Goal: Information Seeking & Learning: Learn about a topic

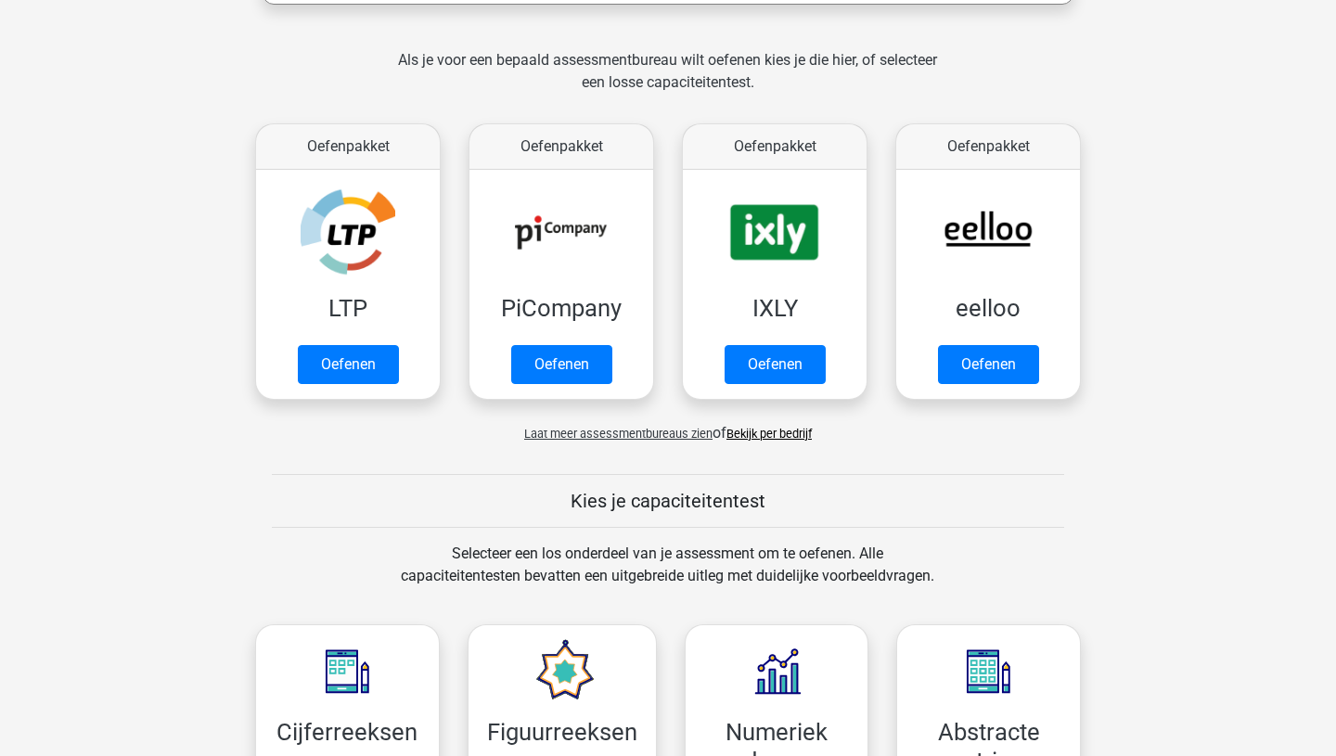
scroll to position [356, 0]
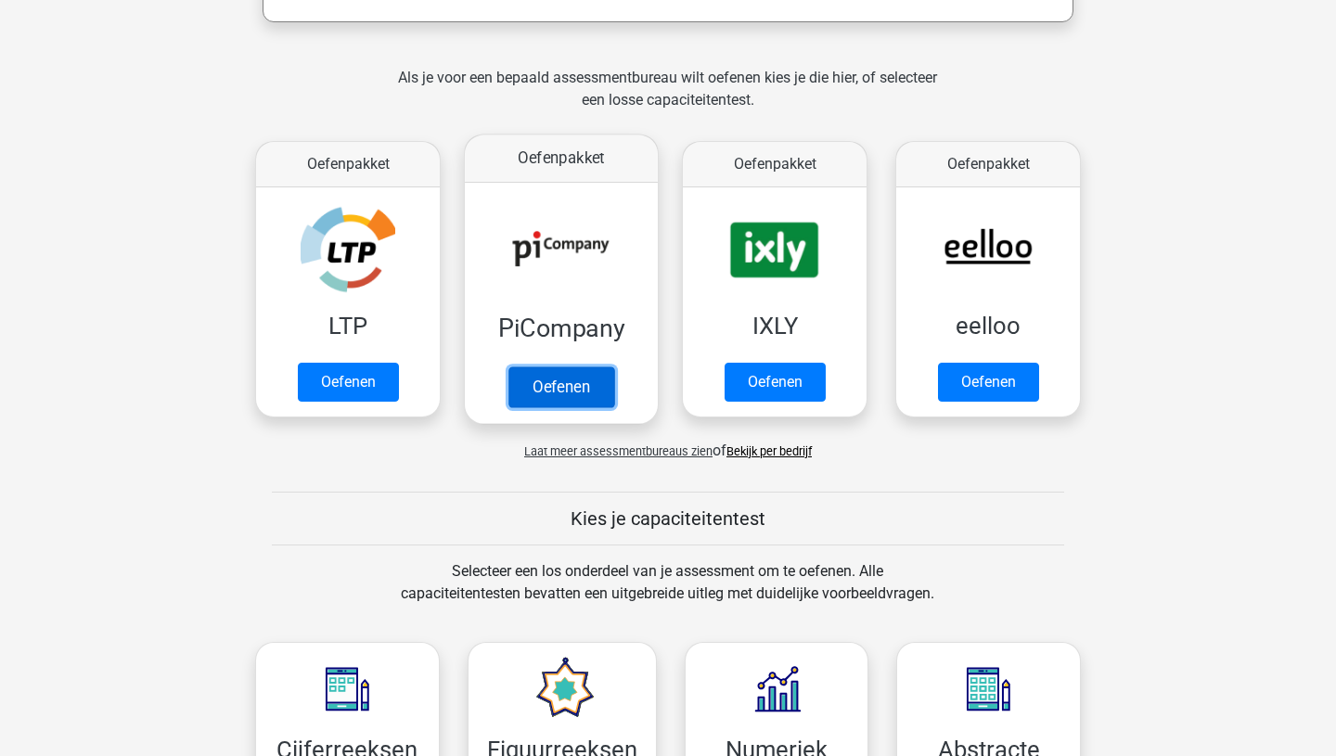
click at [565, 384] on link "Oefenen" at bounding box center [562, 387] width 106 height 41
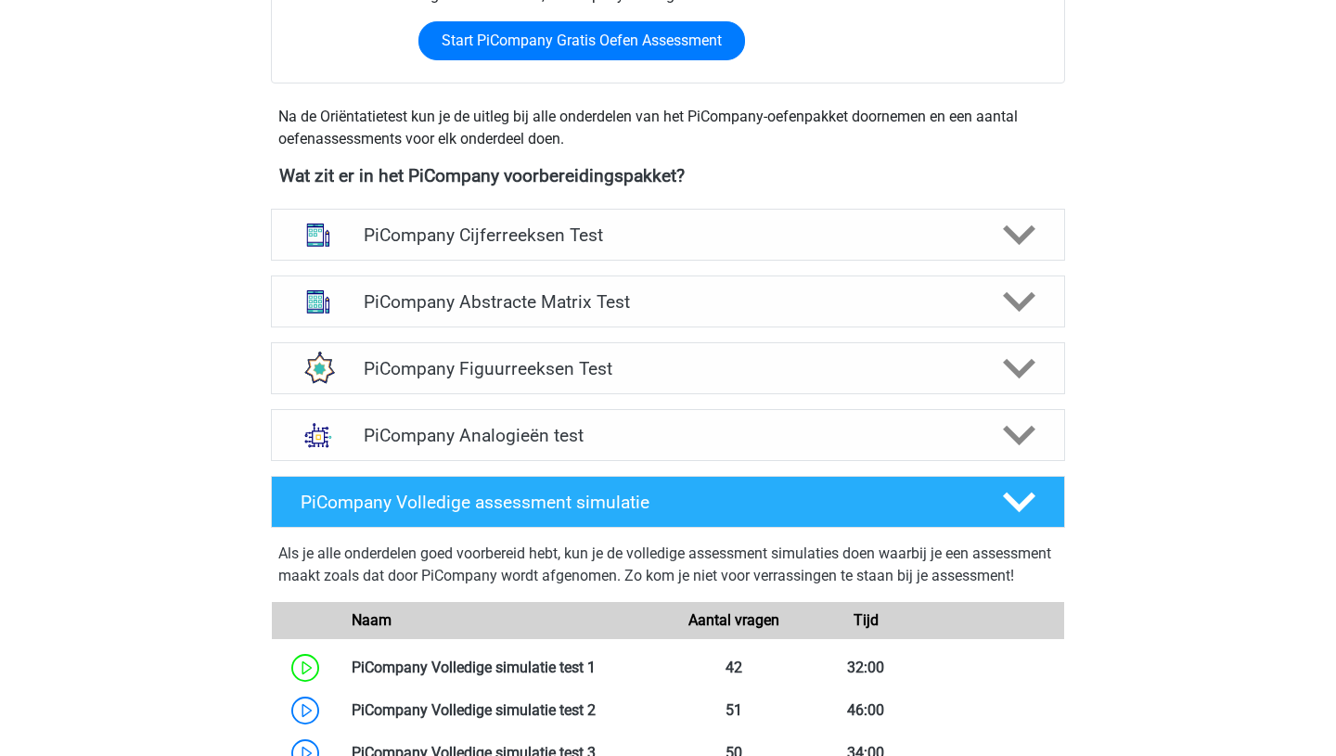
scroll to position [603, 0]
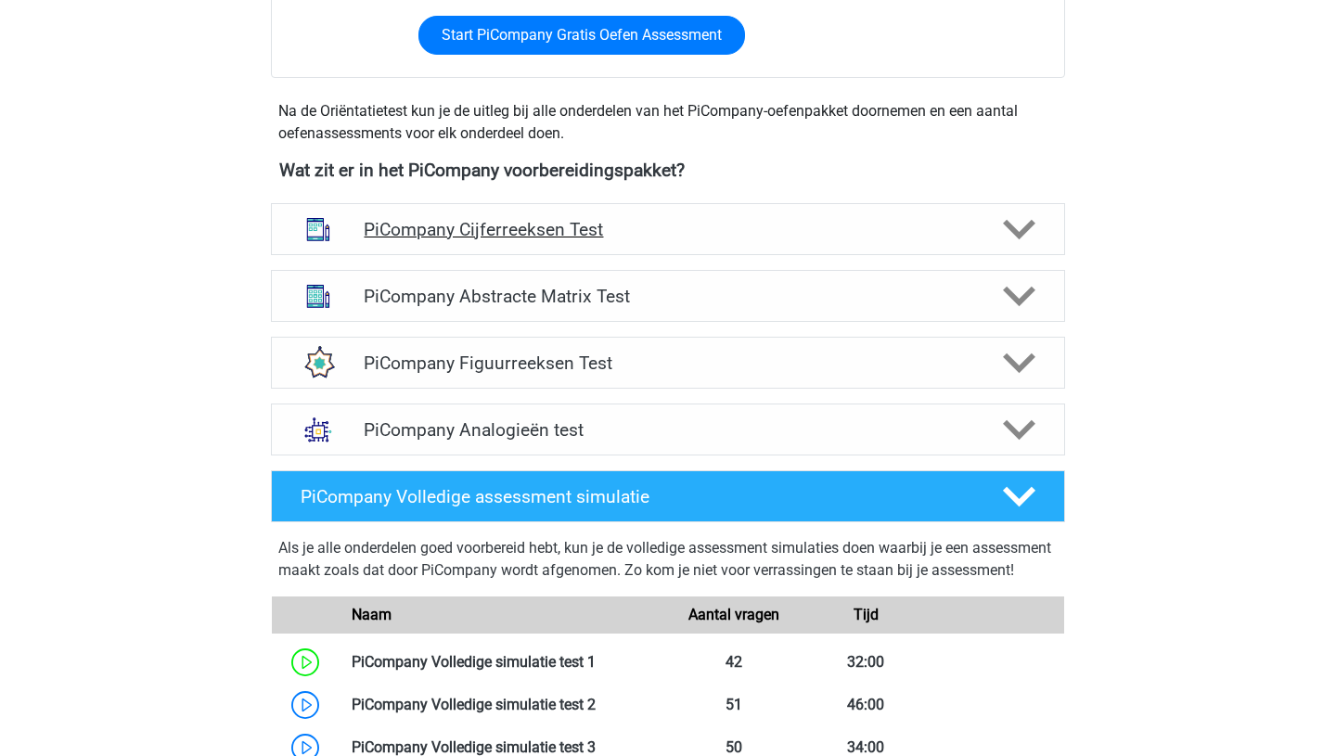
click at [1019, 245] on icon at bounding box center [1019, 229] width 32 height 32
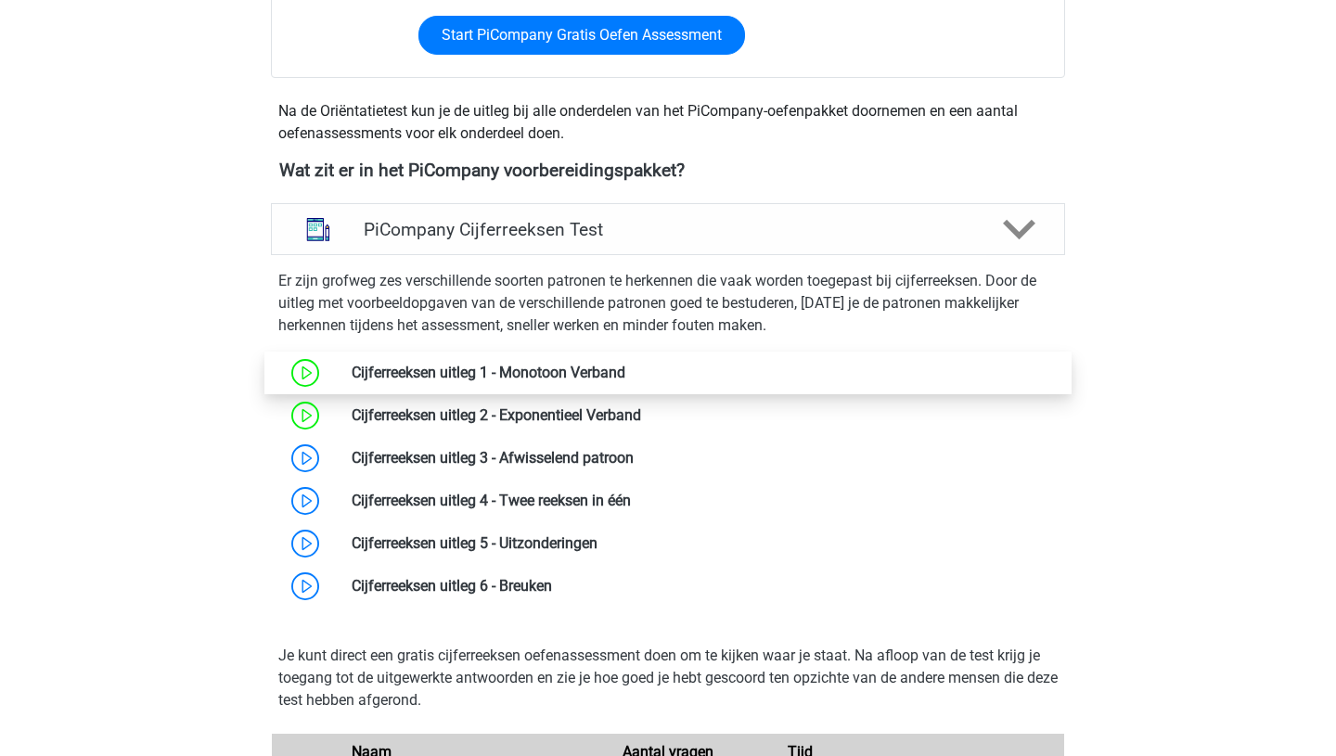
click at [625, 381] on link at bounding box center [625, 373] width 0 height 18
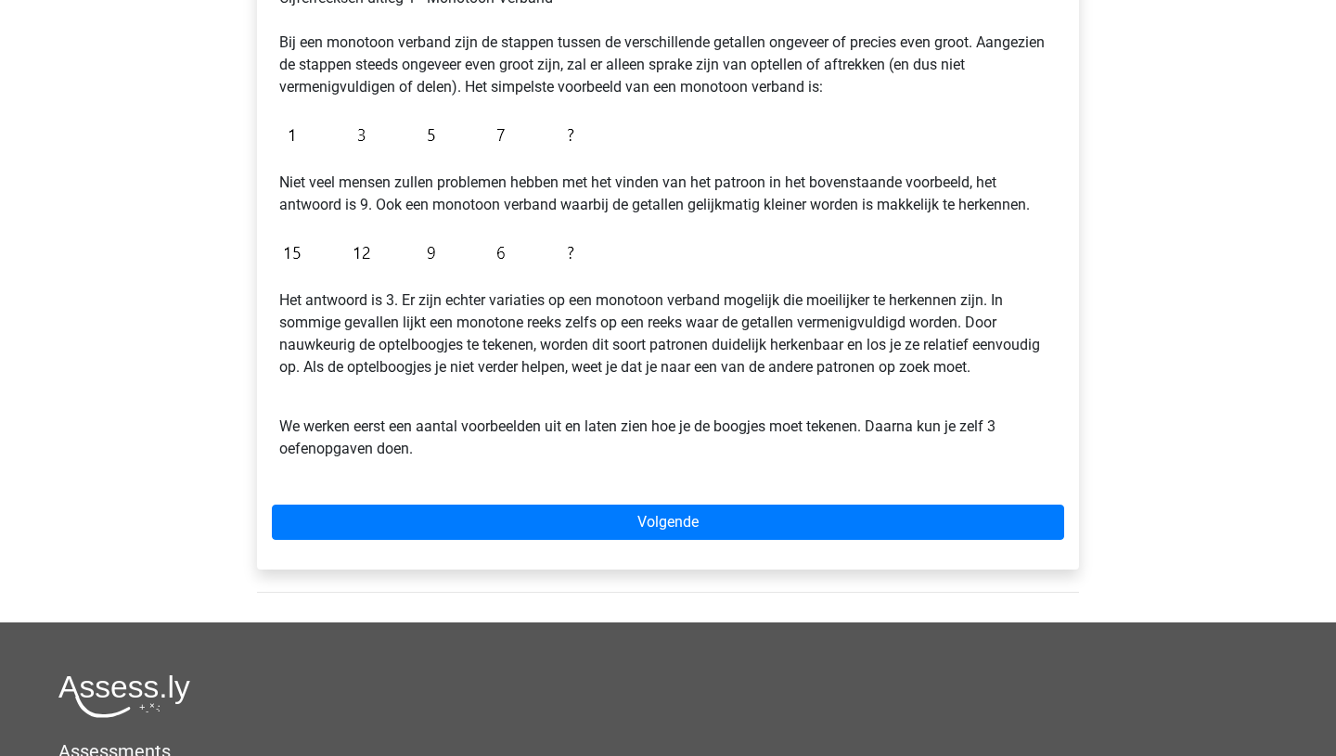
scroll to position [407, 0]
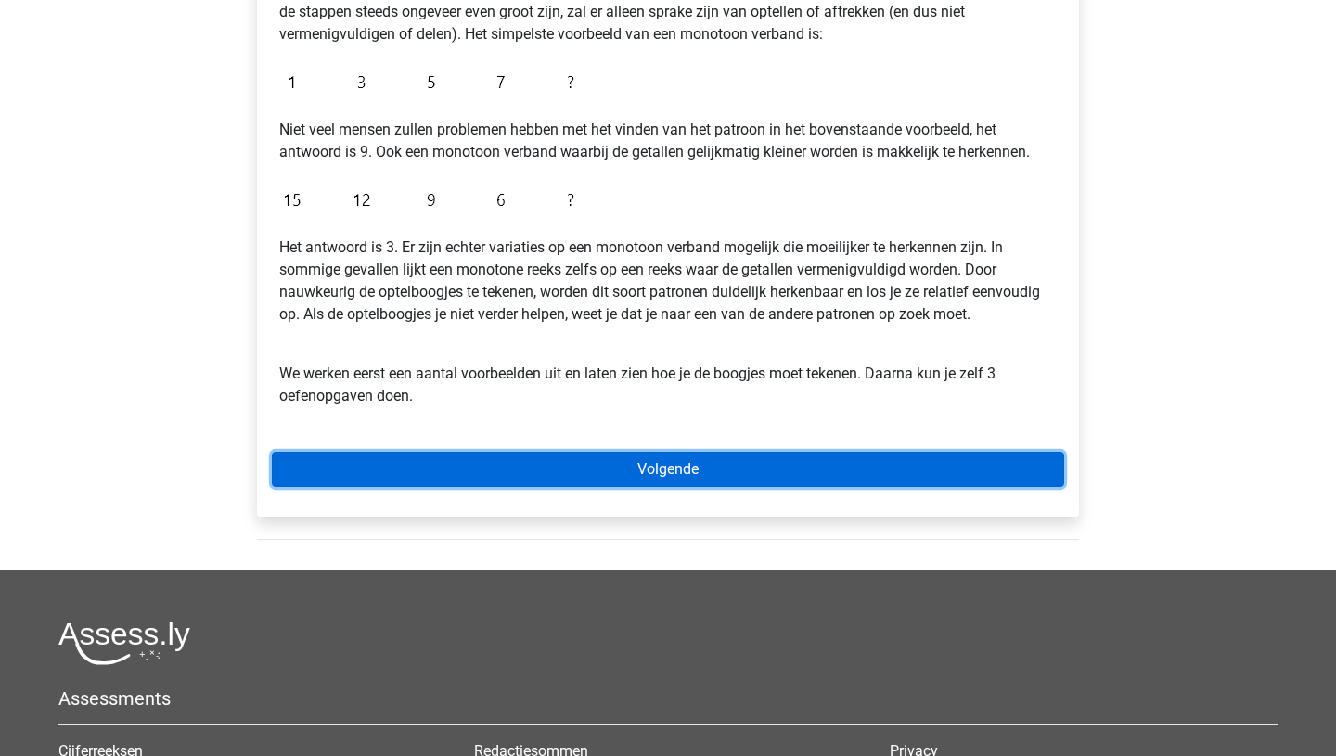
click at [699, 481] on link "Volgende" at bounding box center [668, 469] width 792 height 35
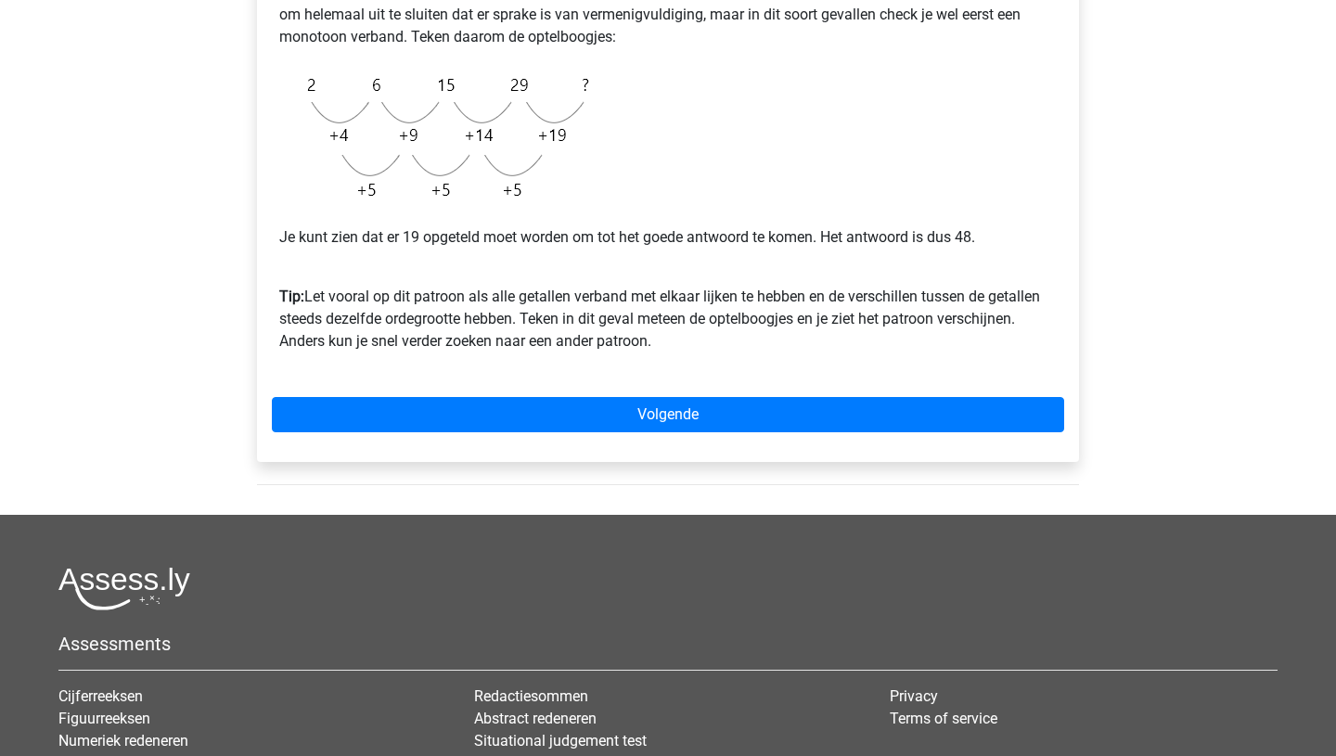
scroll to position [493, 0]
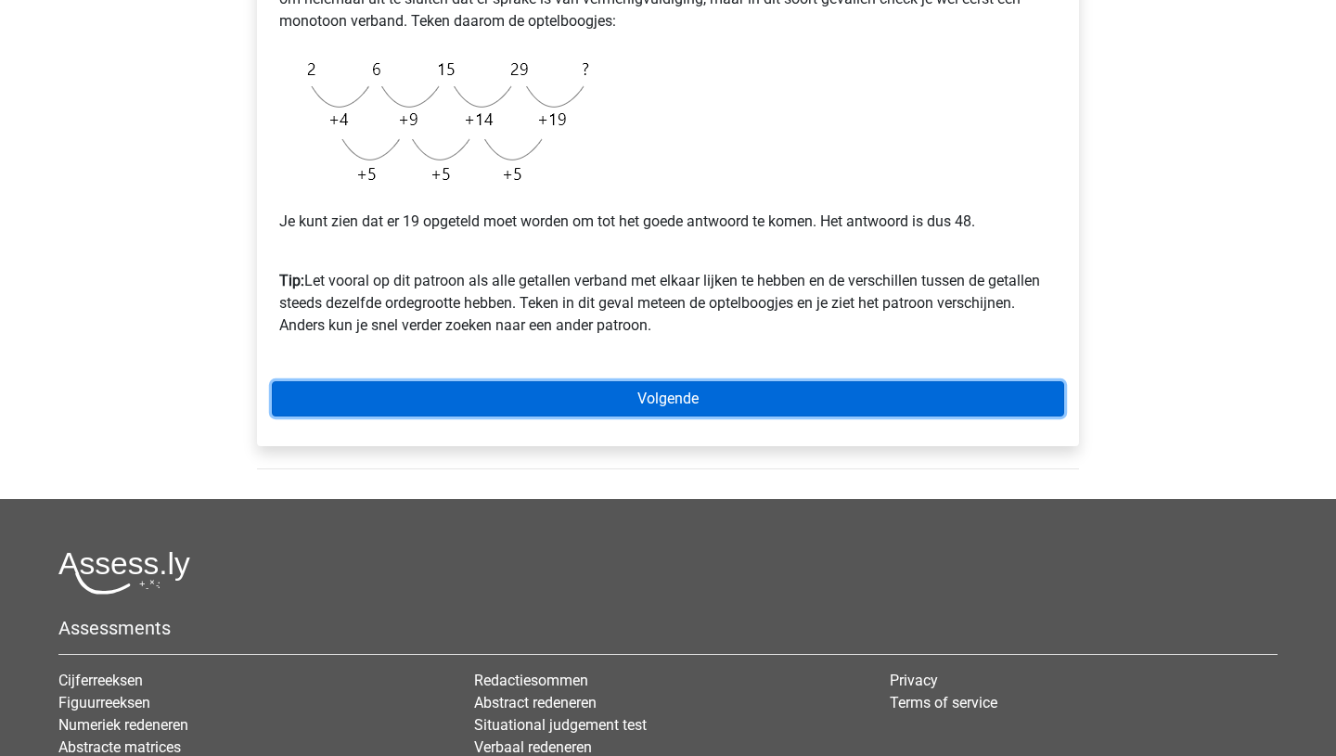
click at [665, 408] on link "Volgende" at bounding box center [668, 398] width 792 height 35
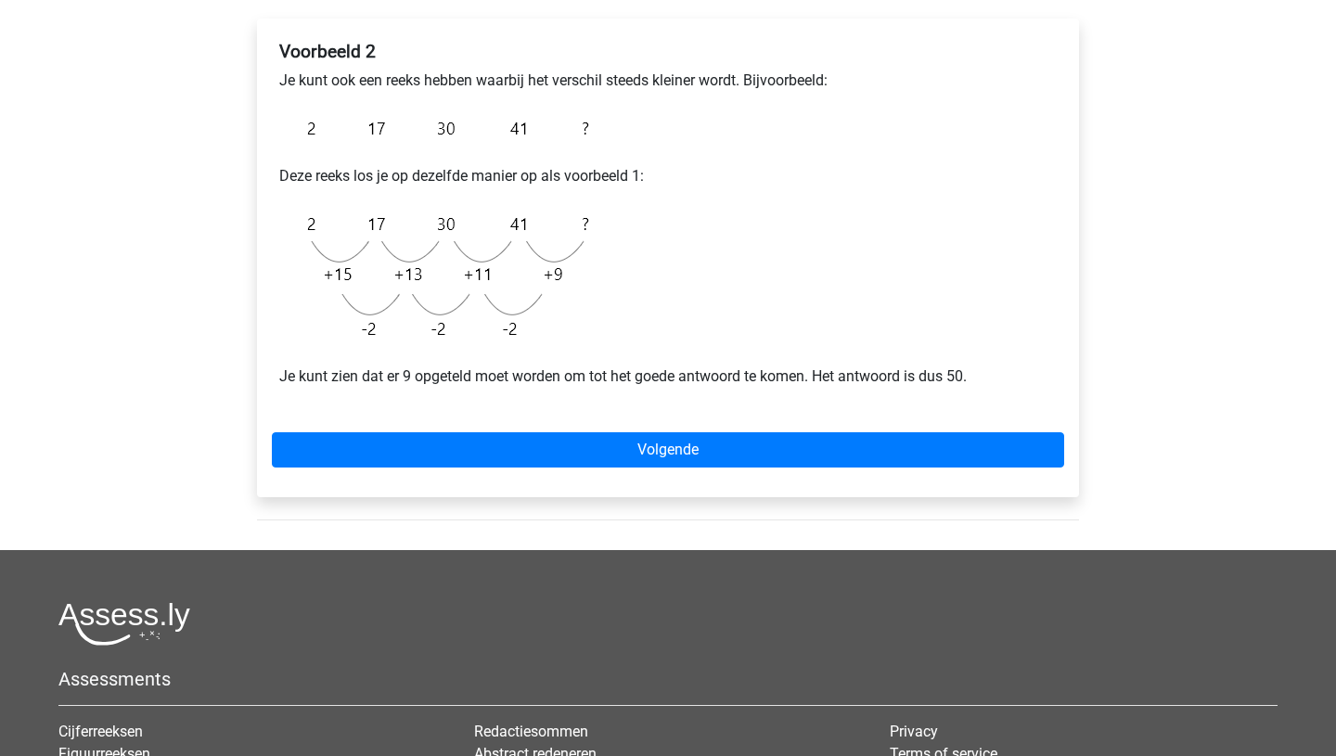
scroll to position [305, 0]
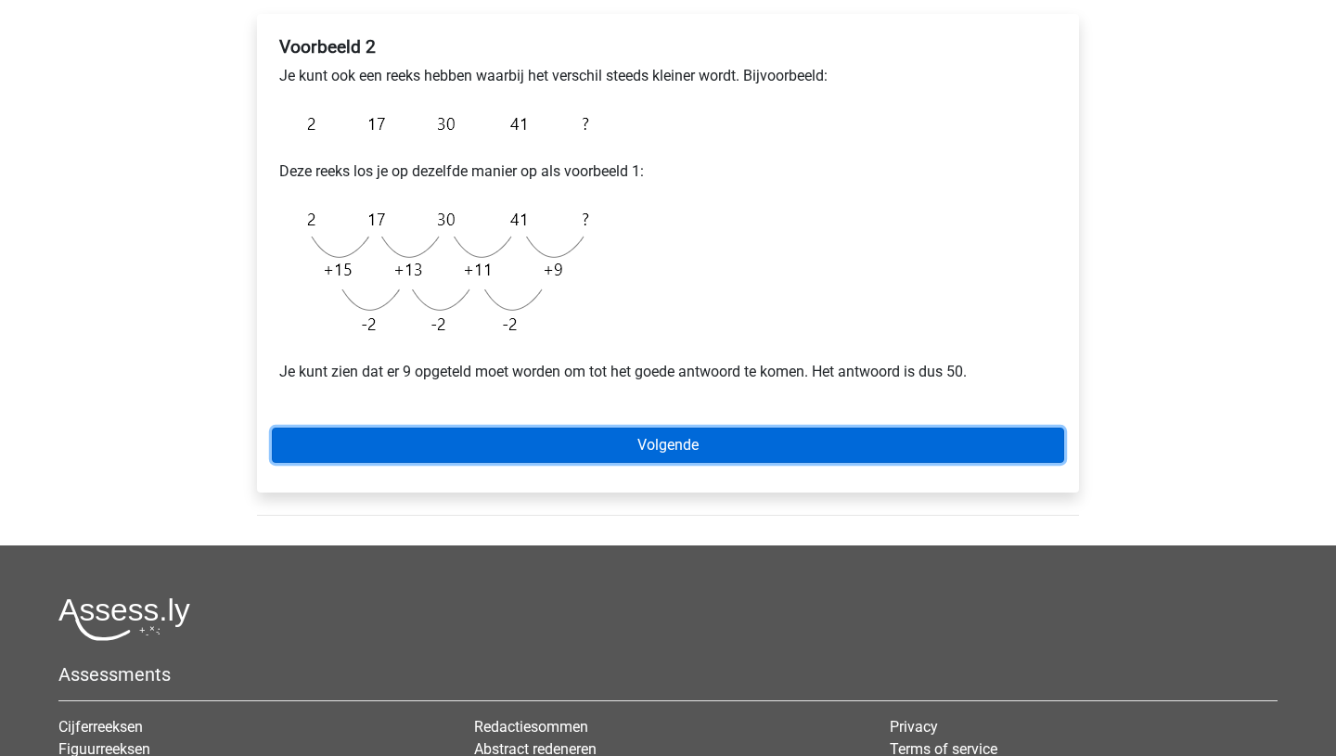
click at [703, 451] on link "Volgende" at bounding box center [668, 445] width 792 height 35
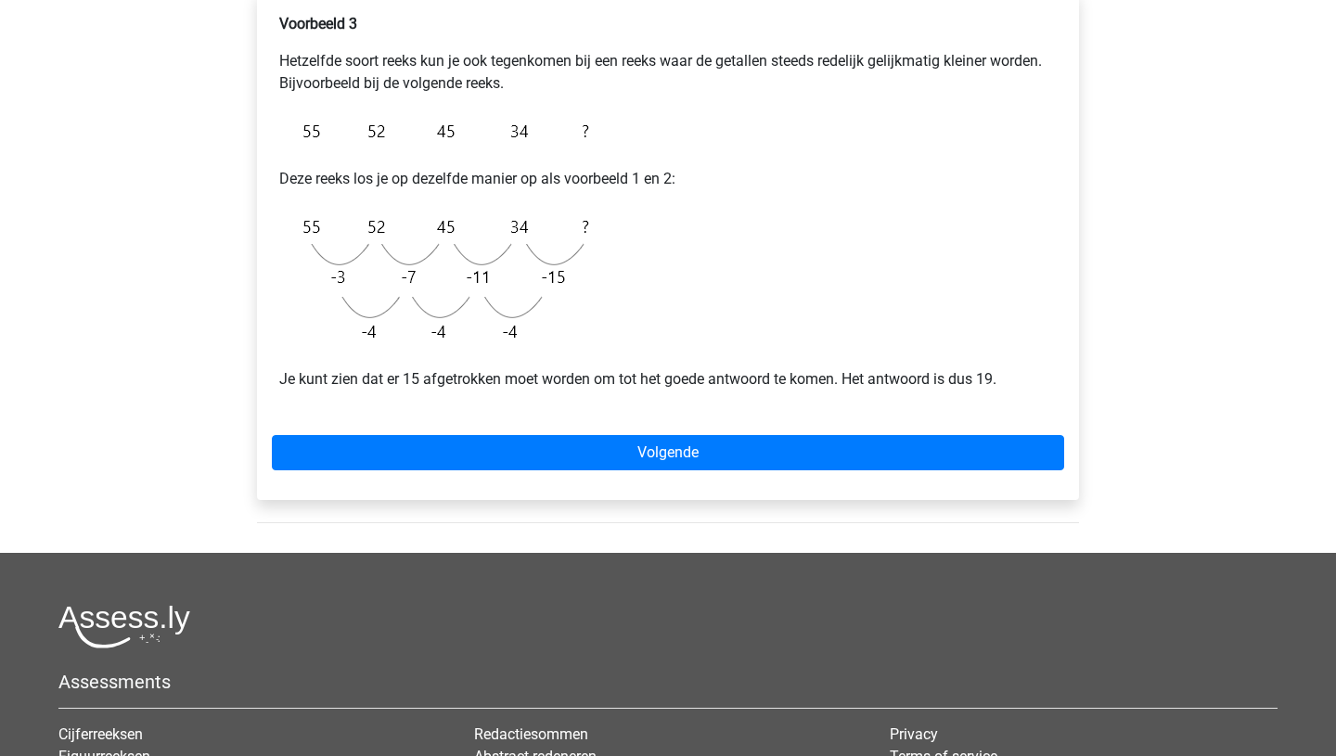
scroll to position [337, 0]
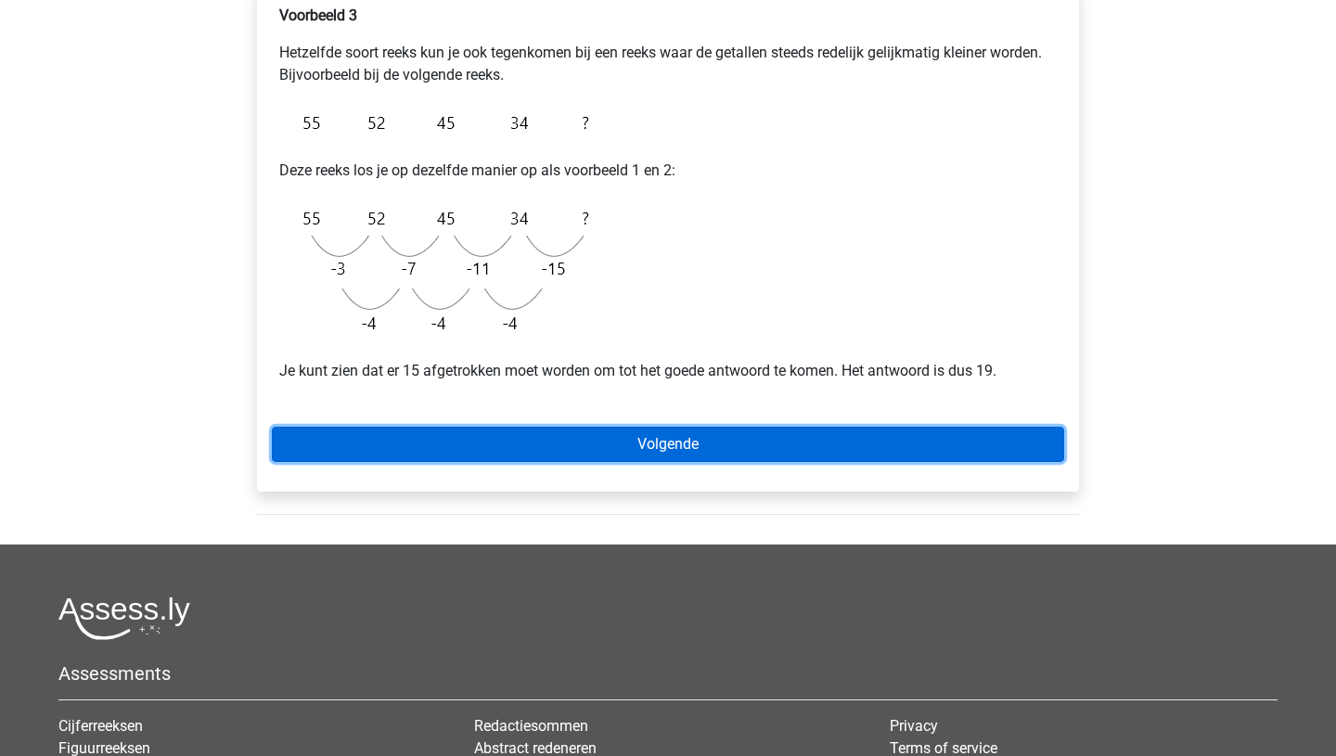
click at [660, 438] on link "Volgende" at bounding box center [668, 444] width 792 height 35
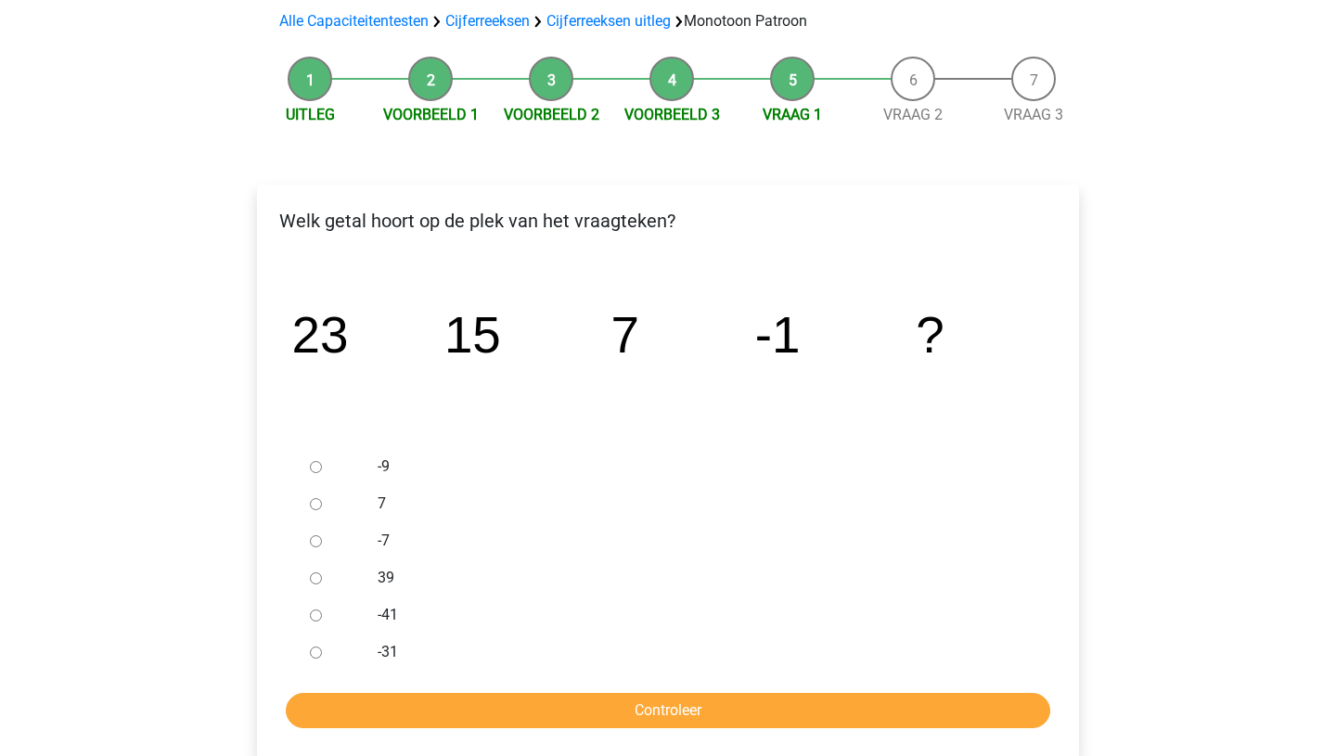
scroll to position [134, 0]
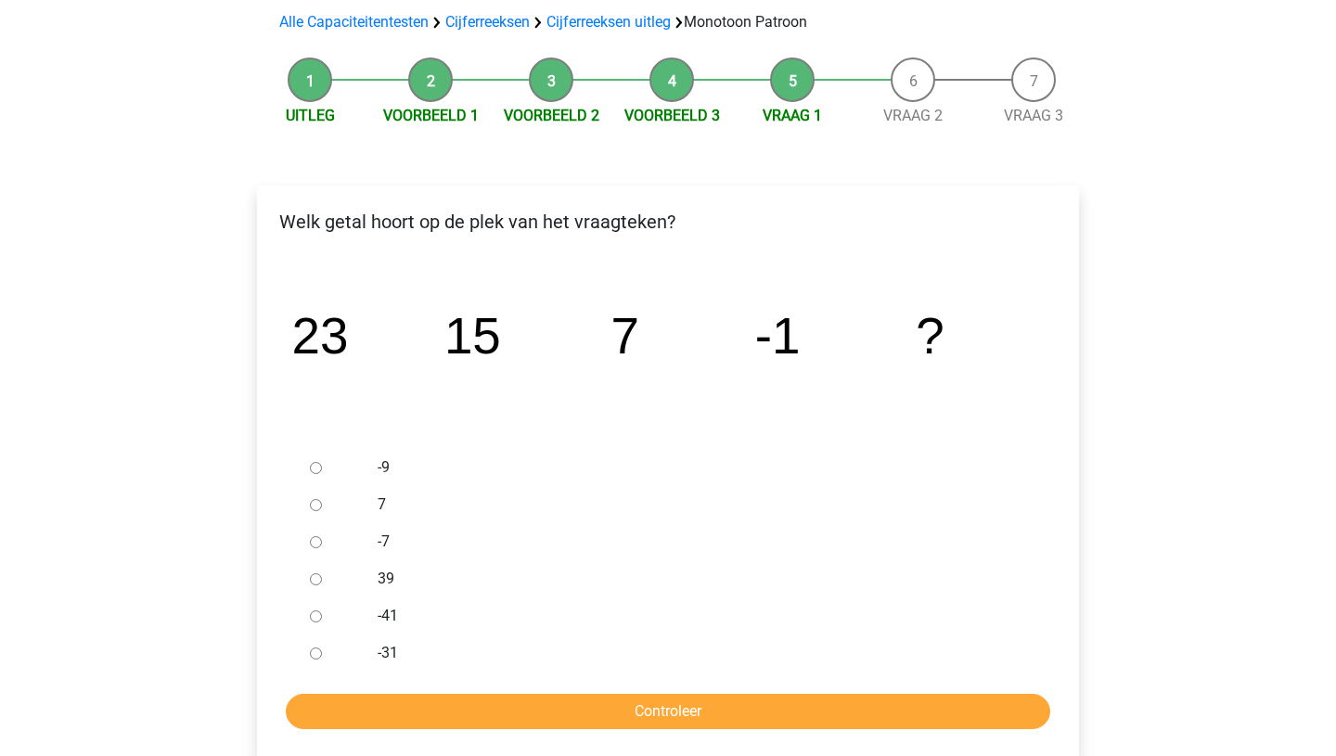
click at [315, 468] on input "-9" at bounding box center [316, 468] width 12 height 12
radio input "true"
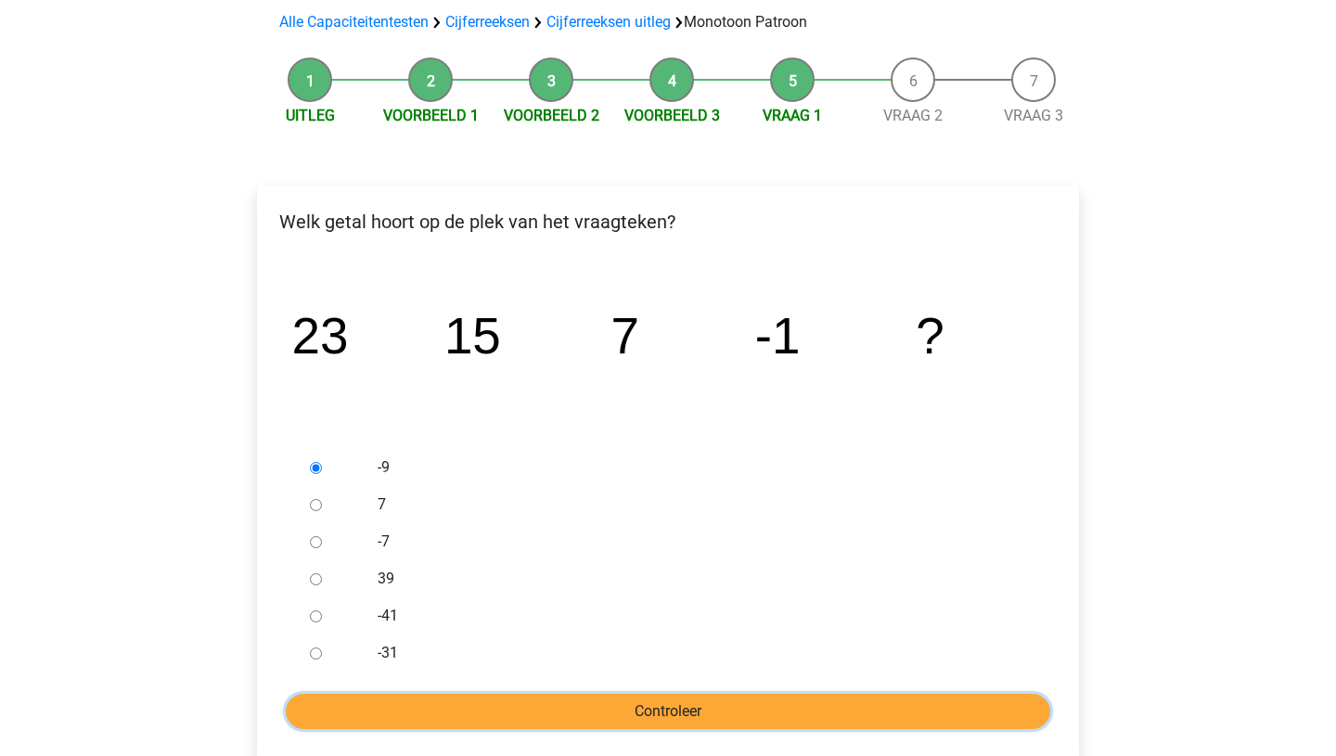
click at [651, 706] on input "Controleer" at bounding box center [668, 711] width 765 height 35
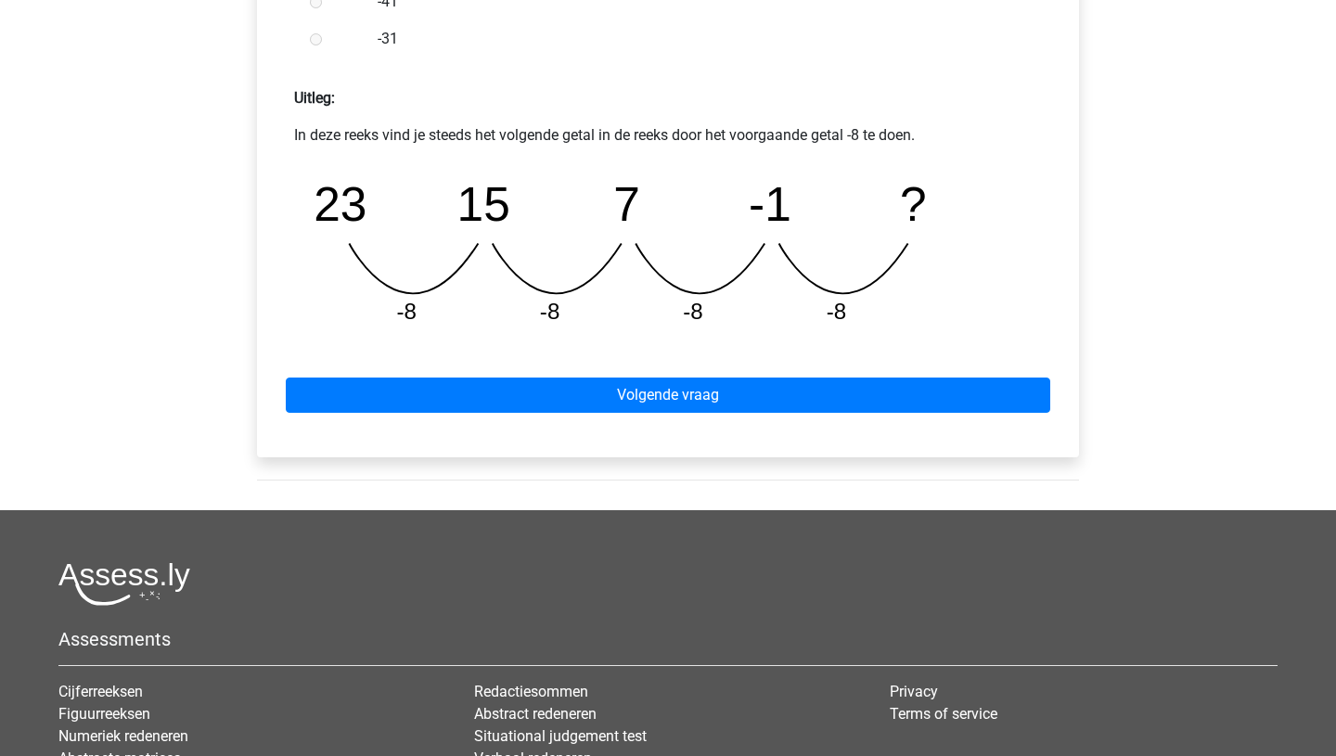
scroll to position [779, 0]
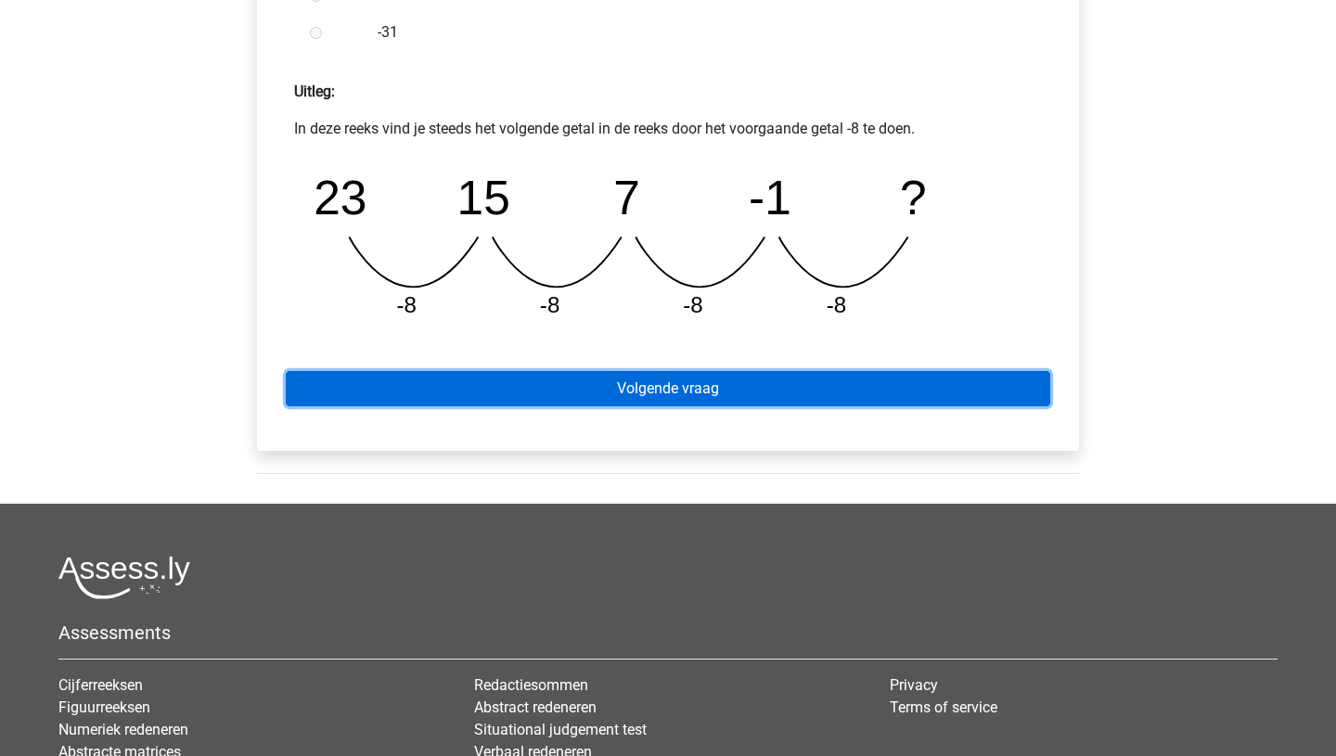
click at [656, 384] on link "Volgende vraag" at bounding box center [668, 388] width 765 height 35
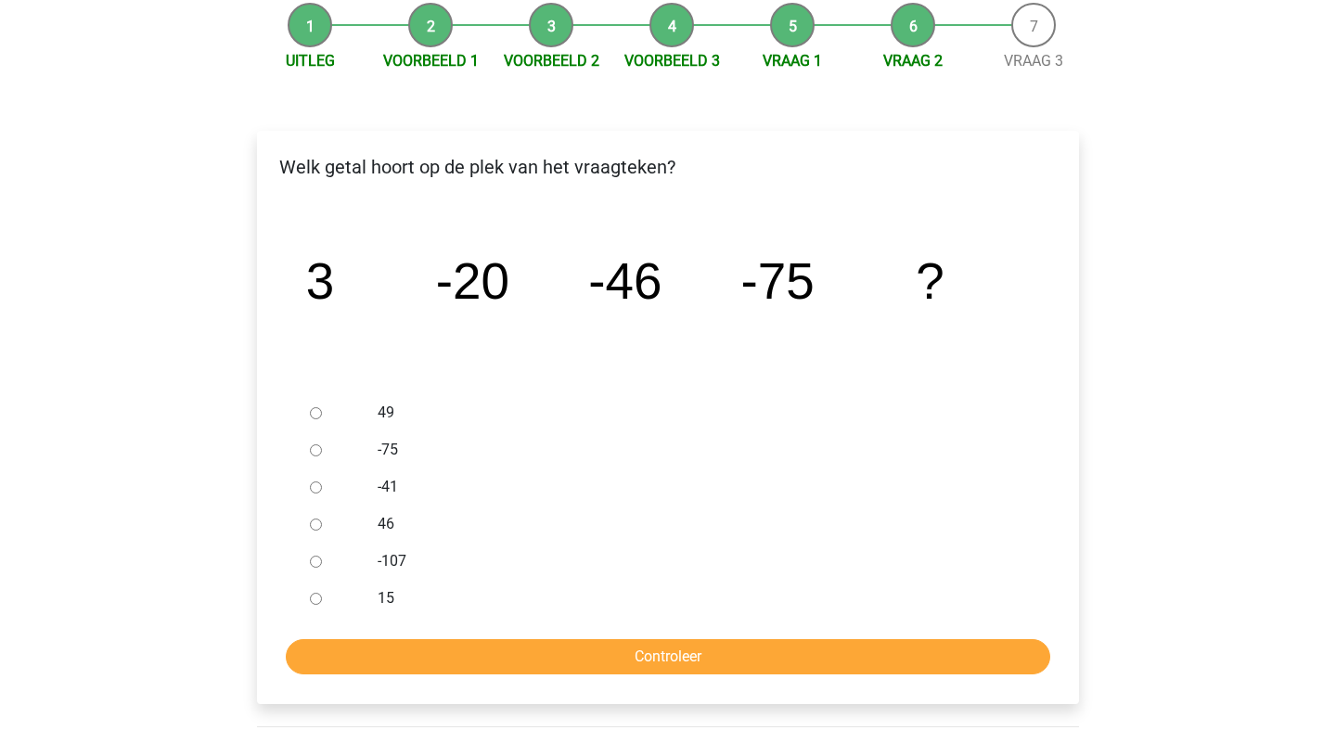
scroll to position [189, 0]
click at [315, 559] on input "-107" at bounding box center [316, 561] width 12 height 12
radio input "true"
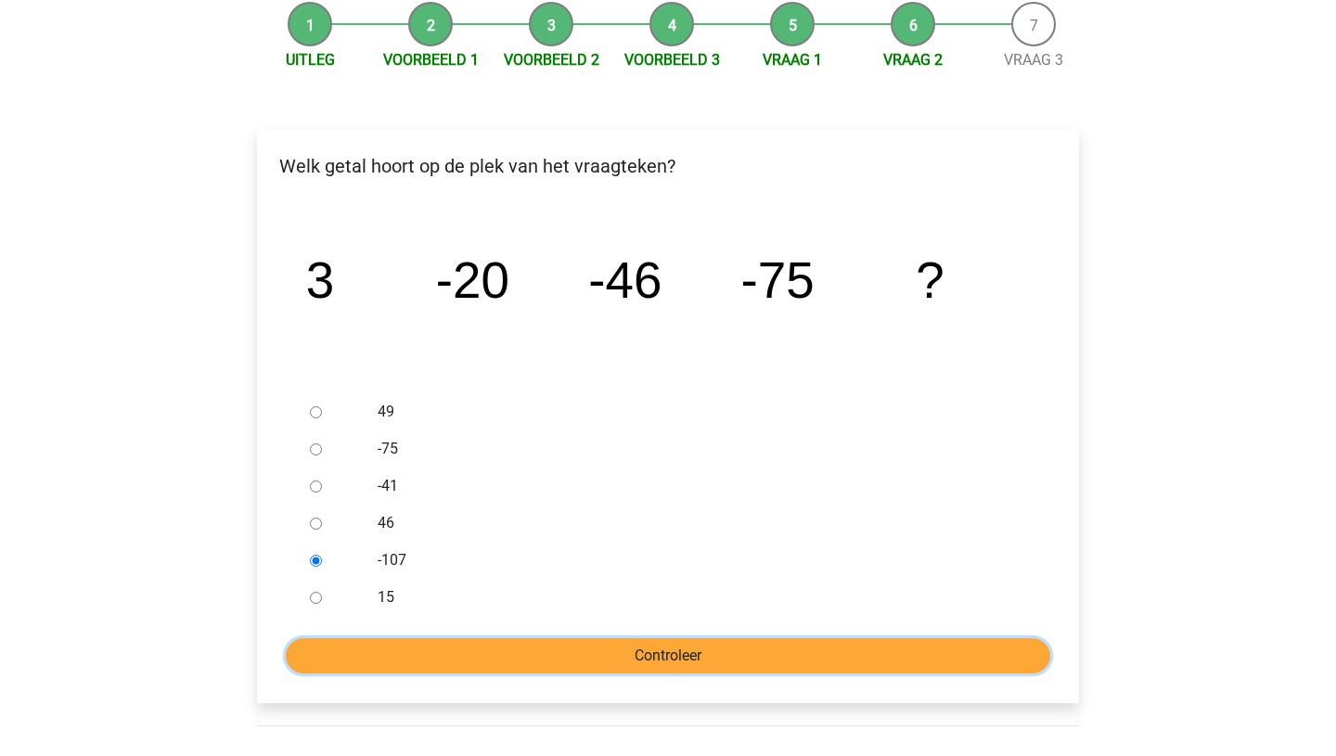
click at [667, 656] on input "Controleer" at bounding box center [668, 655] width 765 height 35
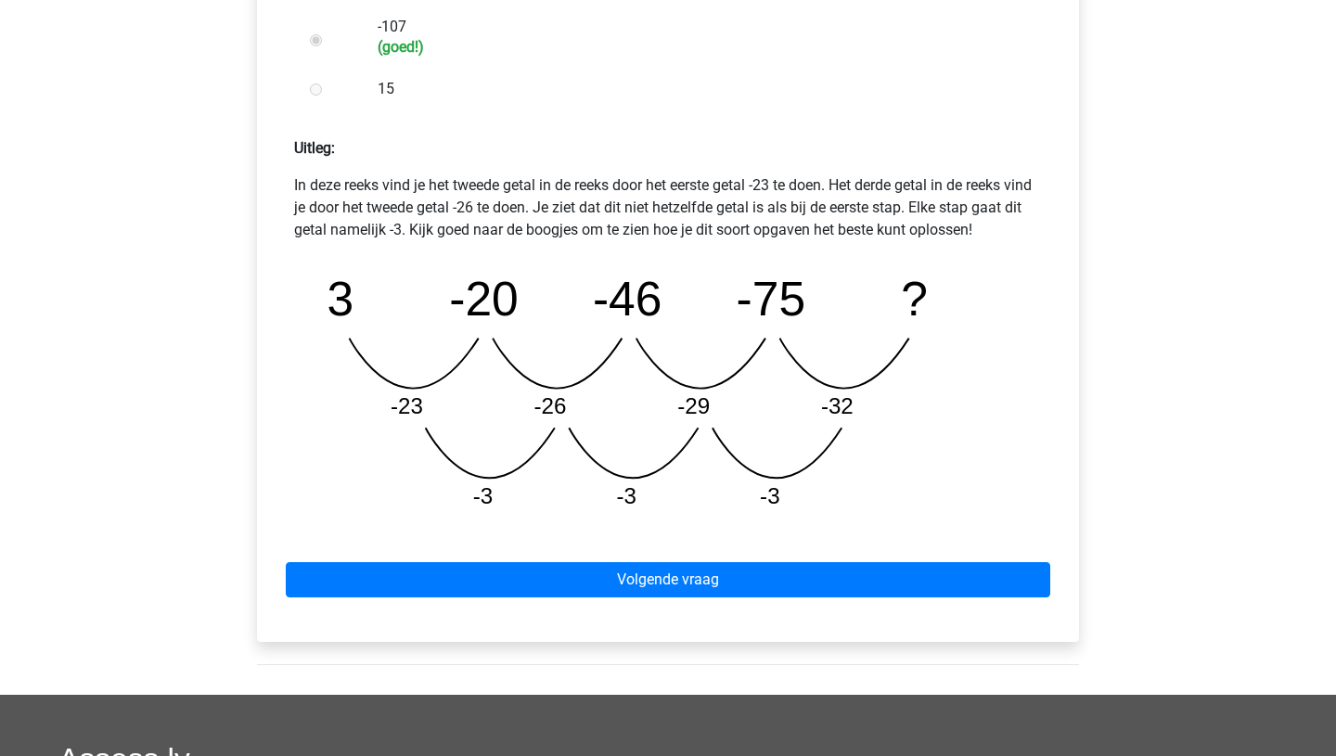
scroll to position [730, 0]
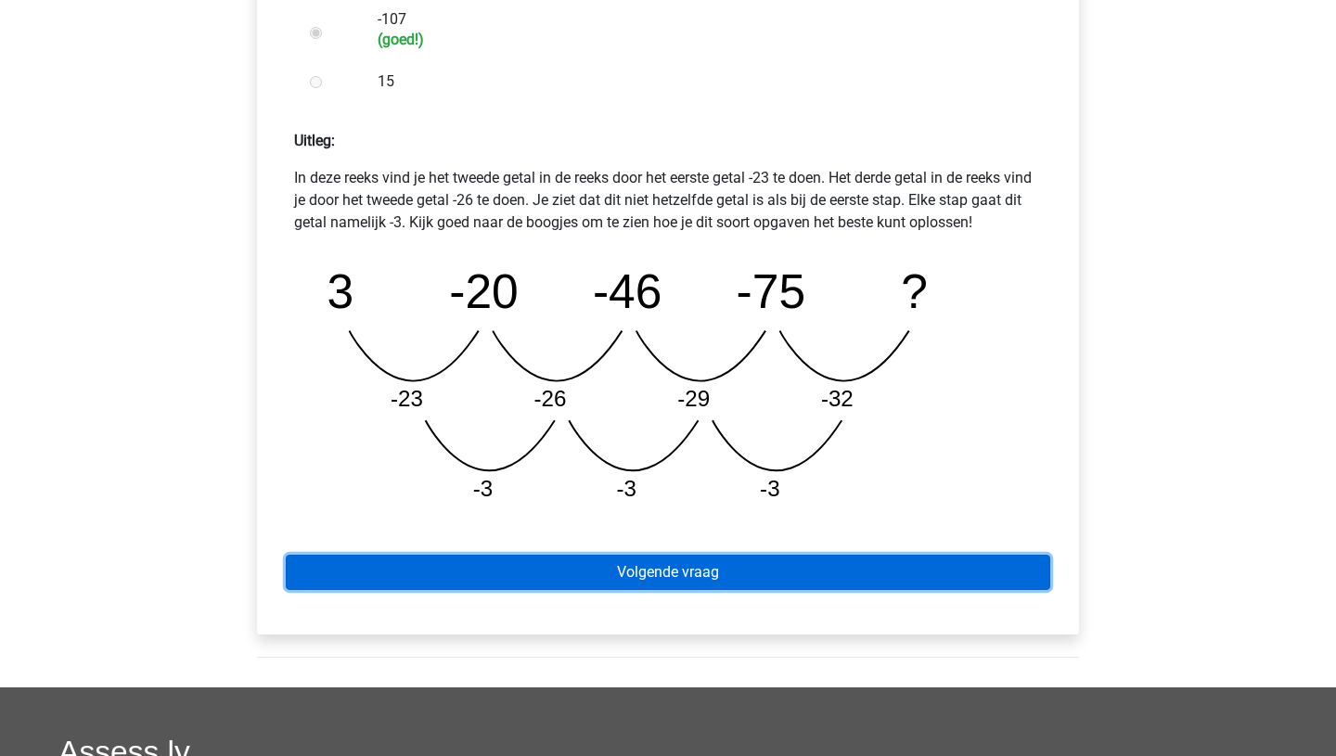
click at [663, 576] on link "Volgende vraag" at bounding box center [668, 572] width 765 height 35
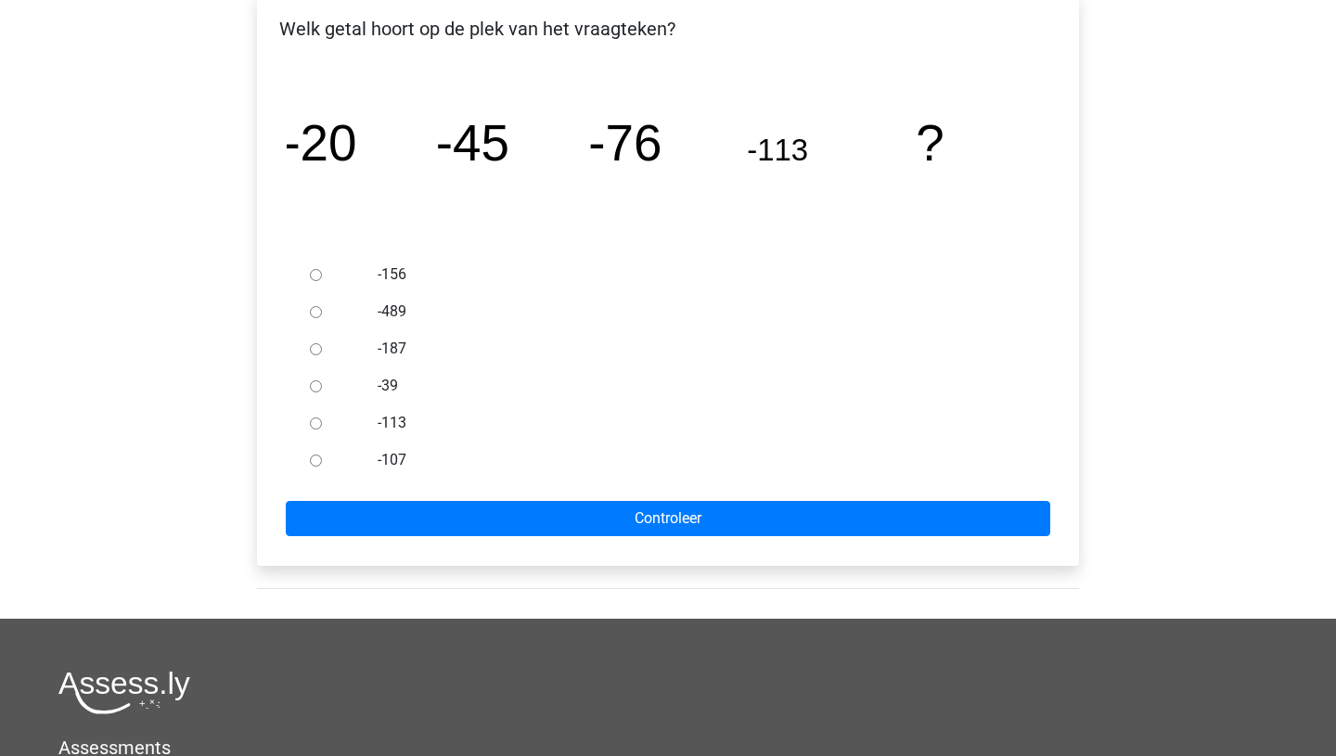
scroll to position [328, 0]
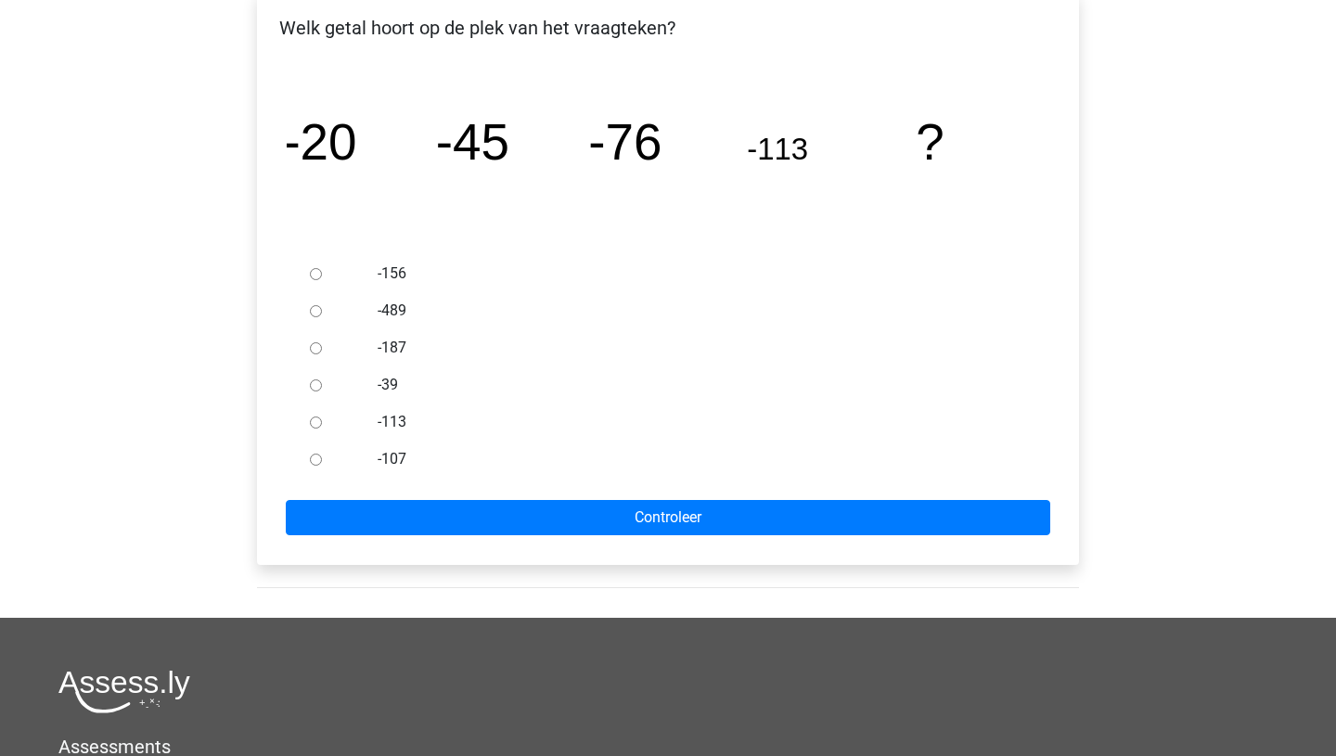
click at [315, 275] on input "-156" at bounding box center [316, 274] width 12 height 12
radio input "true"
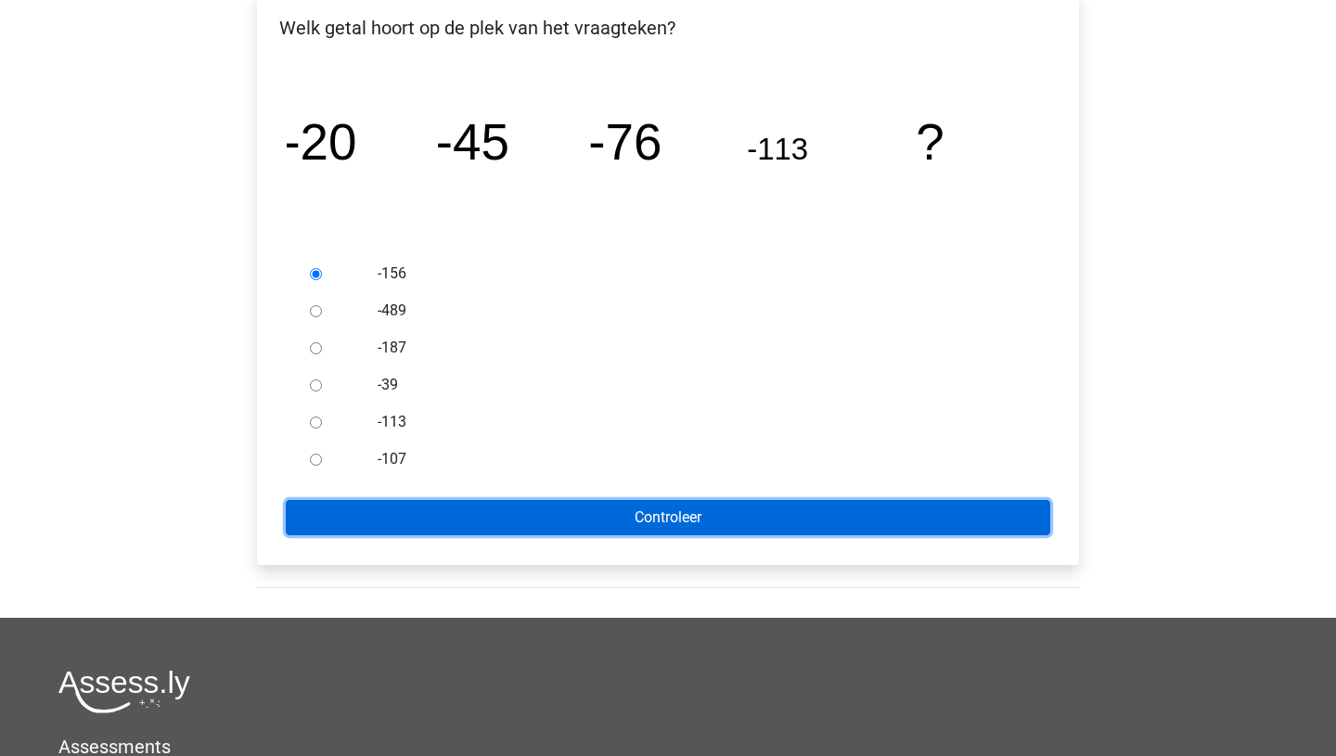
click at [686, 517] on input "Controleer" at bounding box center [668, 517] width 765 height 35
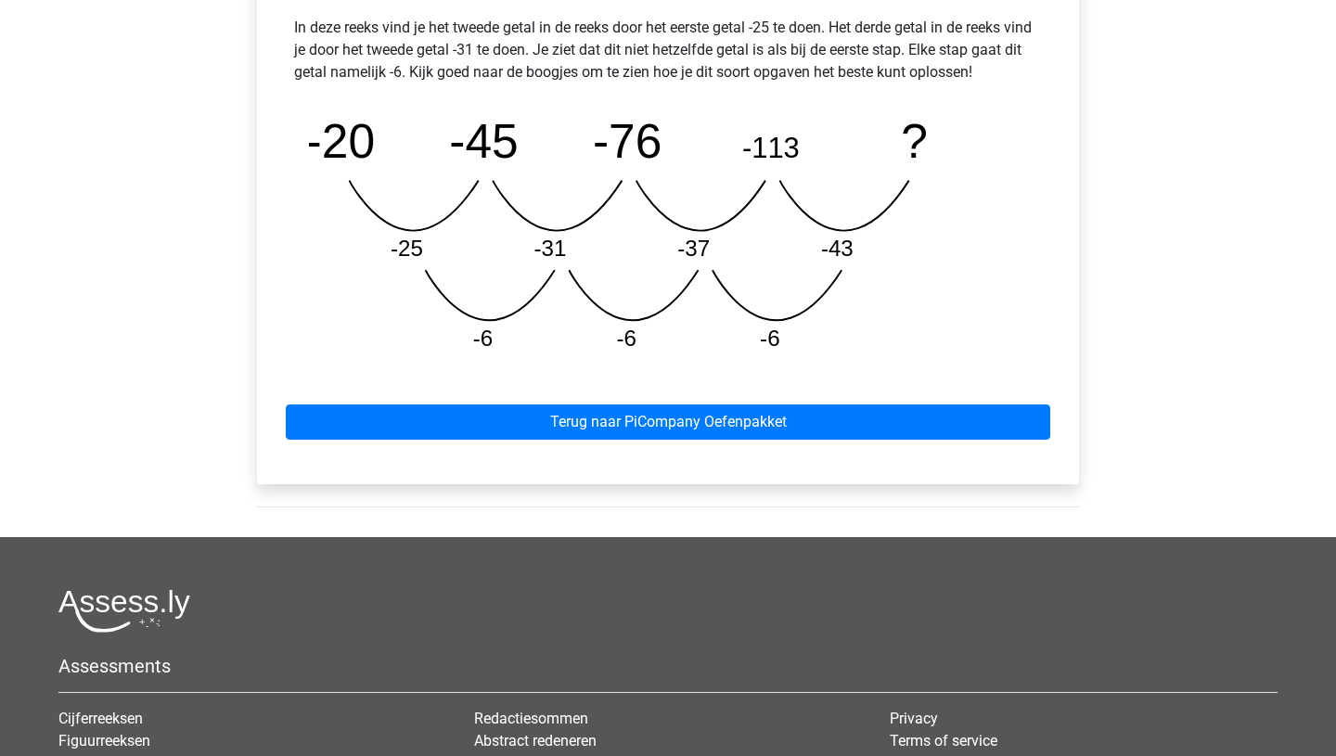
scroll to position [882, 0]
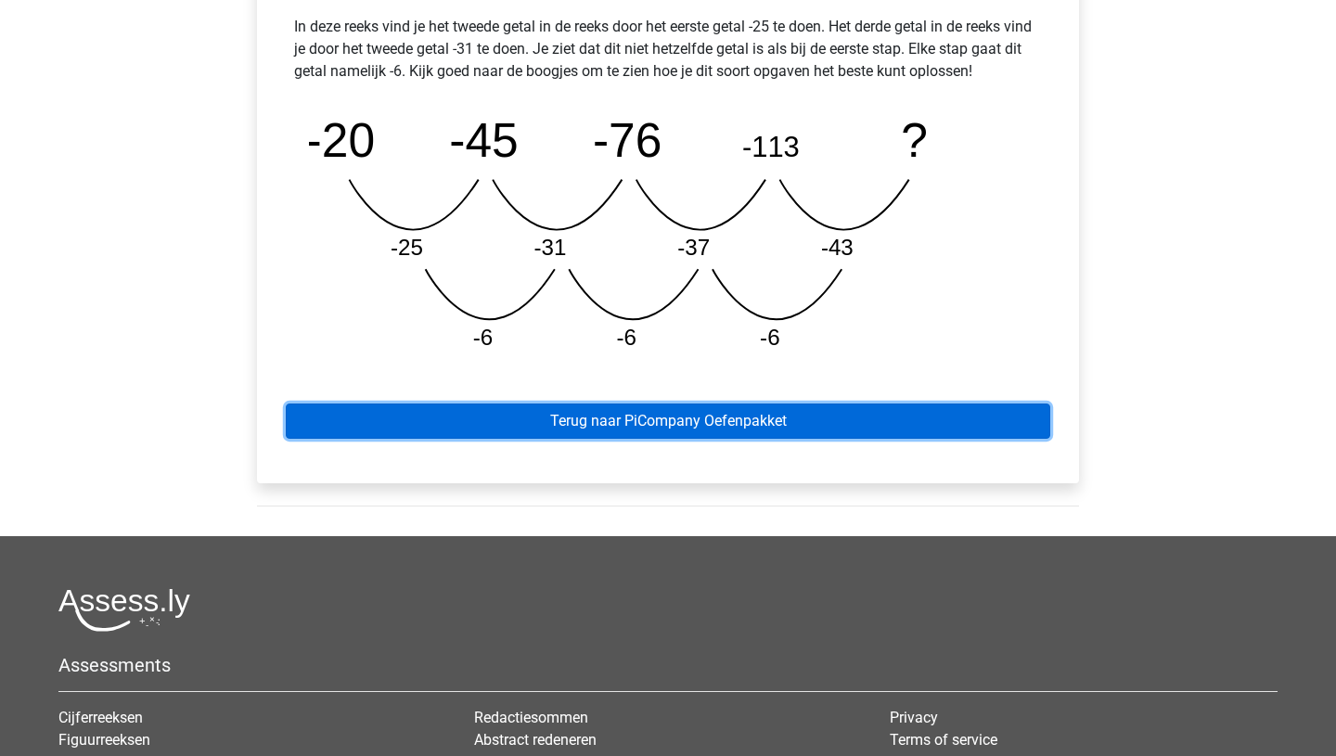
click at [707, 426] on link "Terug naar PiCompany Oefenpakket" at bounding box center [668, 421] width 765 height 35
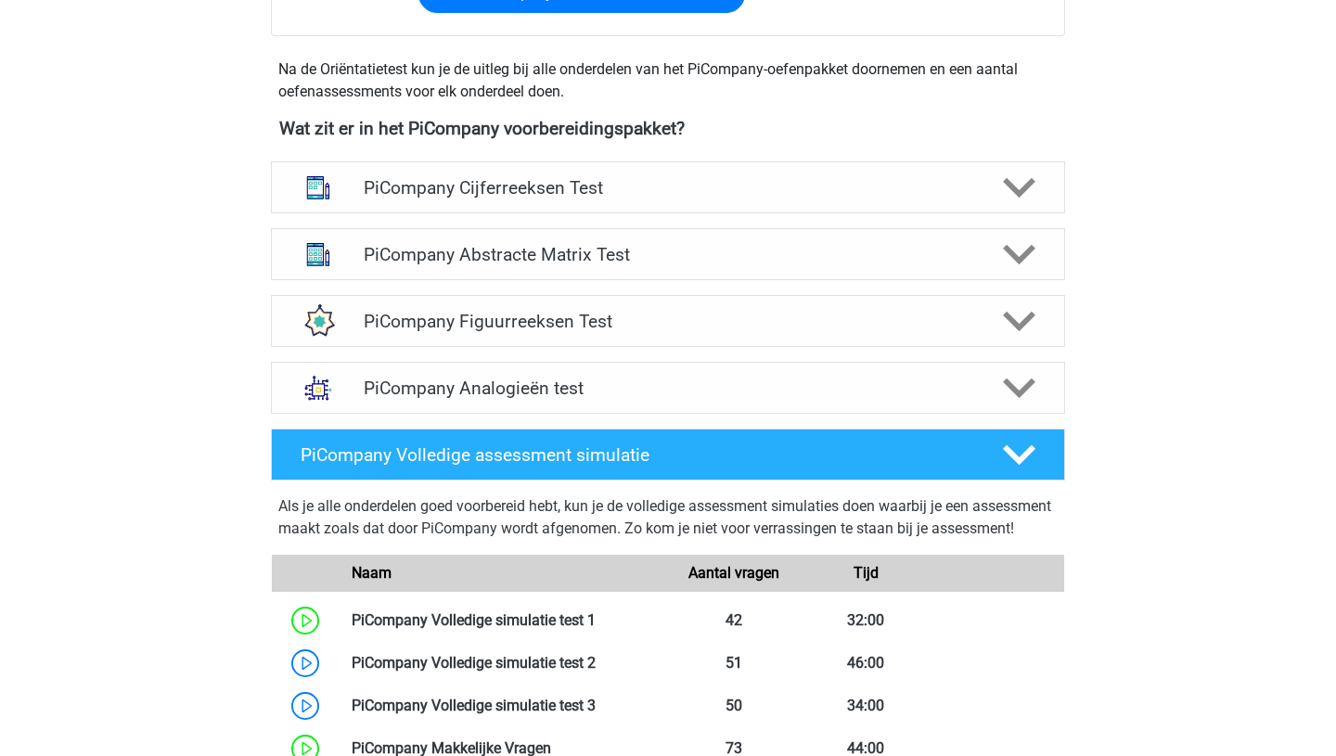
scroll to position [642, 0]
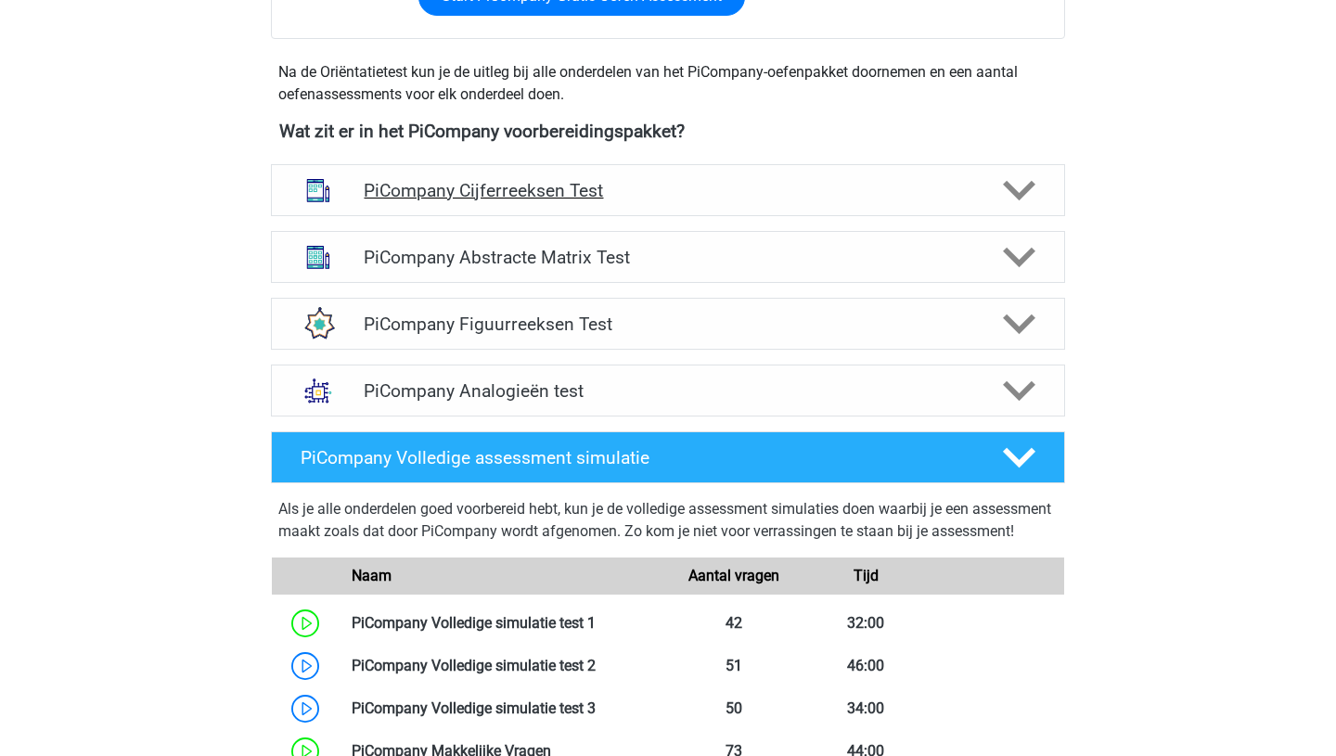
click at [548, 201] on h4 "PiCompany Cijferreeksen Test" at bounding box center [668, 190] width 608 height 21
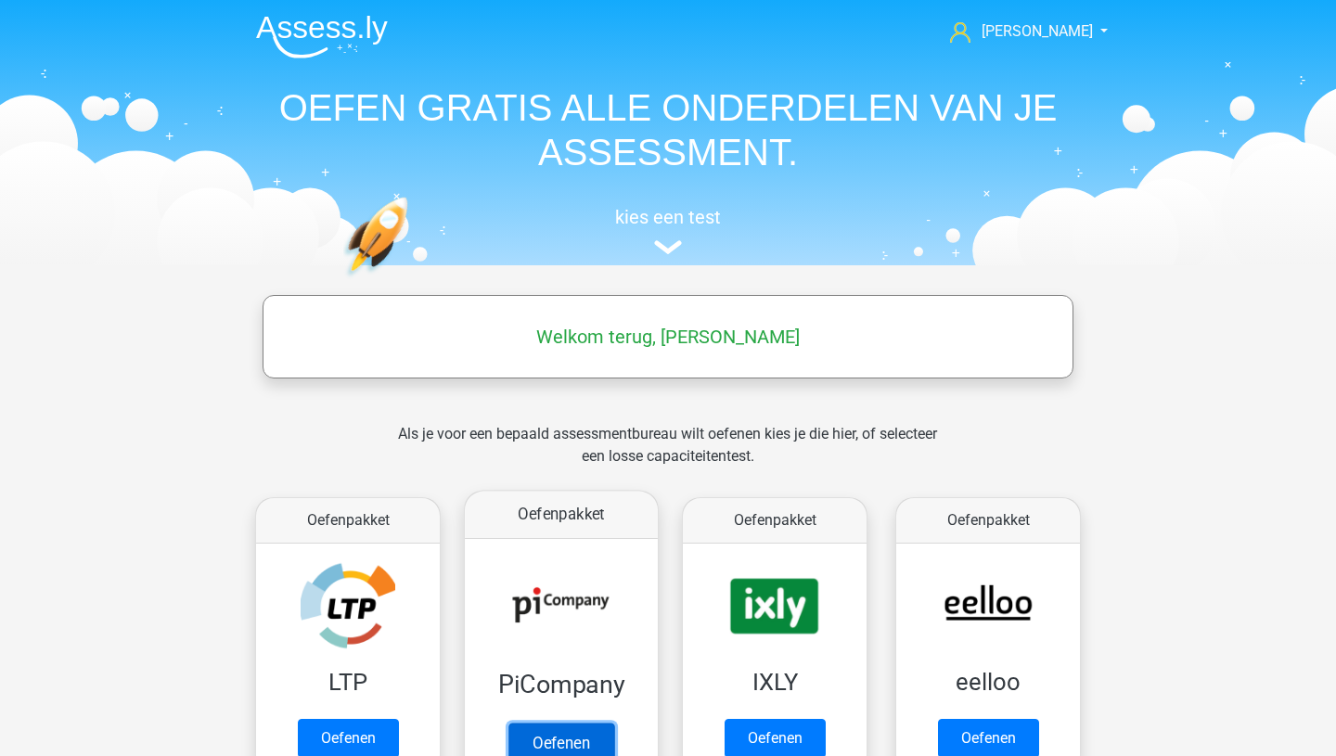
click at [614, 723] on link "Oefenen" at bounding box center [562, 743] width 106 height 41
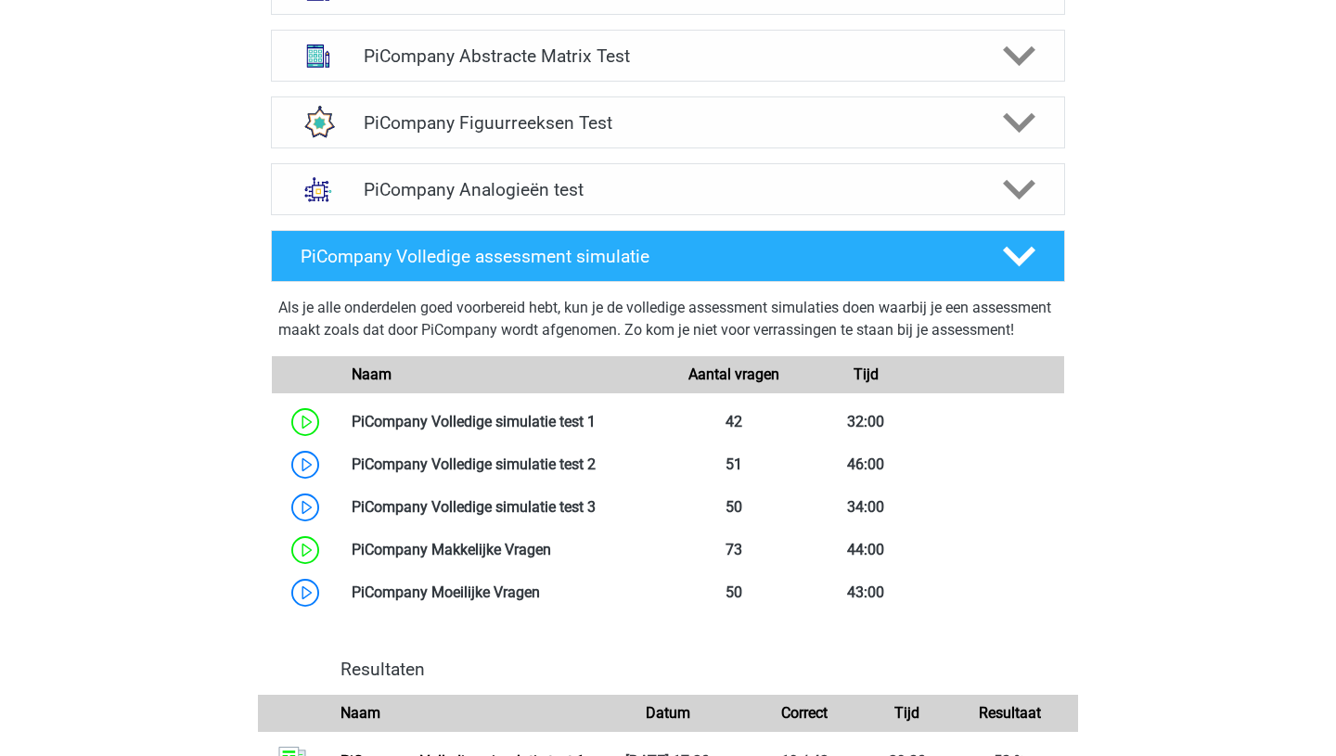
scroll to position [841, 0]
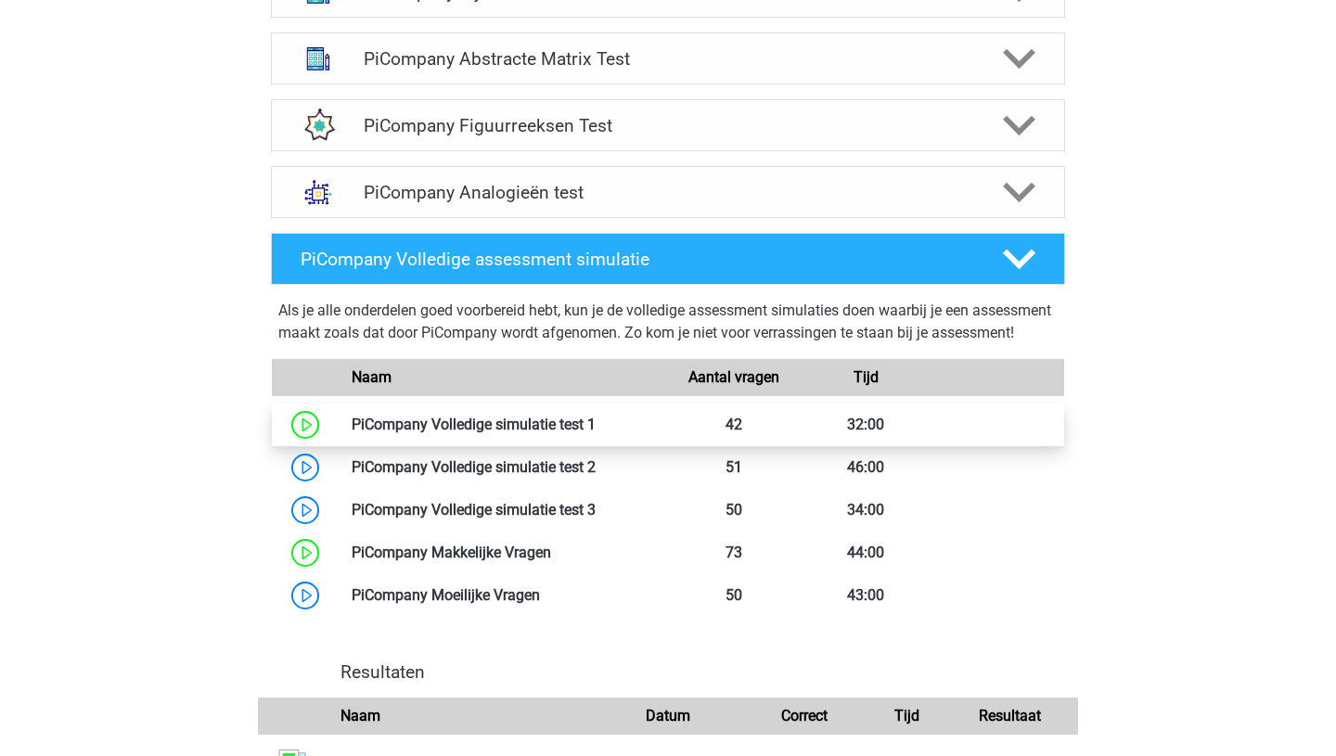
click at [596, 433] on link at bounding box center [596, 425] width 0 height 18
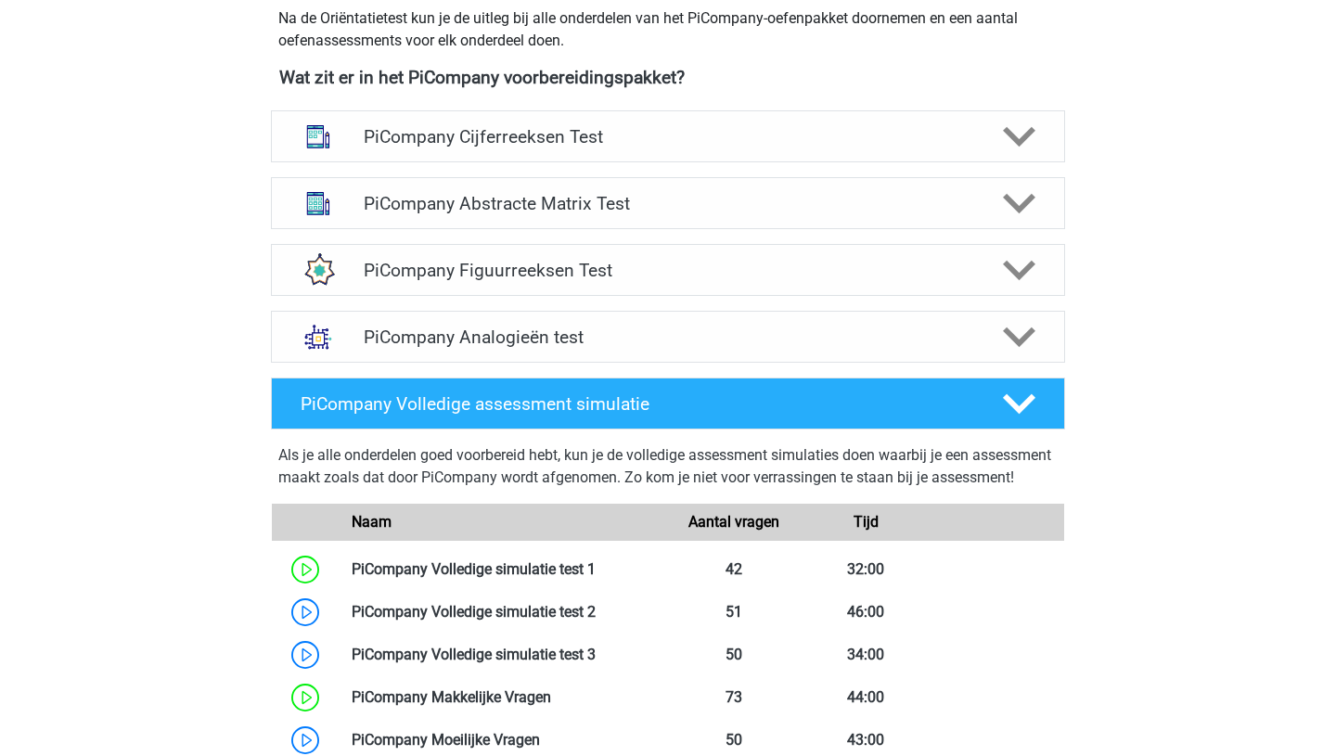
scroll to position [699, 0]
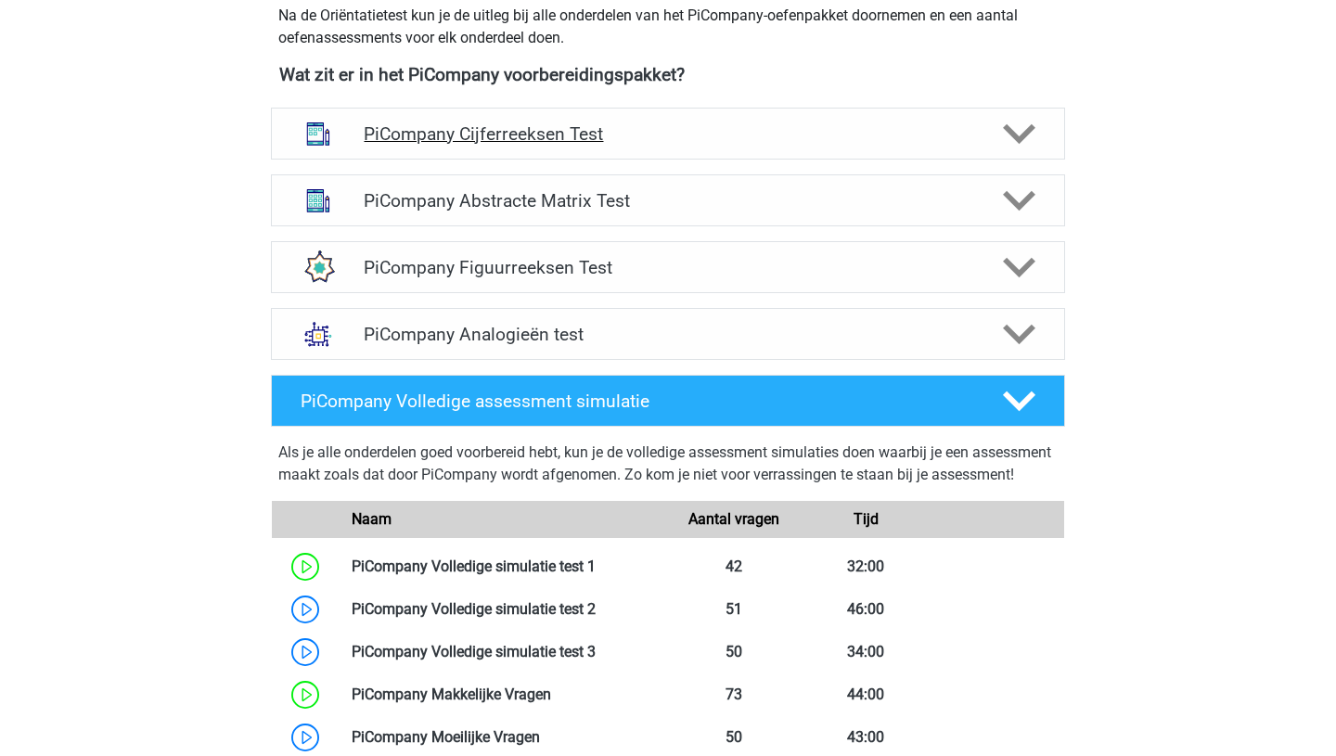
click at [408, 145] on h4 "PiCompany Cijferreeksen Test" at bounding box center [668, 133] width 608 height 21
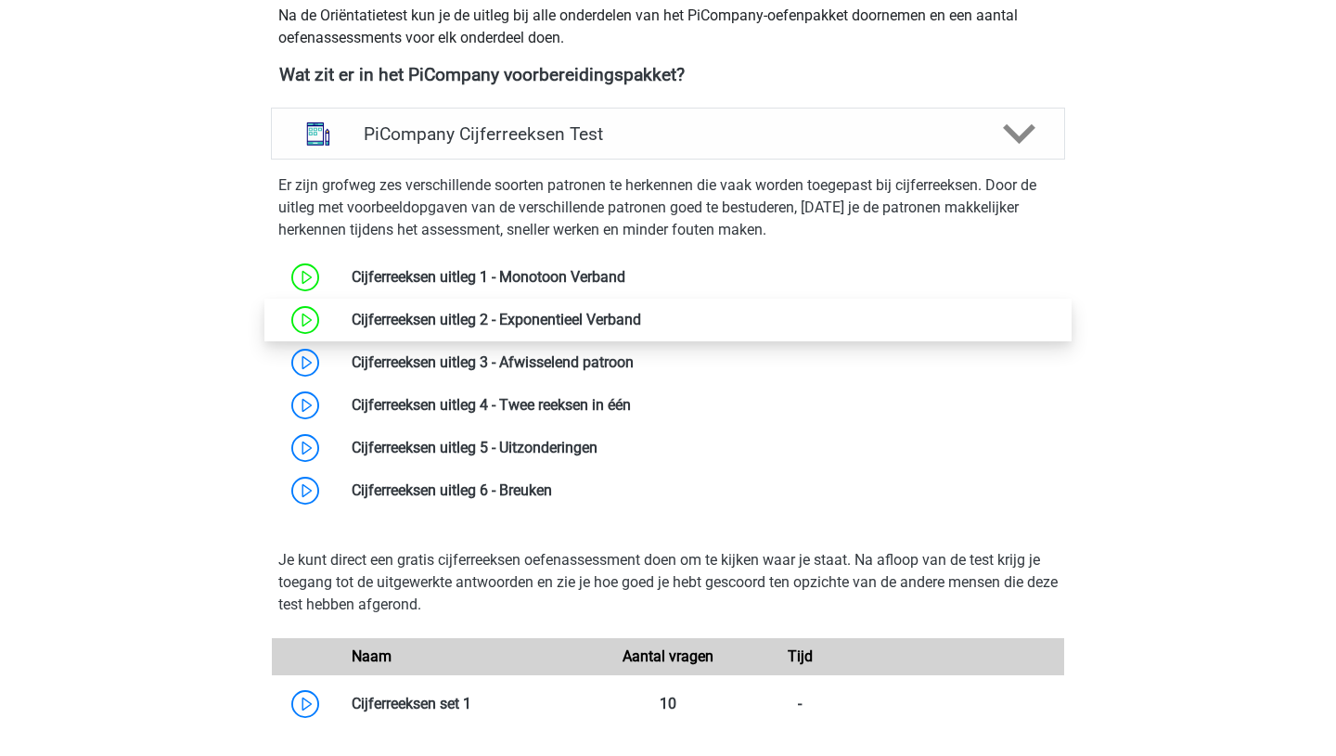
click at [641, 328] on link at bounding box center [641, 320] width 0 height 18
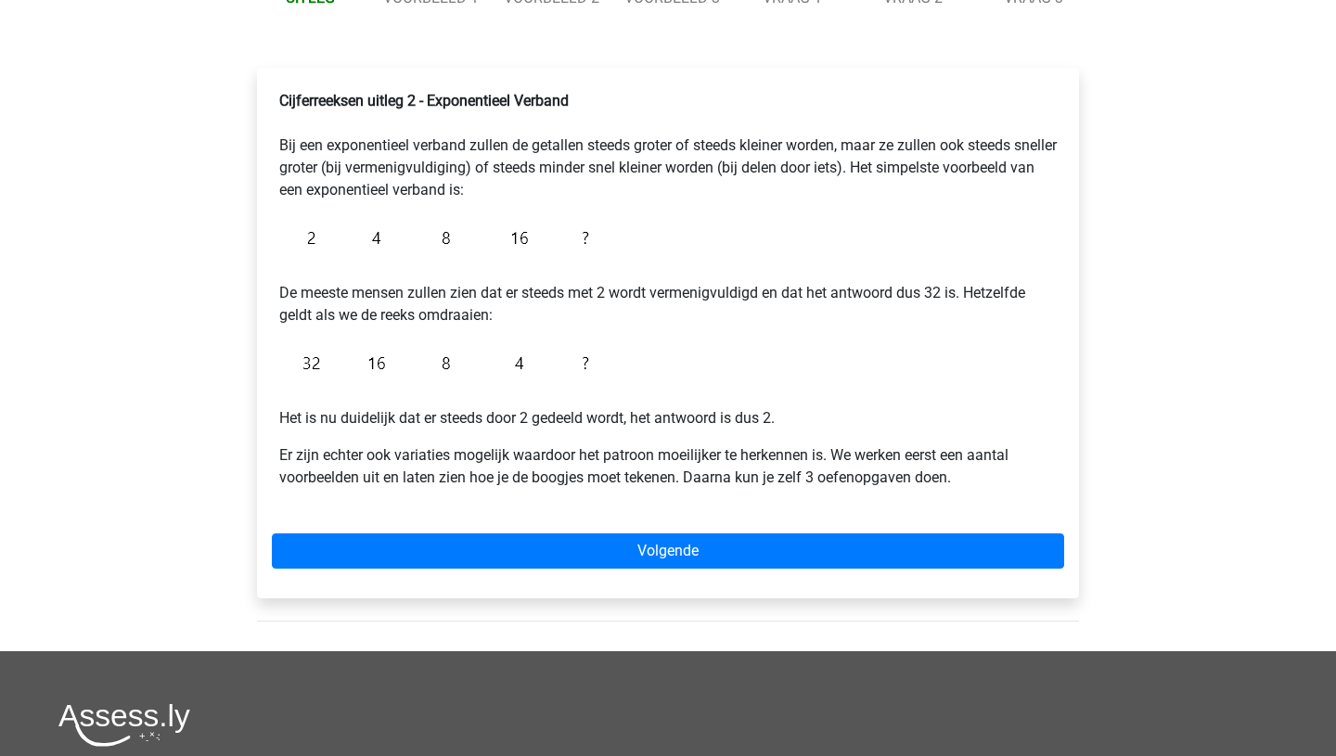
scroll to position [236, 0]
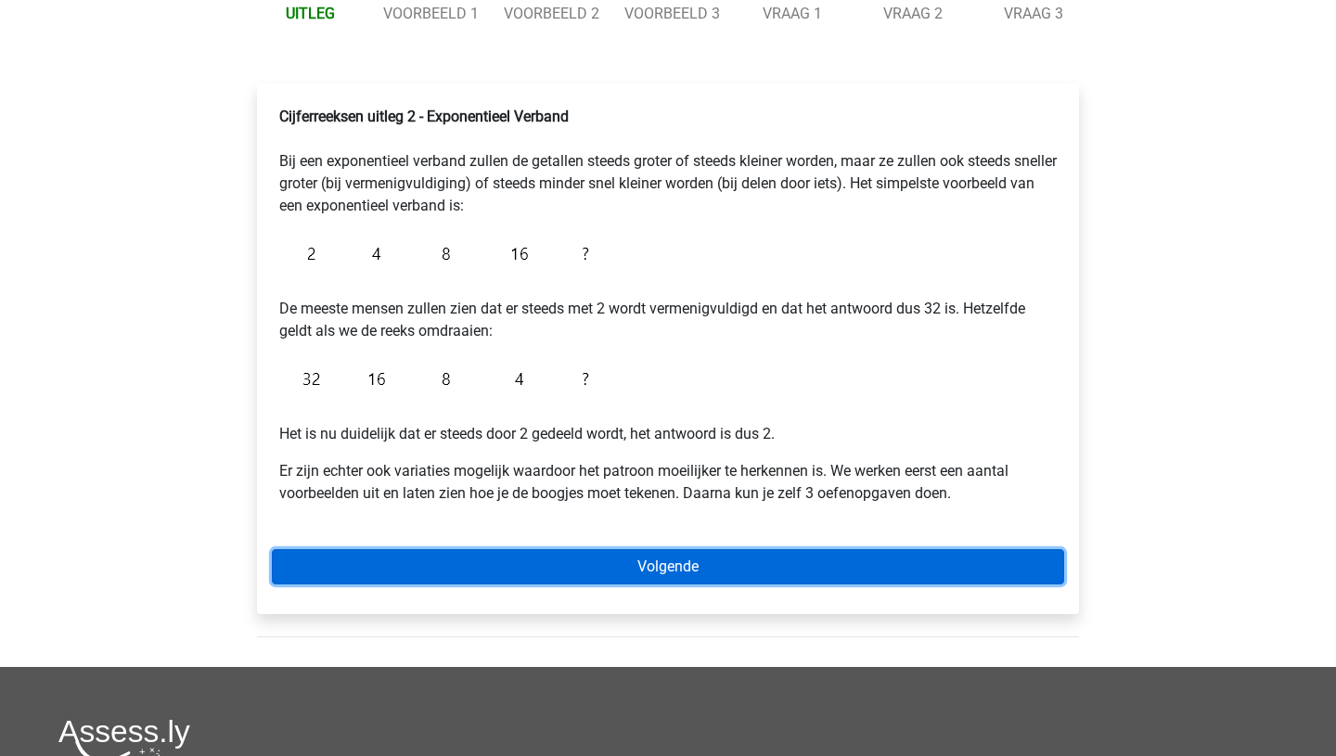
click at [693, 562] on link "Volgende" at bounding box center [668, 566] width 792 height 35
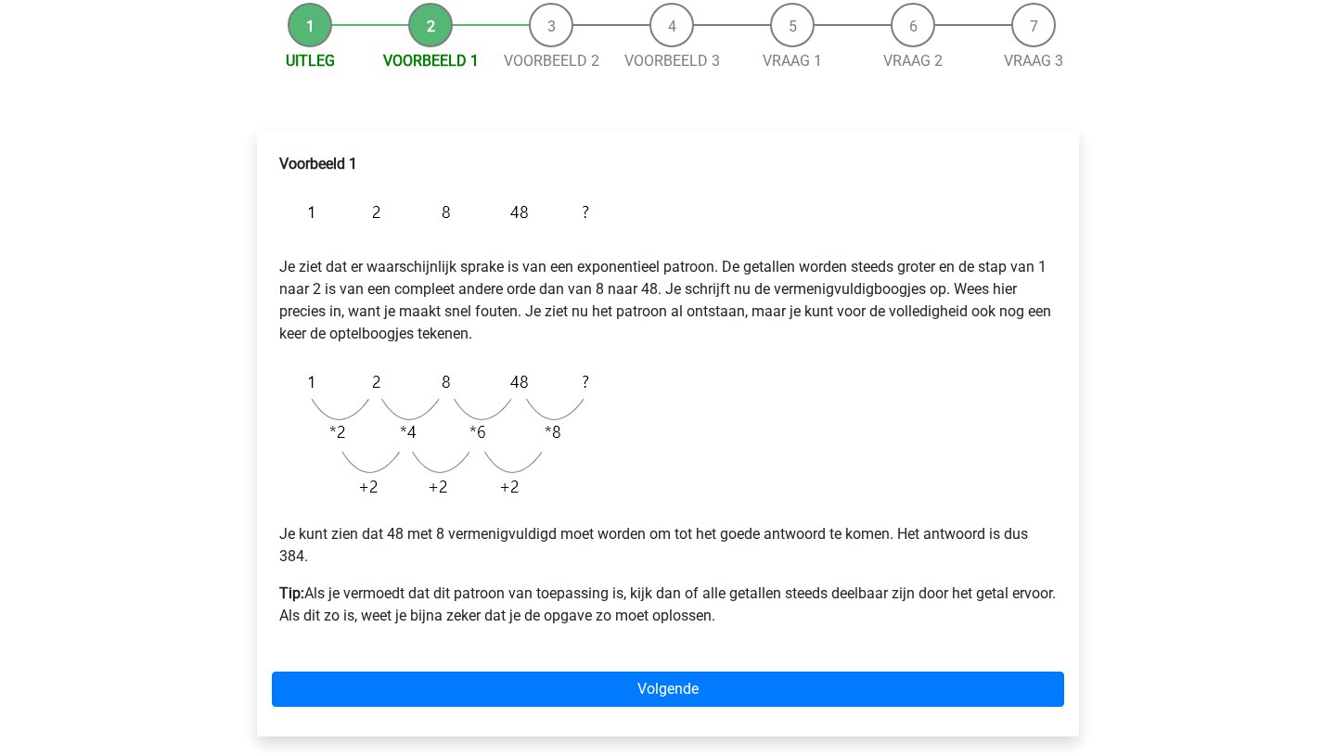
scroll to position [186, 0]
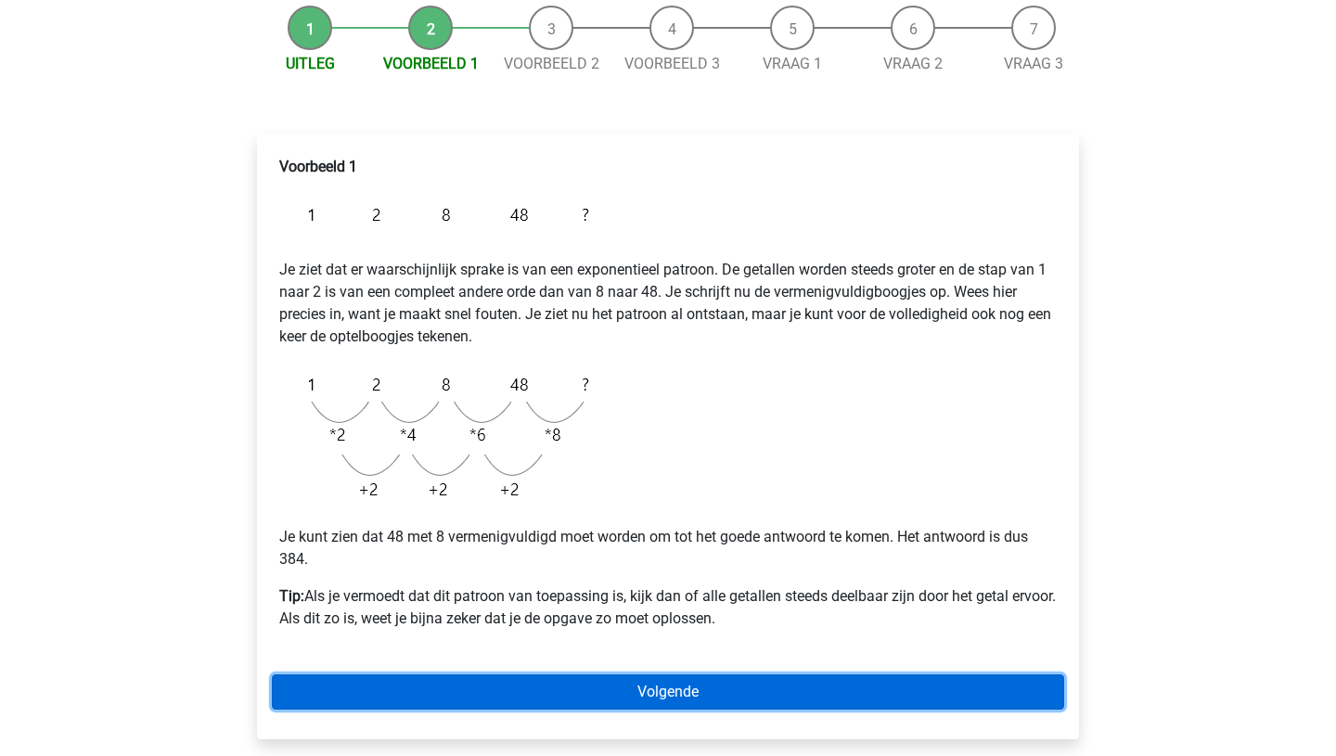
click at [655, 701] on link "Volgende" at bounding box center [668, 692] width 792 height 35
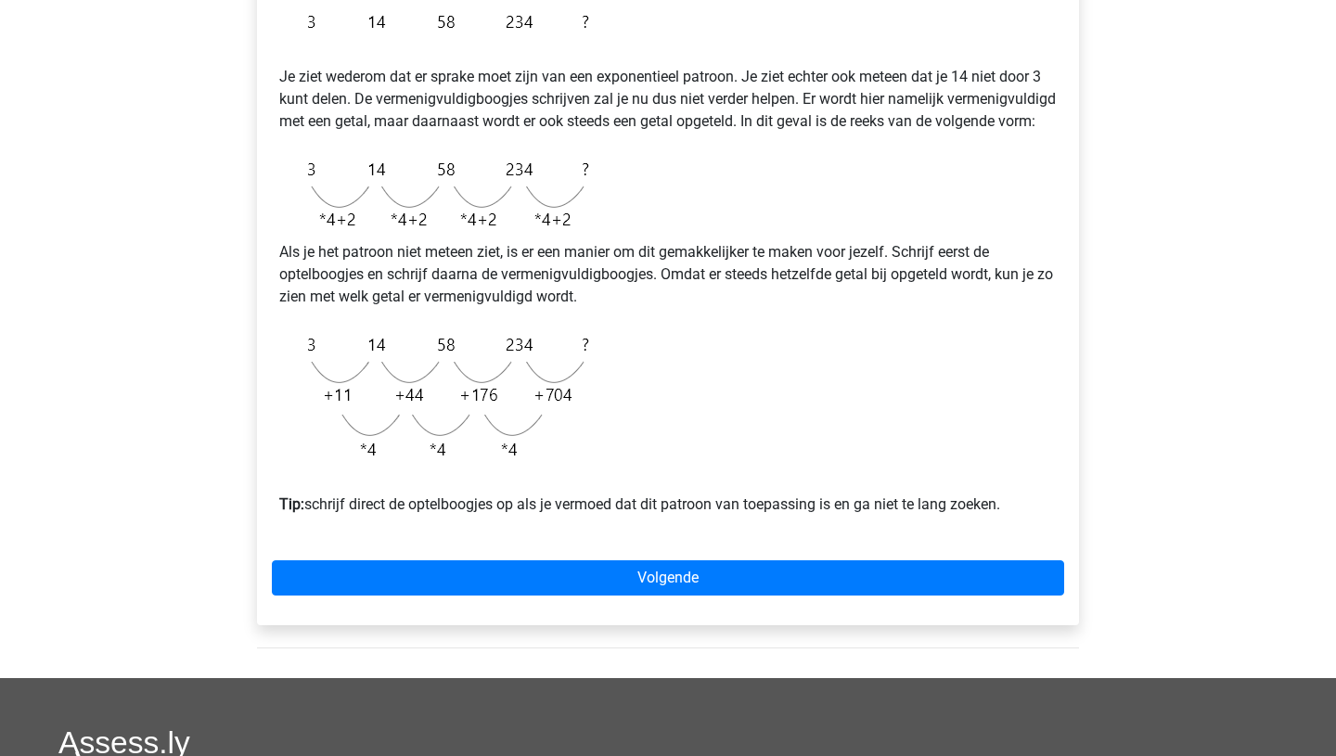
scroll to position [389, 0]
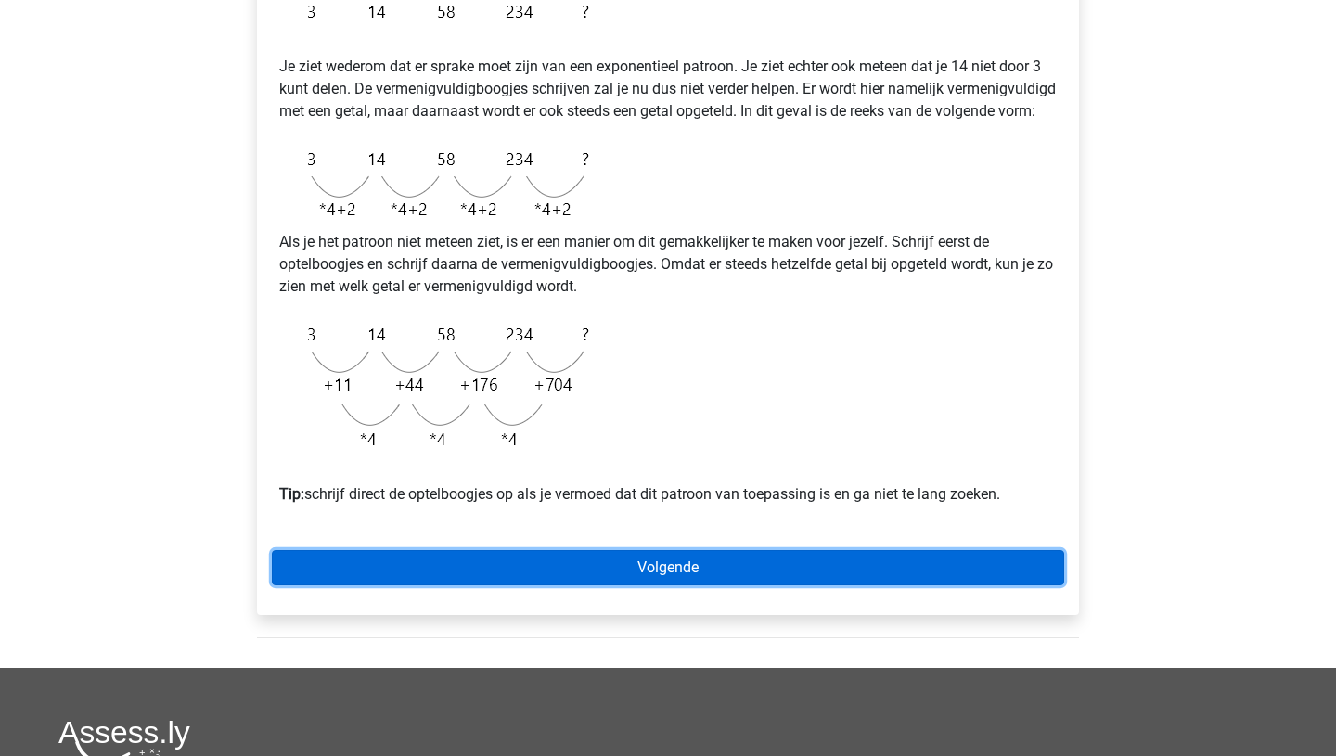
click at [682, 586] on link "Volgende" at bounding box center [668, 567] width 792 height 35
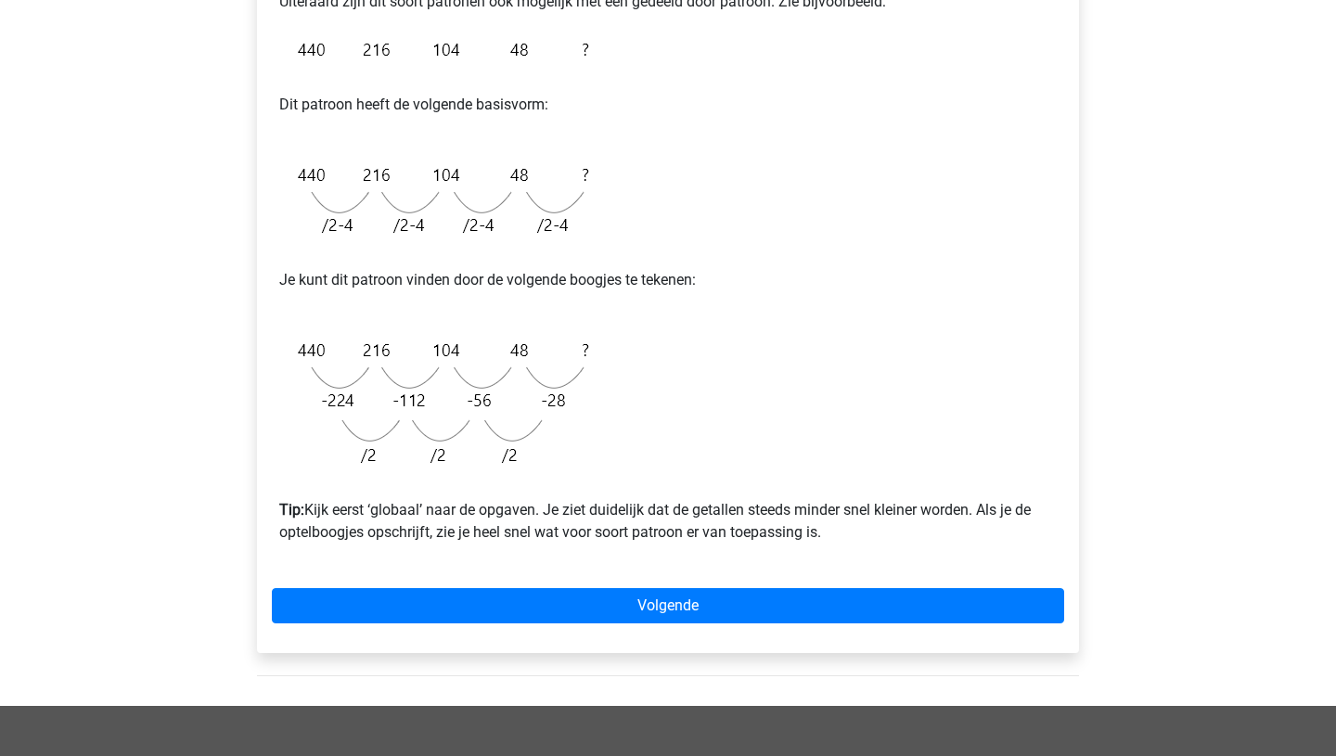
scroll to position [438, 0]
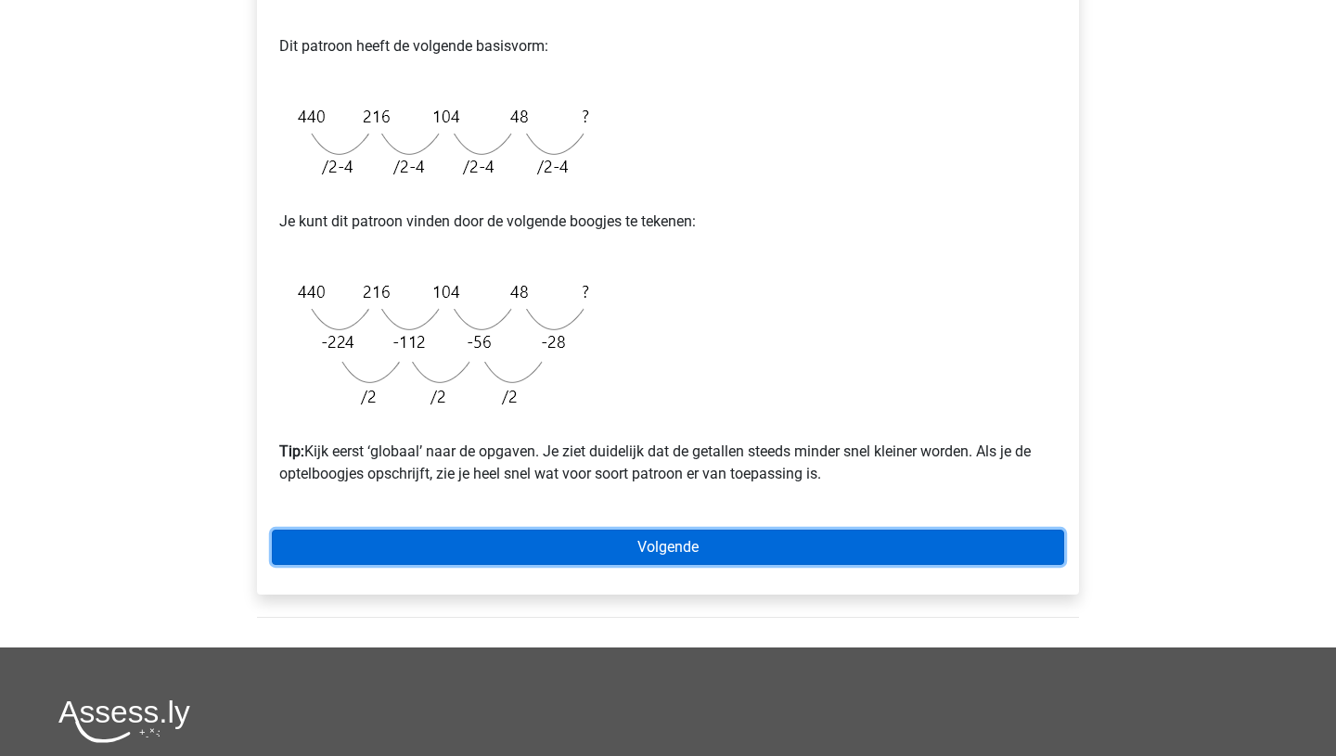
click at [635, 556] on link "Volgende" at bounding box center [668, 547] width 792 height 35
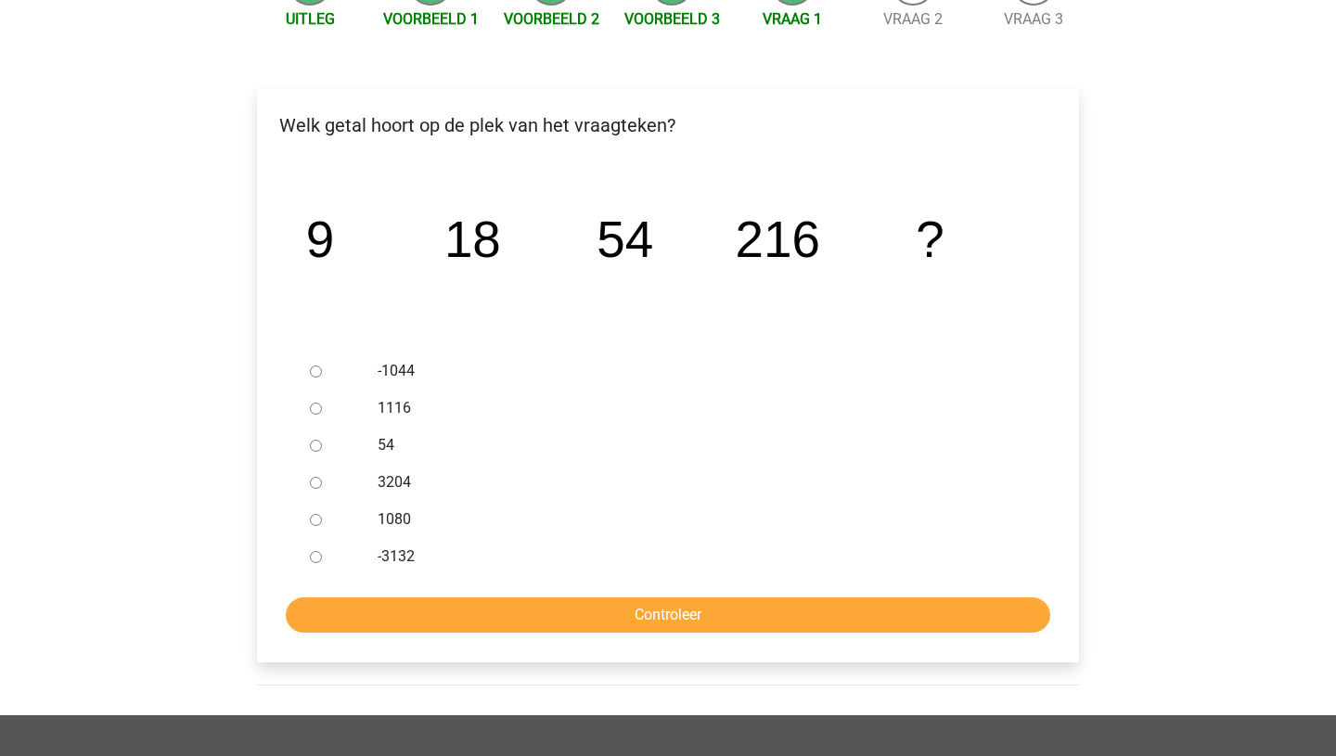
scroll to position [234, 0]
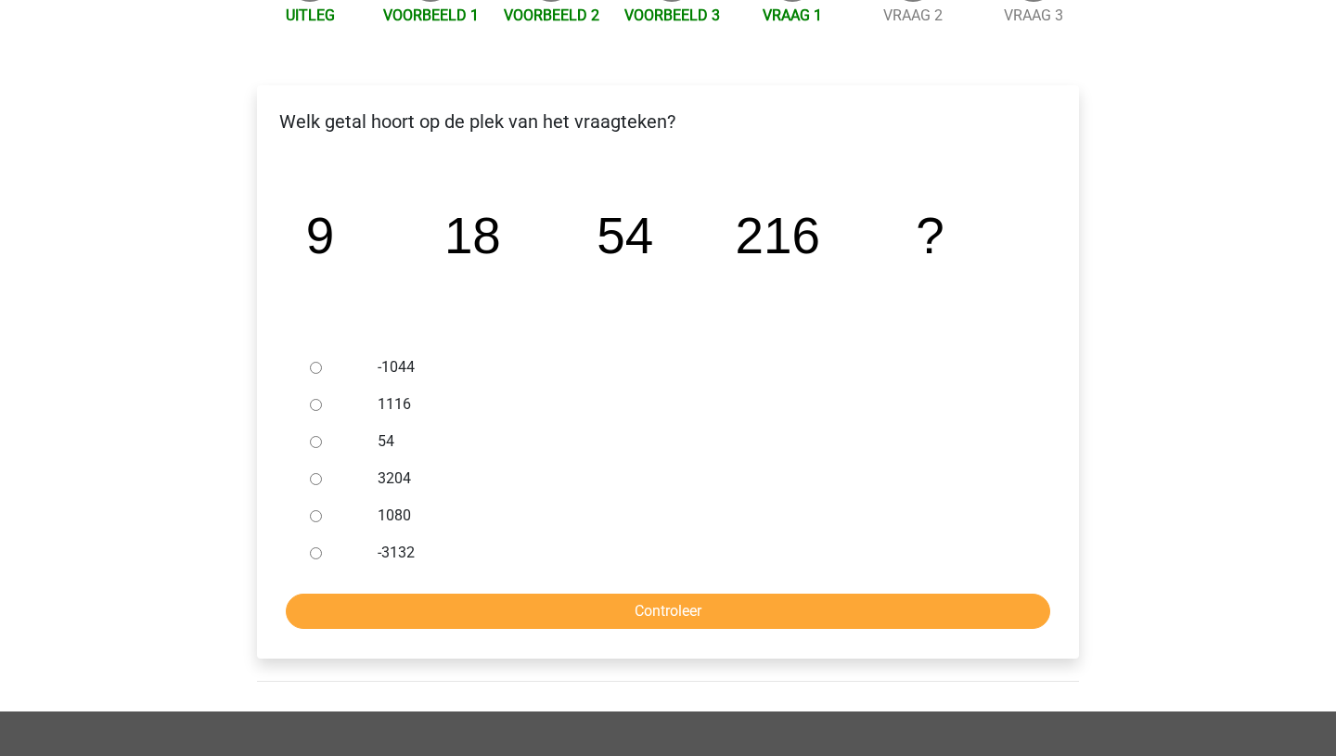
click at [314, 518] on input "1080" at bounding box center [316, 516] width 12 height 12
radio input "true"
click at [596, 616] on input "Controleer" at bounding box center [668, 611] width 765 height 35
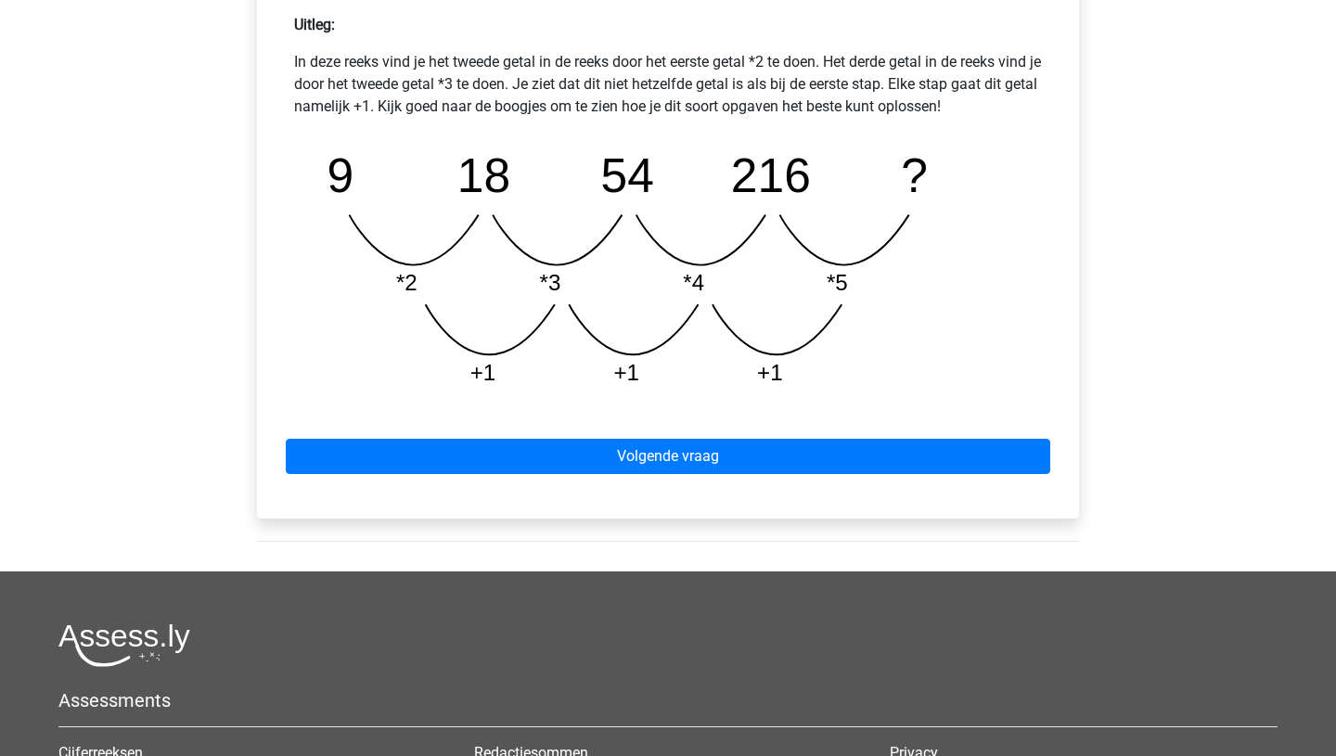
scroll to position [861, 0]
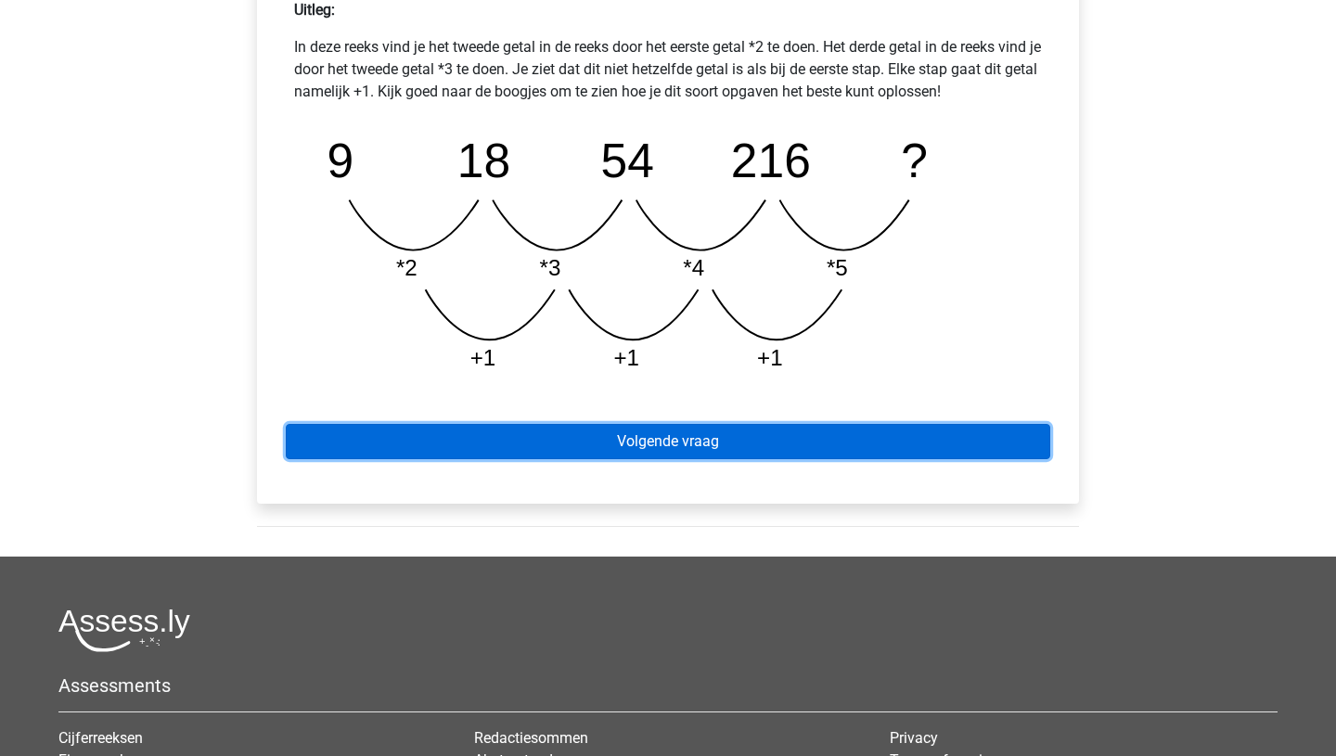
click at [660, 447] on link "Volgende vraag" at bounding box center [668, 441] width 765 height 35
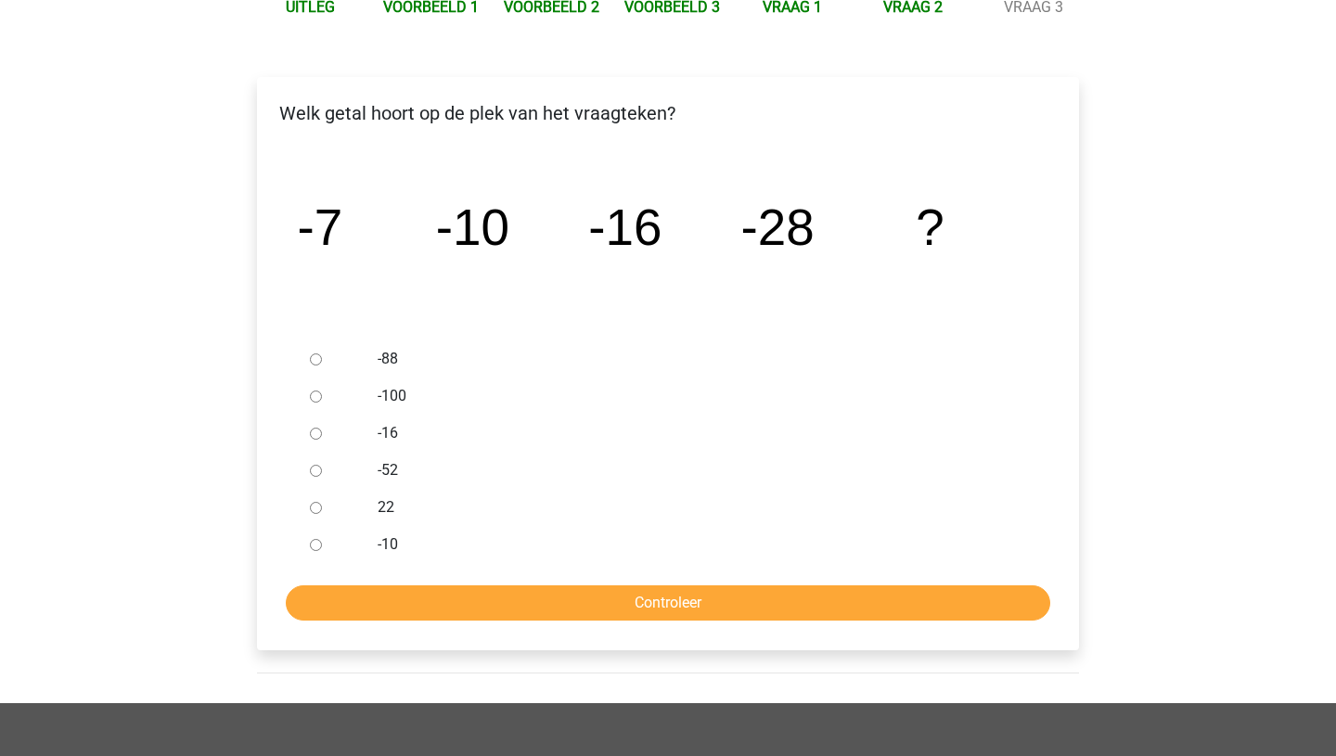
scroll to position [243, 0]
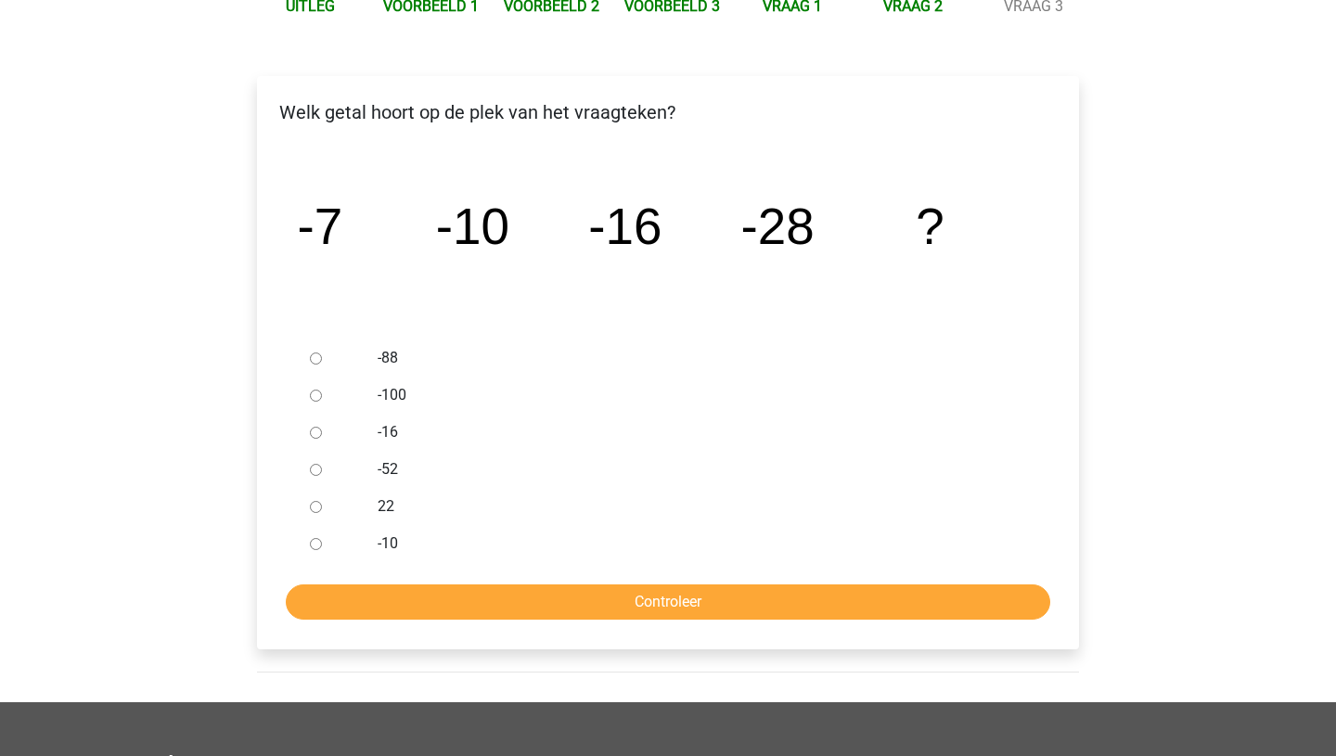
click at [318, 467] on input "-52" at bounding box center [316, 470] width 12 height 12
radio input "true"
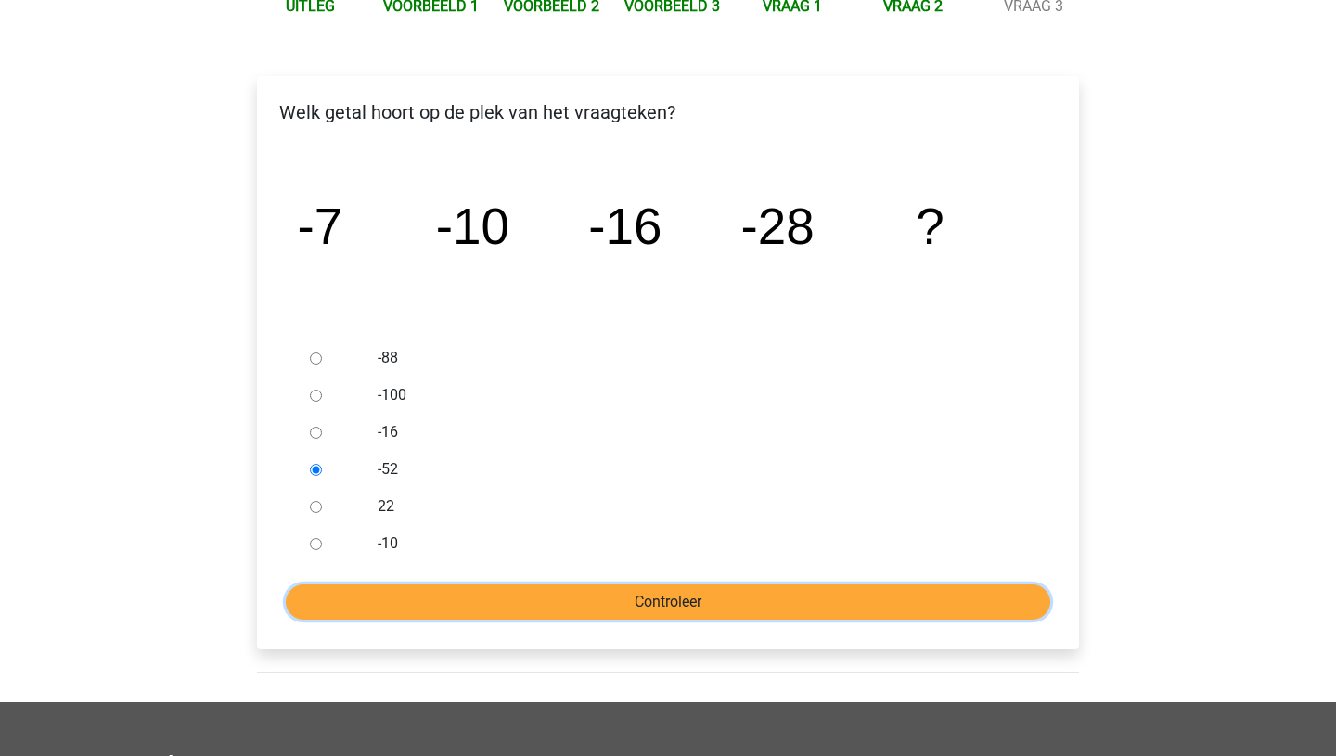
click at [663, 602] on input "Controleer" at bounding box center [668, 602] width 765 height 35
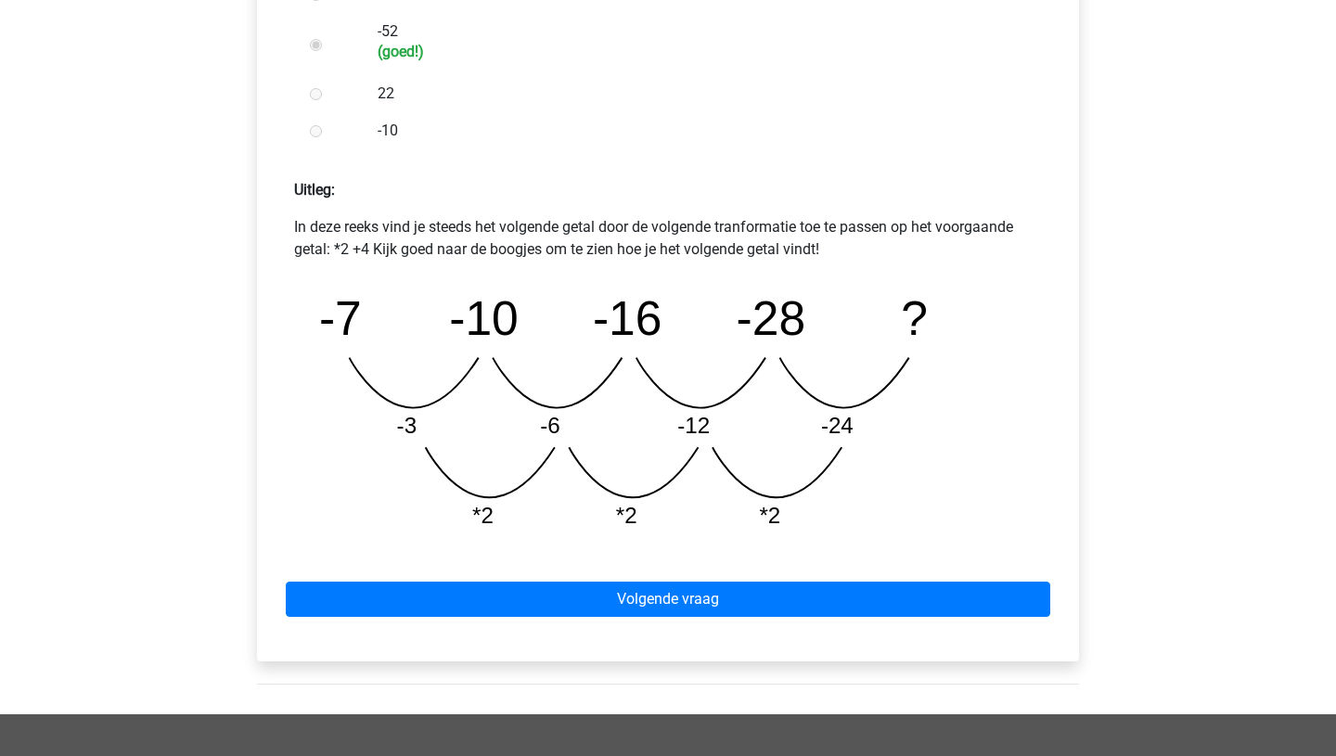
scroll to position [737, 0]
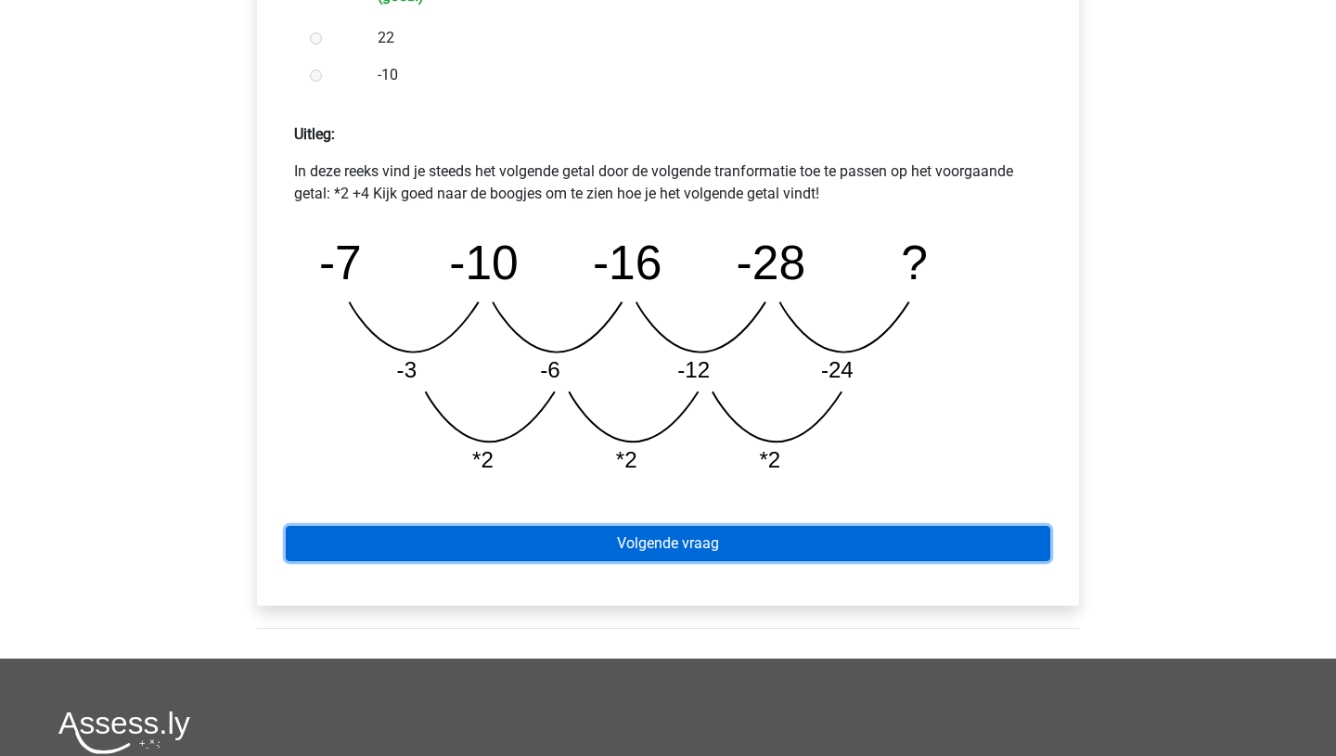
click at [636, 544] on link "Volgende vraag" at bounding box center [668, 543] width 765 height 35
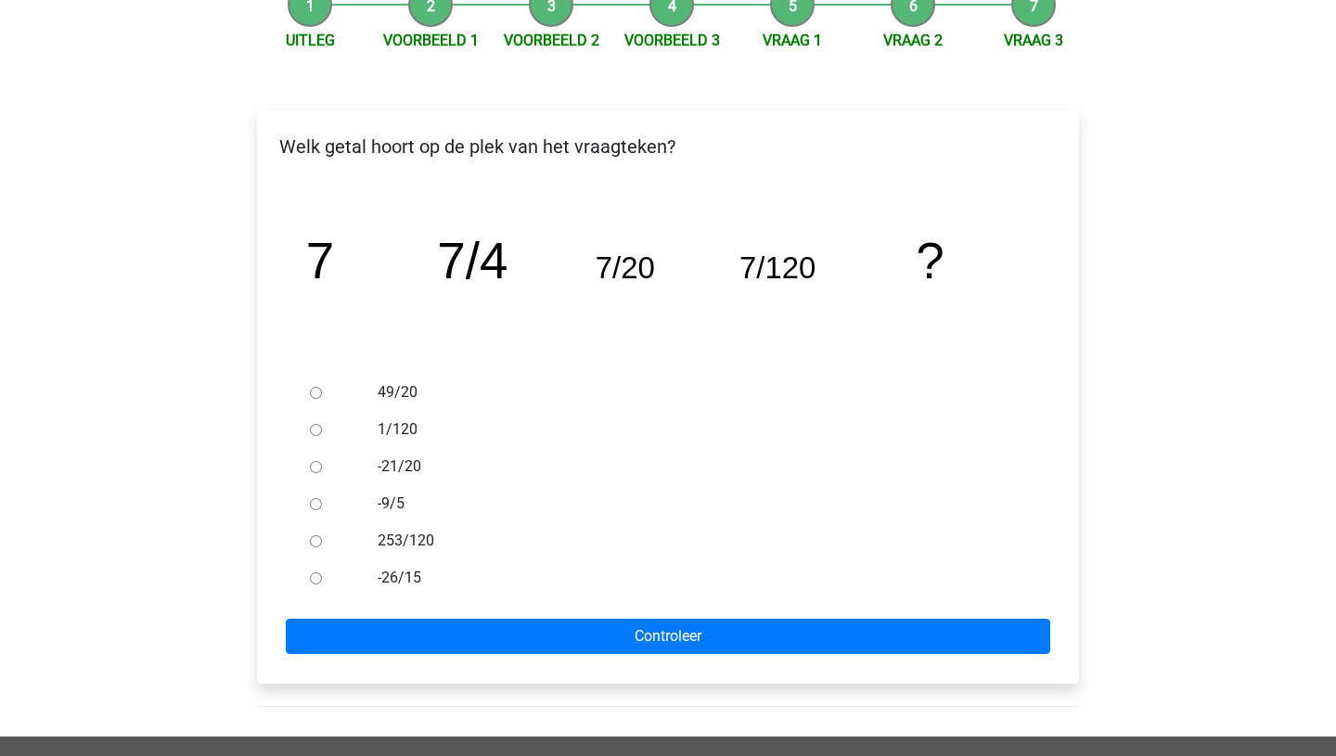
scroll to position [197, 0]
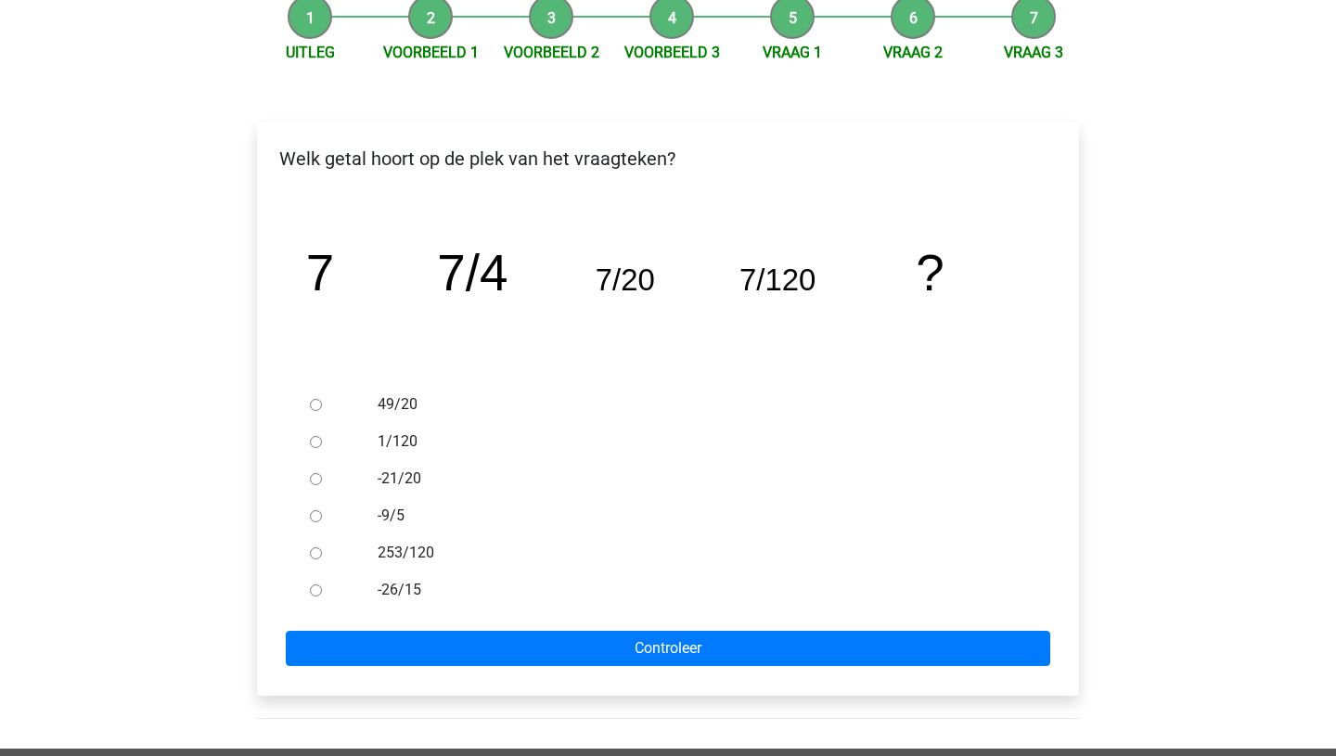
click at [314, 549] on input "253/120" at bounding box center [316, 553] width 12 height 12
radio input "true"
click at [316, 474] on input "-21/20" at bounding box center [316, 479] width 12 height 12
radio input "true"
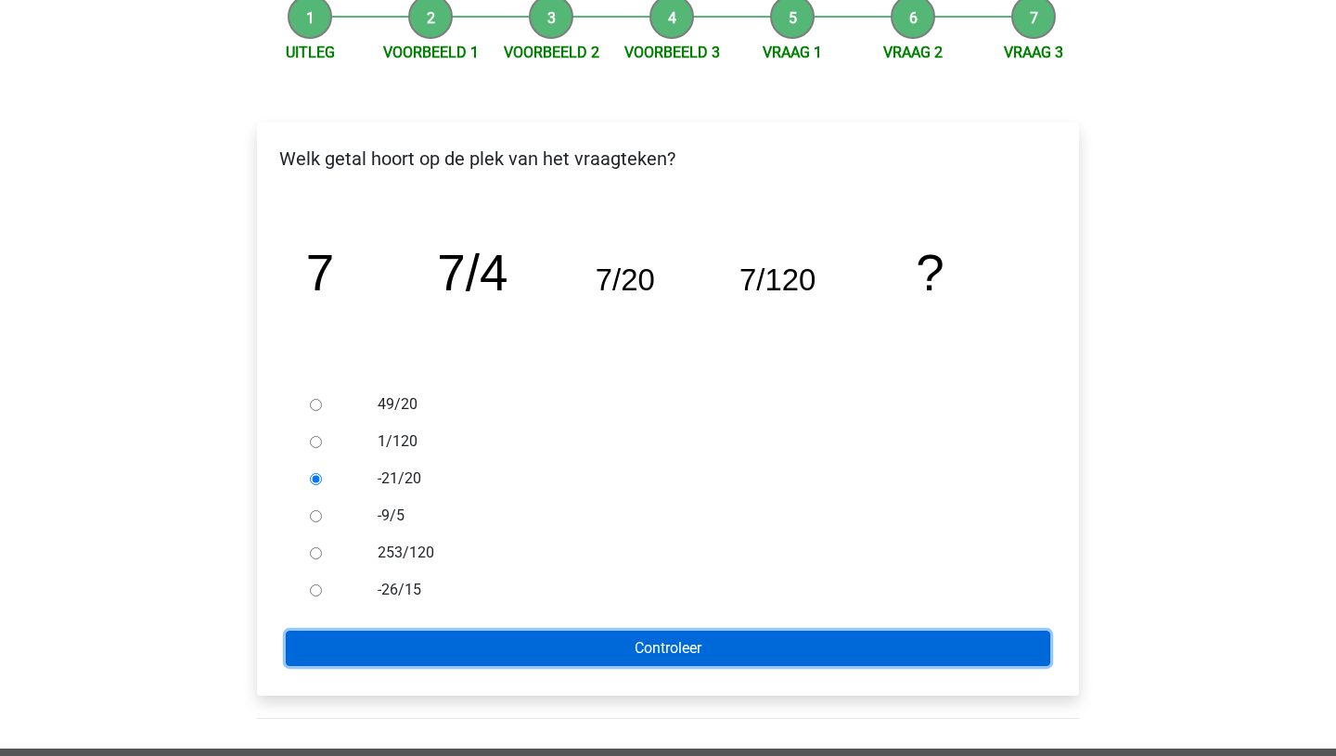
click at [603, 631] on input "Controleer" at bounding box center [668, 648] width 765 height 35
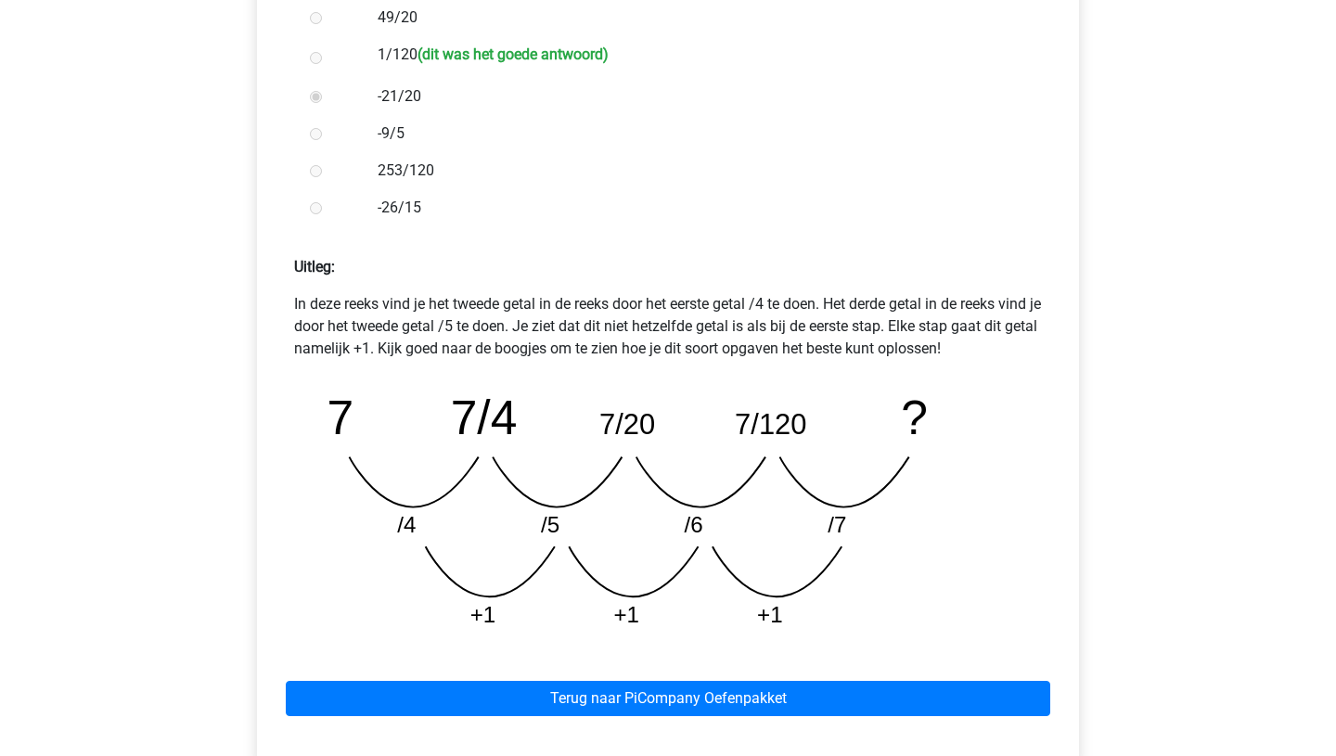
scroll to position [582, 0]
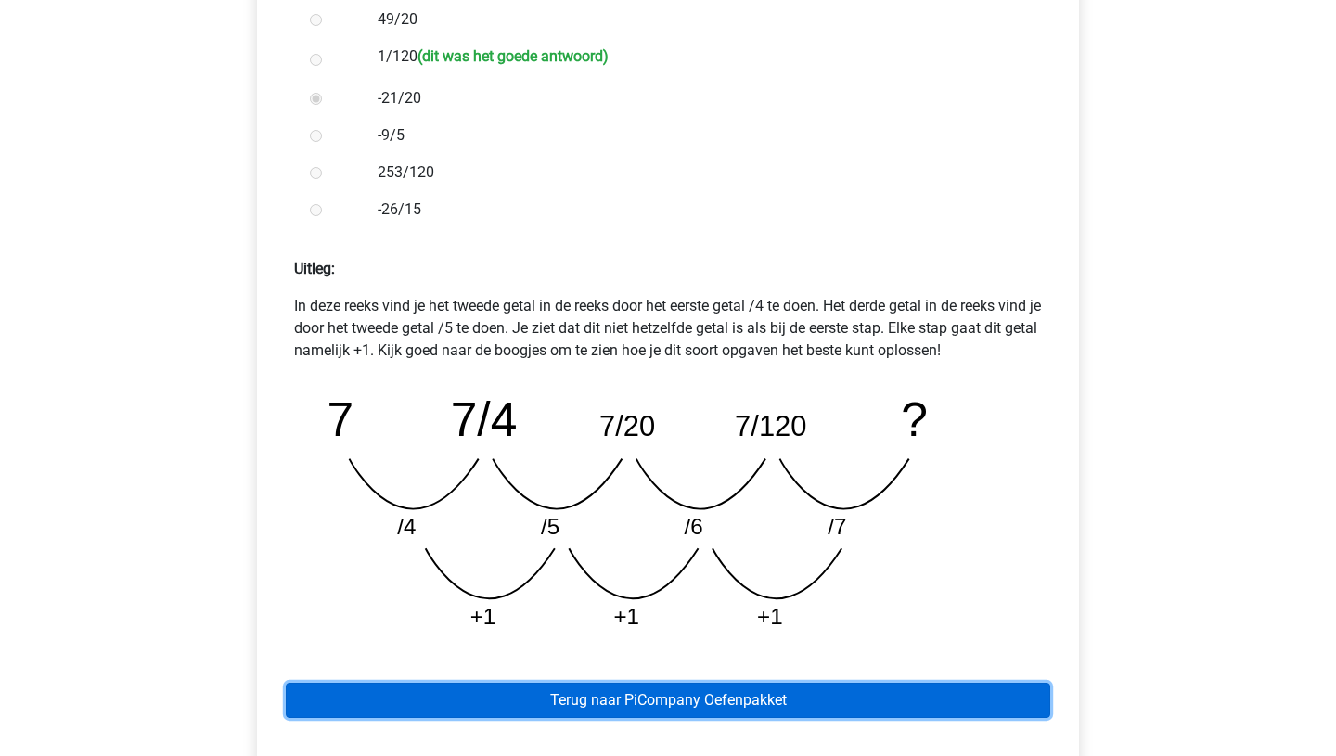
click at [725, 693] on link "Terug naar PiCompany Oefenpakket" at bounding box center [668, 700] width 765 height 35
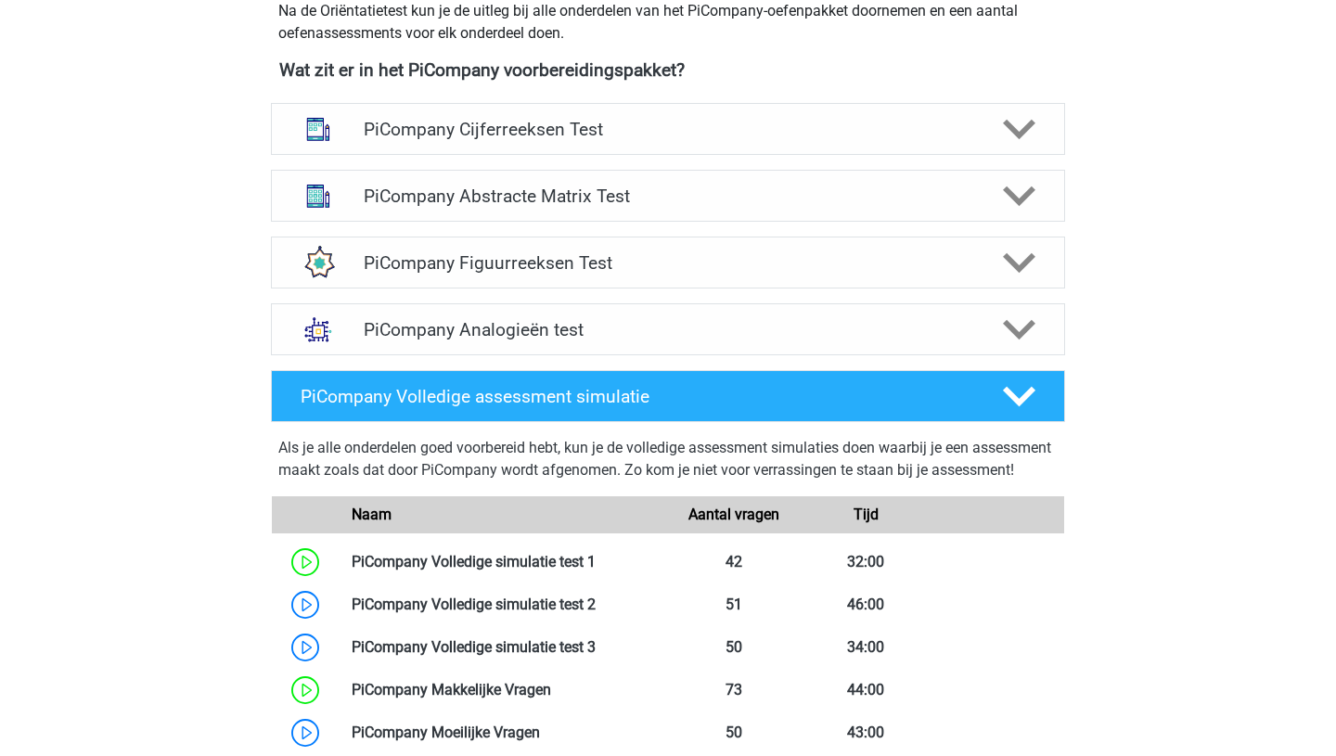
scroll to position [702, 0]
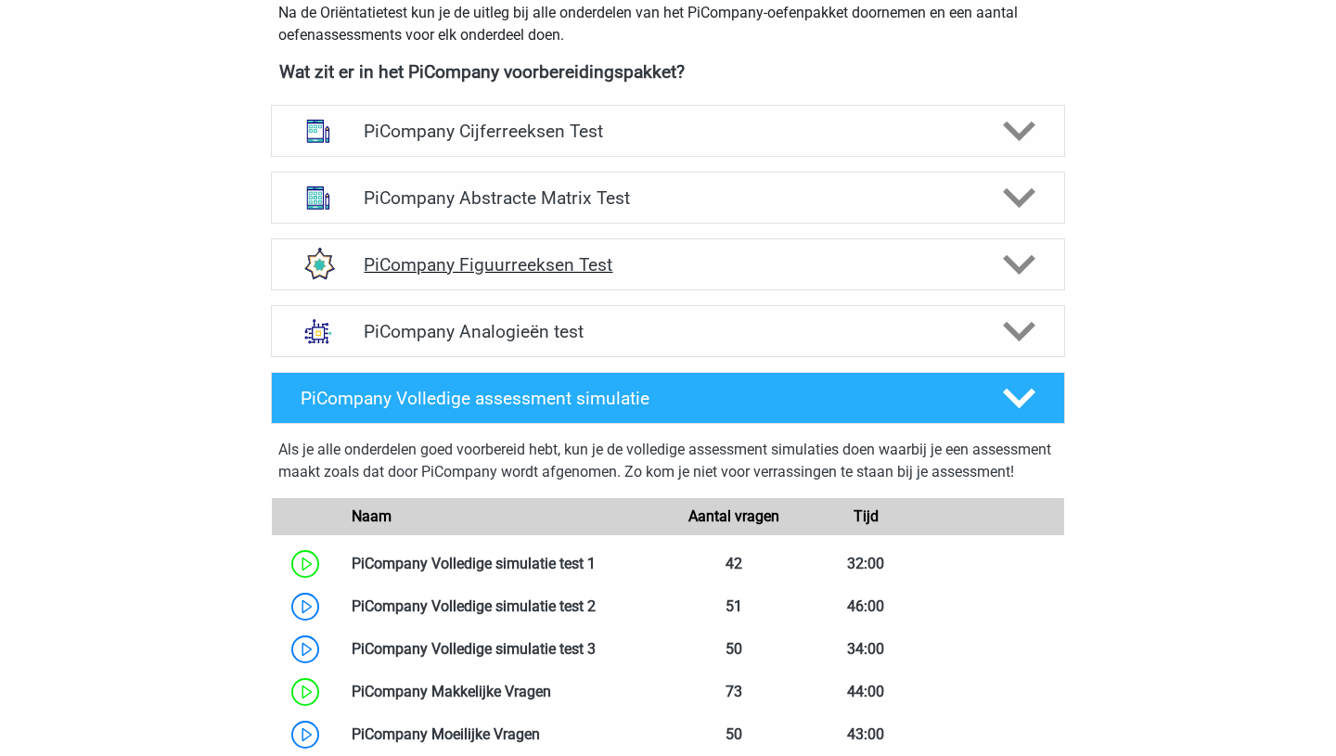
click at [538, 276] on h4 "PiCompany Figuurreeksen Test" at bounding box center [668, 264] width 608 height 21
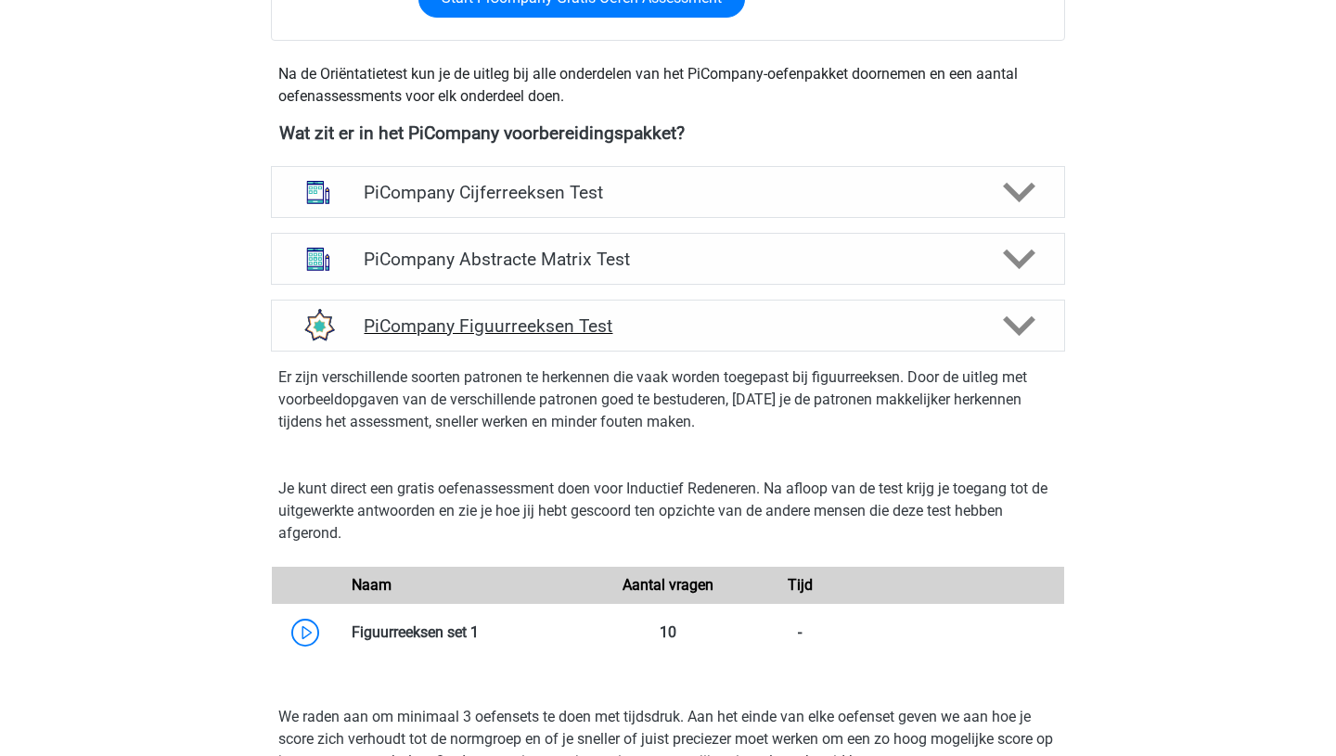
scroll to position [623, 0]
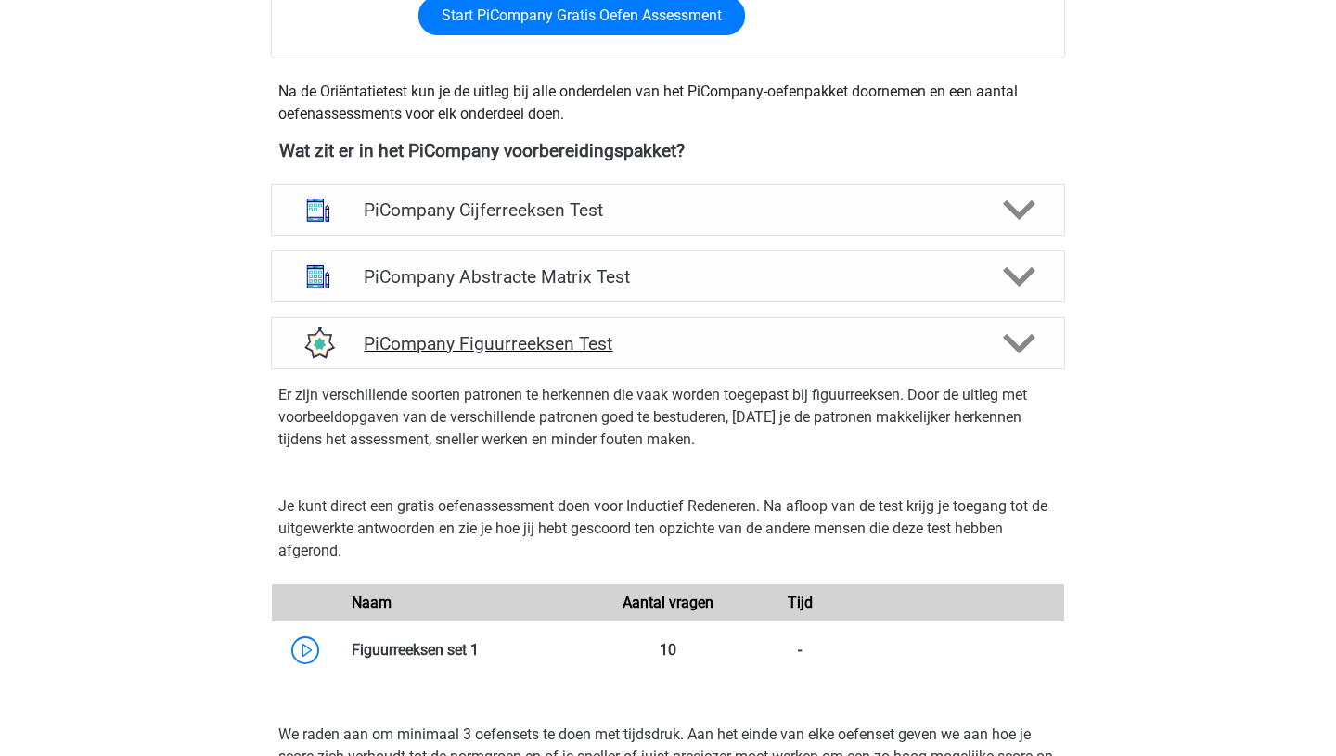
click at [529, 354] on h4 "PiCompany Figuurreeksen Test" at bounding box center [668, 343] width 608 height 21
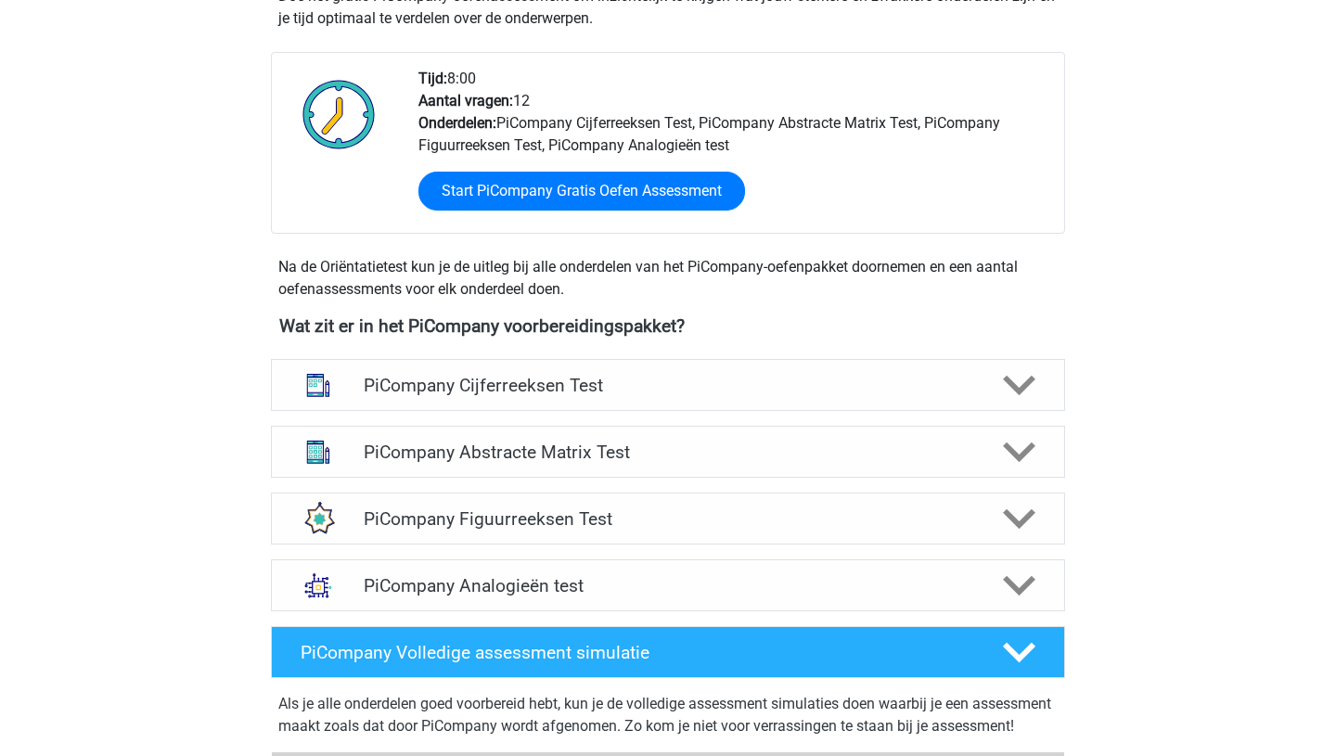
scroll to position [463, 0]
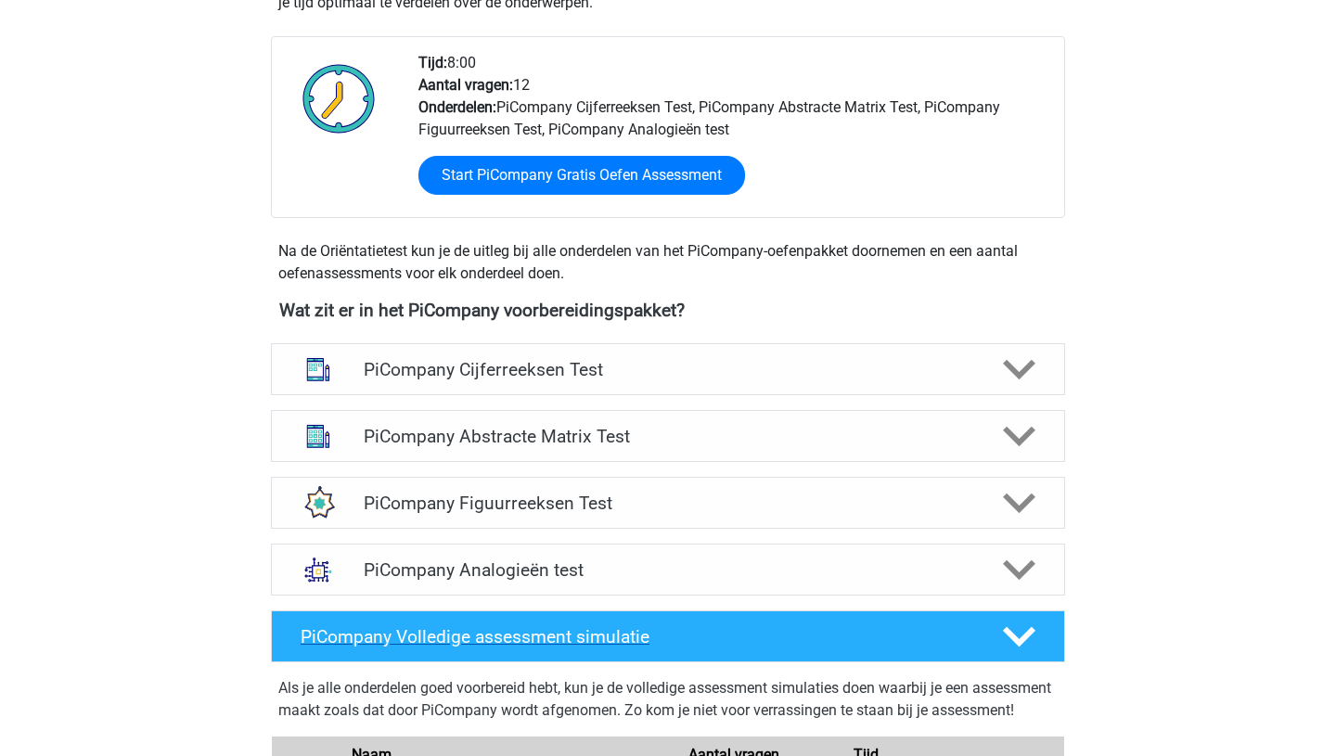
click at [1025, 648] on polygon at bounding box center [1019, 637] width 32 height 20
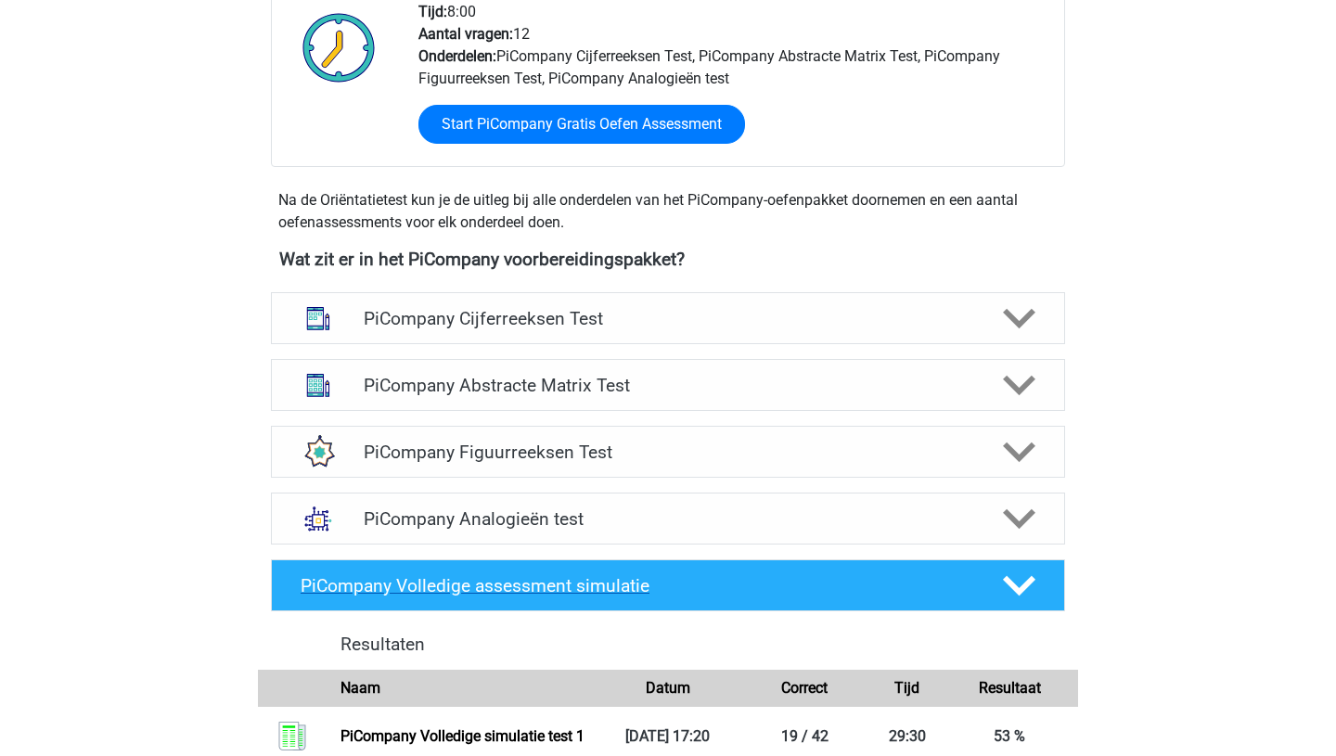
scroll to position [542, 0]
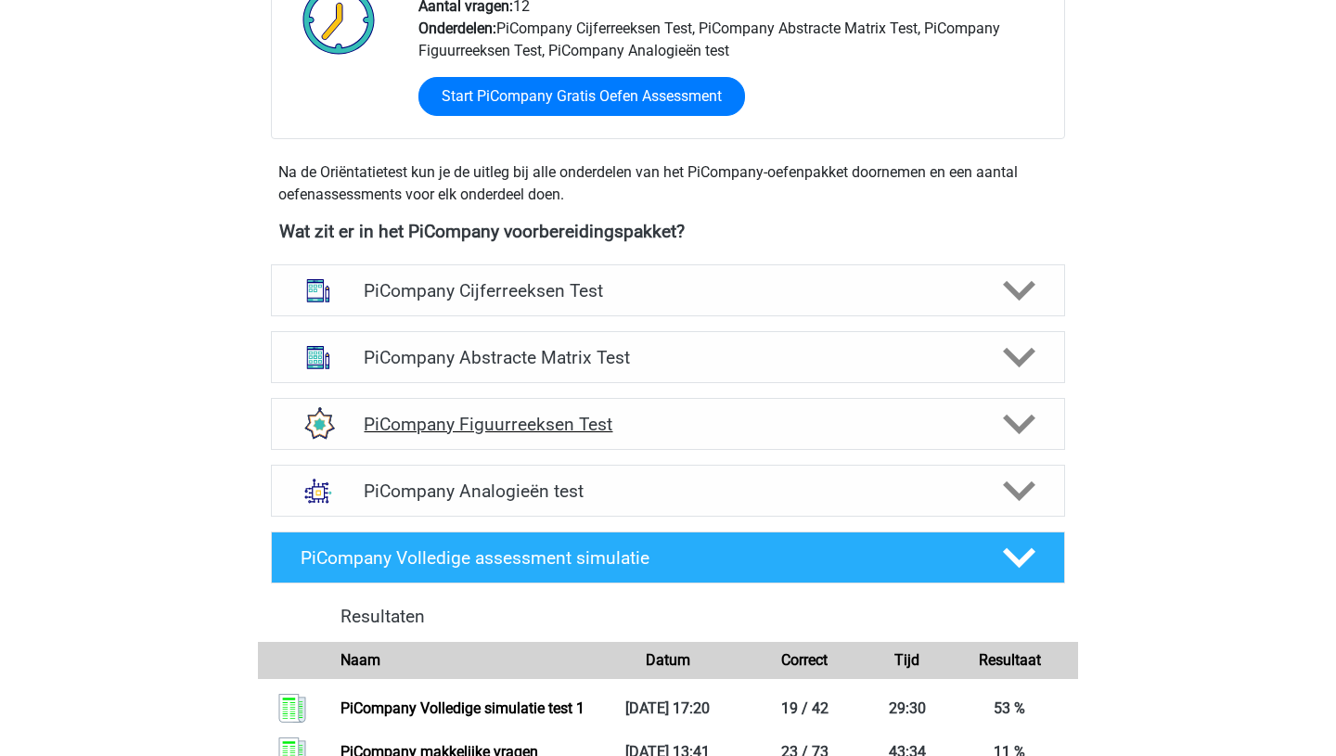
click at [539, 435] on h4 "PiCompany Figuurreeksen Test" at bounding box center [668, 424] width 608 height 21
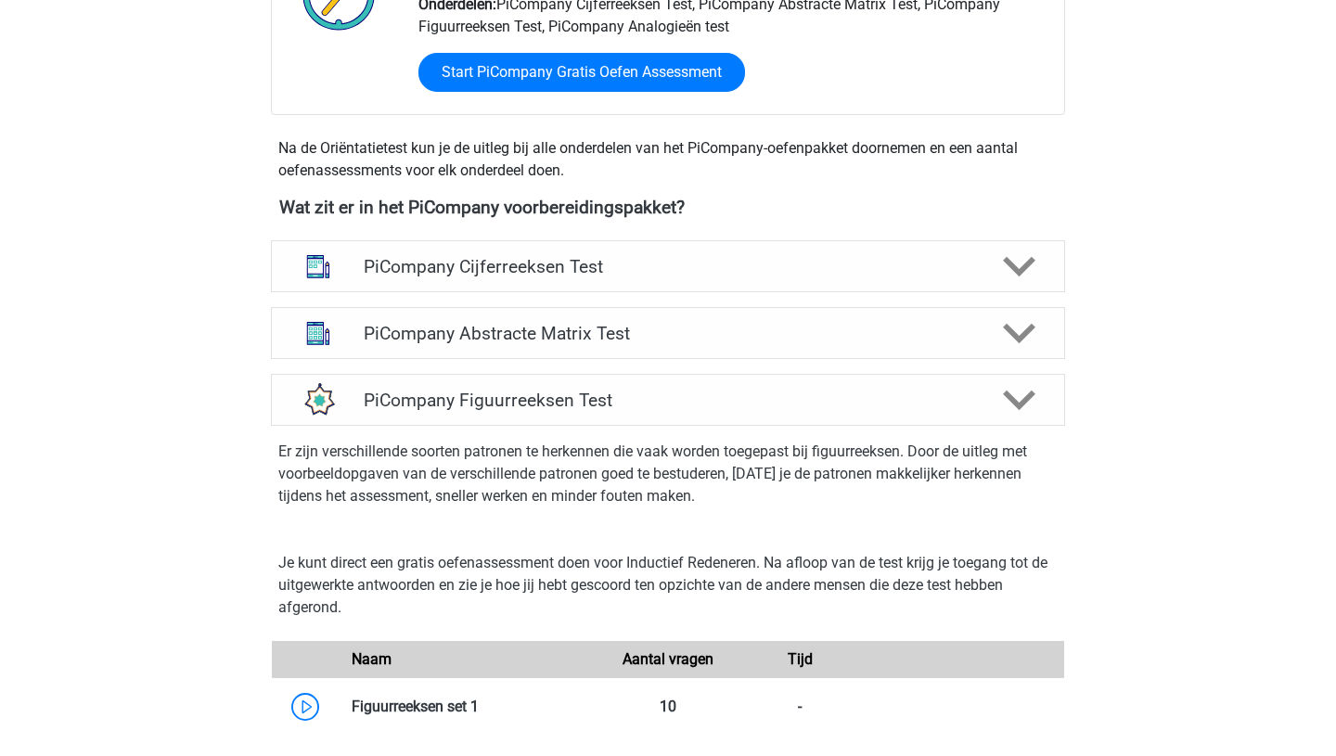
scroll to position [583, 0]
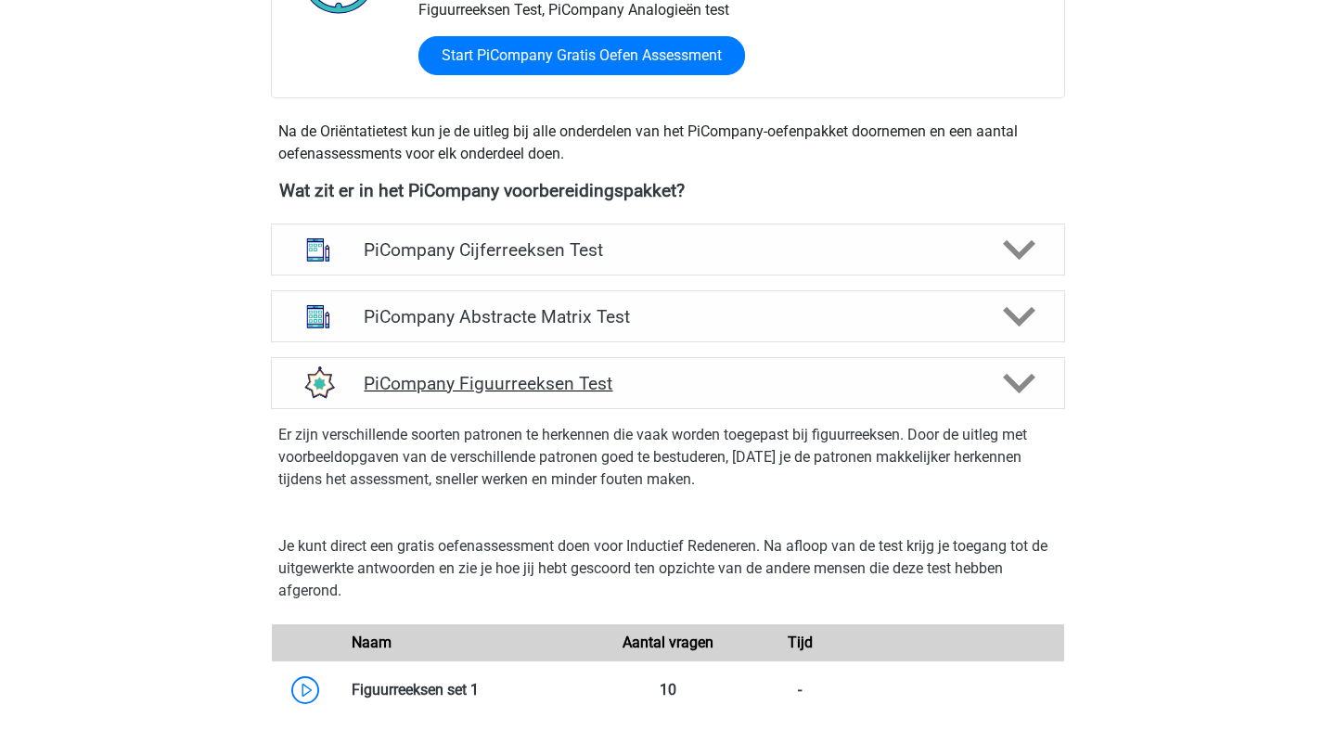
click at [471, 394] on h4 "PiCompany Figuurreeksen Test" at bounding box center [668, 383] width 608 height 21
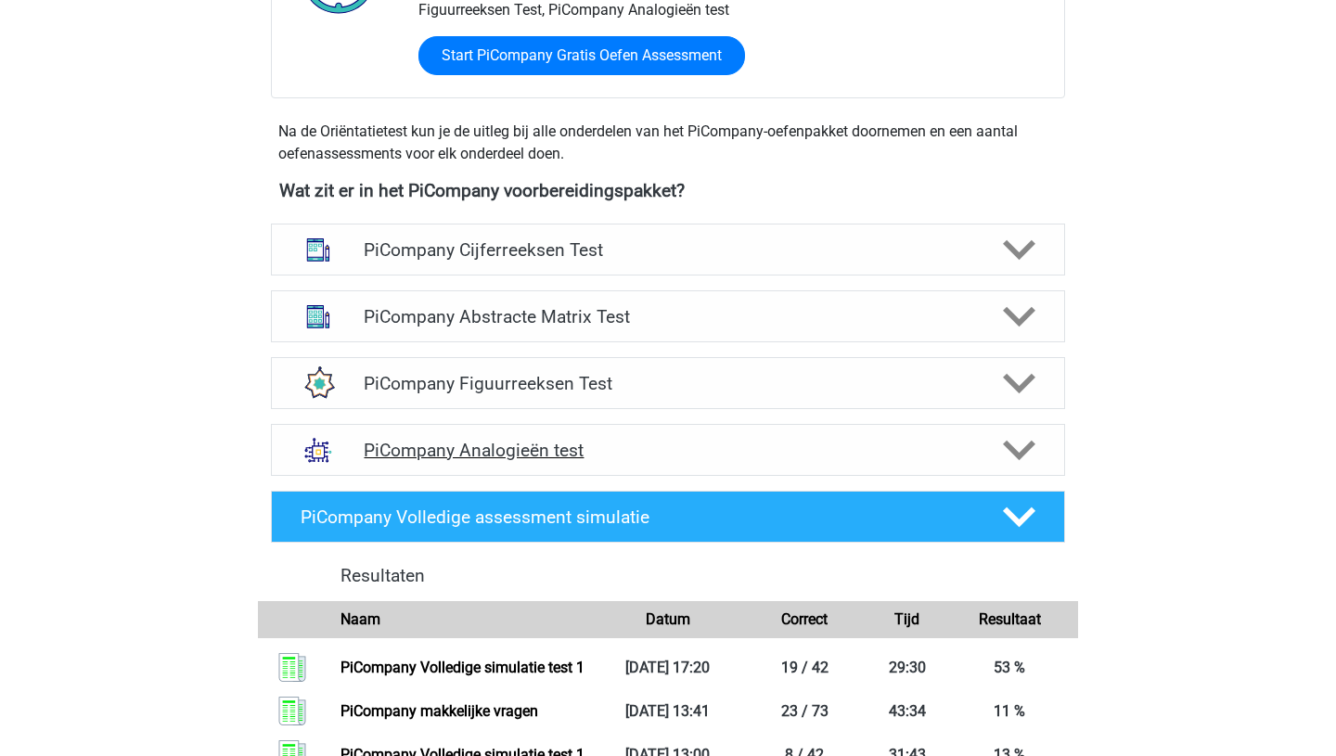
click at [470, 461] on h4 "PiCompany Analogieën test" at bounding box center [668, 450] width 608 height 21
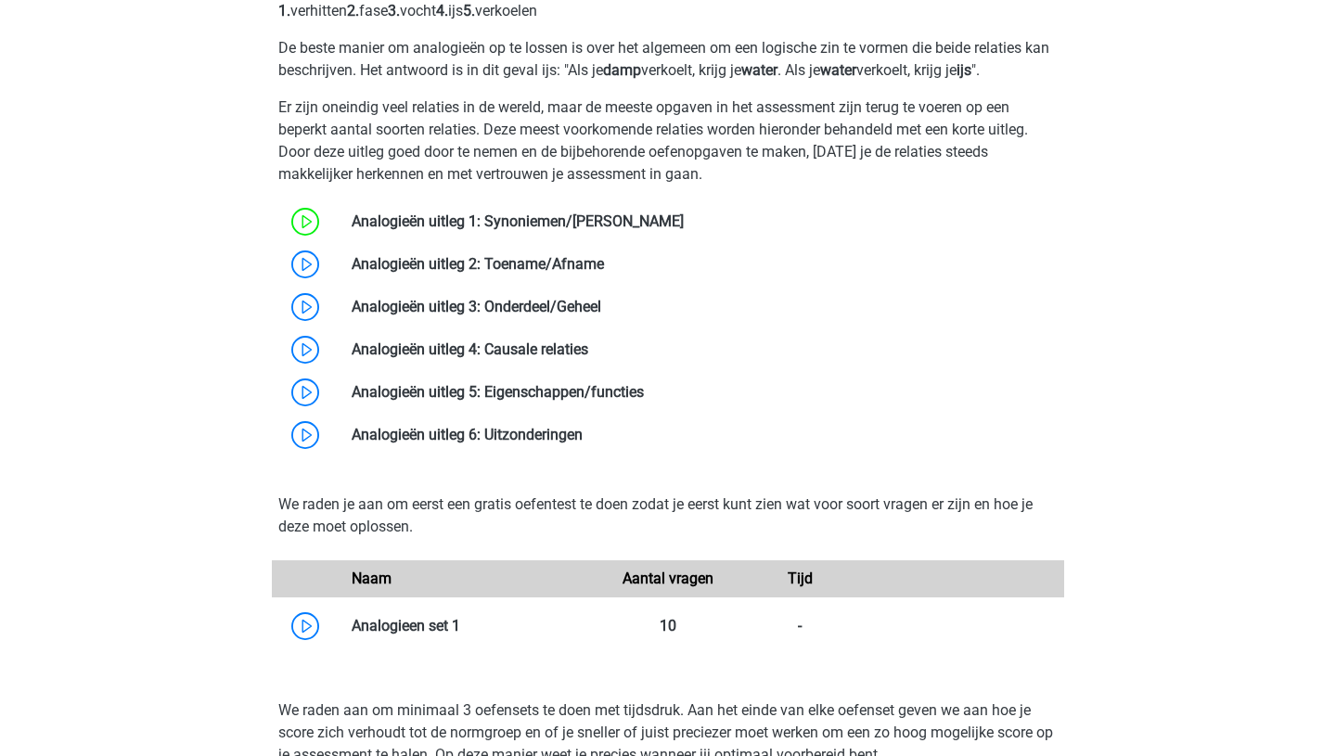
scroll to position [1123, 0]
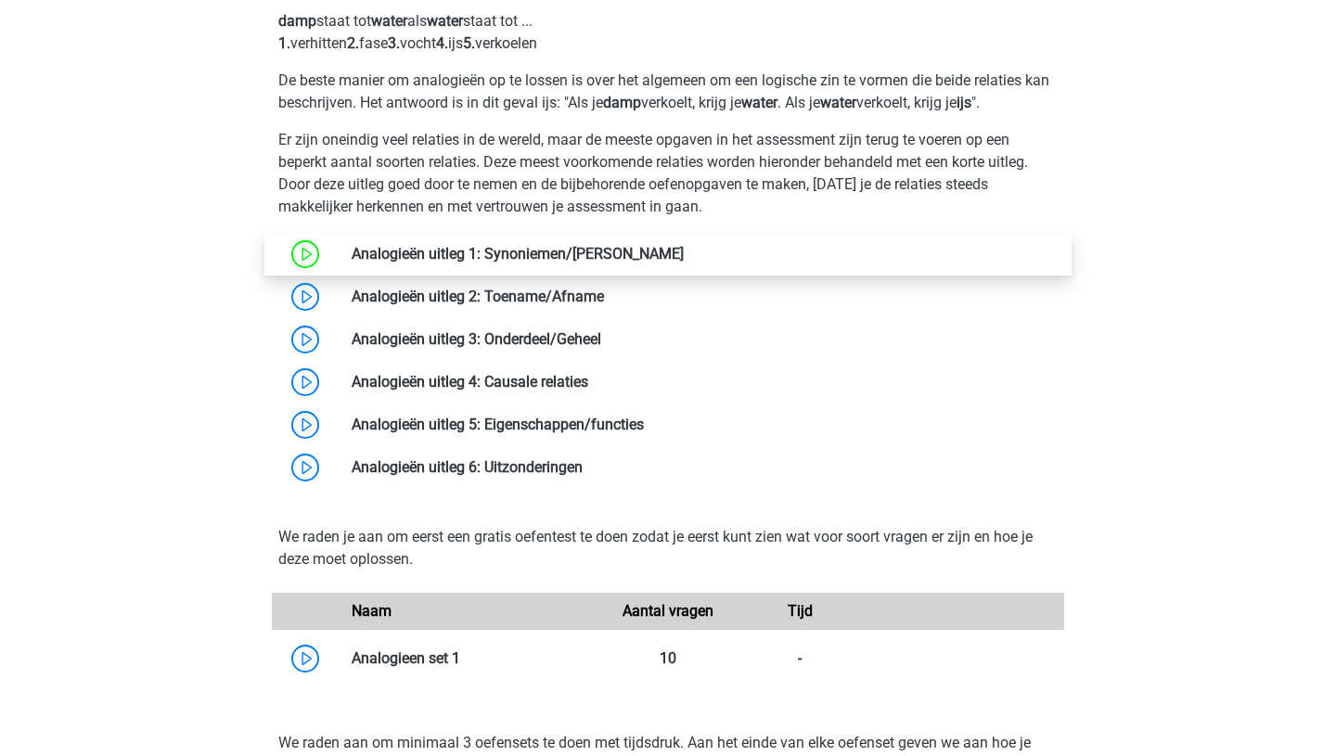
click at [684, 263] on link at bounding box center [684, 254] width 0 height 18
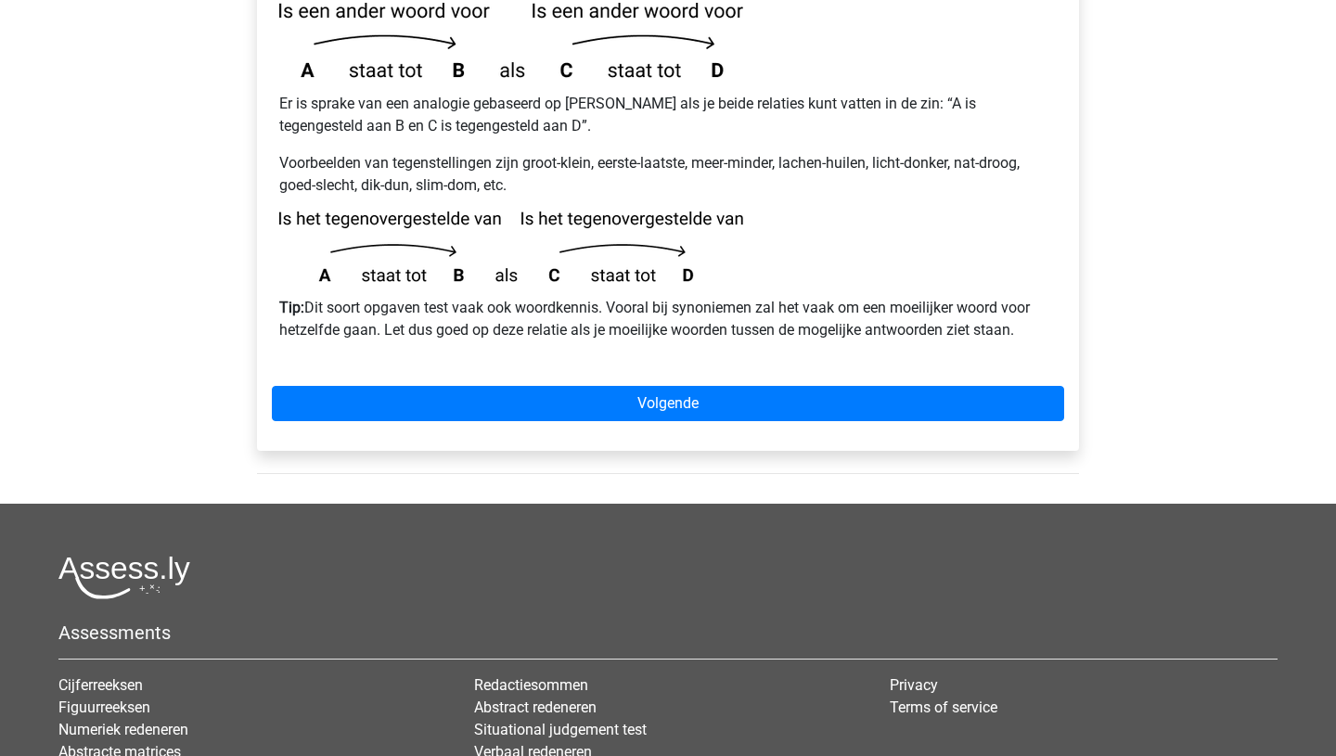
scroll to position [518, 0]
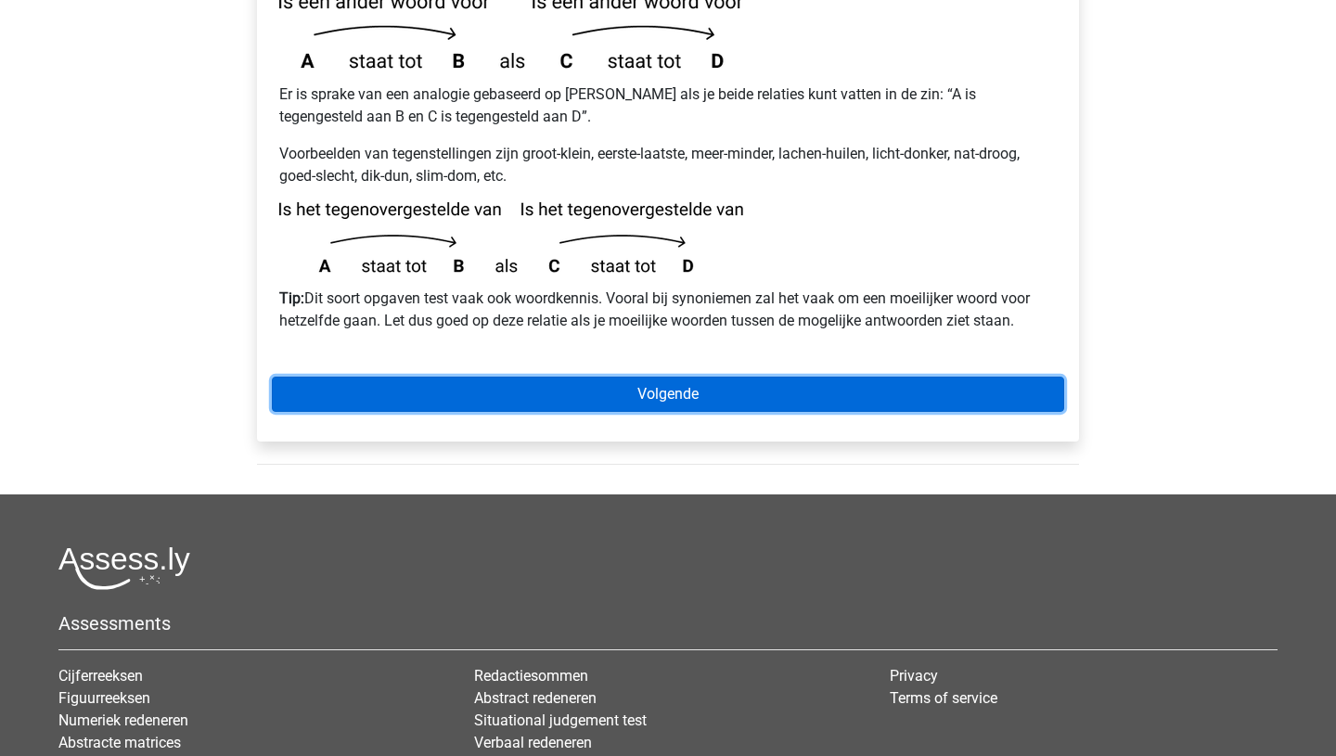
click at [679, 377] on link "Volgende" at bounding box center [668, 394] width 792 height 35
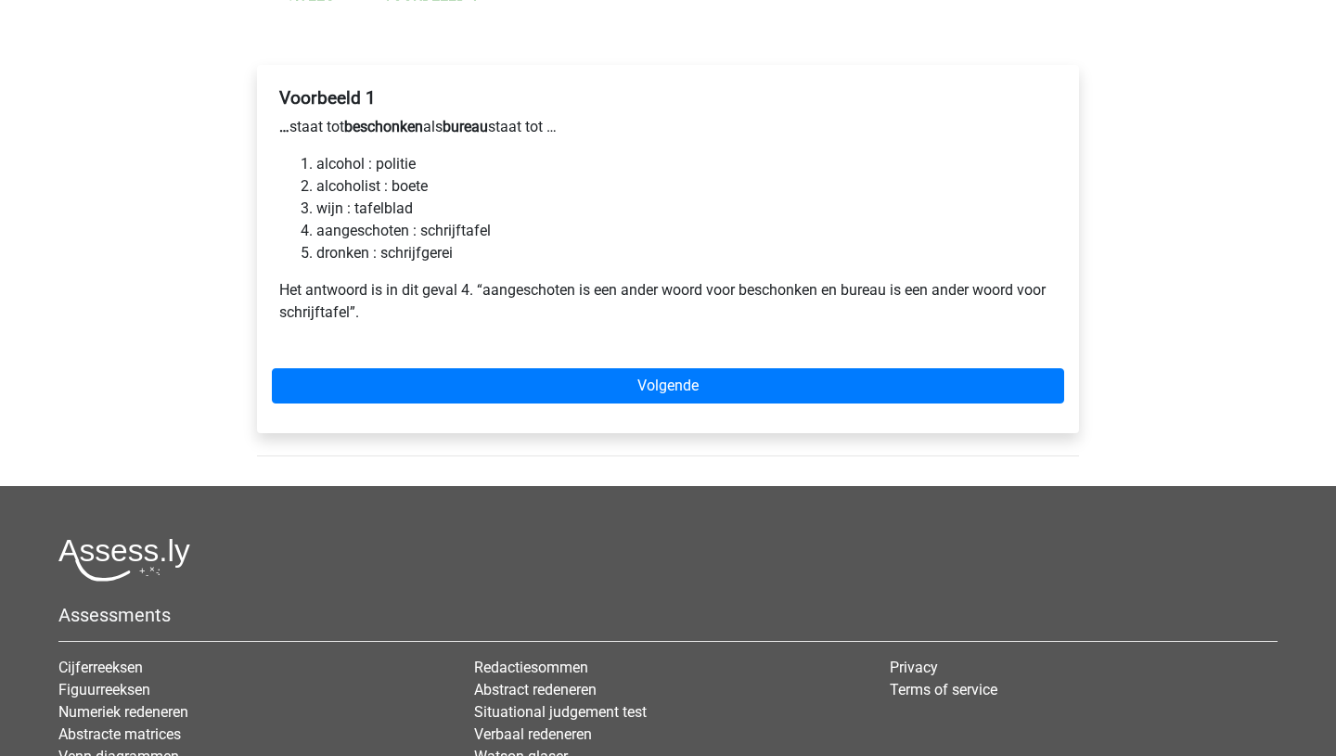
scroll to position [310, 0]
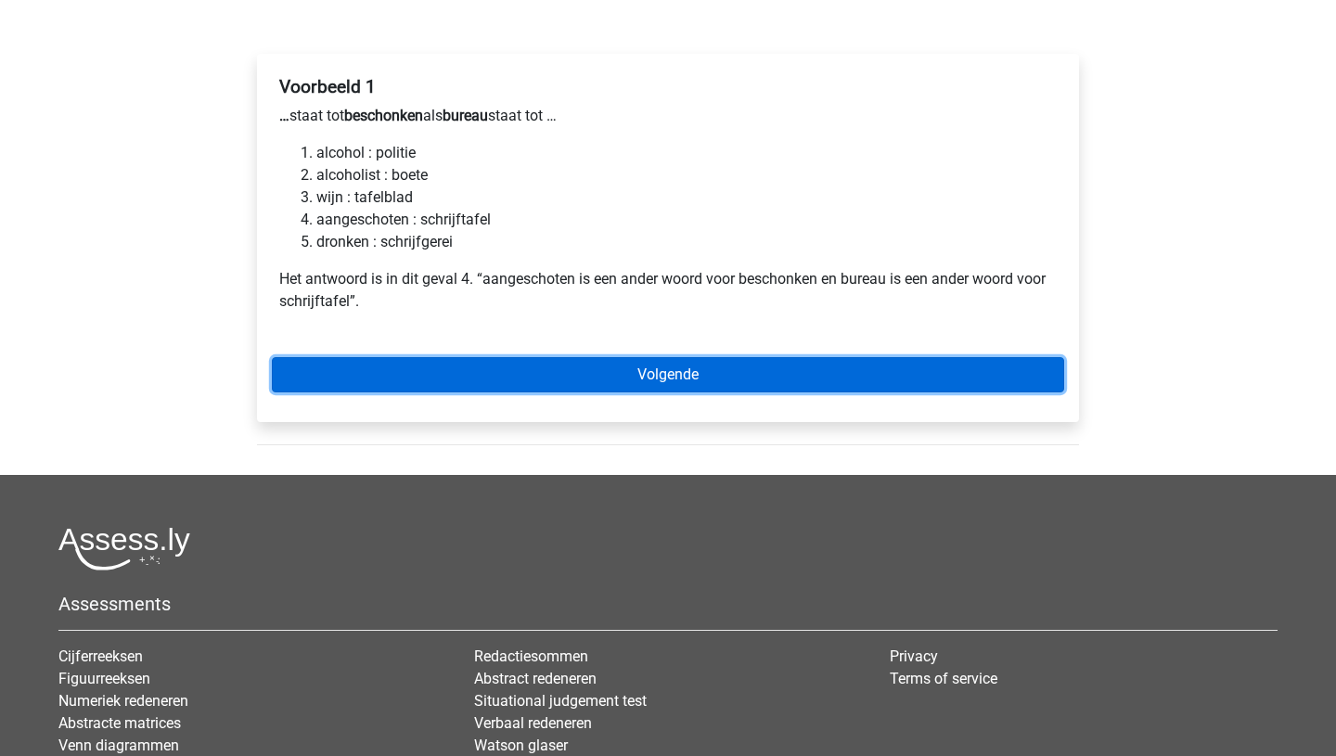
click at [651, 357] on link "Volgende" at bounding box center [668, 374] width 792 height 35
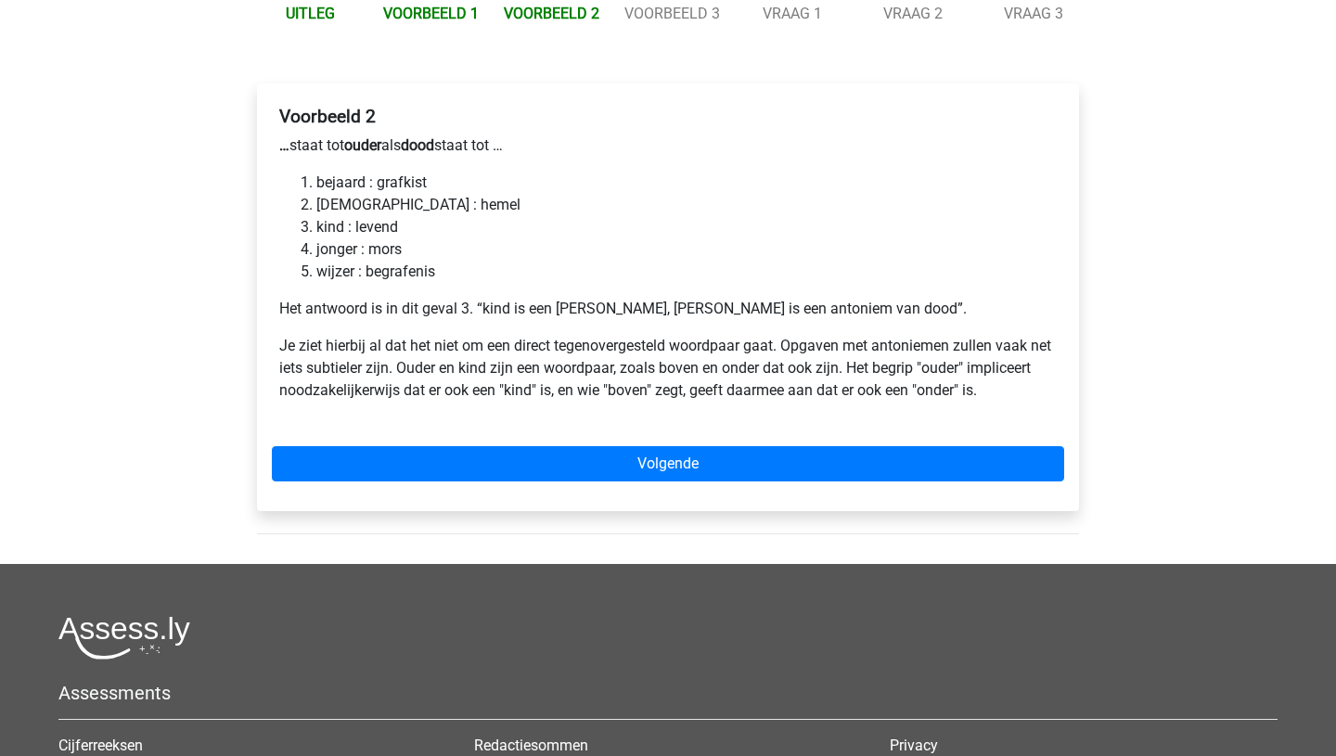
scroll to position [290, 0]
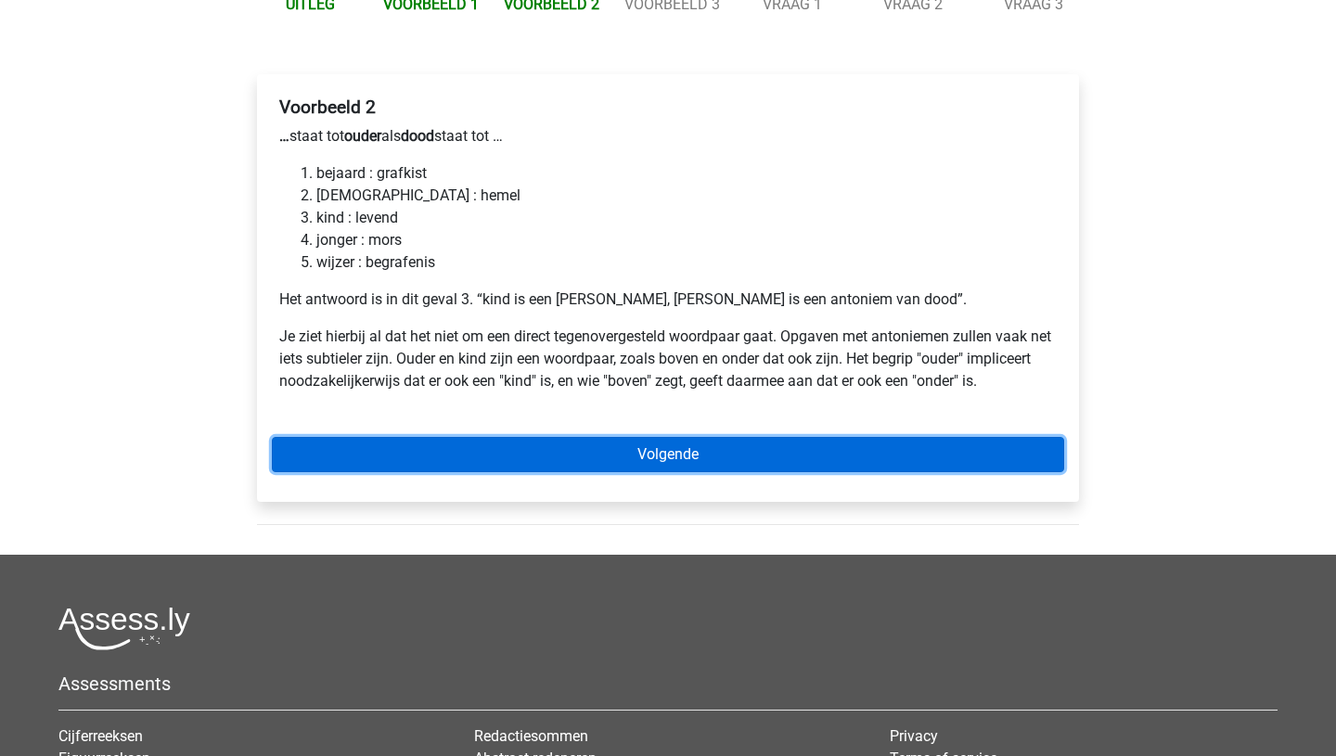
click at [657, 437] on link "Volgende" at bounding box center [668, 454] width 792 height 35
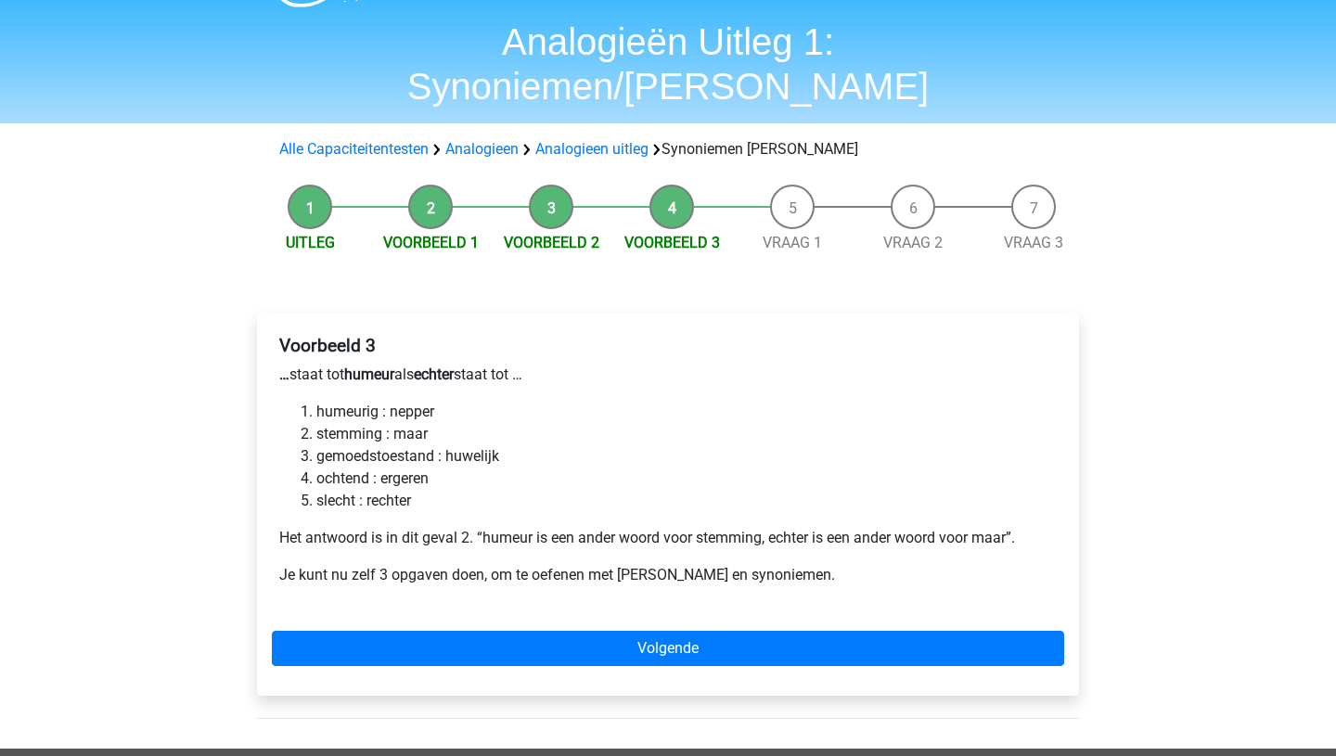
scroll to position [62, 0]
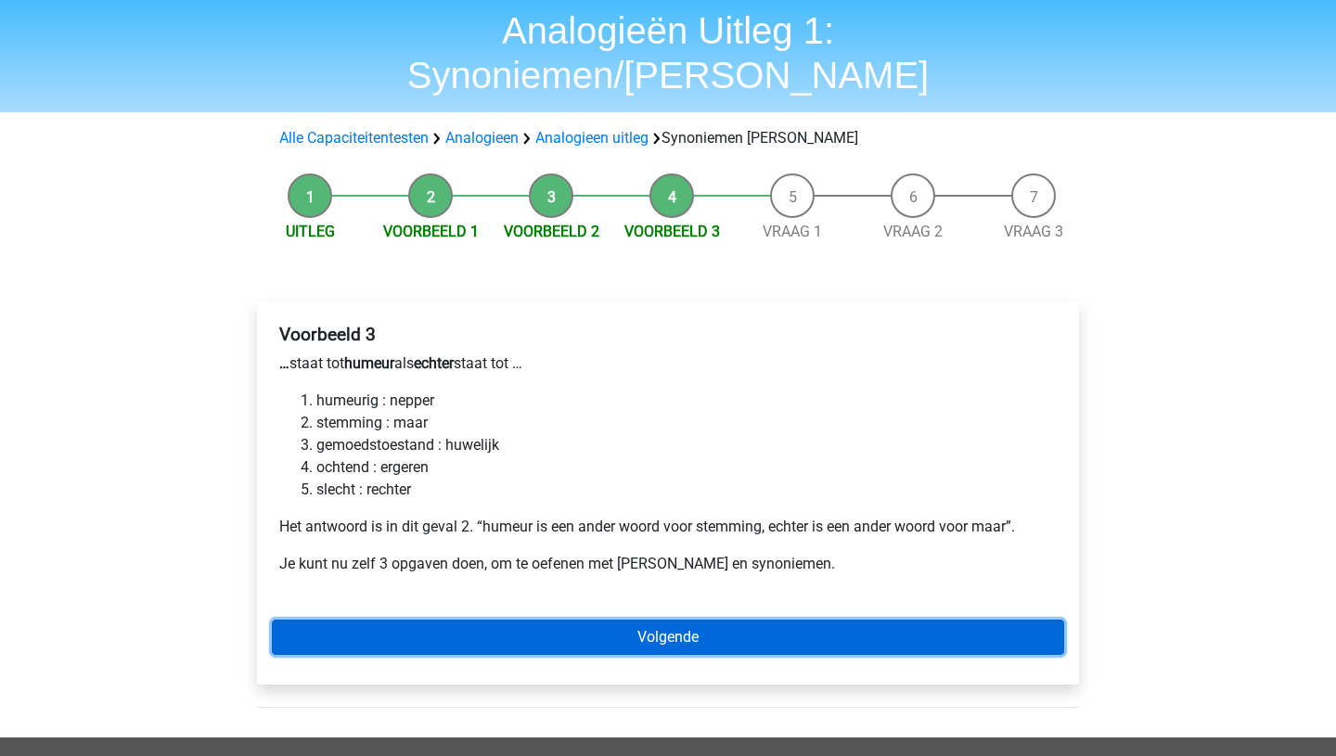
click at [628, 620] on link "Volgende" at bounding box center [668, 637] width 792 height 35
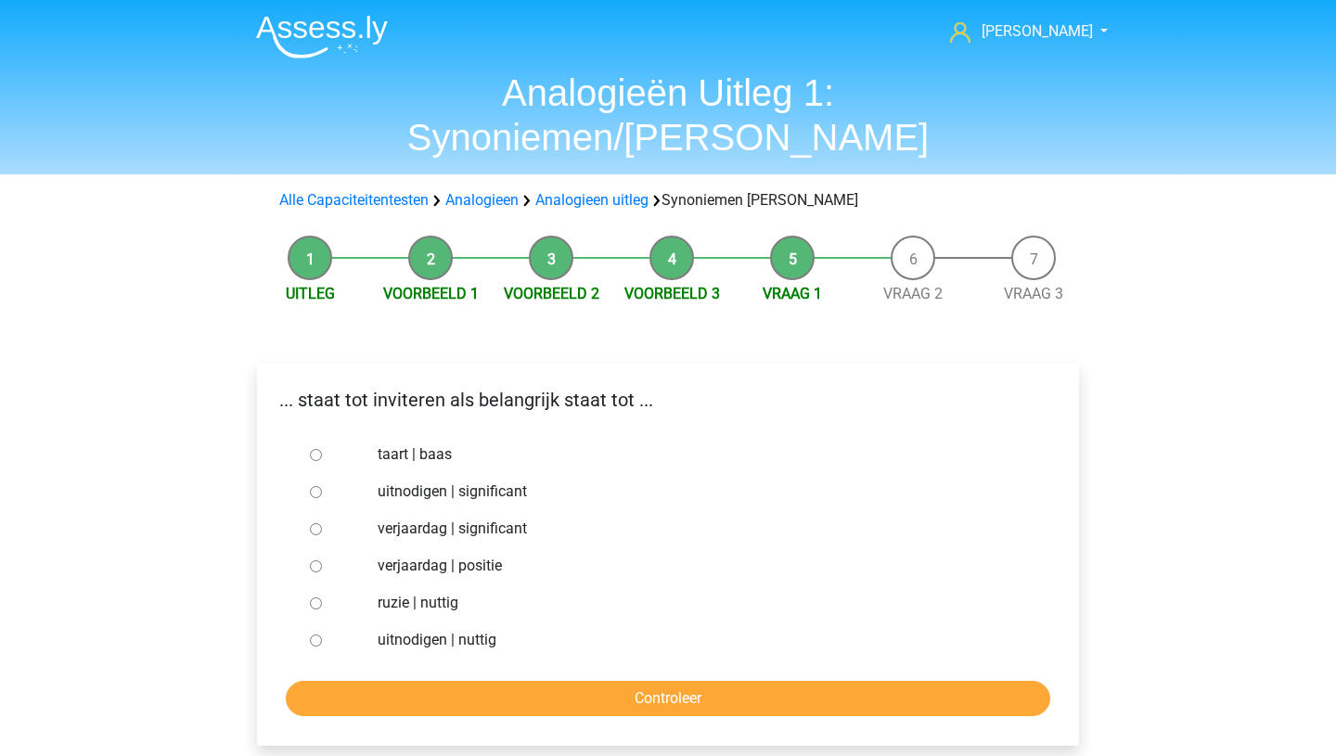
click at [314, 635] on input "uitnodigen | nuttig" at bounding box center [316, 641] width 12 height 12
radio input "true"
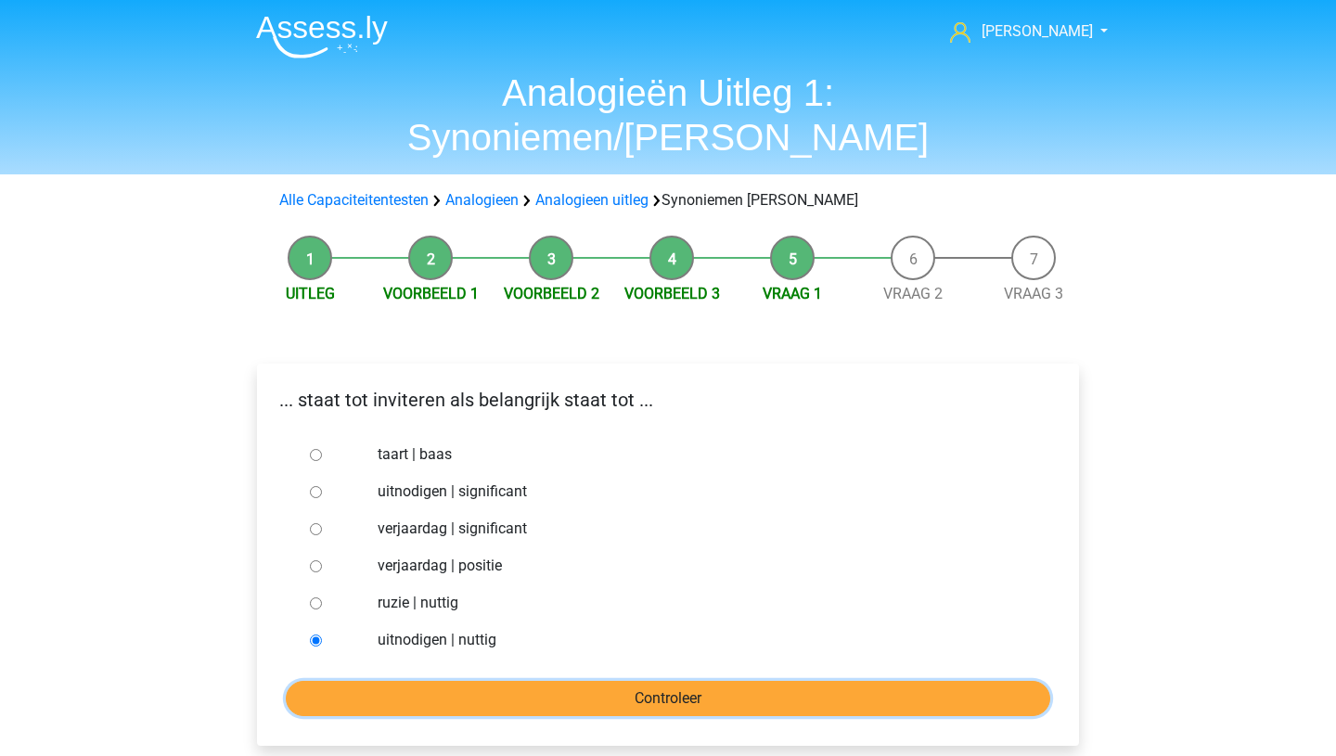
click at [618, 681] on input "Controleer" at bounding box center [668, 698] width 765 height 35
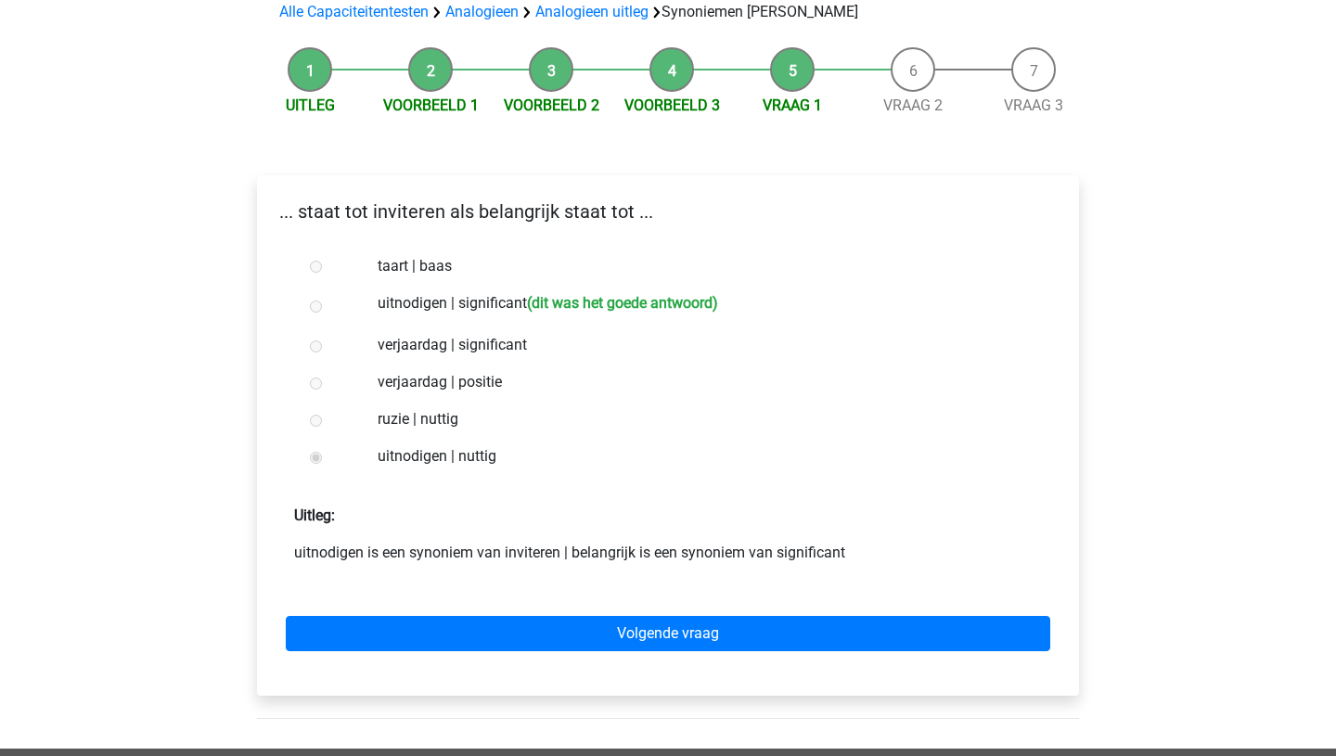
scroll to position [289, 0]
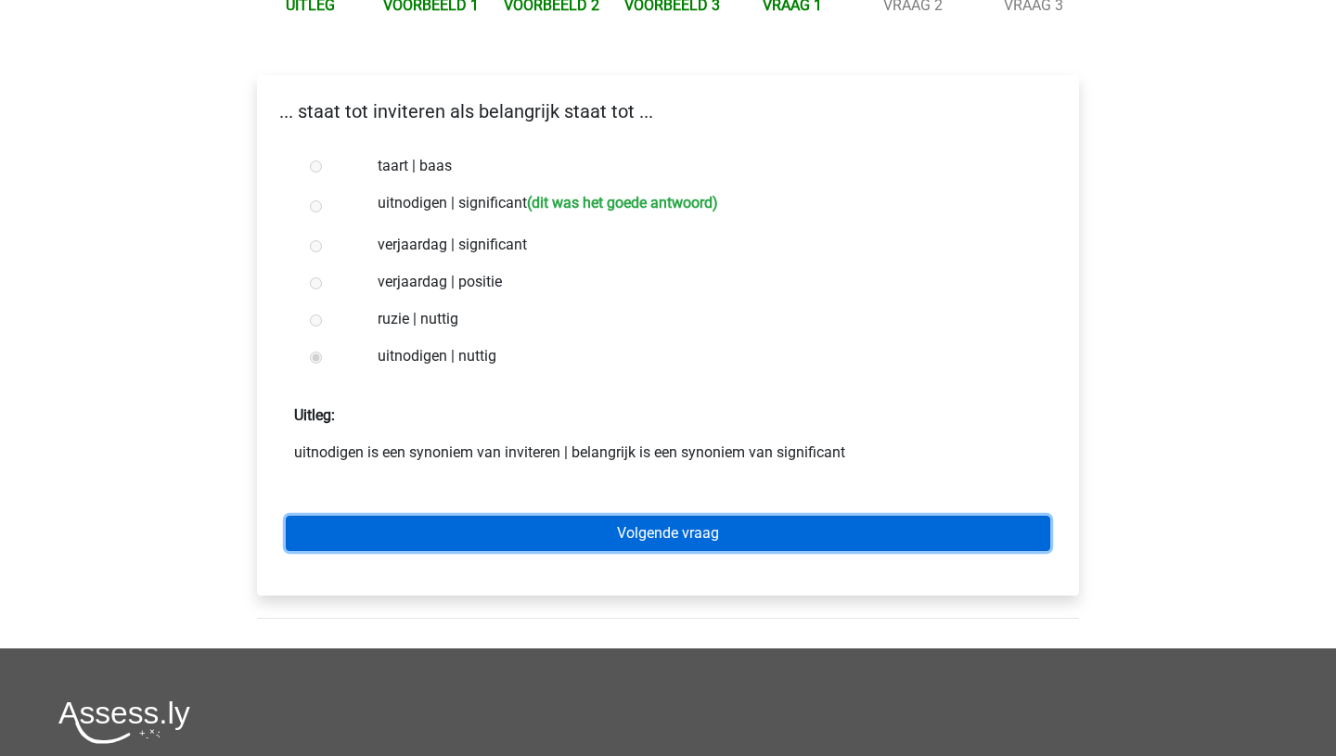
click at [688, 516] on link "Volgende vraag" at bounding box center [668, 533] width 765 height 35
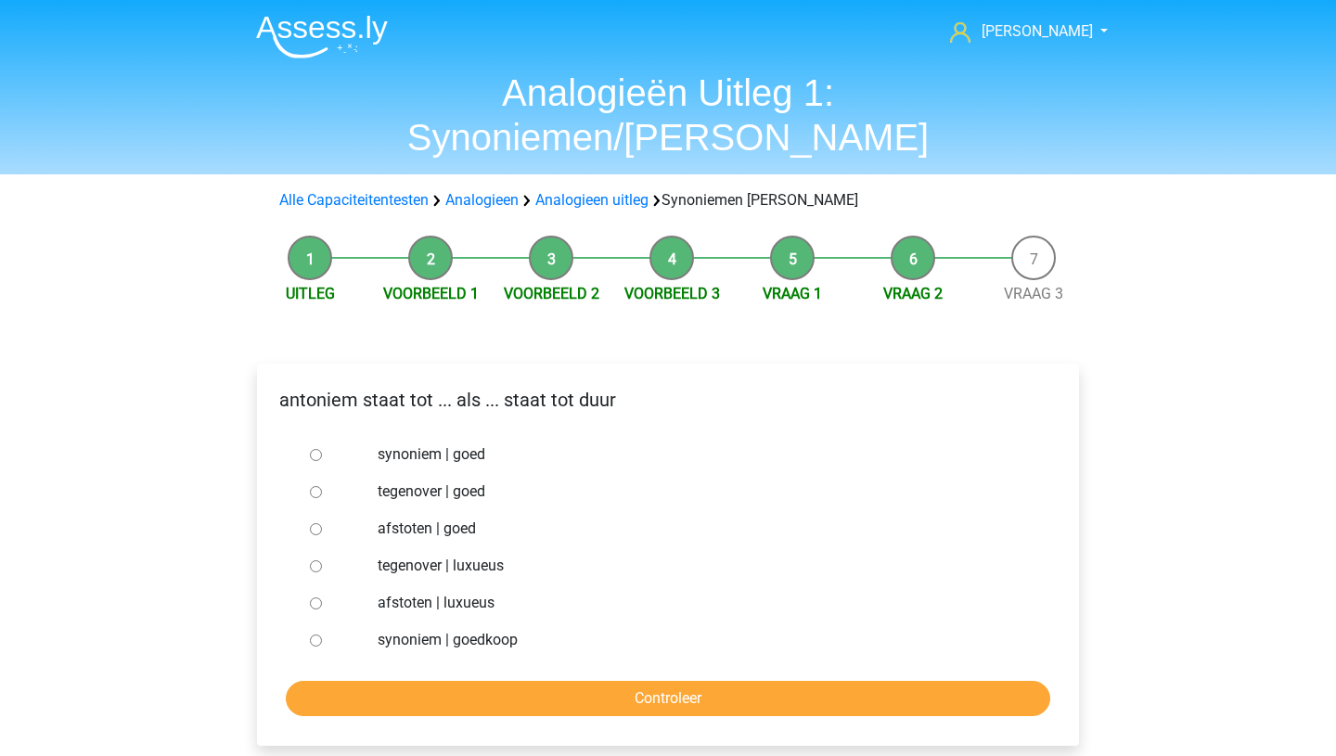
click at [316, 635] on input "synoniem | goedkoop" at bounding box center [316, 641] width 12 height 12
radio input "true"
click at [317, 598] on input "afstoten | luxueus" at bounding box center [316, 604] width 12 height 12
radio input "true"
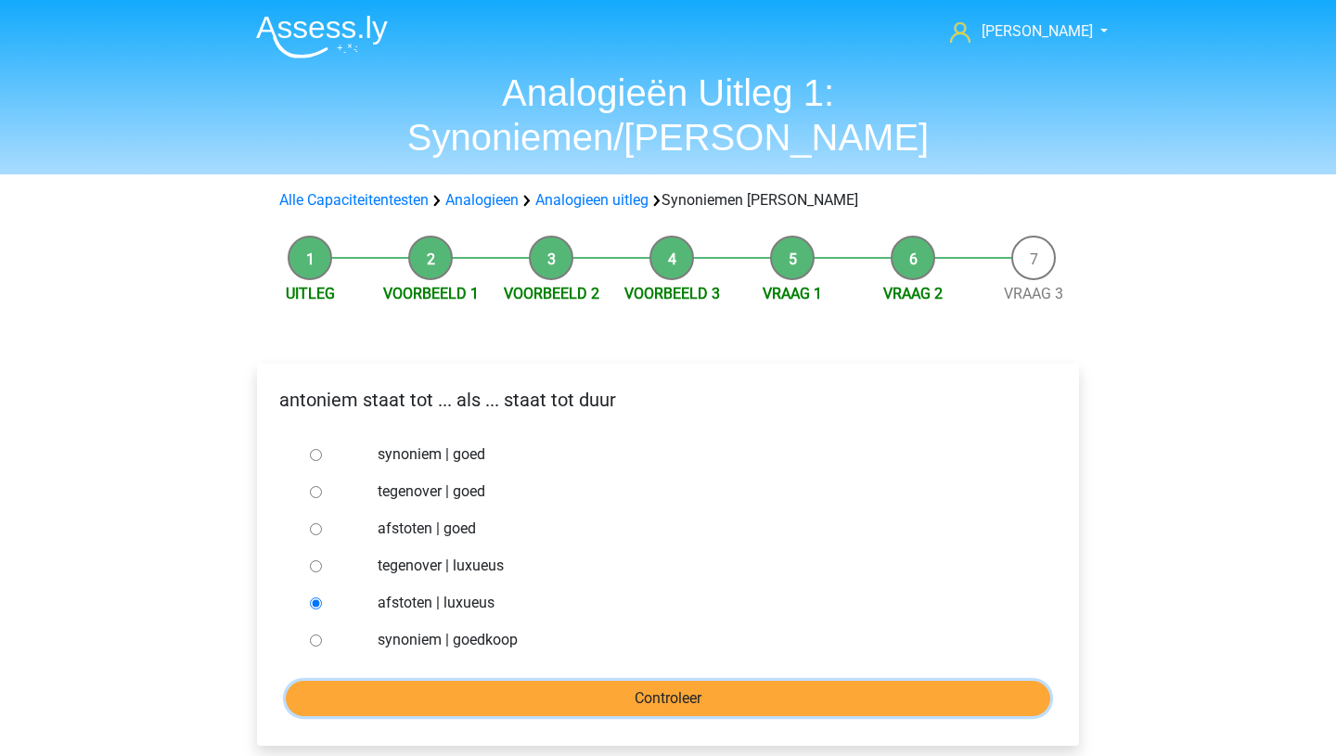
click at [642, 681] on input "Controleer" at bounding box center [668, 698] width 765 height 35
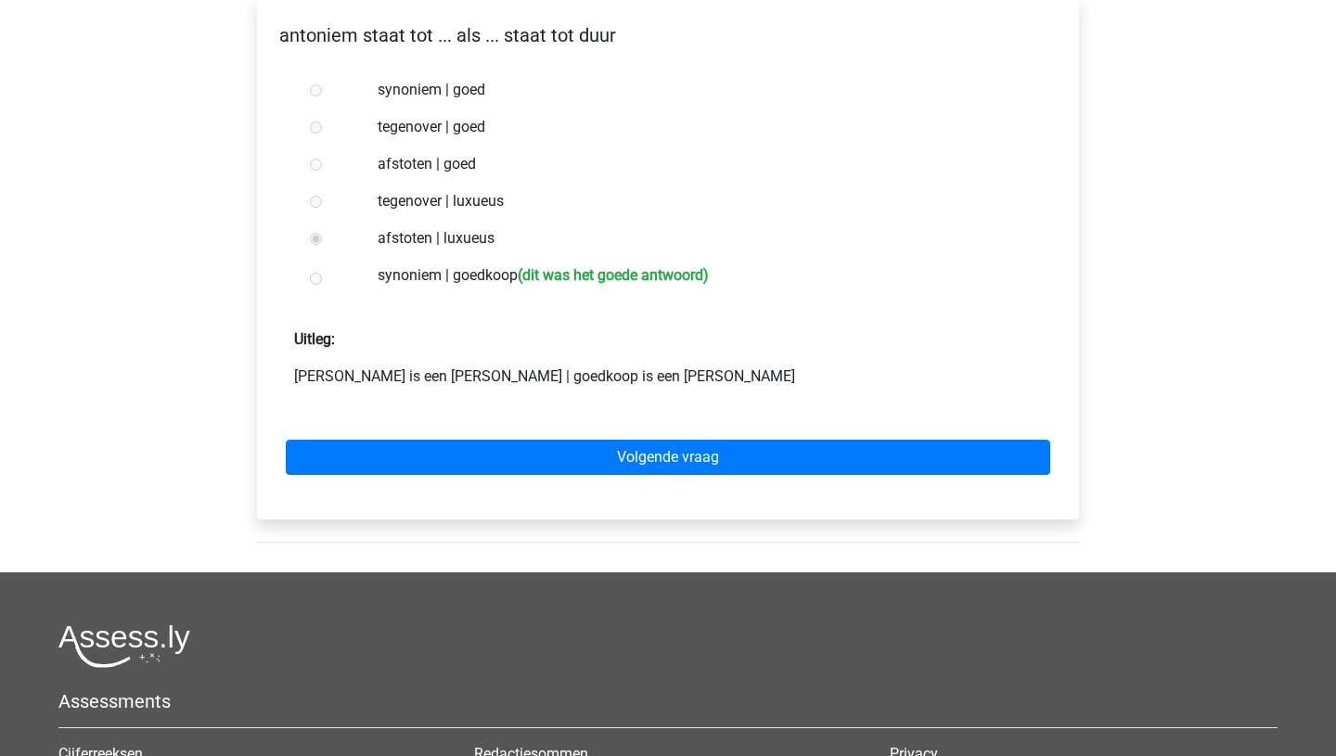
scroll to position [372, 0]
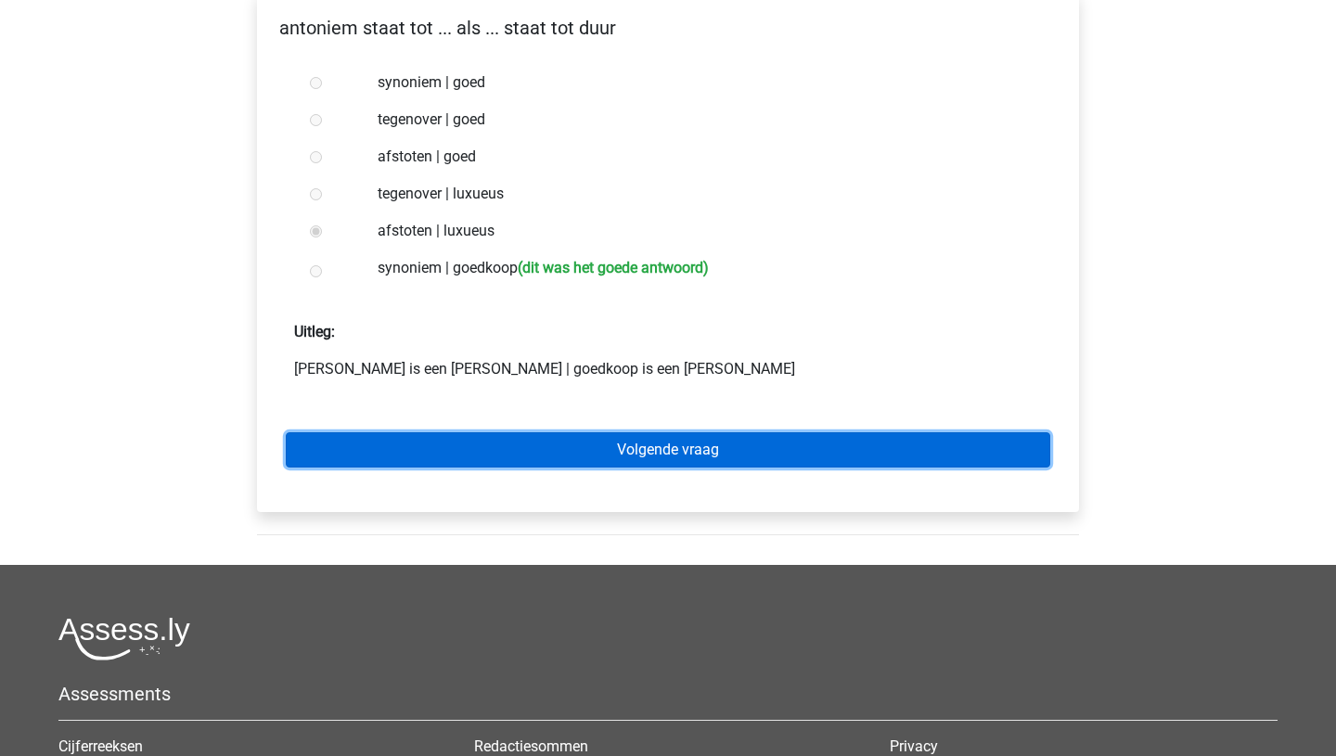
click at [672, 432] on link "Volgende vraag" at bounding box center [668, 449] width 765 height 35
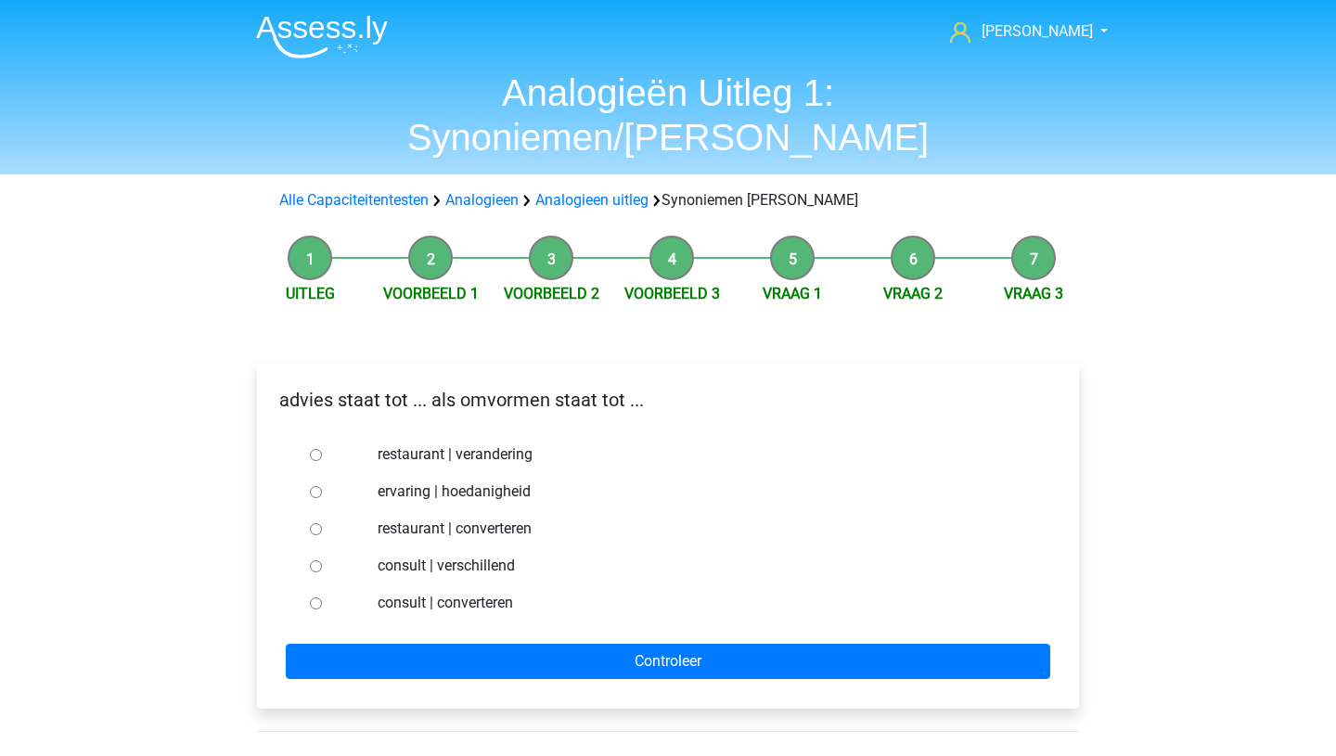
click at [315, 598] on input "consult | converteren" at bounding box center [316, 604] width 12 height 12
radio input "true"
click at [618, 639] on div "advies staat tot ... als omvormen staat tot ... restaurant | verandering ervari…" at bounding box center [668, 536] width 822 height 345
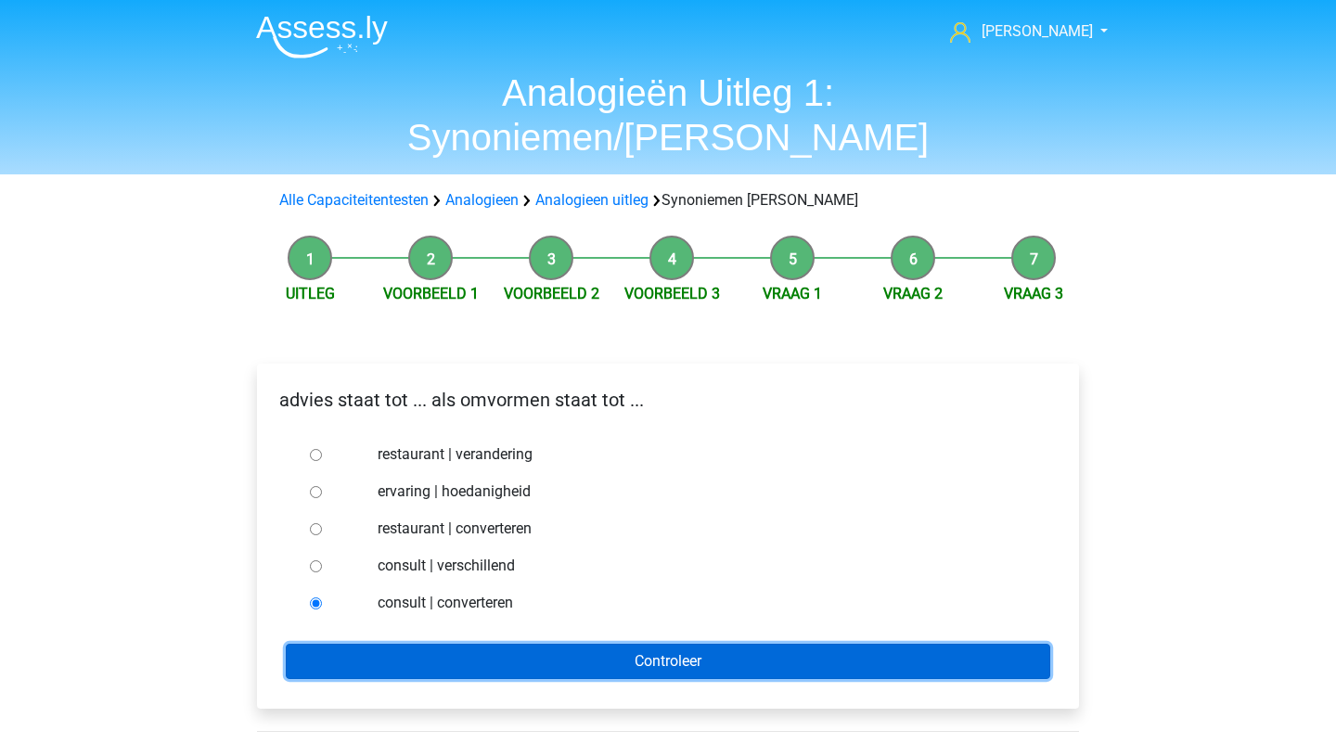
click at [623, 644] on input "Controleer" at bounding box center [668, 661] width 765 height 35
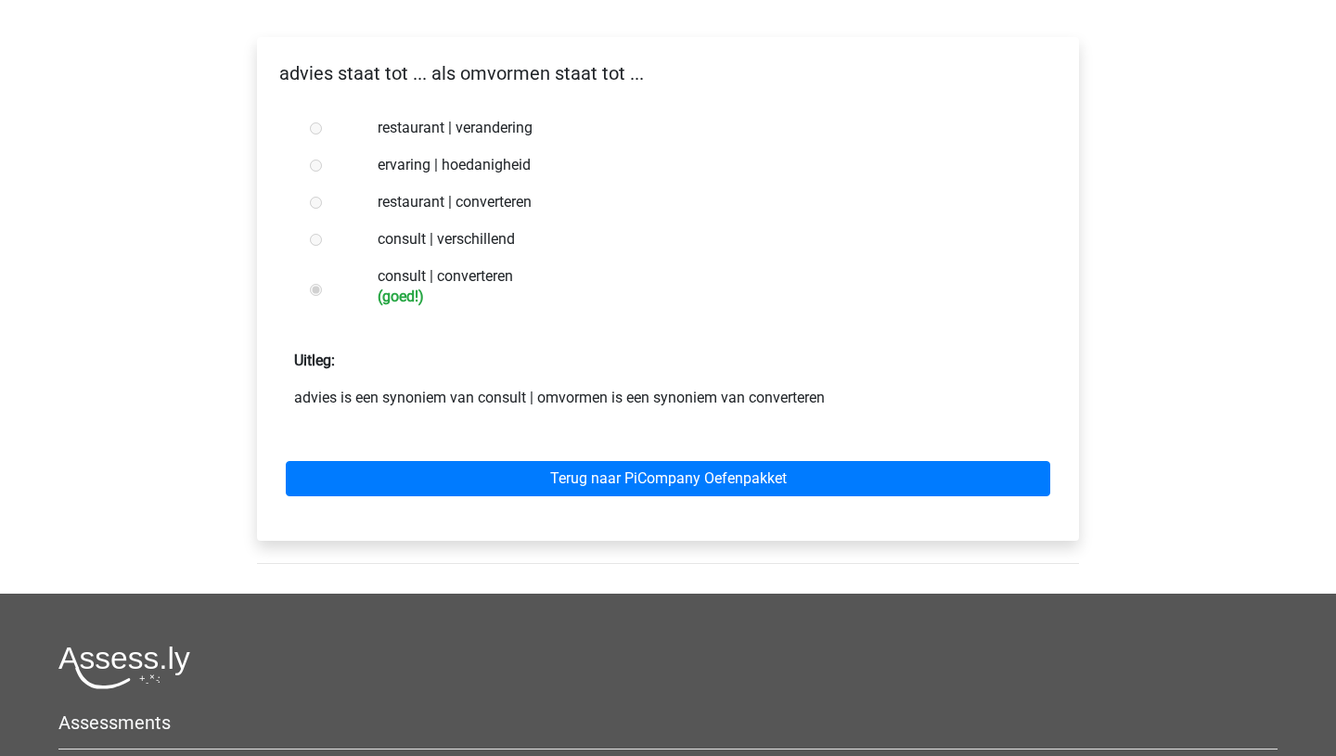
scroll to position [329, 0]
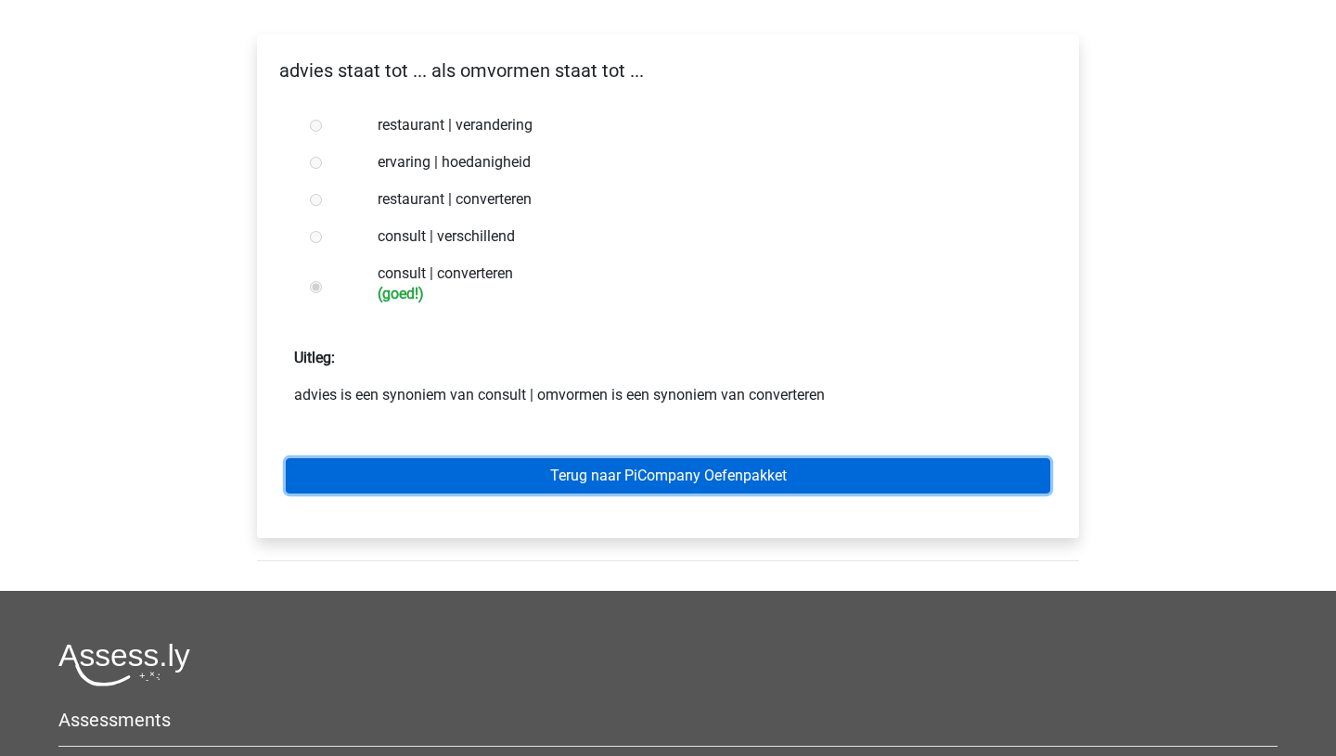
click at [718, 458] on link "Terug naar PiCompany Oefenpakket" at bounding box center [668, 475] width 765 height 35
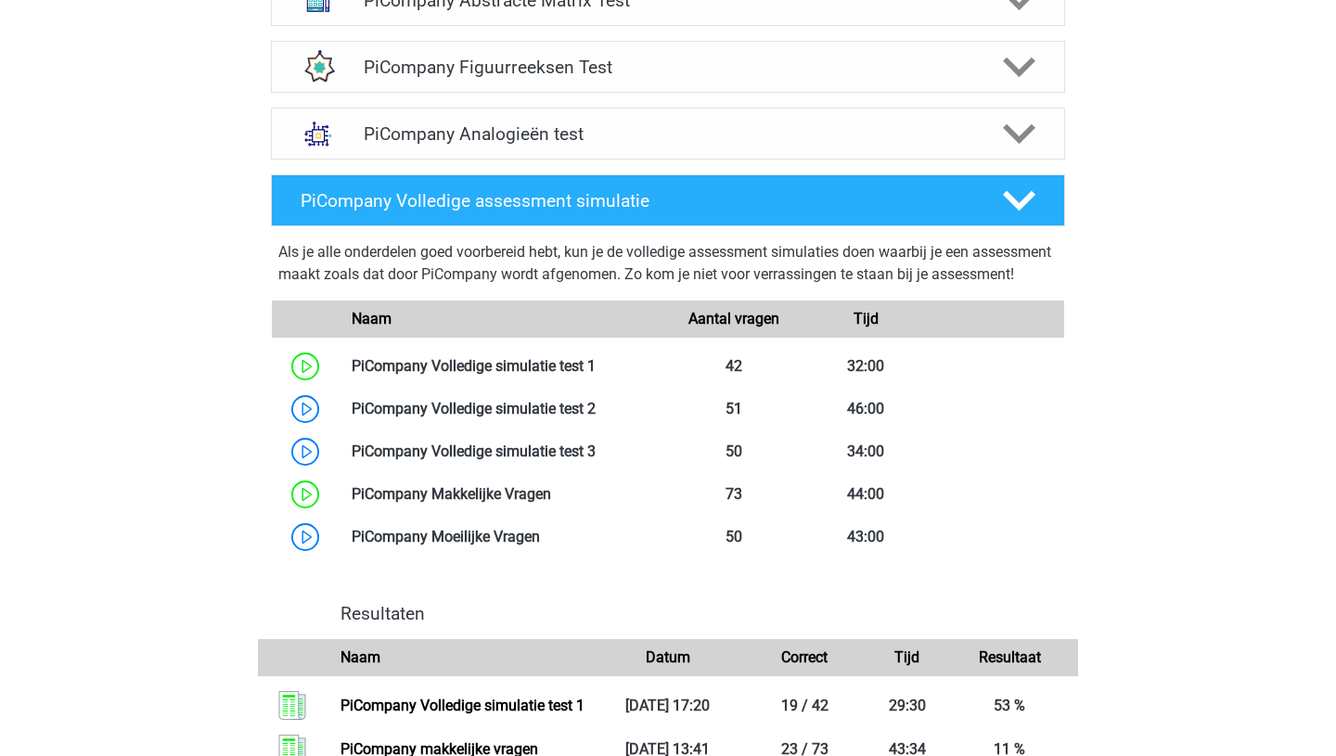
scroll to position [900, 0]
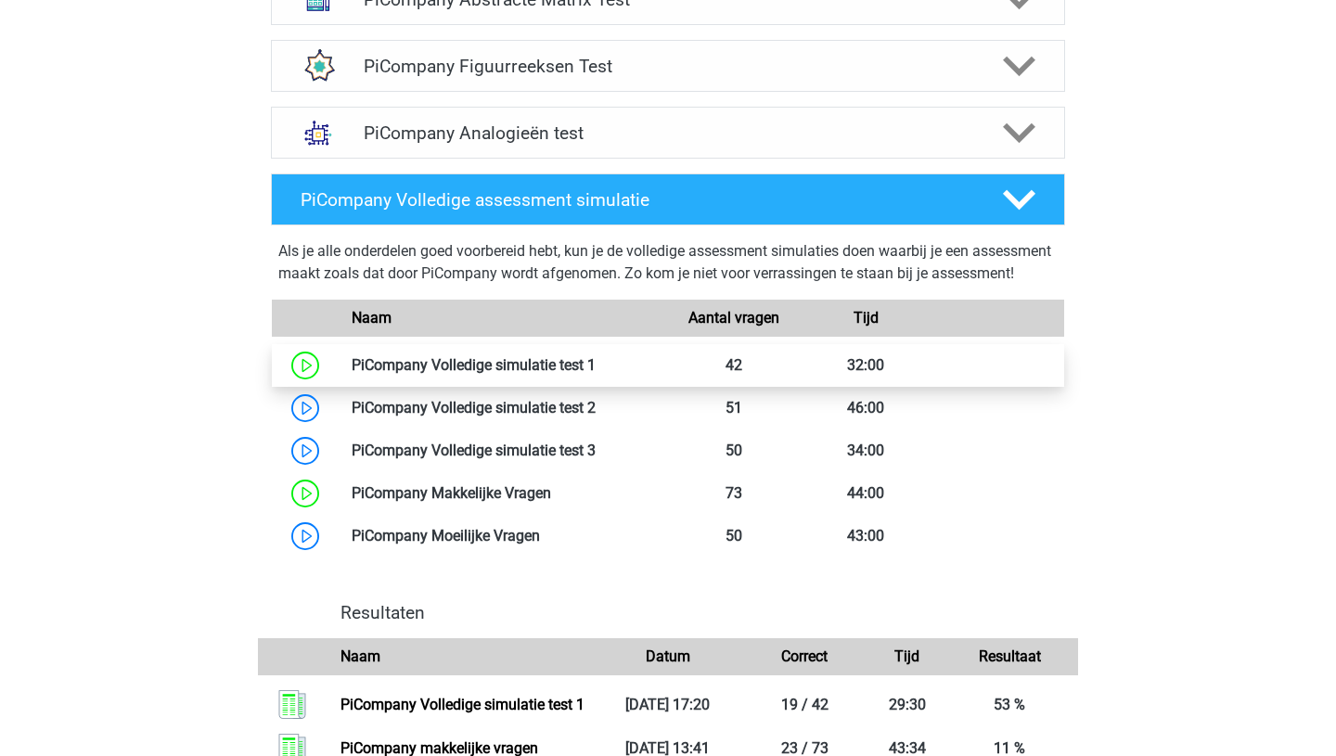
click at [596, 374] on link at bounding box center [596, 365] width 0 height 18
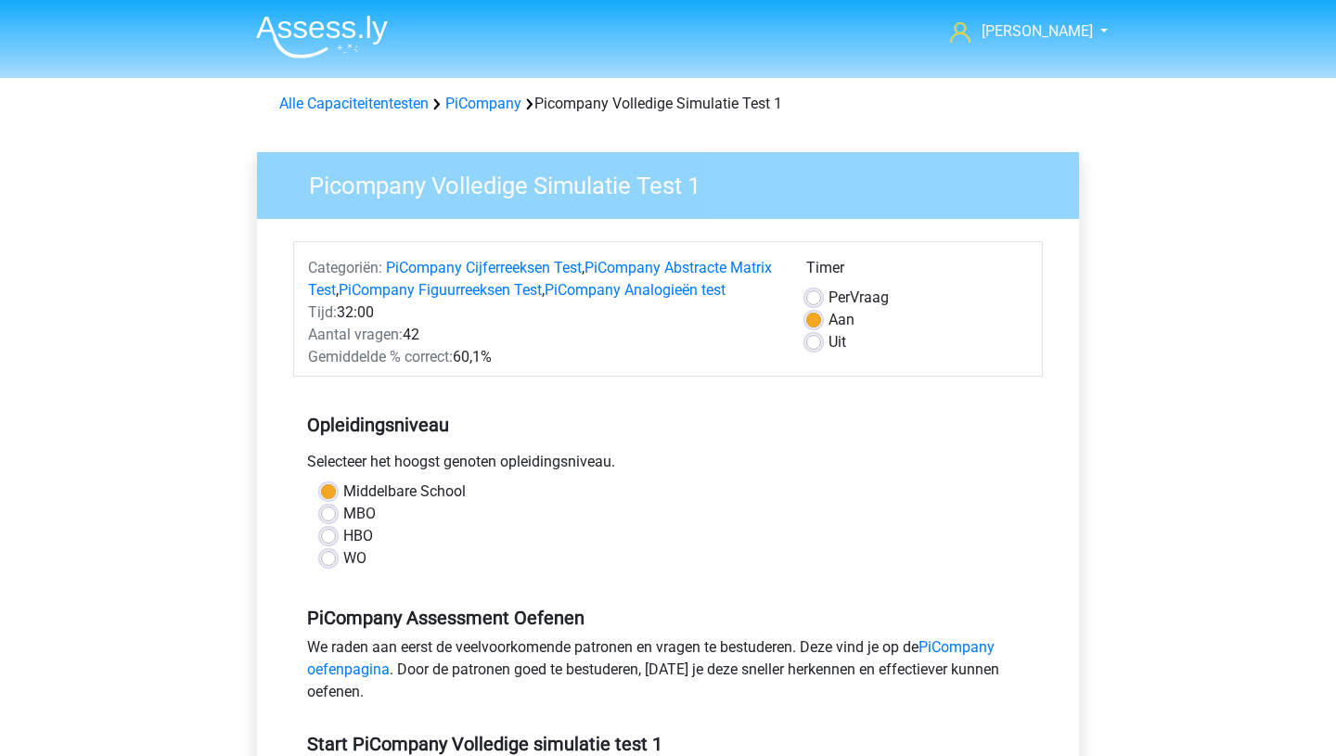
click at [829, 341] on label "Uit" at bounding box center [838, 342] width 18 height 22
click at [816, 341] on input "Uit" at bounding box center [813, 340] width 15 height 19
radio input "true"
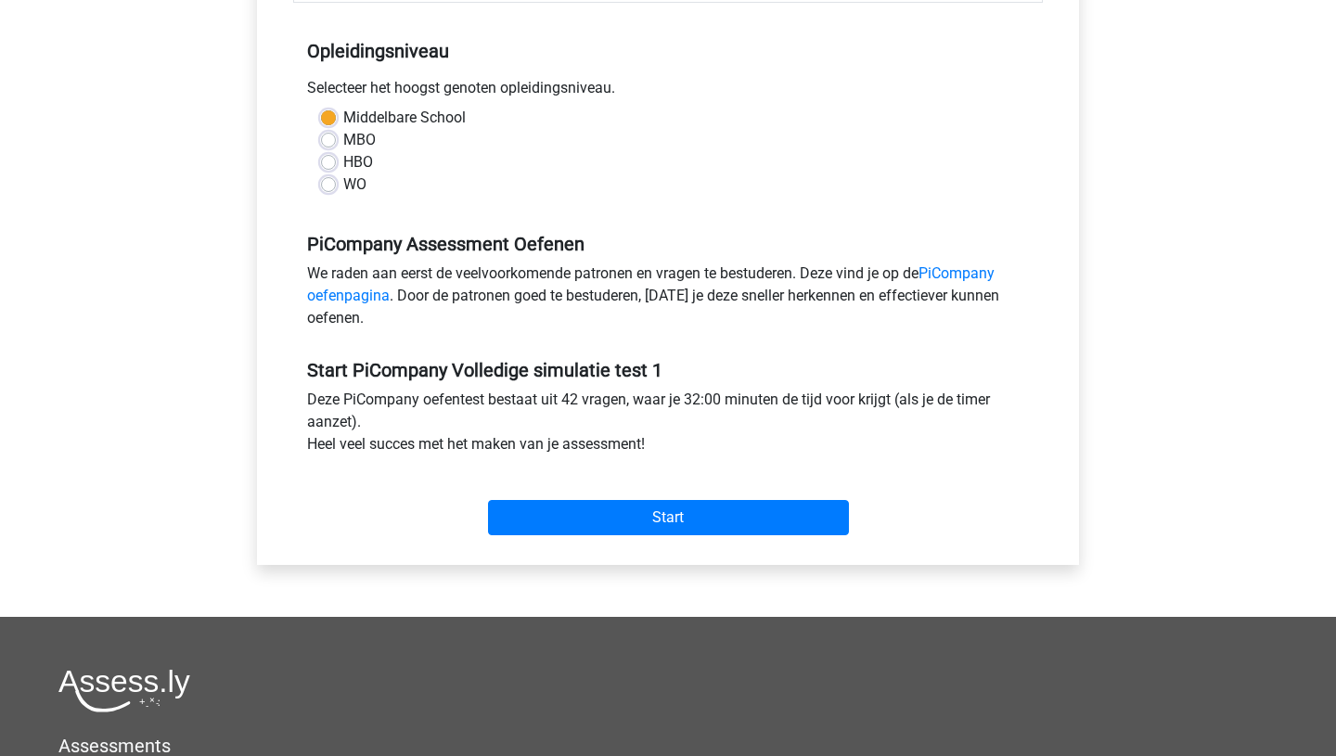
scroll to position [378, 0]
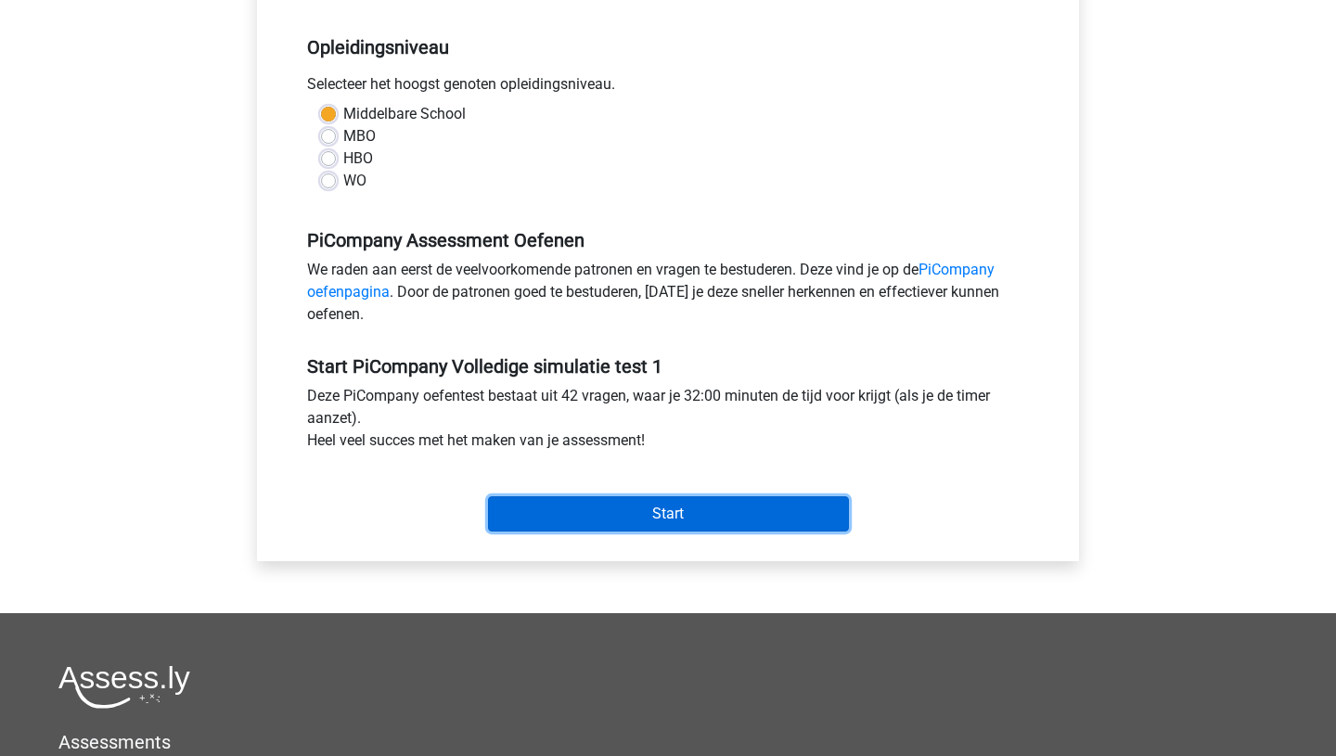
click at [675, 532] on input "Start" at bounding box center [668, 513] width 361 height 35
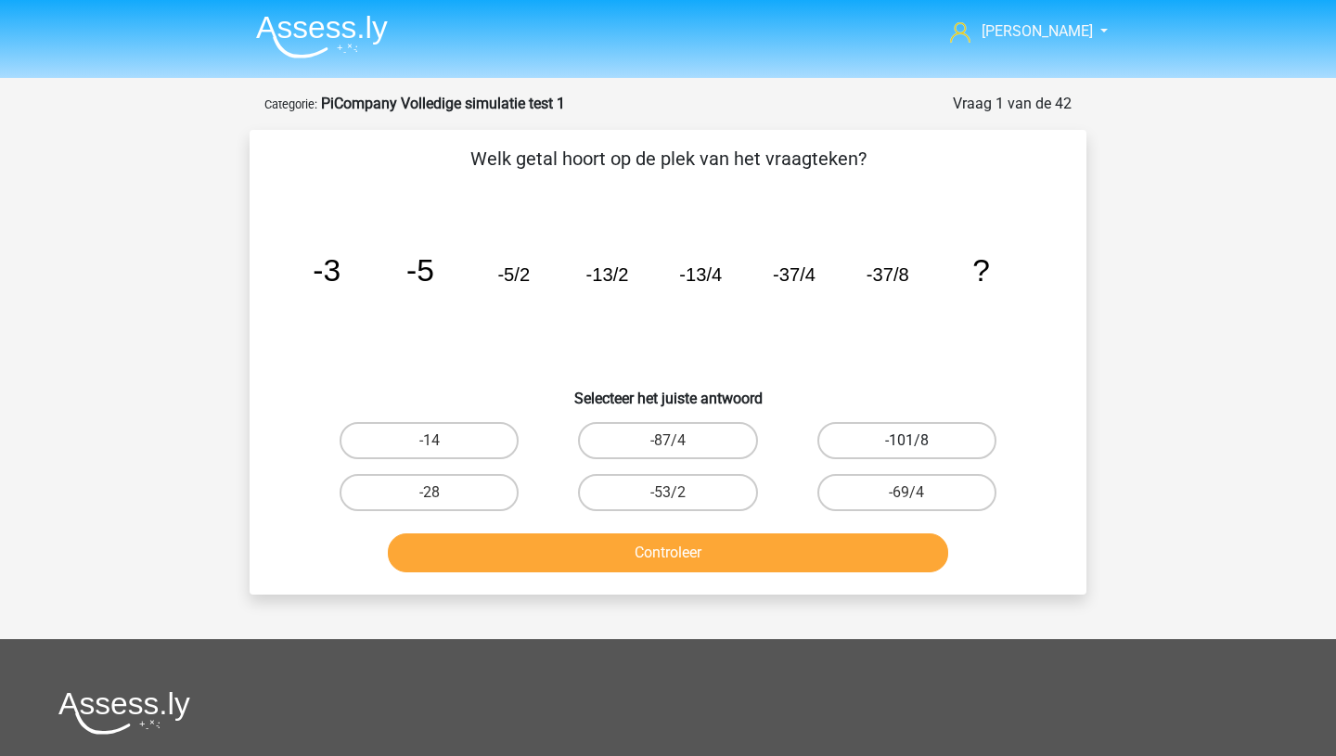
click at [897, 439] on label "-101/8" at bounding box center [907, 440] width 179 height 37
click at [907, 441] on input "-101/8" at bounding box center [913, 447] width 12 height 12
radio input "true"
click at [677, 555] on button "Controleer" at bounding box center [668, 553] width 561 height 39
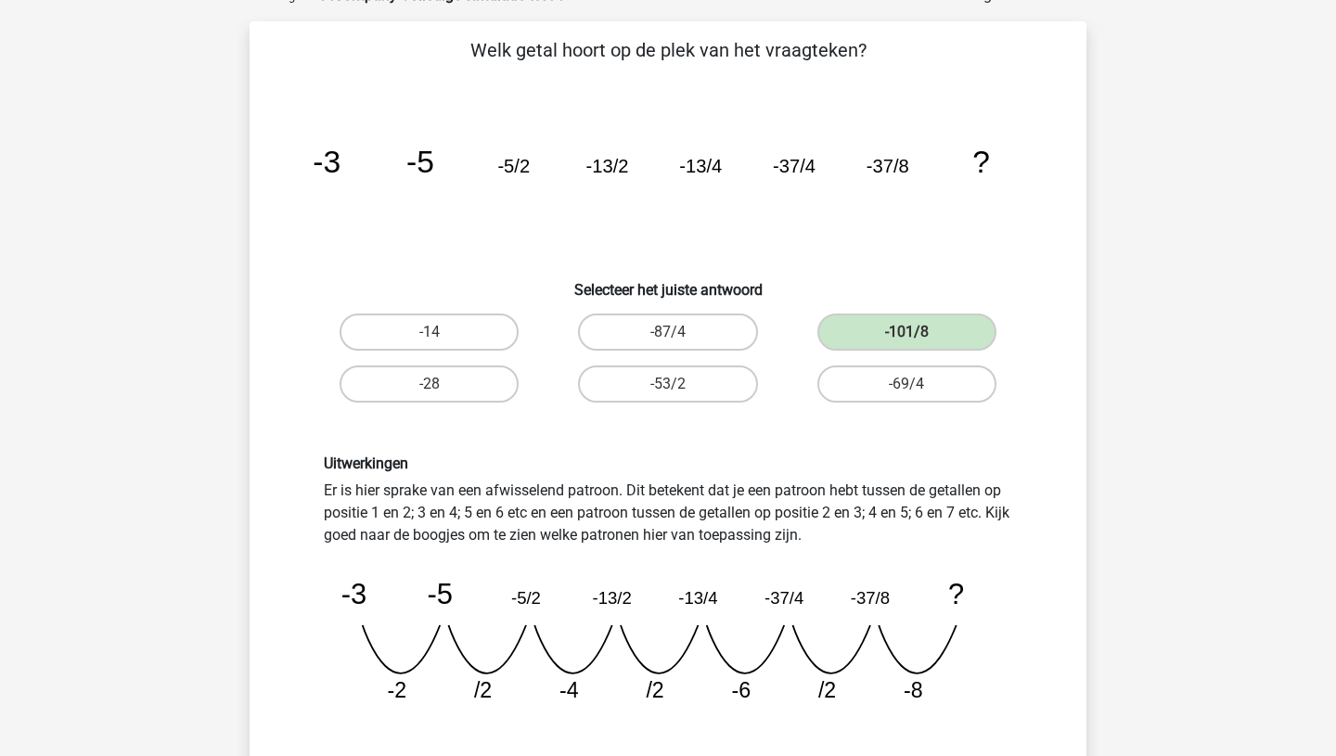
scroll to position [265, 0]
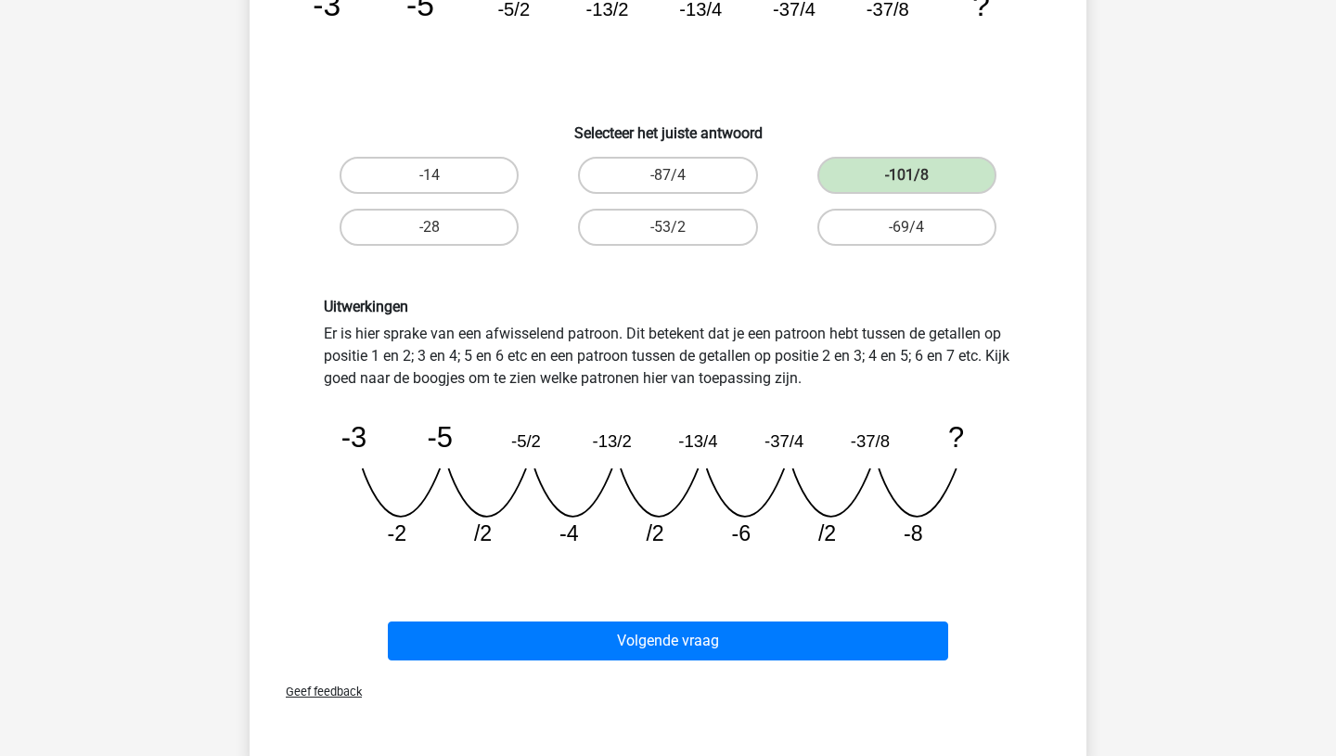
click at [685, 619] on div "Volgende vraag" at bounding box center [668, 637] width 778 height 61
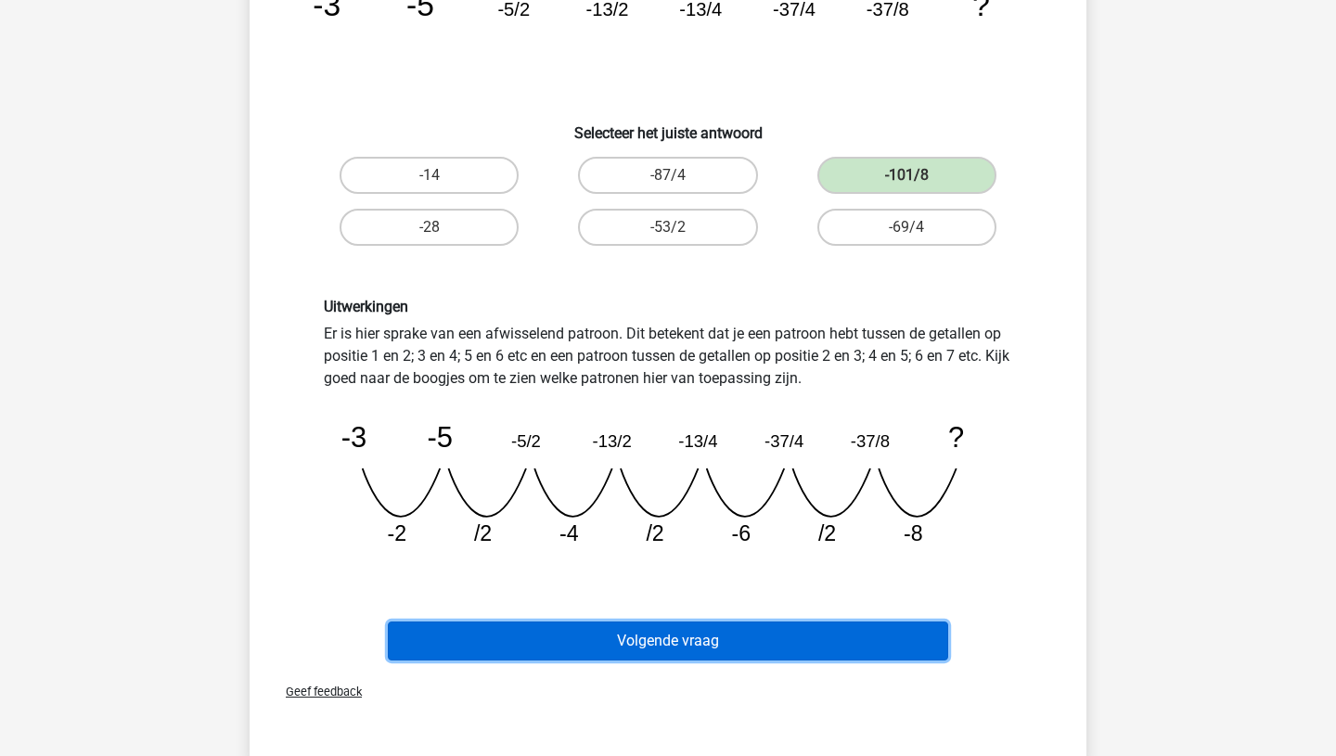
click at [687, 646] on button "Volgende vraag" at bounding box center [668, 641] width 561 height 39
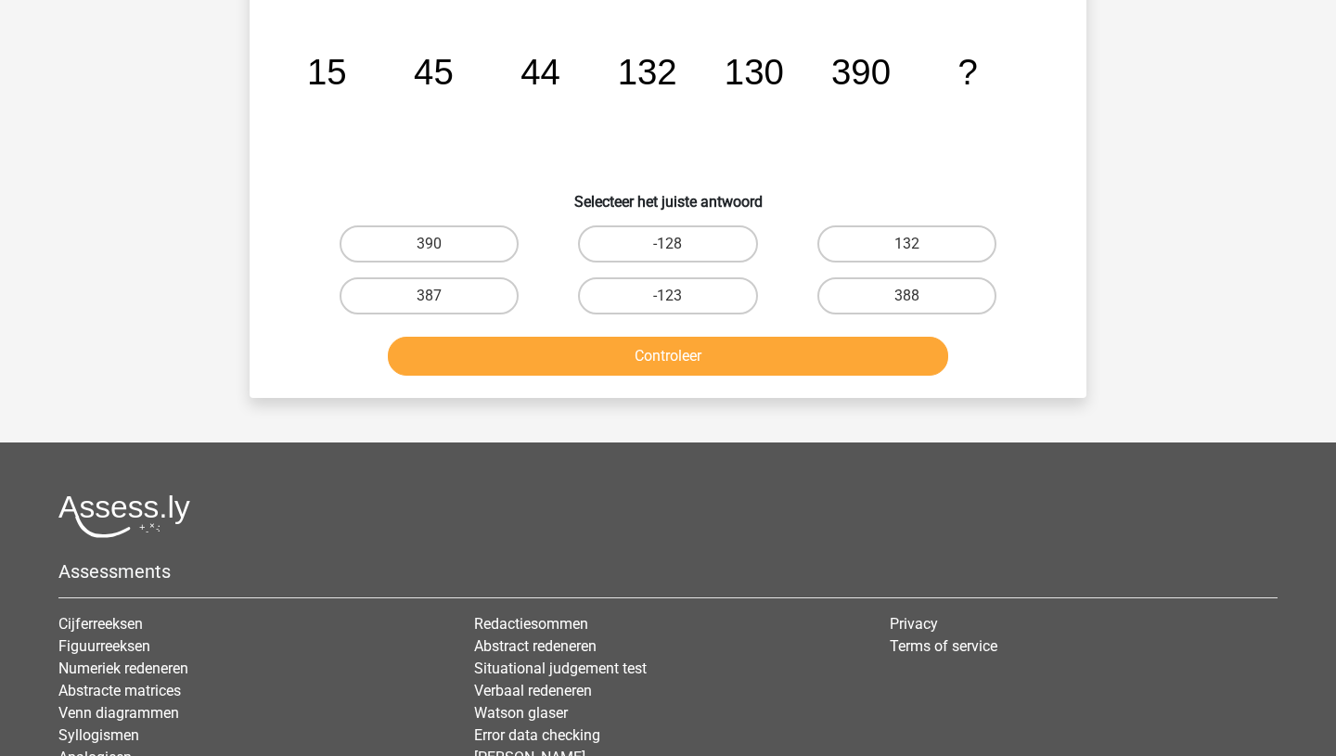
scroll to position [93, 0]
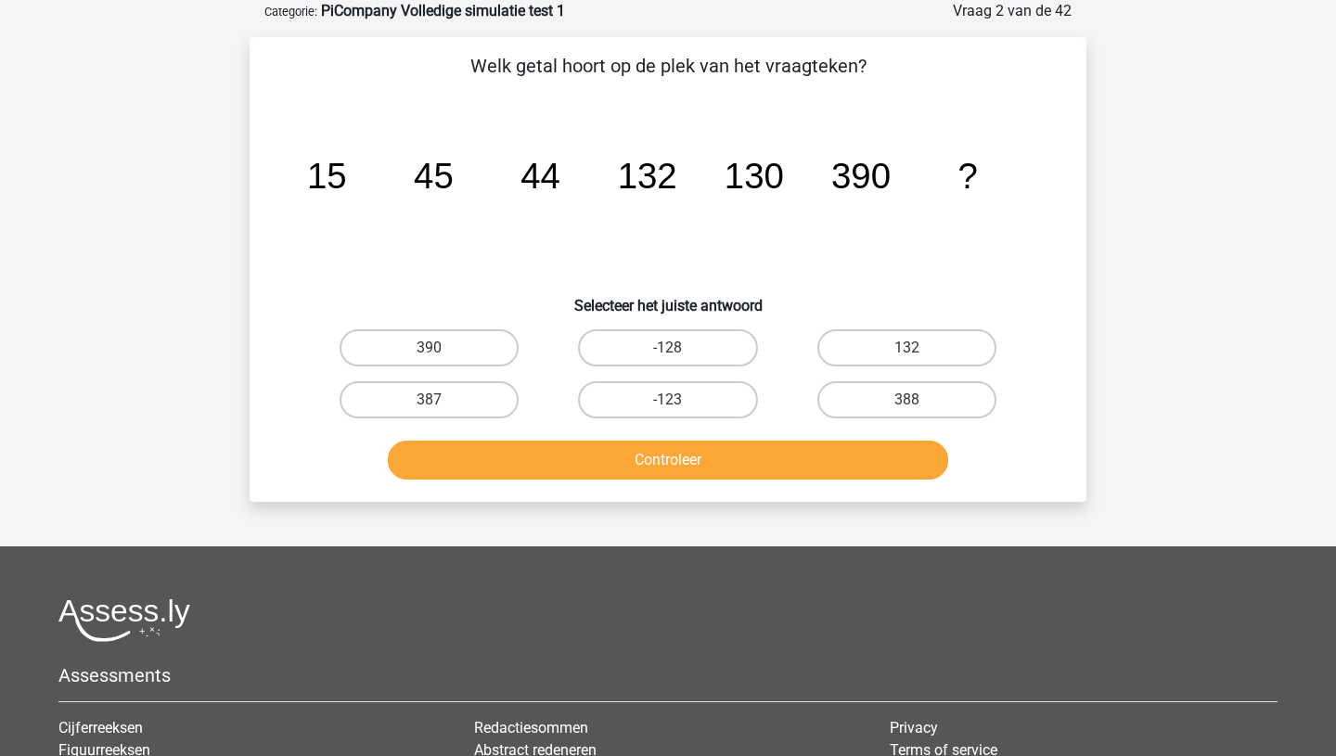
click at [438, 404] on input "387" at bounding box center [436, 406] width 12 height 12
radio input "true"
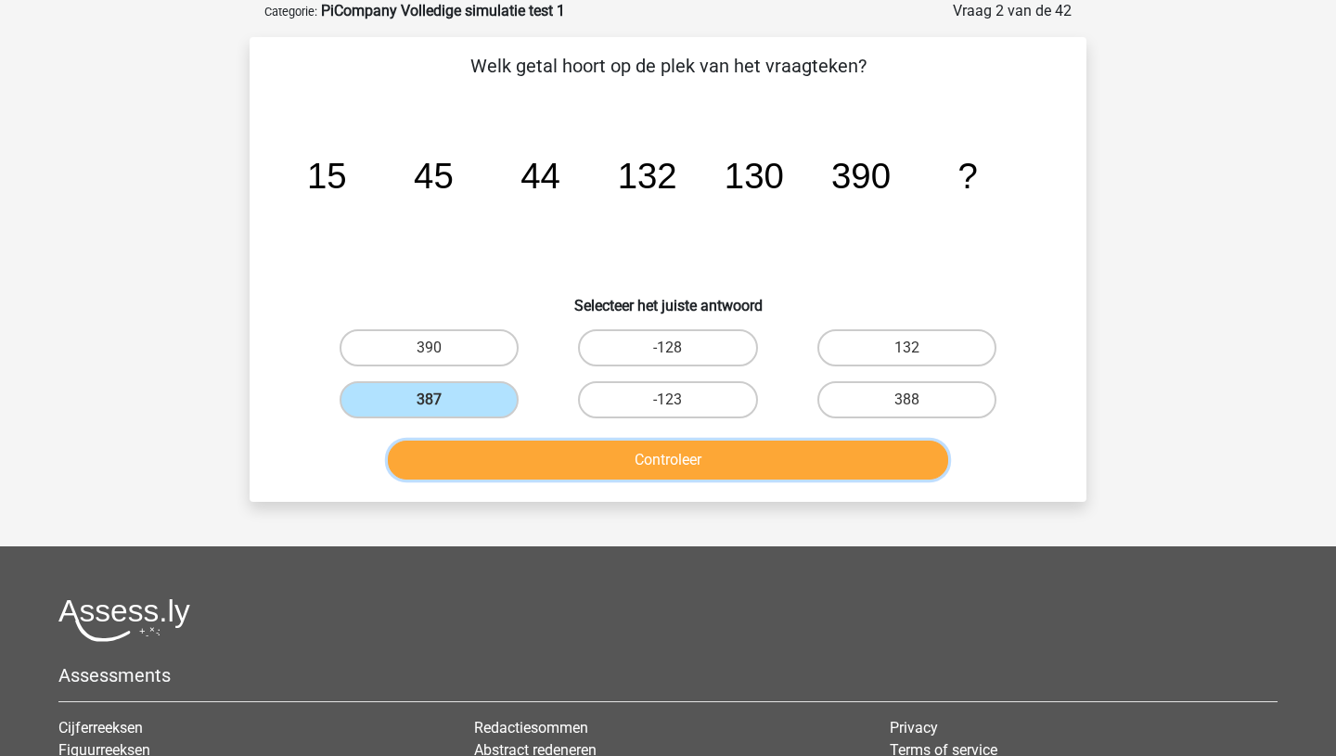
click at [607, 478] on button "Controleer" at bounding box center [668, 460] width 561 height 39
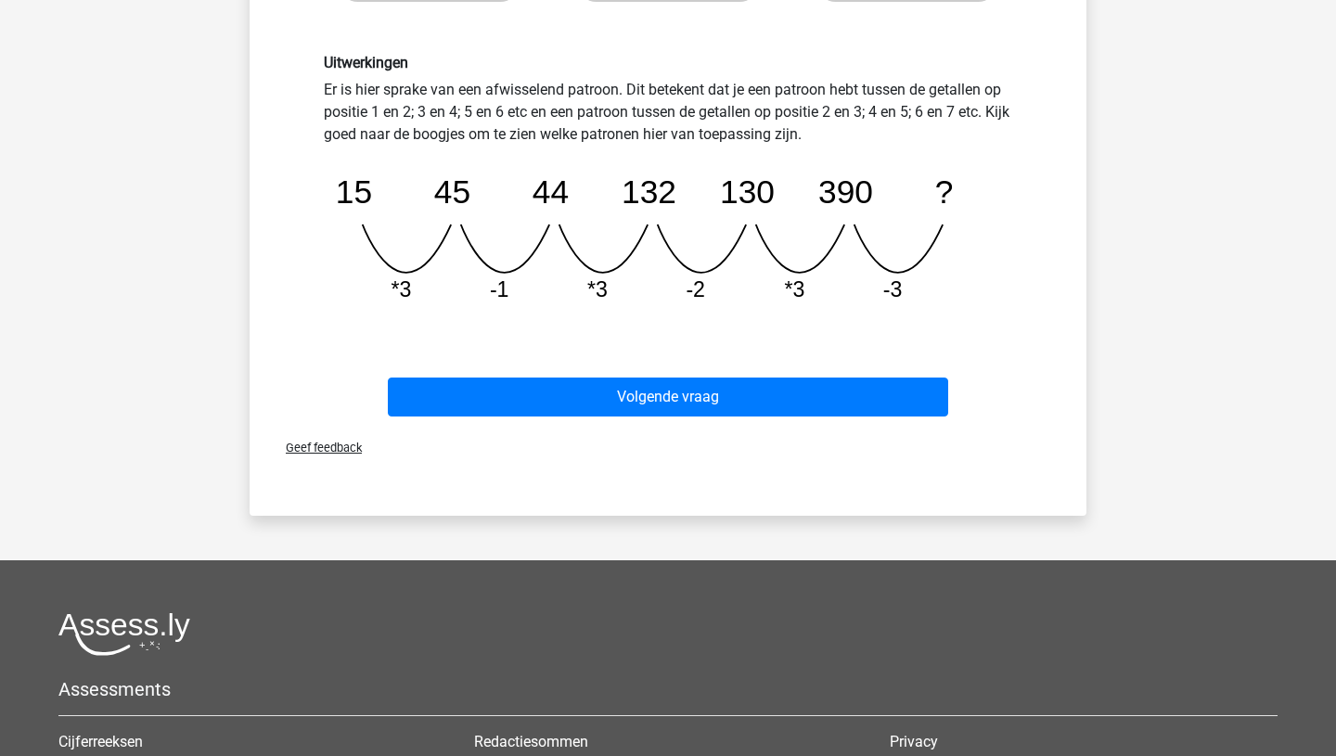
scroll to position [512, 0]
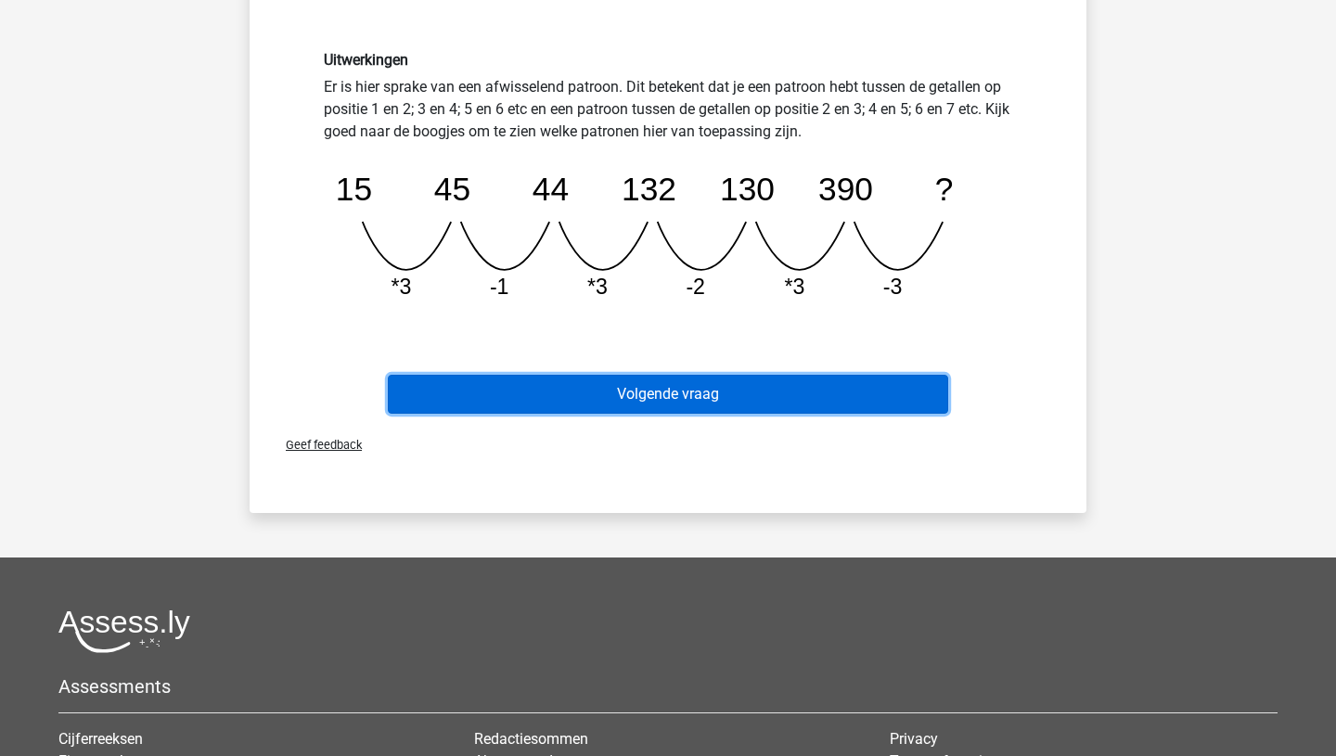
click at [647, 391] on button "Volgende vraag" at bounding box center [668, 394] width 561 height 39
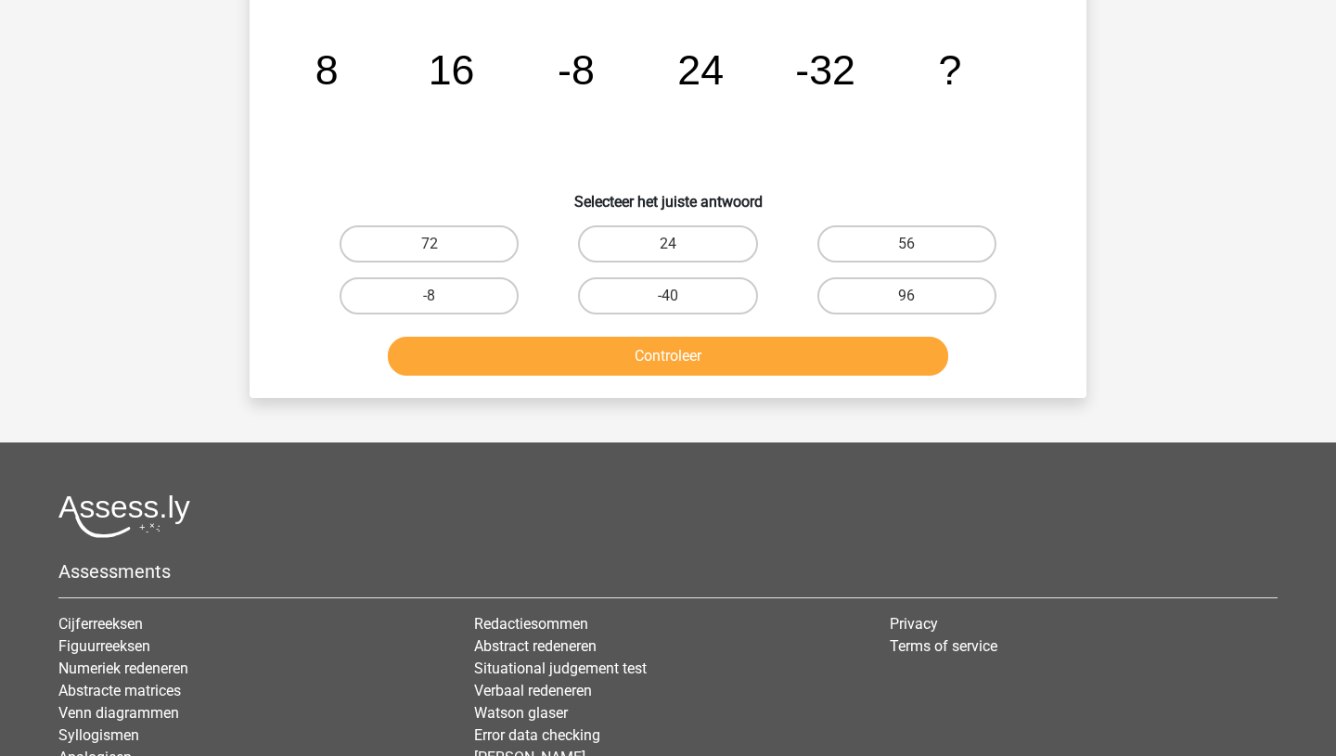
scroll to position [93, 0]
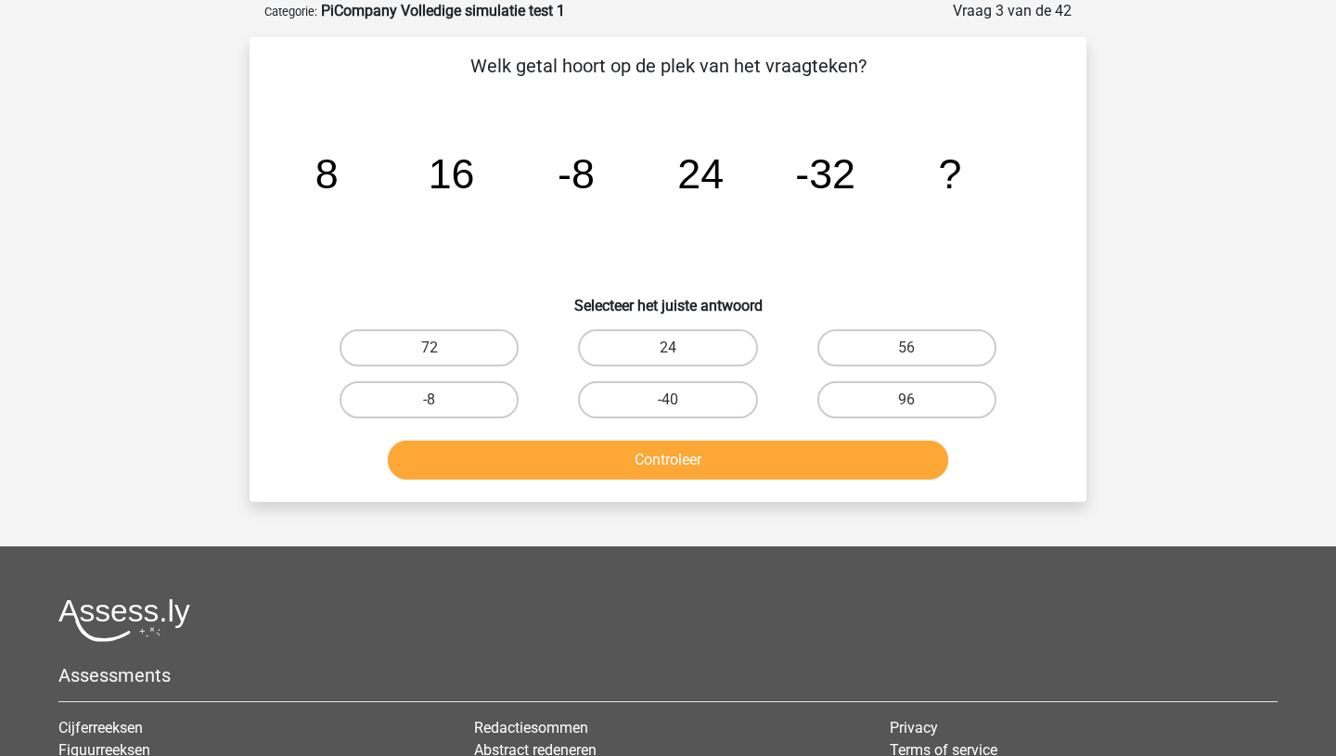
click at [677, 401] on input "-40" at bounding box center [674, 406] width 12 height 12
radio input "true"
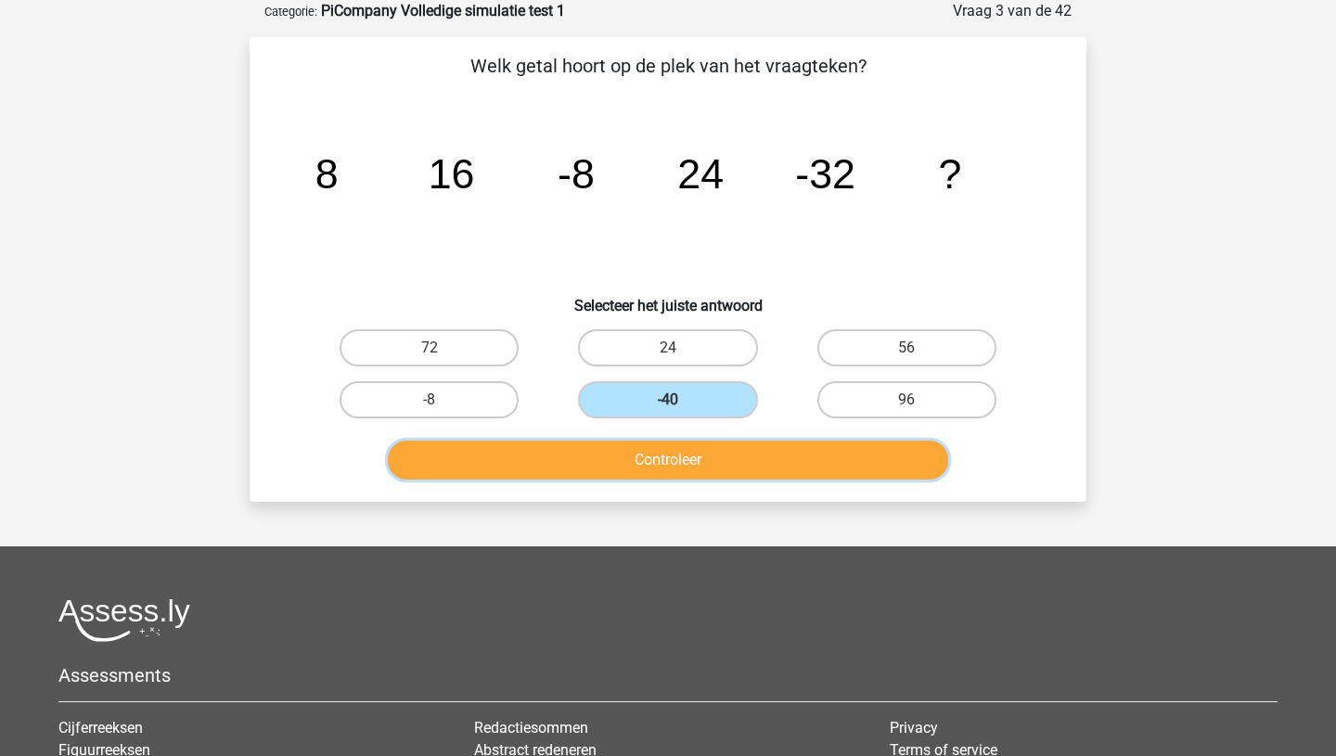
click at [662, 470] on button "Controleer" at bounding box center [668, 460] width 561 height 39
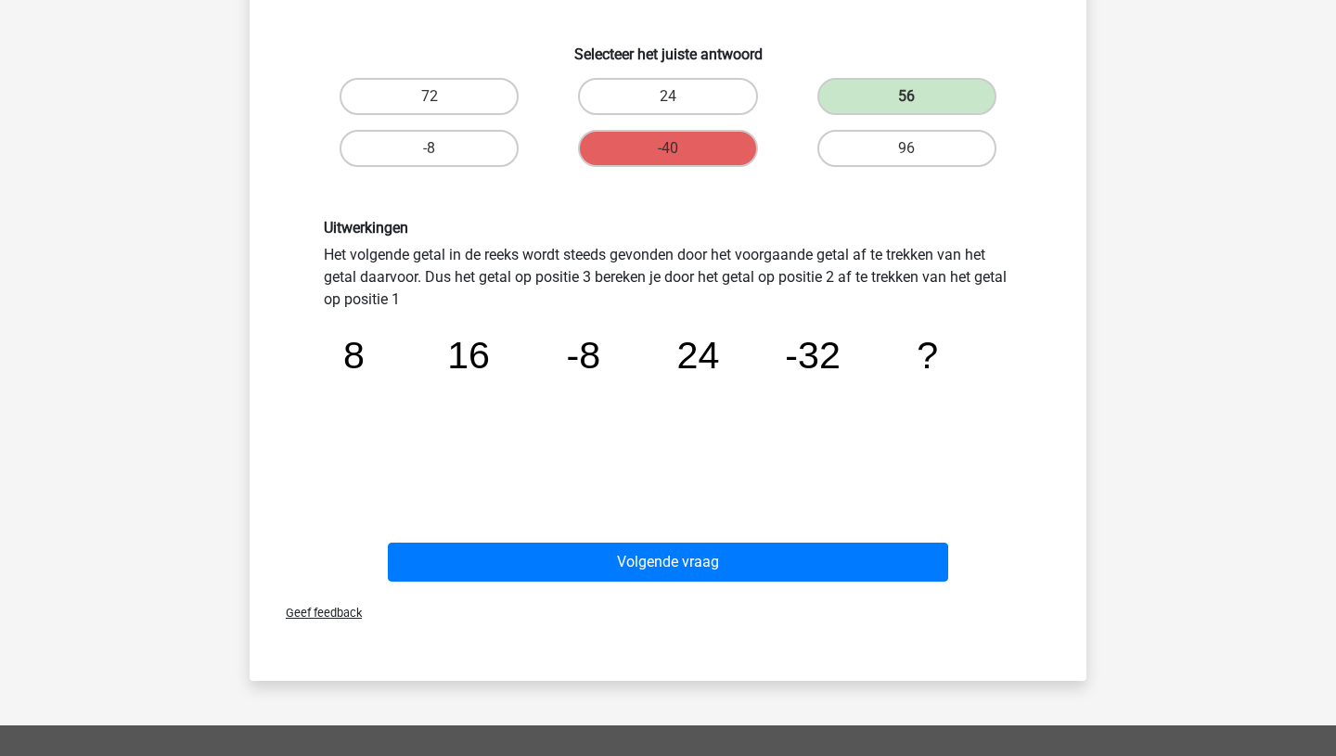
scroll to position [342, 0]
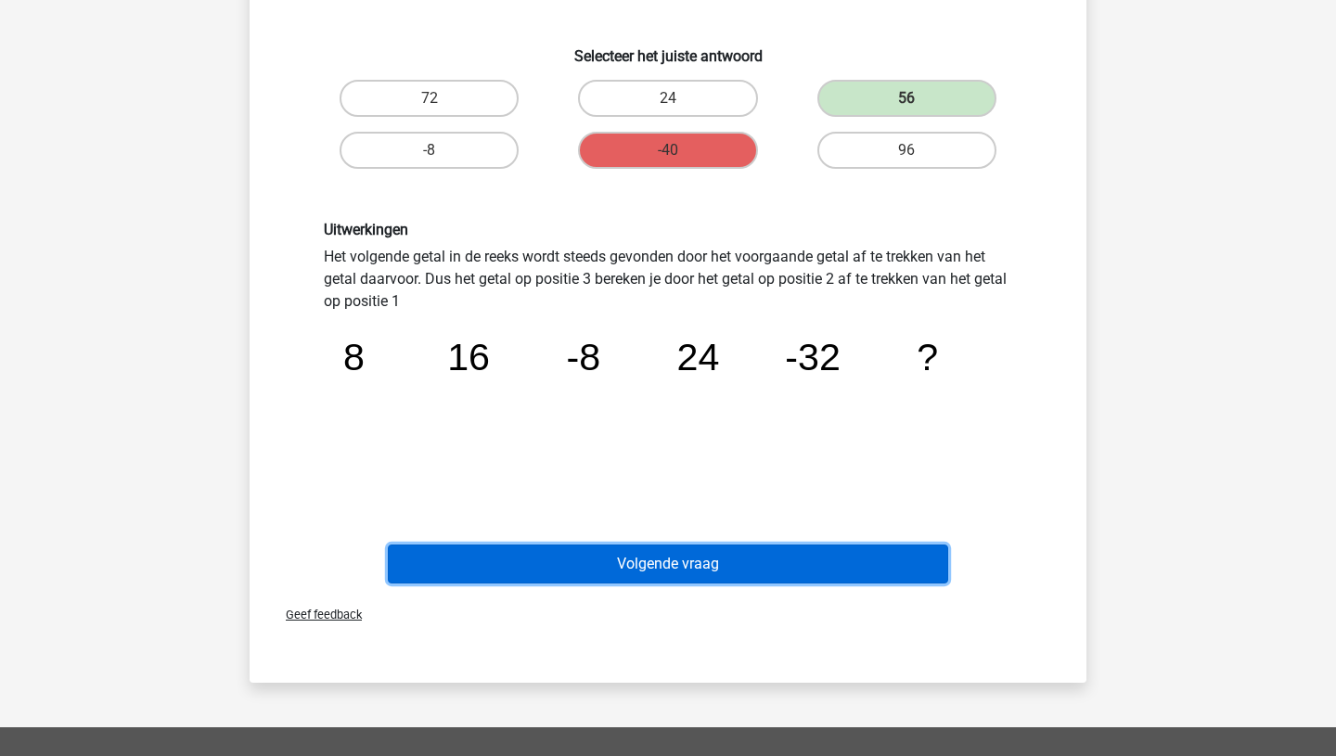
click at [743, 570] on button "Volgende vraag" at bounding box center [668, 564] width 561 height 39
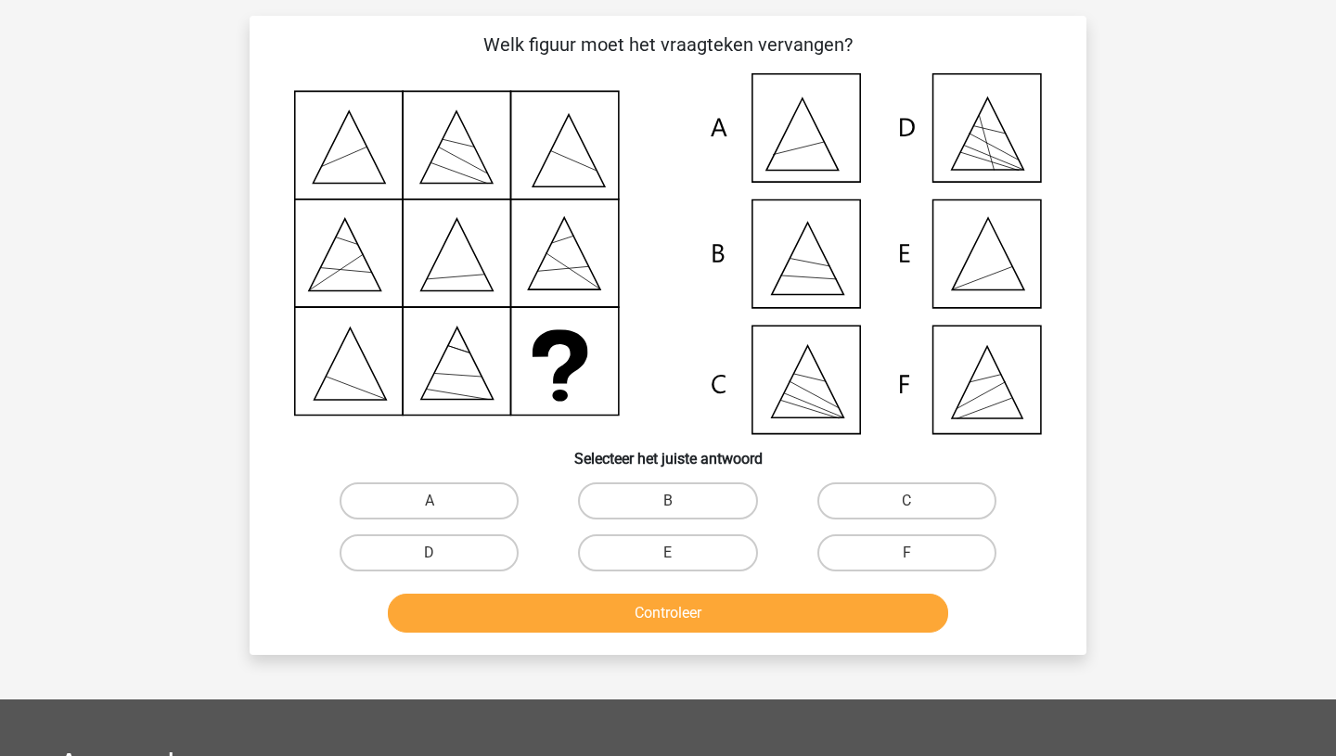
scroll to position [93, 0]
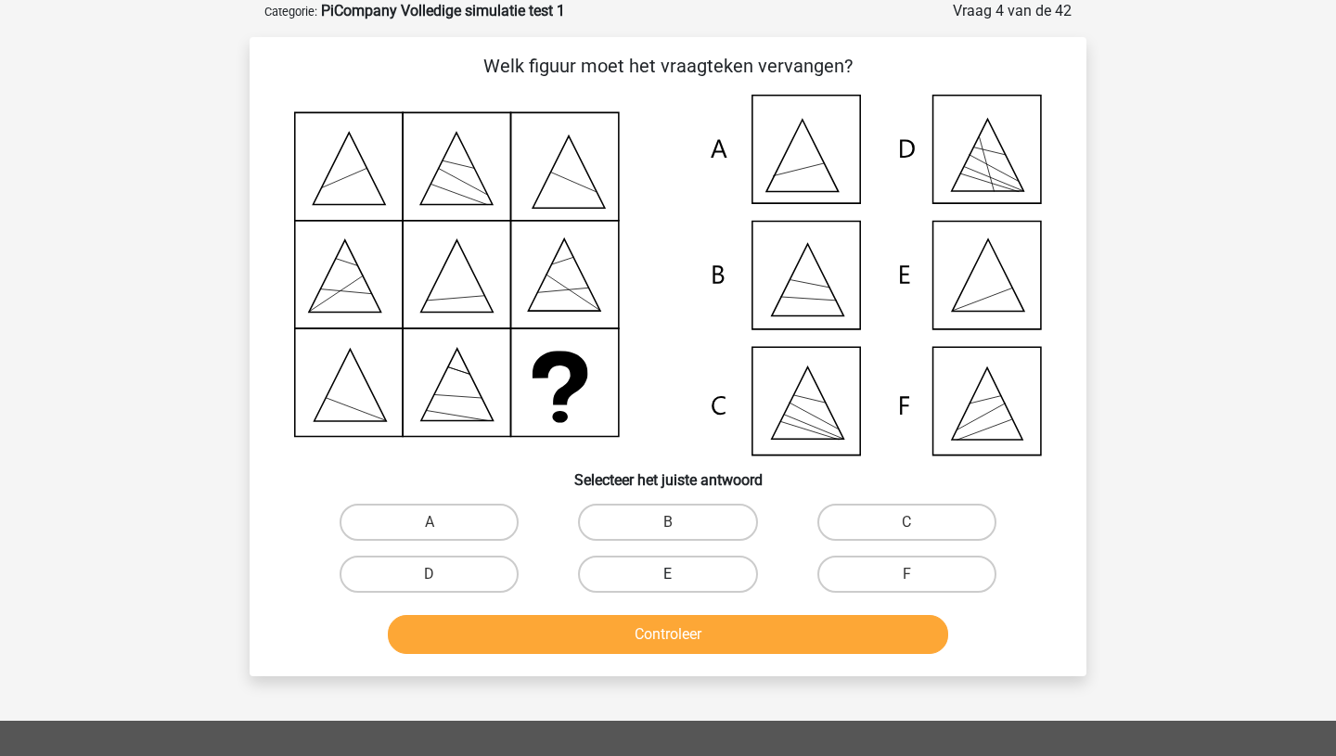
click at [690, 575] on label "E" at bounding box center [667, 574] width 179 height 37
click at [680, 575] on input "E" at bounding box center [674, 580] width 12 height 12
radio input "true"
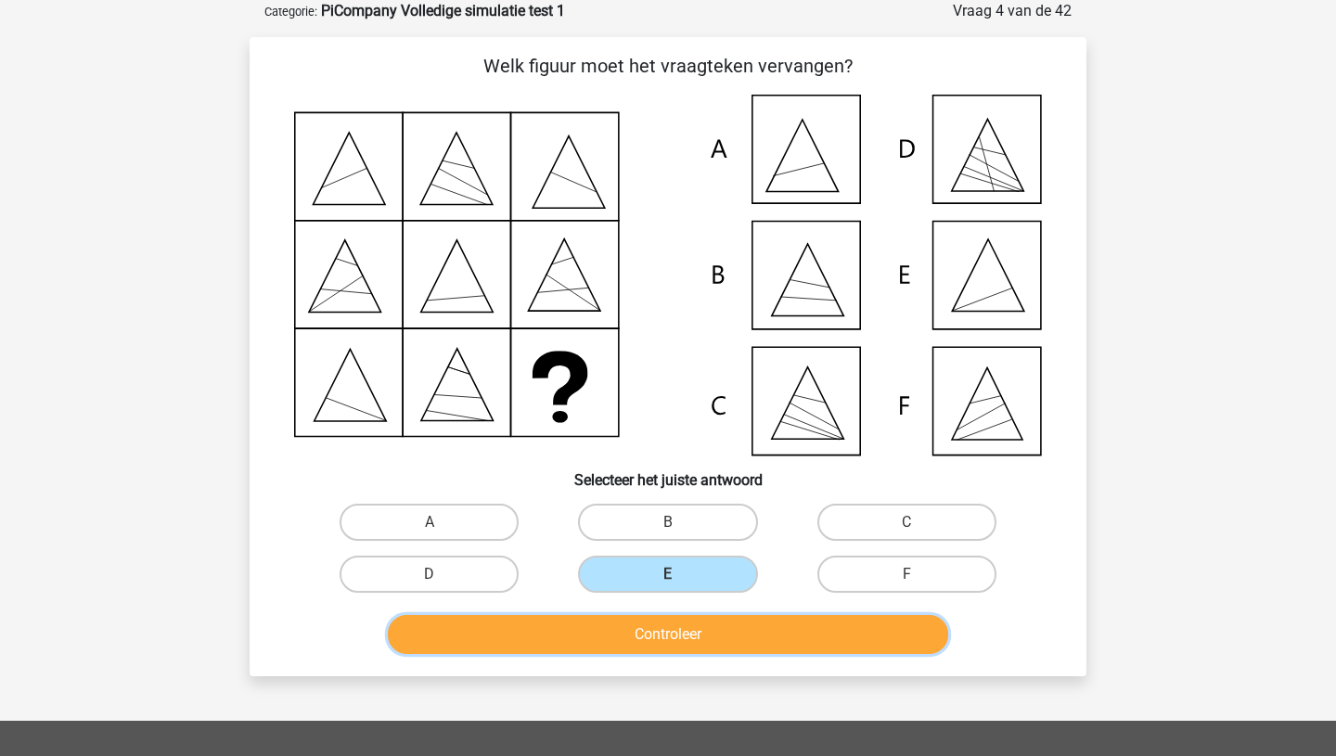
click at [690, 634] on button "Controleer" at bounding box center [668, 634] width 561 height 39
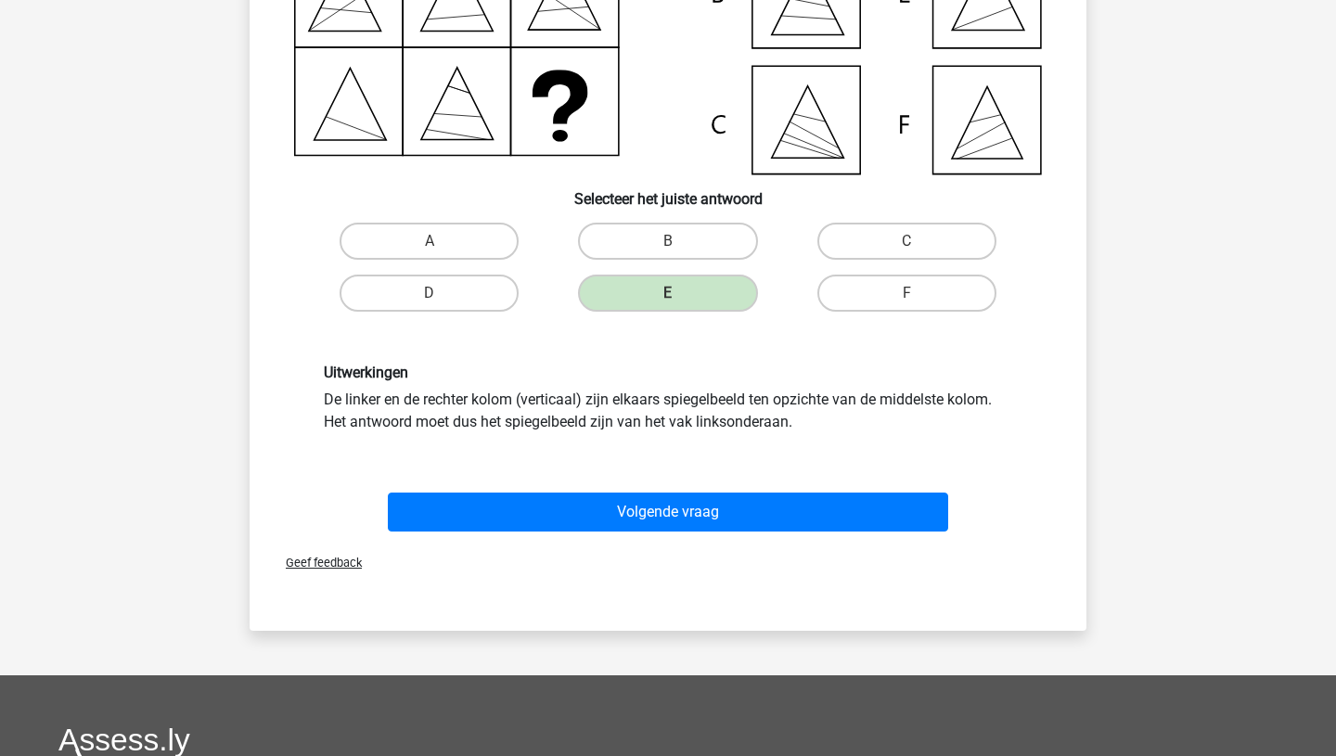
scroll to position [380, 0]
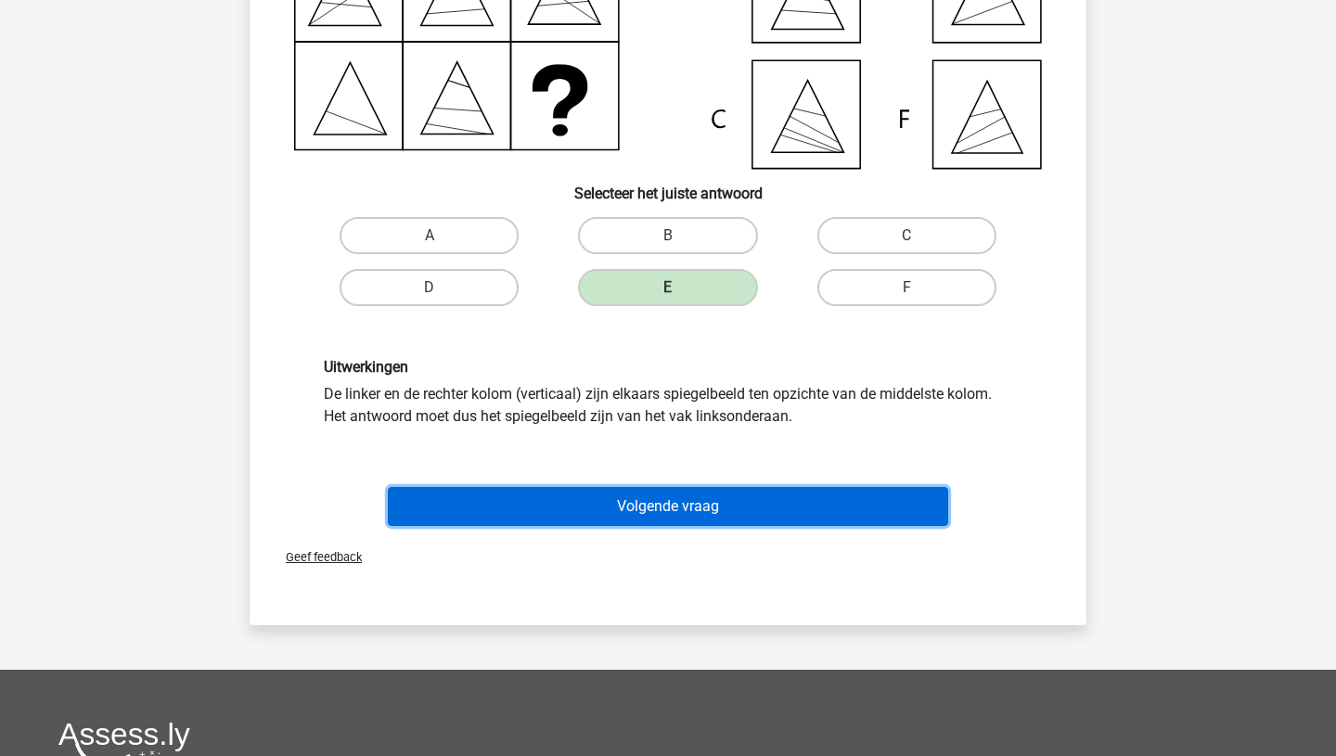
click at [689, 507] on button "Volgende vraag" at bounding box center [668, 506] width 561 height 39
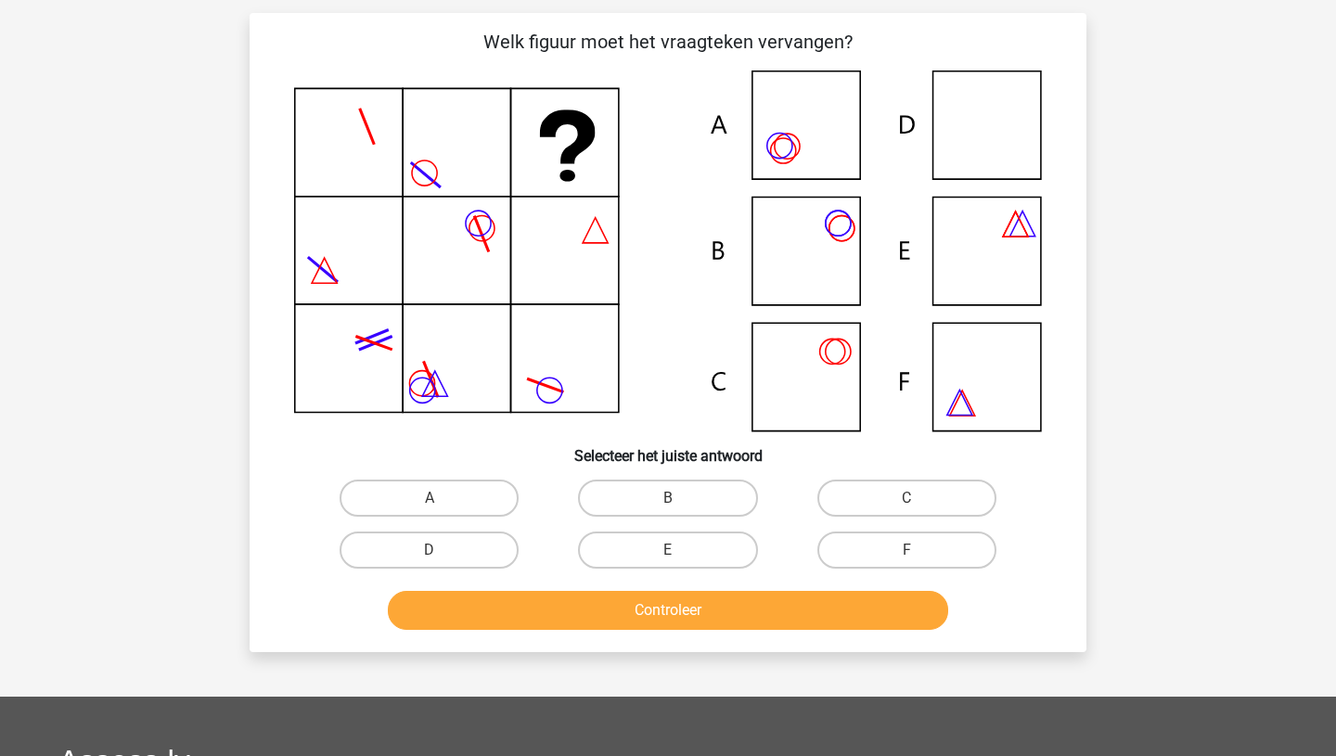
scroll to position [93, 0]
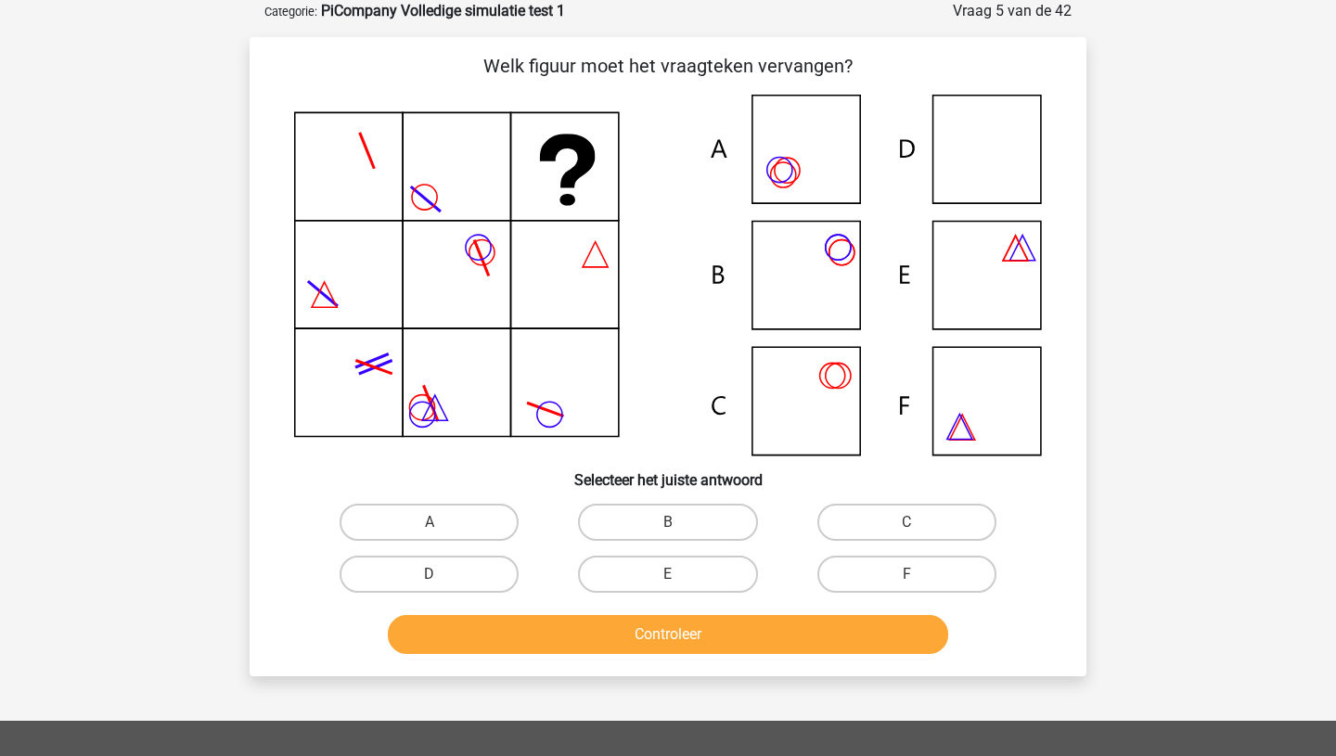
click at [795, 269] on icon at bounding box center [668, 275] width 748 height 361
click at [665, 522] on label "B" at bounding box center [667, 522] width 179 height 37
click at [668, 522] on input "B" at bounding box center [674, 528] width 12 height 12
radio input "true"
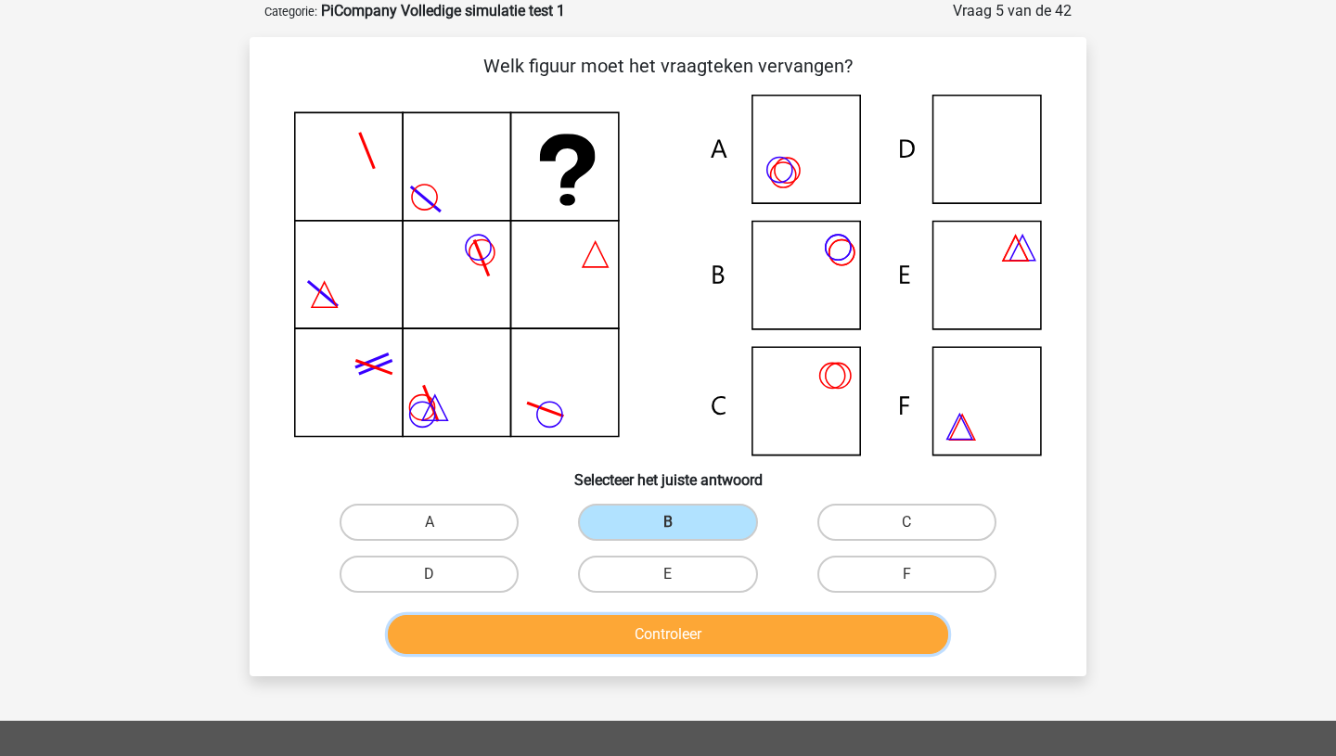
click at [687, 622] on button "Controleer" at bounding box center [668, 634] width 561 height 39
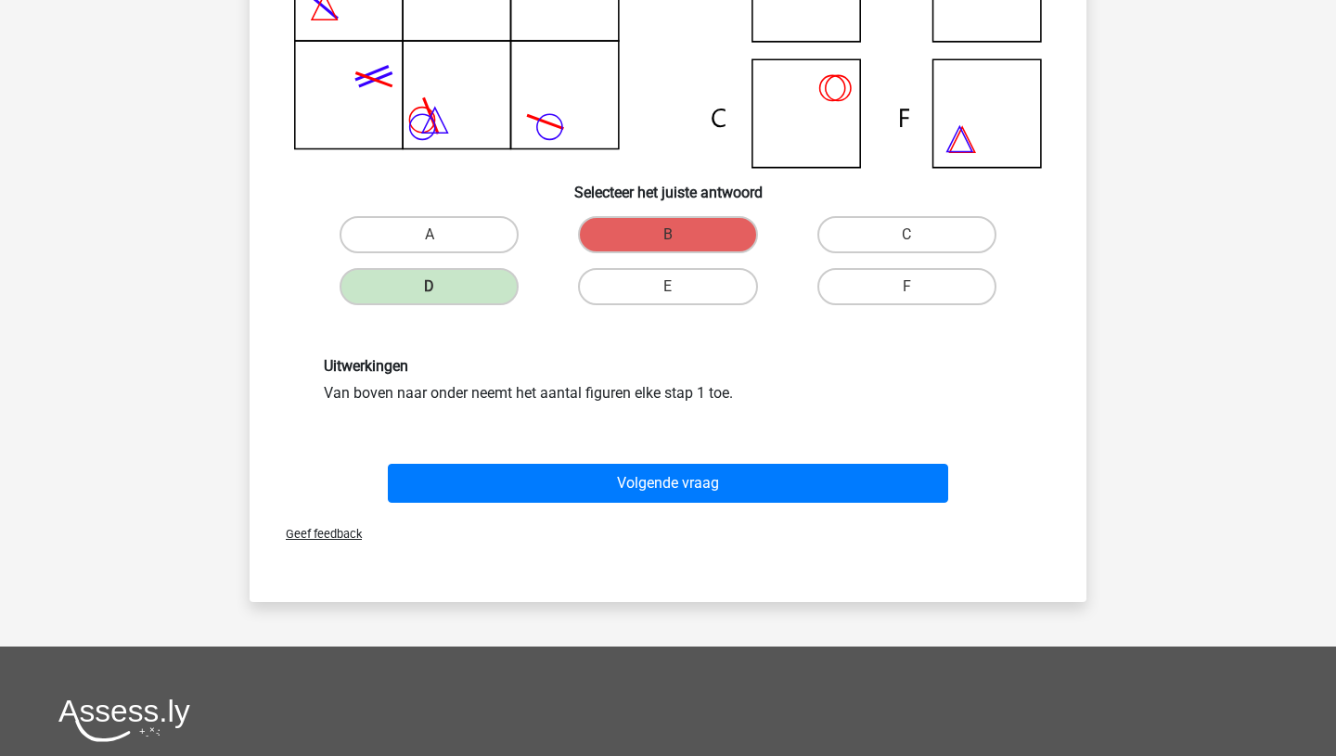
scroll to position [384, 0]
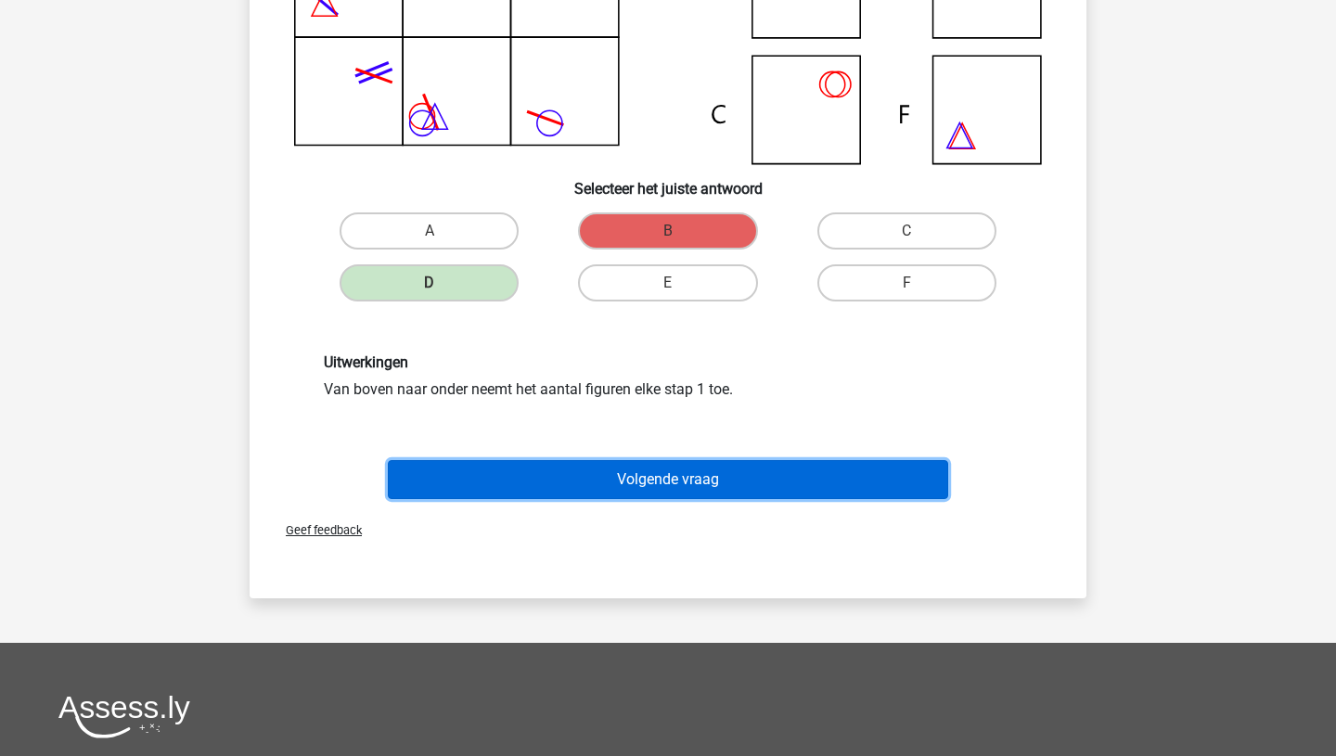
click at [682, 479] on button "Volgende vraag" at bounding box center [668, 479] width 561 height 39
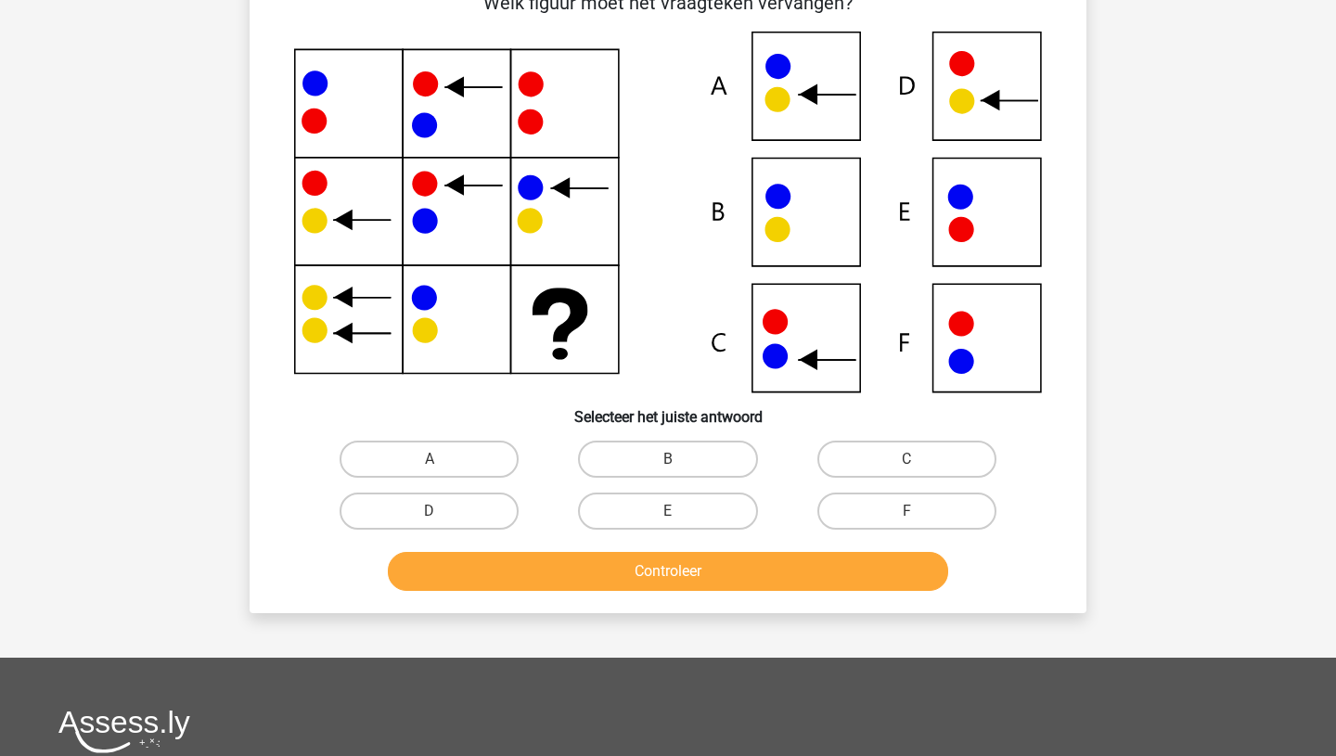
scroll to position [93, 0]
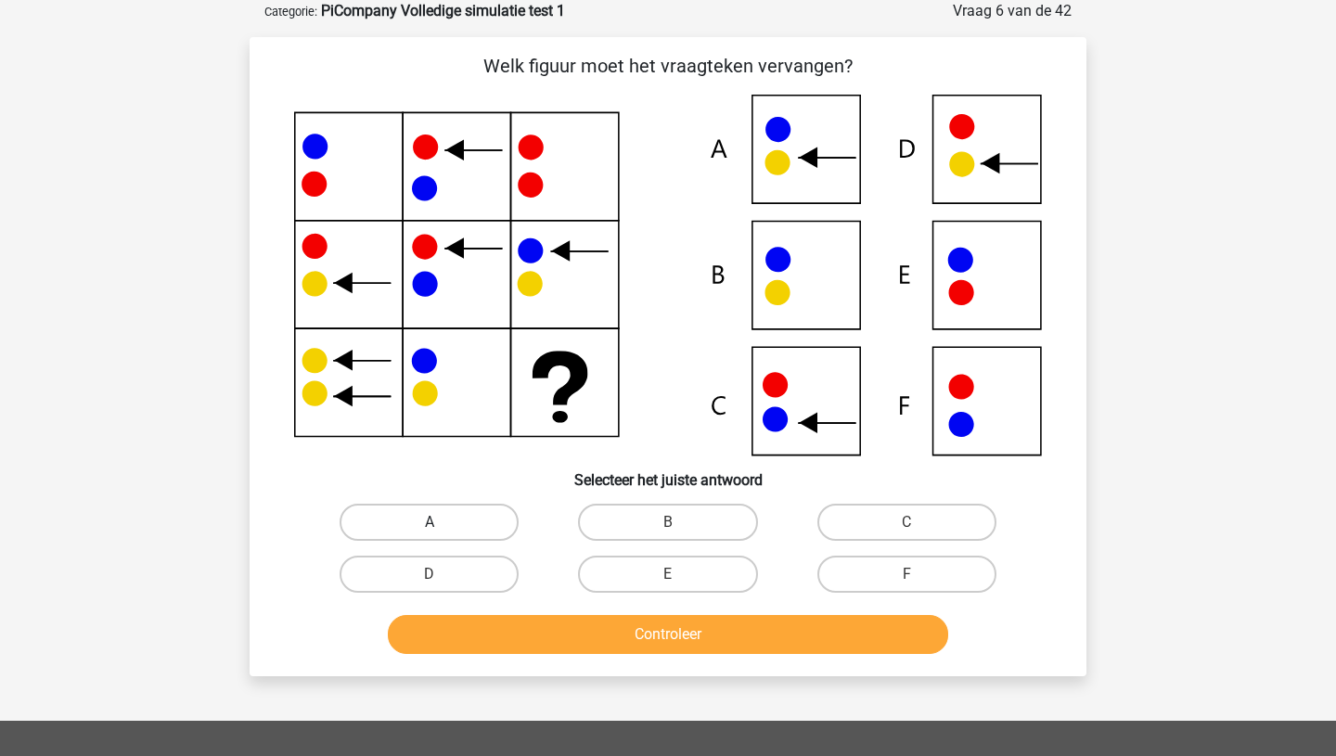
click at [413, 529] on label "A" at bounding box center [429, 522] width 179 height 37
click at [430, 529] on input "A" at bounding box center [436, 528] width 12 height 12
radio input "true"
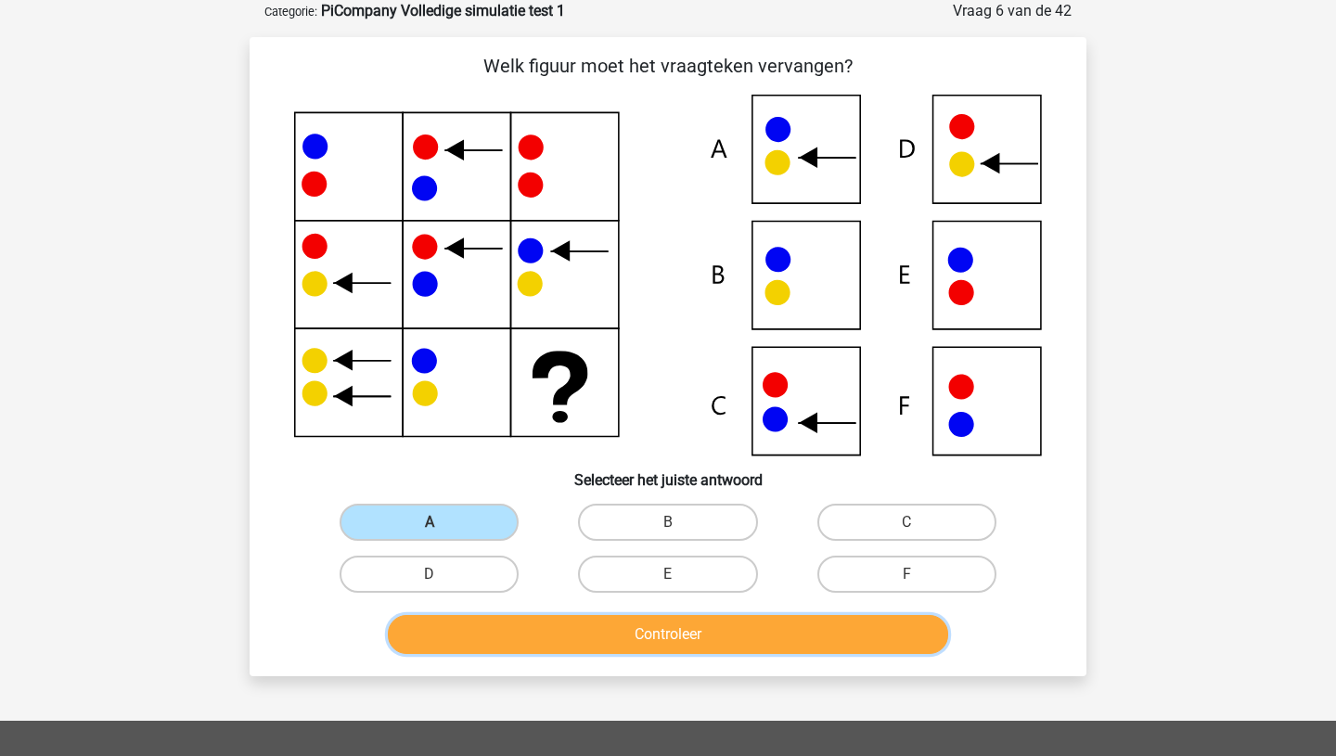
click at [655, 639] on button "Controleer" at bounding box center [668, 634] width 561 height 39
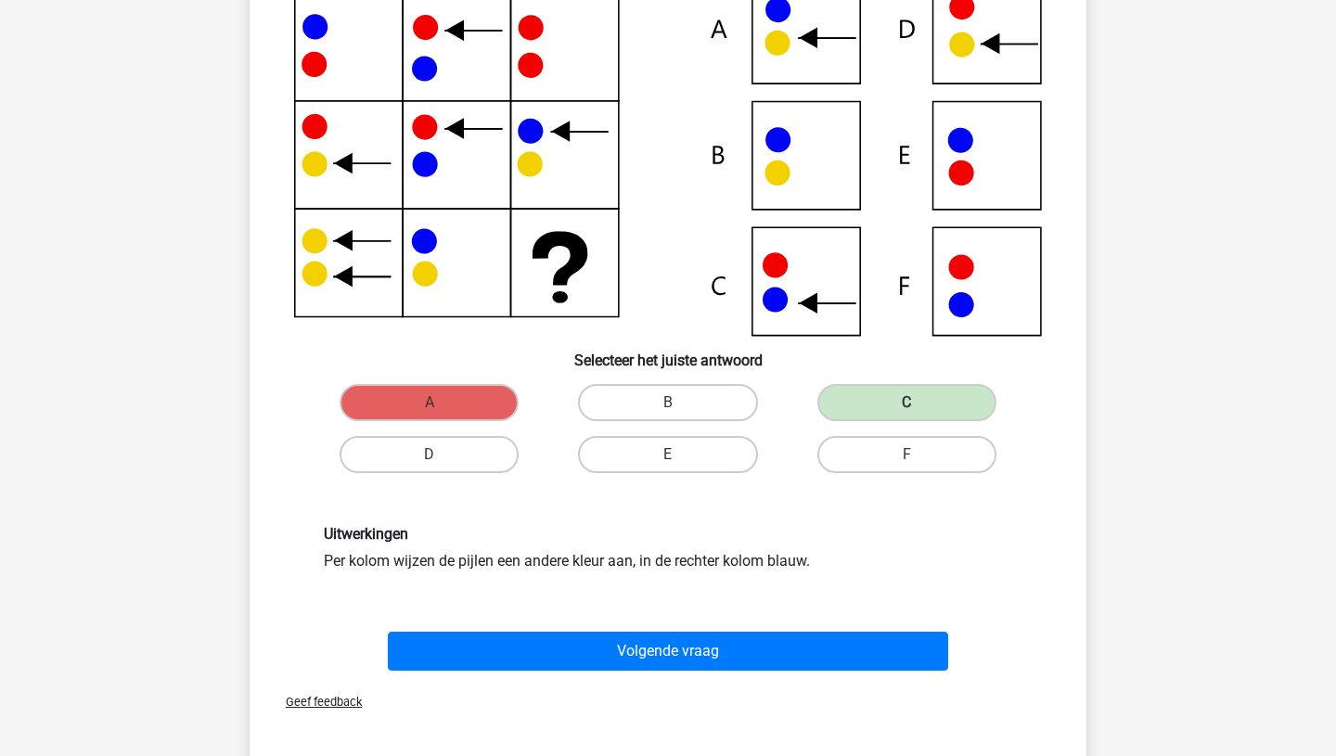
scroll to position [221, 0]
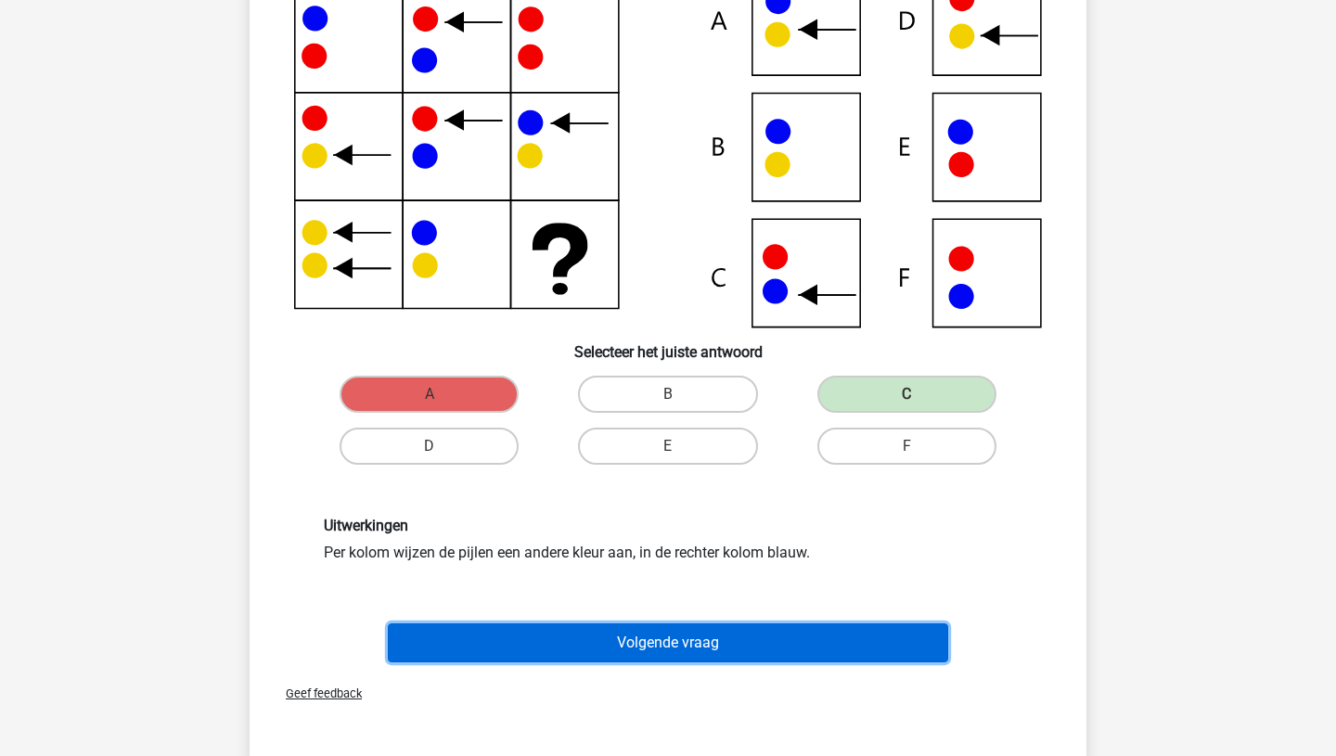
click at [685, 644] on button "Volgende vraag" at bounding box center [668, 643] width 561 height 39
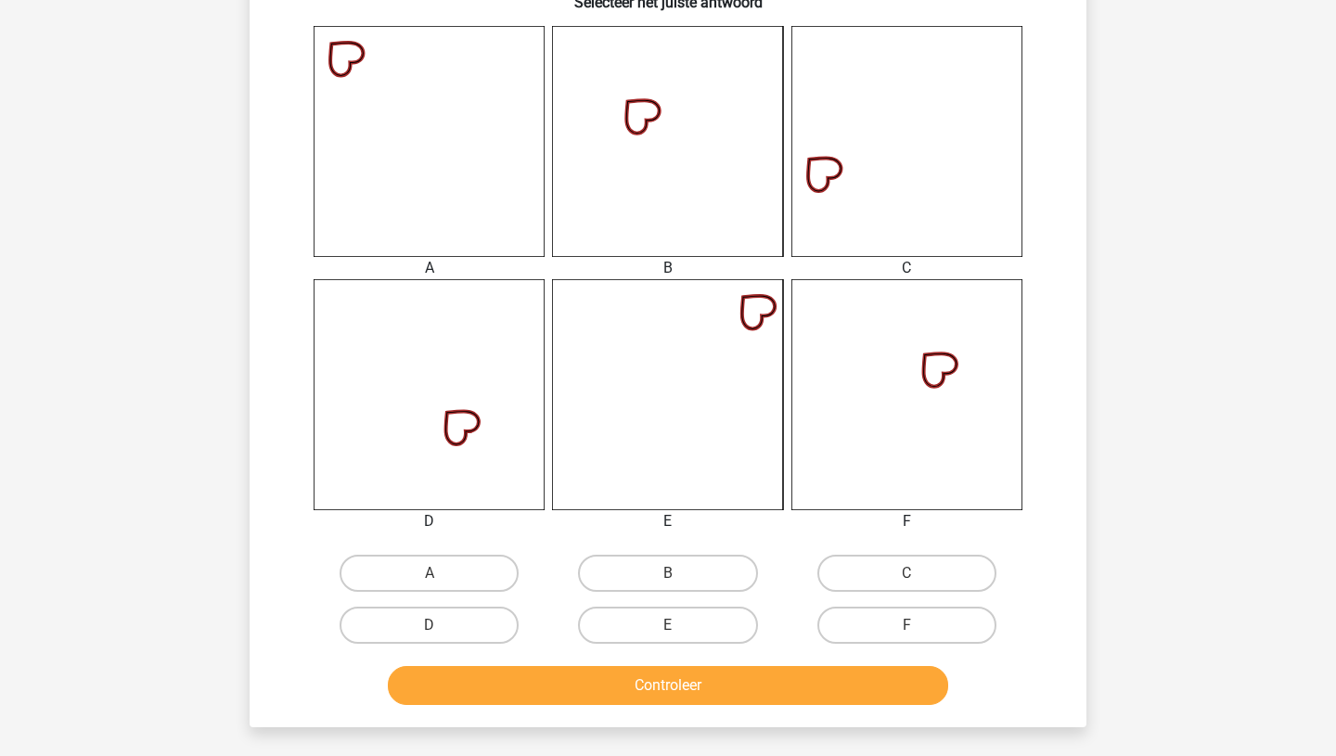
scroll to position [737, 0]
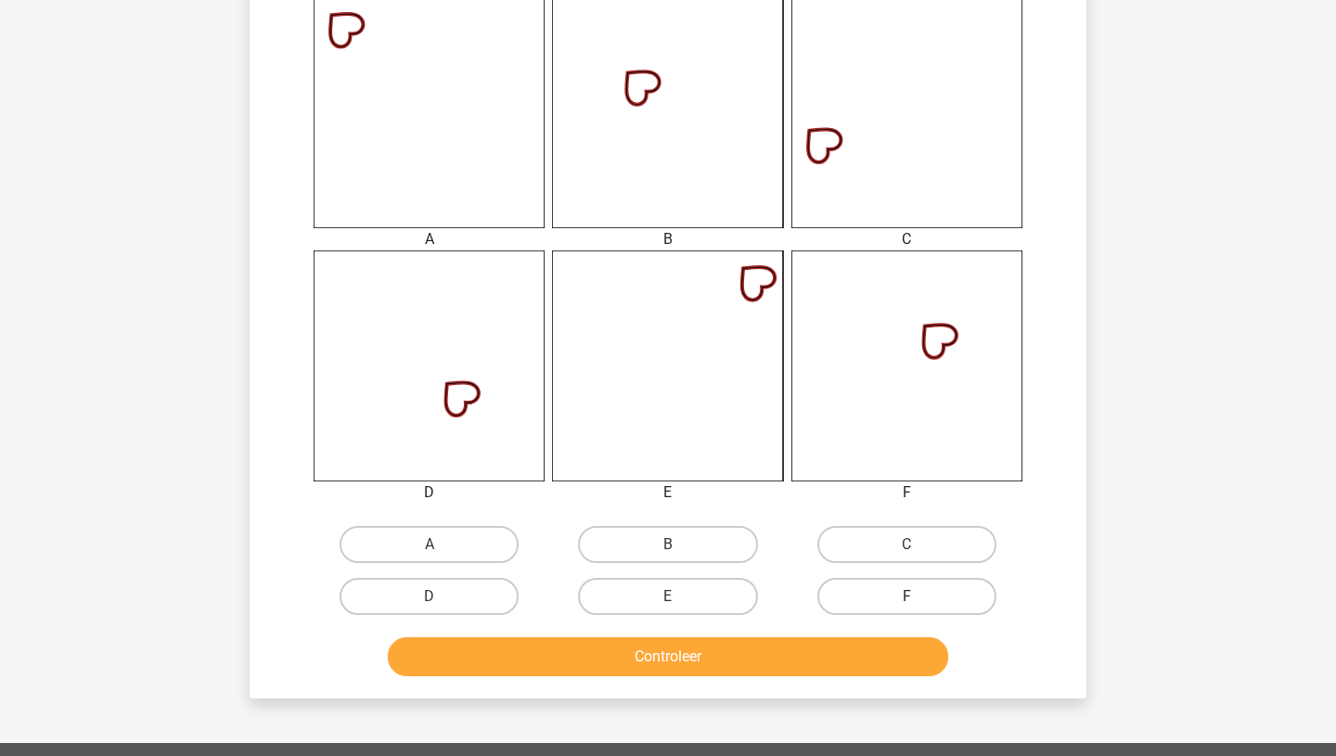
click at [932, 588] on label "F" at bounding box center [907, 596] width 179 height 37
click at [919, 597] on input "F" at bounding box center [913, 603] width 12 height 12
radio input "true"
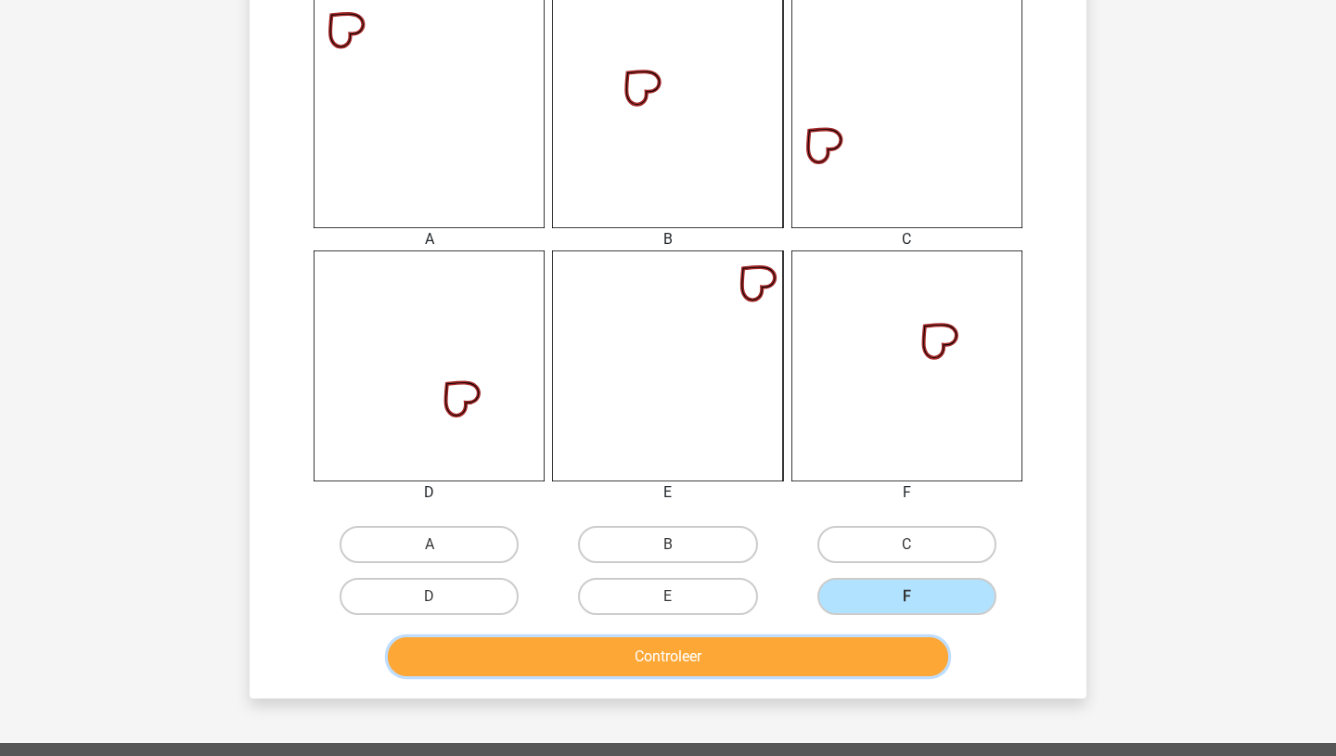
click at [728, 663] on button "Controleer" at bounding box center [668, 656] width 561 height 39
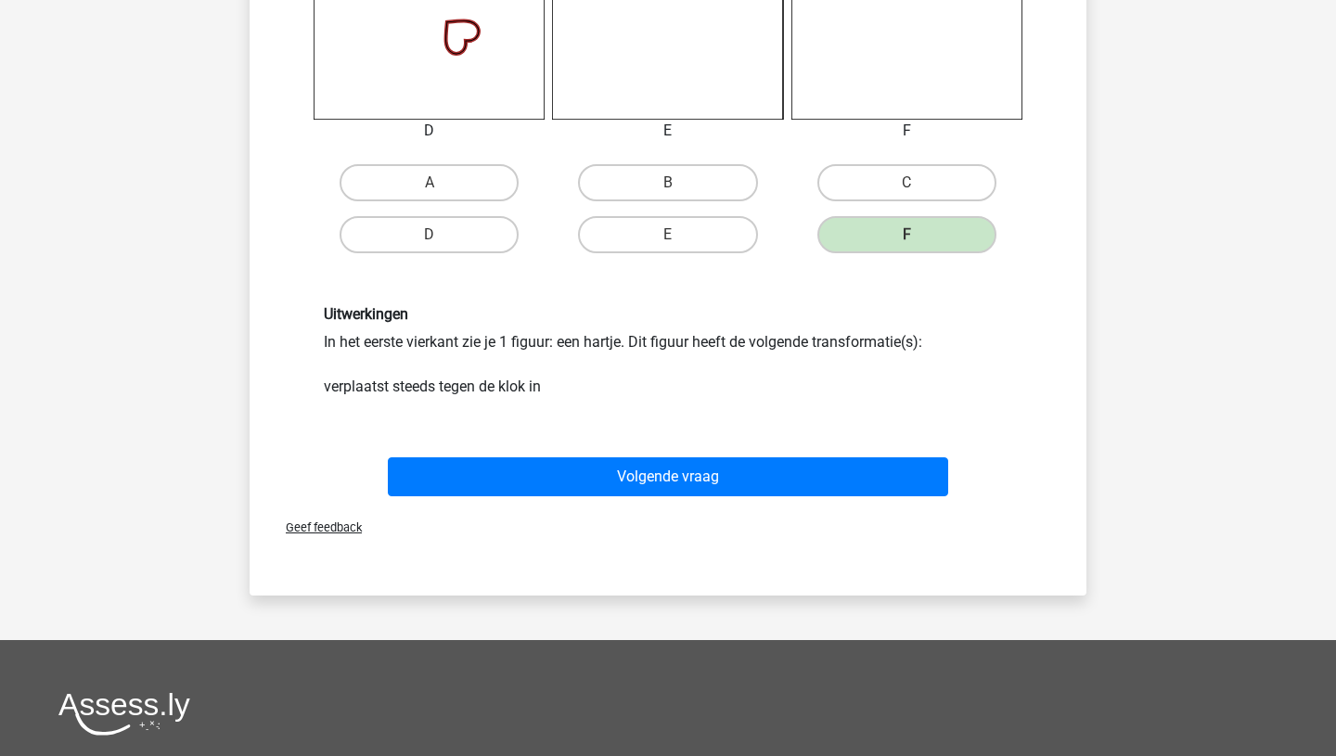
scroll to position [1160, 0]
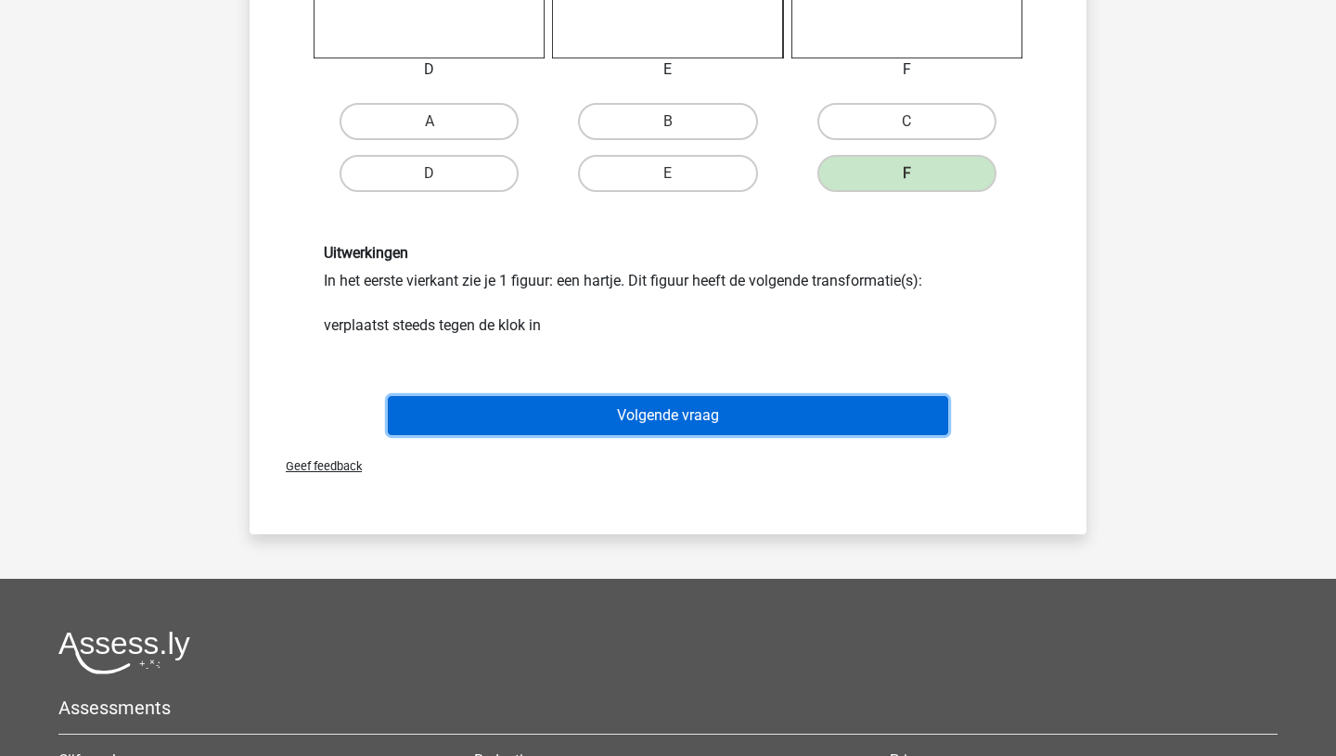
click at [680, 420] on button "Volgende vraag" at bounding box center [668, 415] width 561 height 39
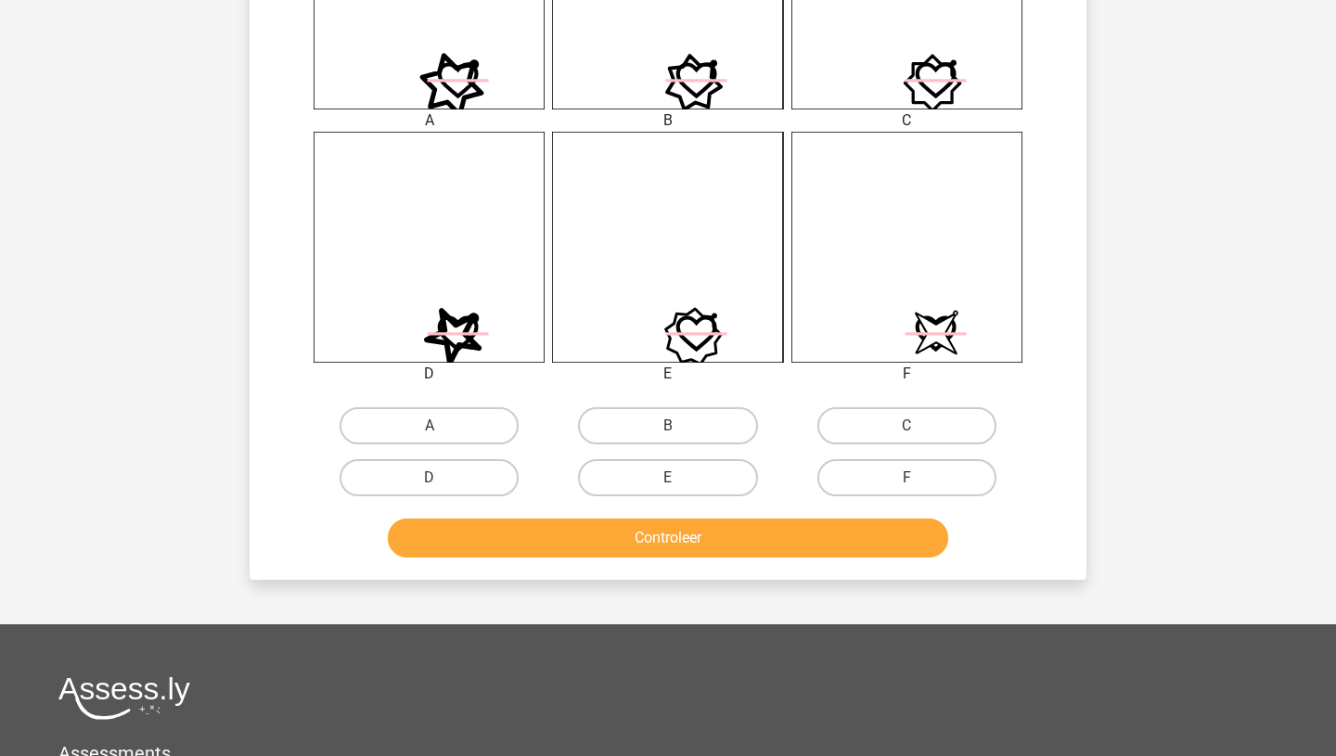
scroll to position [861, 0]
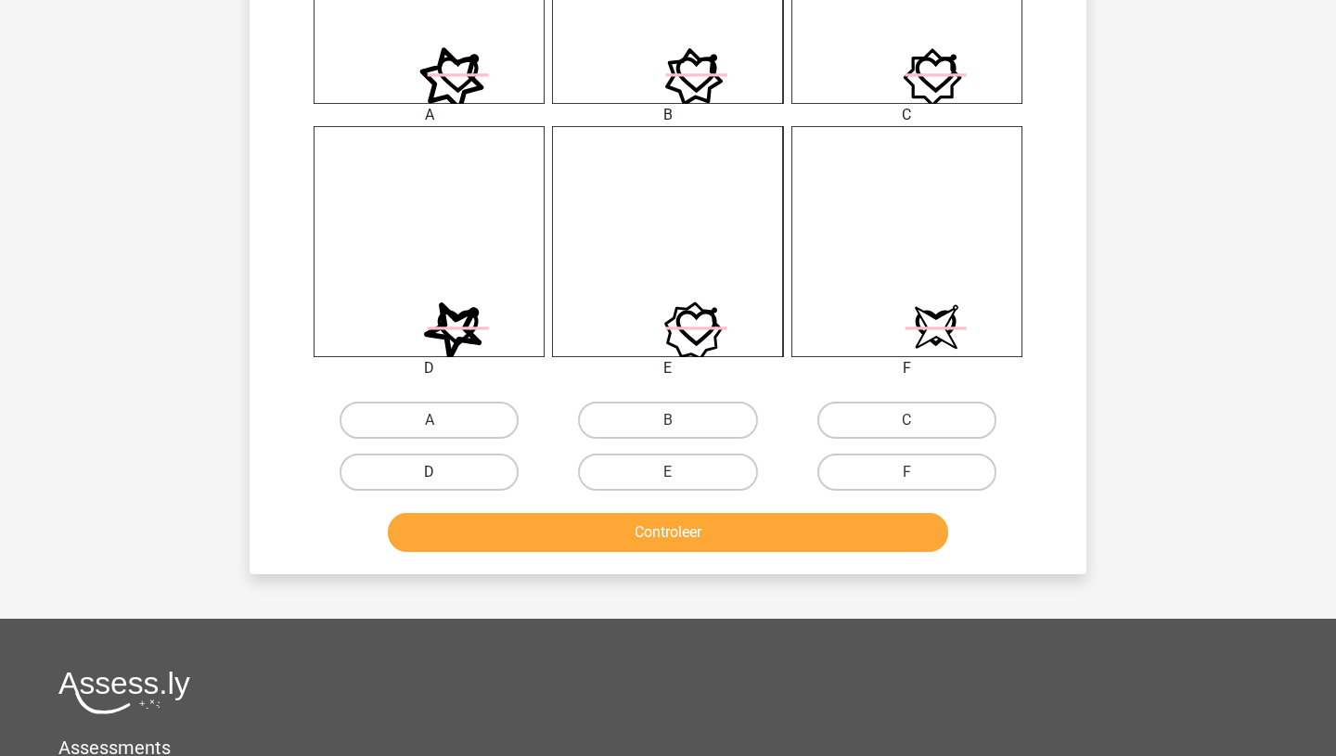
click at [431, 464] on label "D" at bounding box center [429, 472] width 179 height 37
click at [431, 472] on input "D" at bounding box center [436, 478] width 12 height 12
radio input "true"
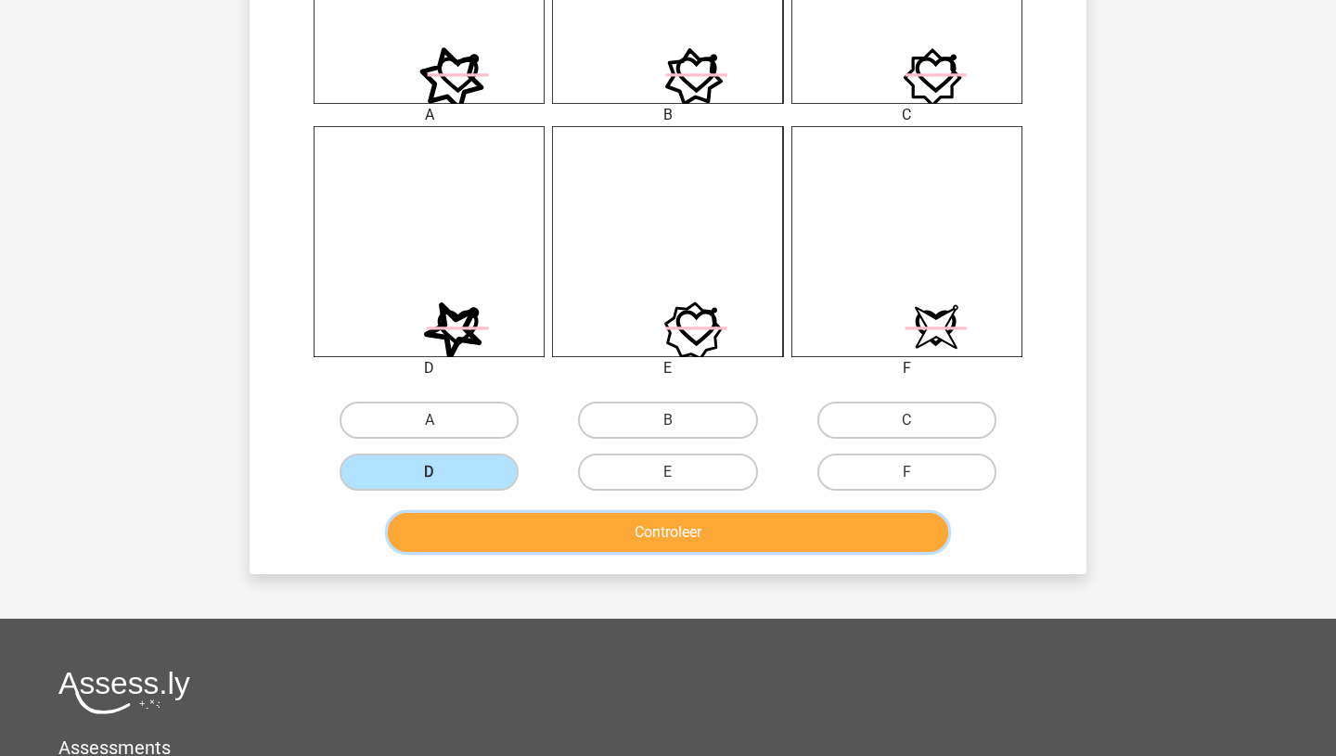
click at [622, 535] on button "Controleer" at bounding box center [668, 532] width 561 height 39
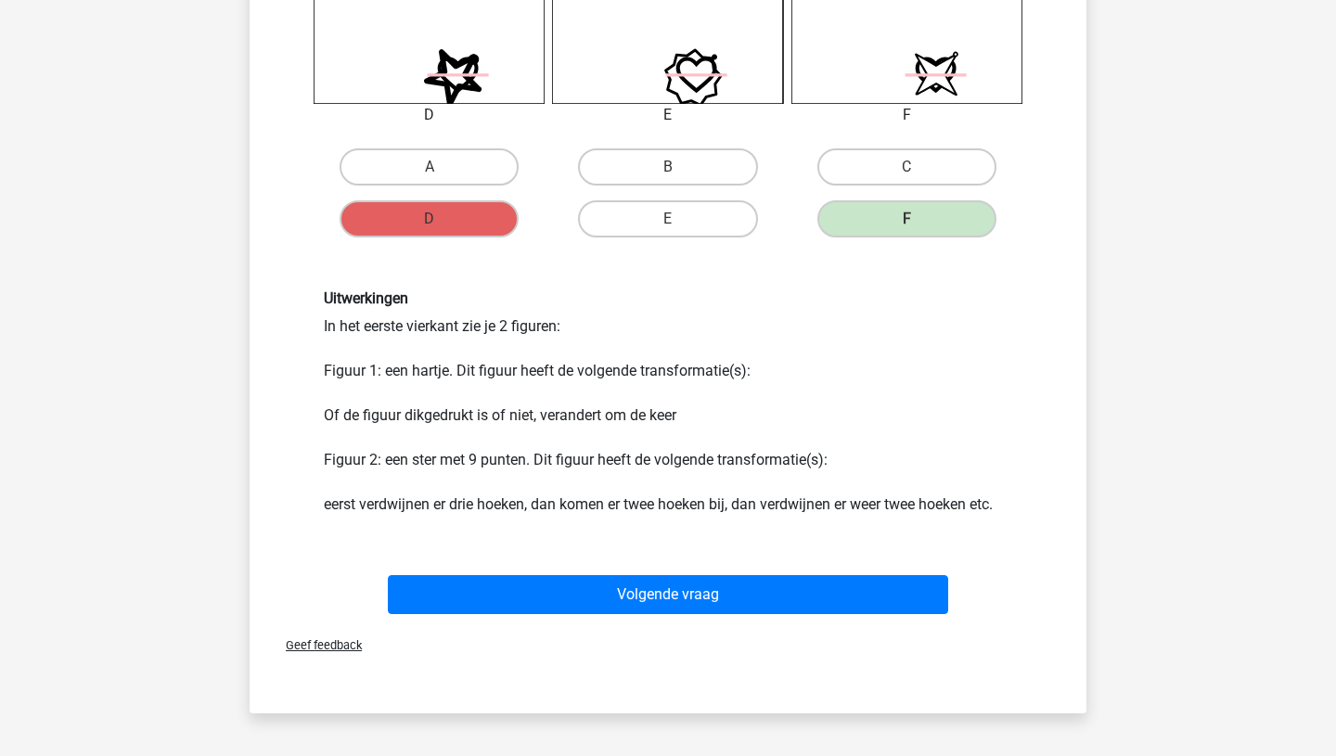
scroll to position [1113, 0]
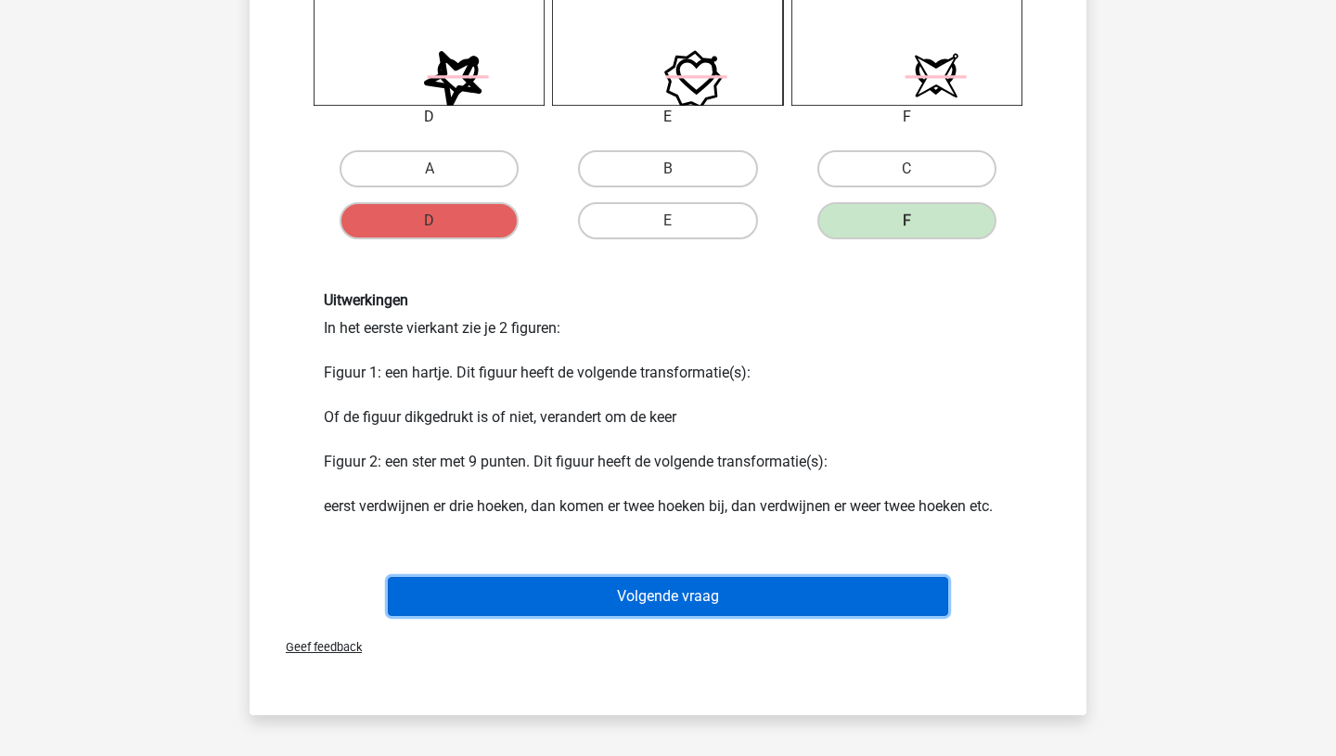
click at [650, 599] on button "Volgende vraag" at bounding box center [668, 596] width 561 height 39
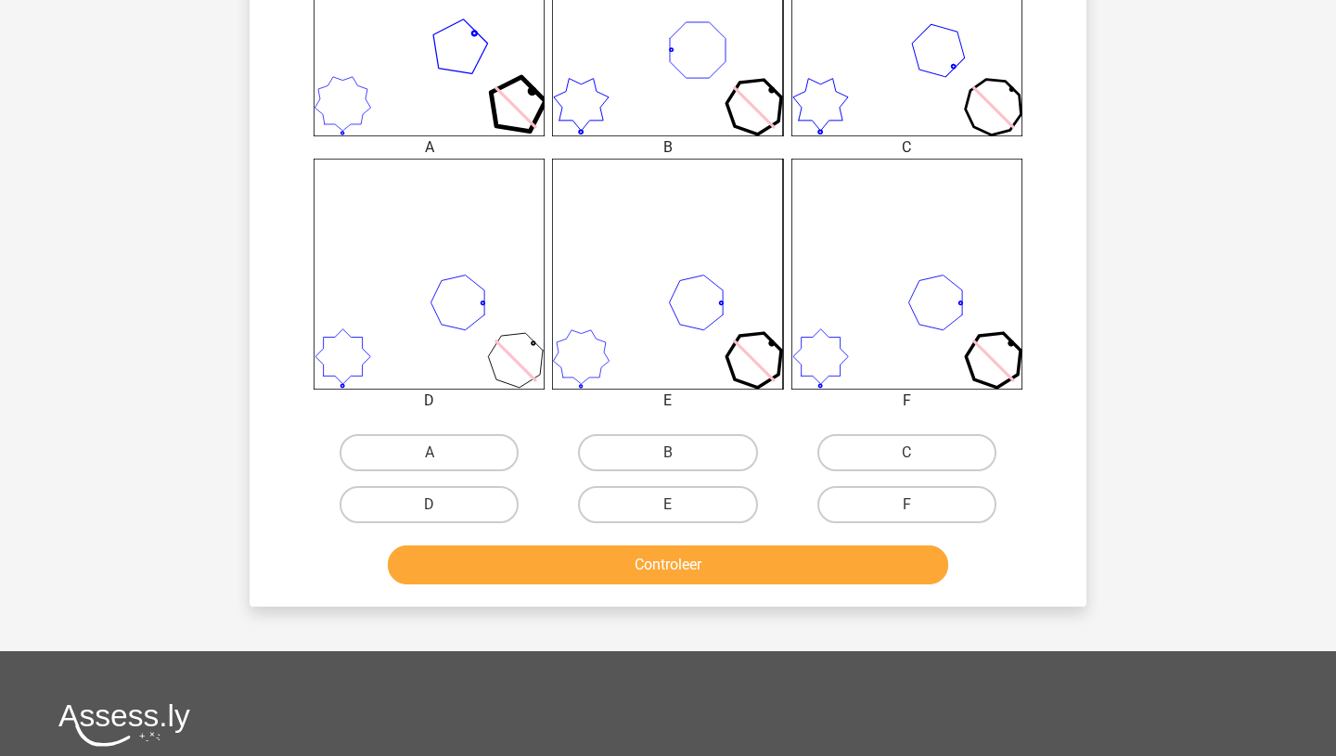
scroll to position [874, 0]
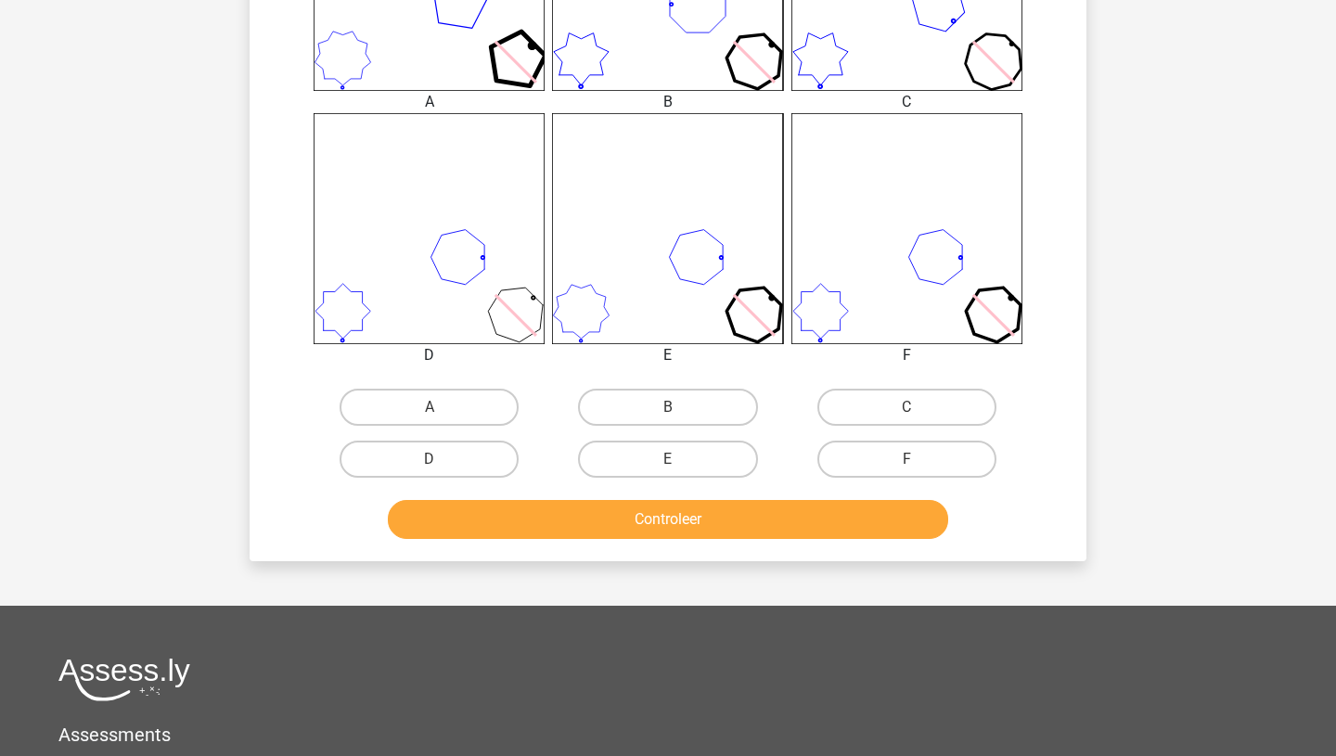
click at [671, 463] on input "E" at bounding box center [674, 465] width 12 height 12
radio input "true"
click at [679, 541] on div "Controleer" at bounding box center [668, 523] width 716 height 46
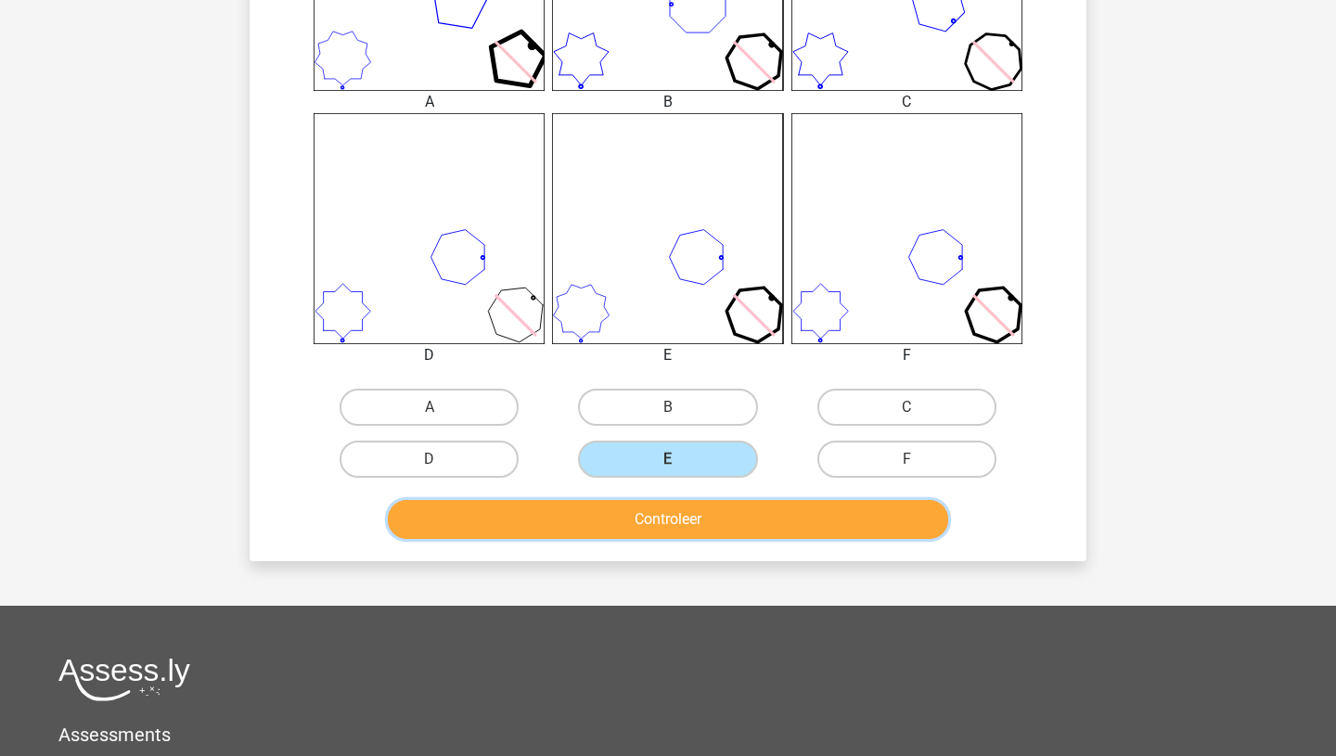
click at [678, 525] on button "Controleer" at bounding box center [668, 519] width 561 height 39
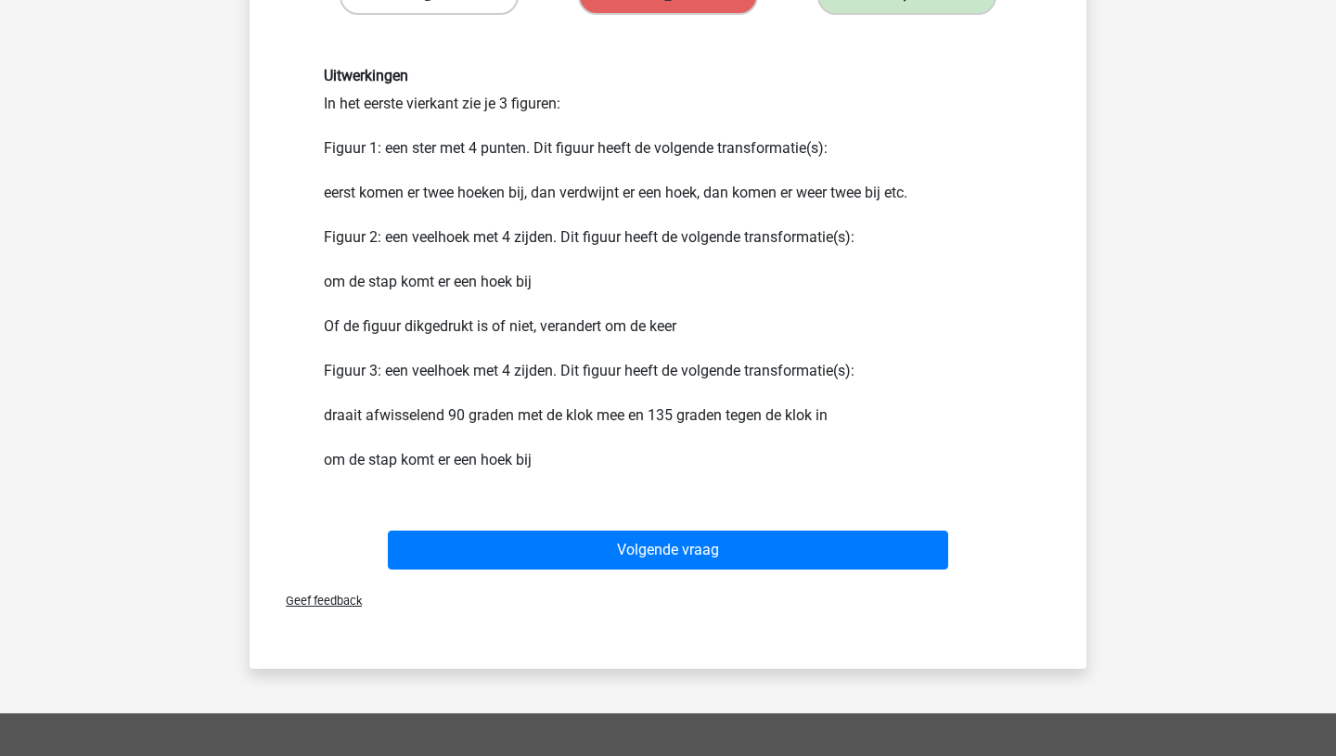
scroll to position [1380, 0]
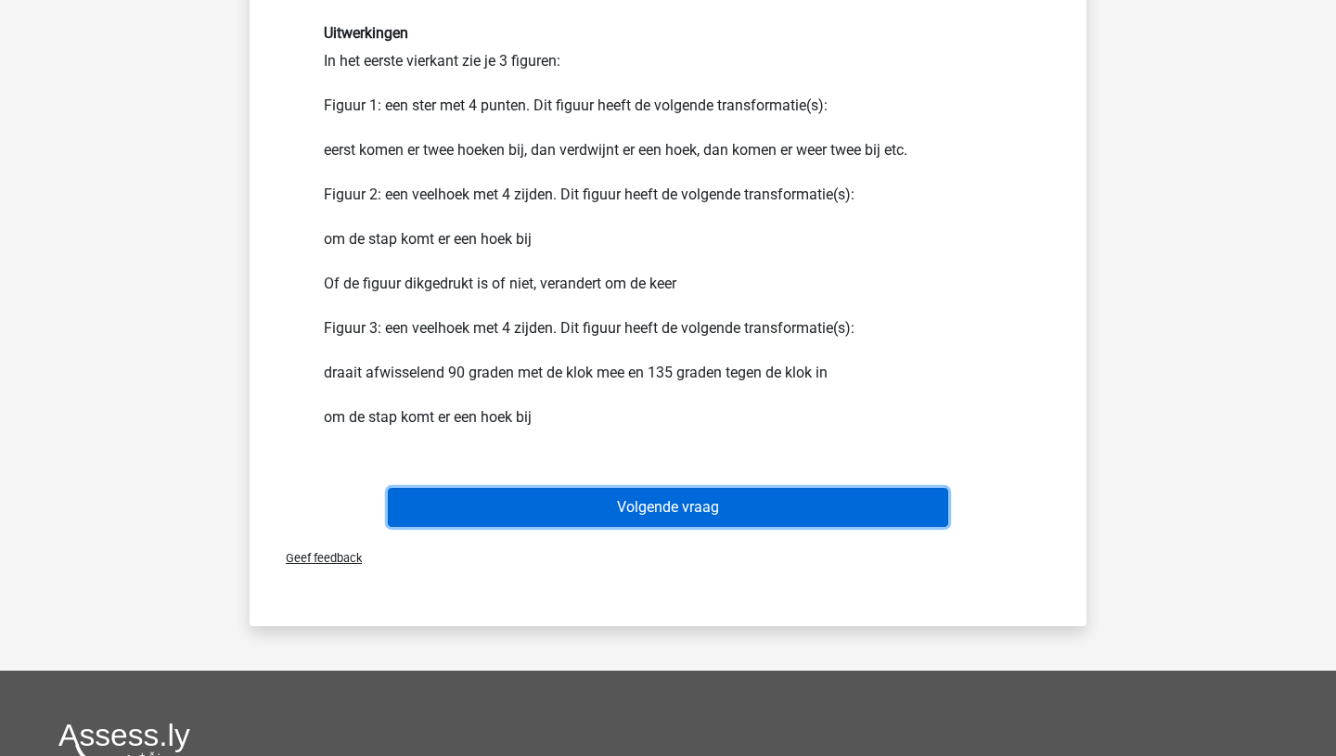
click at [681, 506] on button "Volgende vraag" at bounding box center [668, 507] width 561 height 39
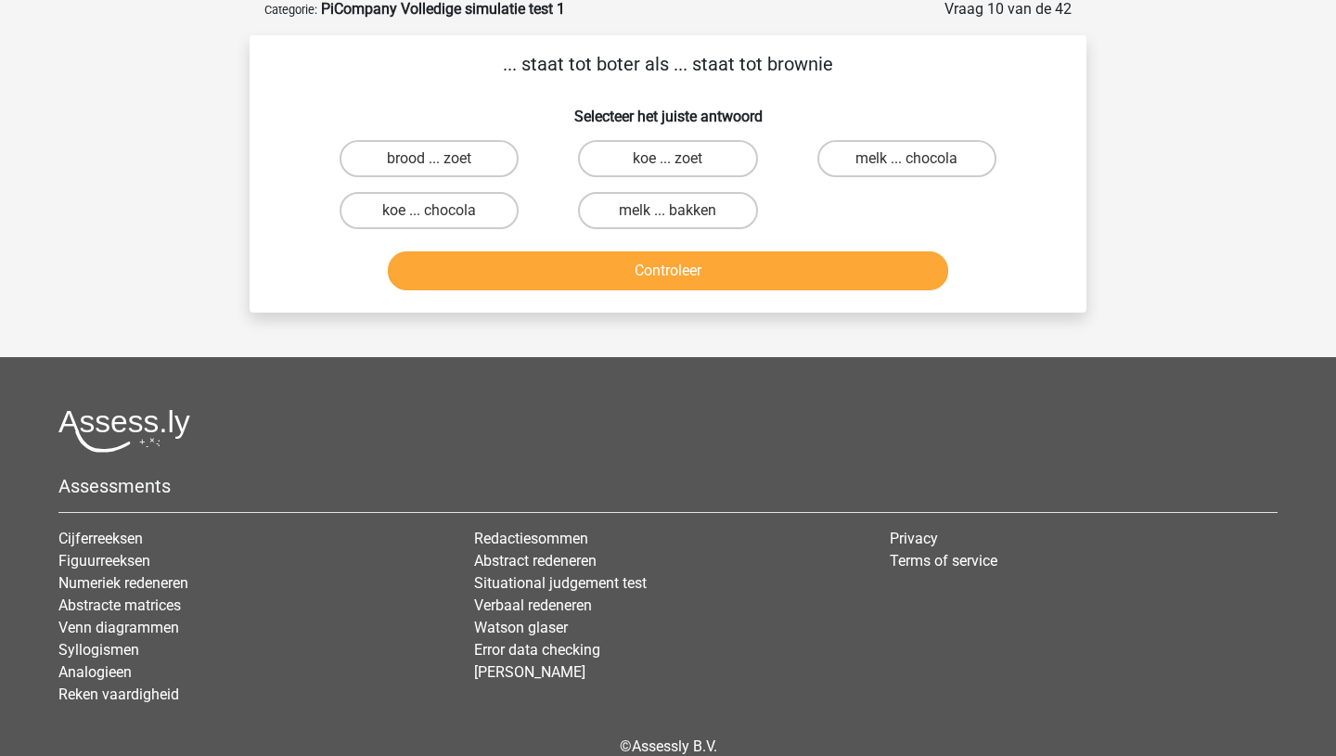
scroll to position [93, 0]
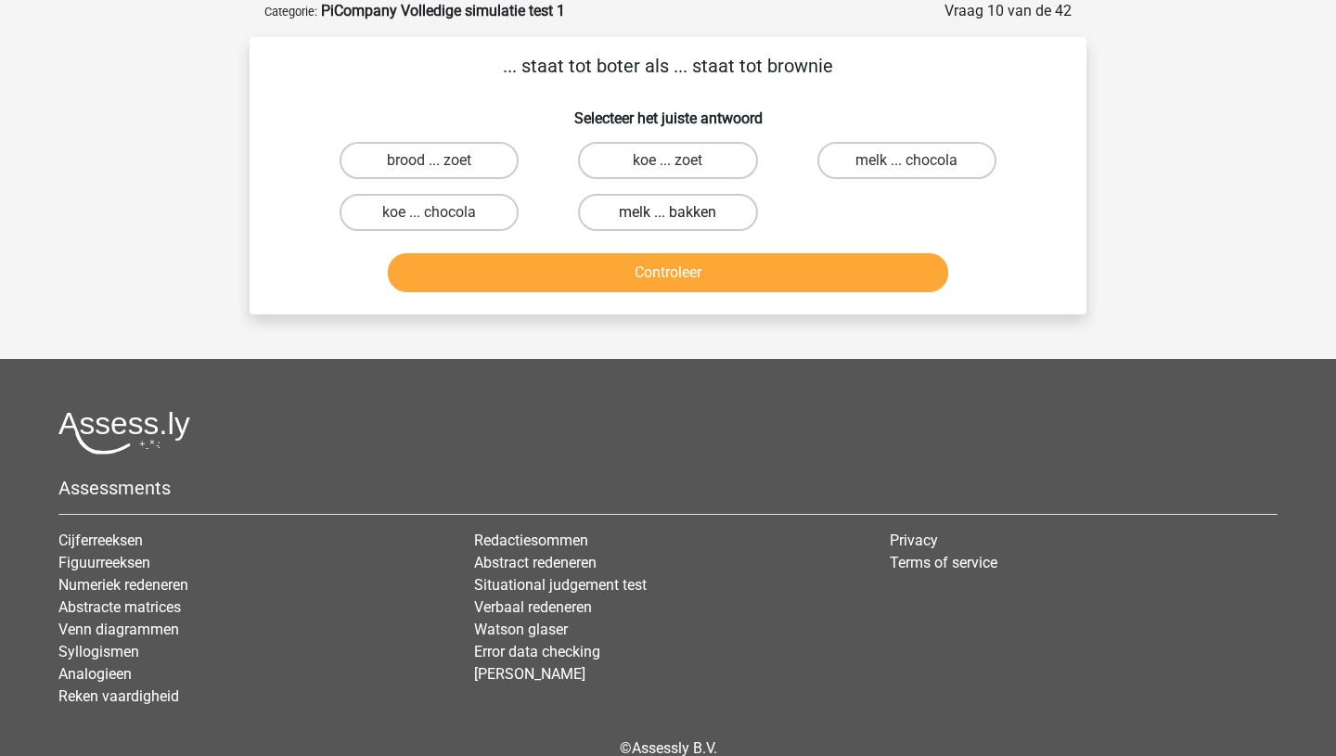
click at [654, 214] on label "melk ... bakken" at bounding box center [667, 212] width 179 height 37
click at [668, 214] on input "melk ... bakken" at bounding box center [674, 218] width 12 height 12
radio input "true"
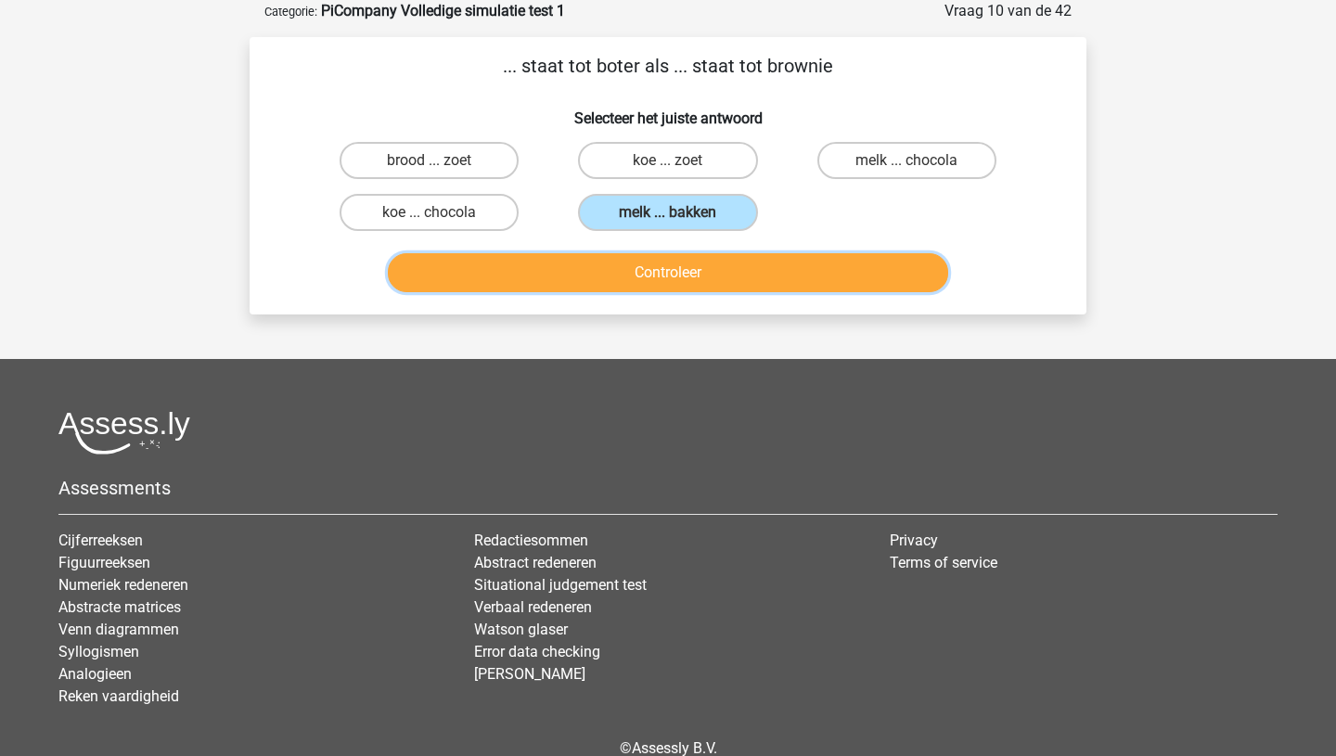
click at [659, 277] on button "Controleer" at bounding box center [668, 272] width 561 height 39
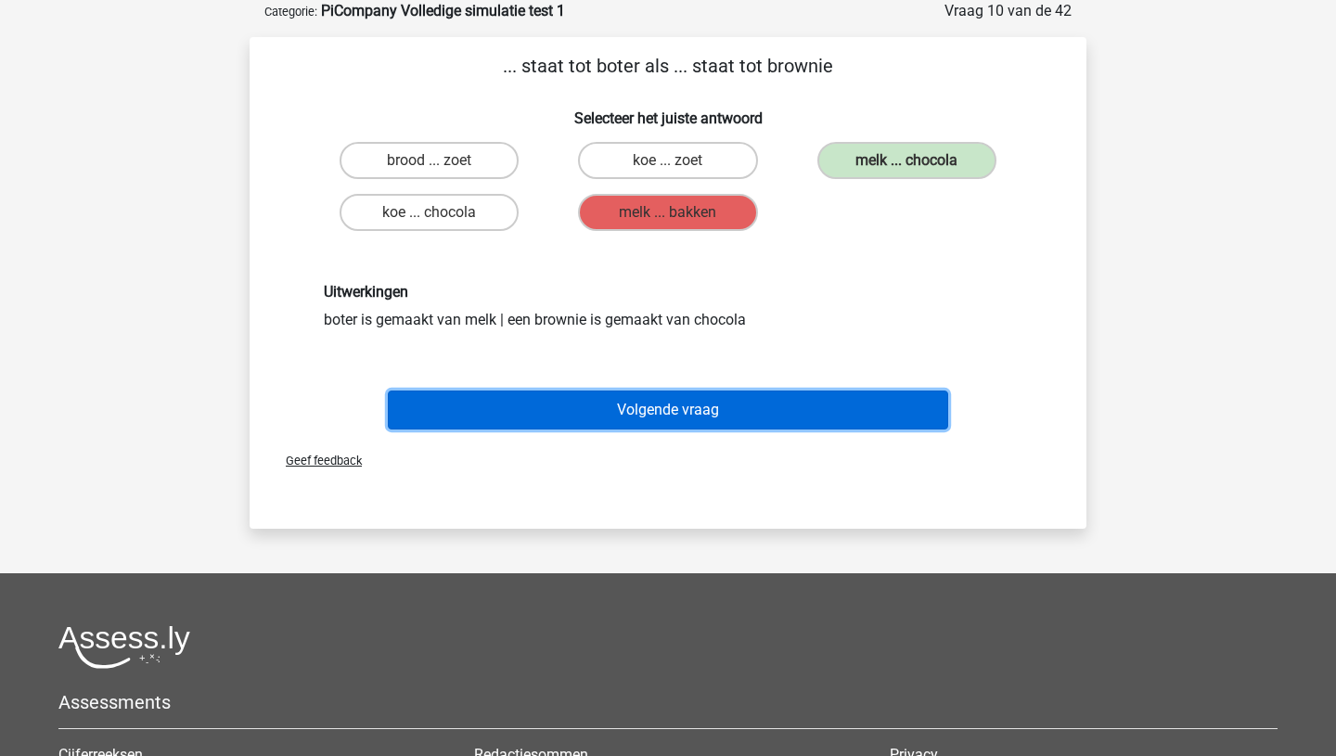
click at [631, 414] on button "Volgende vraag" at bounding box center [668, 410] width 561 height 39
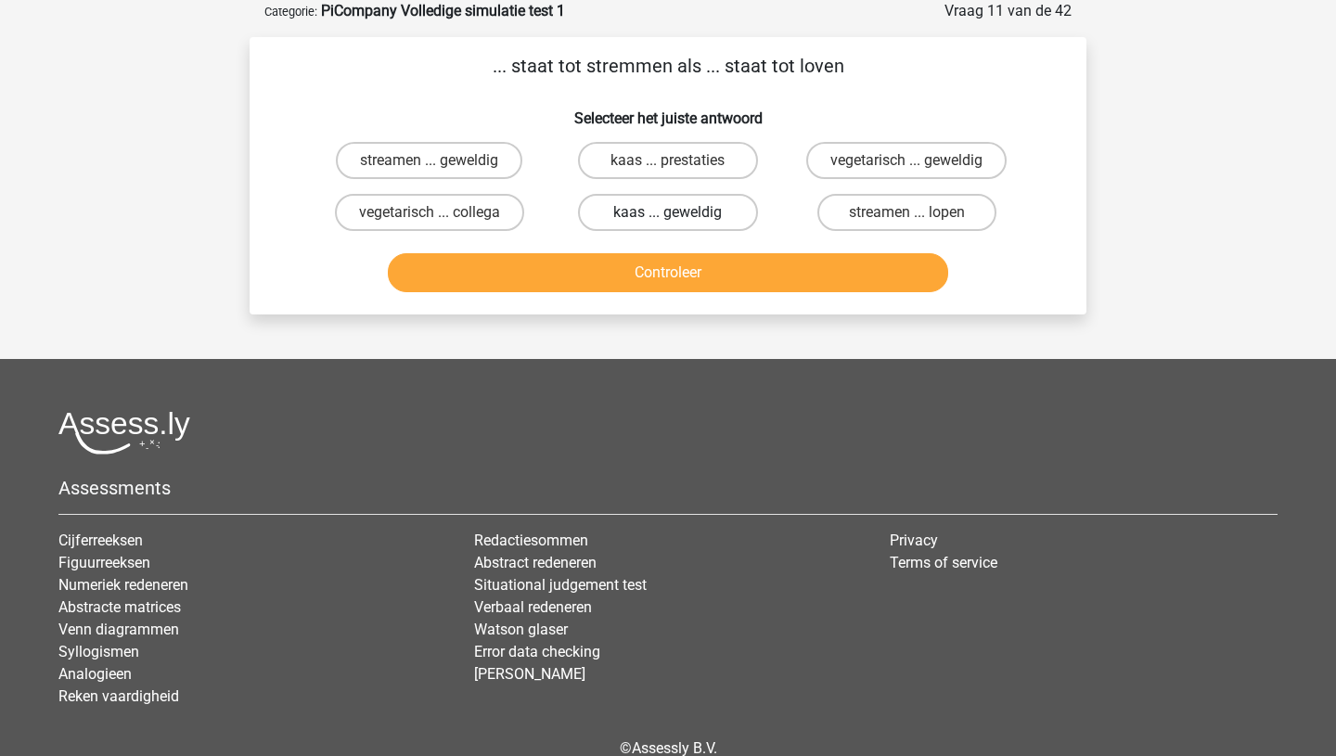
click at [654, 209] on label "kaas ... geweldig" at bounding box center [667, 212] width 179 height 37
click at [668, 212] on input "kaas ... geweldig" at bounding box center [674, 218] width 12 height 12
radio input "true"
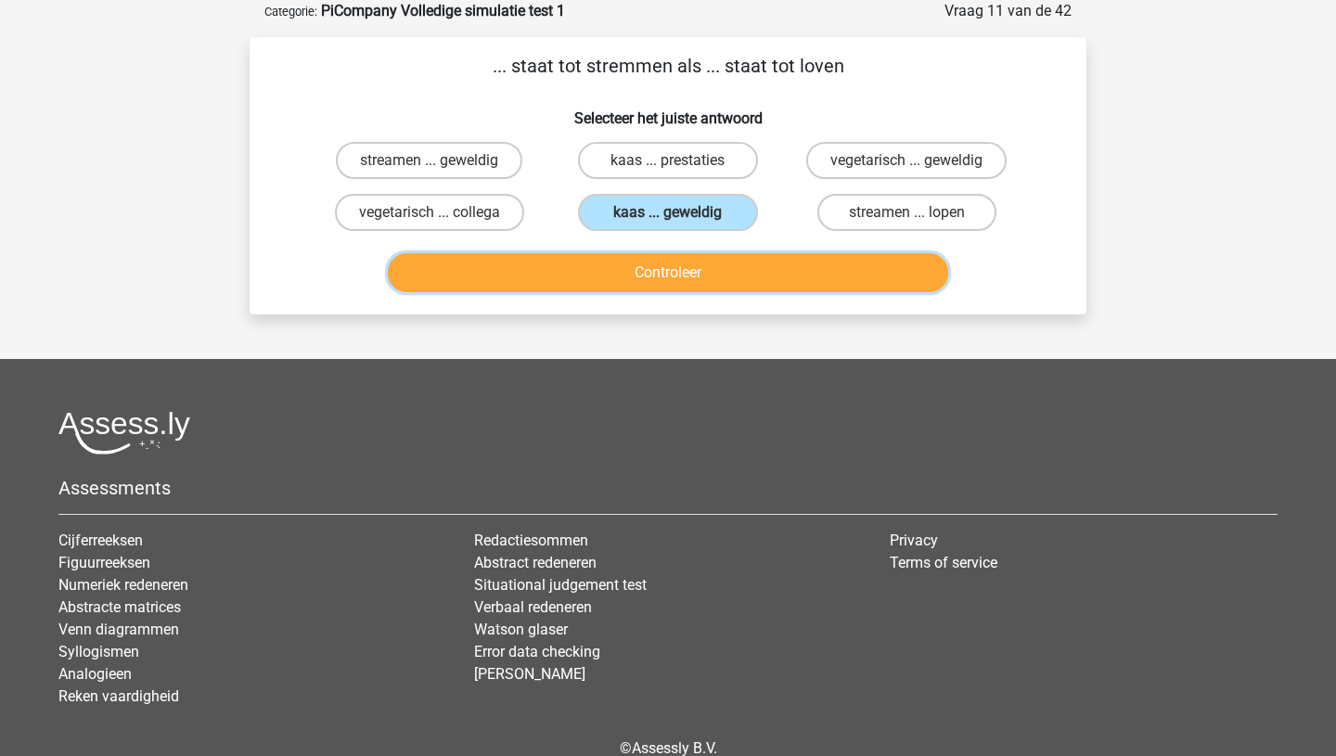
click at [665, 277] on button "Controleer" at bounding box center [668, 272] width 561 height 39
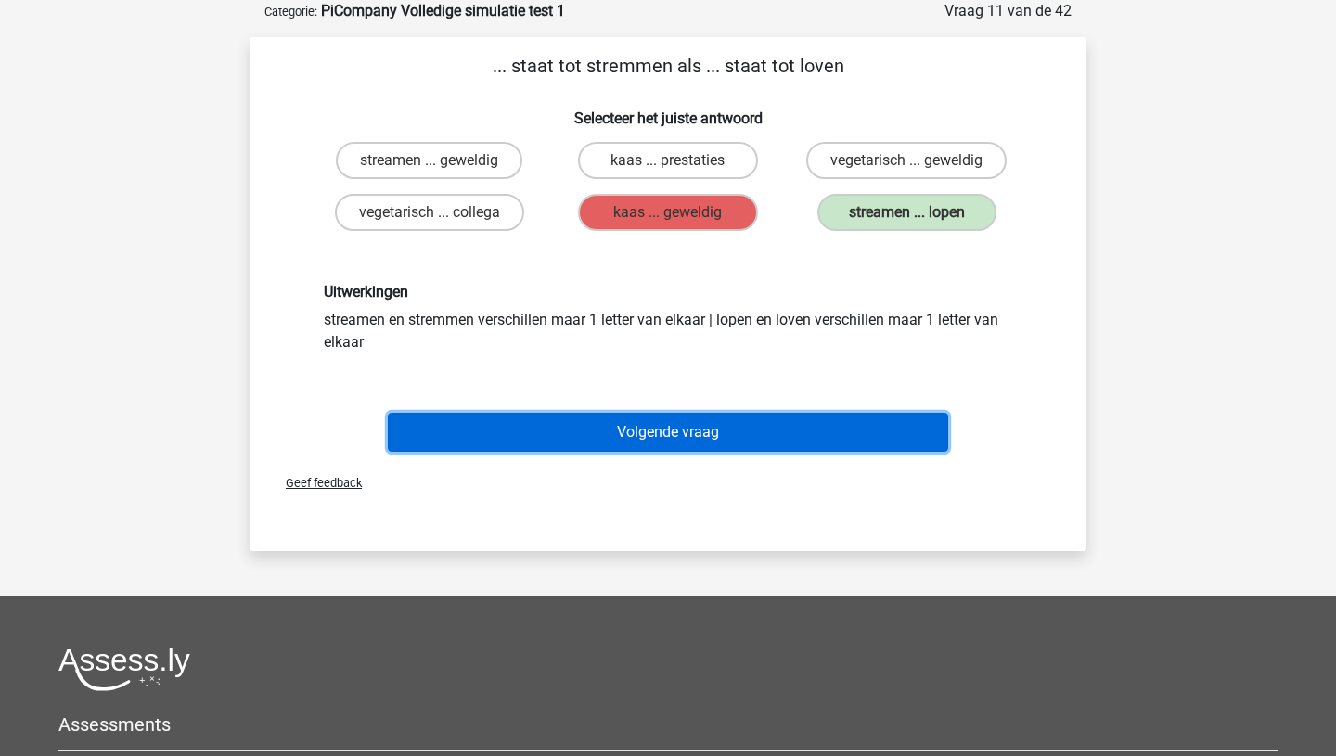
click at [618, 436] on button "Volgende vraag" at bounding box center [668, 432] width 561 height 39
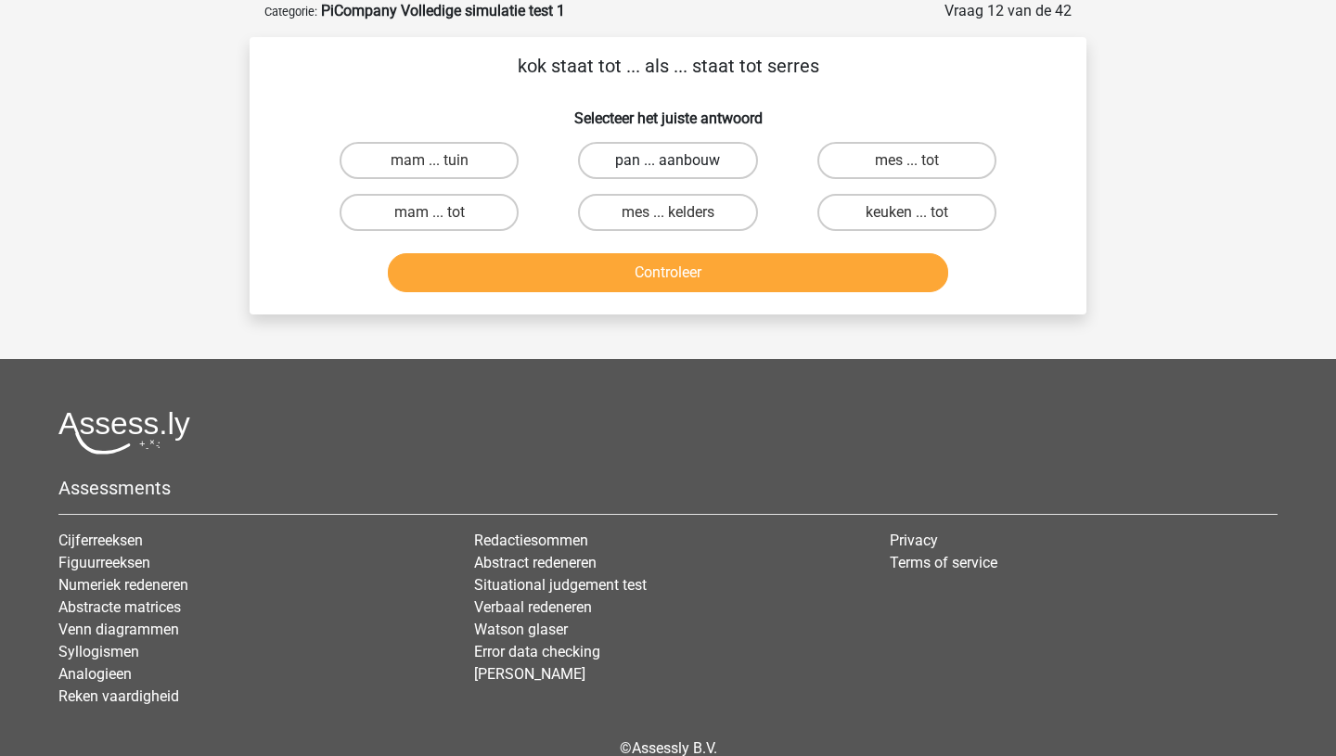
click at [640, 159] on label "pan ... aanbouw" at bounding box center [667, 160] width 179 height 37
click at [668, 161] on input "pan ... aanbouw" at bounding box center [674, 167] width 12 height 12
radio input "true"
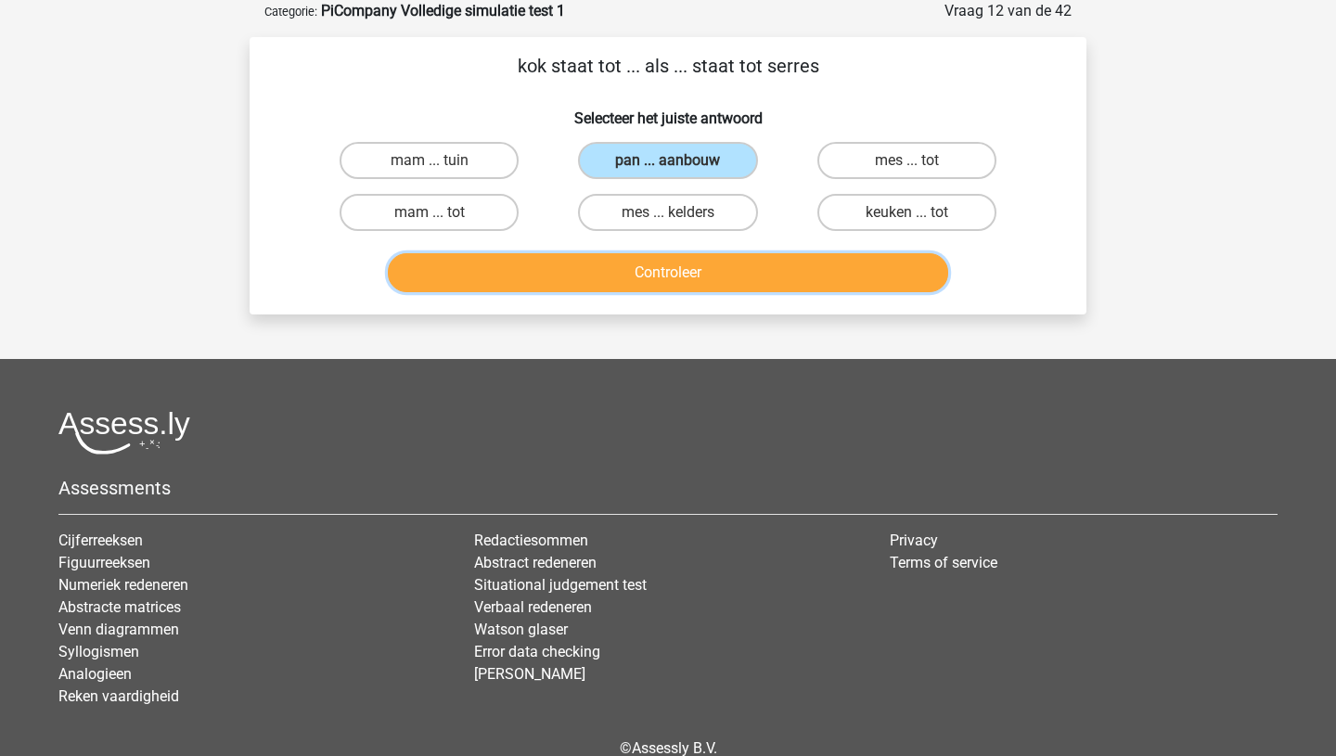
click at [625, 290] on button "Controleer" at bounding box center [668, 272] width 561 height 39
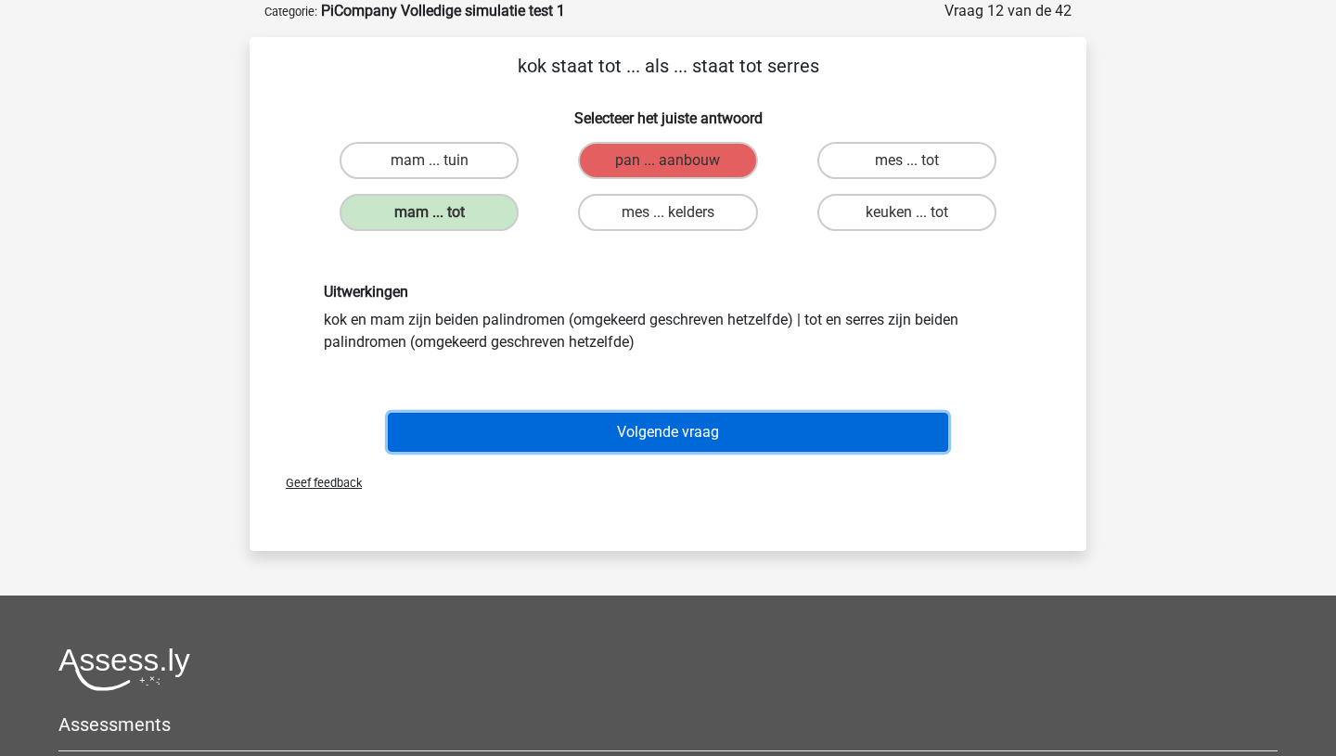
click at [641, 427] on button "Volgende vraag" at bounding box center [668, 432] width 561 height 39
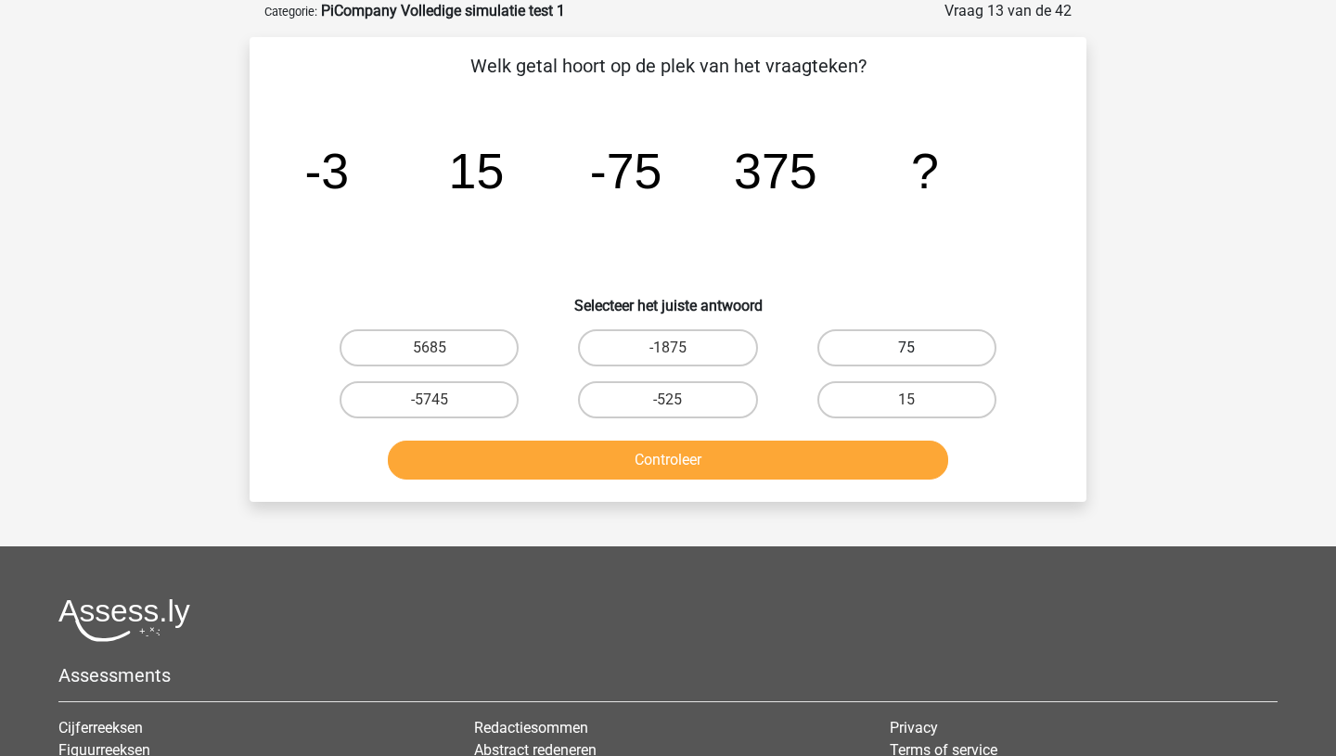
click at [869, 341] on label "75" at bounding box center [907, 347] width 179 height 37
click at [907, 348] on input "75" at bounding box center [913, 354] width 12 height 12
radio input "true"
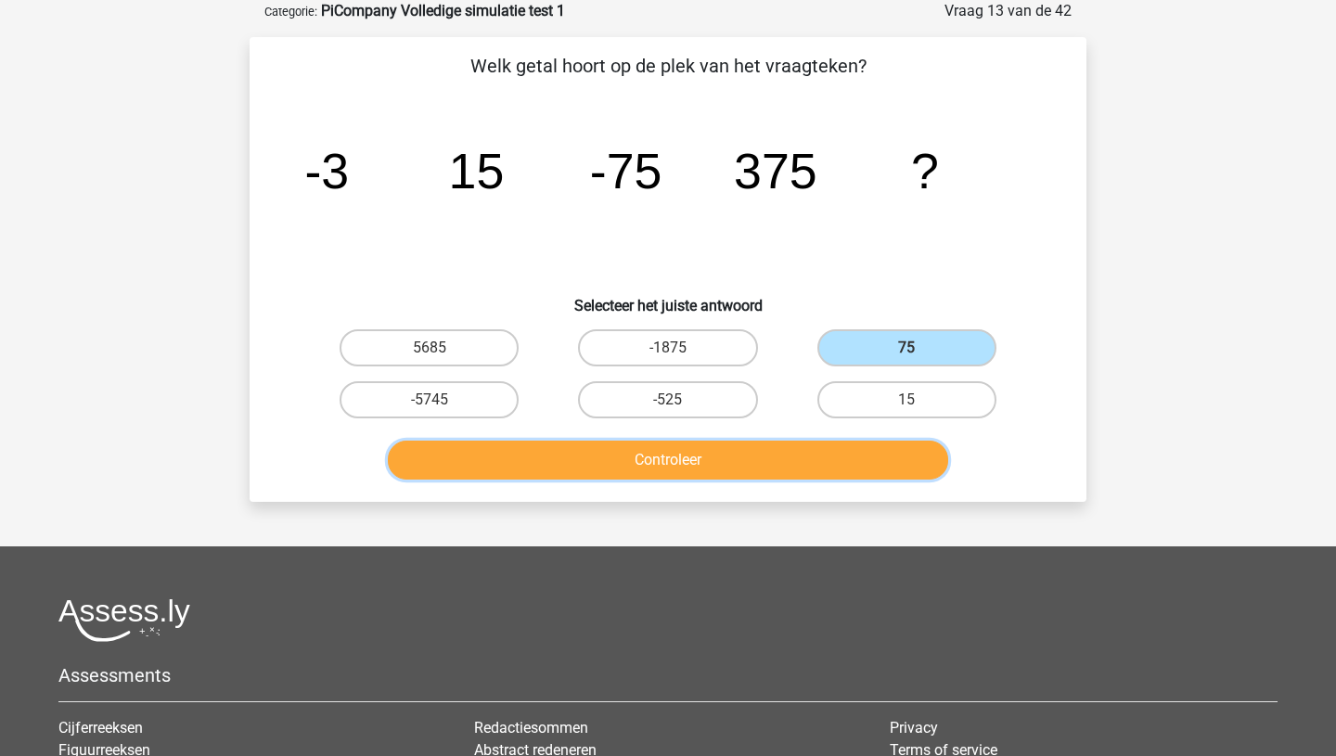
click at [712, 463] on button "Controleer" at bounding box center [668, 460] width 561 height 39
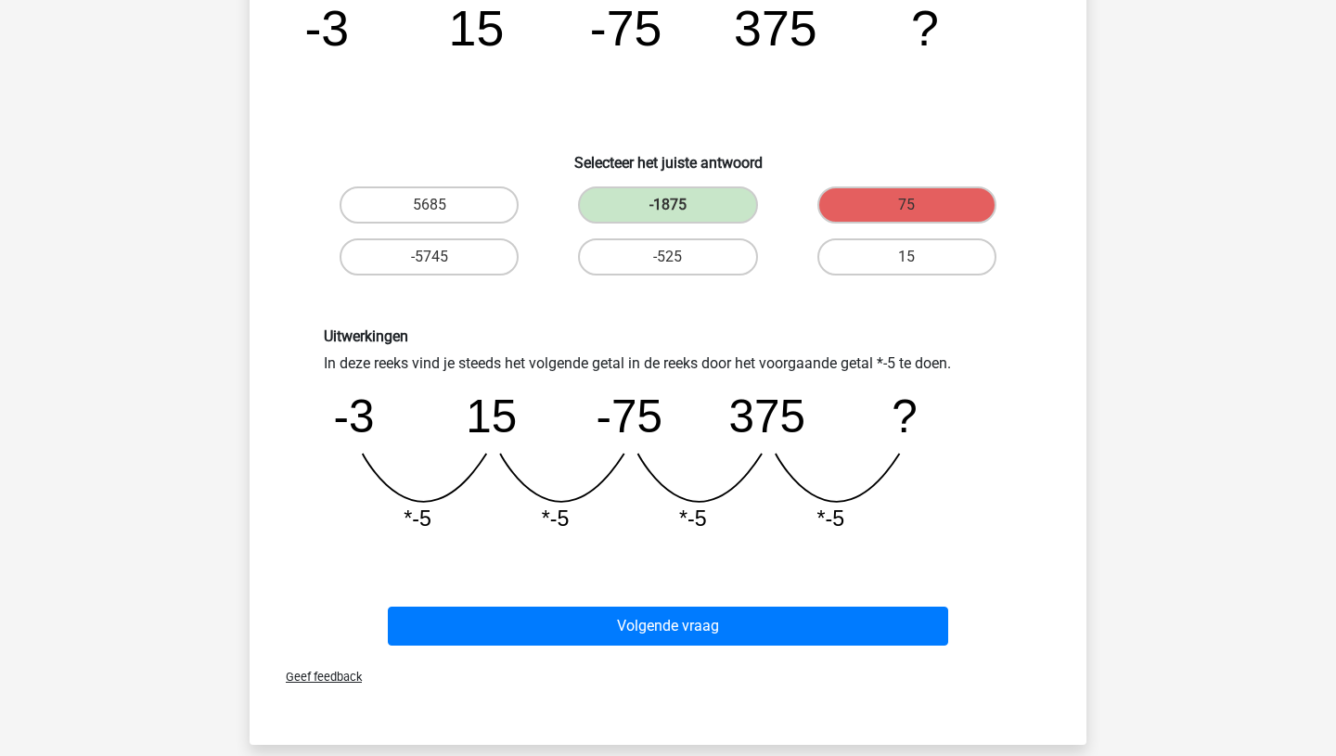
scroll to position [276, 0]
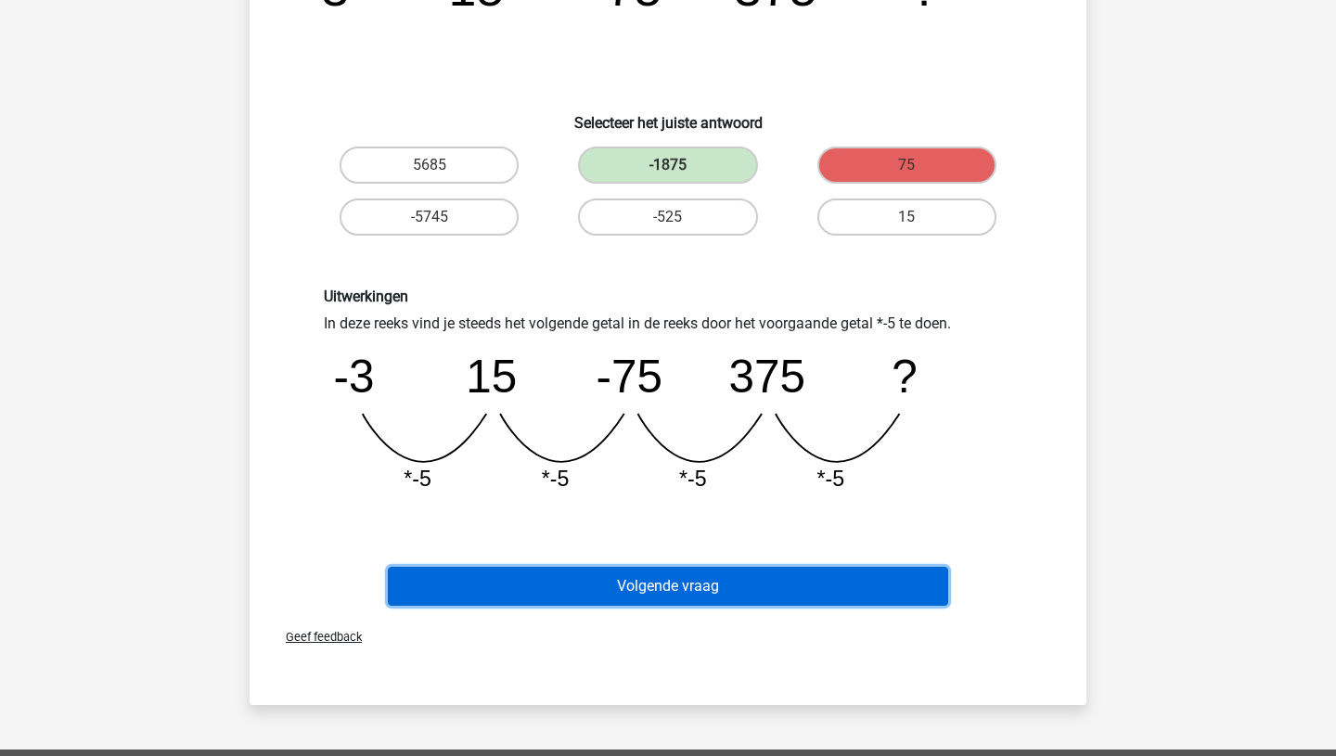
click at [718, 585] on button "Volgende vraag" at bounding box center [668, 586] width 561 height 39
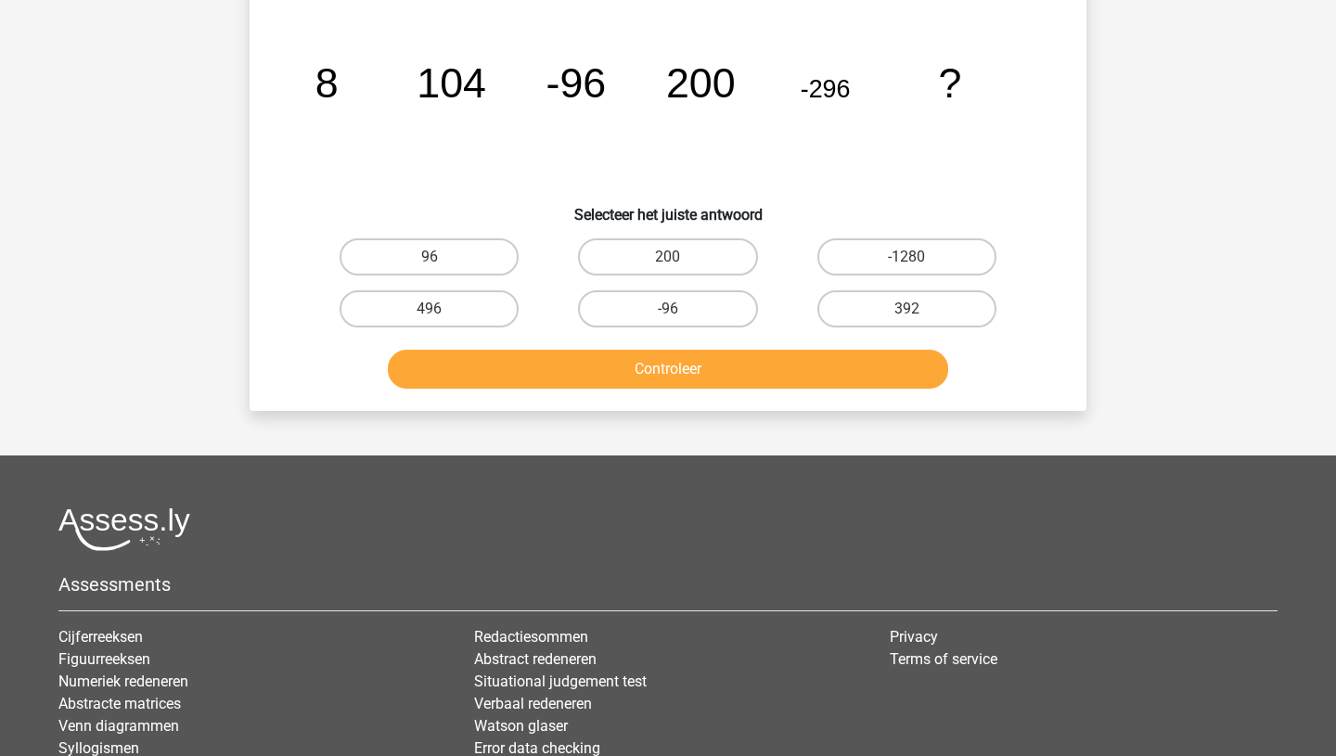
scroll to position [93, 0]
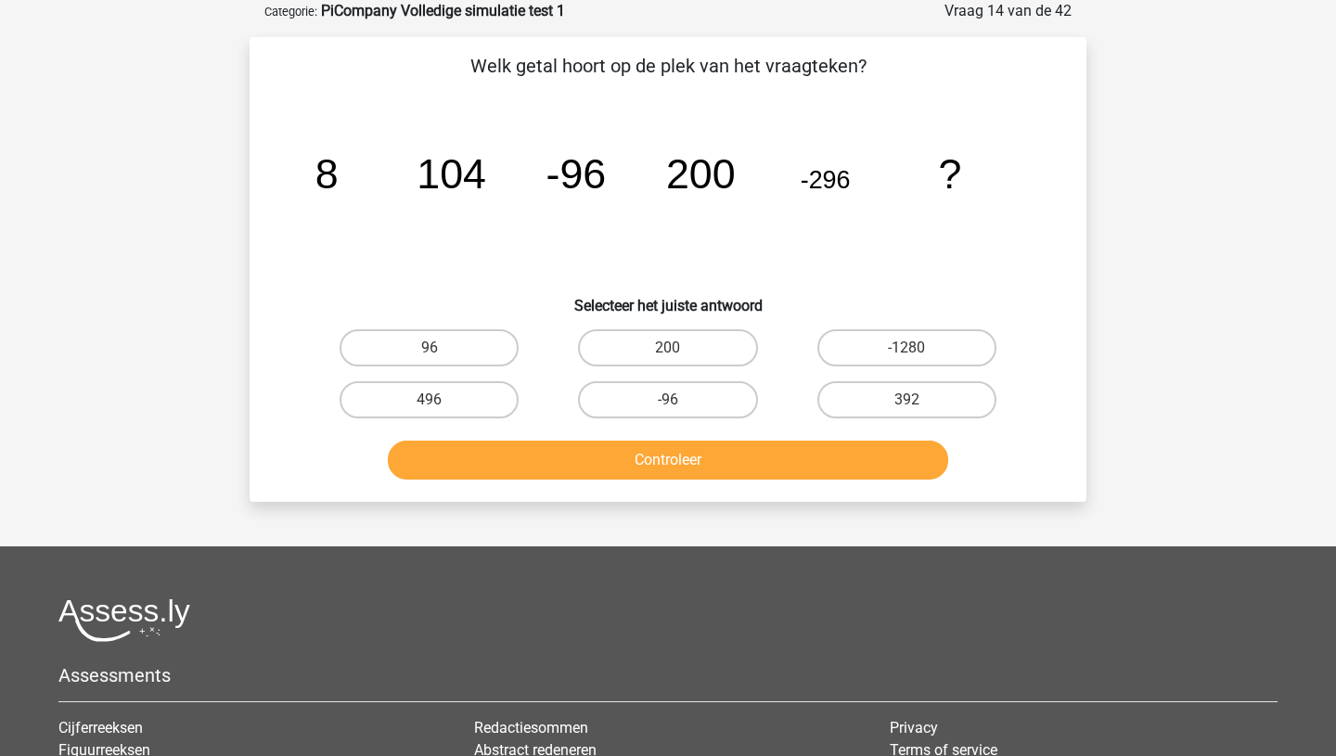
click at [907, 406] on input "392" at bounding box center [913, 406] width 12 height 12
radio input "true"
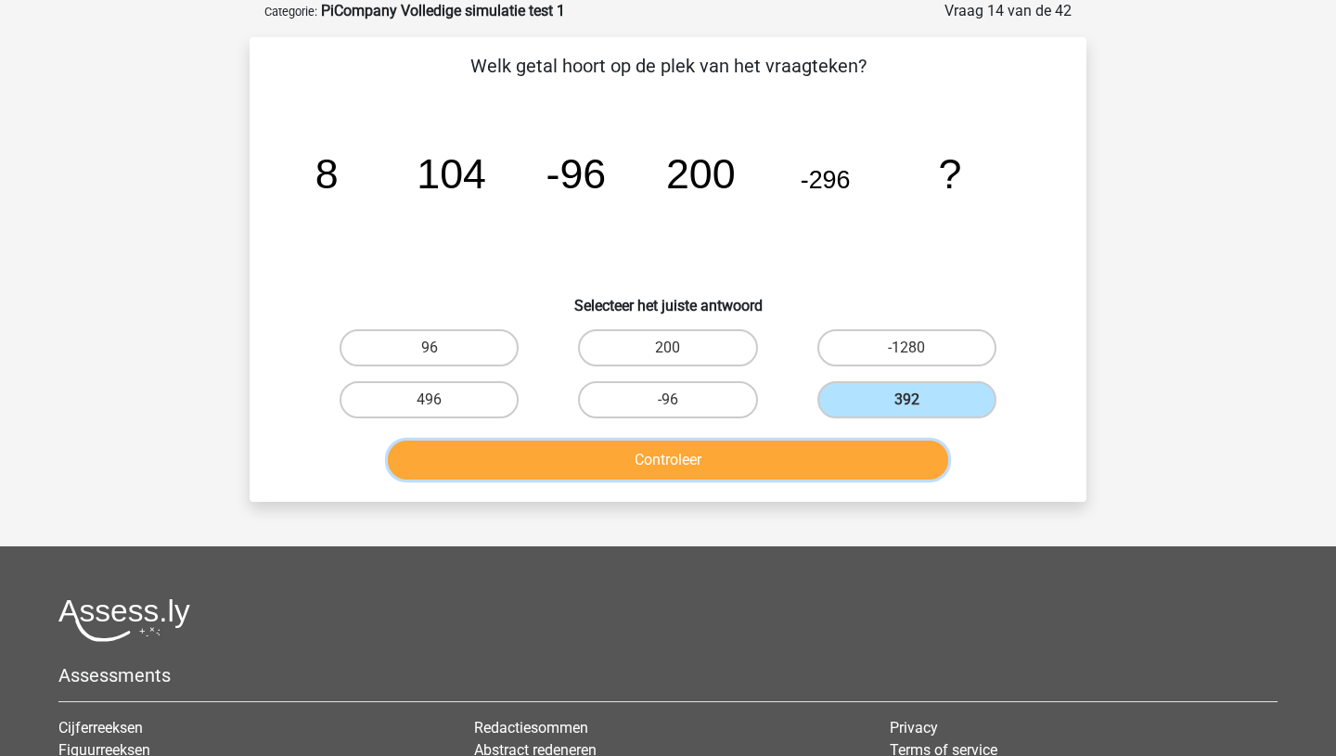
click at [784, 454] on button "Controleer" at bounding box center [668, 460] width 561 height 39
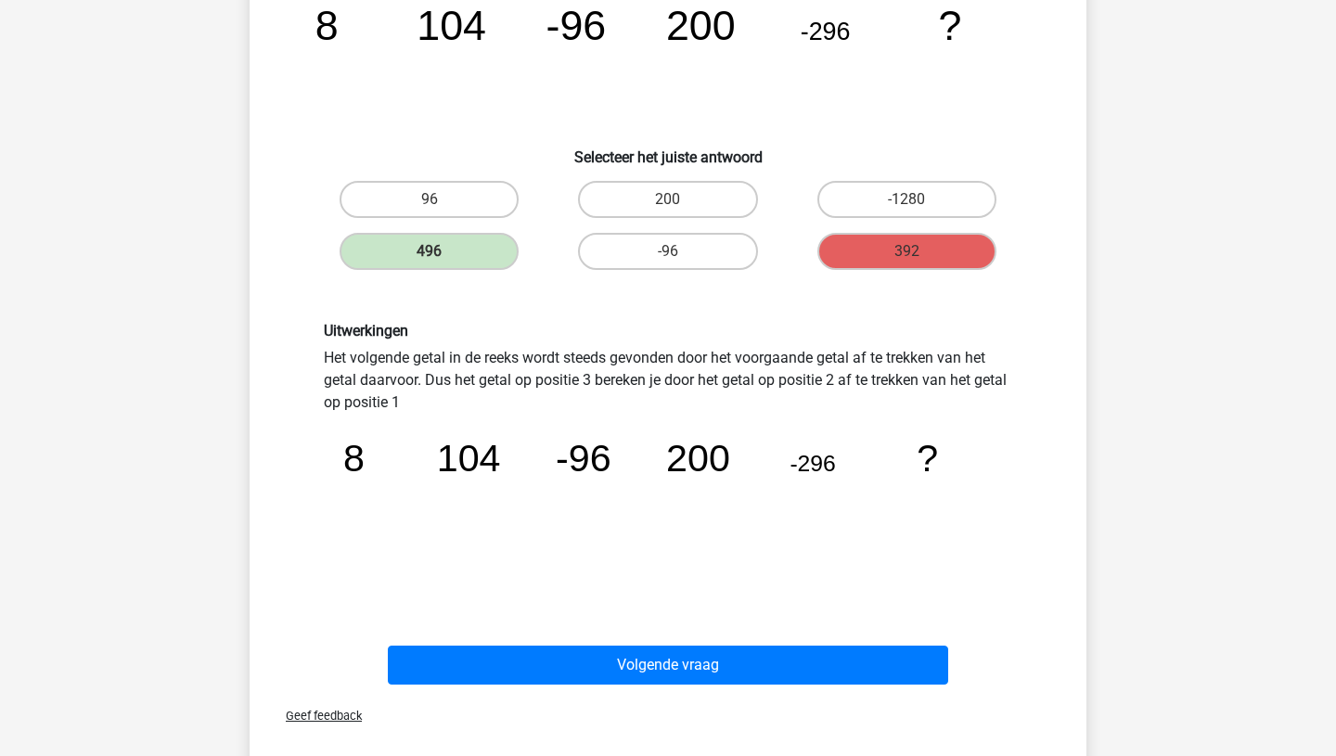
scroll to position [249, 0]
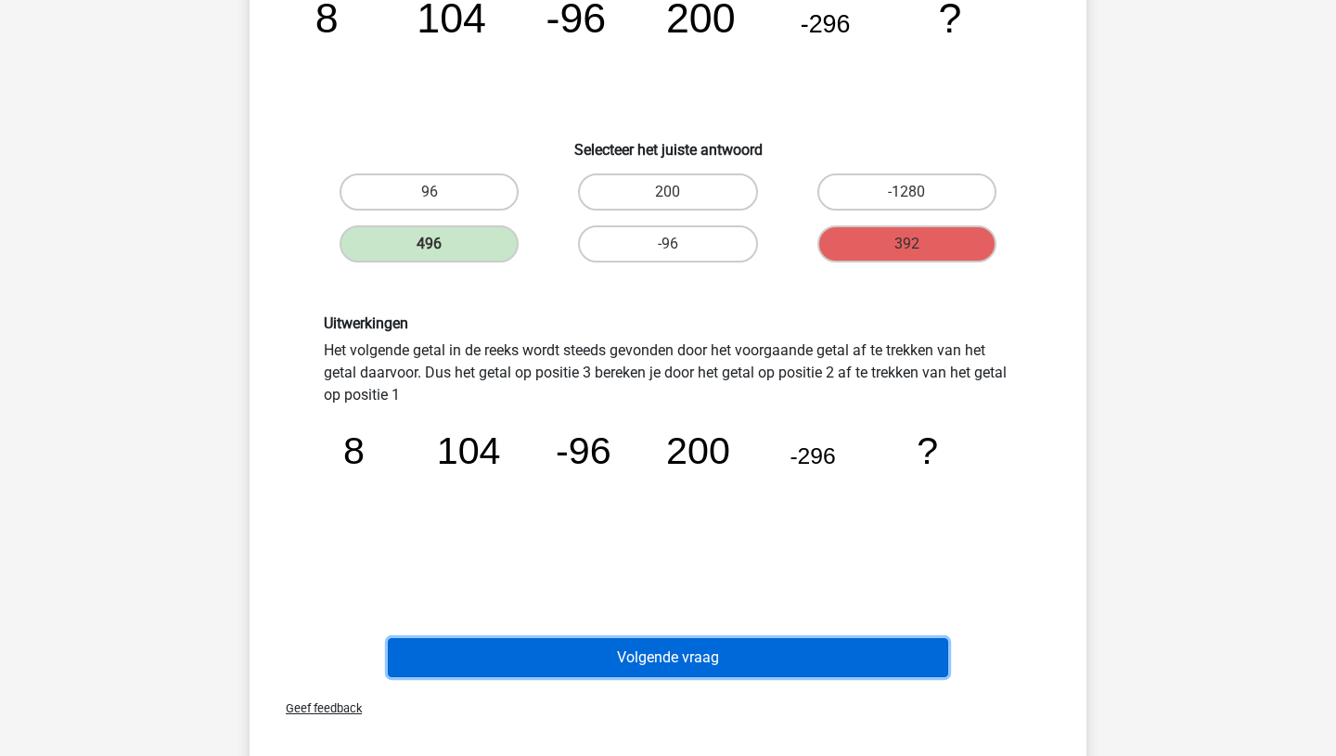
click at [633, 664] on button "Volgende vraag" at bounding box center [668, 657] width 561 height 39
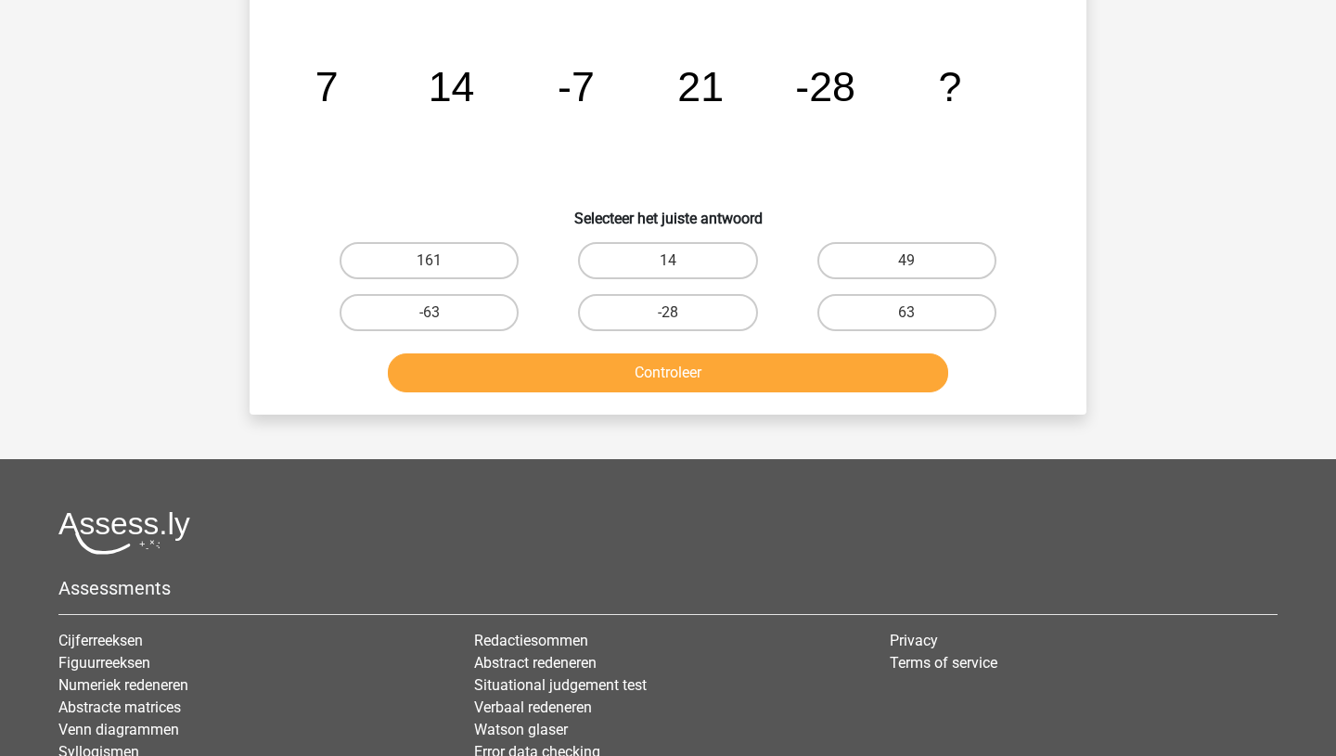
scroll to position [93, 0]
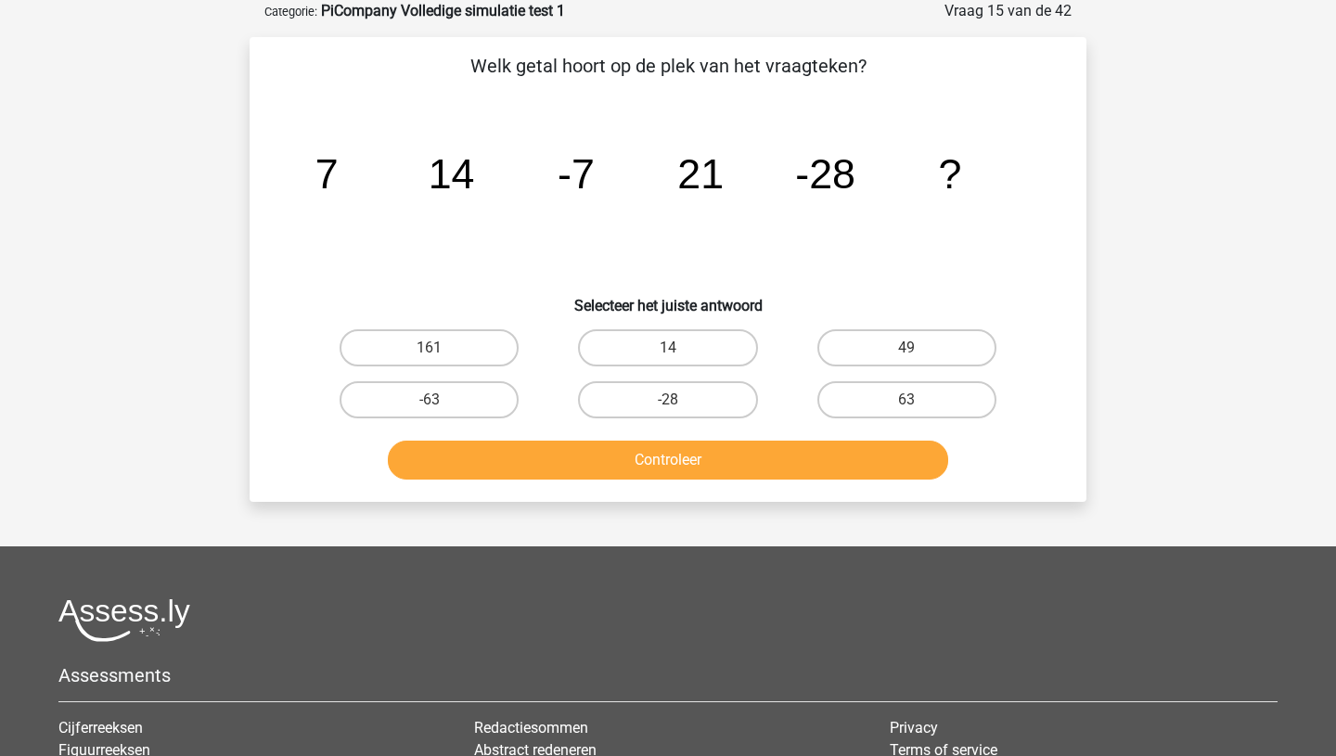
click at [437, 401] on input "-63" at bounding box center [436, 406] width 12 height 12
radio input "true"
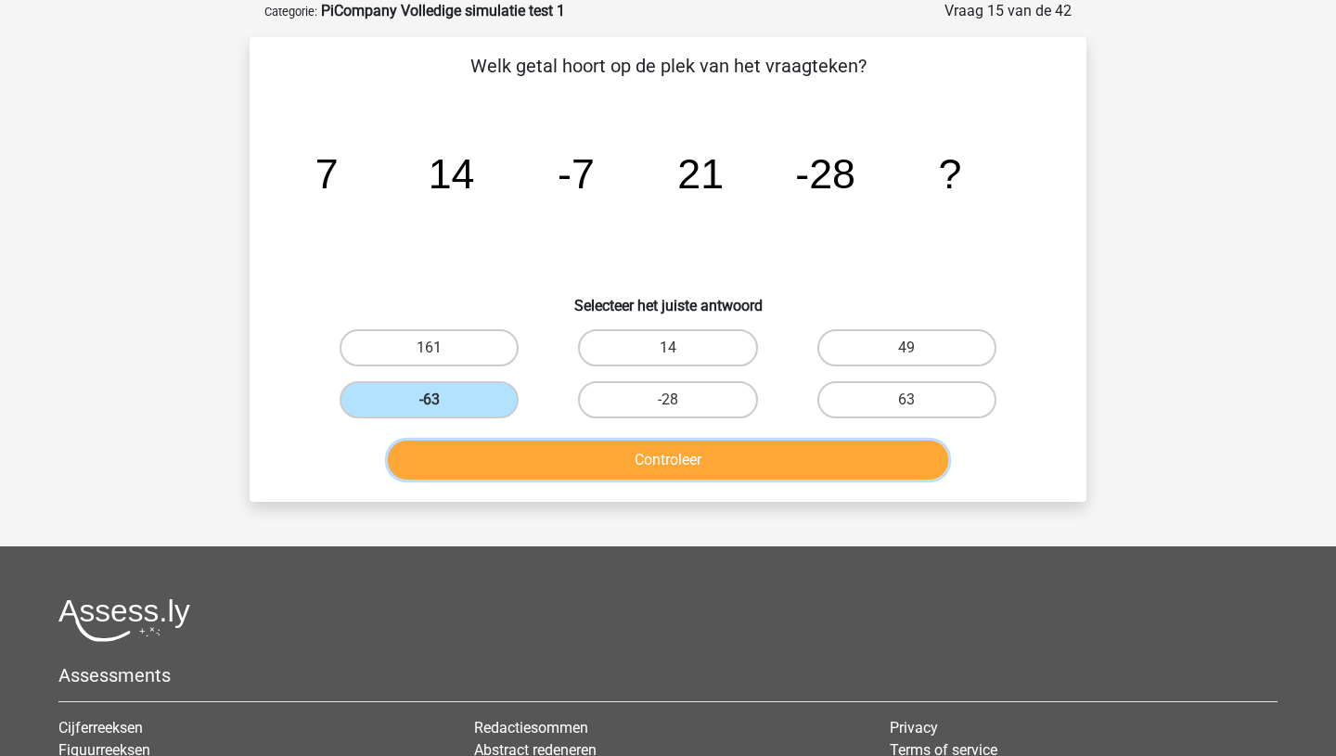
click at [635, 449] on button "Controleer" at bounding box center [668, 460] width 561 height 39
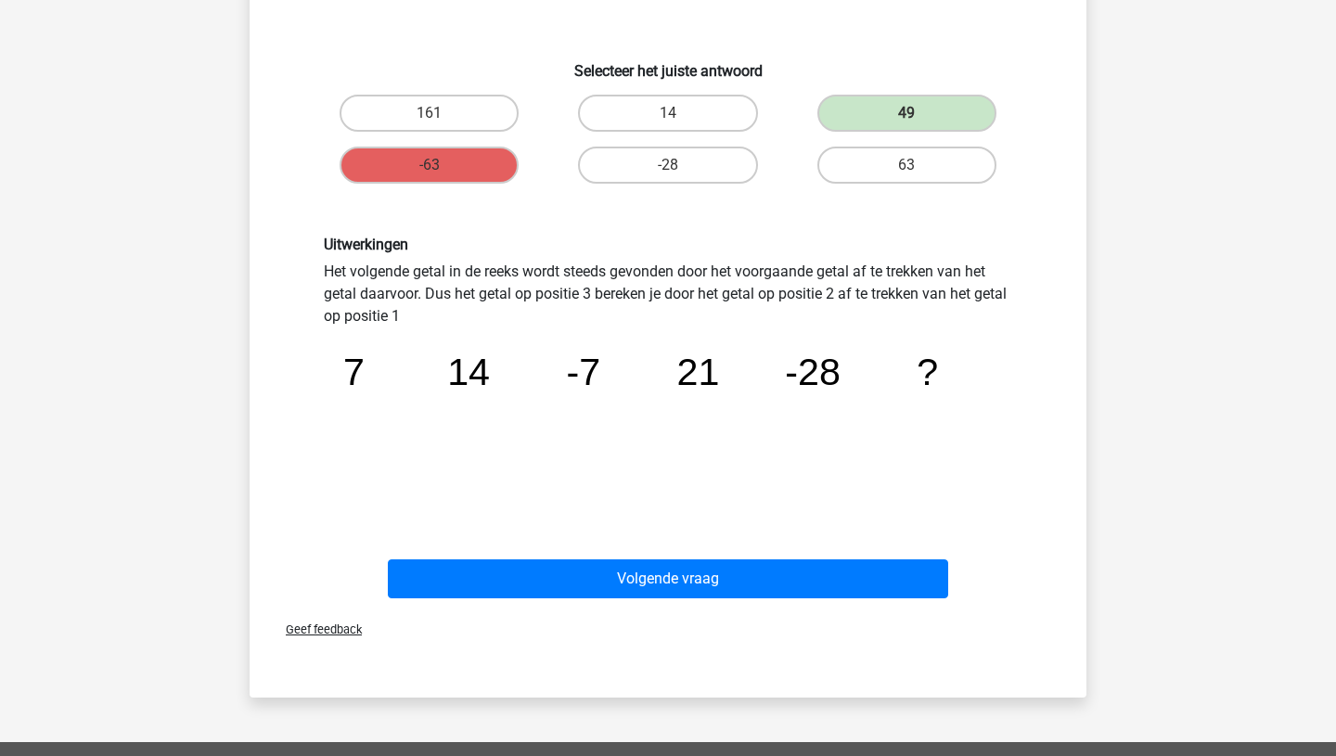
scroll to position [331, 0]
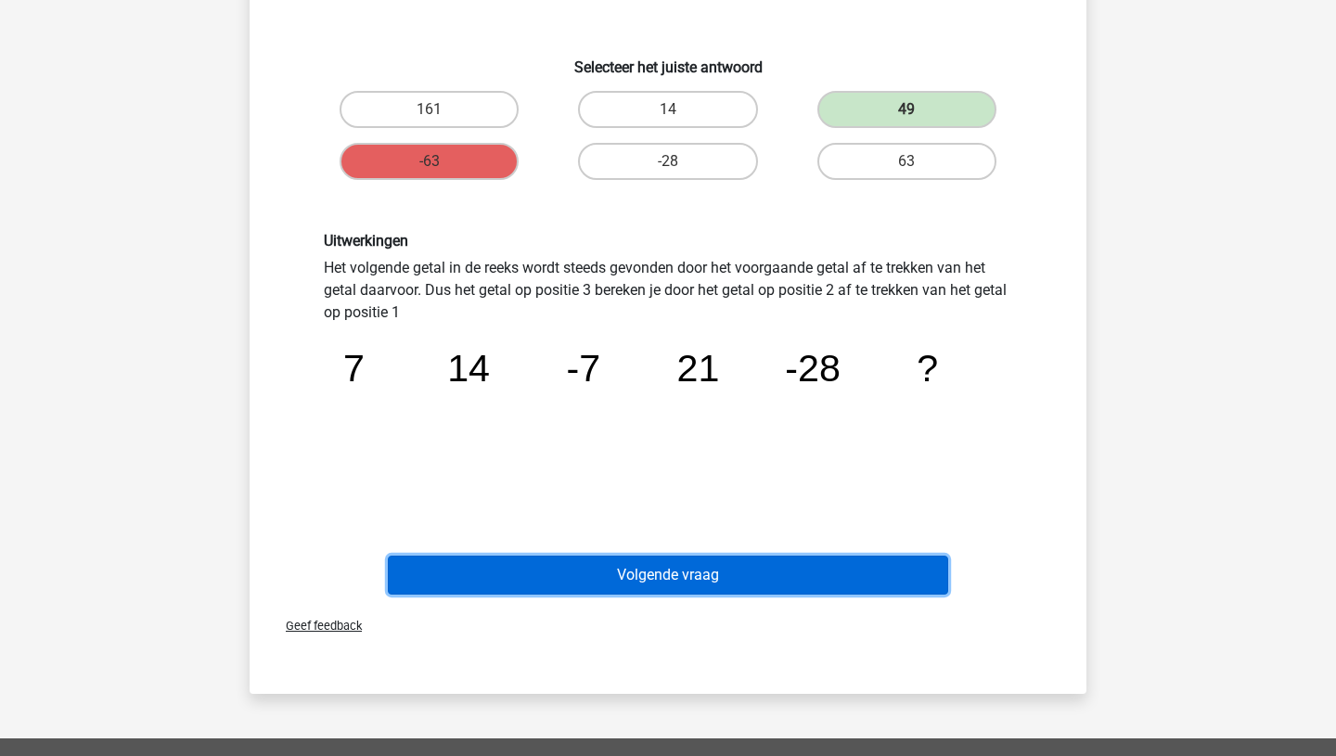
click at [612, 575] on button "Volgende vraag" at bounding box center [668, 575] width 561 height 39
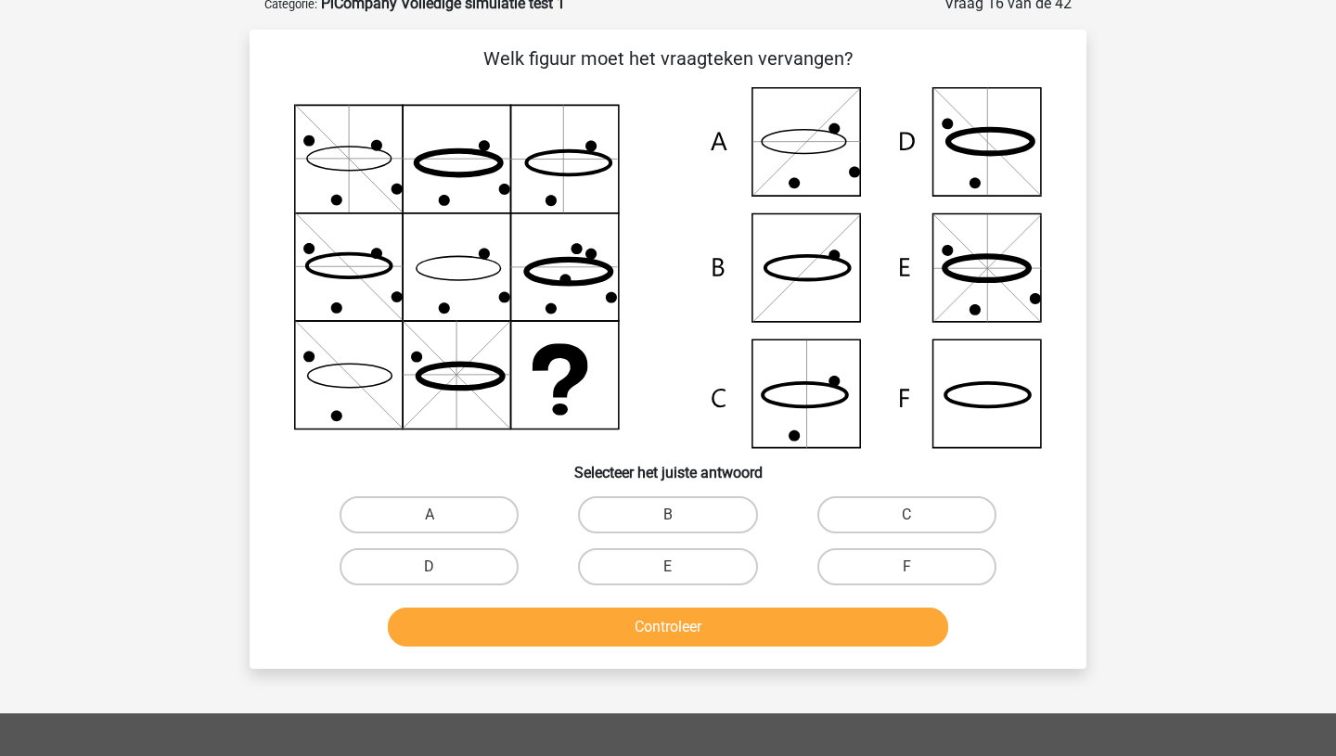
scroll to position [93, 0]
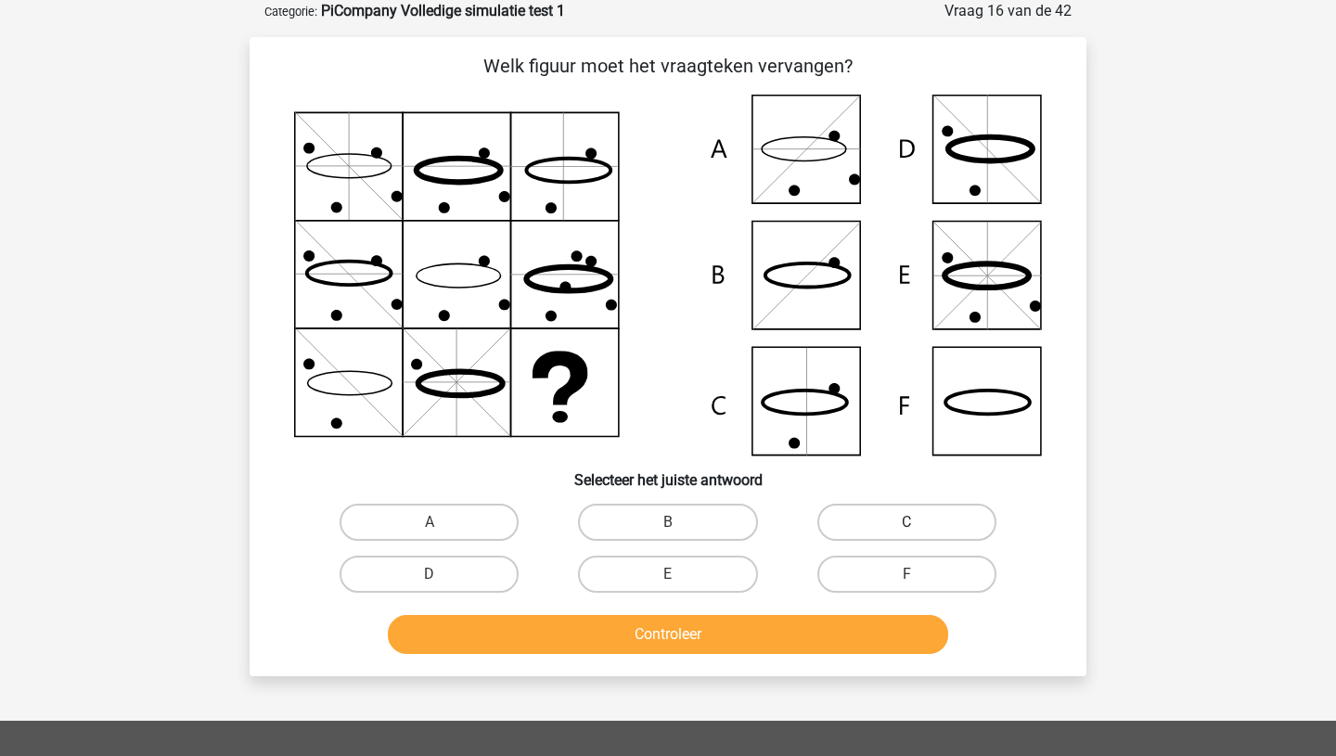
click at [894, 524] on label "C" at bounding box center [907, 522] width 179 height 37
click at [907, 524] on input "C" at bounding box center [913, 528] width 12 height 12
radio input "true"
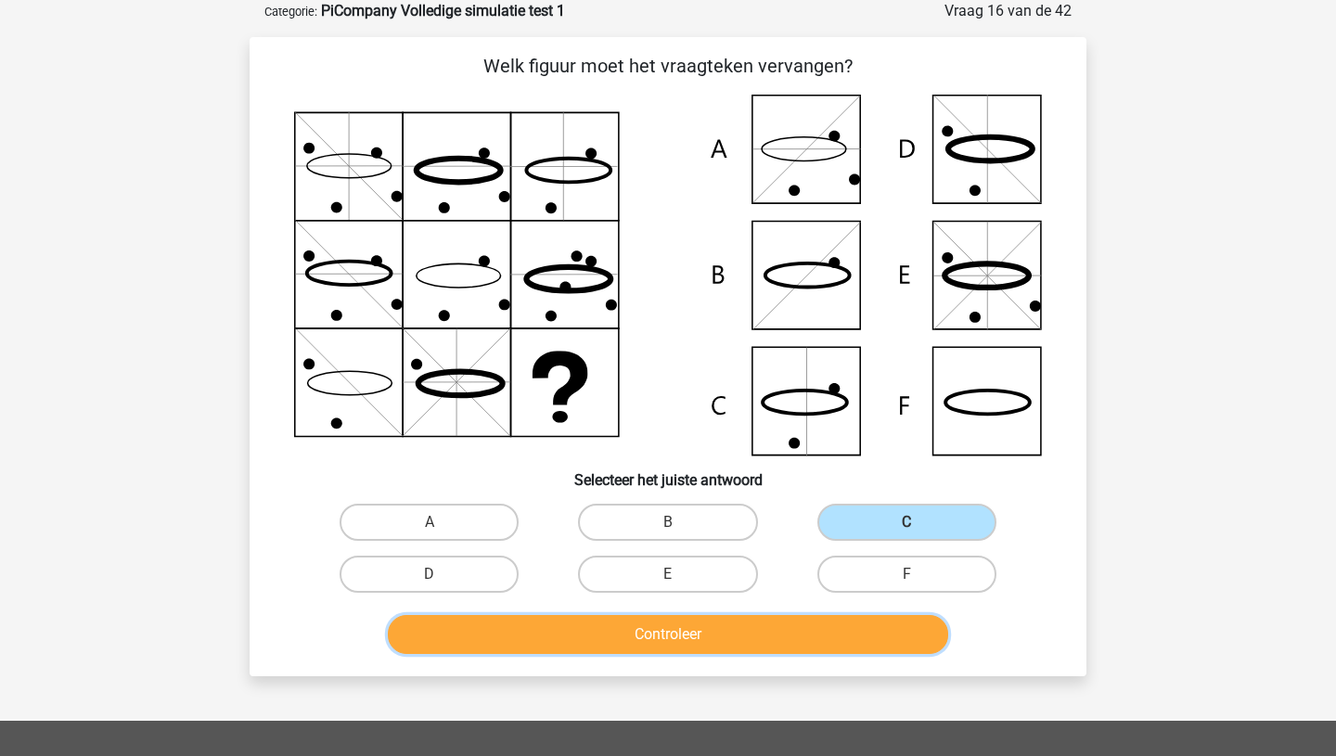
click at [722, 634] on button "Controleer" at bounding box center [668, 634] width 561 height 39
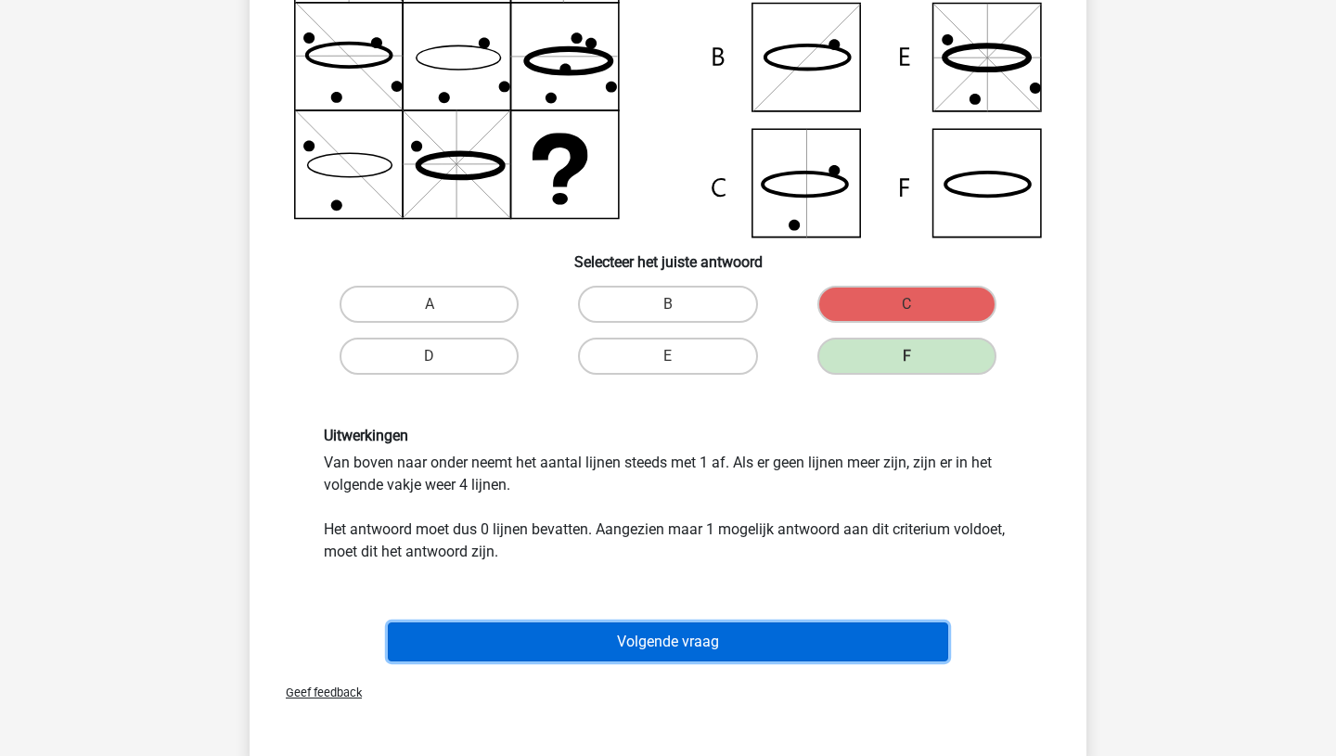
click at [722, 637] on button "Volgende vraag" at bounding box center [668, 642] width 561 height 39
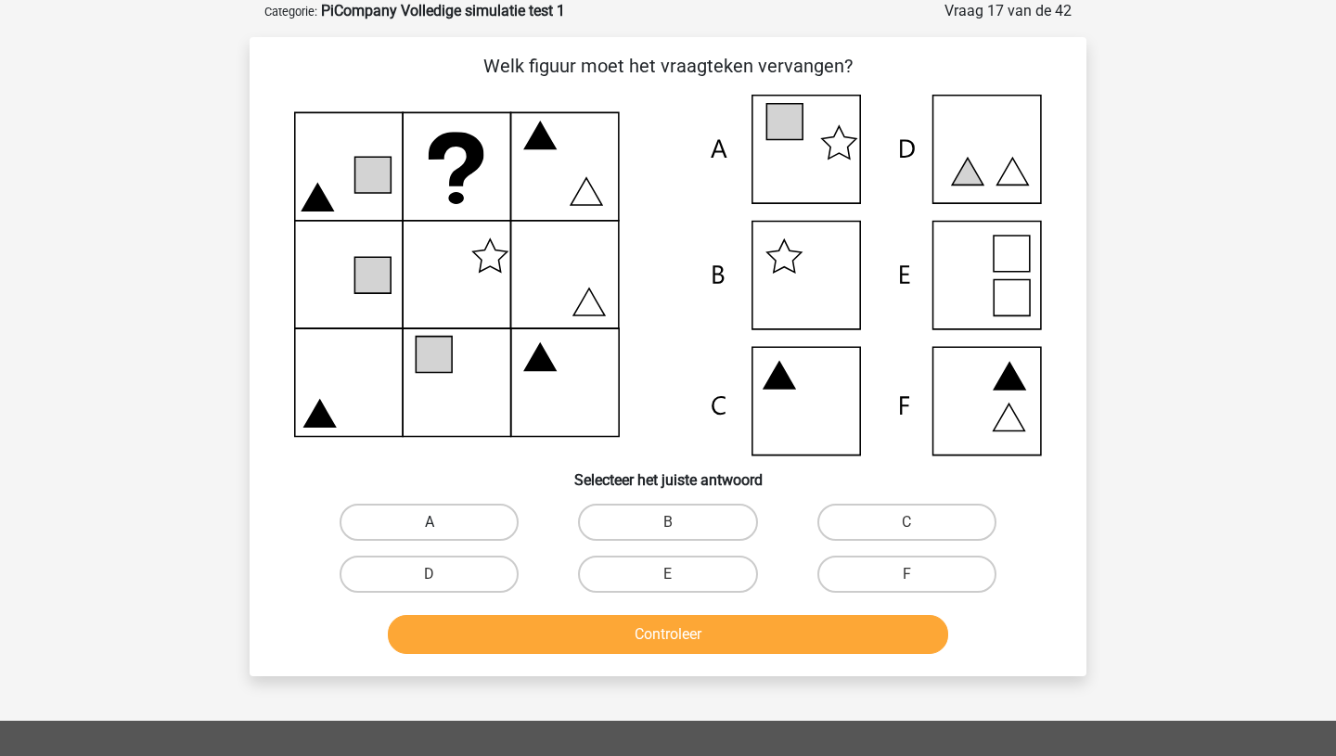
click at [443, 523] on label "A" at bounding box center [429, 522] width 179 height 37
click at [442, 523] on input "A" at bounding box center [436, 528] width 12 height 12
radio input "true"
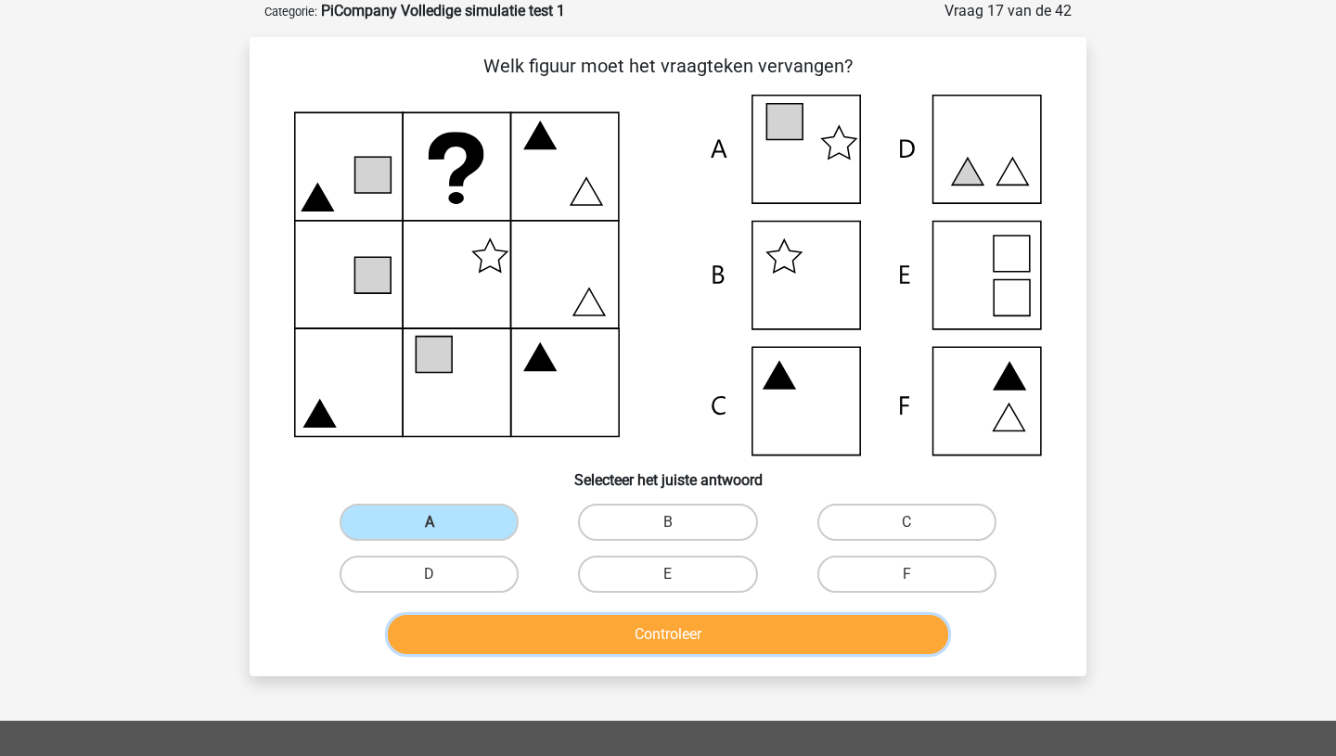
click at [595, 633] on button "Controleer" at bounding box center [668, 634] width 561 height 39
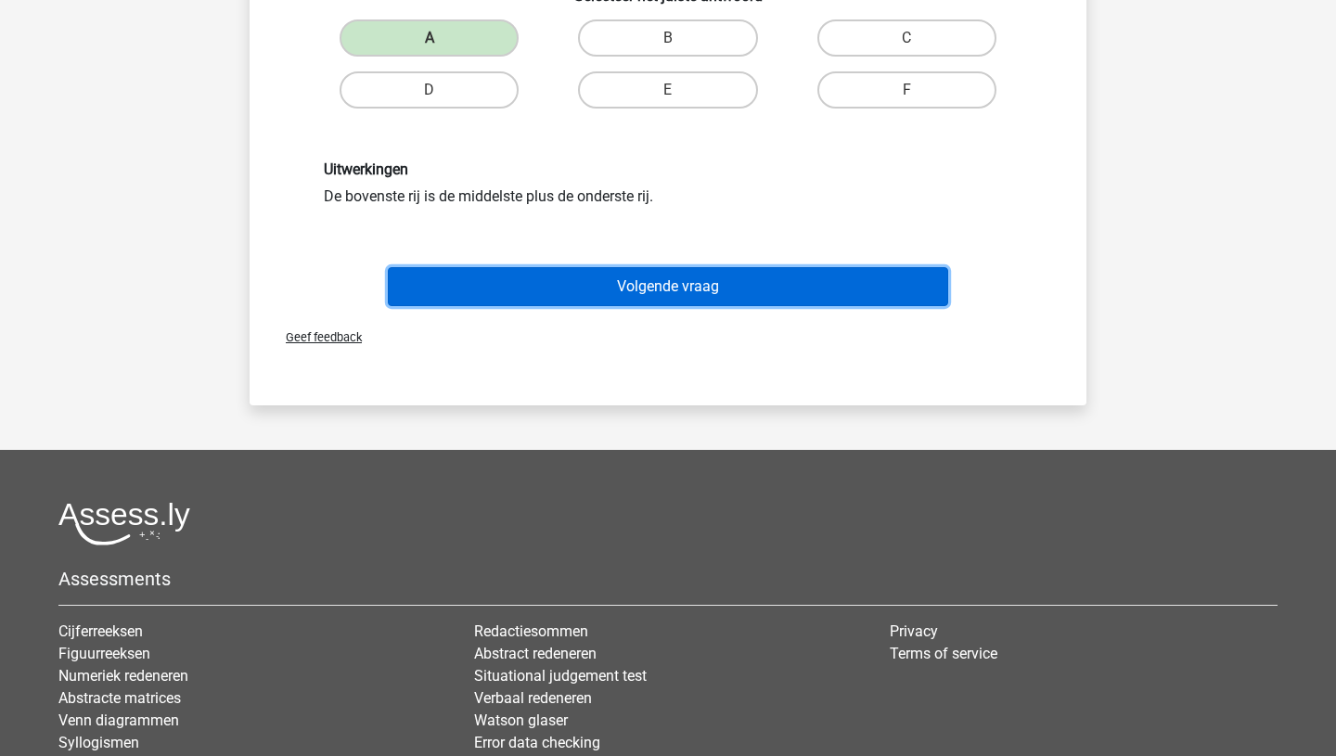
click at [684, 294] on button "Volgende vraag" at bounding box center [668, 286] width 561 height 39
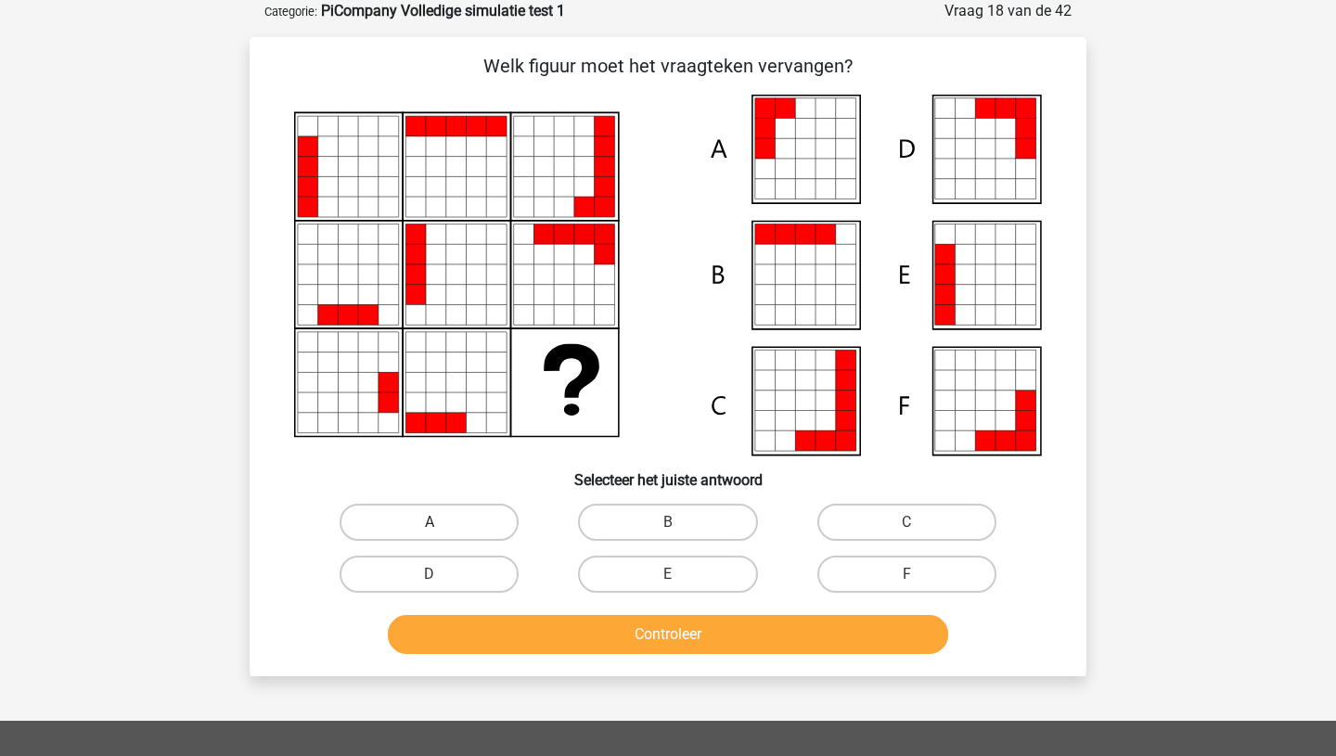
click at [442, 529] on label "A" at bounding box center [429, 522] width 179 height 37
click at [442, 529] on input "A" at bounding box center [436, 528] width 12 height 12
radio input "true"
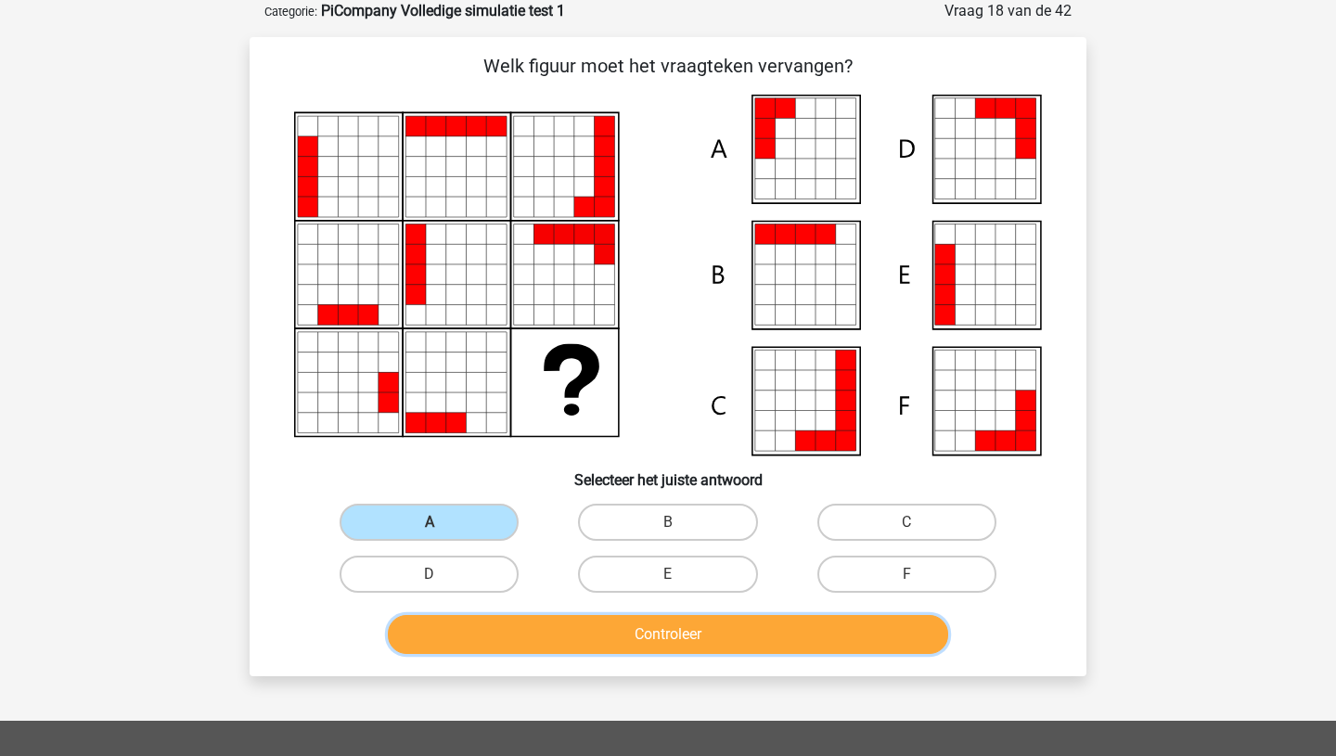
click at [676, 645] on button "Controleer" at bounding box center [668, 634] width 561 height 39
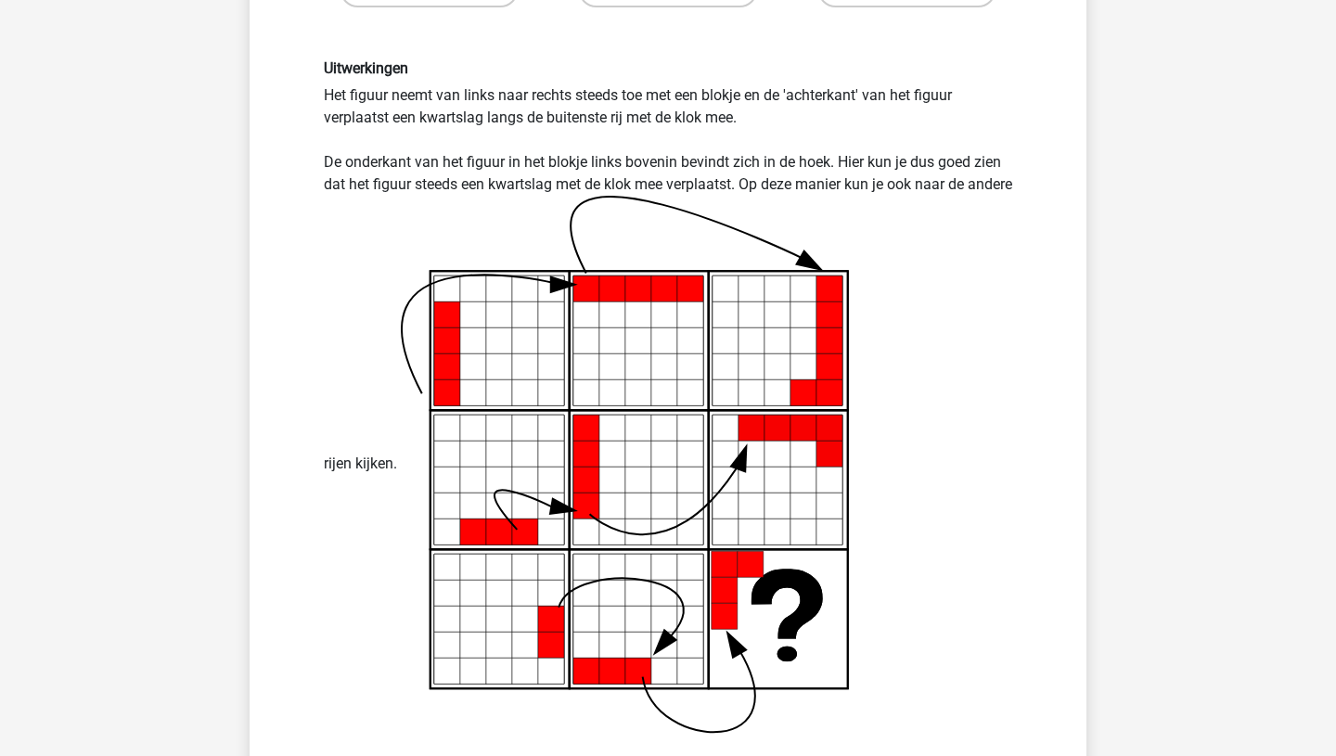
scroll to position [681, 0]
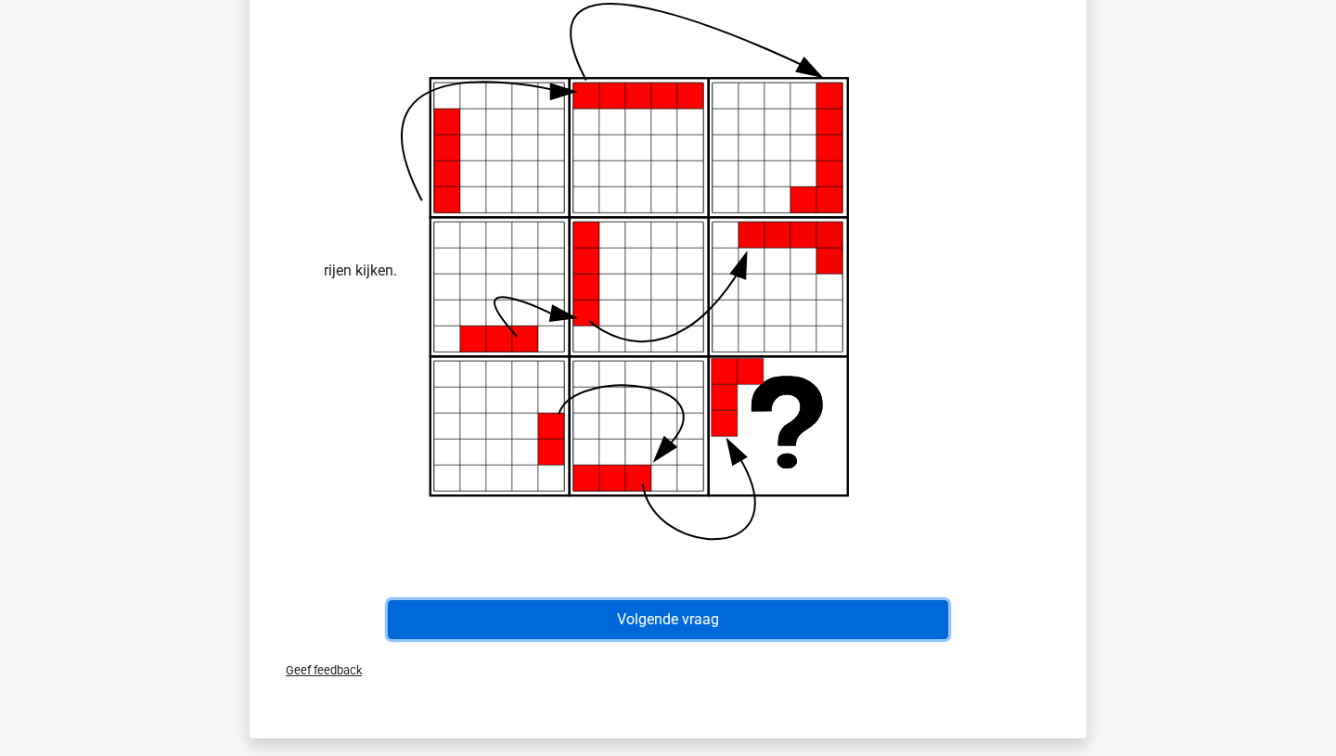
click at [672, 635] on button "Volgende vraag" at bounding box center [668, 619] width 561 height 39
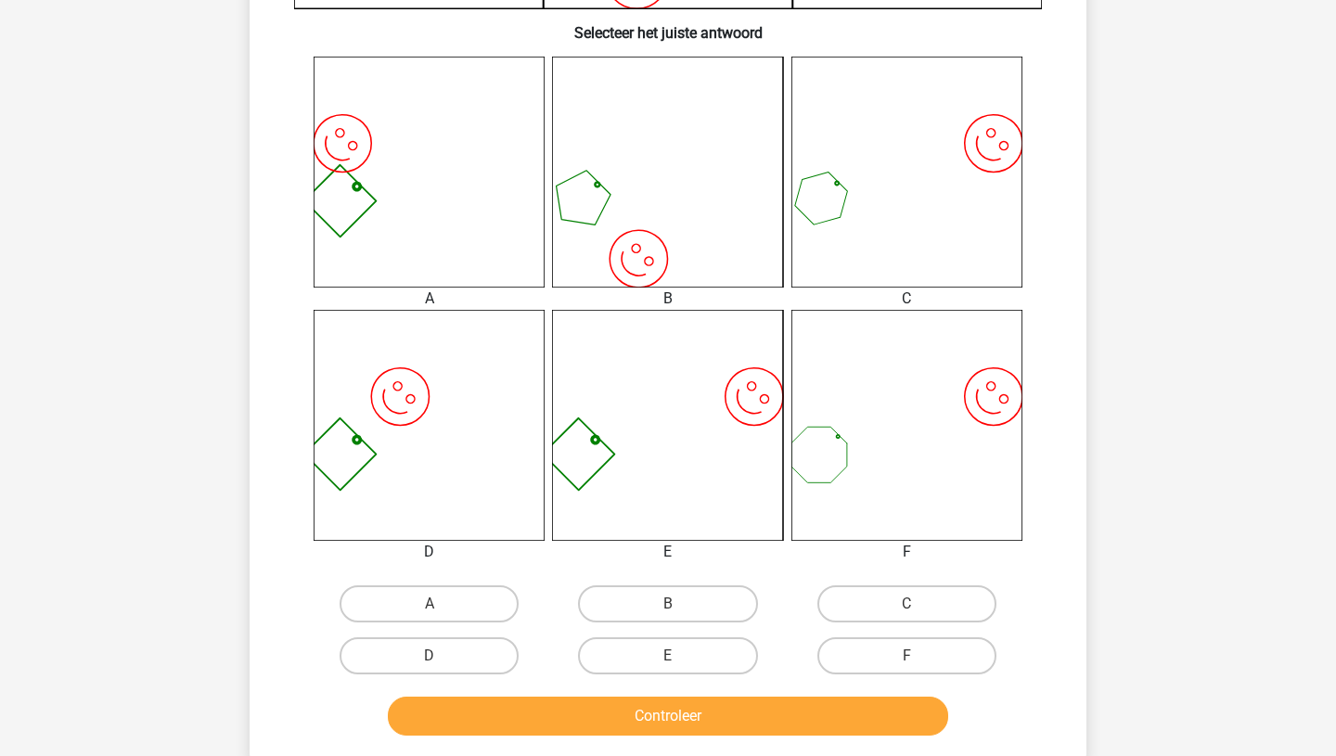
scroll to position [687, 0]
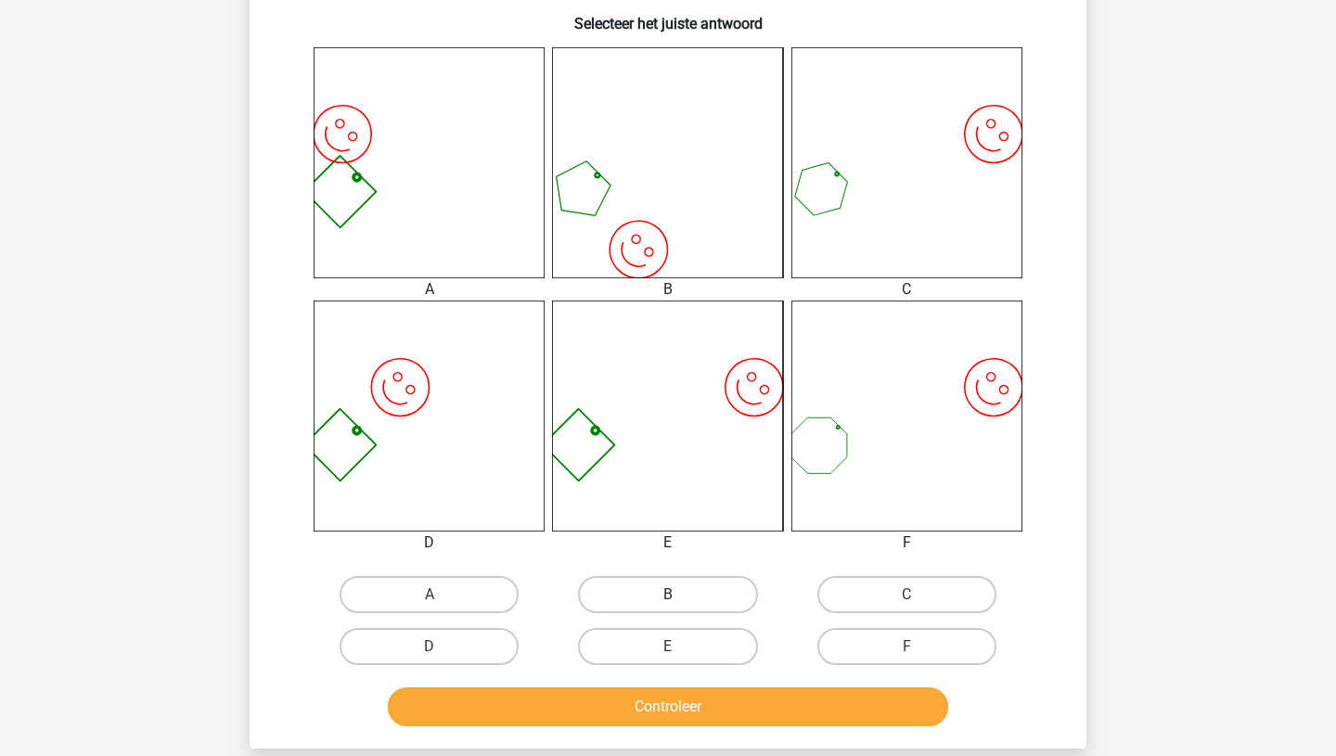
click at [668, 586] on label "B" at bounding box center [667, 594] width 179 height 37
click at [668, 595] on input "B" at bounding box center [674, 601] width 12 height 12
radio input "true"
click at [674, 704] on button "Controleer" at bounding box center [668, 707] width 561 height 39
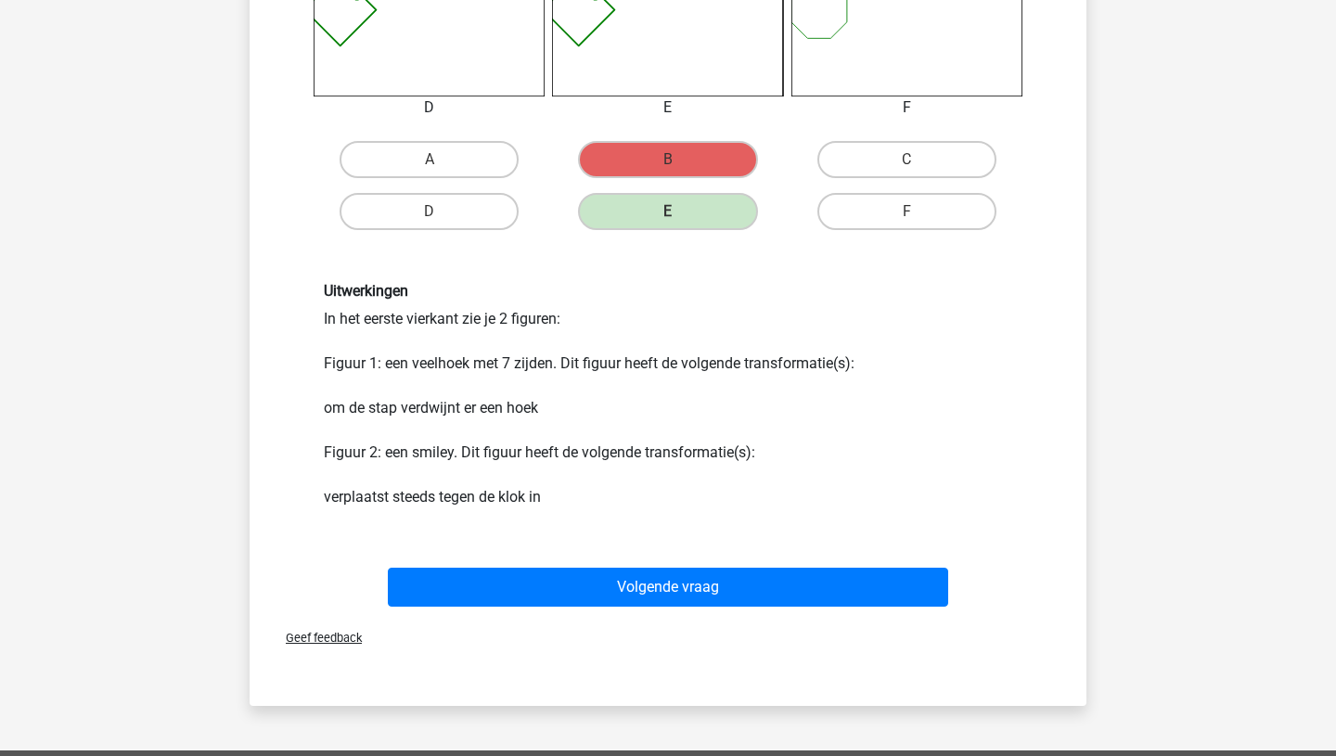
scroll to position [1125, 0]
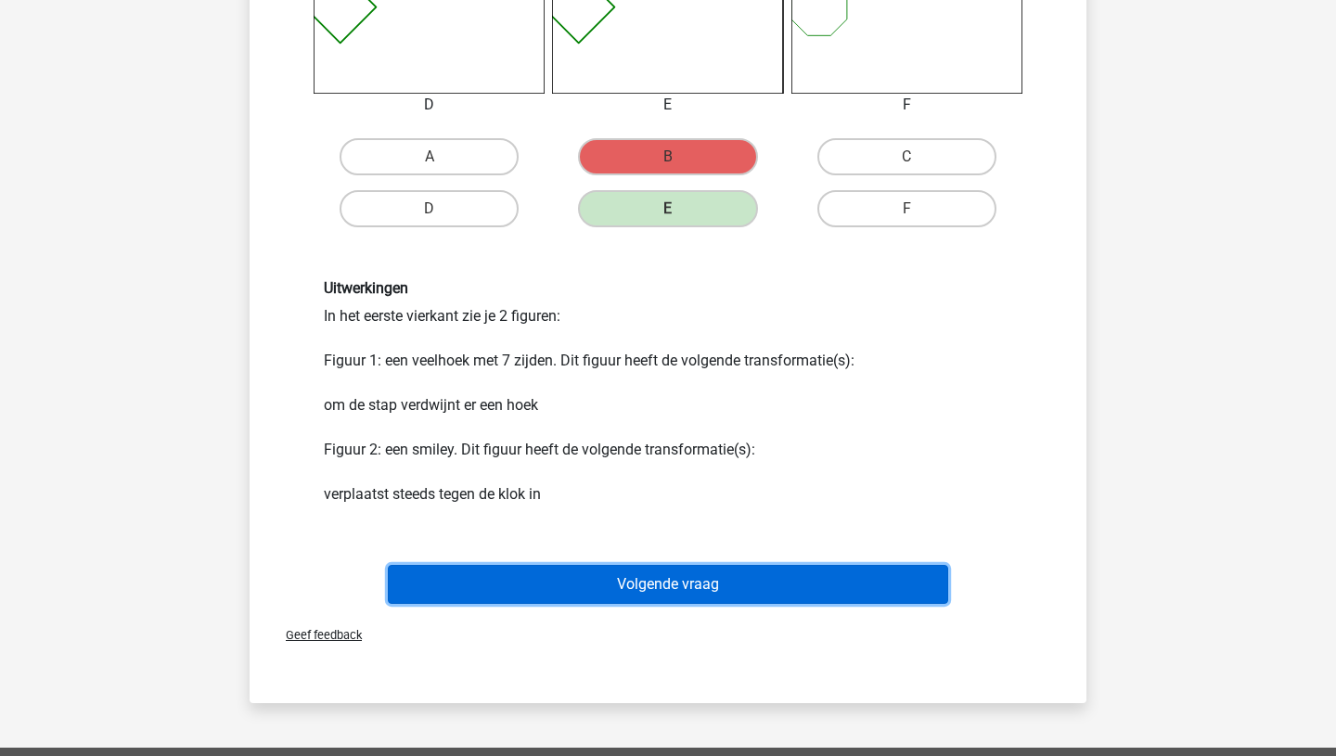
click at [691, 573] on button "Volgende vraag" at bounding box center [668, 584] width 561 height 39
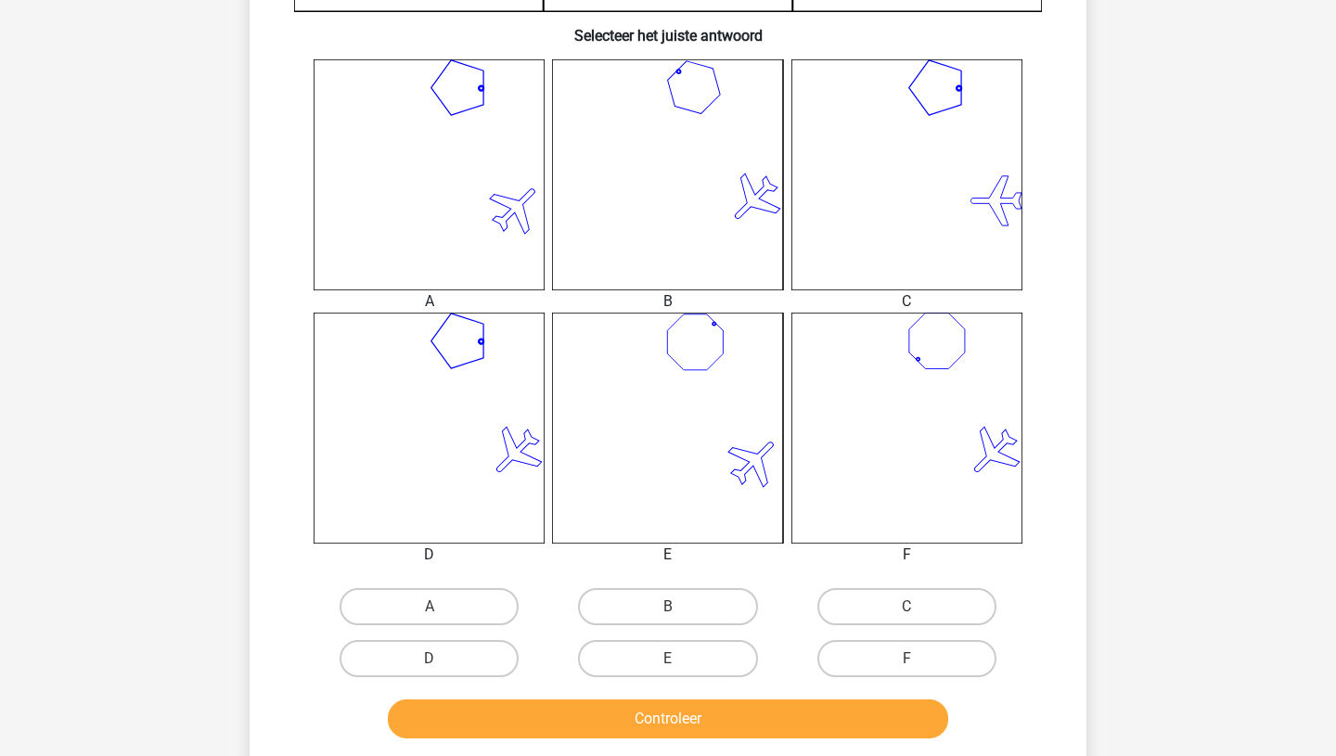
scroll to position [677, 0]
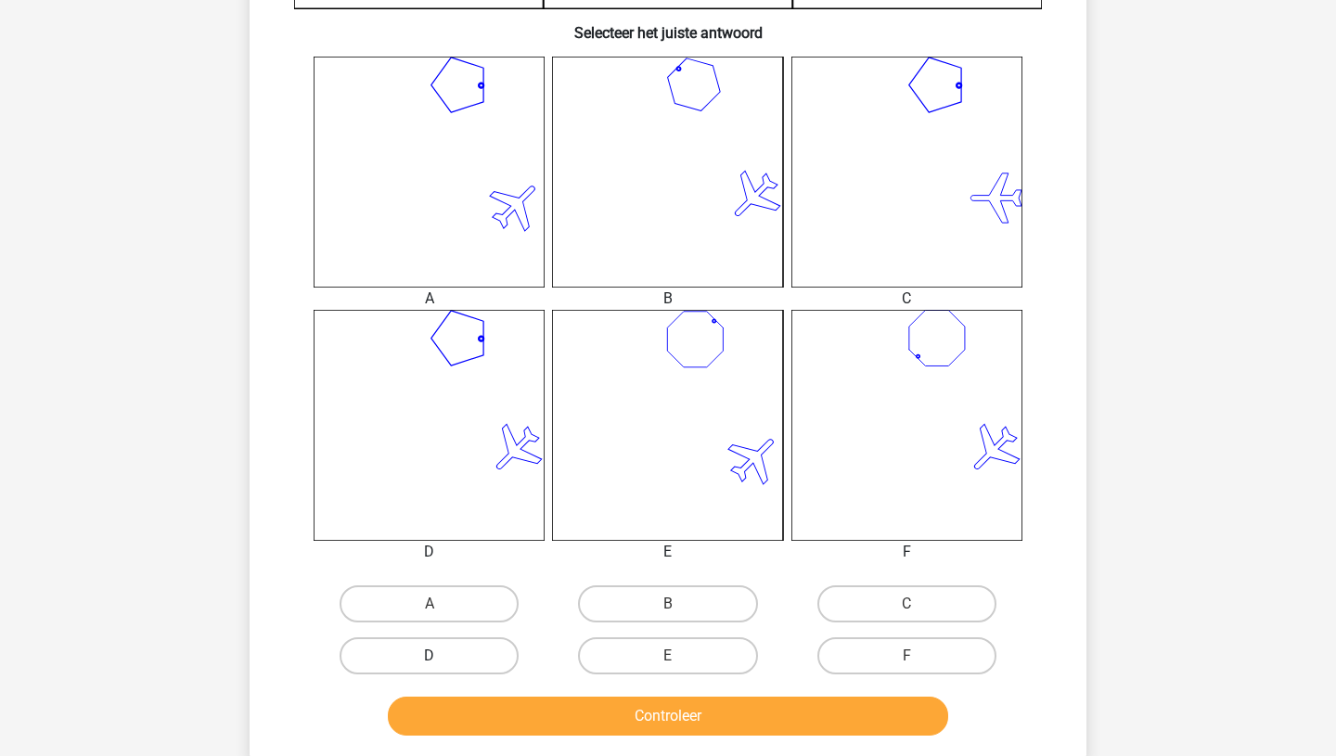
click at [496, 644] on label "D" at bounding box center [429, 655] width 179 height 37
click at [442, 656] on input "D" at bounding box center [436, 662] width 12 height 12
radio input "true"
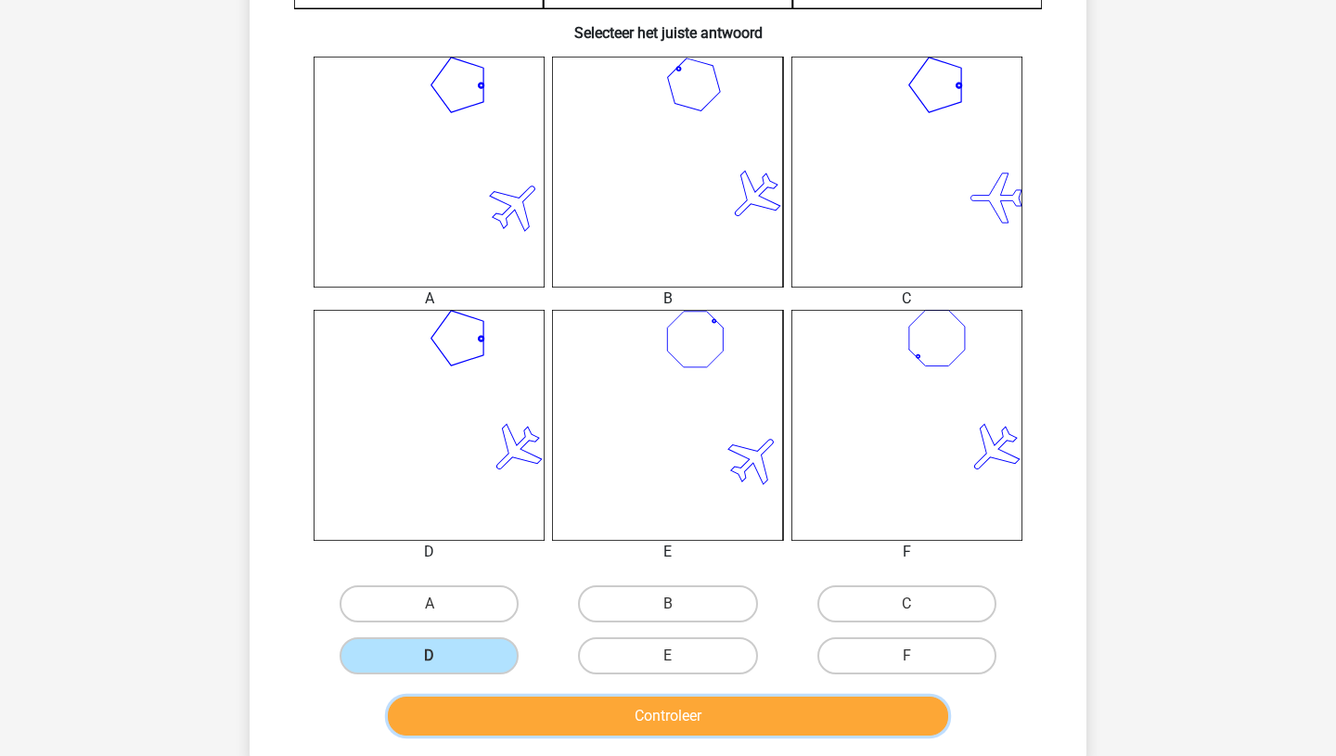
click at [656, 718] on button "Controleer" at bounding box center [668, 716] width 561 height 39
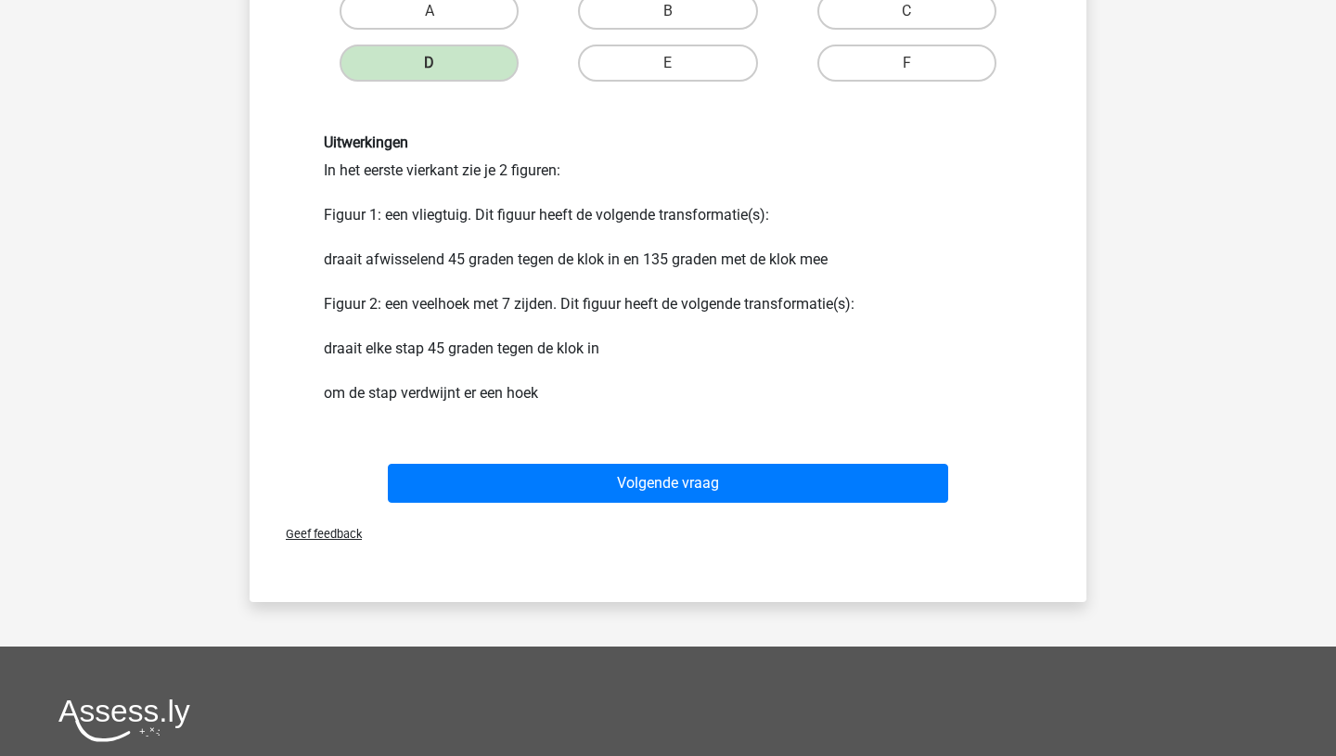
scroll to position [1282, 0]
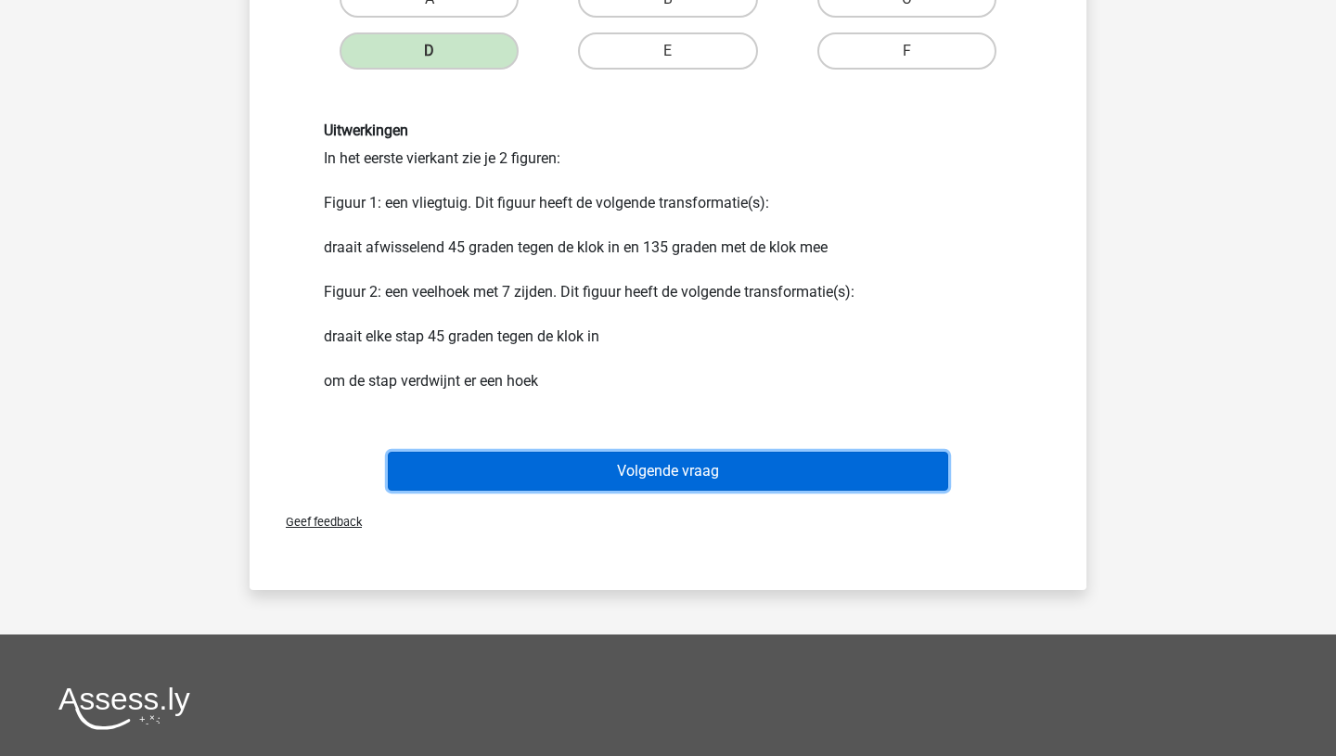
click at [674, 466] on button "Volgende vraag" at bounding box center [668, 471] width 561 height 39
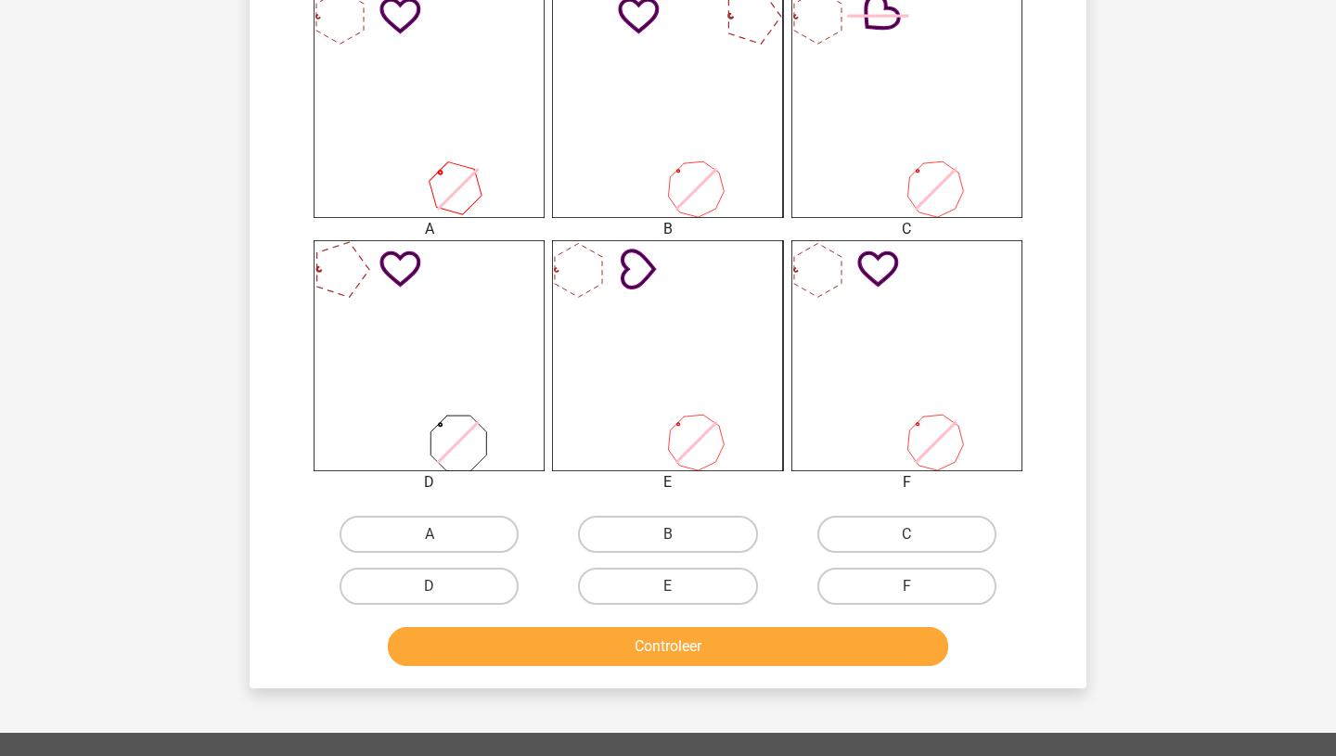
scroll to position [774, 0]
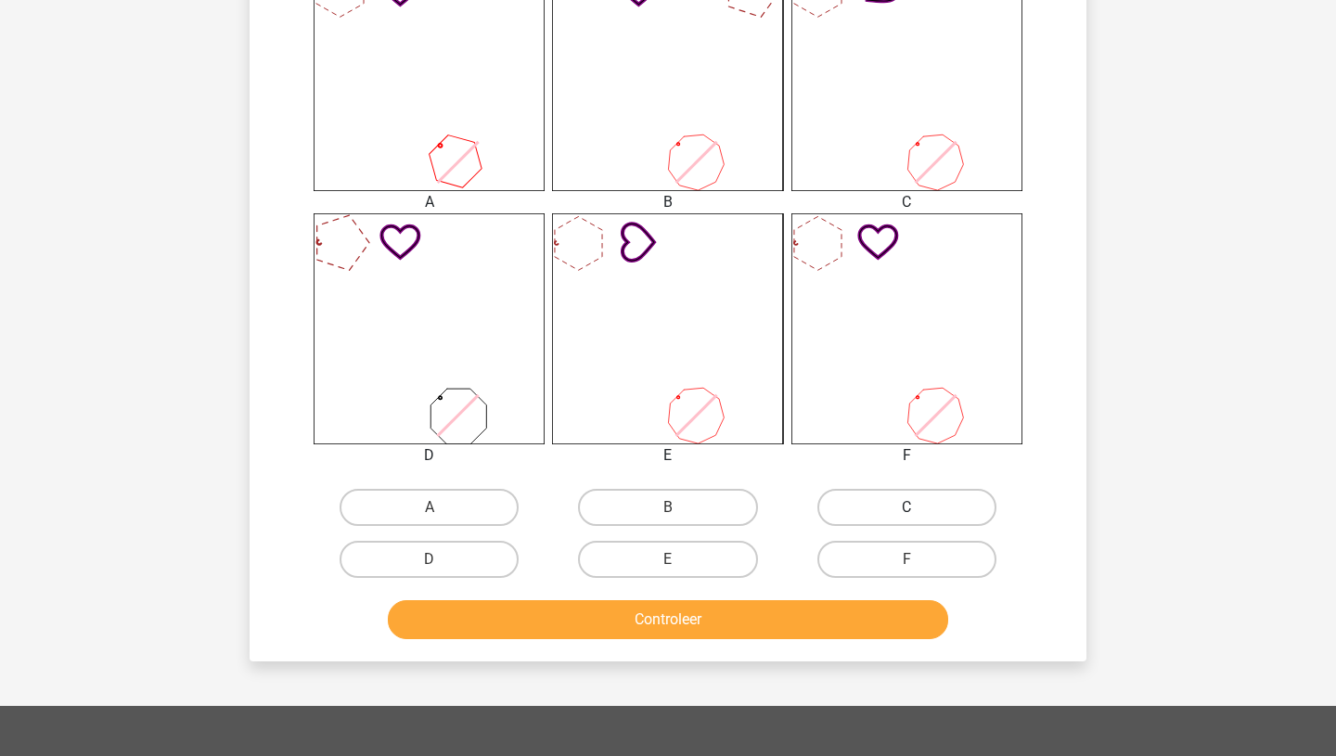
click at [920, 501] on label "C" at bounding box center [907, 507] width 179 height 37
click at [919, 508] on input "C" at bounding box center [913, 514] width 12 height 12
radio input "true"
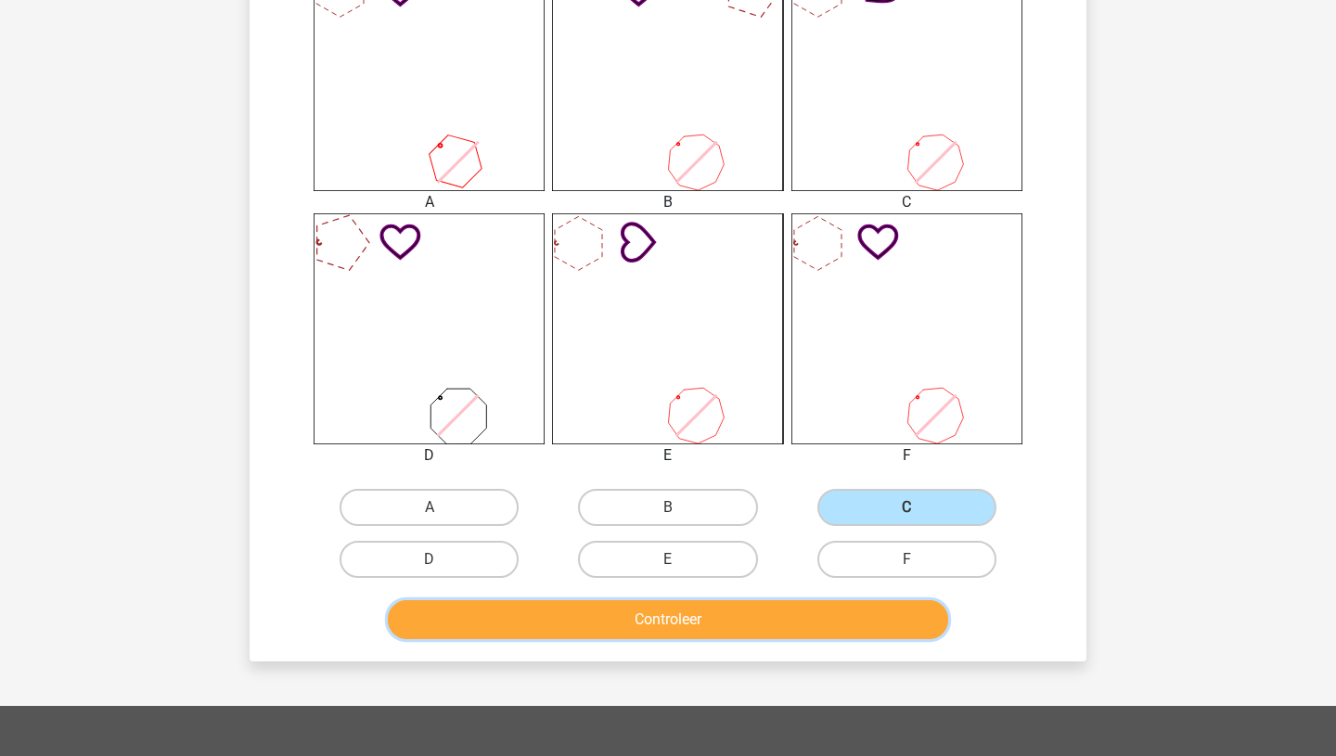
click at [782, 614] on button "Controleer" at bounding box center [668, 619] width 561 height 39
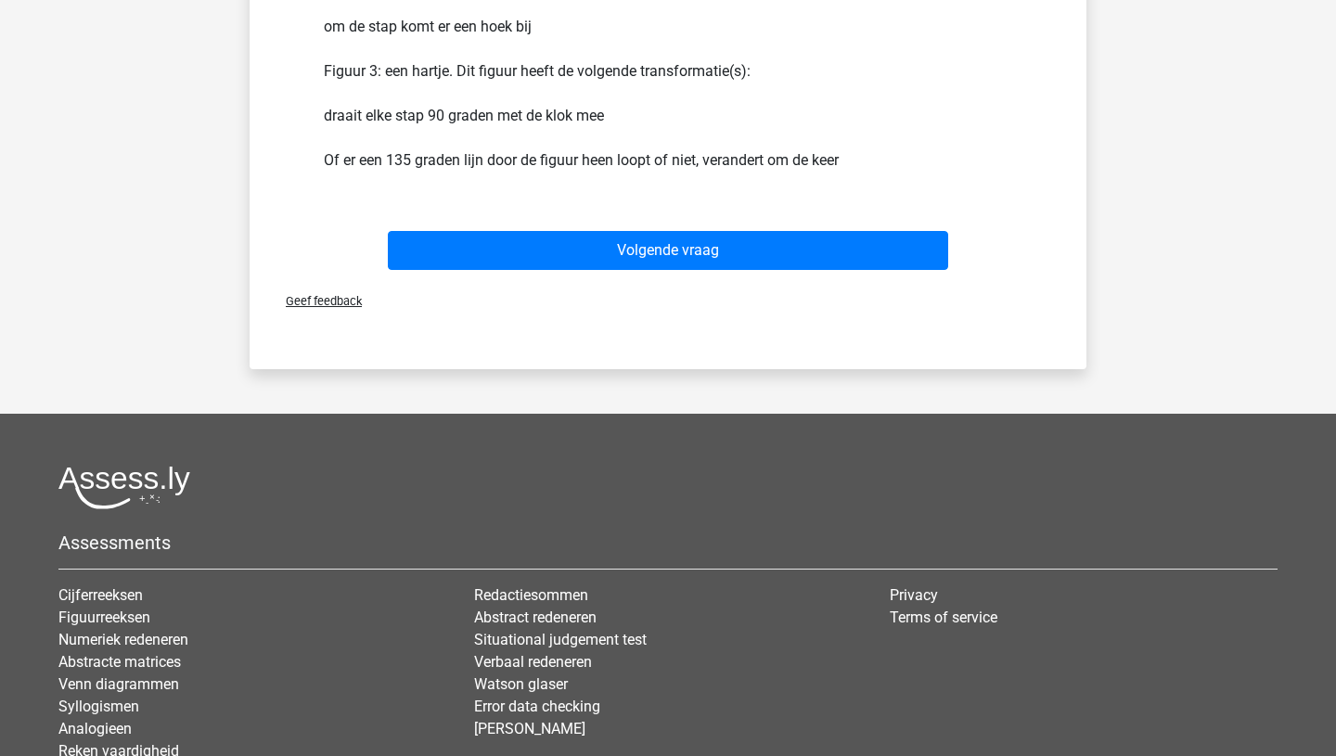
scroll to position [1694, 0]
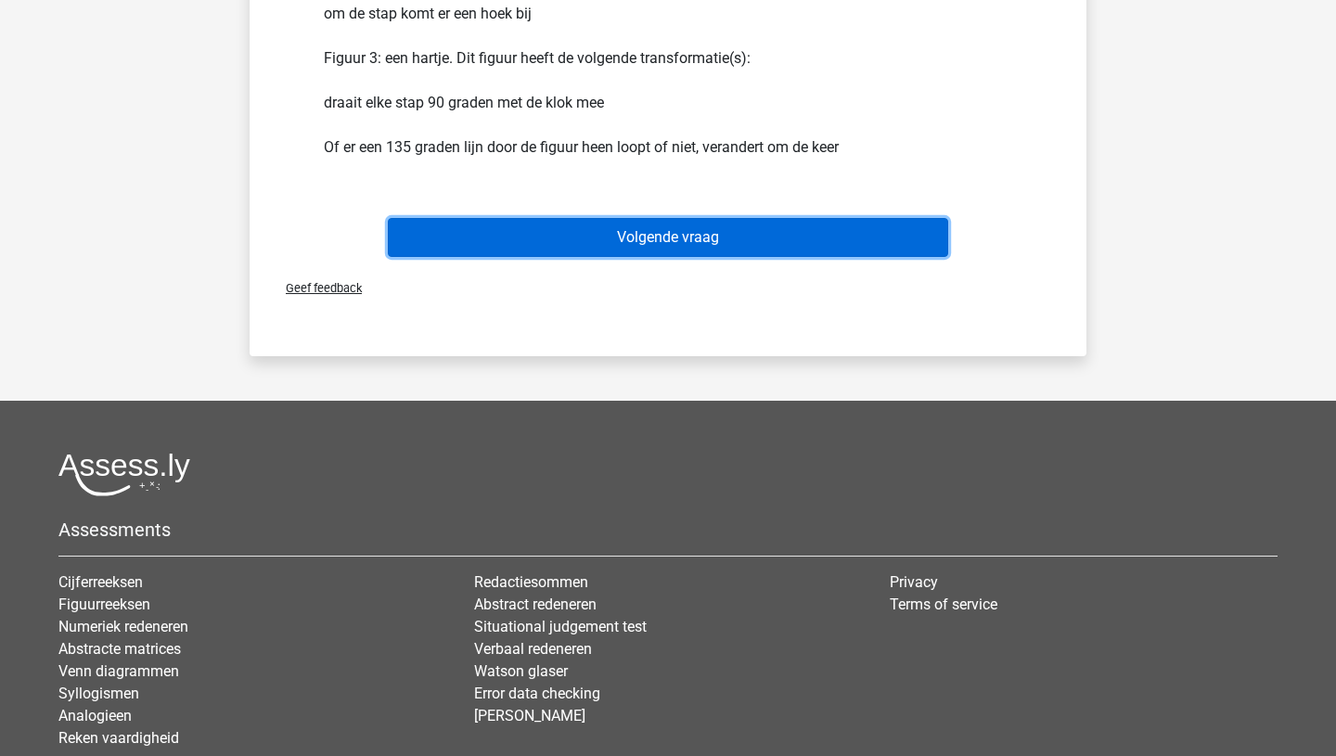
click at [697, 218] on button "Volgende vraag" at bounding box center [668, 237] width 561 height 39
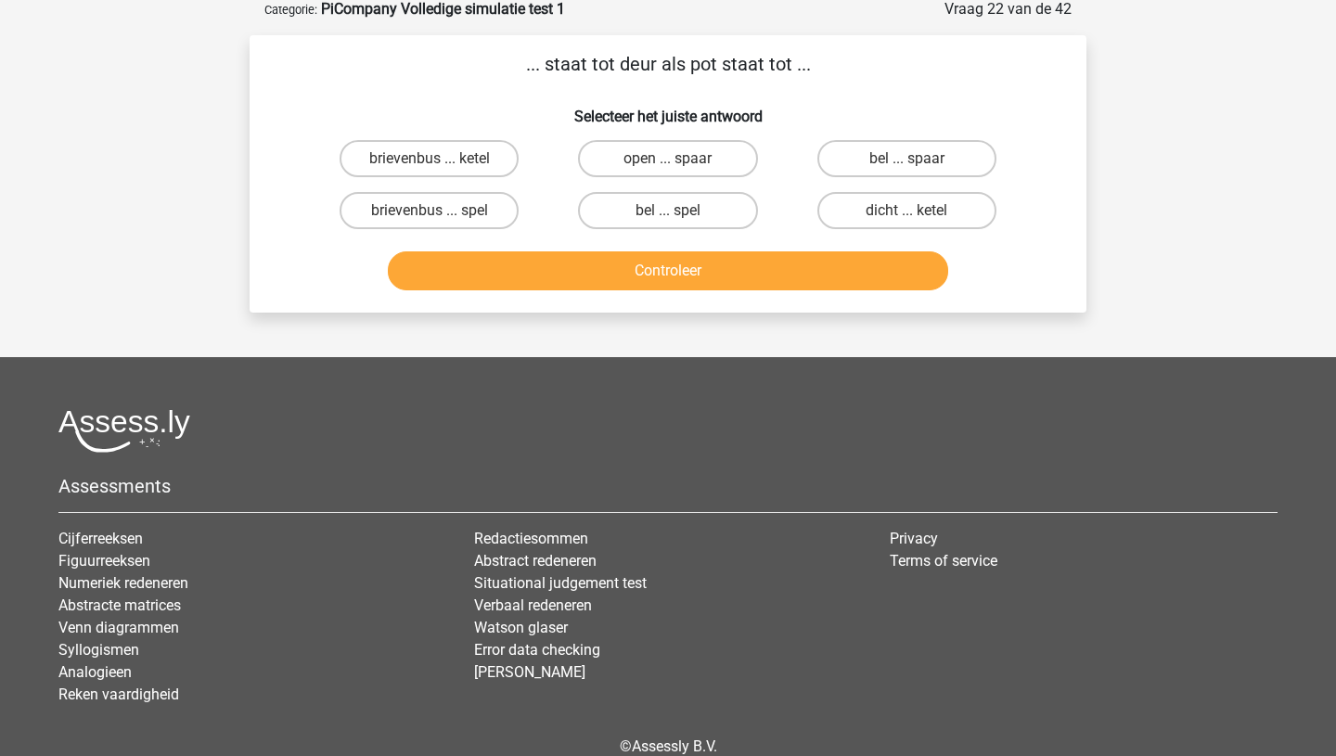
scroll to position [93, 0]
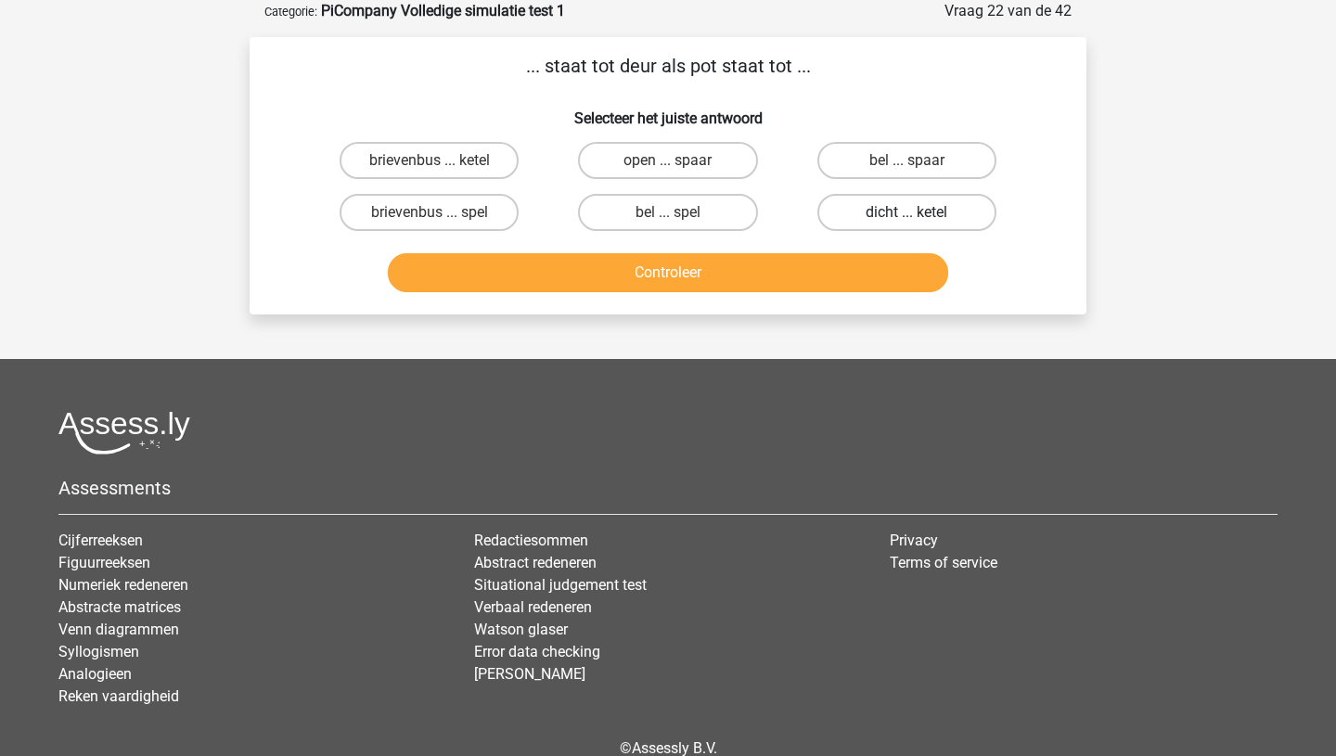
click at [865, 202] on label "dicht ... ketel" at bounding box center [907, 212] width 179 height 37
click at [907, 212] on input "dicht ... ketel" at bounding box center [913, 218] width 12 height 12
radio input "true"
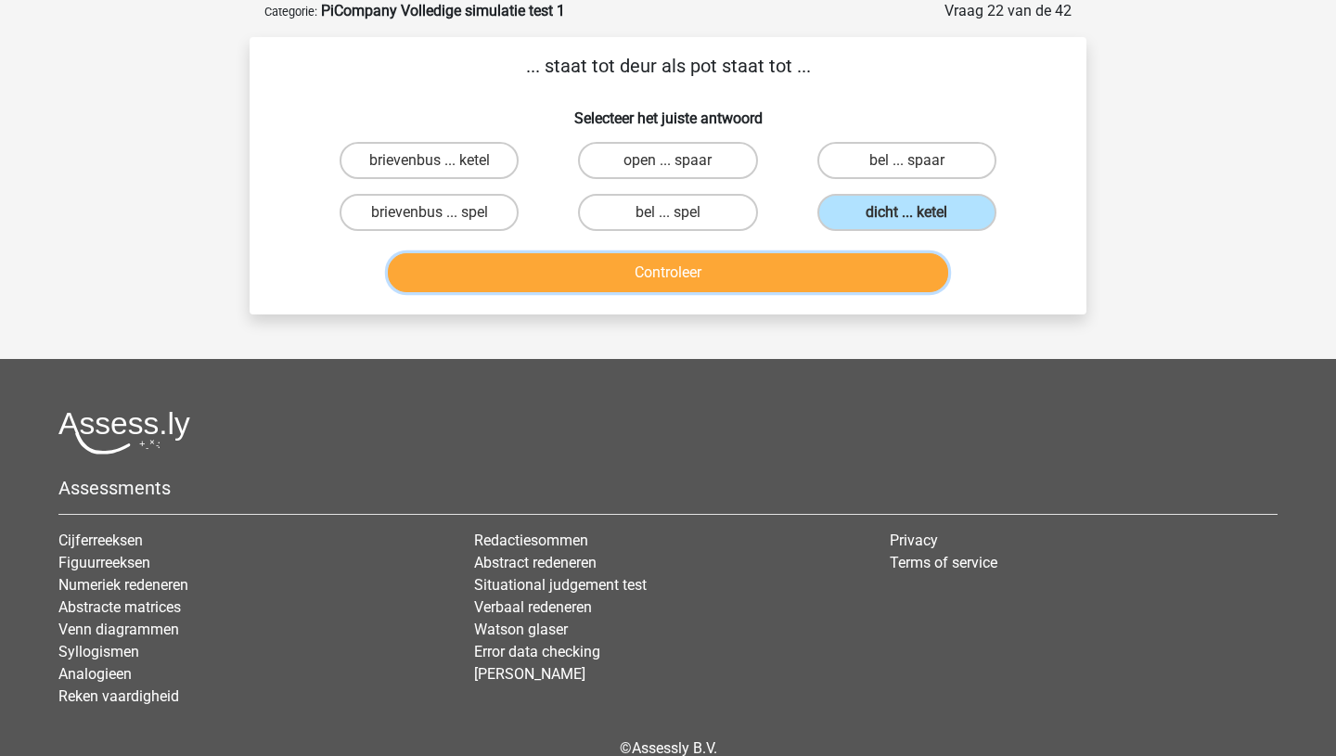
click at [741, 273] on button "Controleer" at bounding box center [668, 272] width 561 height 39
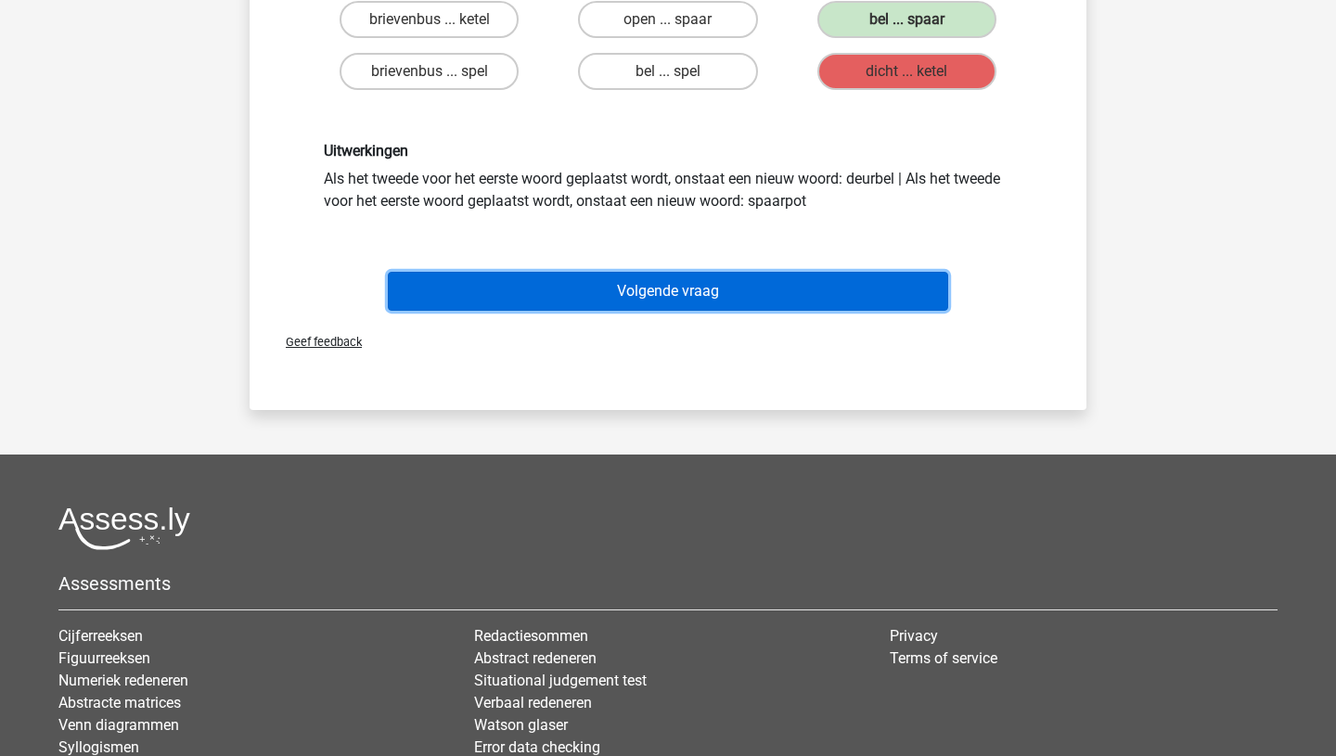
click at [711, 290] on button "Volgende vraag" at bounding box center [668, 291] width 561 height 39
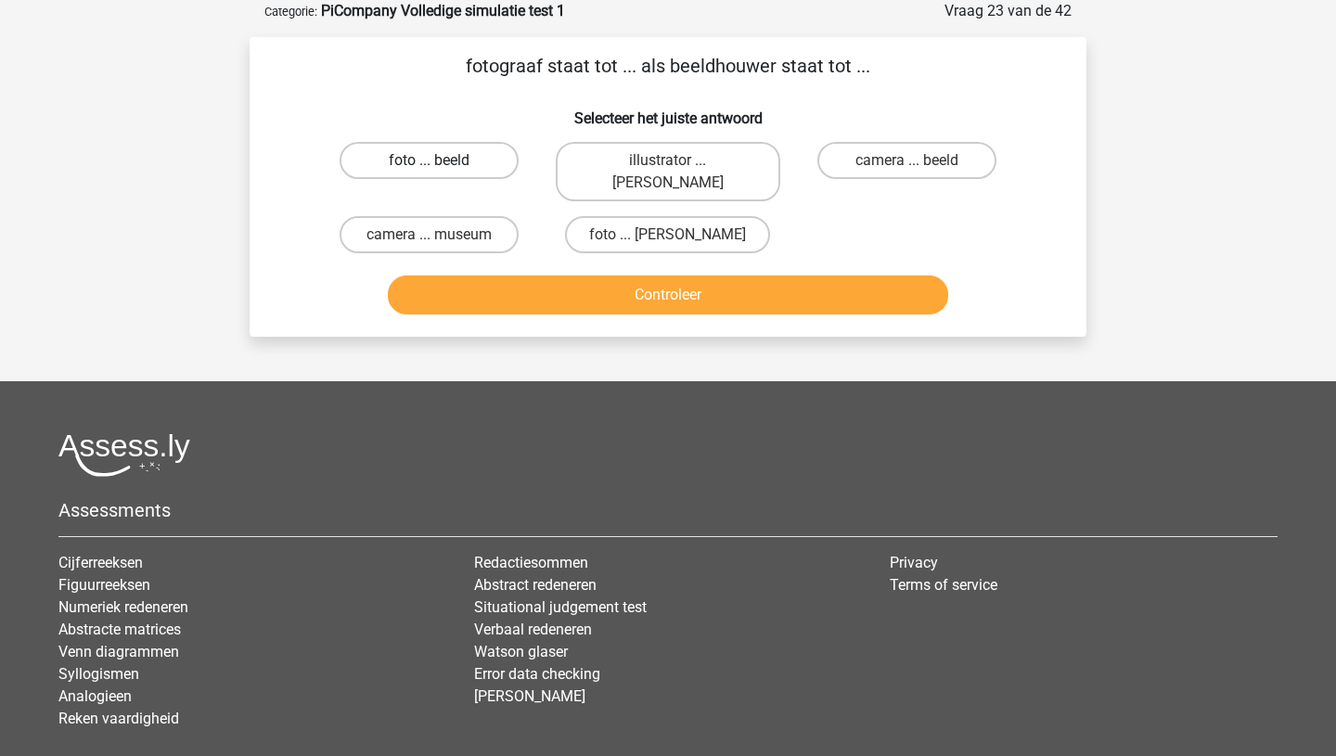
click at [473, 160] on label "foto ... beeld" at bounding box center [429, 160] width 179 height 37
click at [442, 161] on input "foto ... beeld" at bounding box center [436, 167] width 12 height 12
radio input "true"
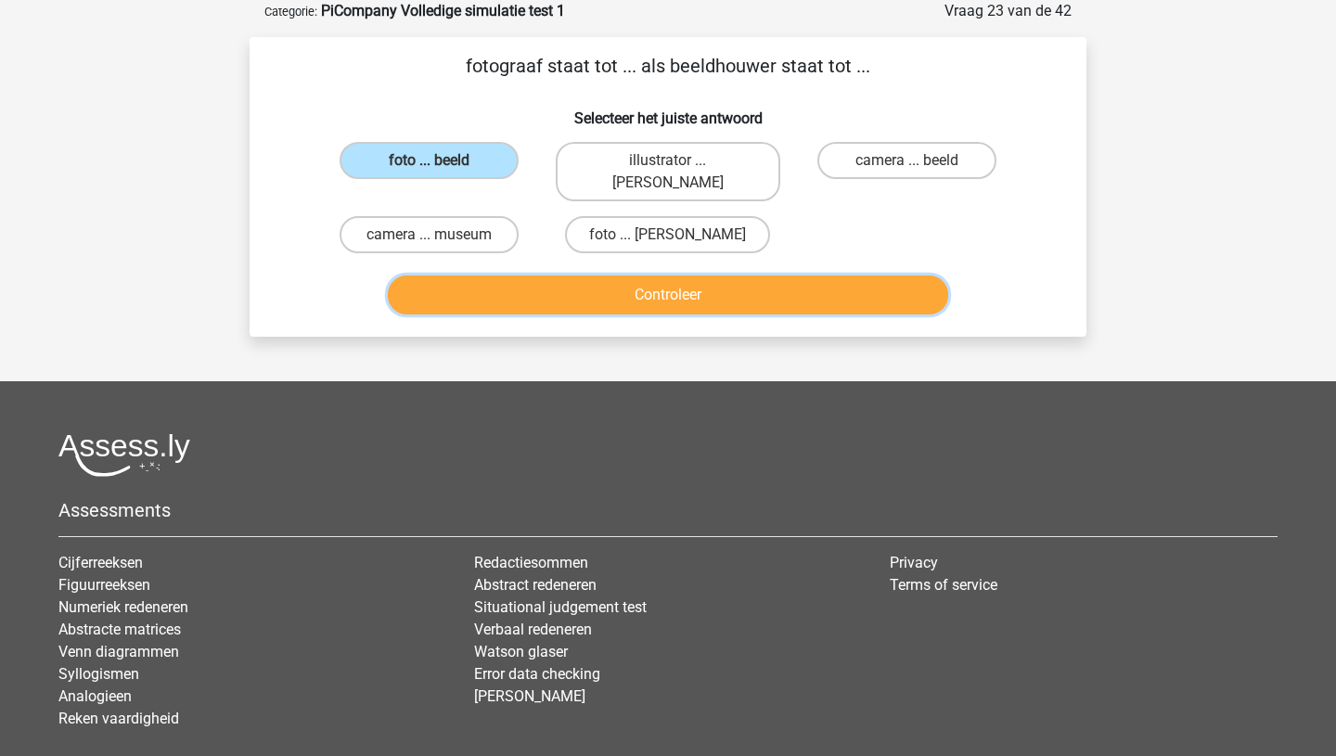
click at [637, 276] on button "Controleer" at bounding box center [668, 295] width 561 height 39
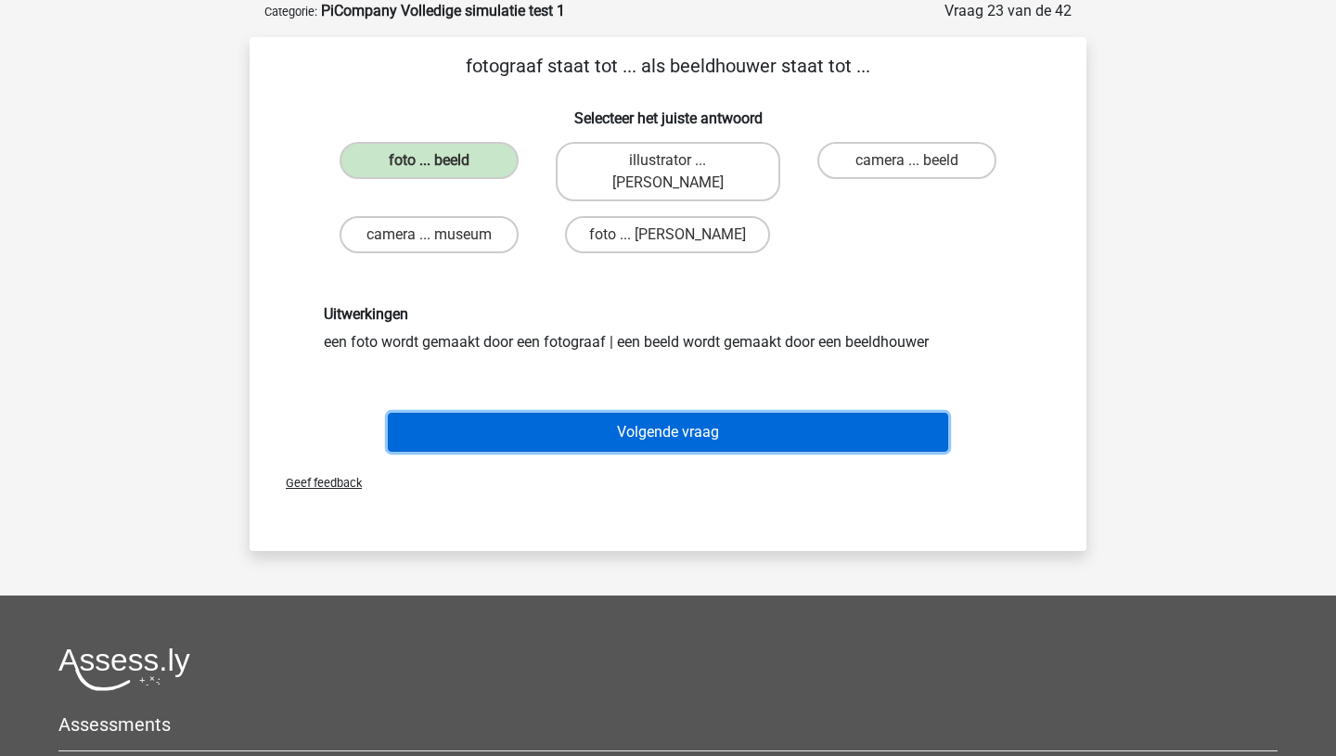
click at [635, 414] on button "Volgende vraag" at bounding box center [668, 432] width 561 height 39
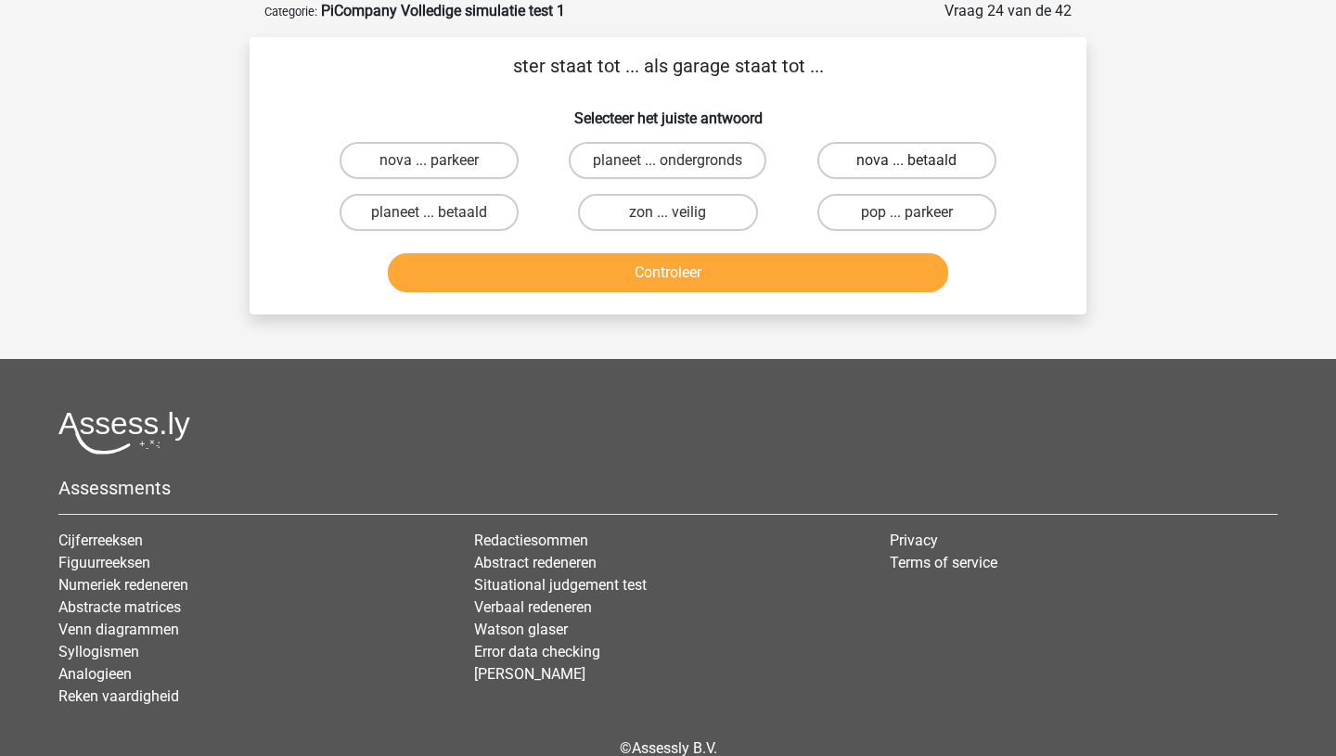
click at [898, 148] on label "nova ... betaald" at bounding box center [907, 160] width 179 height 37
click at [907, 161] on input "nova ... betaald" at bounding box center [913, 167] width 12 height 12
radio input "true"
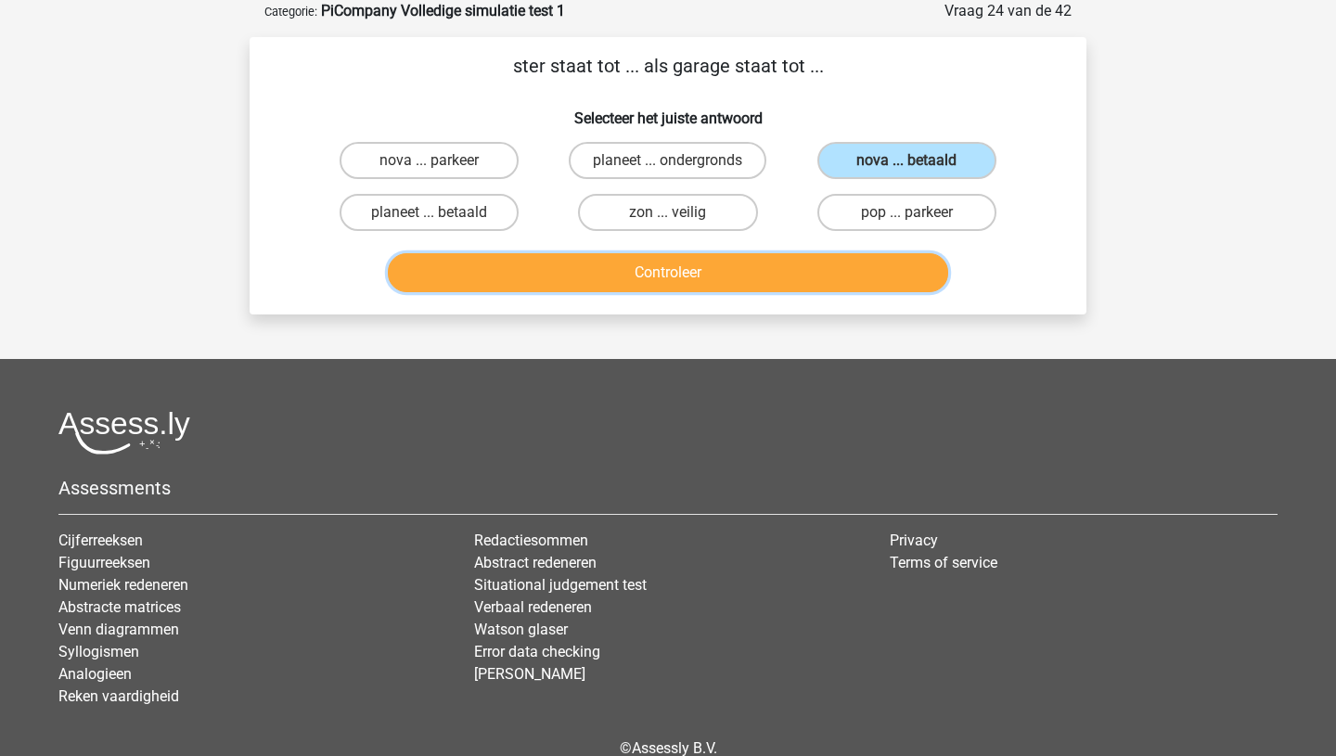
click at [667, 285] on button "Controleer" at bounding box center [668, 272] width 561 height 39
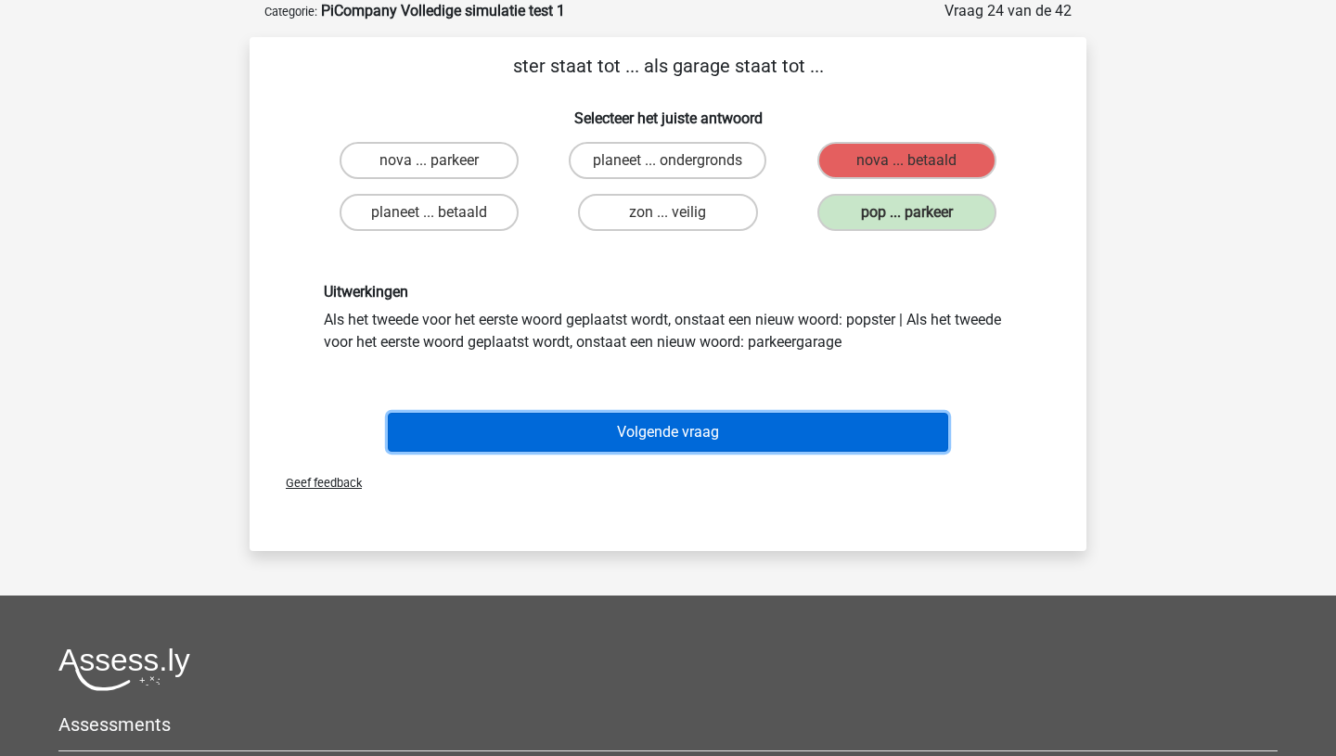
click at [678, 433] on button "Volgende vraag" at bounding box center [668, 432] width 561 height 39
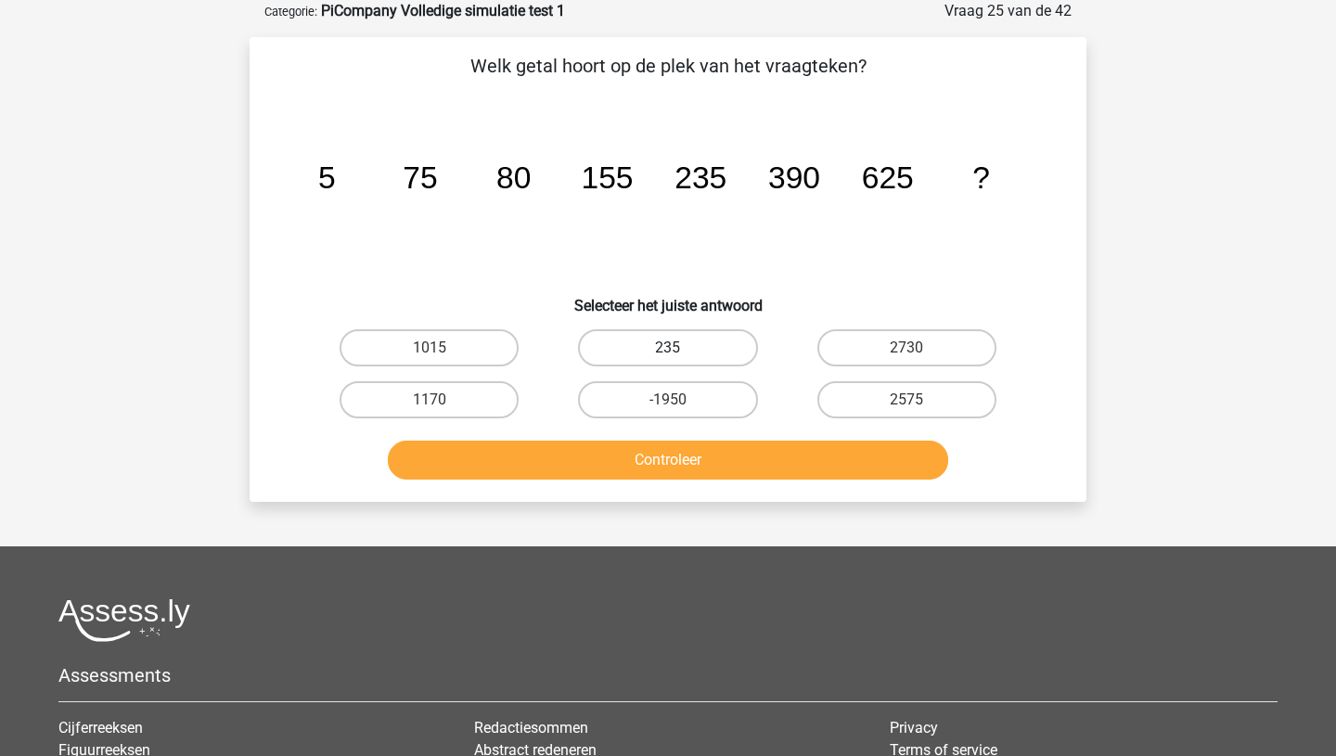
click at [685, 348] on label "235" at bounding box center [667, 347] width 179 height 37
click at [680, 348] on input "235" at bounding box center [674, 354] width 12 height 12
radio input "true"
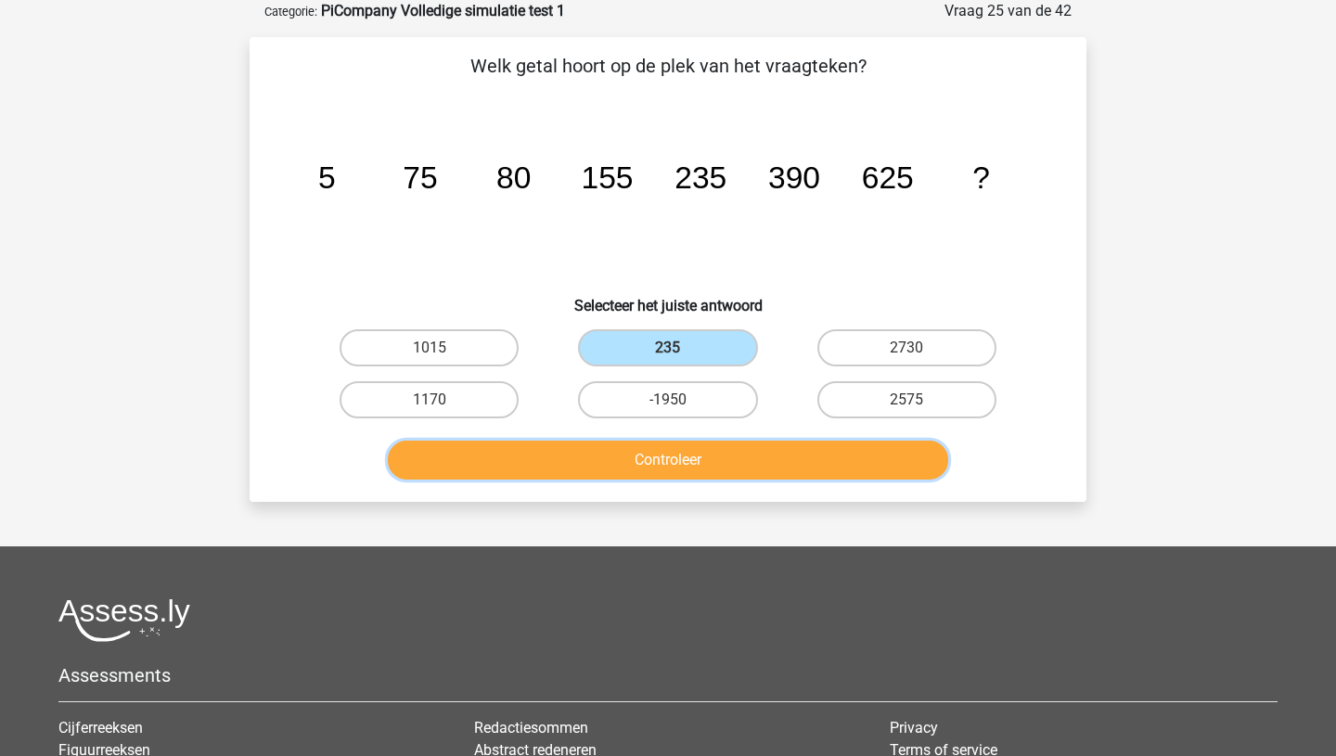
click at [711, 468] on button "Controleer" at bounding box center [668, 460] width 561 height 39
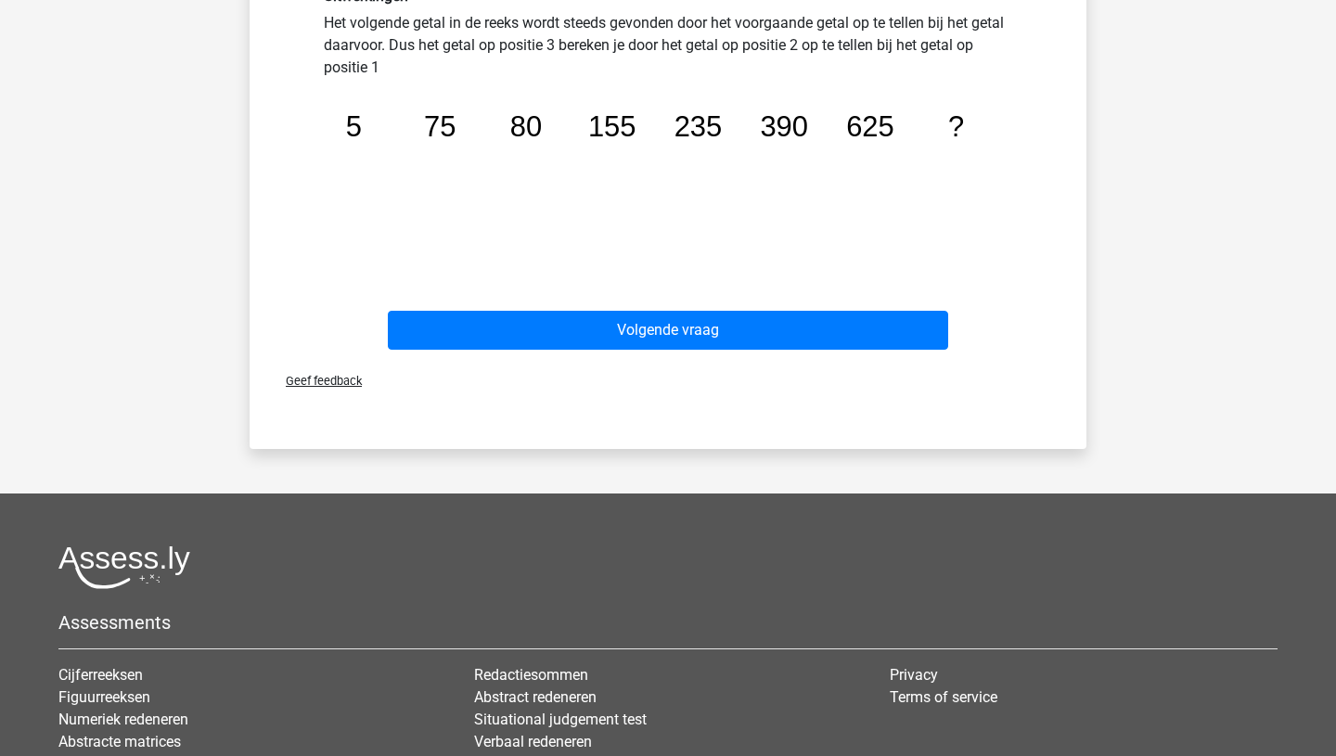
scroll to position [626, 0]
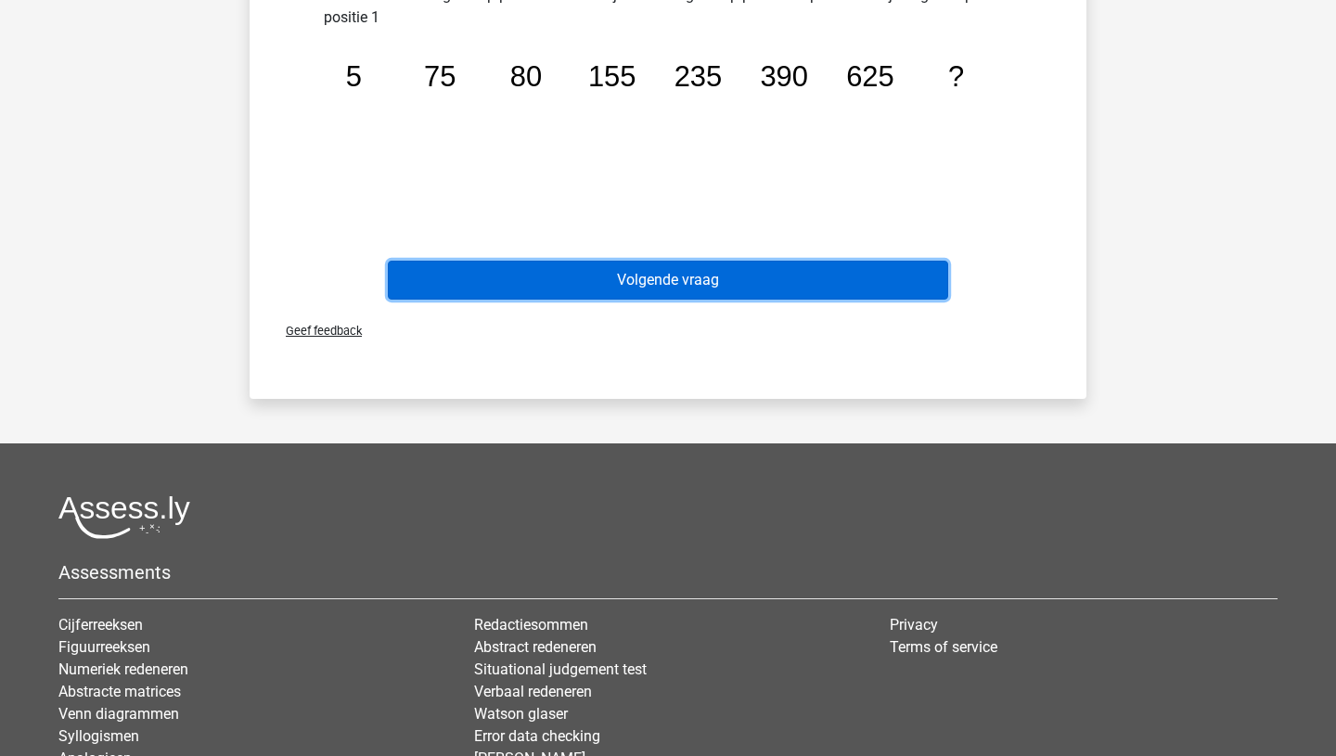
click at [659, 287] on button "Volgende vraag" at bounding box center [668, 280] width 561 height 39
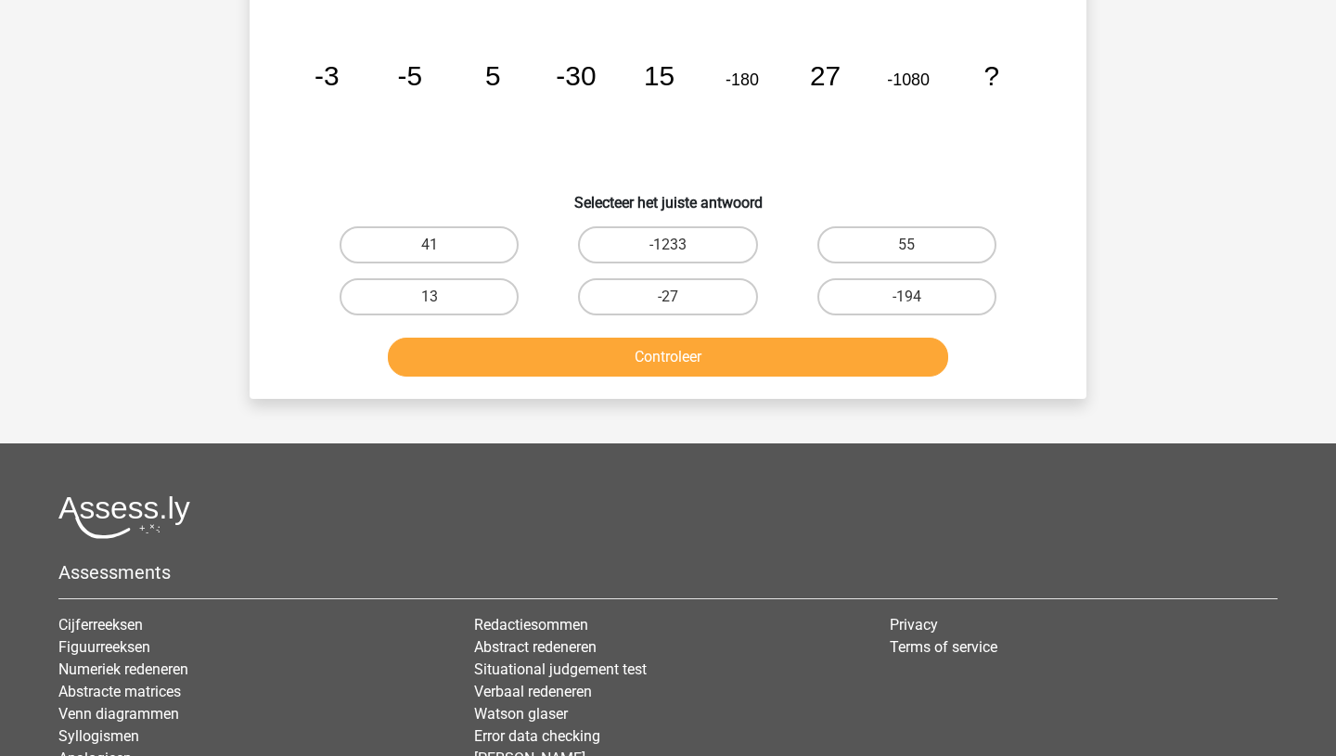
scroll to position [93, 0]
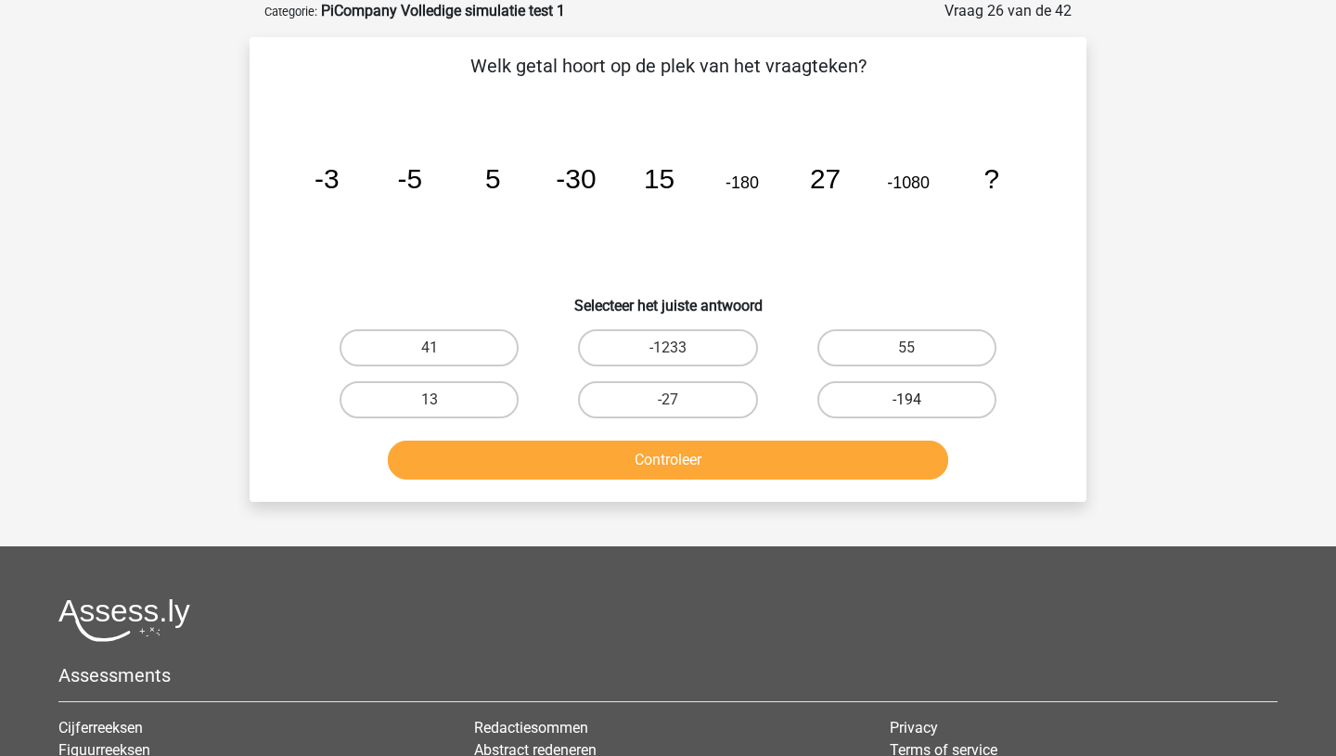
click at [895, 404] on label "-194" at bounding box center [907, 399] width 179 height 37
click at [907, 404] on input "-194" at bounding box center [913, 406] width 12 height 12
radio input "true"
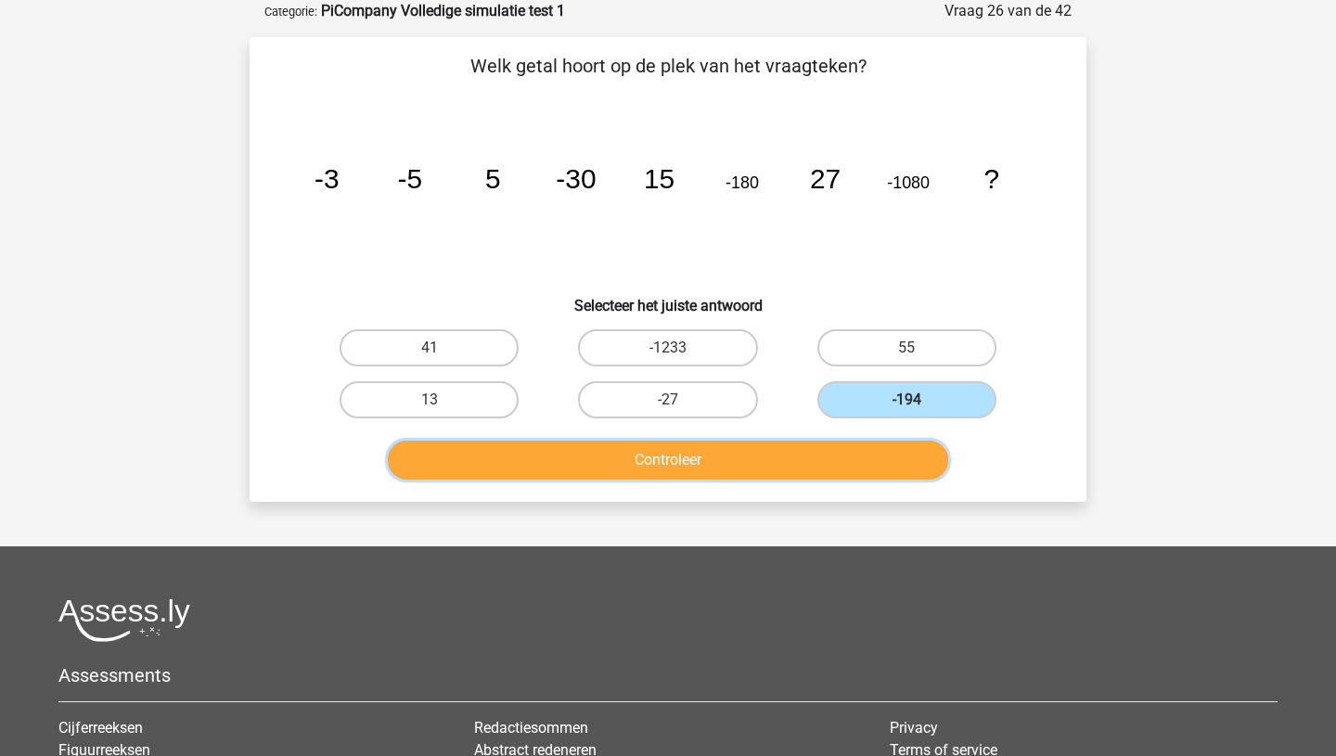
click at [771, 457] on button "Controleer" at bounding box center [668, 460] width 561 height 39
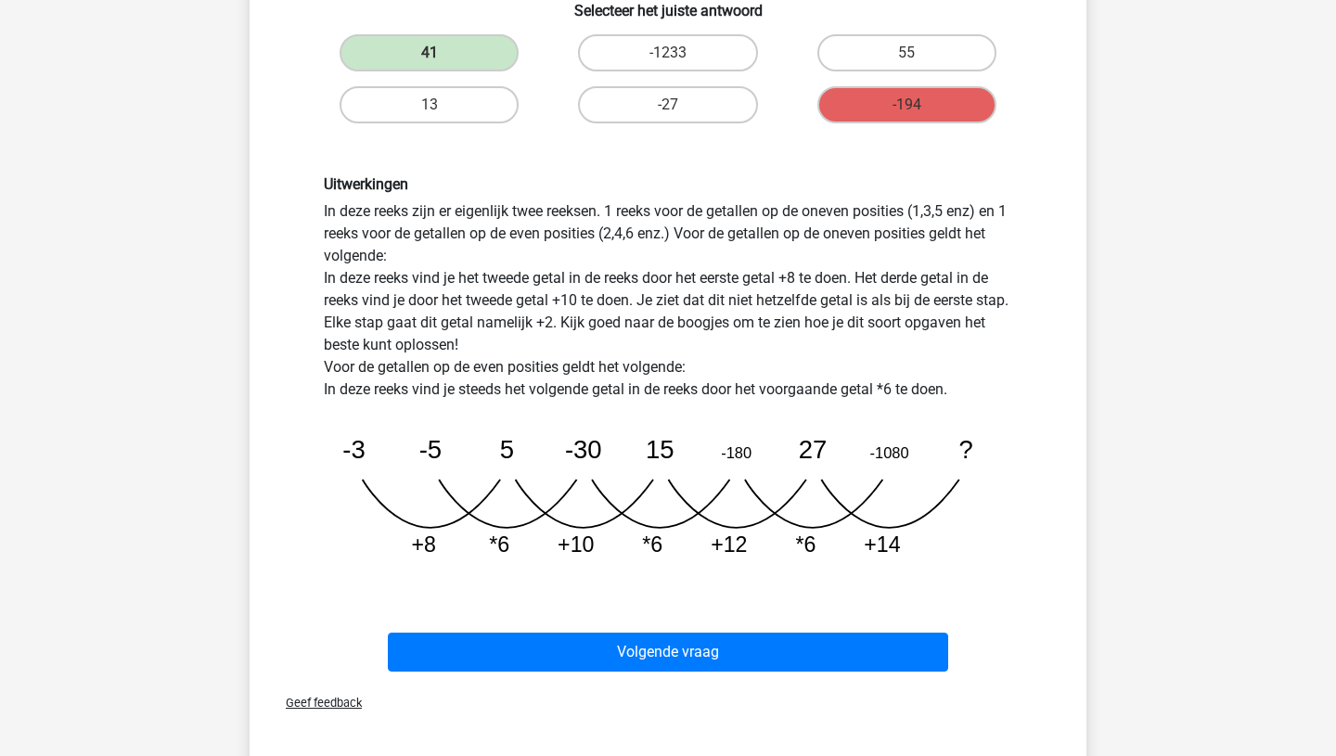
scroll to position [405, 0]
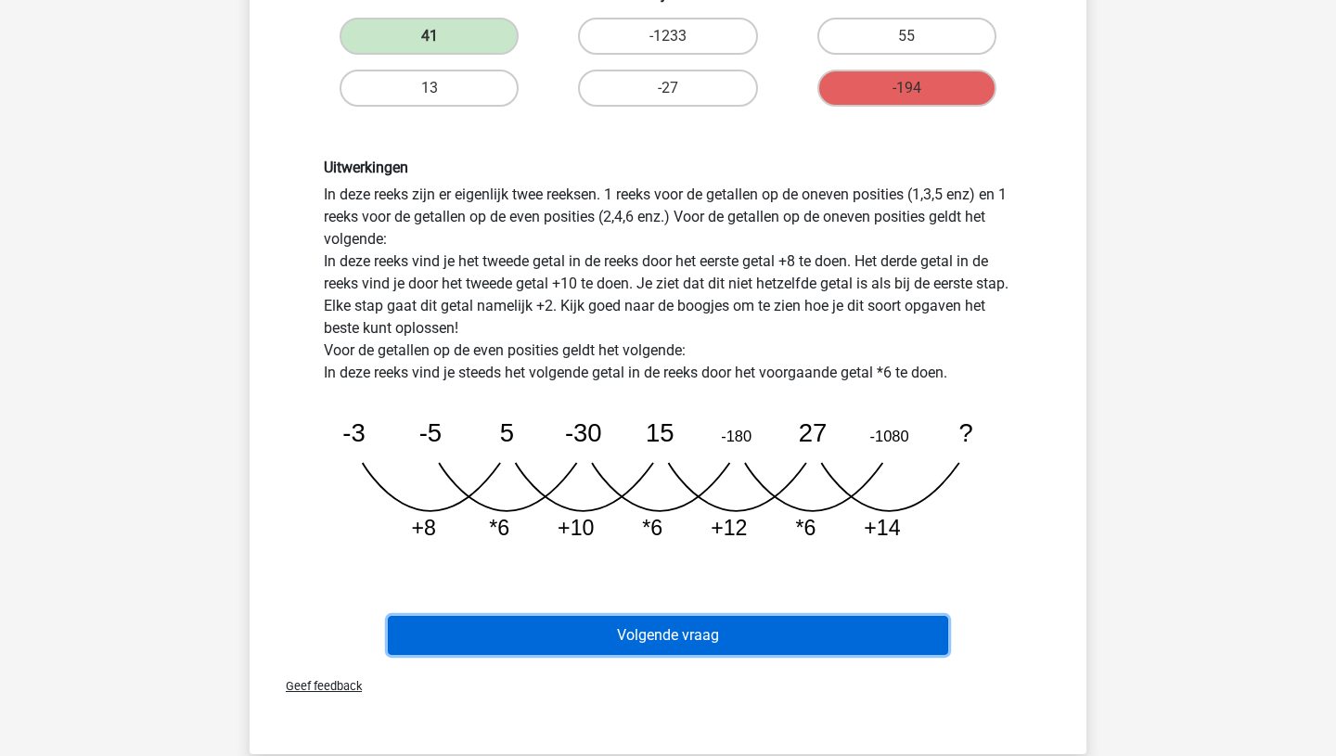
click at [715, 632] on button "Volgende vraag" at bounding box center [668, 635] width 561 height 39
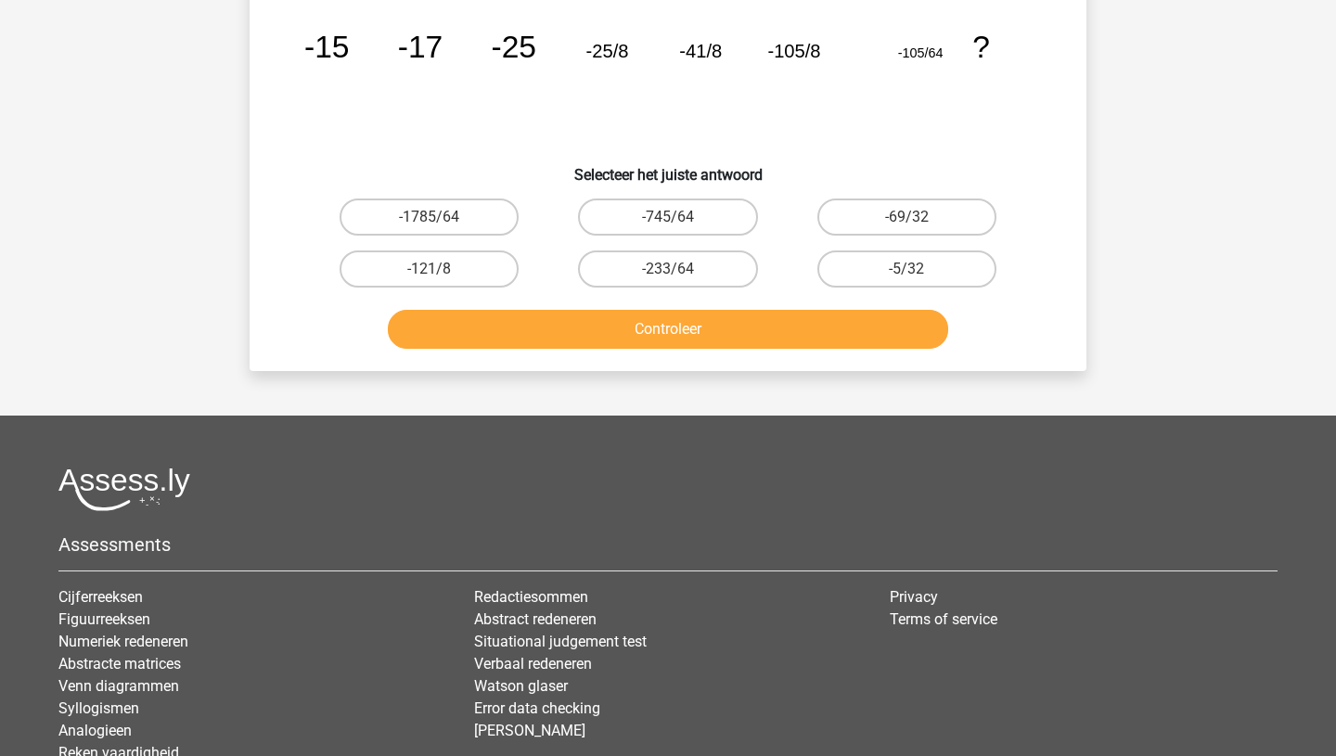
scroll to position [93, 0]
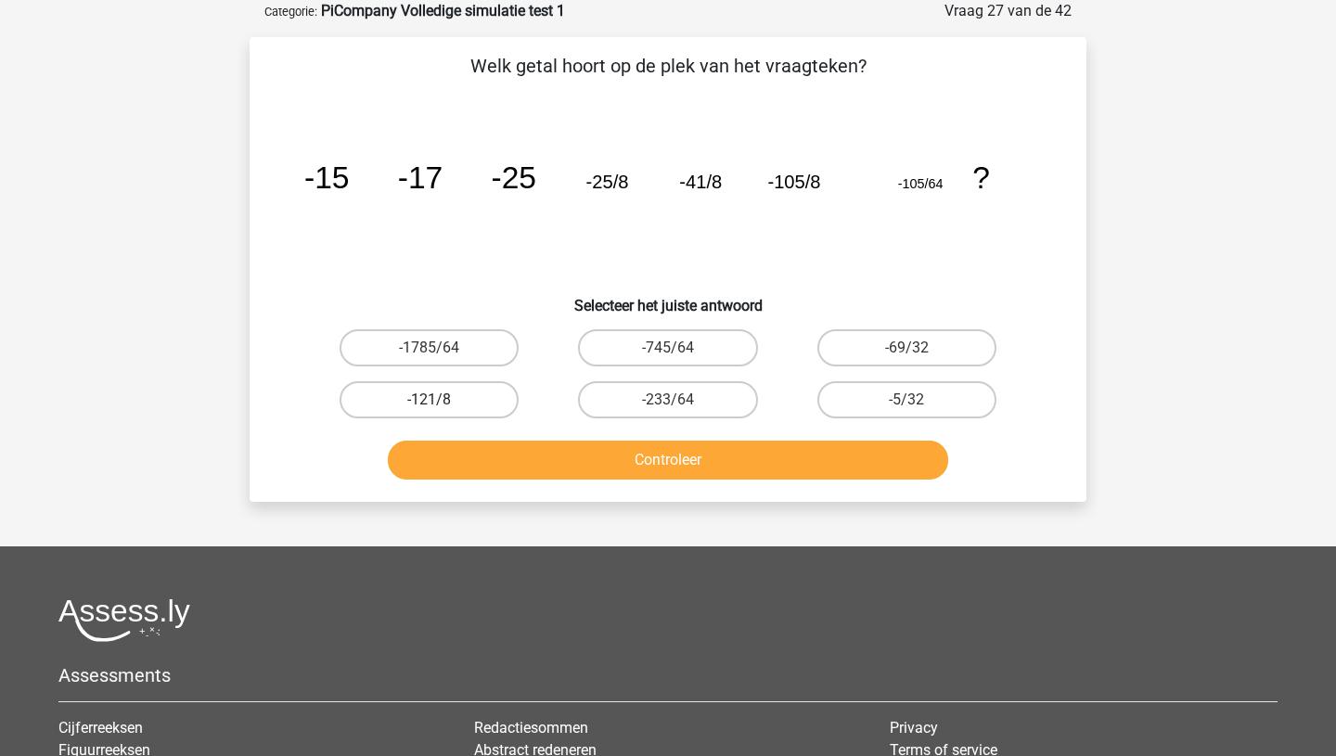
click at [415, 410] on label "-121/8" at bounding box center [429, 399] width 179 height 37
click at [430, 410] on input "-121/8" at bounding box center [436, 406] width 12 height 12
radio input "true"
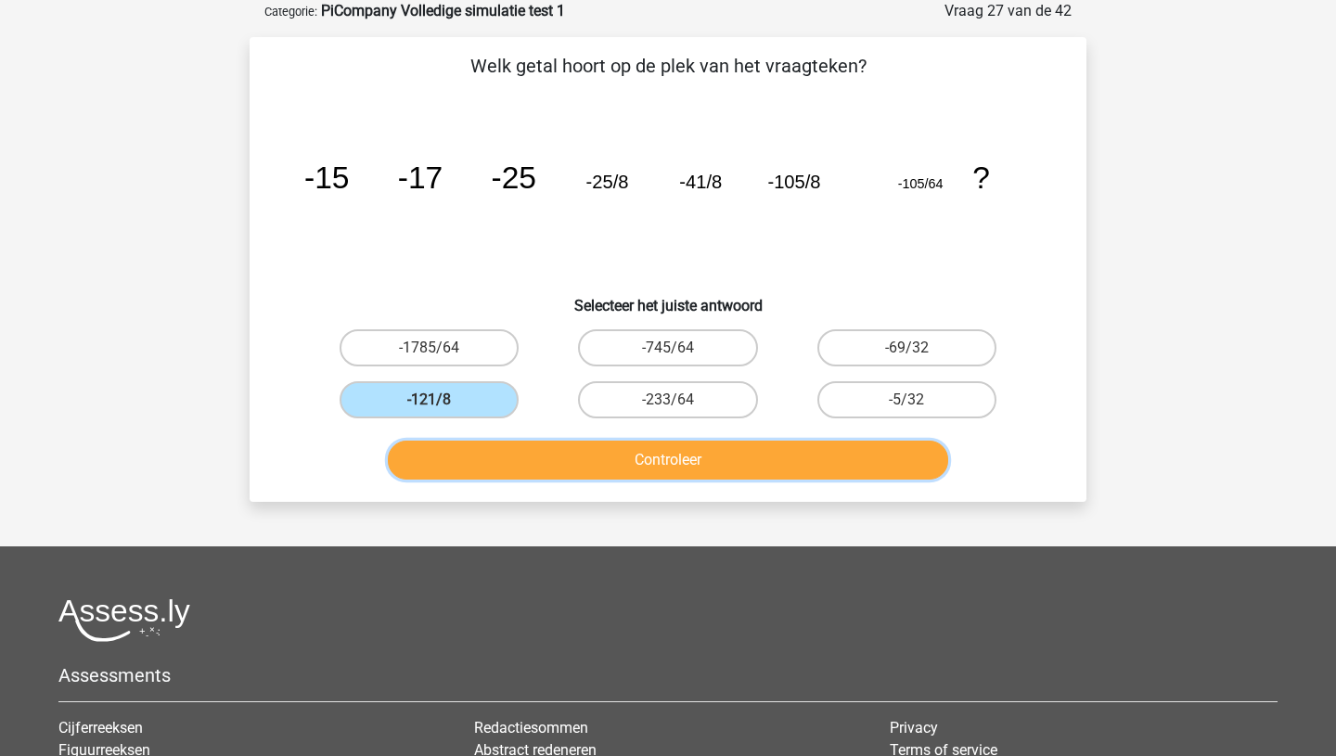
click at [529, 459] on button "Controleer" at bounding box center [668, 460] width 561 height 39
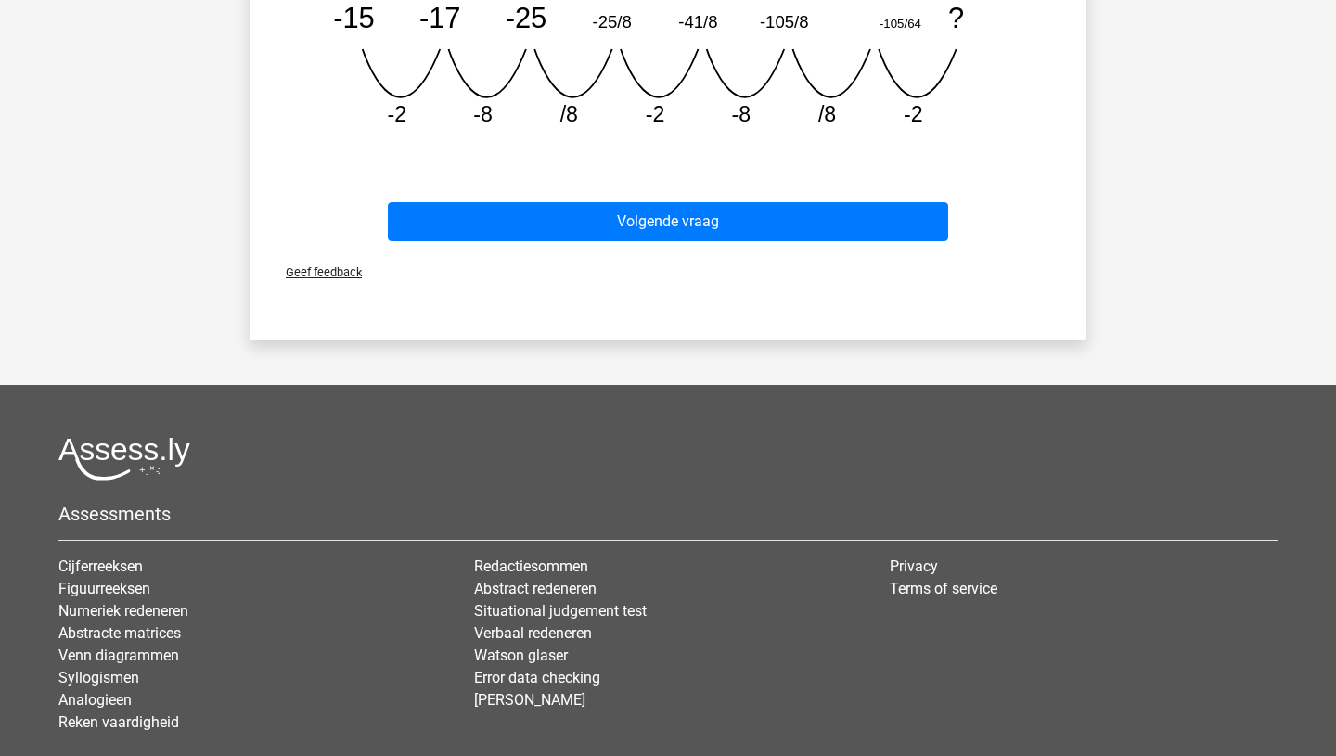
scroll to position [696, 0]
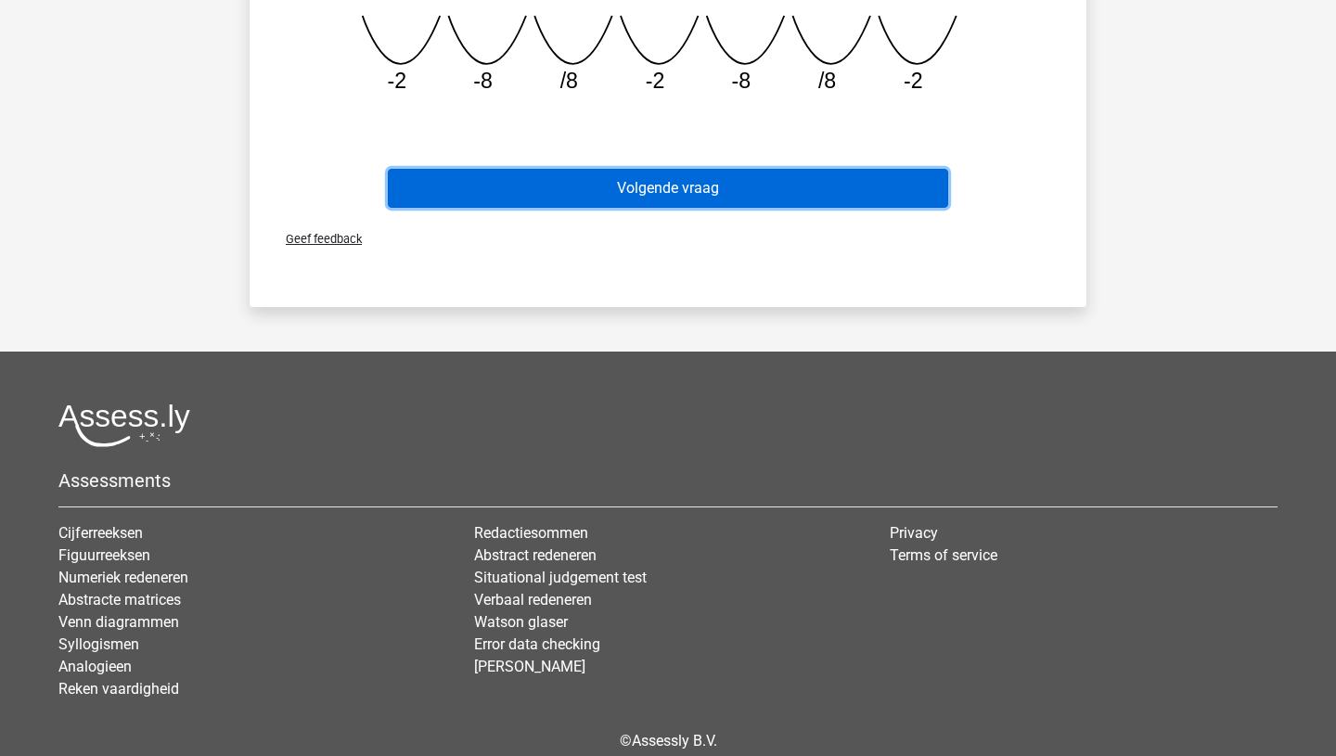
click at [677, 190] on button "Volgende vraag" at bounding box center [668, 188] width 561 height 39
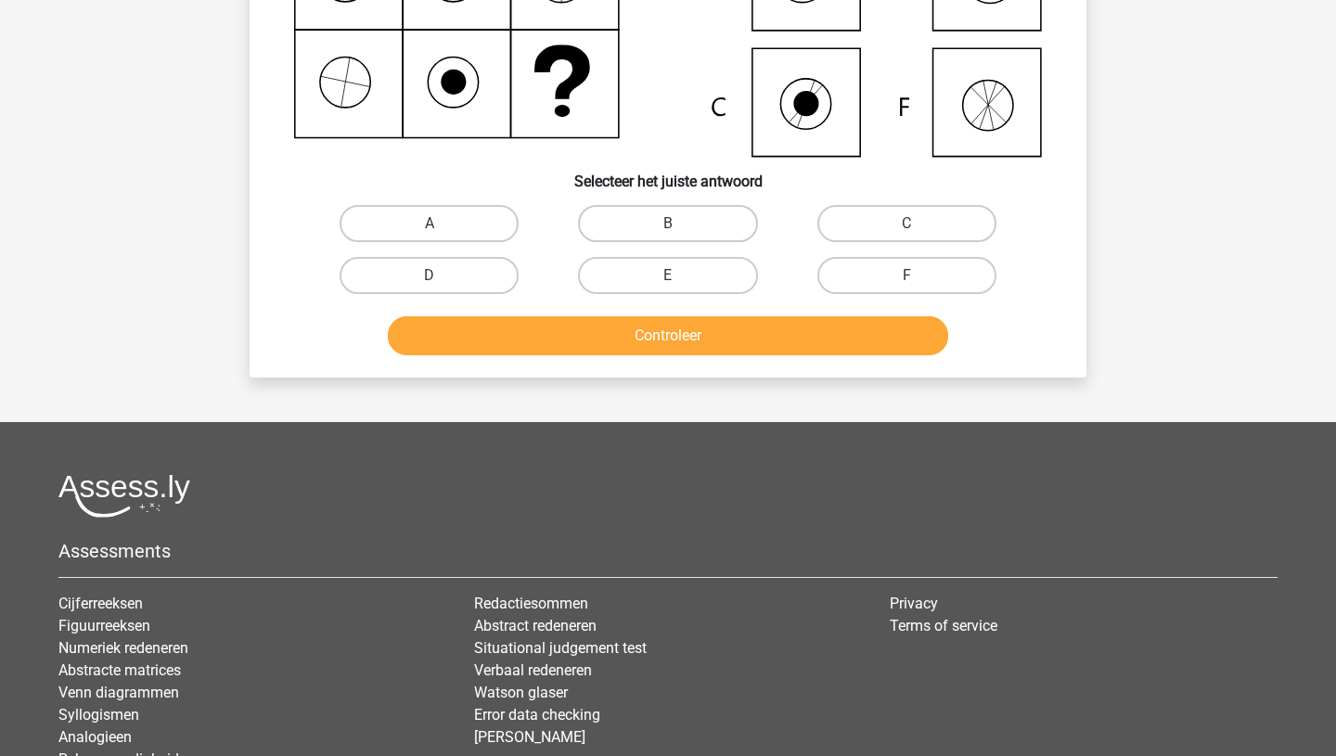
scroll to position [93, 0]
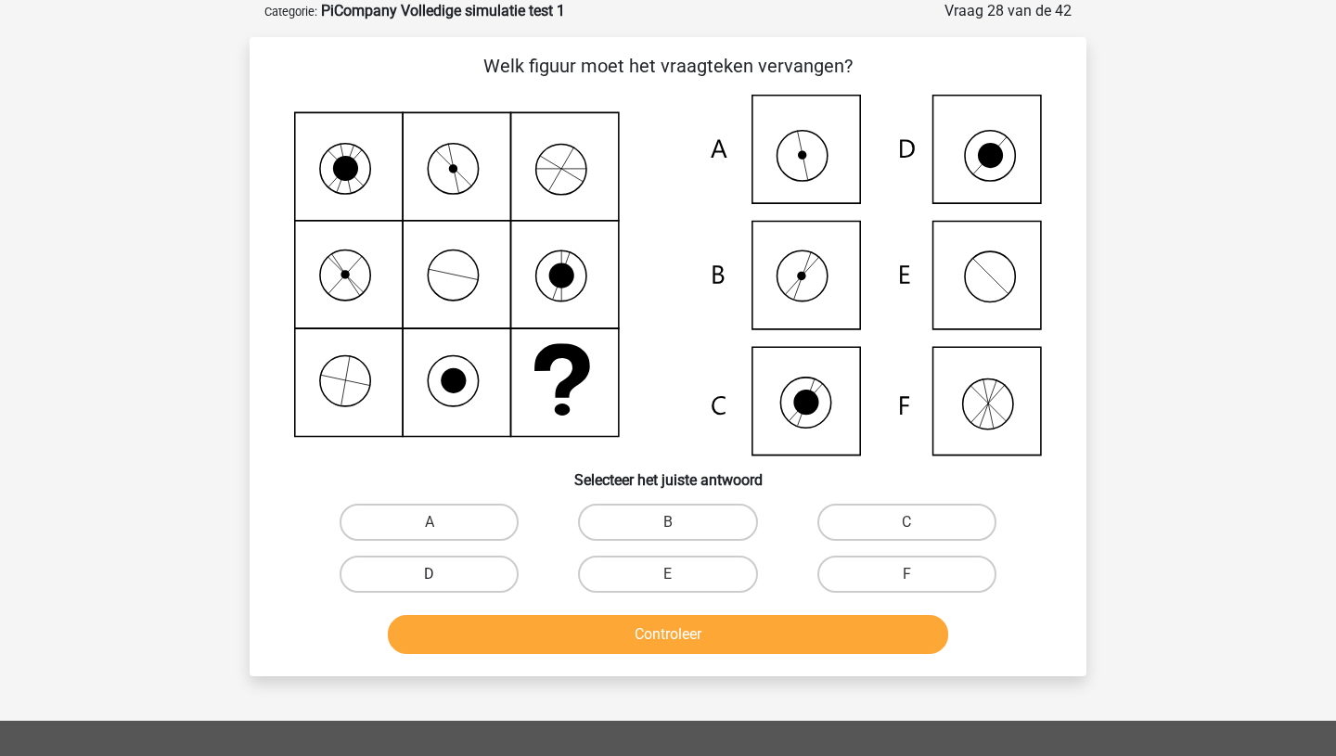
click at [446, 584] on label "D" at bounding box center [429, 574] width 179 height 37
click at [442, 584] on input "D" at bounding box center [436, 580] width 12 height 12
radio input "true"
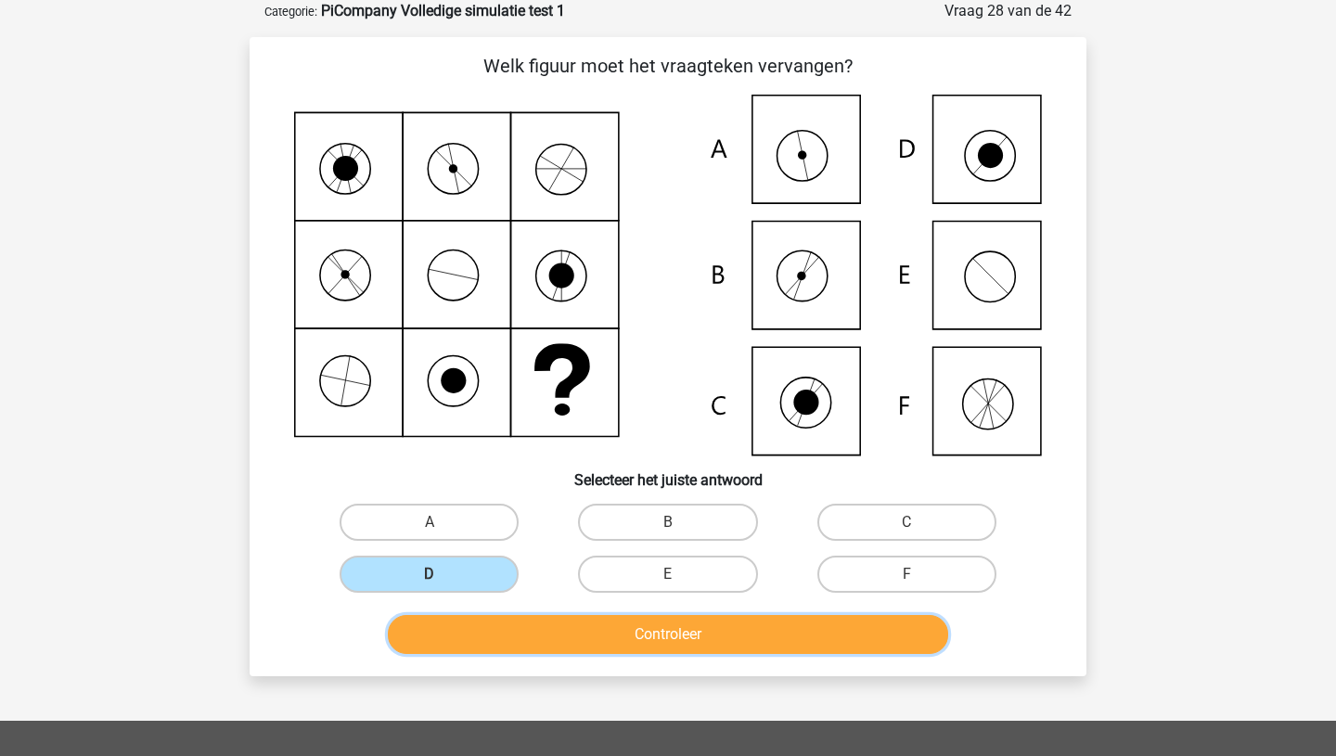
click at [549, 635] on button "Controleer" at bounding box center [668, 634] width 561 height 39
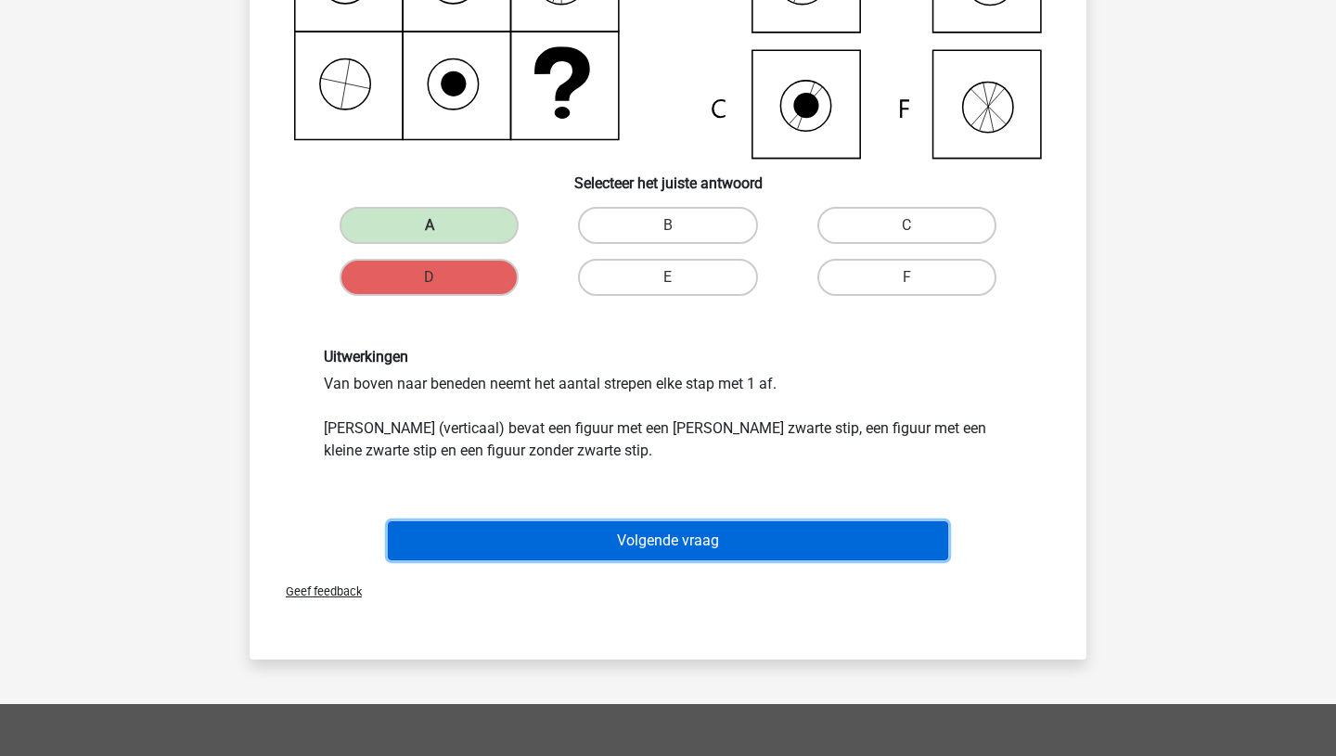
click at [613, 543] on button "Volgende vraag" at bounding box center [668, 541] width 561 height 39
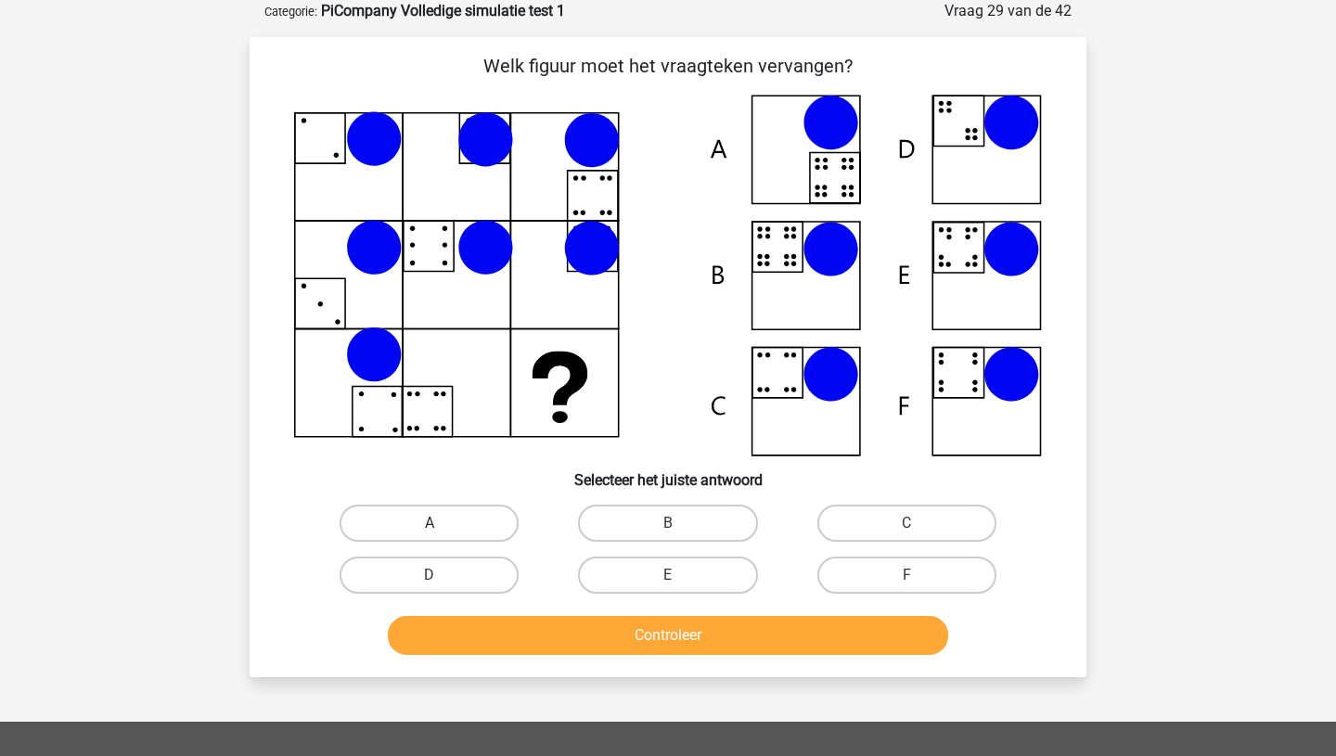
click at [412, 523] on label "A" at bounding box center [429, 523] width 179 height 37
click at [430, 523] on input "A" at bounding box center [436, 529] width 12 height 12
radio input "true"
click at [612, 656] on div "Controleer" at bounding box center [668, 639] width 716 height 46
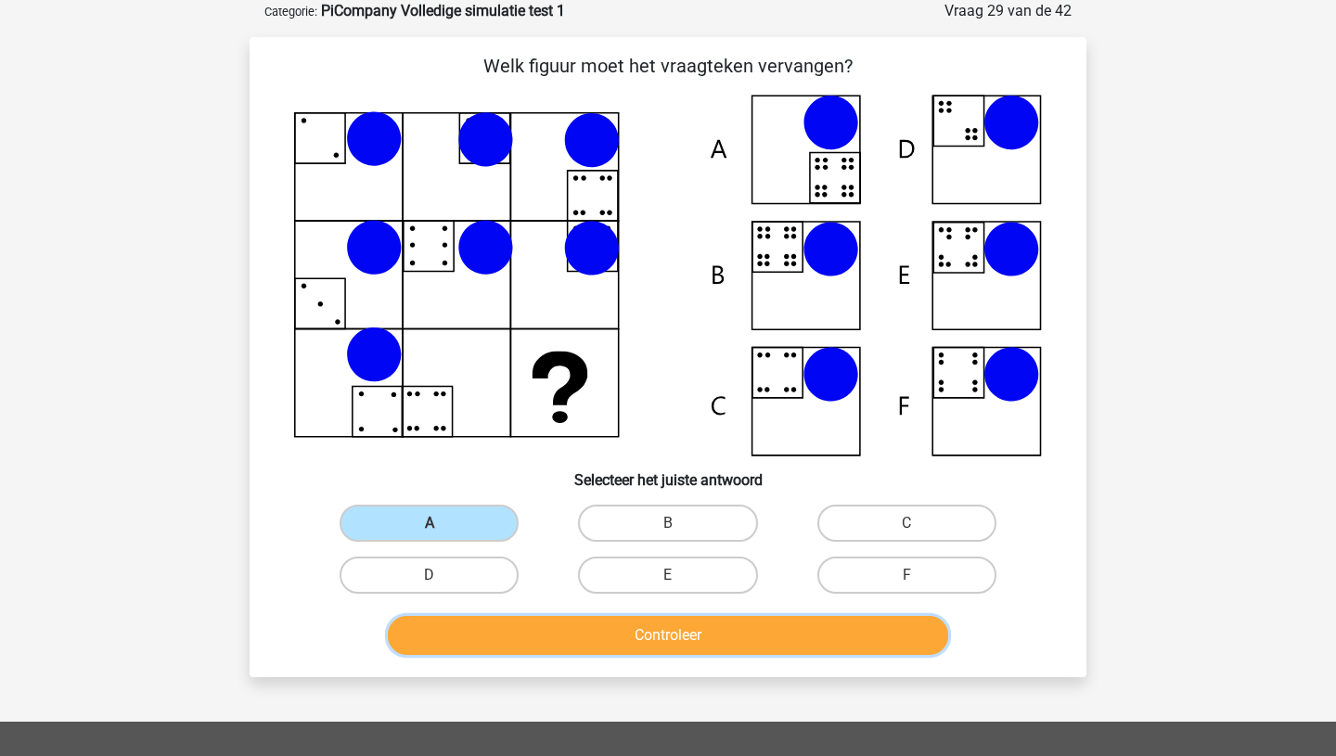
click at [616, 650] on button "Controleer" at bounding box center [668, 635] width 561 height 39
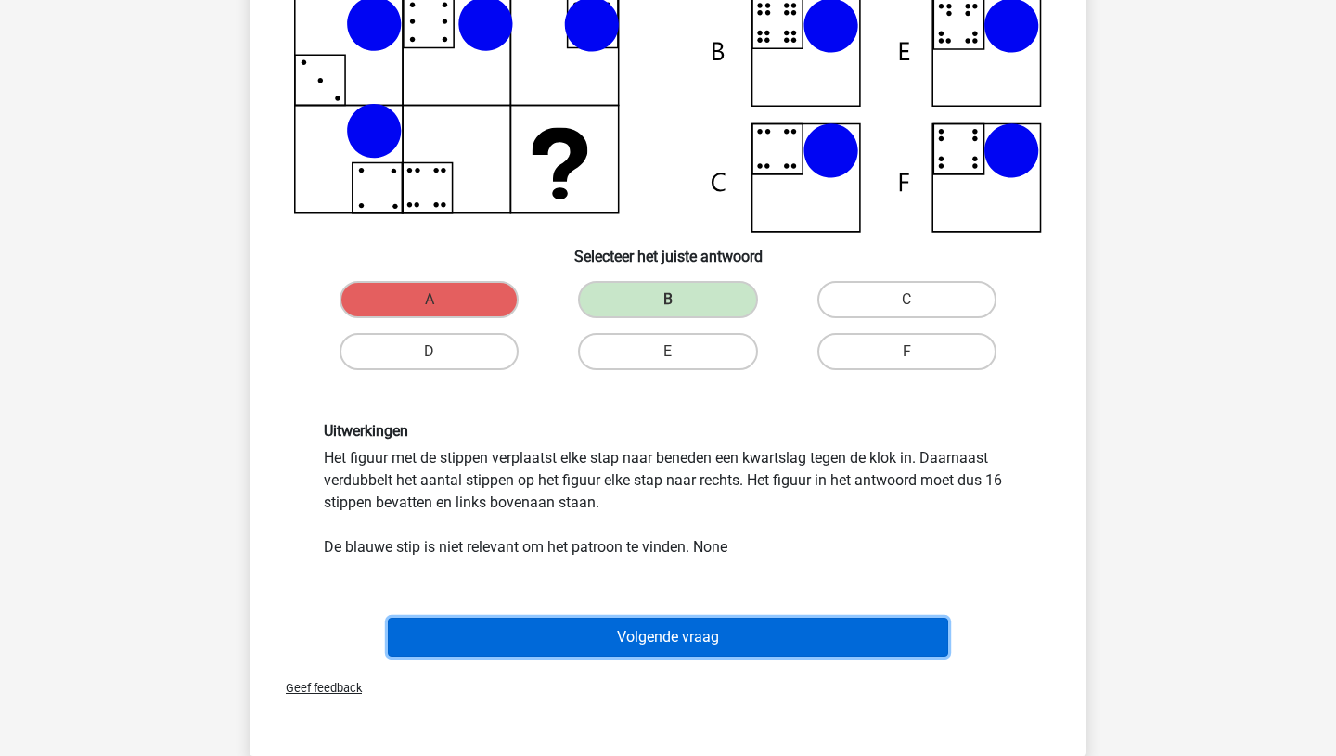
click at [616, 650] on button "Volgende vraag" at bounding box center [668, 637] width 561 height 39
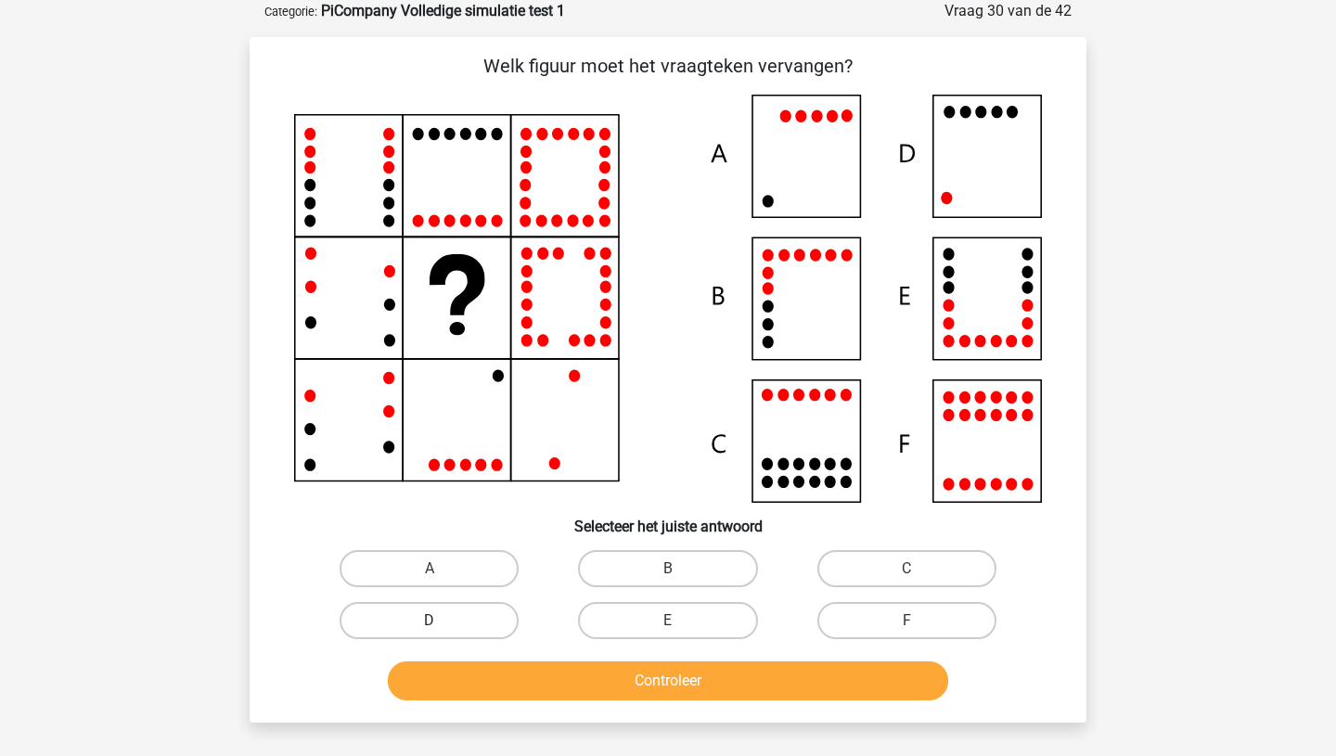
click at [467, 605] on label "D" at bounding box center [429, 620] width 179 height 37
click at [442, 621] on input "D" at bounding box center [436, 627] width 12 height 12
radio input "true"
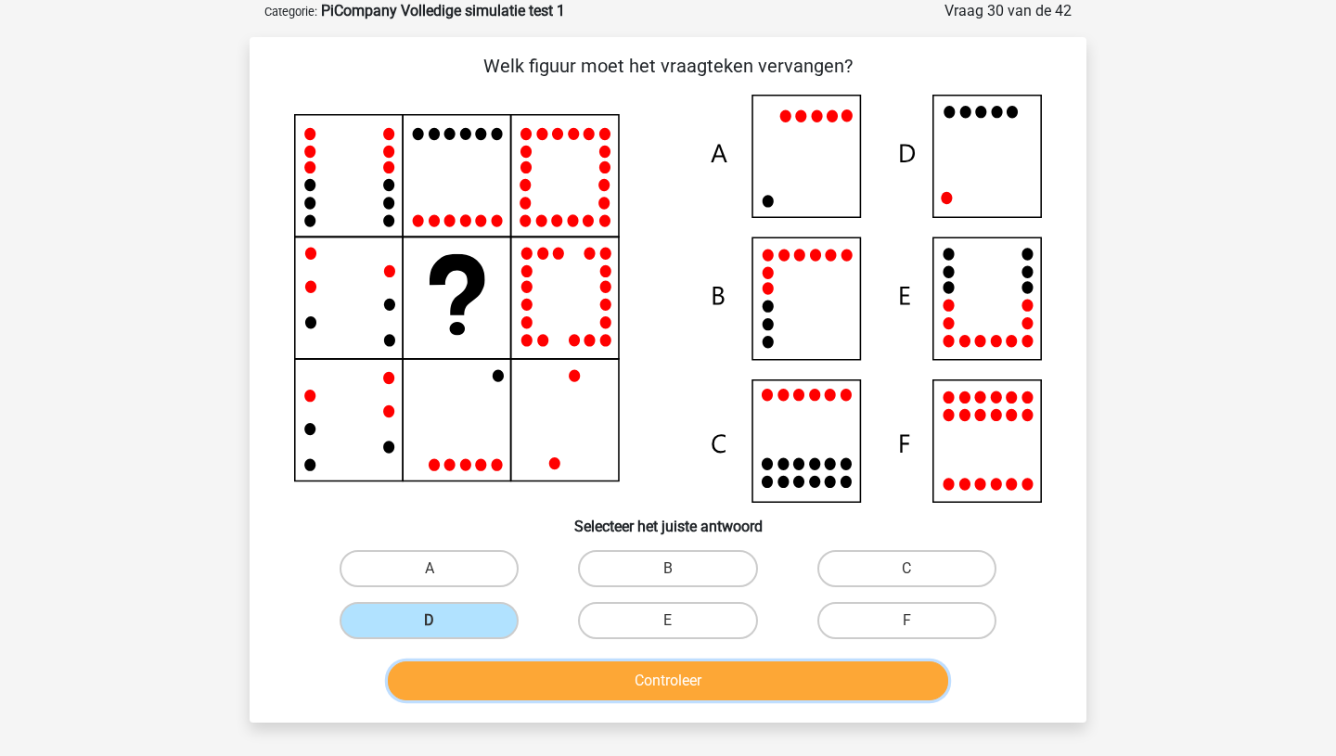
click at [534, 693] on button "Controleer" at bounding box center [668, 681] width 561 height 39
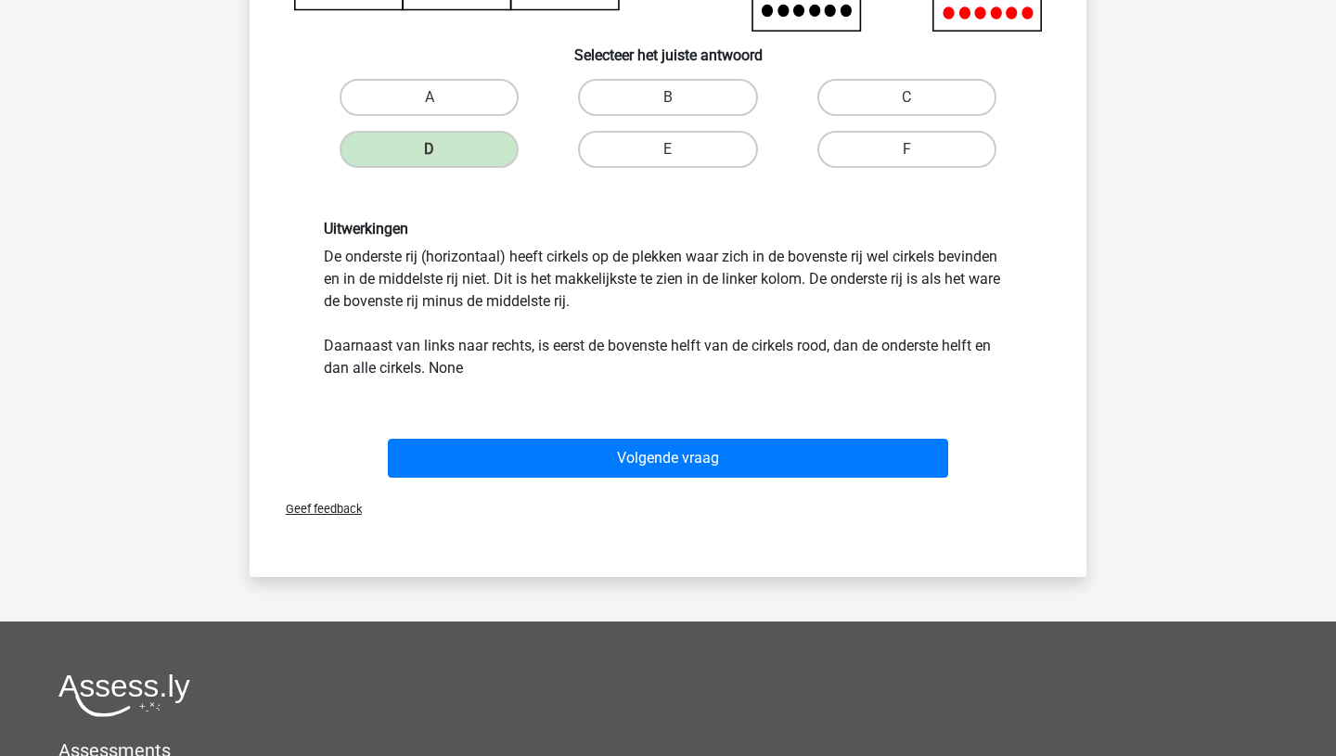
scroll to position [581, 0]
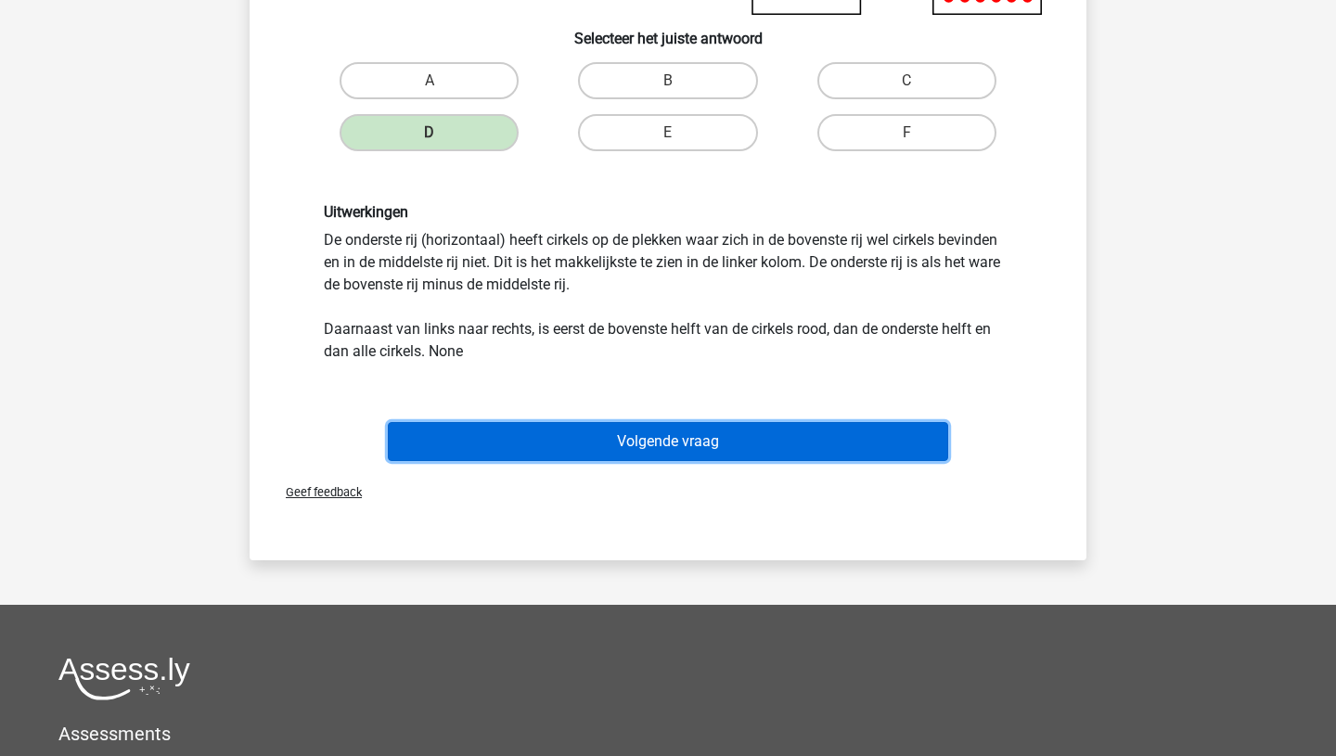
click at [663, 449] on button "Volgende vraag" at bounding box center [668, 441] width 561 height 39
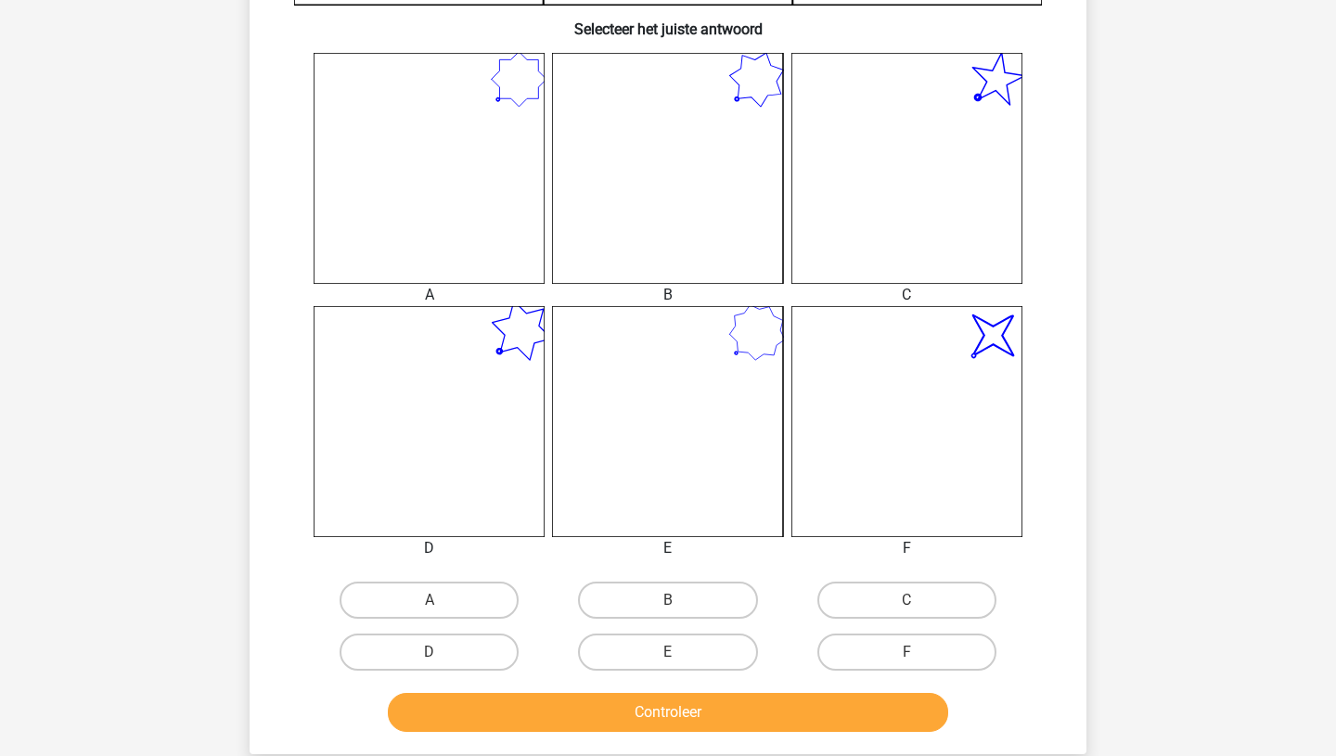
scroll to position [682, 0]
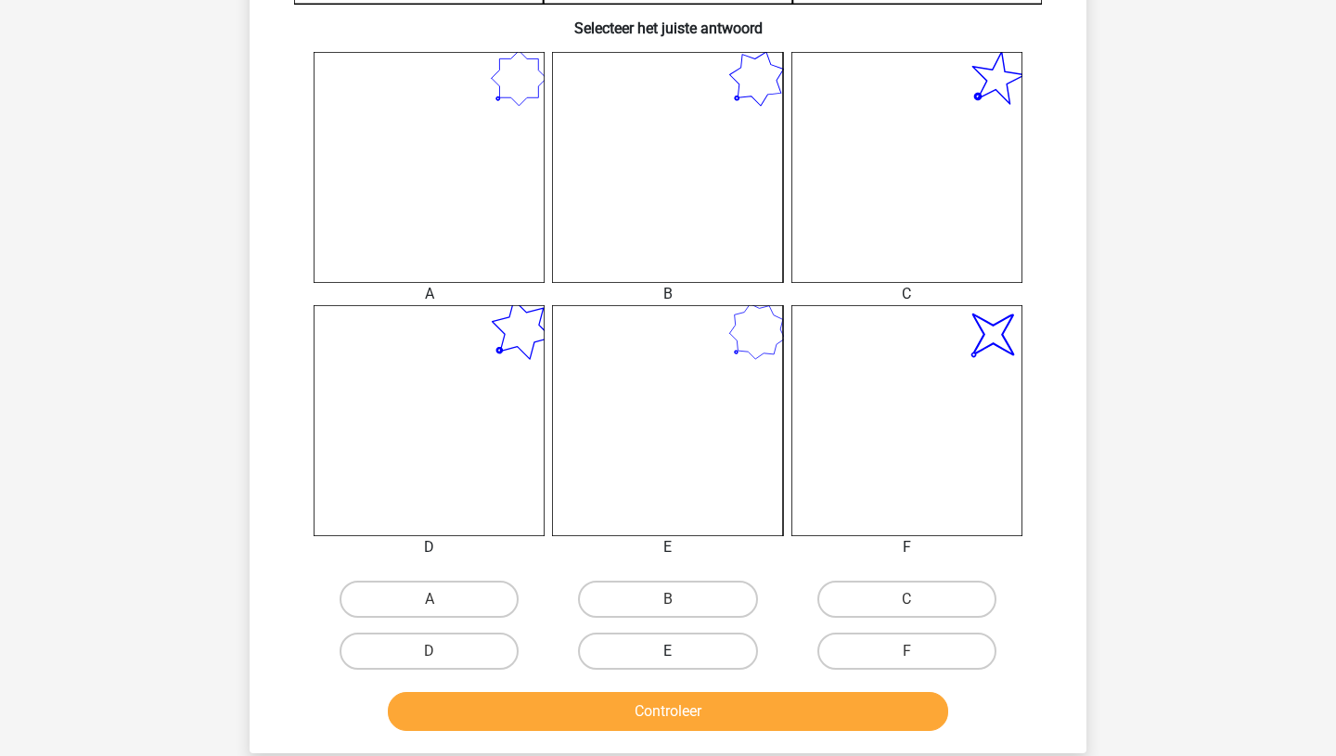
click at [669, 638] on label "E" at bounding box center [667, 651] width 179 height 37
click at [669, 651] on input "E" at bounding box center [674, 657] width 12 height 12
radio input "true"
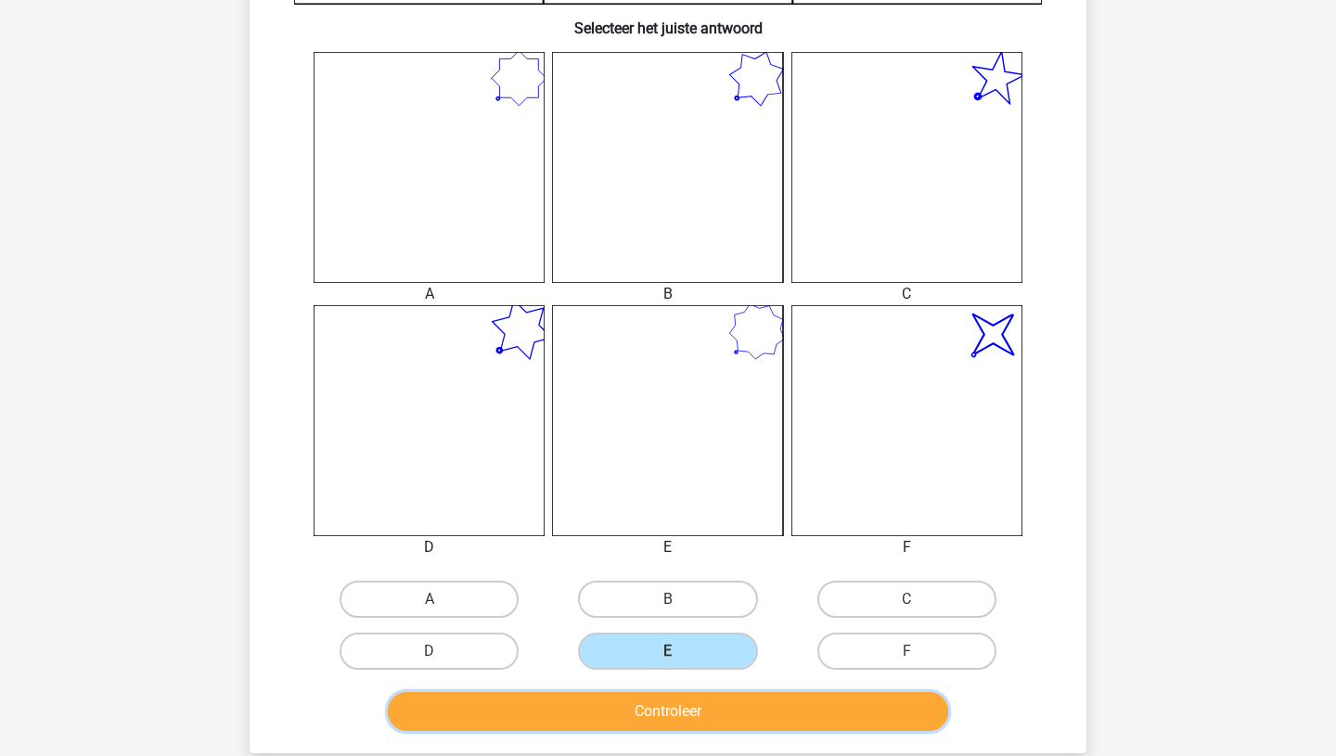
click at [665, 722] on button "Controleer" at bounding box center [668, 711] width 561 height 39
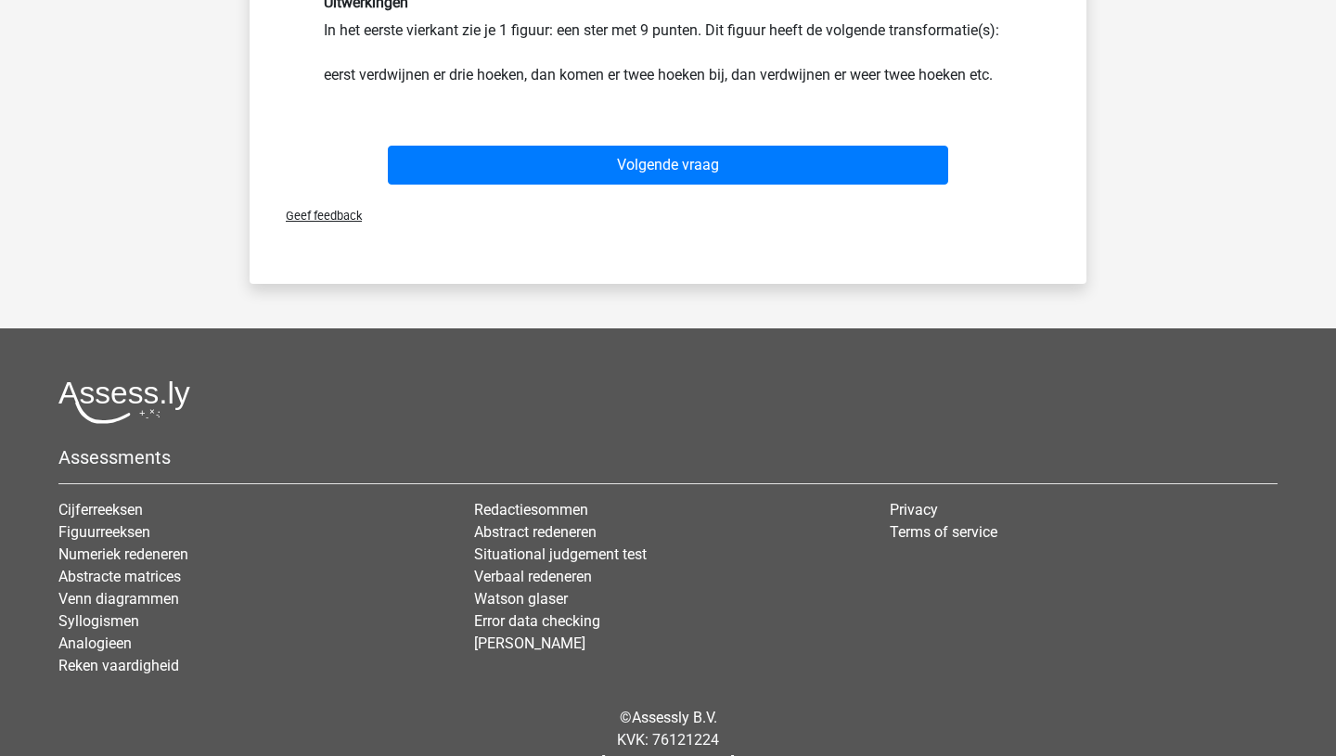
scroll to position [1473, 0]
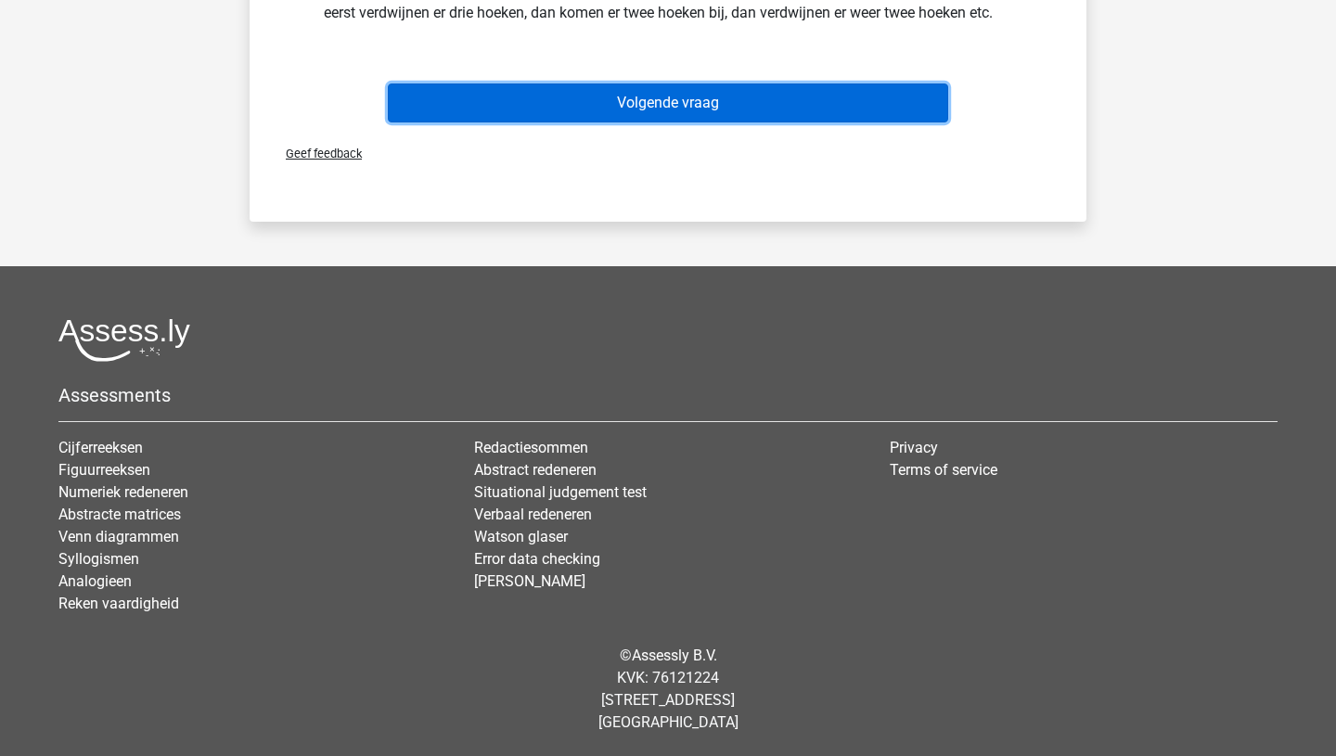
click at [729, 104] on button "Volgende vraag" at bounding box center [668, 103] width 561 height 39
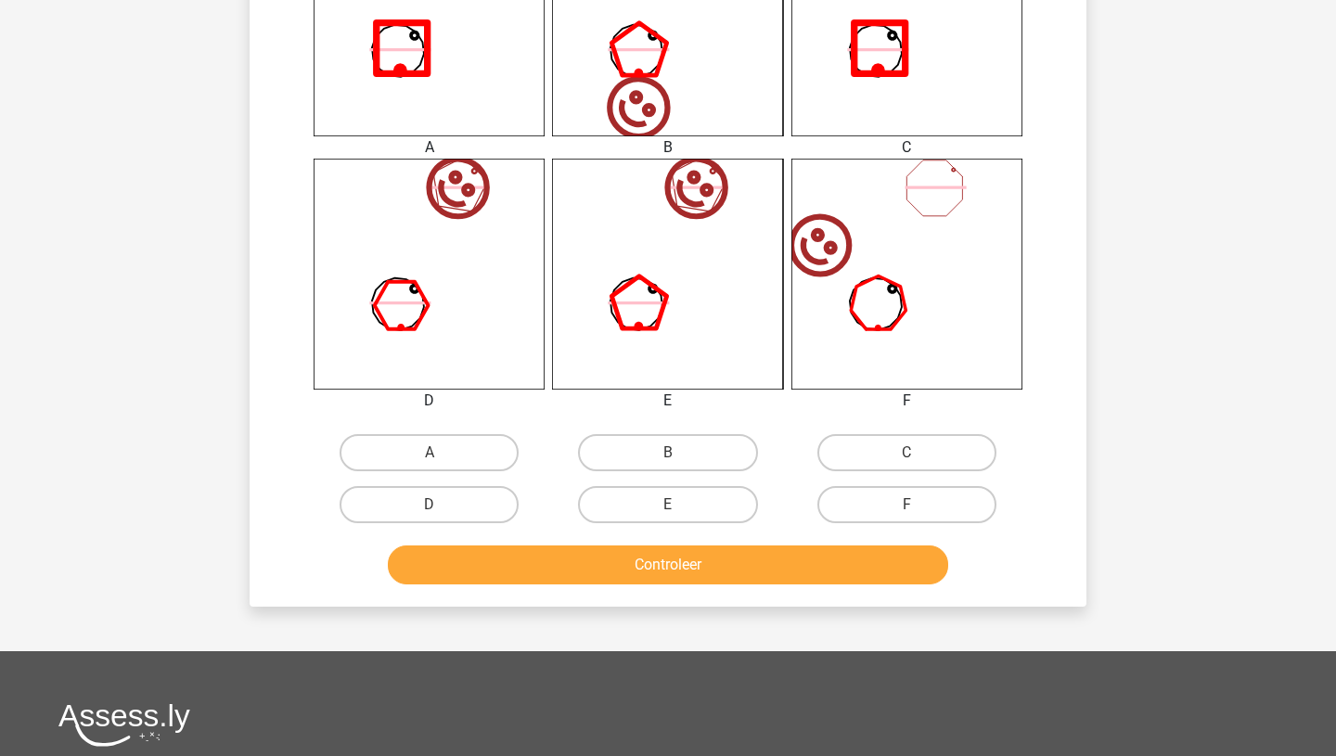
scroll to position [840, 0]
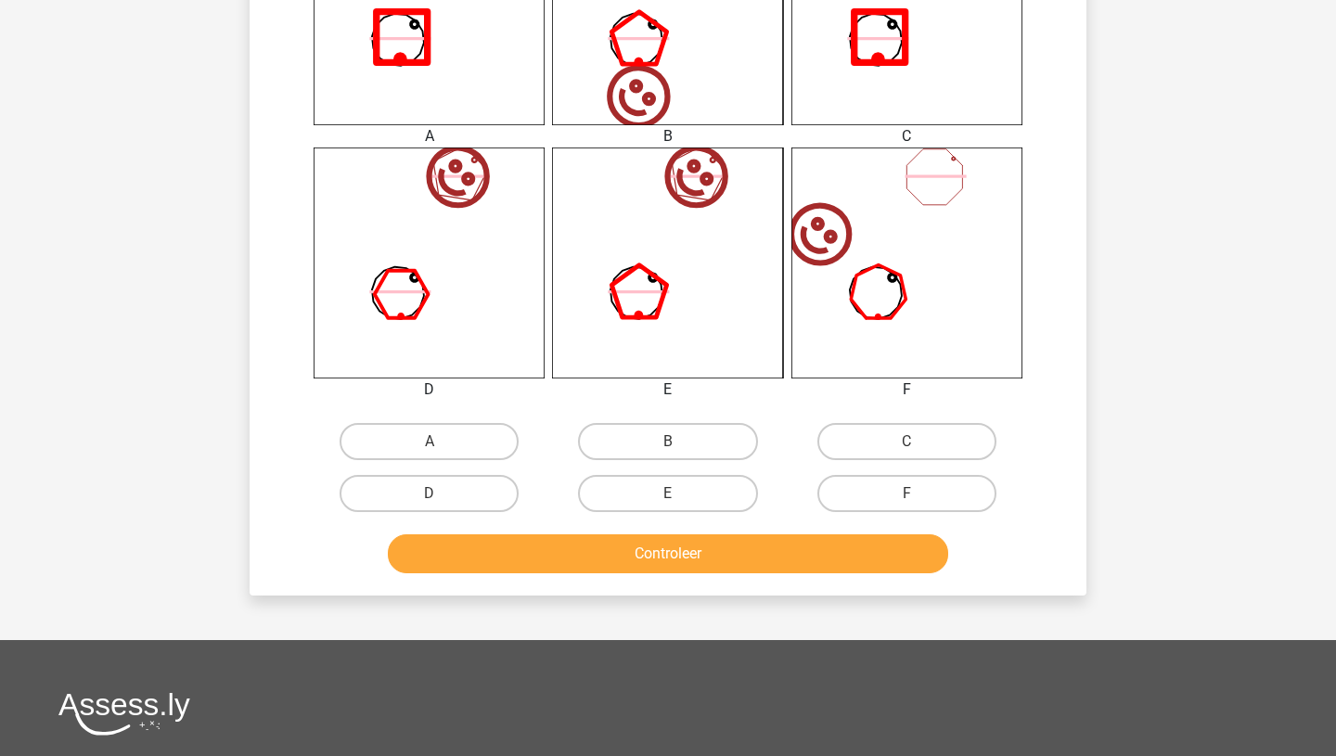
click at [915, 498] on input "F" at bounding box center [913, 500] width 12 height 12
radio input "true"
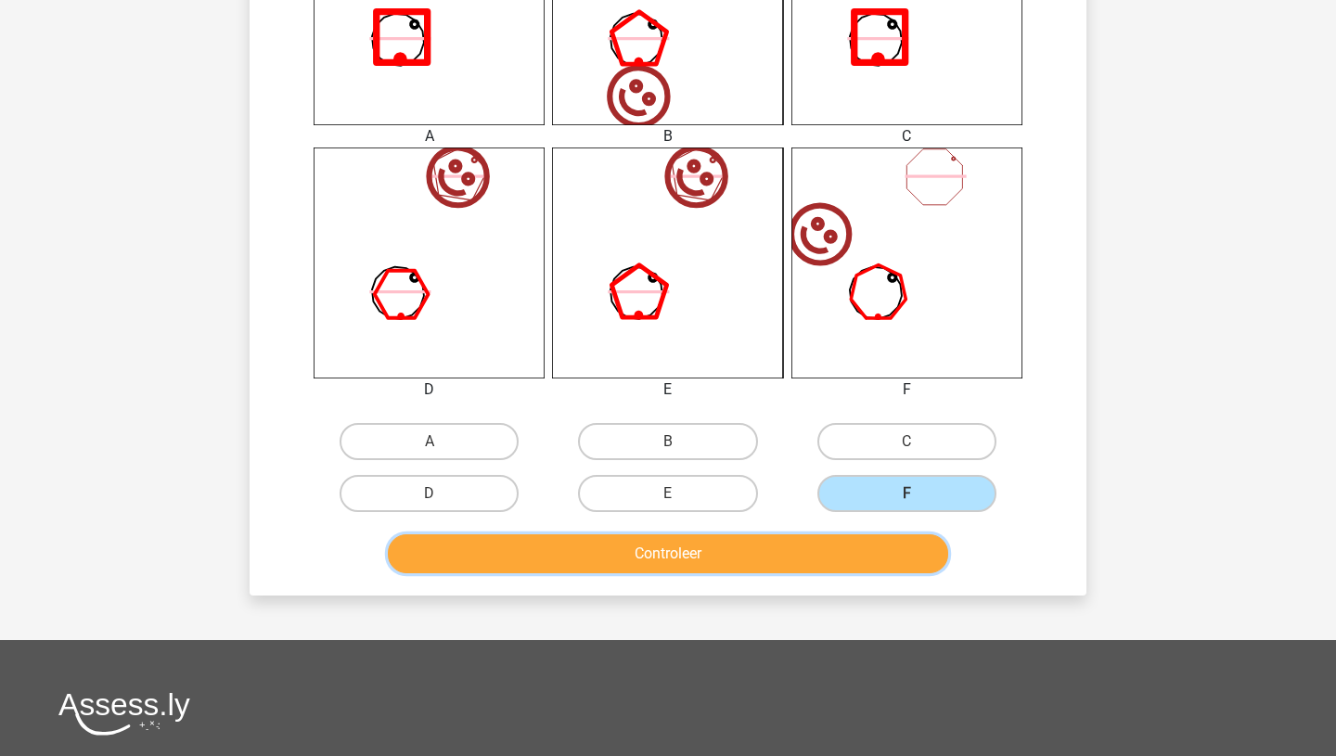
click at [825, 534] on button "Controleer" at bounding box center [668, 553] width 561 height 39
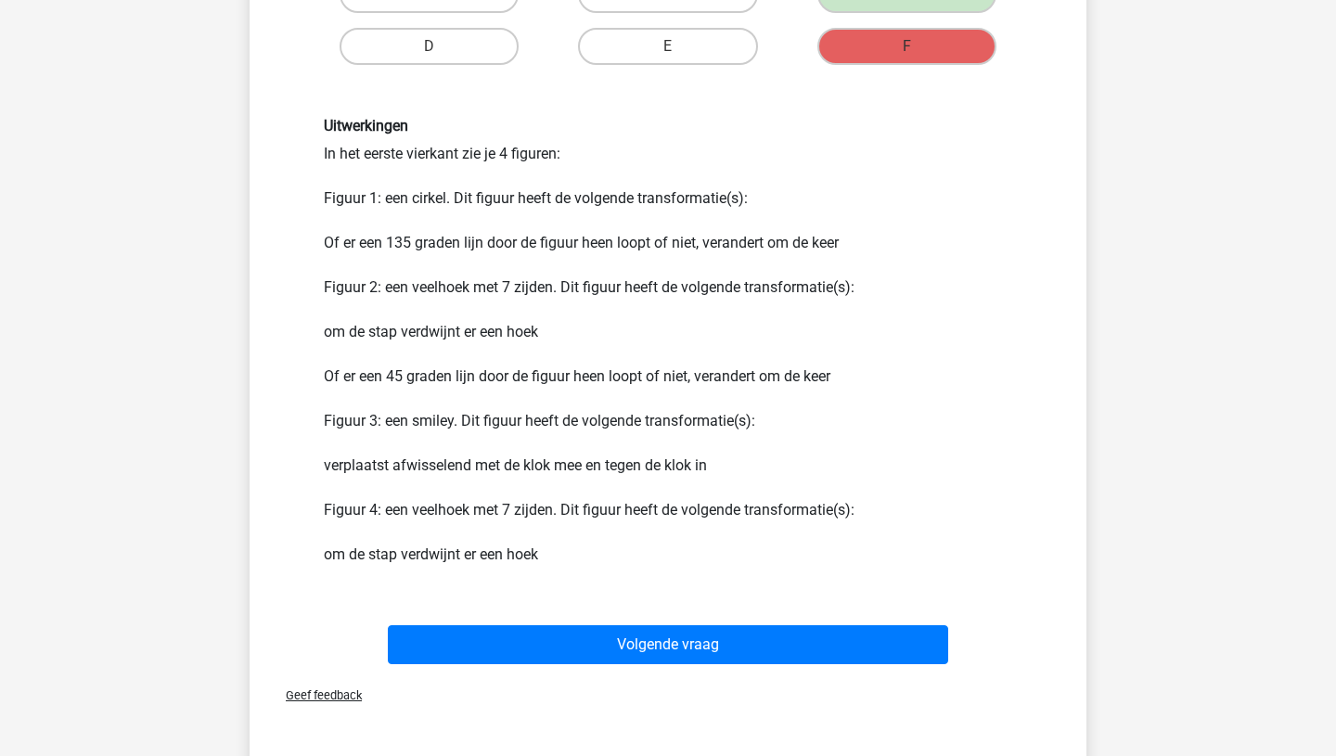
scroll to position [1290, 0]
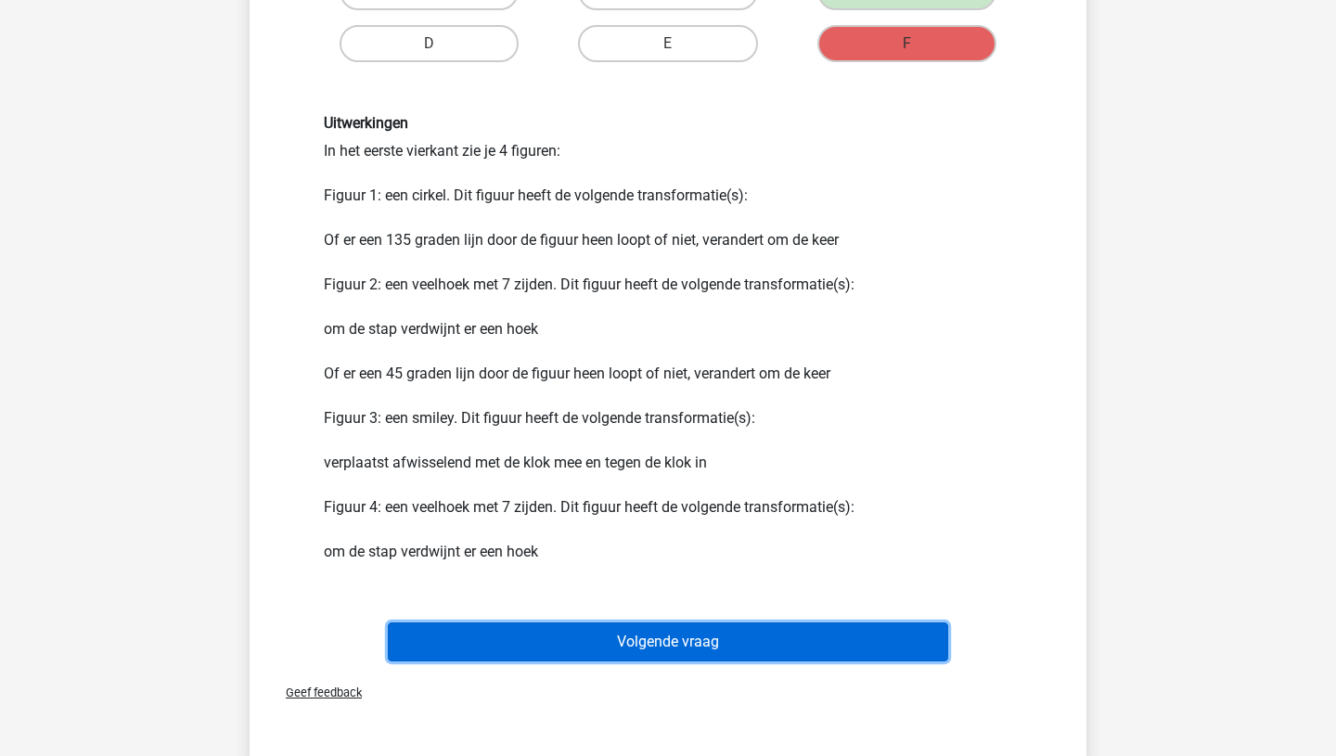
click at [649, 647] on button "Volgende vraag" at bounding box center [668, 642] width 561 height 39
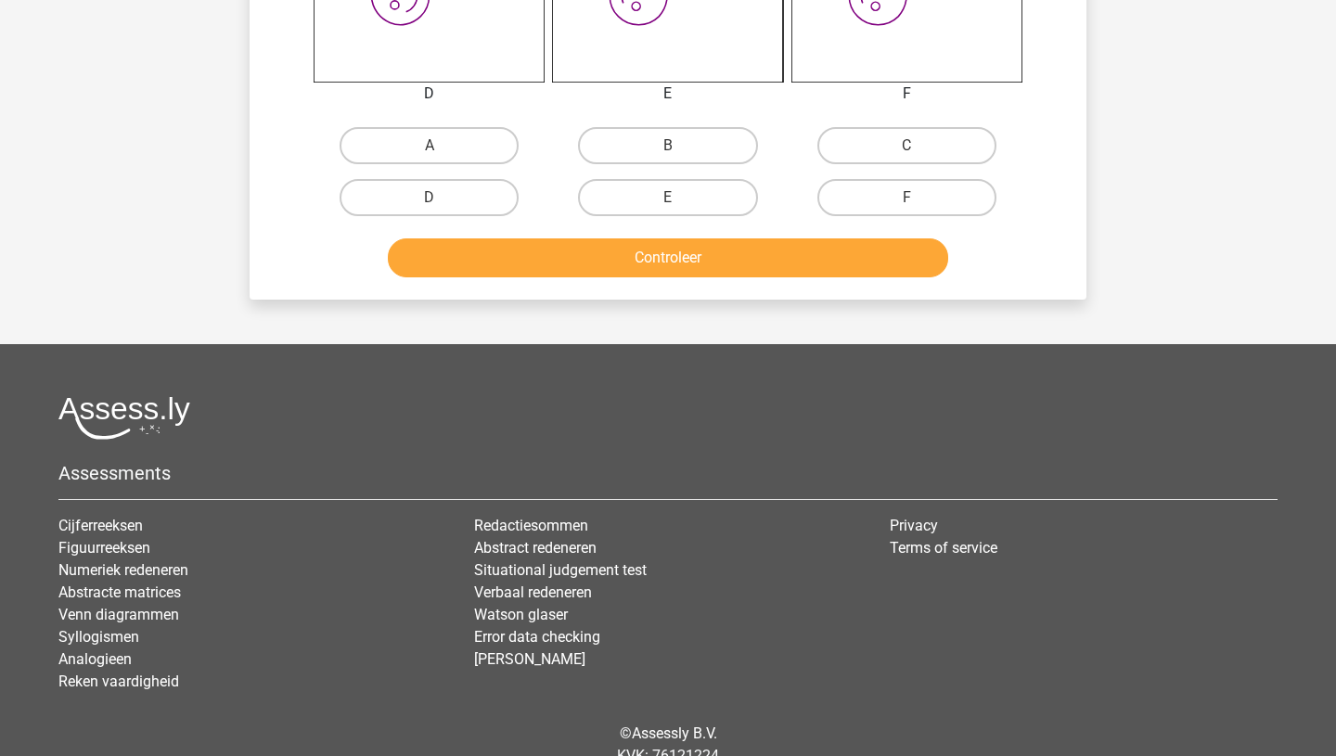
scroll to position [1154, 0]
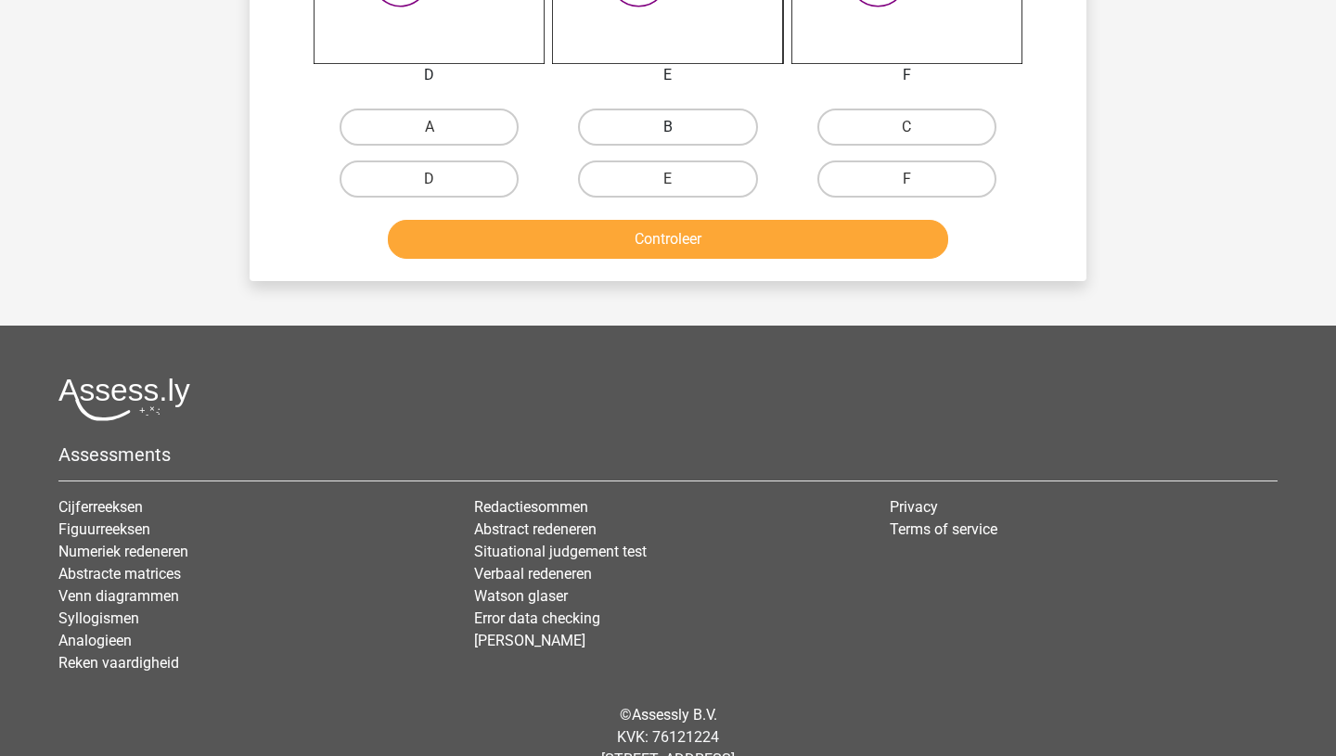
click at [668, 123] on label "B" at bounding box center [667, 127] width 179 height 37
click at [668, 127] on input "B" at bounding box center [674, 133] width 12 height 12
radio input "true"
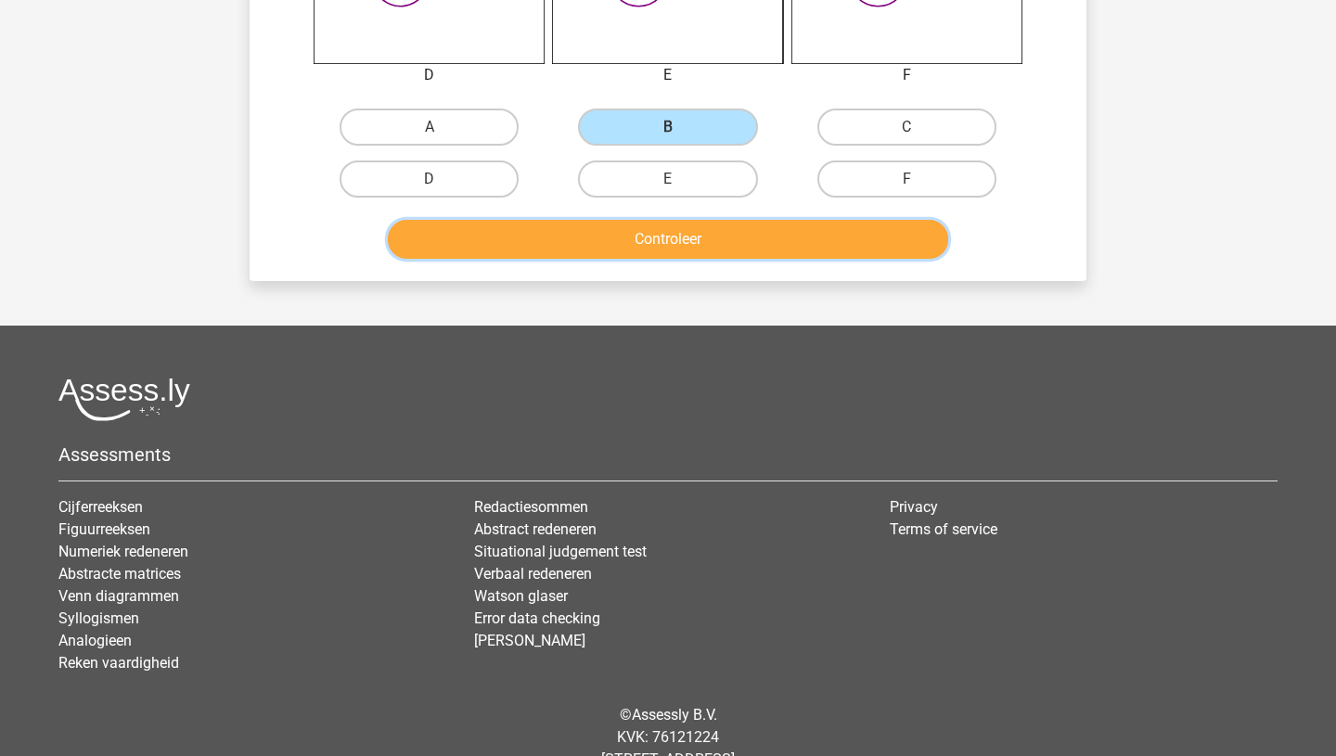
click at [663, 232] on button "Controleer" at bounding box center [668, 239] width 561 height 39
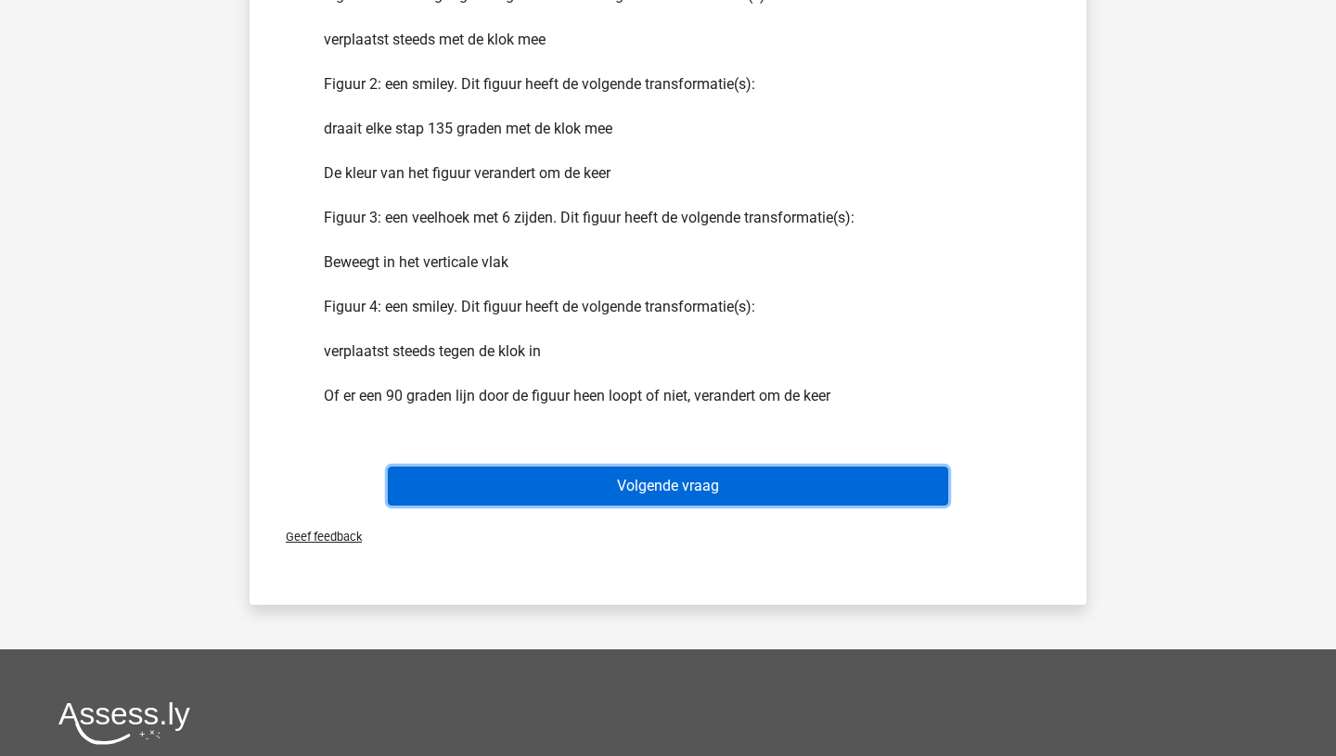
click at [654, 497] on button "Volgende vraag" at bounding box center [668, 486] width 561 height 39
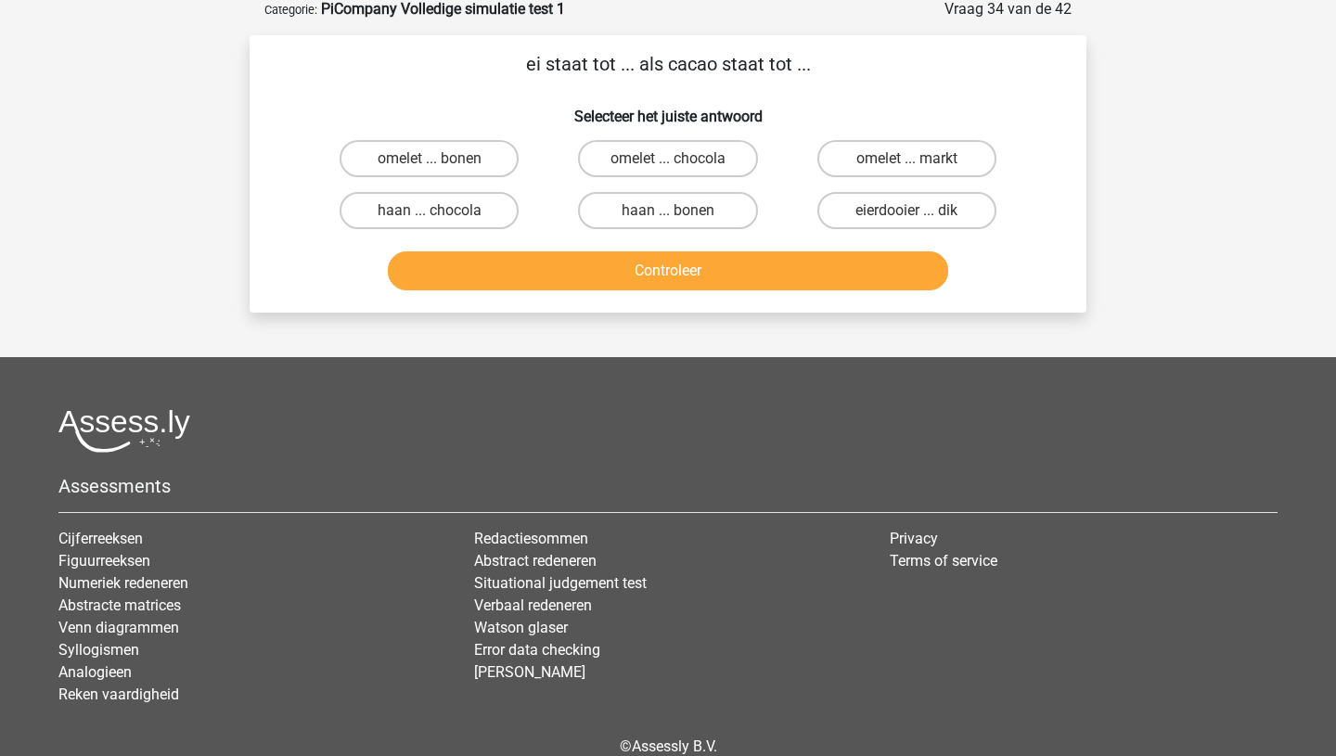
scroll to position [93, 0]
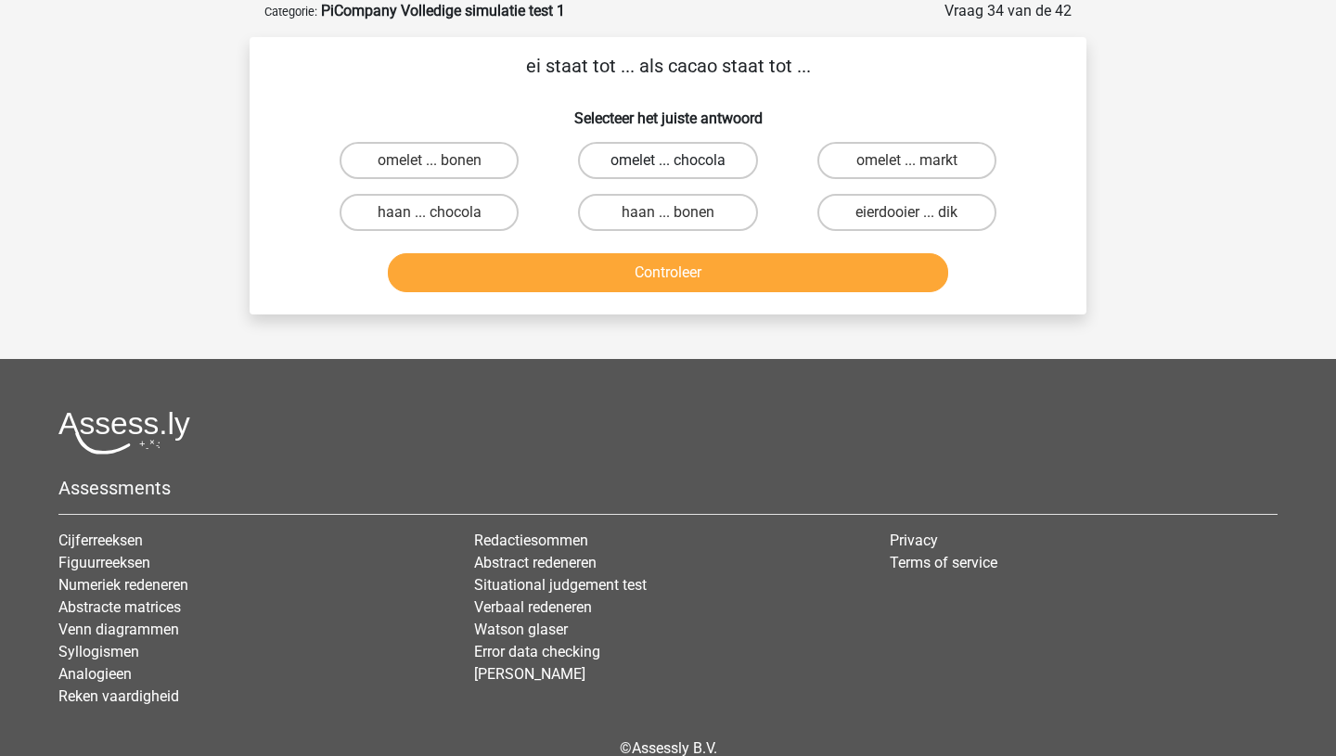
click at [666, 161] on label "omelet ... chocola" at bounding box center [667, 160] width 179 height 37
click at [668, 161] on input "omelet ... chocola" at bounding box center [674, 167] width 12 height 12
radio input "true"
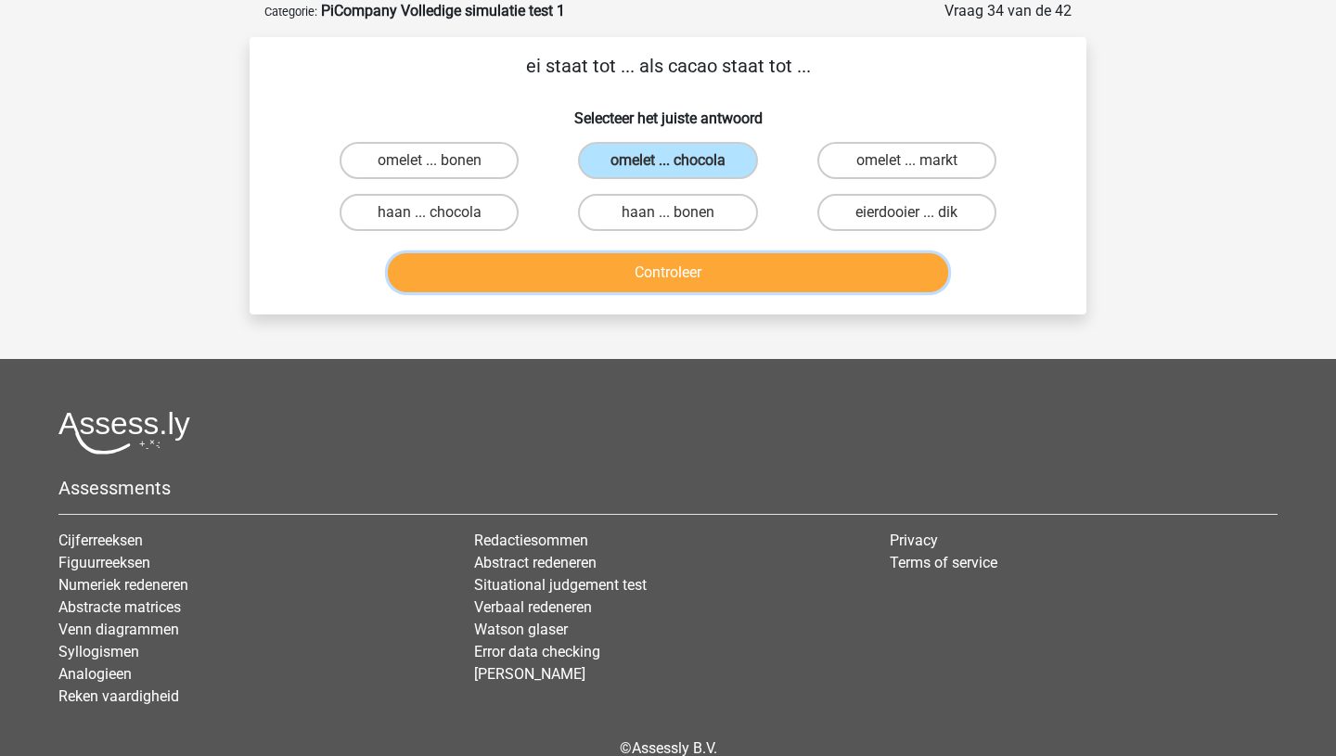
click at [650, 265] on button "Controleer" at bounding box center [668, 272] width 561 height 39
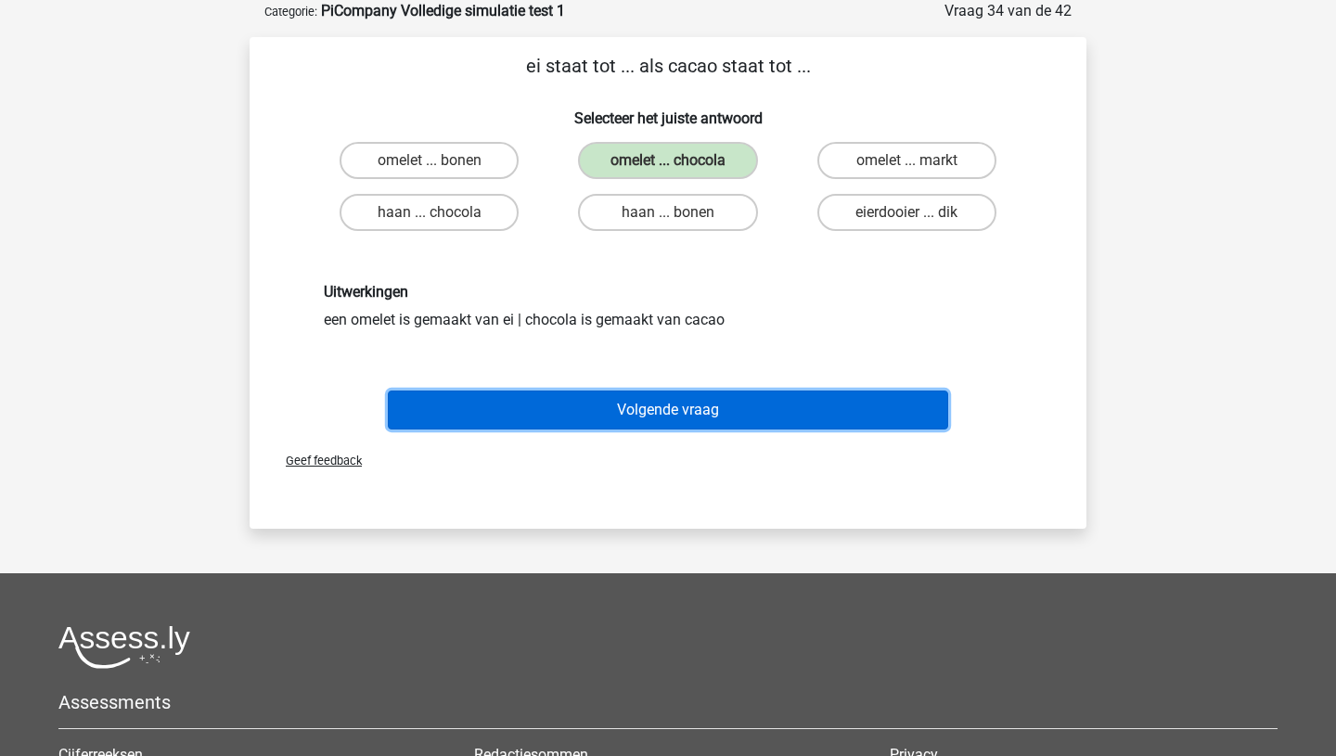
click at [637, 412] on button "Volgende vraag" at bounding box center [668, 410] width 561 height 39
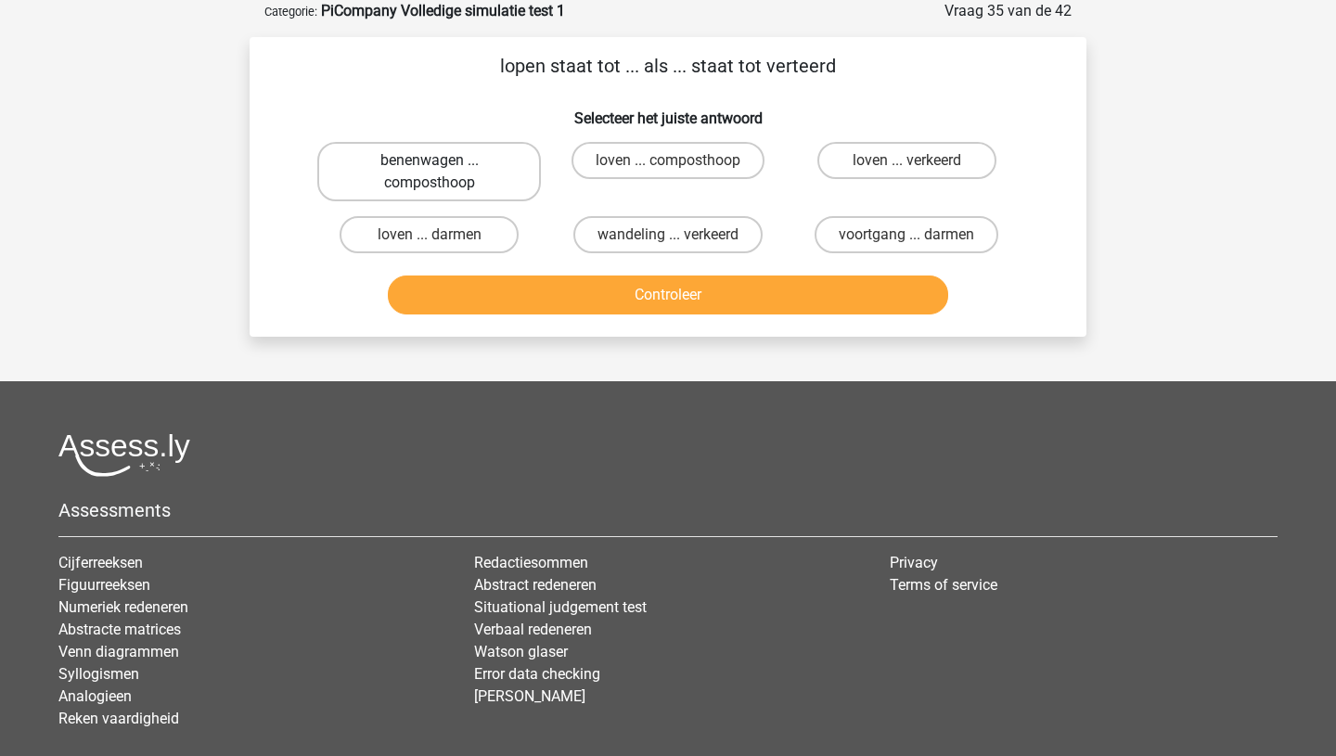
click at [448, 171] on label "benenwagen ... composthoop" at bounding box center [429, 171] width 224 height 59
click at [442, 171] on input "benenwagen ... composthoop" at bounding box center [436, 167] width 12 height 12
radio input "true"
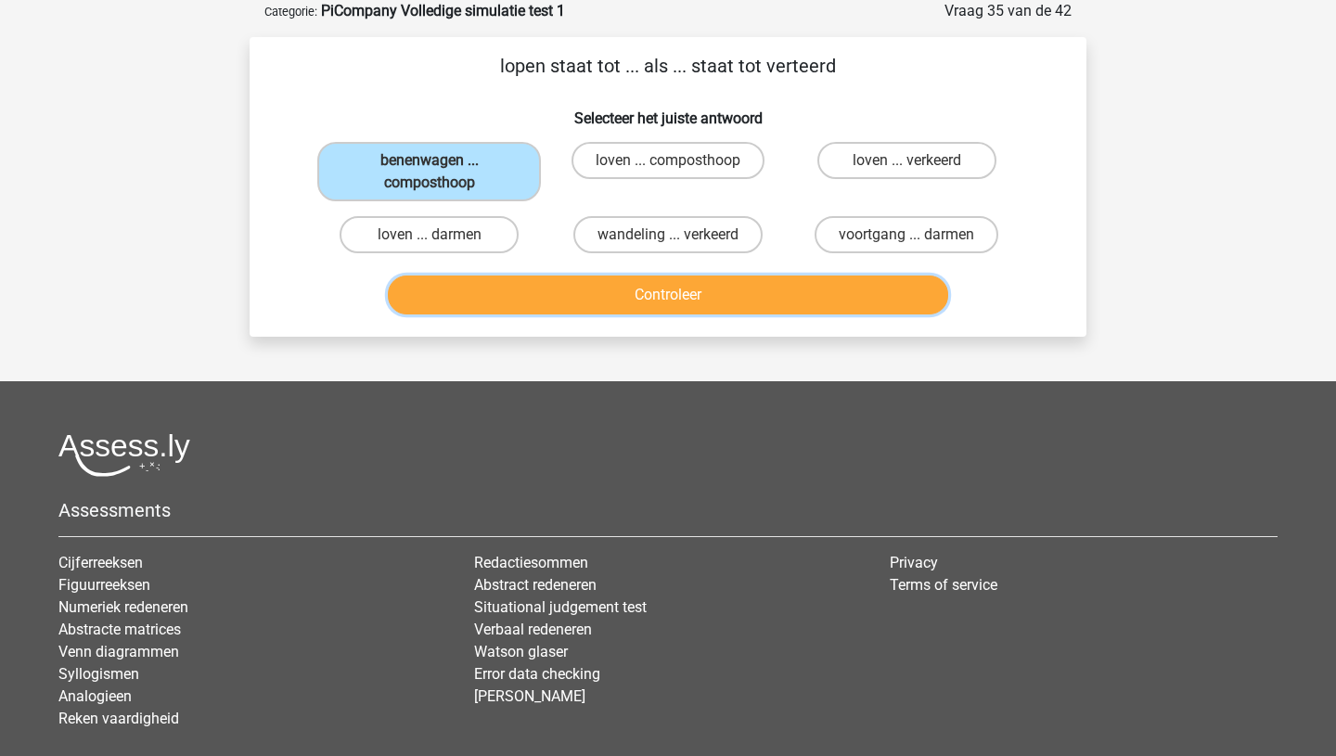
click at [608, 301] on button "Controleer" at bounding box center [668, 295] width 561 height 39
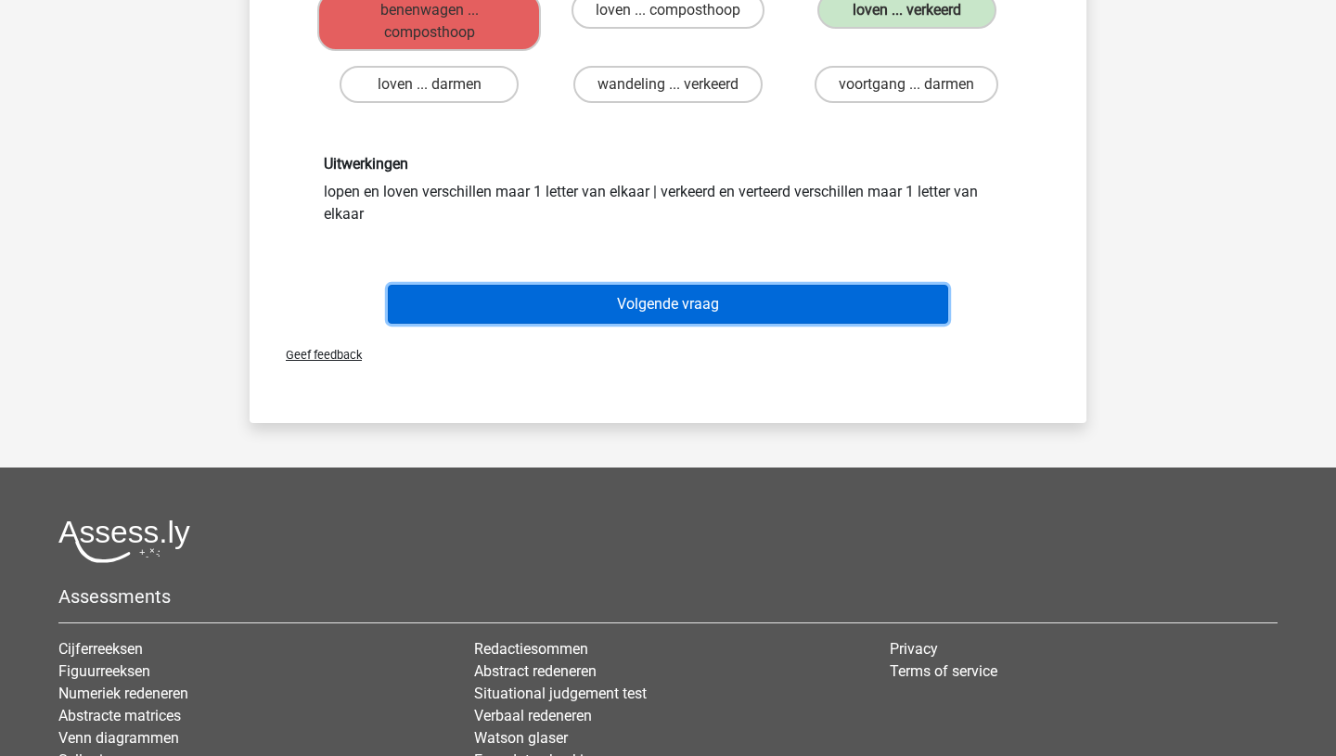
click at [685, 285] on button "Volgende vraag" at bounding box center [668, 304] width 561 height 39
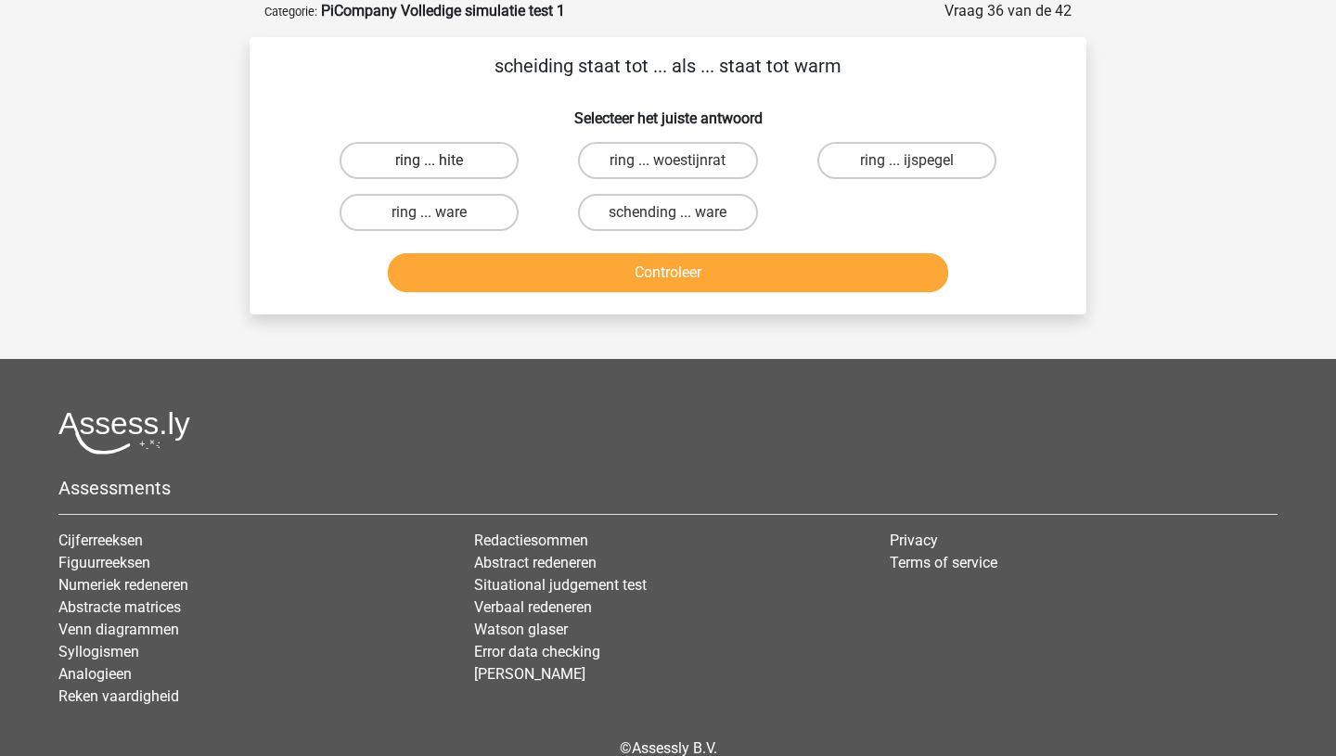
click at [390, 147] on label "ring ... hite" at bounding box center [429, 160] width 179 height 37
click at [430, 161] on input "ring ... hite" at bounding box center [436, 167] width 12 height 12
radio input "true"
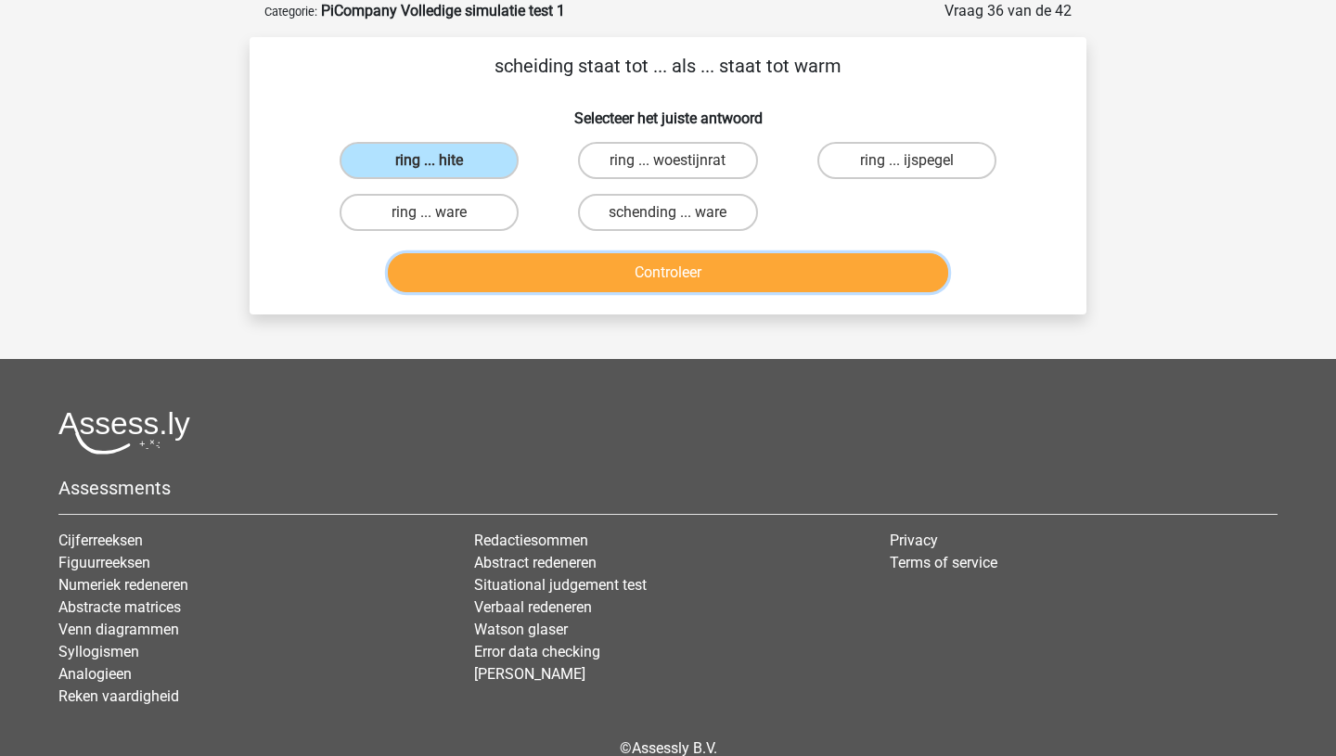
click at [550, 262] on button "Controleer" at bounding box center [668, 272] width 561 height 39
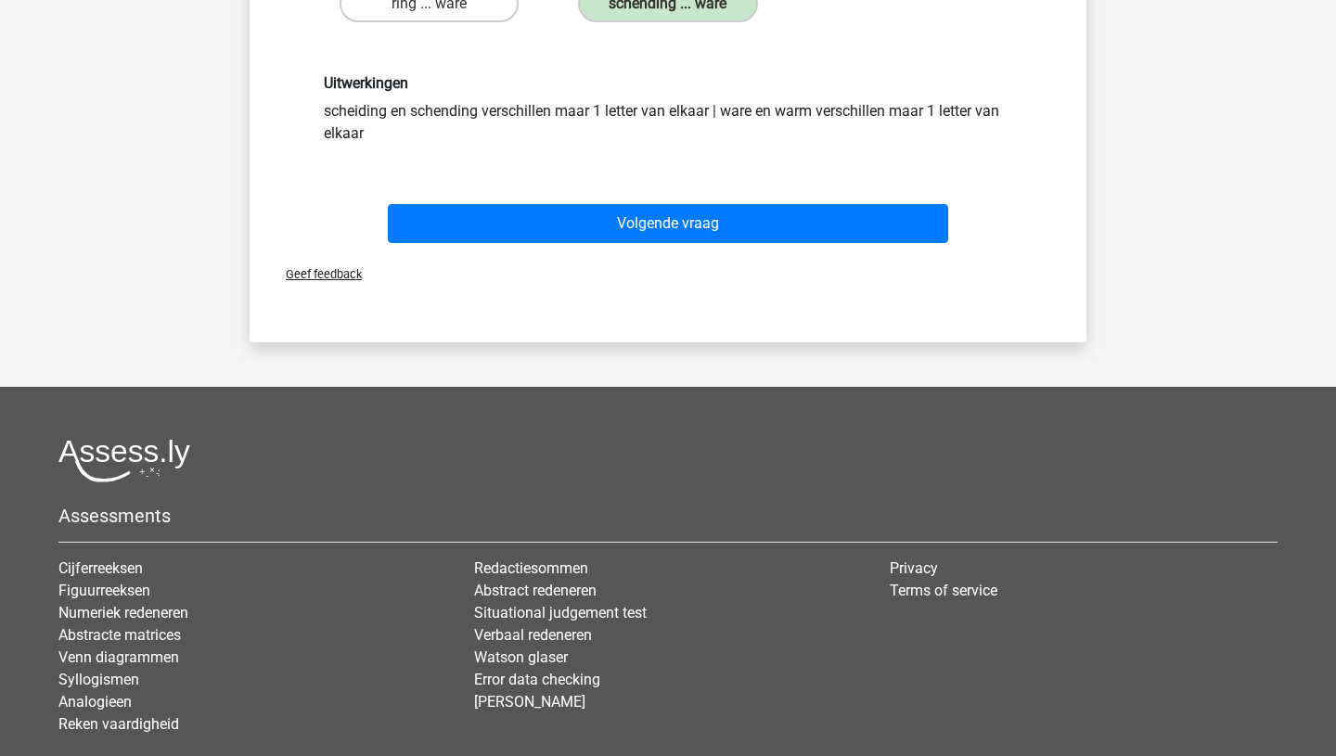
scroll to position [306, 0]
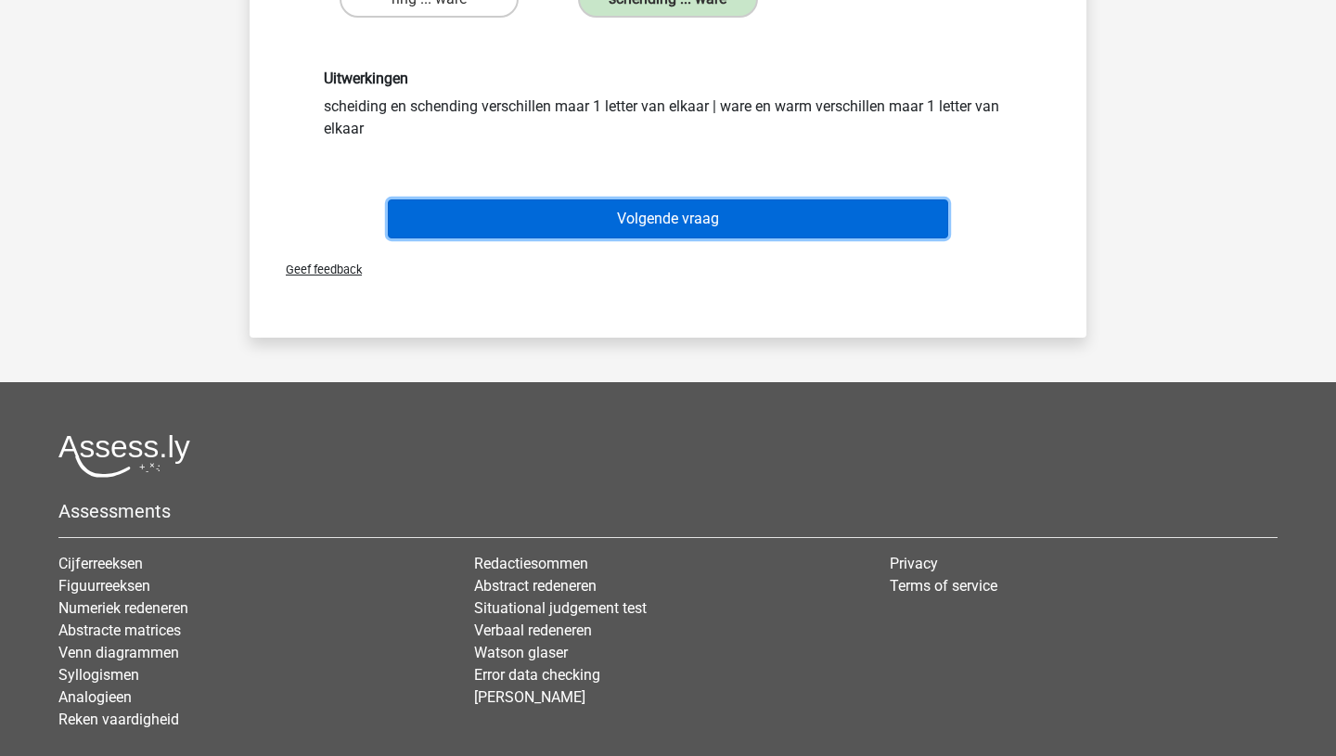
click at [619, 231] on button "Volgende vraag" at bounding box center [668, 219] width 561 height 39
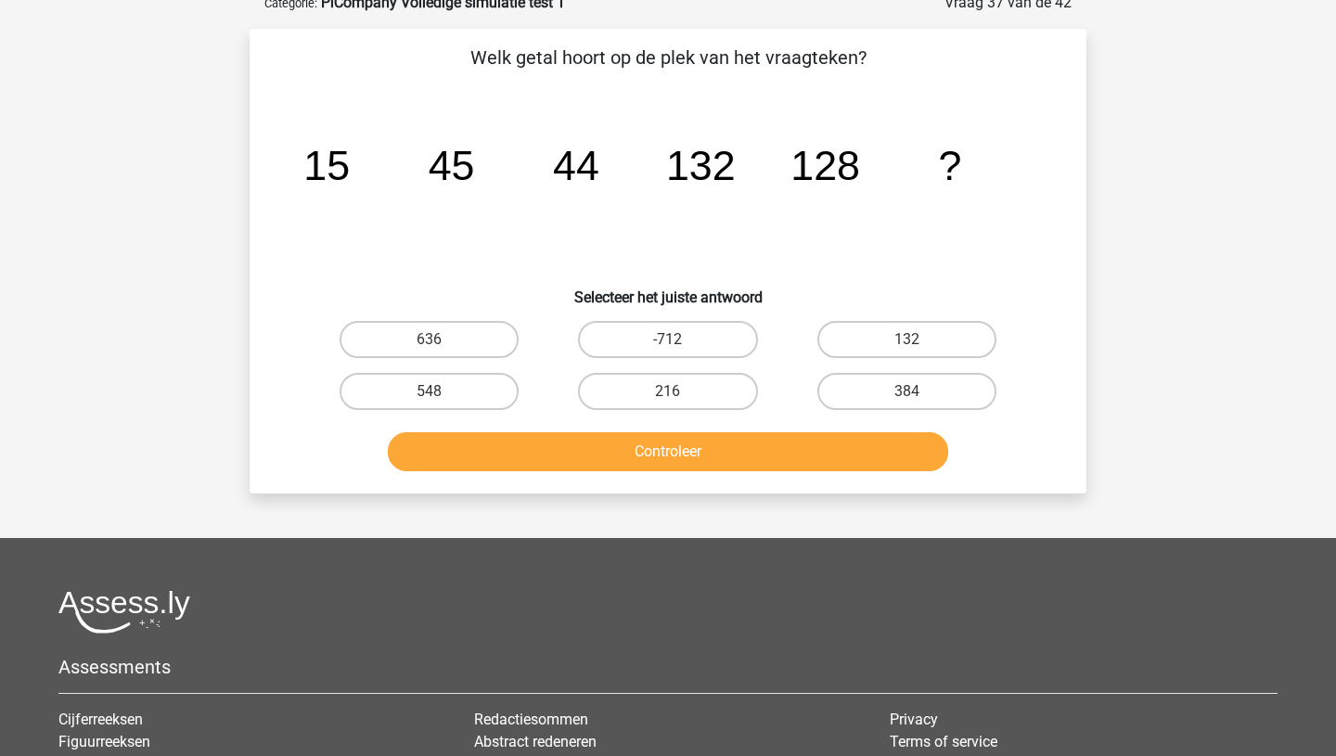
scroll to position [93, 0]
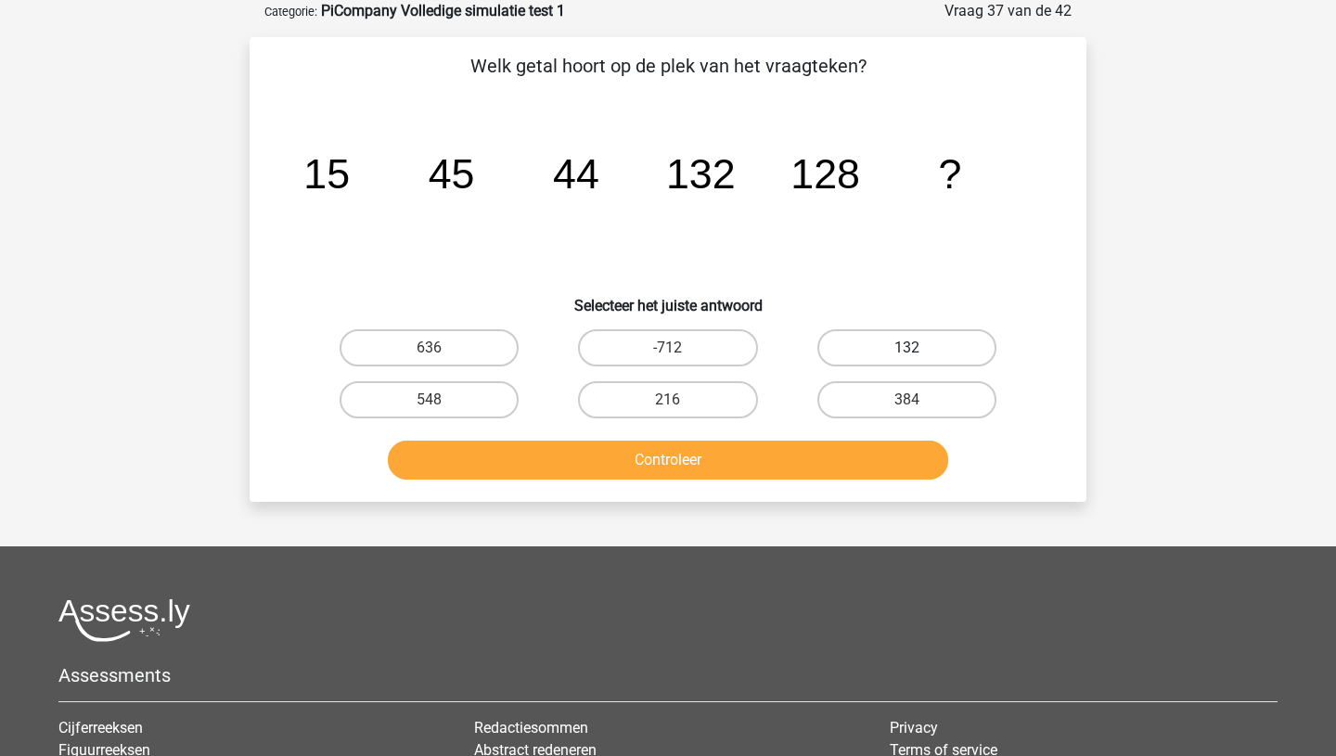
click at [865, 346] on label "132" at bounding box center [907, 347] width 179 height 37
click at [907, 348] on input "132" at bounding box center [913, 354] width 12 height 12
radio input "true"
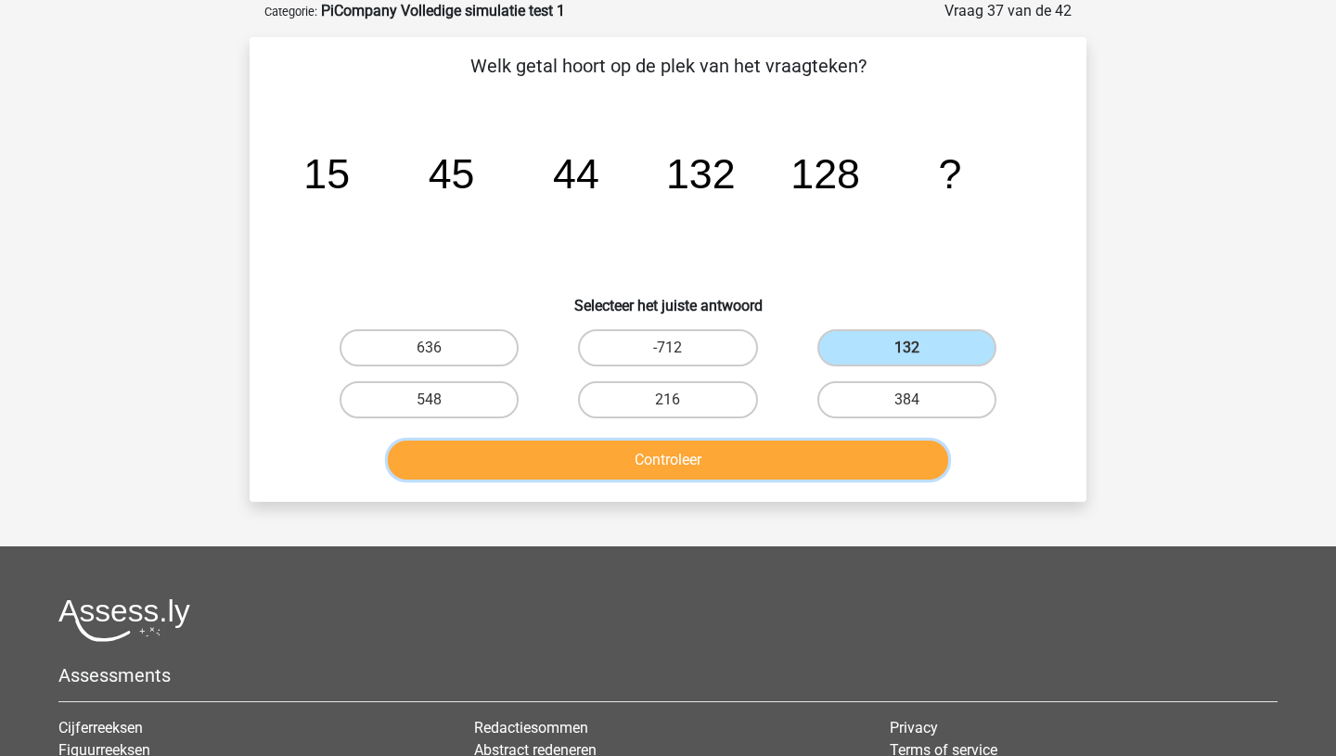
click at [734, 459] on button "Controleer" at bounding box center [668, 460] width 561 height 39
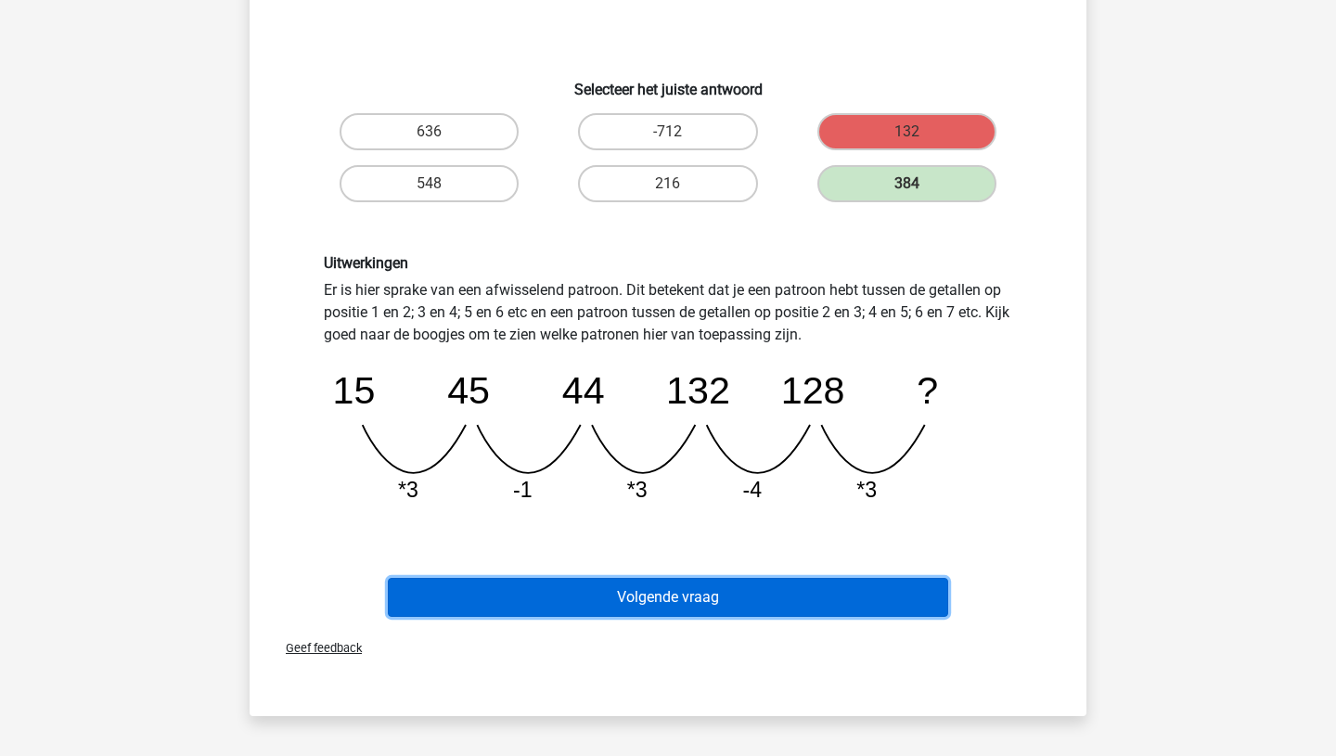
click at [697, 600] on button "Volgende vraag" at bounding box center [668, 597] width 561 height 39
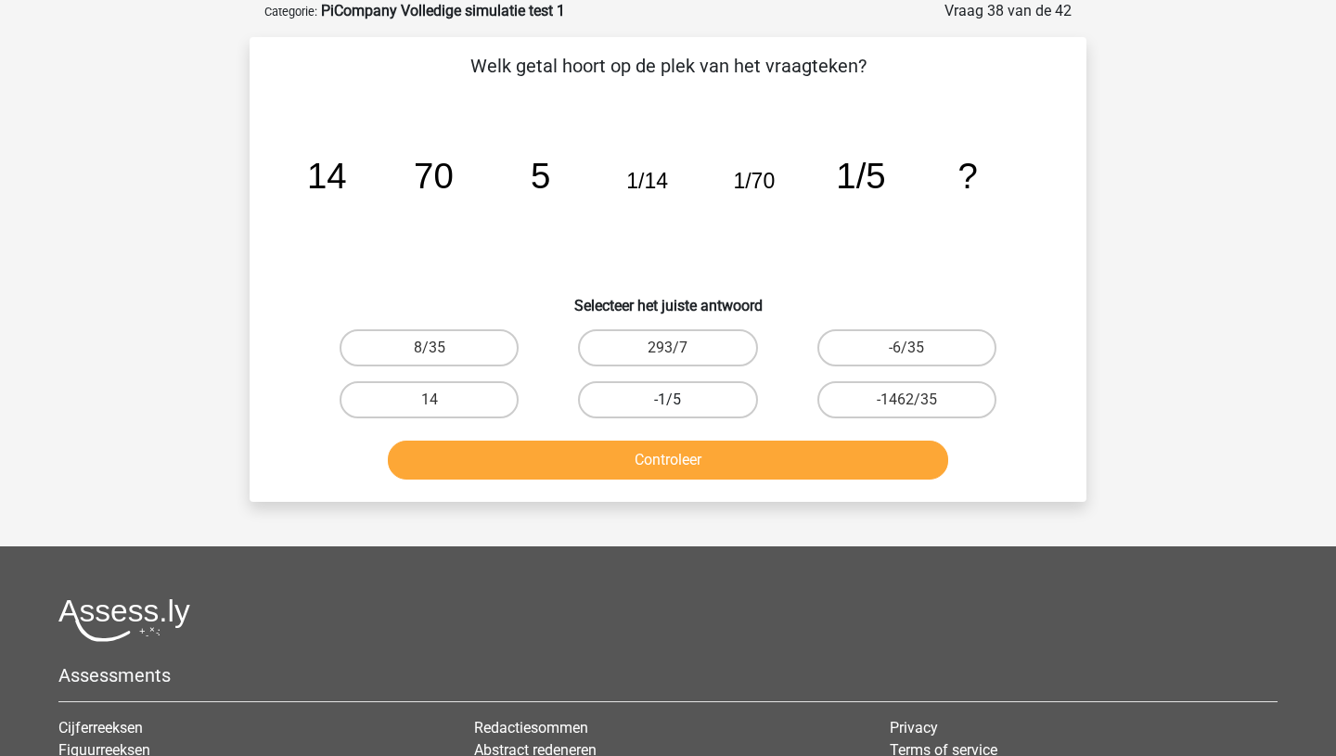
click at [696, 403] on label "-1/5" at bounding box center [667, 399] width 179 height 37
click at [680, 403] on input "-1/5" at bounding box center [674, 406] width 12 height 12
radio input "true"
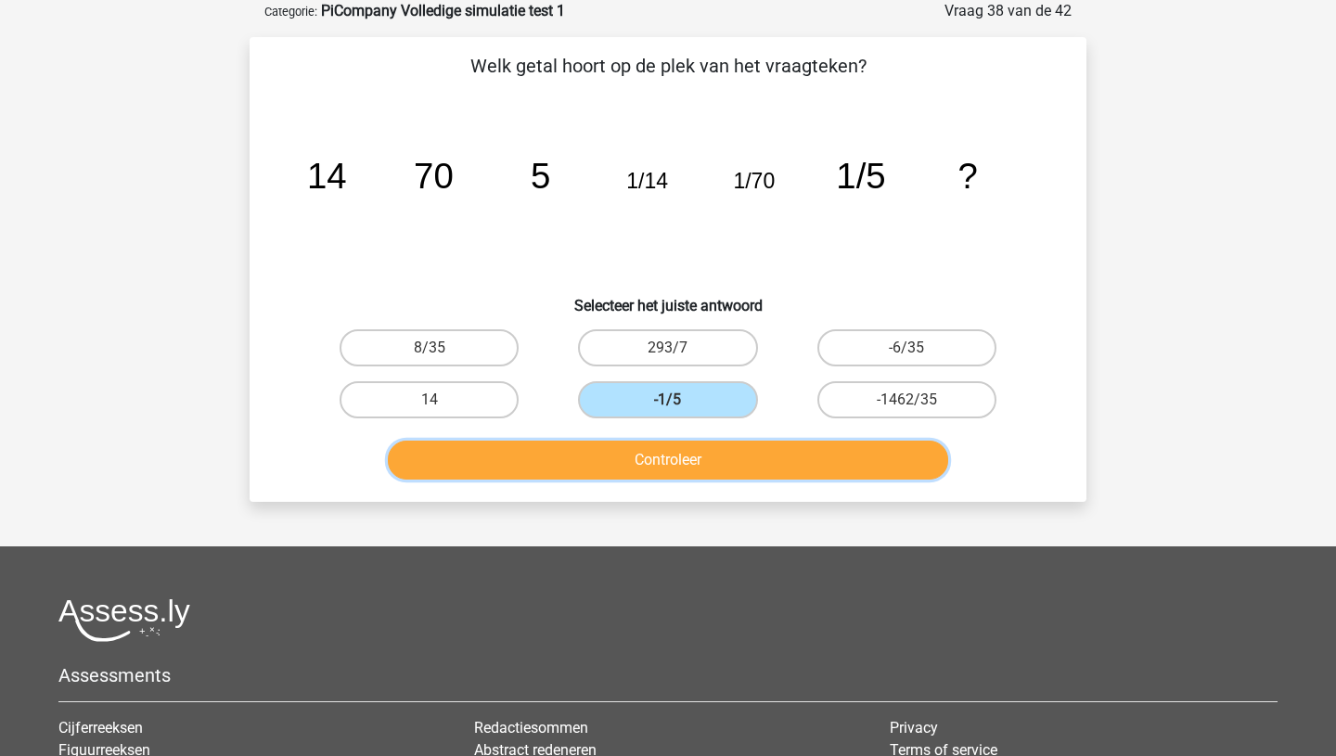
click at [697, 456] on button "Controleer" at bounding box center [668, 460] width 561 height 39
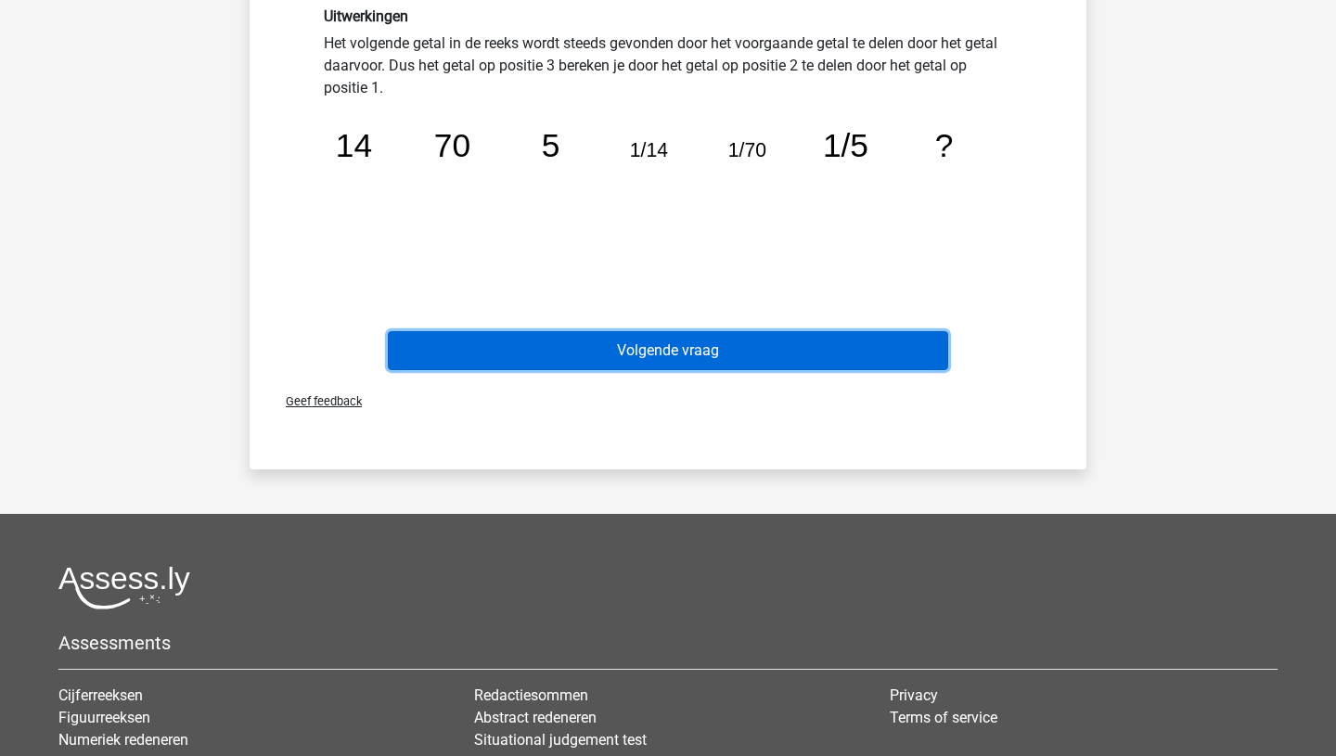
click at [677, 360] on button "Volgende vraag" at bounding box center [668, 350] width 561 height 39
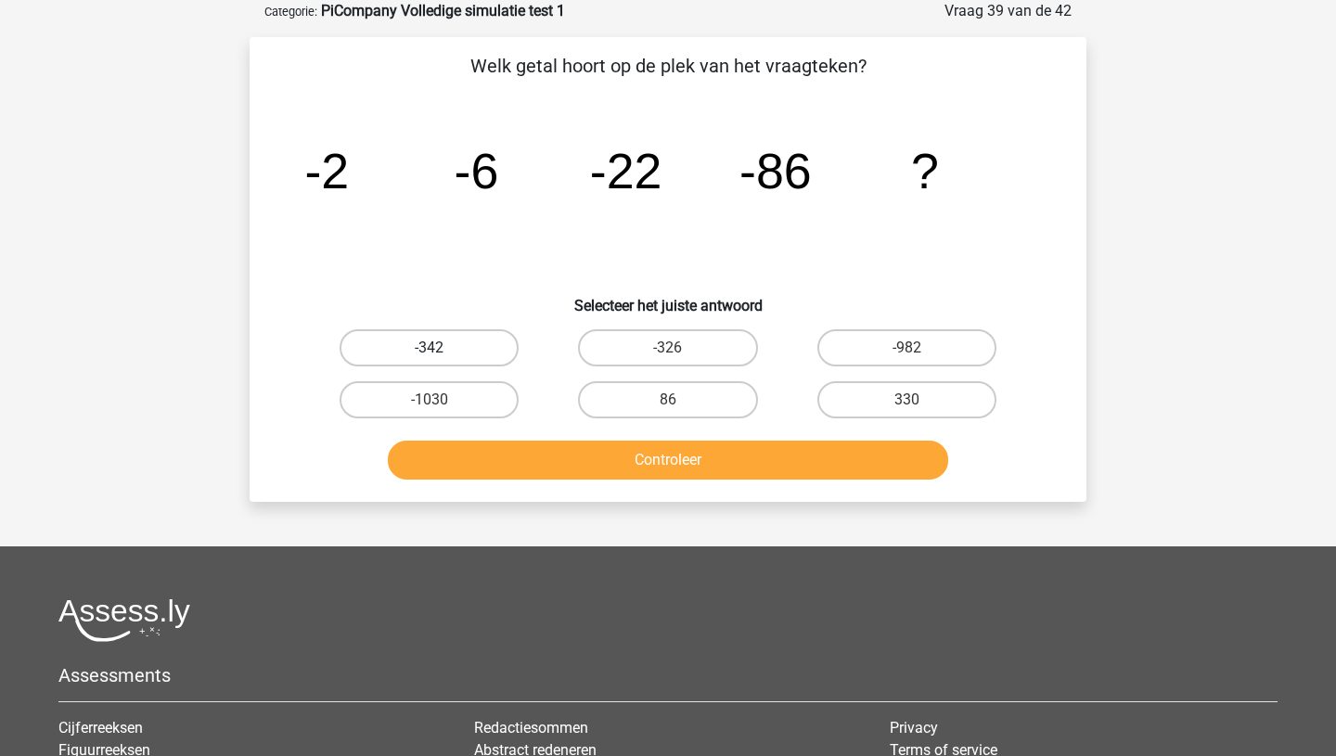
click at [483, 345] on label "-342" at bounding box center [429, 347] width 179 height 37
click at [442, 348] on input "-342" at bounding box center [436, 354] width 12 height 12
radio input "true"
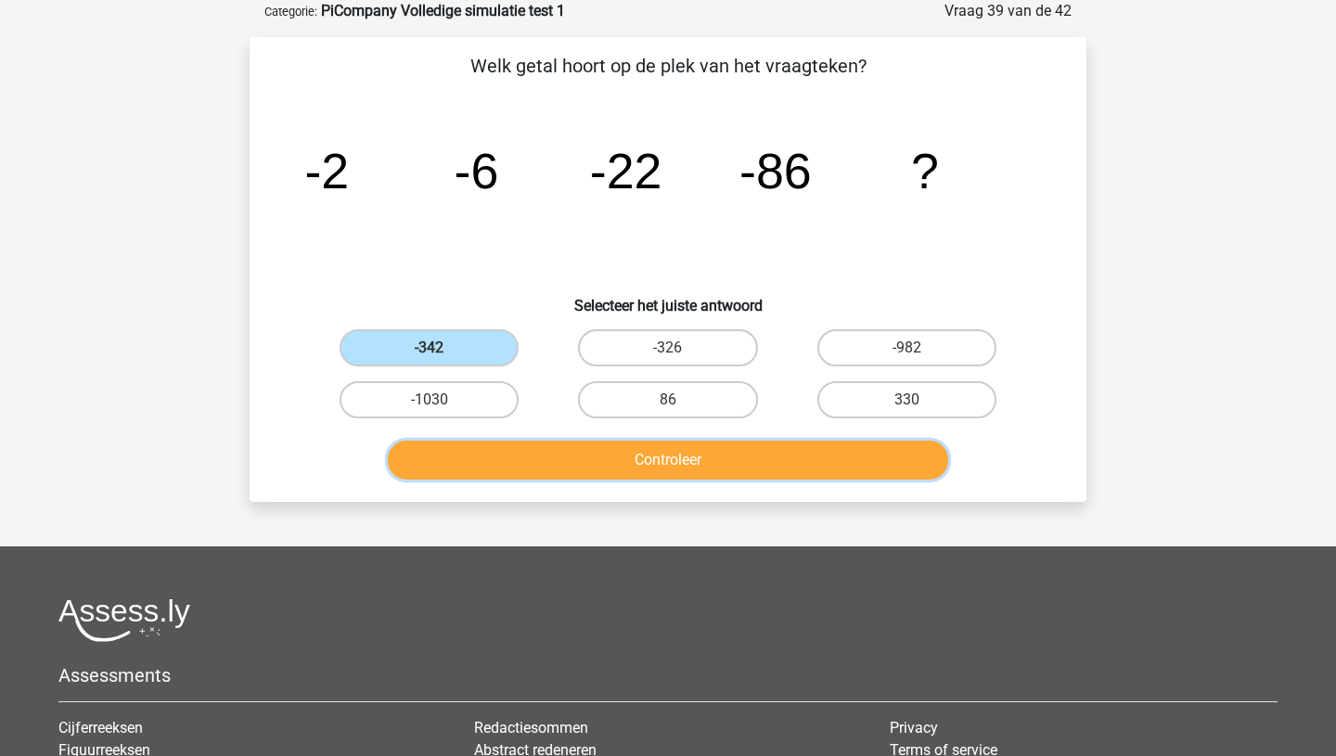
click at [611, 474] on button "Controleer" at bounding box center [668, 460] width 561 height 39
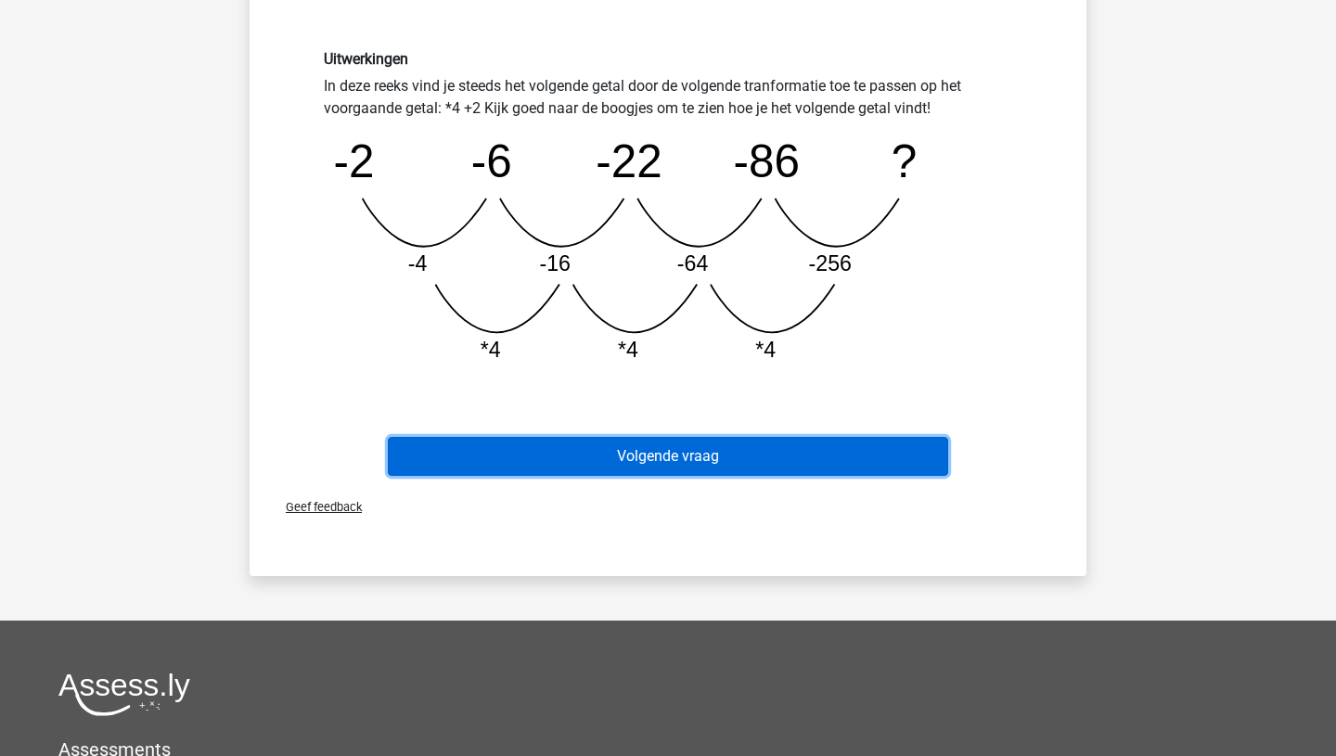
click at [612, 468] on button "Volgende vraag" at bounding box center [668, 456] width 561 height 39
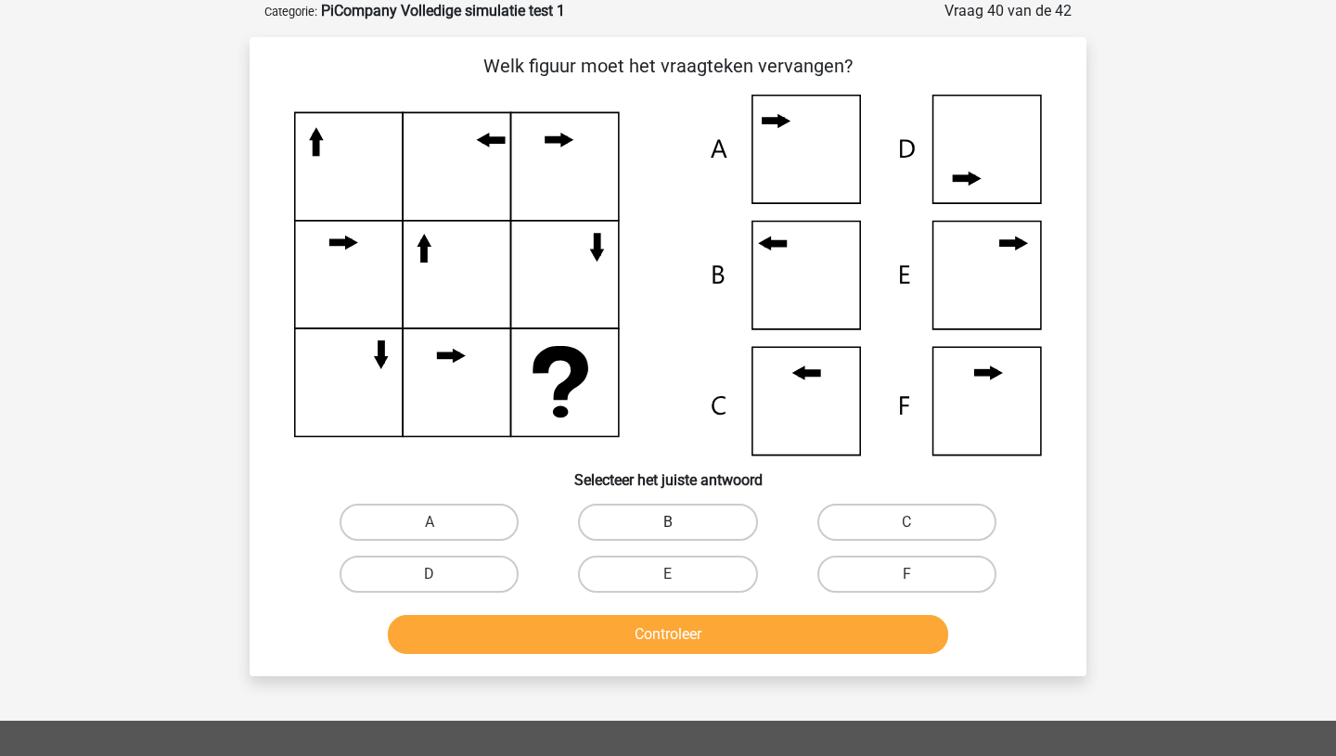
click at [691, 509] on label "B" at bounding box center [667, 522] width 179 height 37
click at [680, 522] on input "B" at bounding box center [674, 528] width 12 height 12
radio input "true"
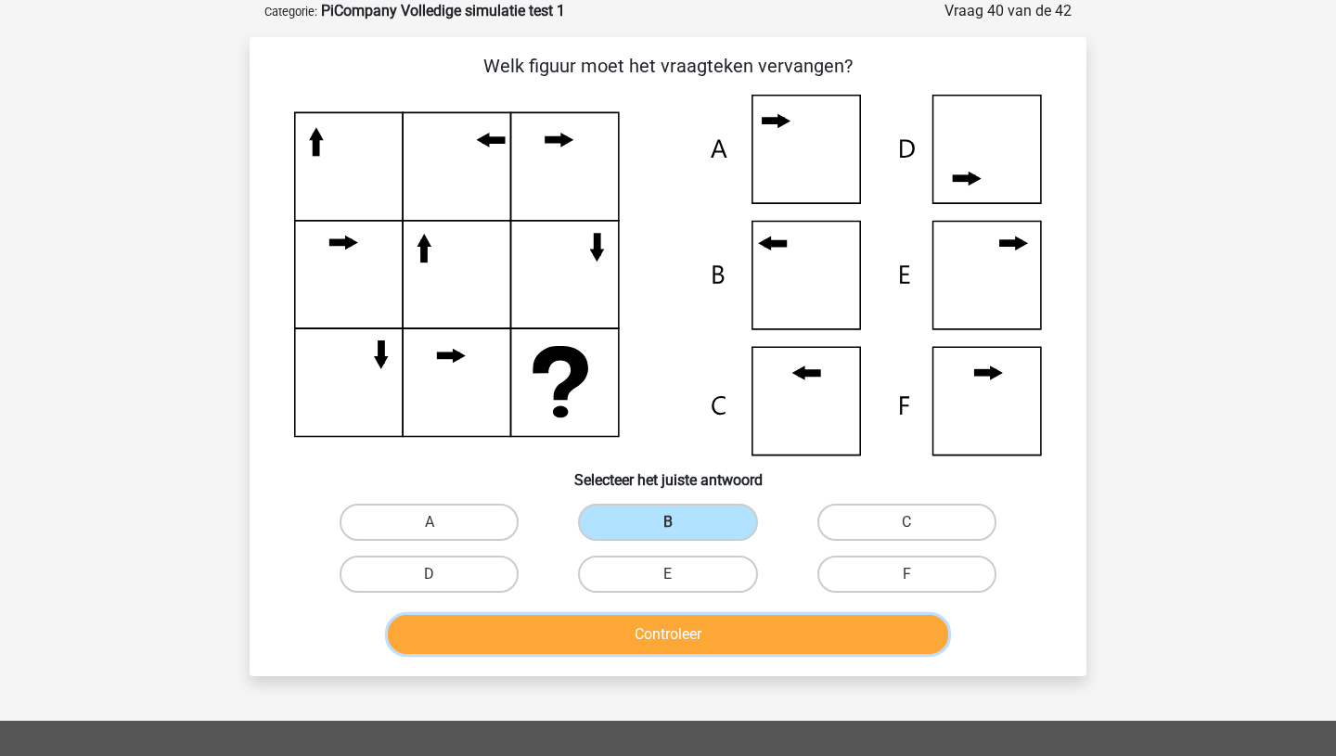
click at [689, 628] on button "Controleer" at bounding box center [668, 634] width 561 height 39
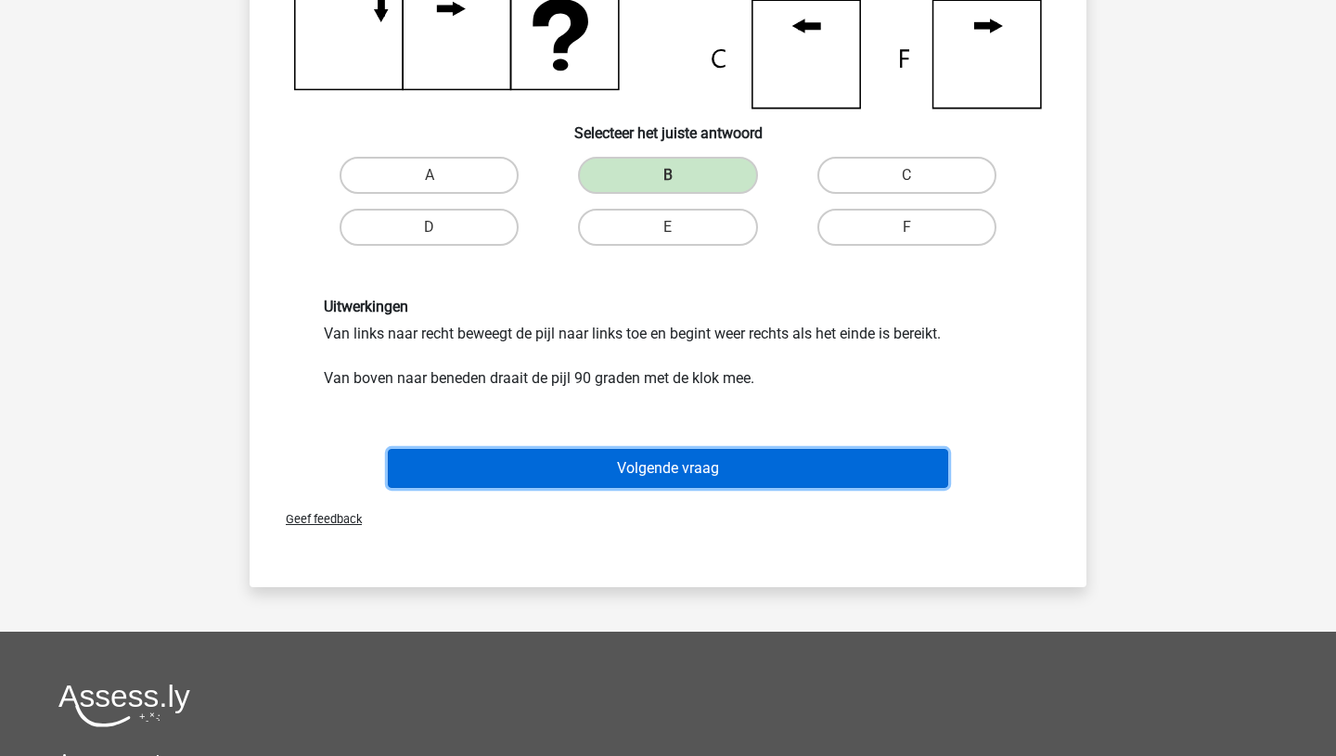
click at [684, 469] on button "Volgende vraag" at bounding box center [668, 468] width 561 height 39
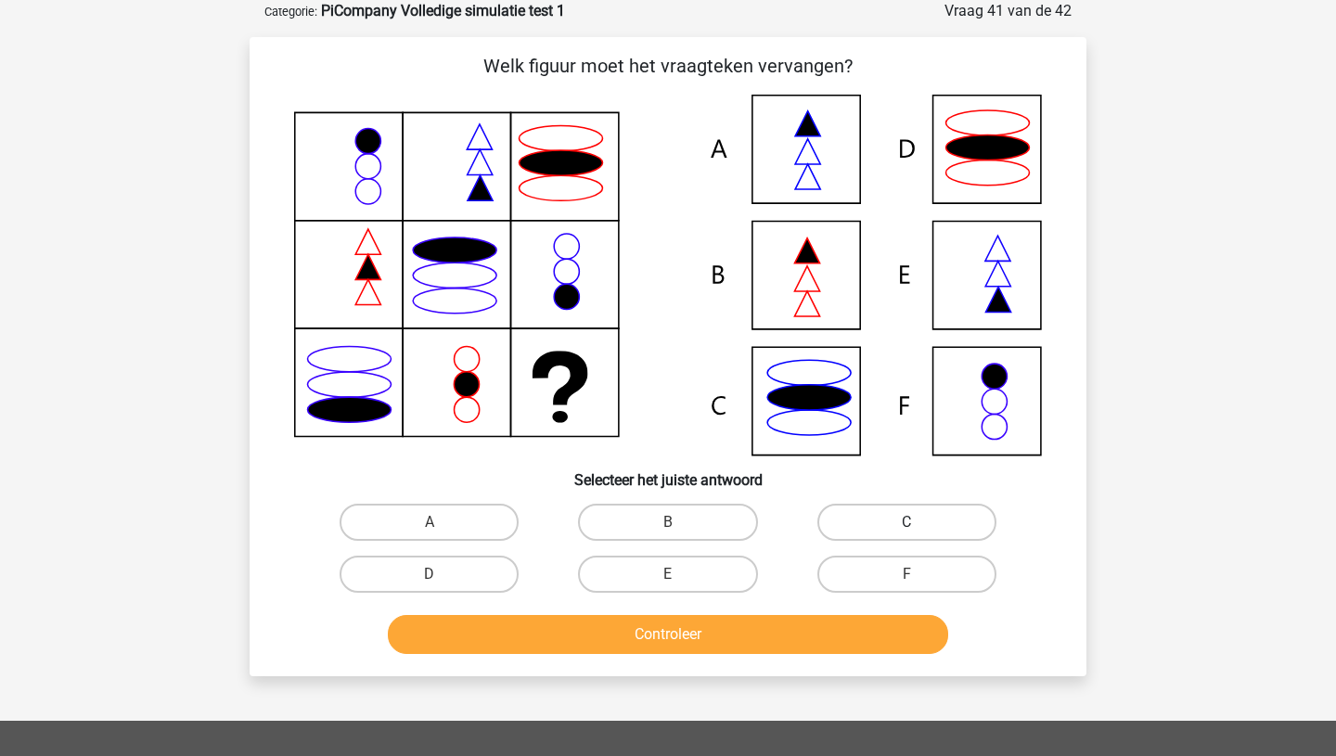
click at [929, 526] on label "C" at bounding box center [907, 522] width 179 height 37
click at [919, 526] on input "C" at bounding box center [913, 528] width 12 height 12
radio input "true"
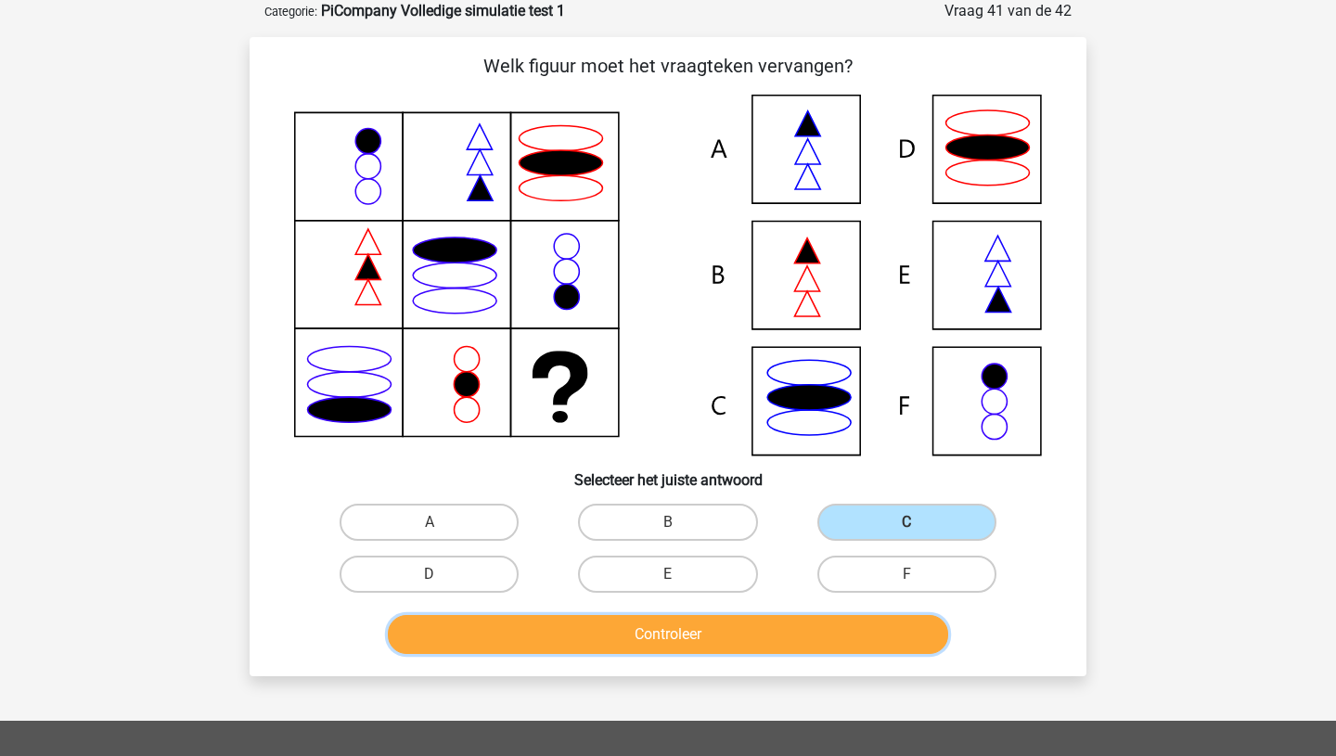
click at [779, 622] on button "Controleer" at bounding box center [668, 634] width 561 height 39
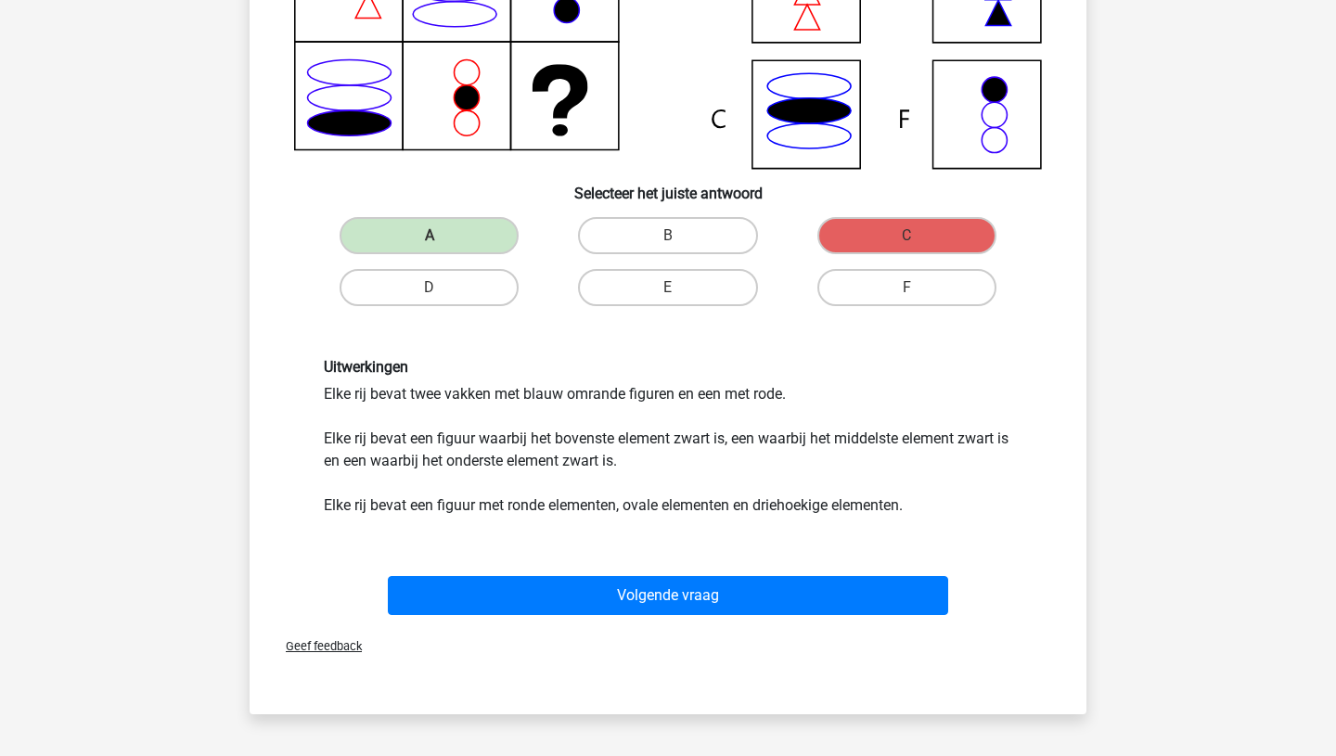
scroll to position [379, 0]
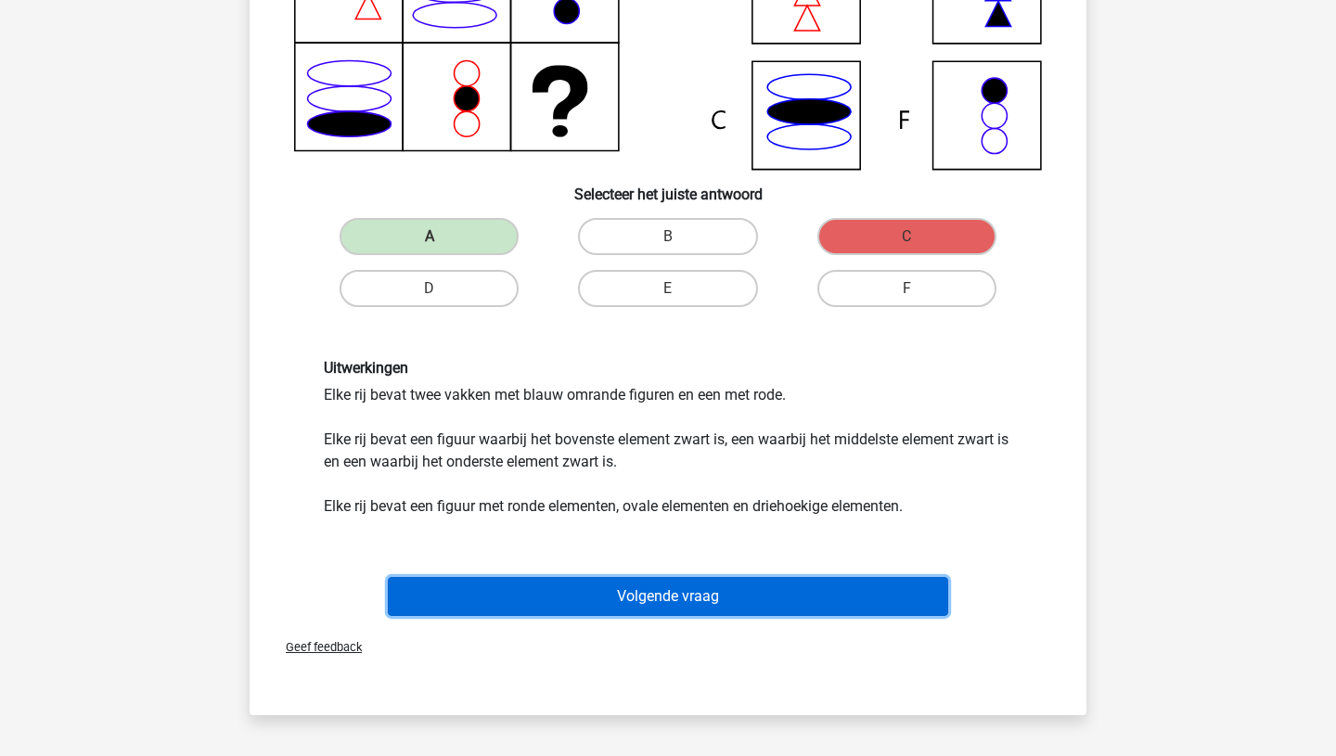
click at [724, 605] on button "Volgende vraag" at bounding box center [668, 596] width 561 height 39
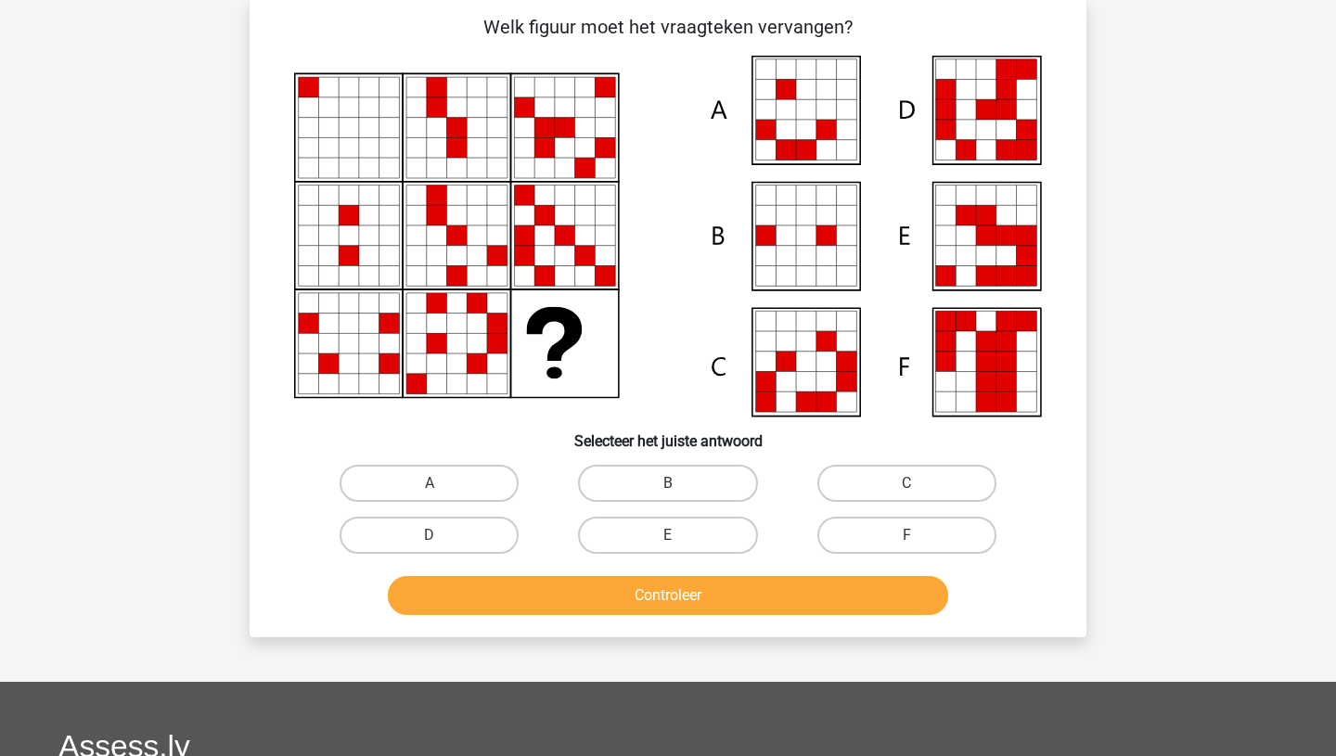
scroll to position [93, 0]
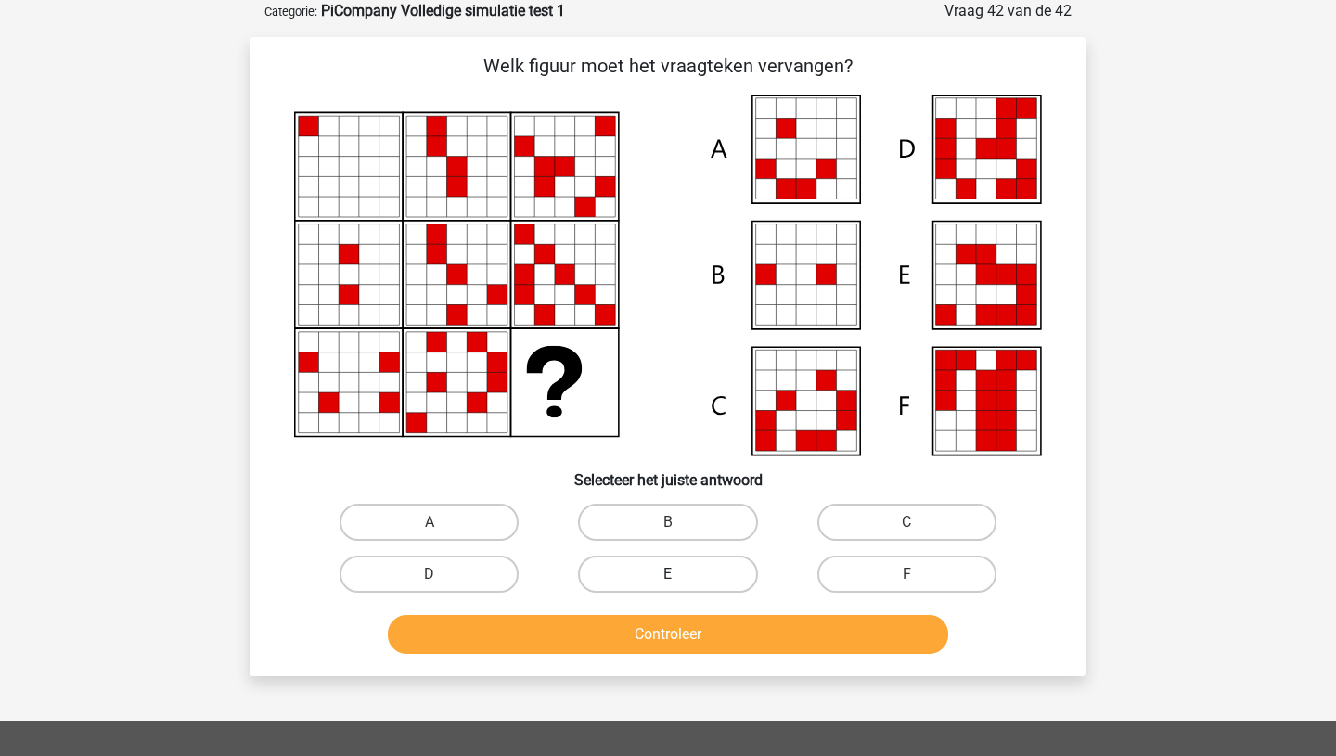
click at [676, 567] on label "E" at bounding box center [667, 574] width 179 height 37
click at [676, 574] on input "E" at bounding box center [674, 580] width 12 height 12
radio input "true"
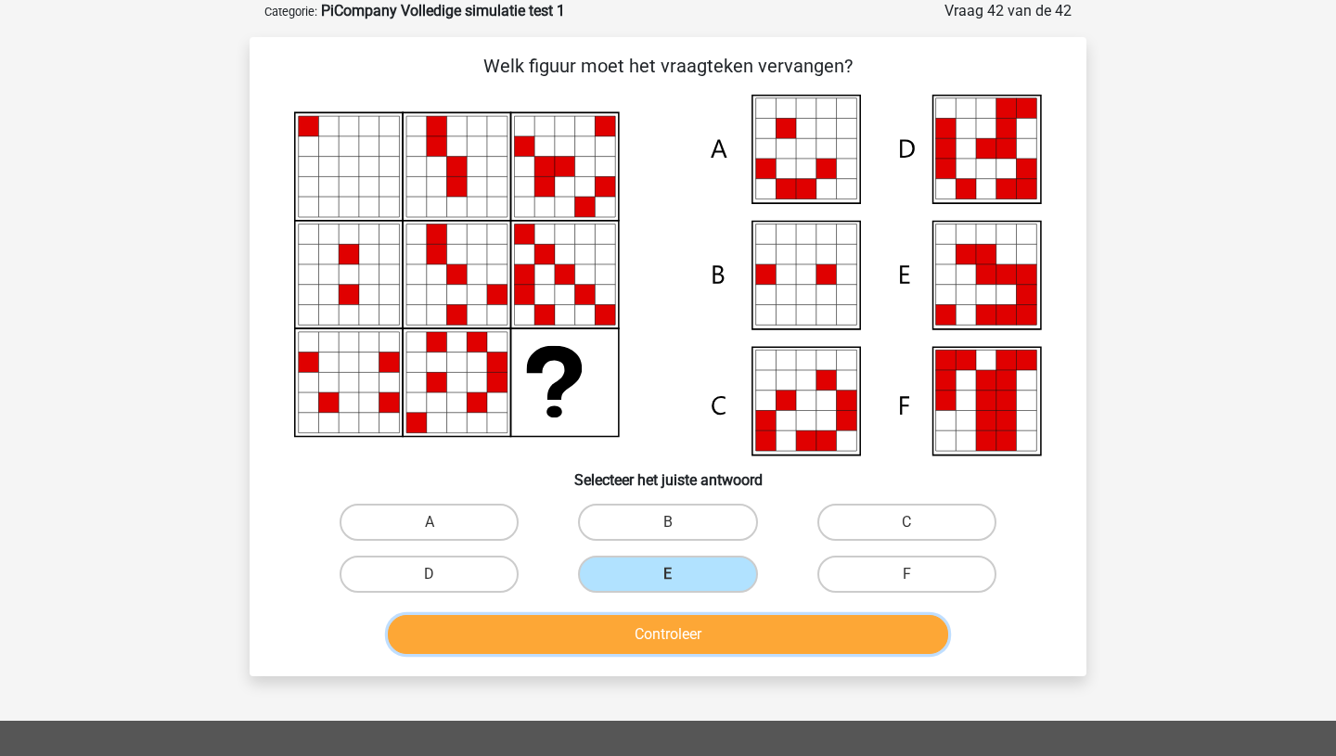
click at [657, 635] on button "Controleer" at bounding box center [668, 634] width 561 height 39
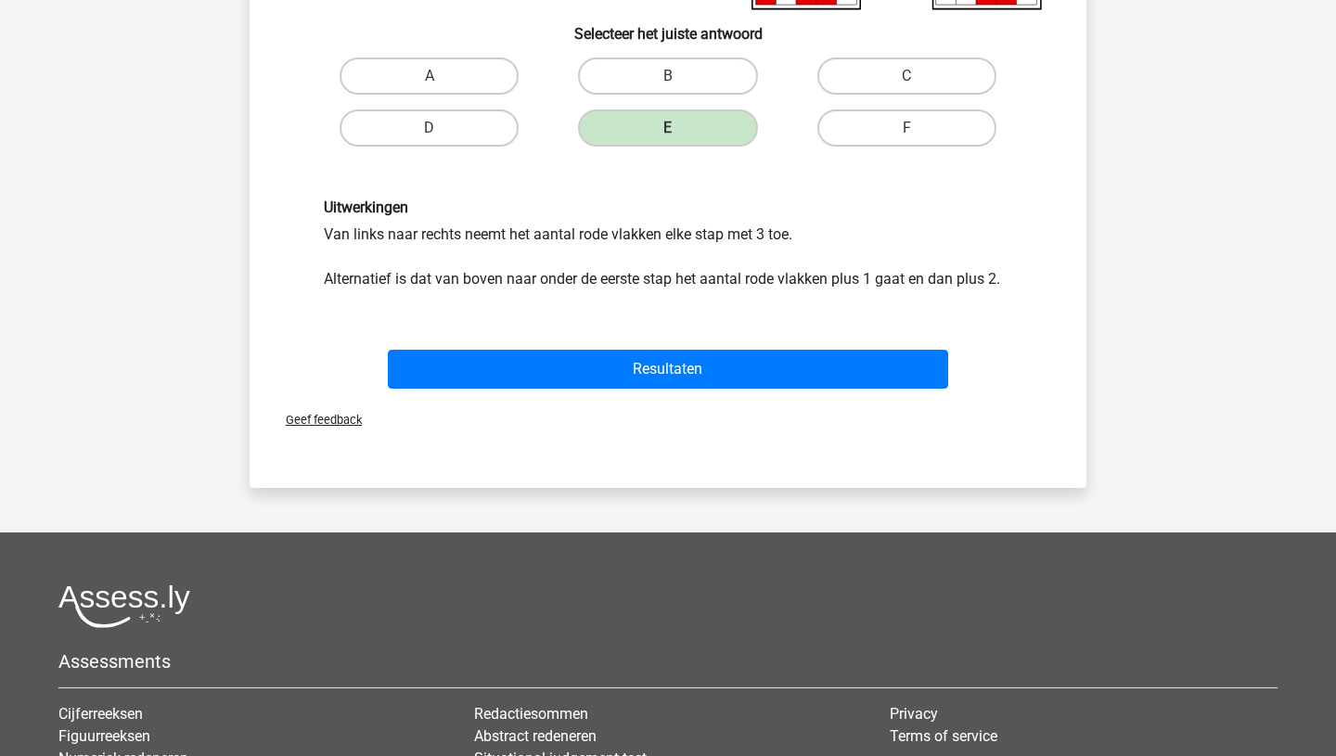
scroll to position [551, 0]
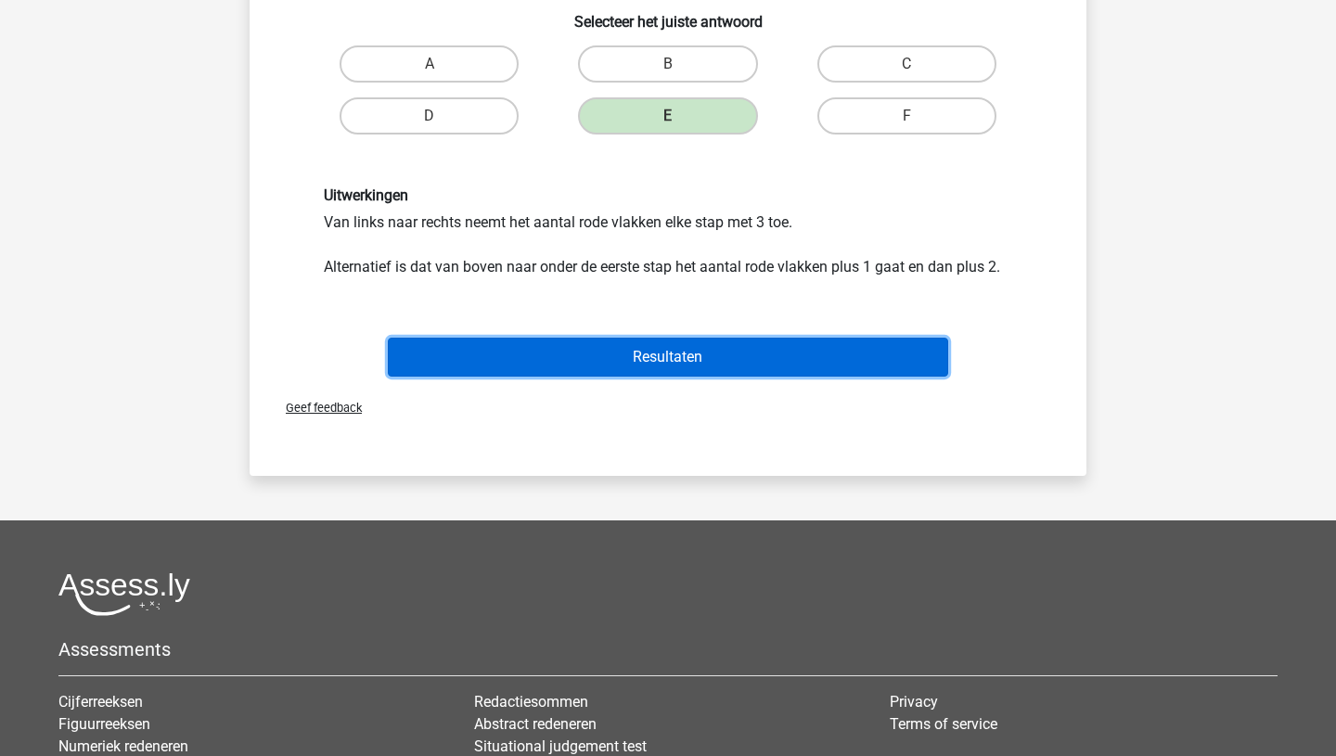
click at [689, 364] on button "Resultaten" at bounding box center [668, 357] width 561 height 39
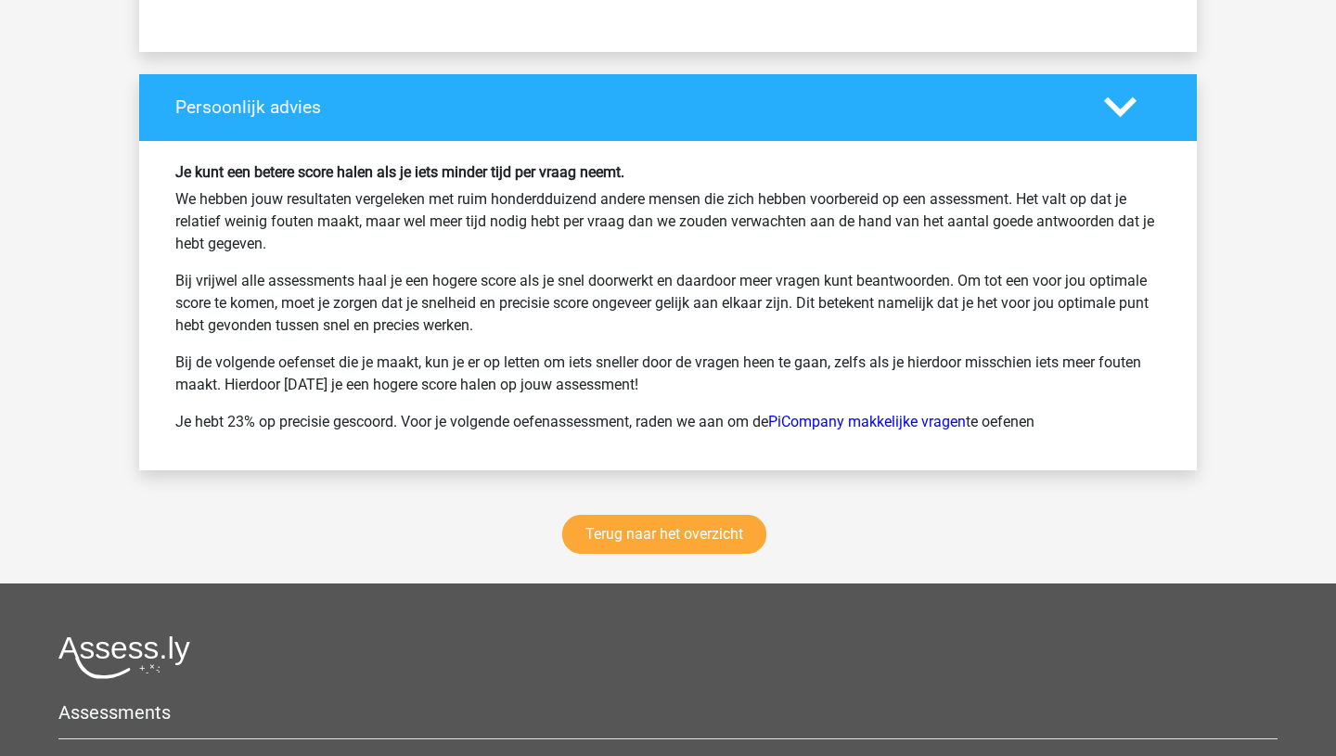
scroll to position [4471, 0]
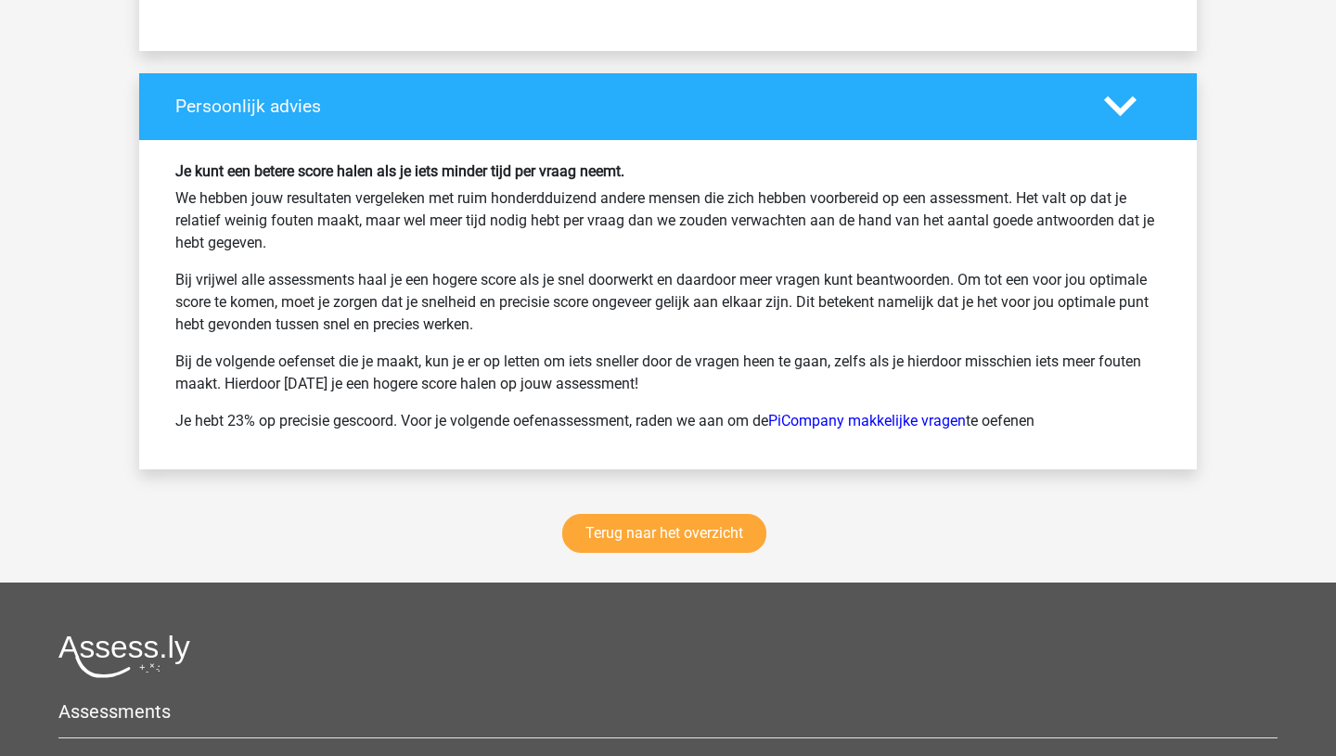
click at [673, 508] on div "Terug naar het overzicht" at bounding box center [668, 537] width 1058 height 91
click at [670, 541] on link "Terug naar het overzicht" at bounding box center [664, 533] width 204 height 39
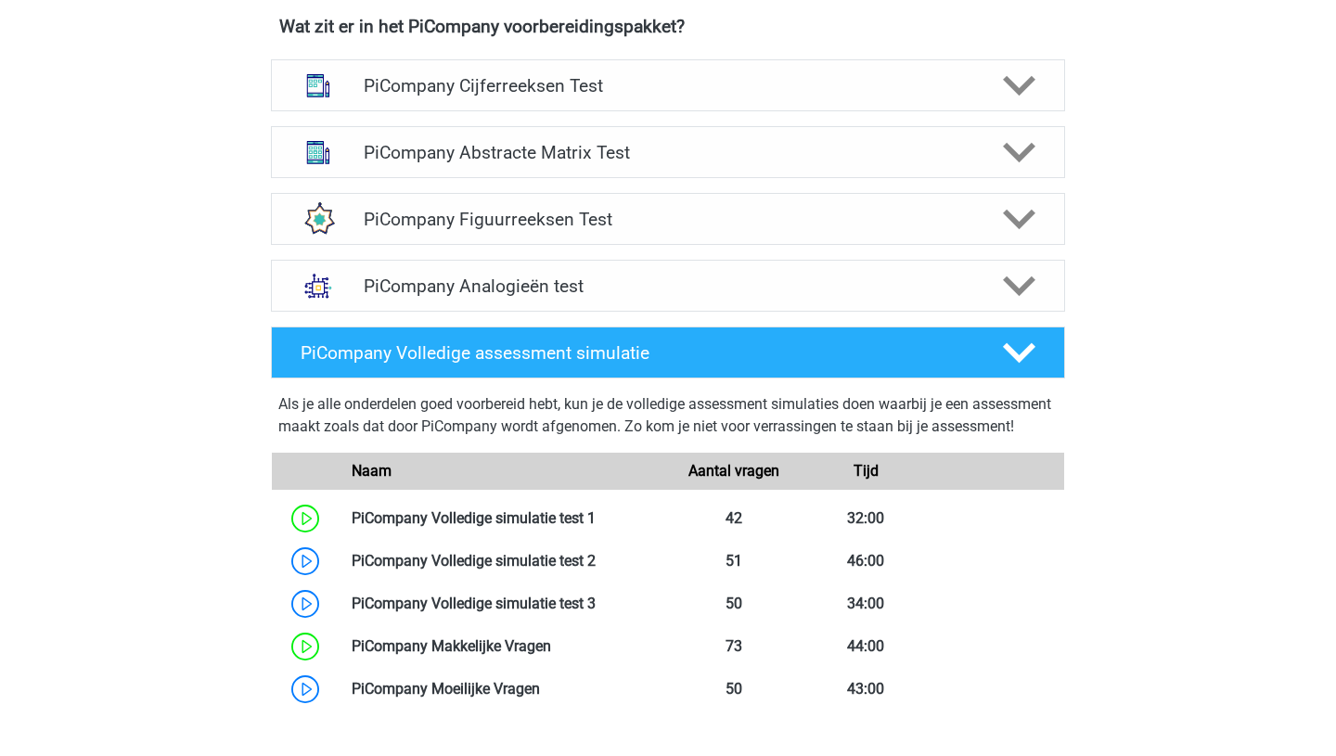
scroll to position [742, 0]
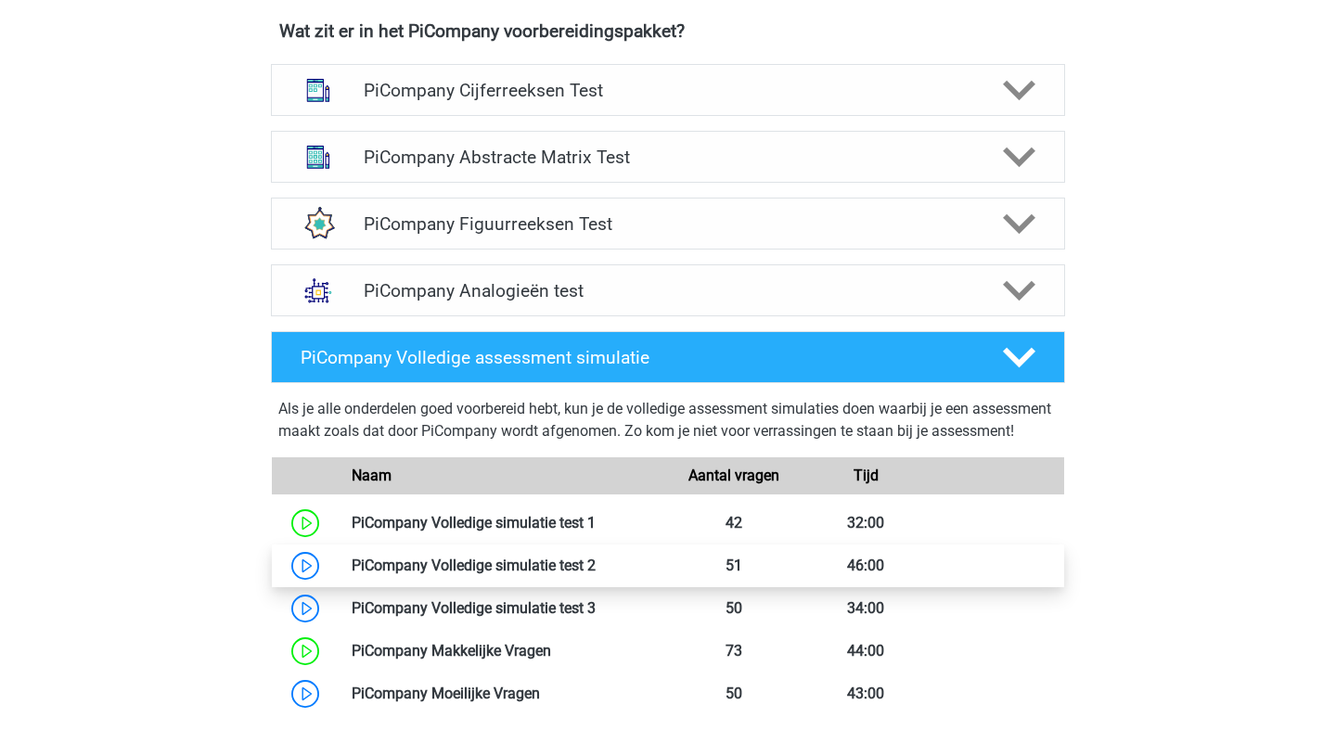
click at [596, 574] on link at bounding box center [596, 566] width 0 height 18
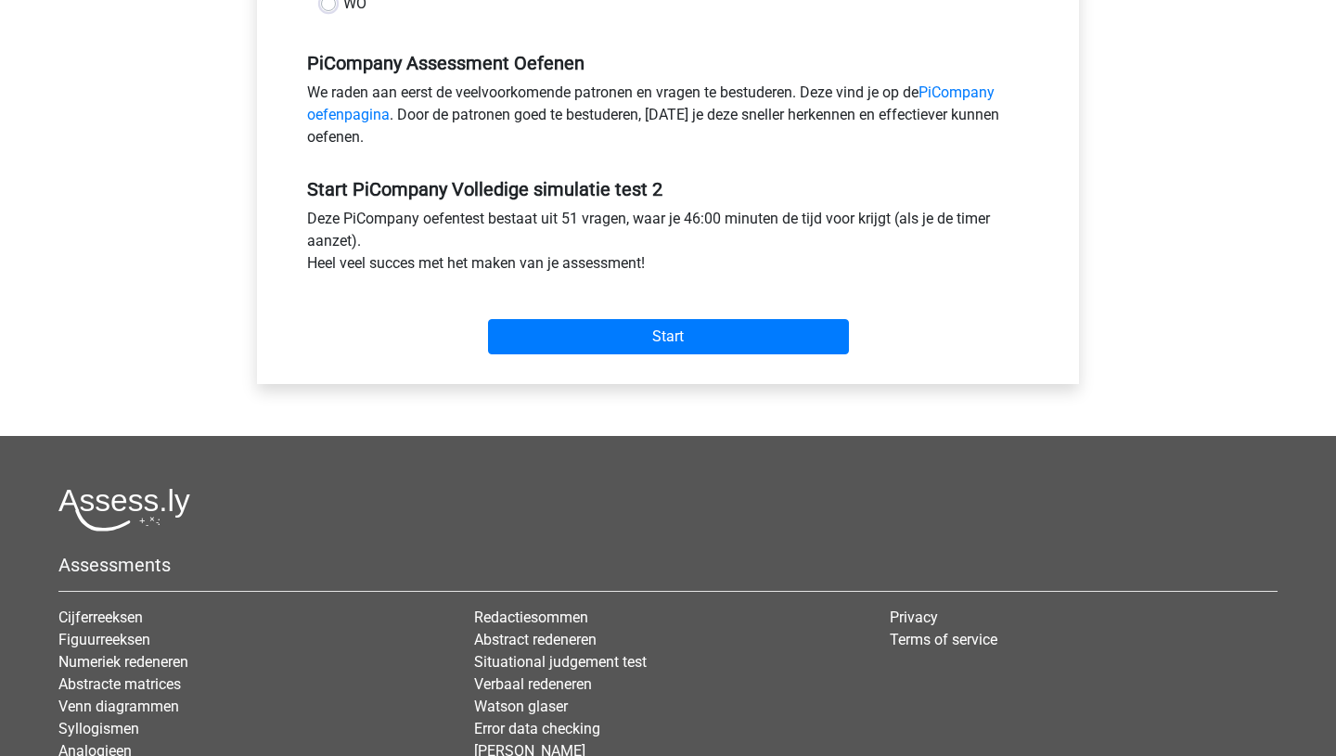
scroll to position [565, 0]
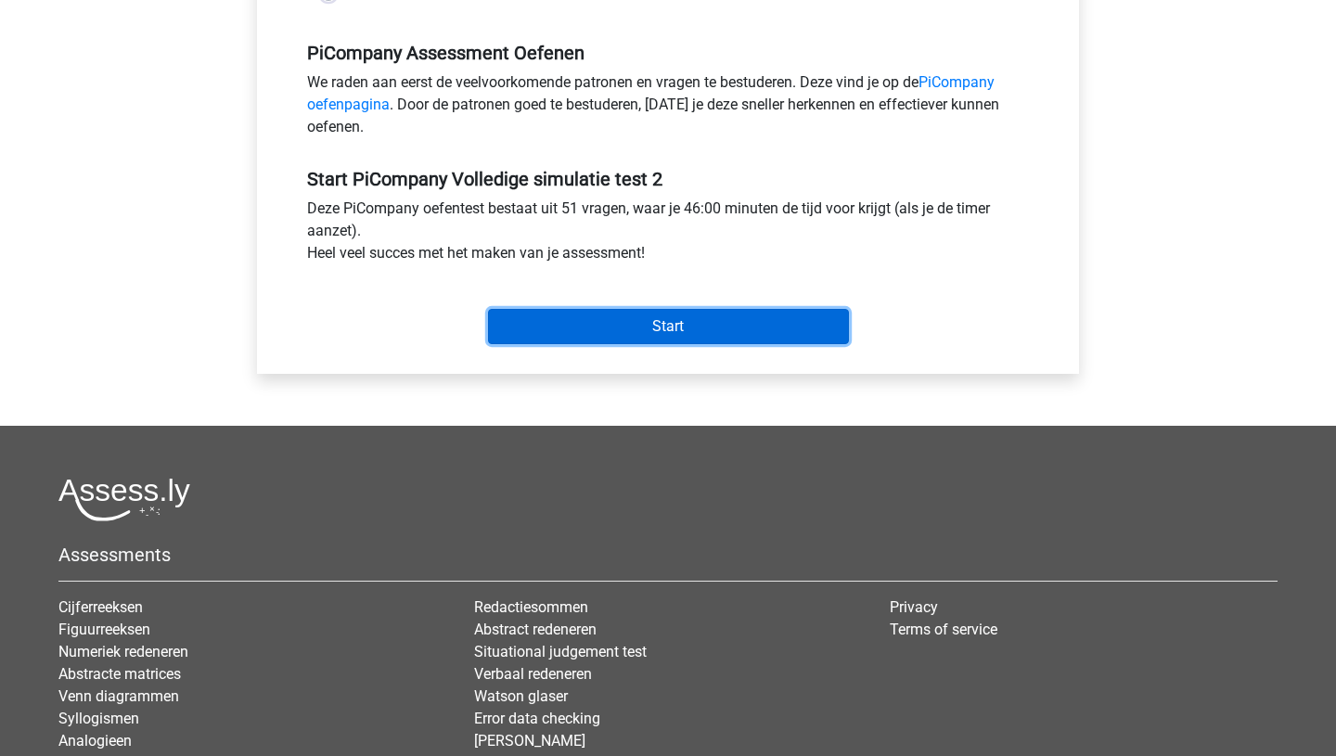
click at [672, 344] on input "Start" at bounding box center [668, 326] width 361 height 35
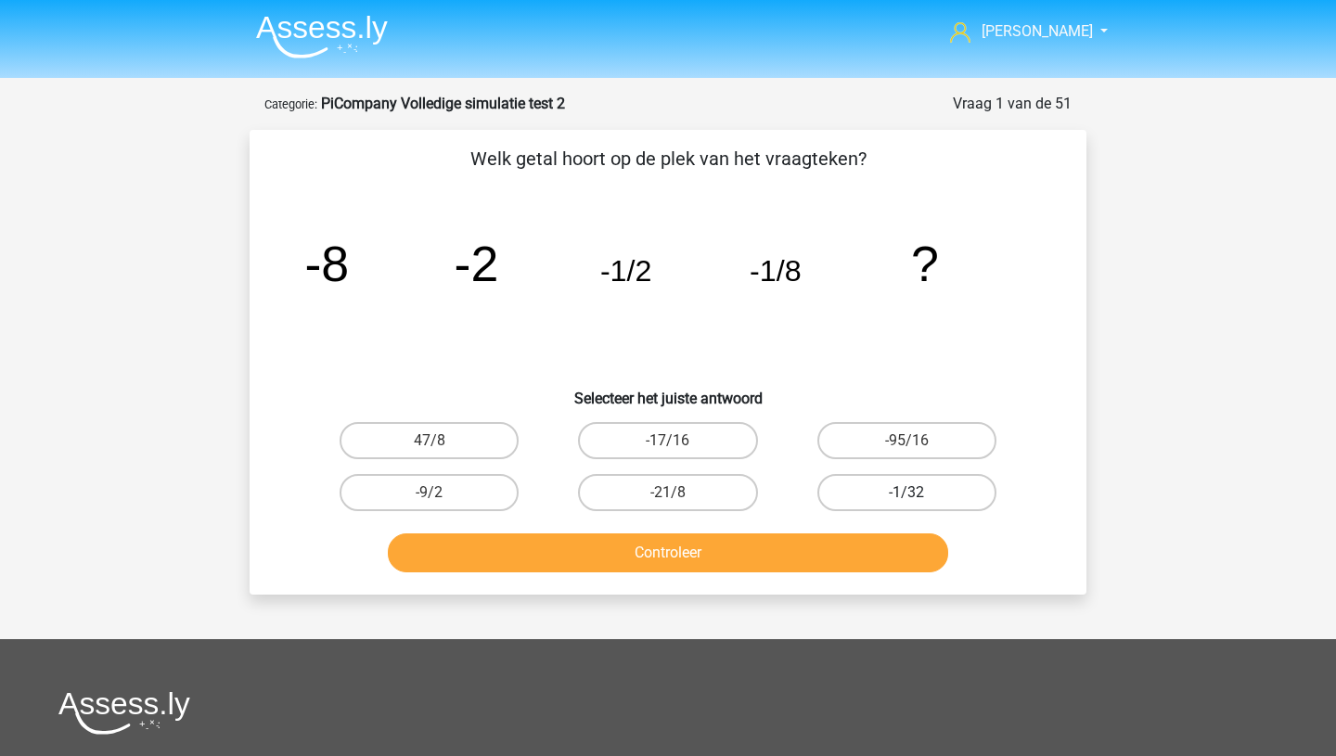
click at [885, 488] on label "-1/32" at bounding box center [907, 492] width 179 height 37
click at [907, 493] on input "-1/32" at bounding box center [913, 499] width 12 height 12
radio input "true"
click at [721, 572] on button "Controleer" at bounding box center [668, 553] width 561 height 39
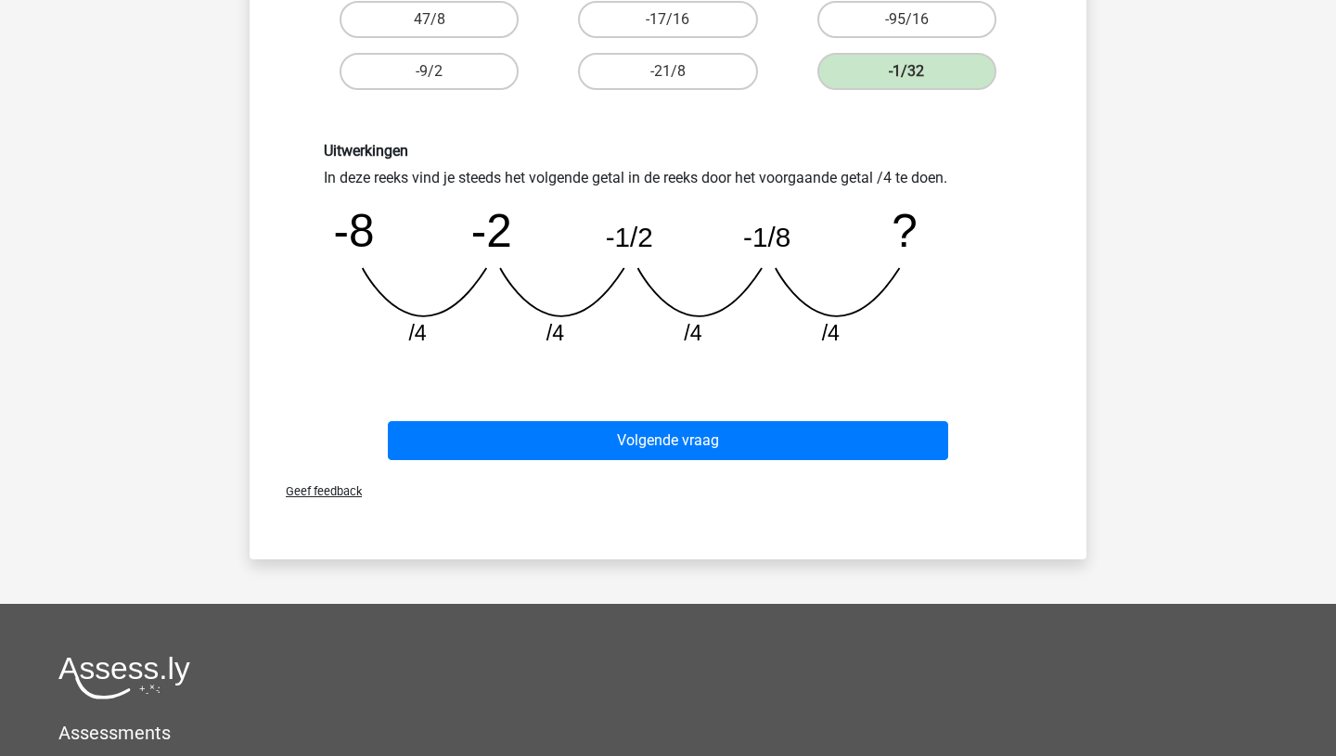
scroll to position [439, 0]
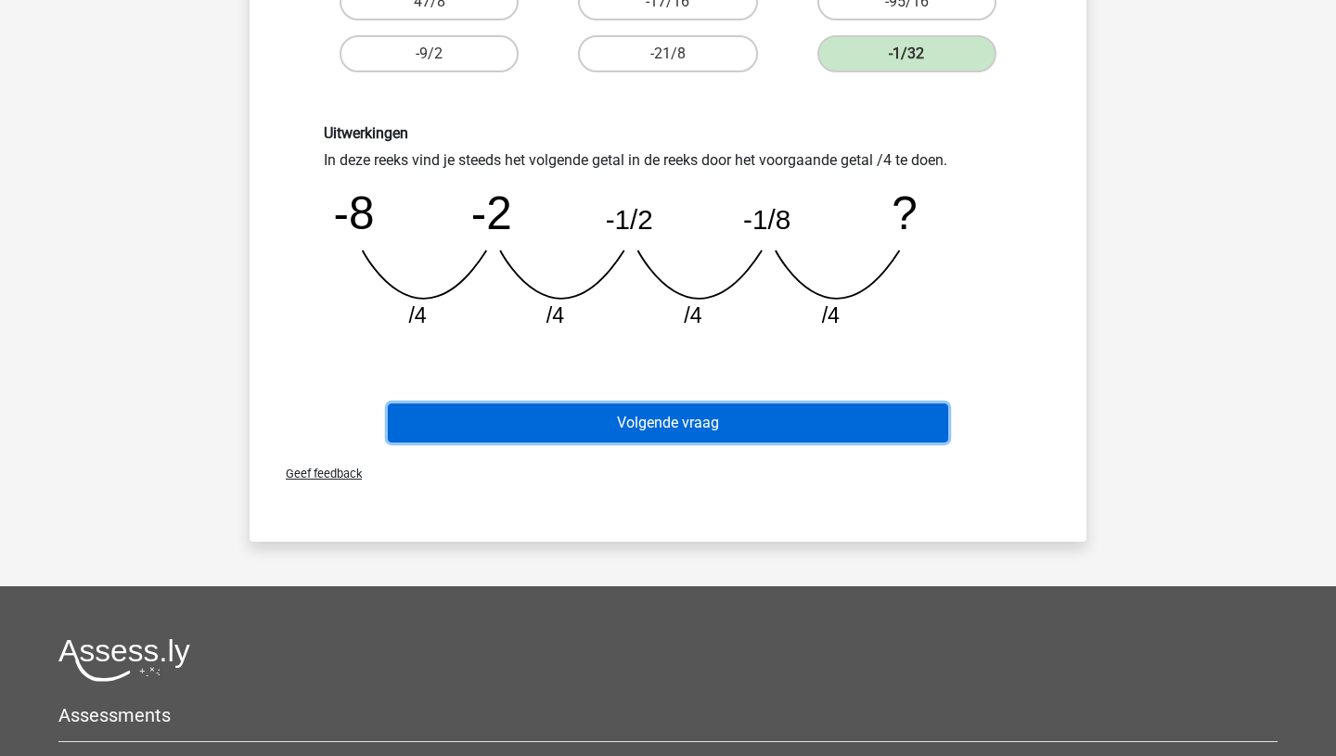
click at [690, 439] on button "Volgende vraag" at bounding box center [668, 423] width 561 height 39
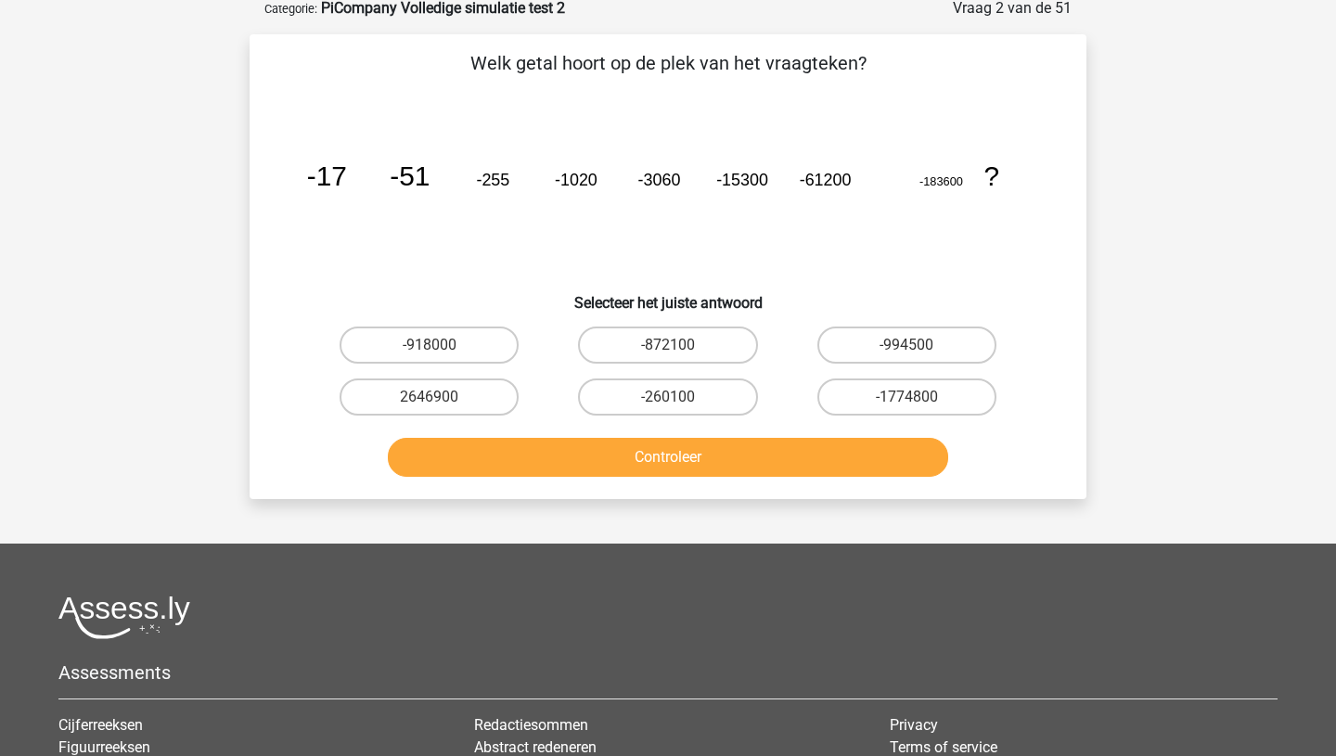
scroll to position [93, 0]
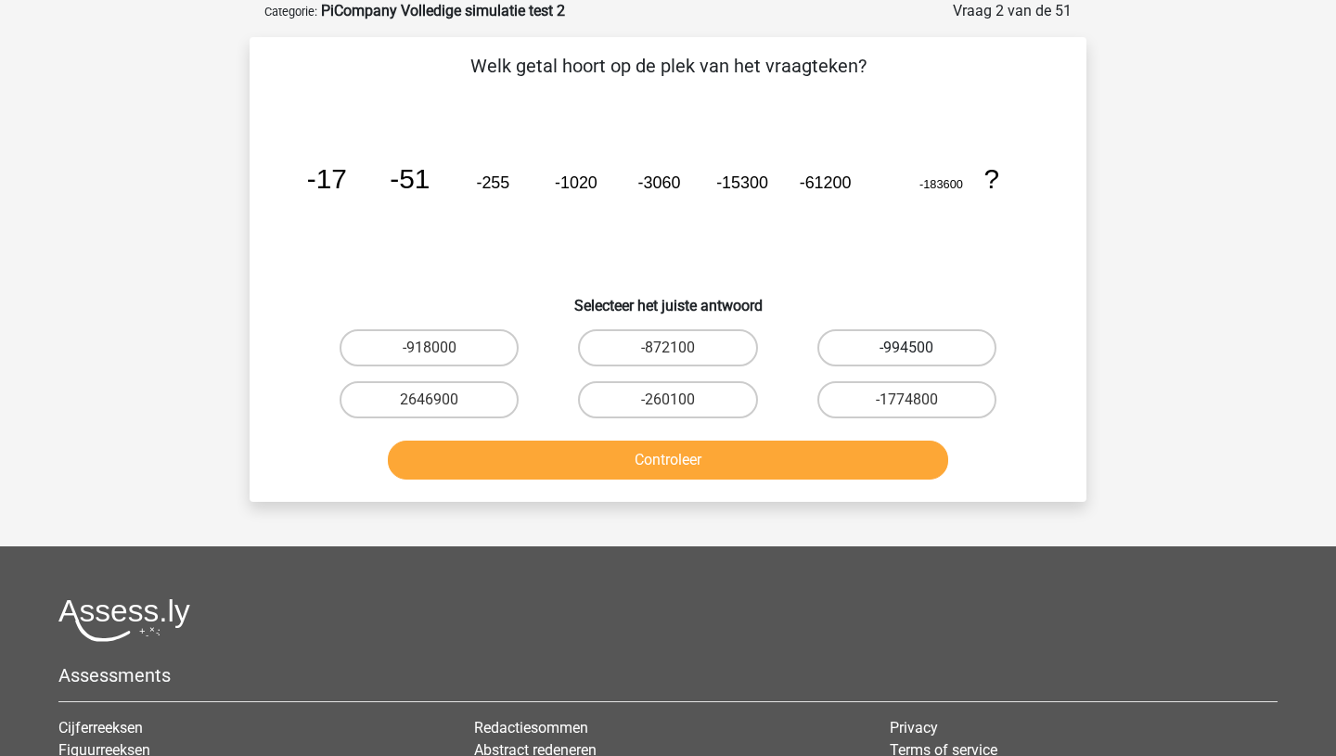
click at [902, 350] on label "-994500" at bounding box center [907, 347] width 179 height 37
click at [907, 350] on input "-994500" at bounding box center [913, 354] width 12 height 12
radio input "true"
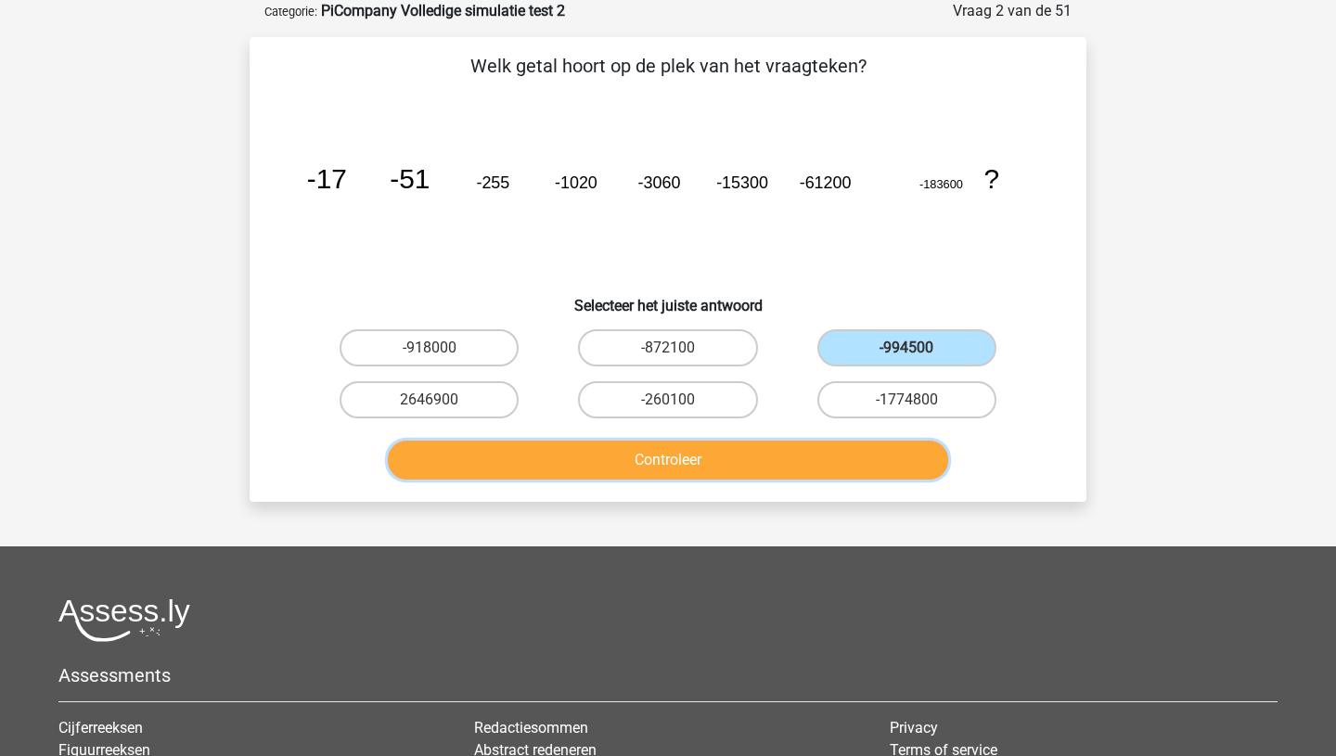
click at [681, 470] on button "Controleer" at bounding box center [668, 460] width 561 height 39
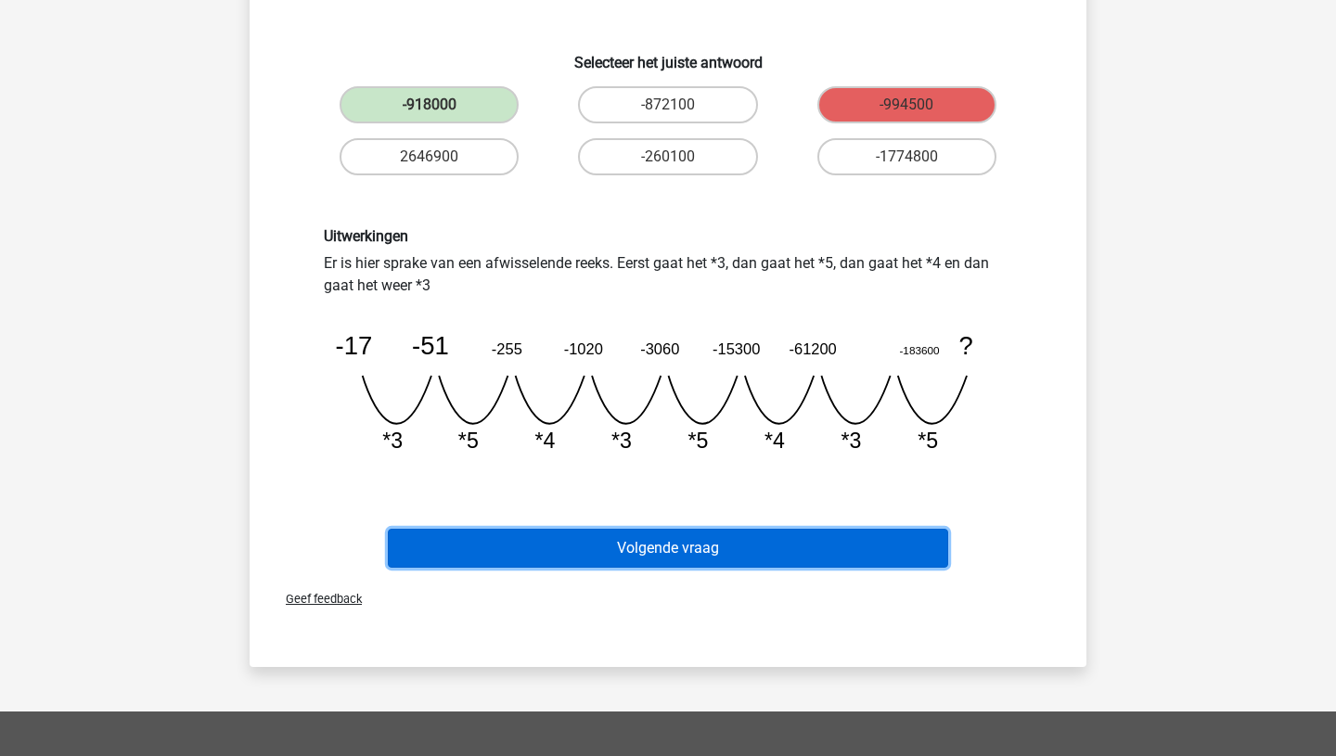
click at [643, 552] on button "Volgende vraag" at bounding box center [668, 548] width 561 height 39
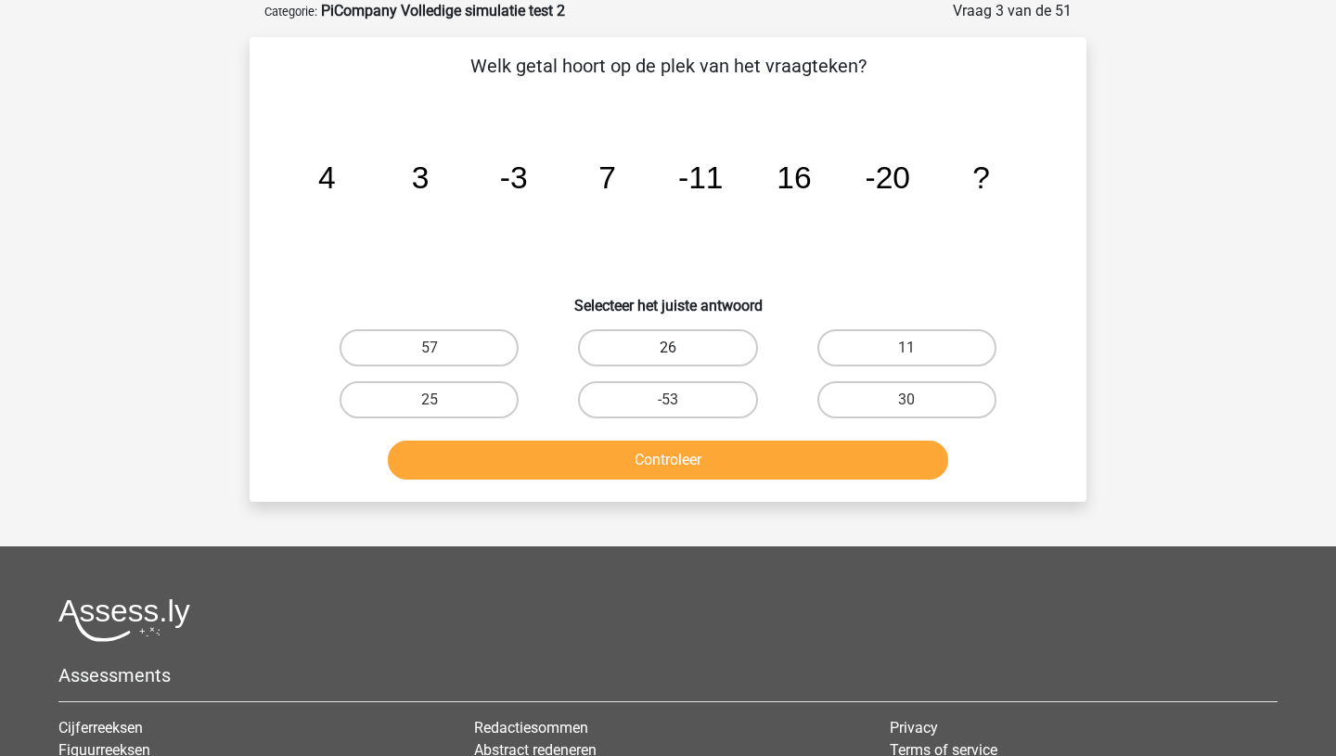
click at [685, 354] on label "26" at bounding box center [667, 347] width 179 height 37
click at [680, 354] on input "26" at bounding box center [674, 354] width 12 height 12
radio input "true"
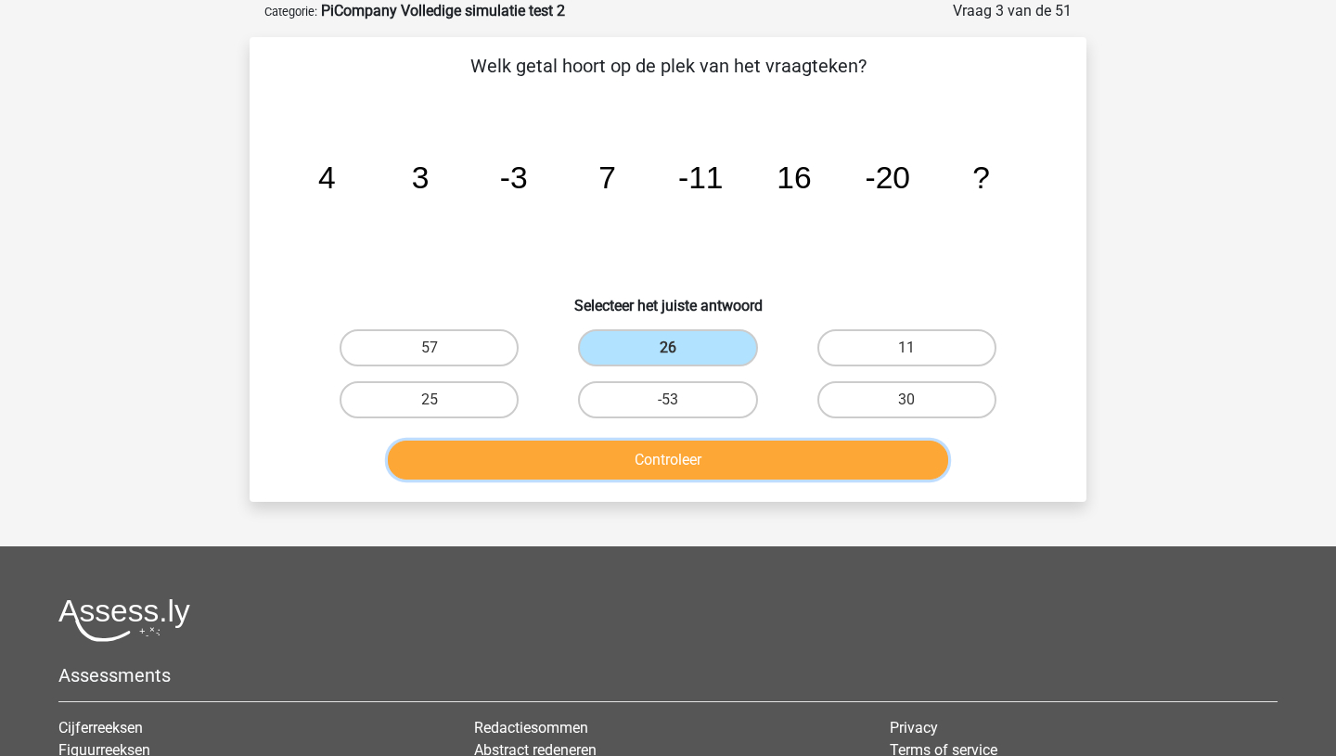
click at [667, 456] on button "Controleer" at bounding box center [668, 460] width 561 height 39
